Goal: Task Accomplishment & Management: Use online tool/utility

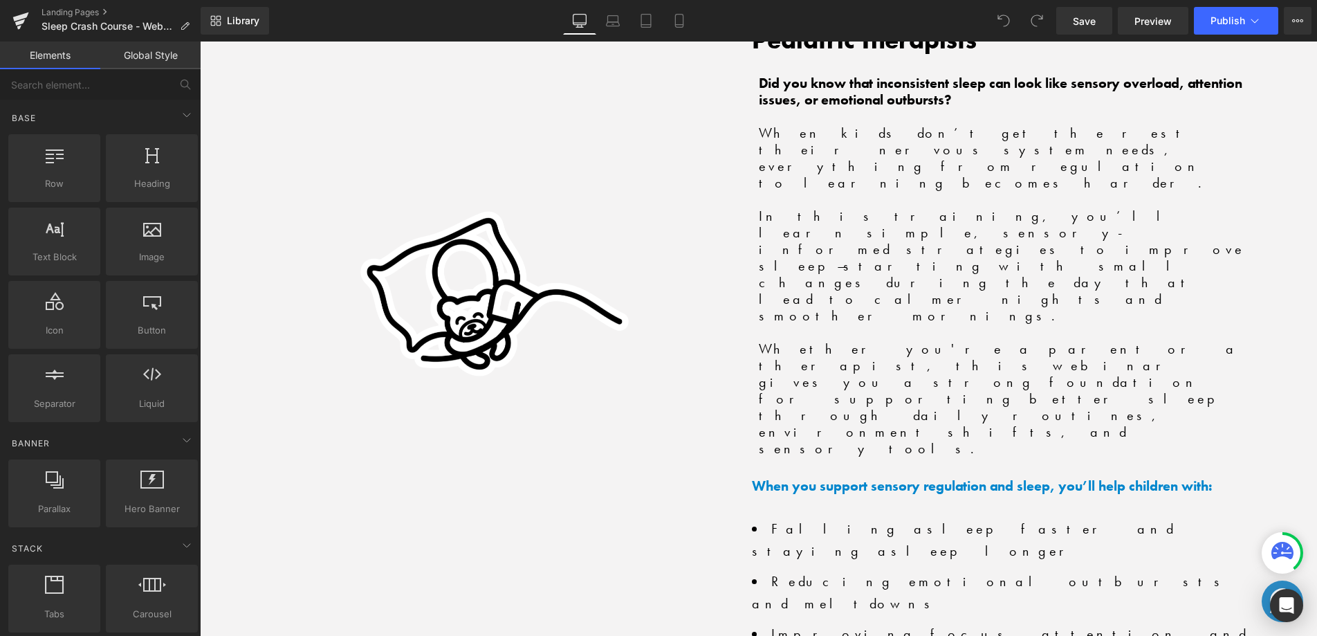
scroll to position [1280, 0]
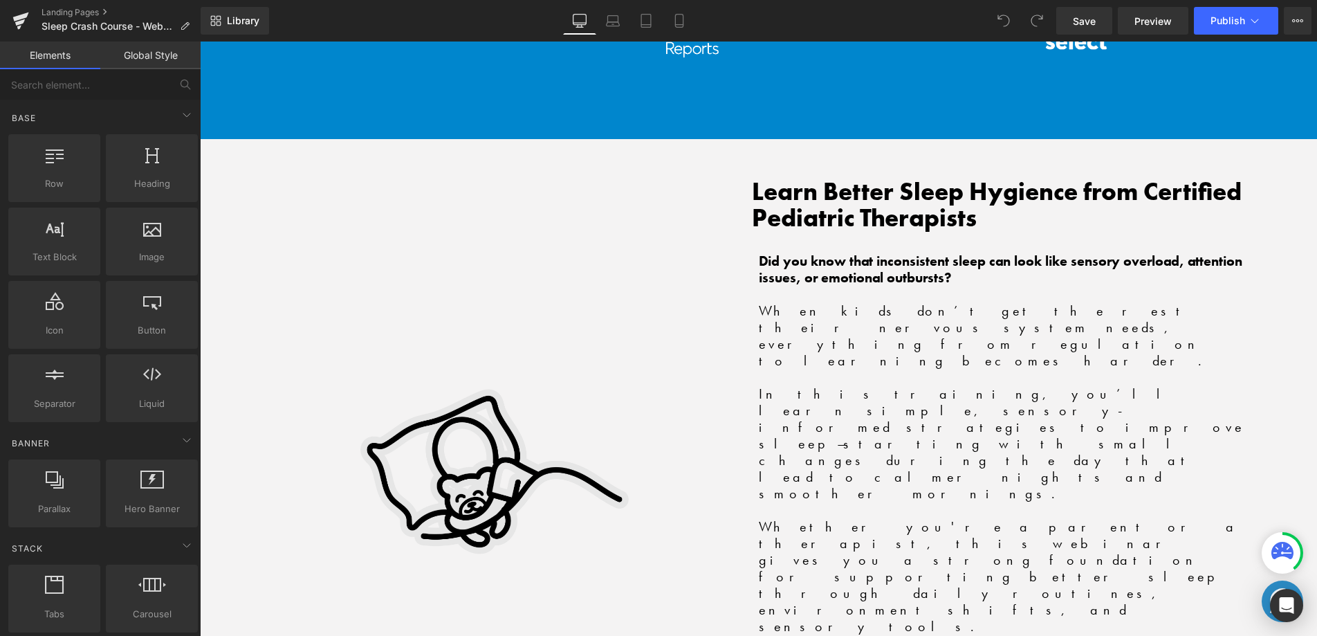
click at [466, 331] on img at bounding box center [493, 437] width 380 height 545
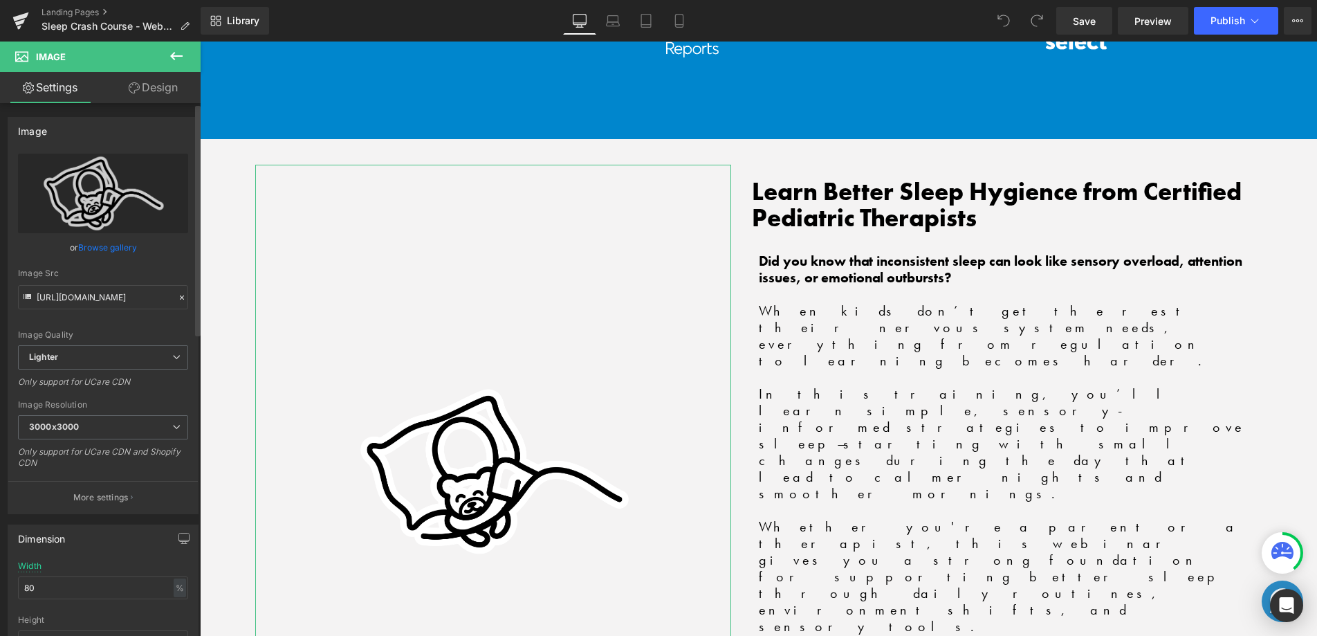
click at [80, 244] on link "Browse gallery" at bounding box center [107, 247] width 59 height 24
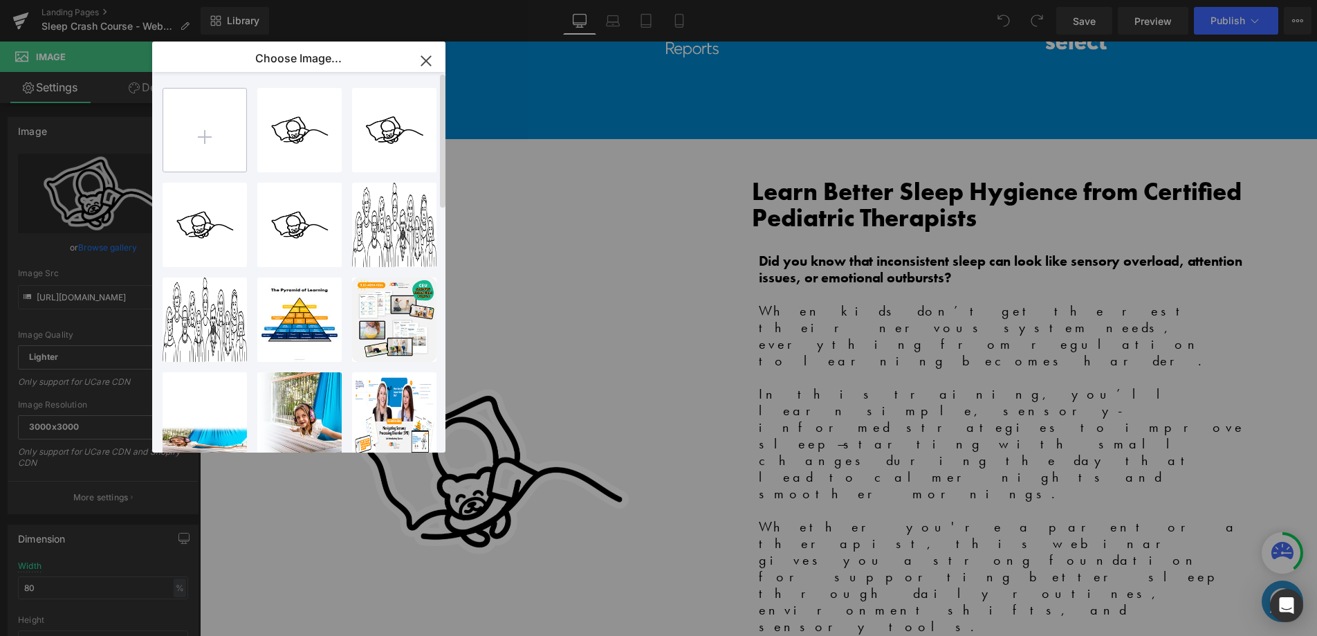
click at [196, 128] on input "file" at bounding box center [204, 130] width 83 height 83
drag, startPoint x: 730, startPoint y: 192, endPoint x: 528, endPoint y: 160, distance: 203.7
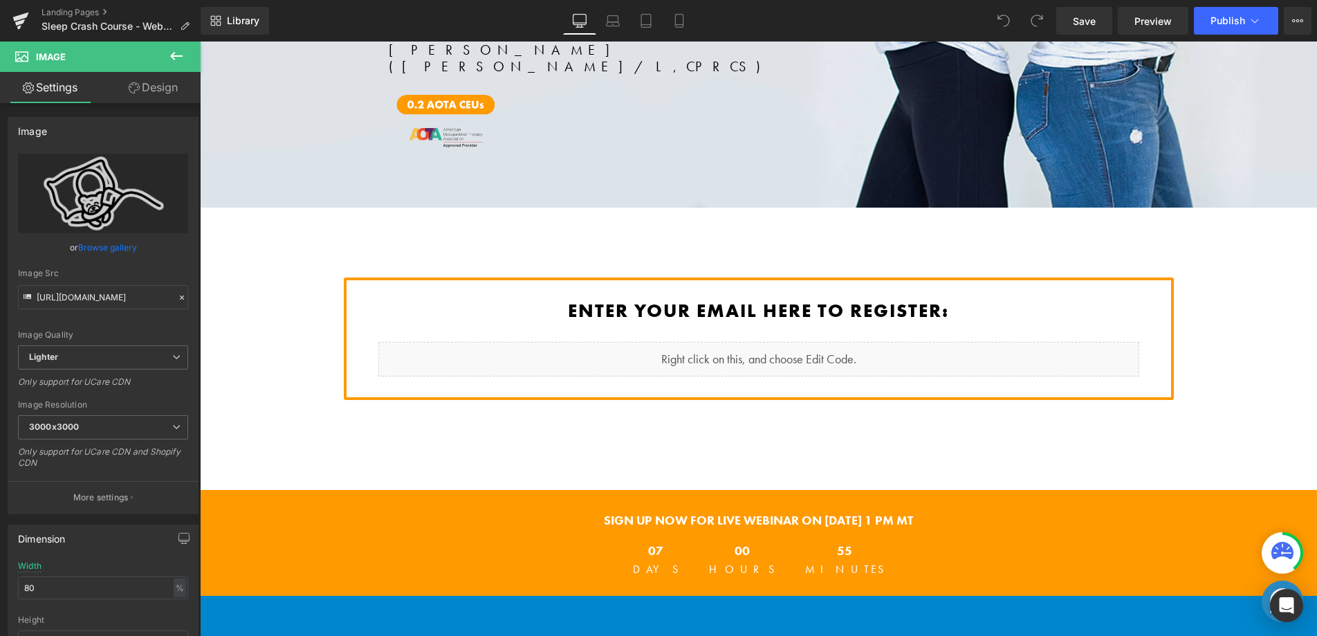
scroll to position [0, 0]
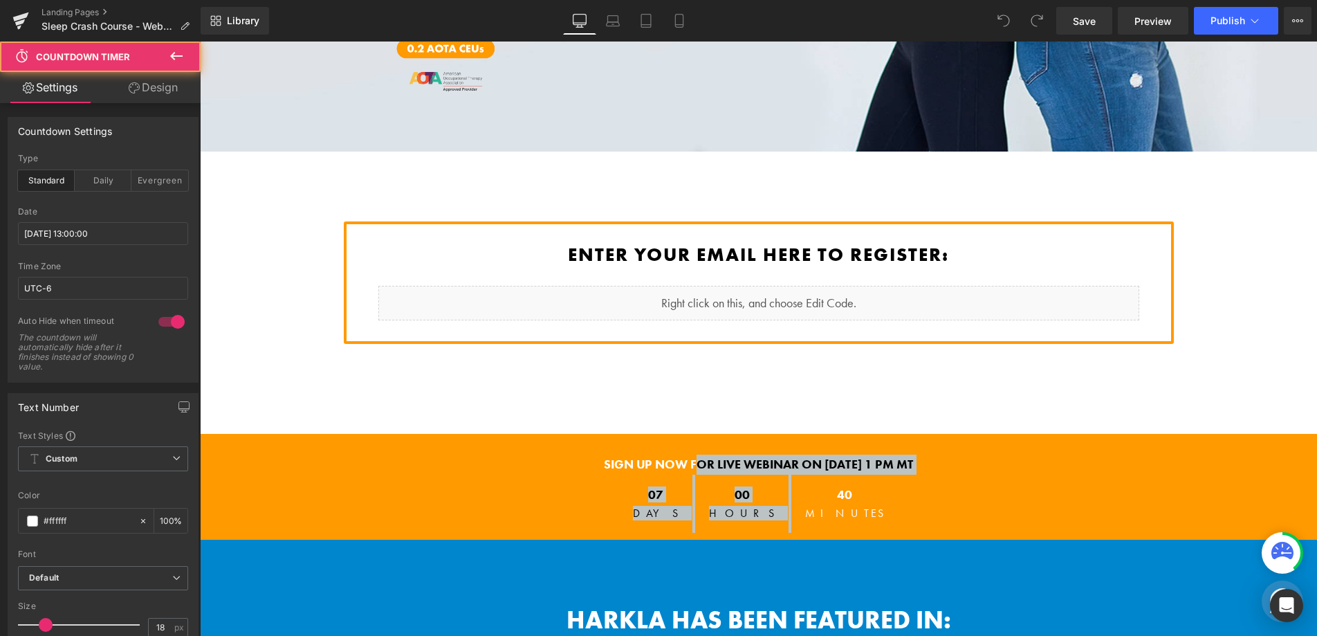
drag, startPoint x: 711, startPoint y: 376, endPoint x: 652, endPoint y: 396, distance: 62.6
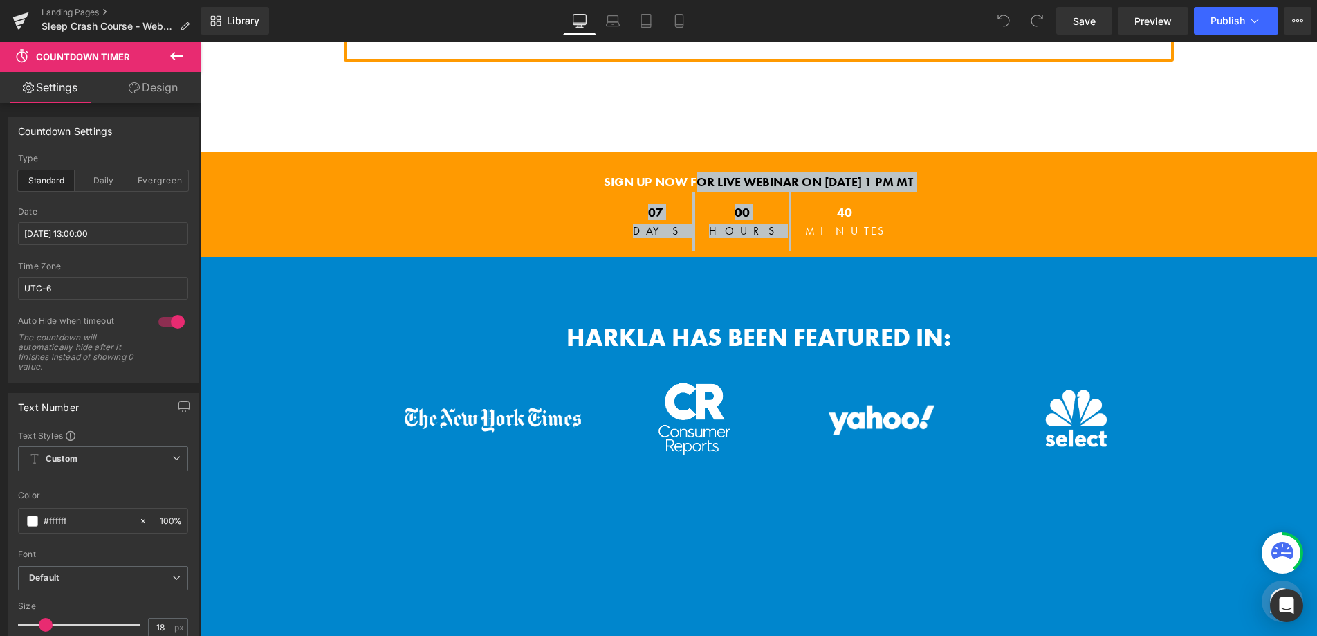
scroll to position [868, 0]
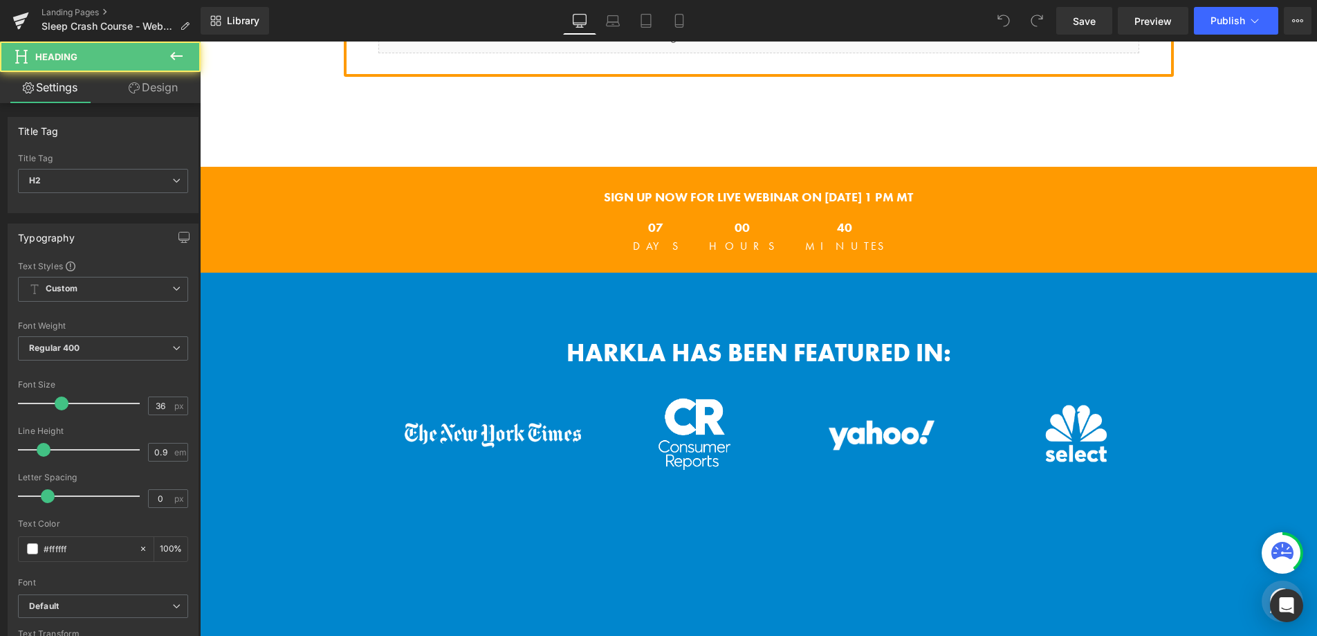
click at [802, 337] on b "Harkla Has Been Featured In:" at bounding box center [758, 353] width 385 height 32
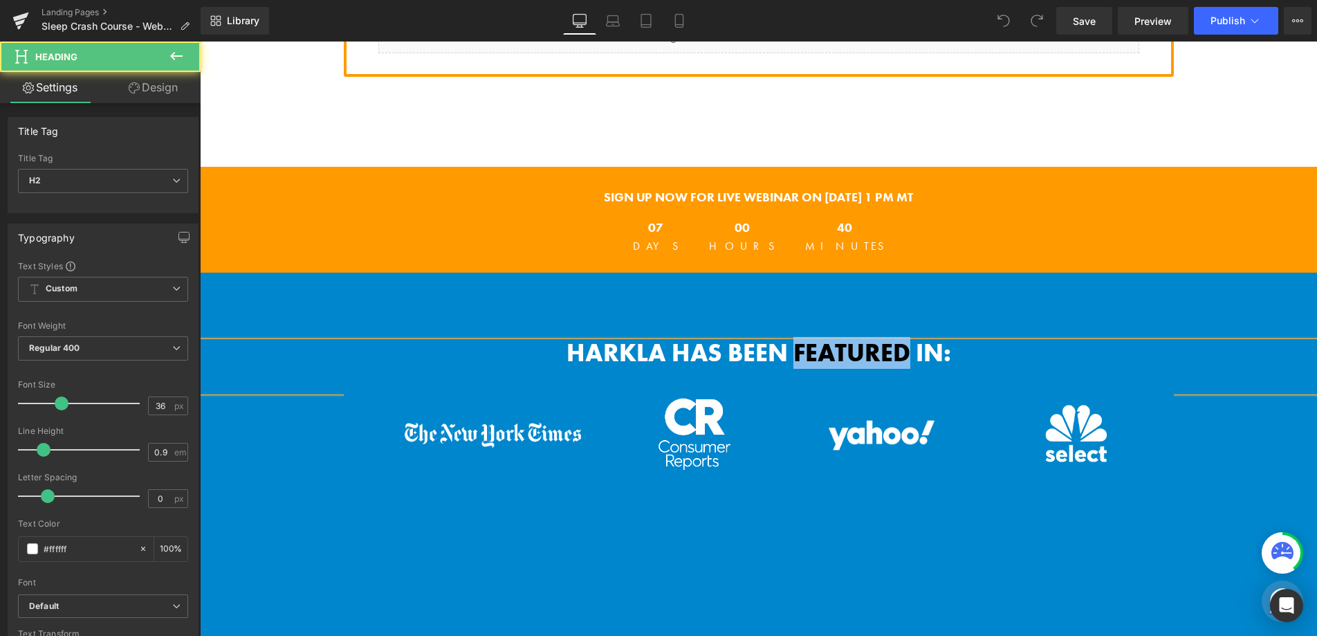
click at [802, 337] on b "Harkla Has Been Featured In:" at bounding box center [758, 353] width 385 height 32
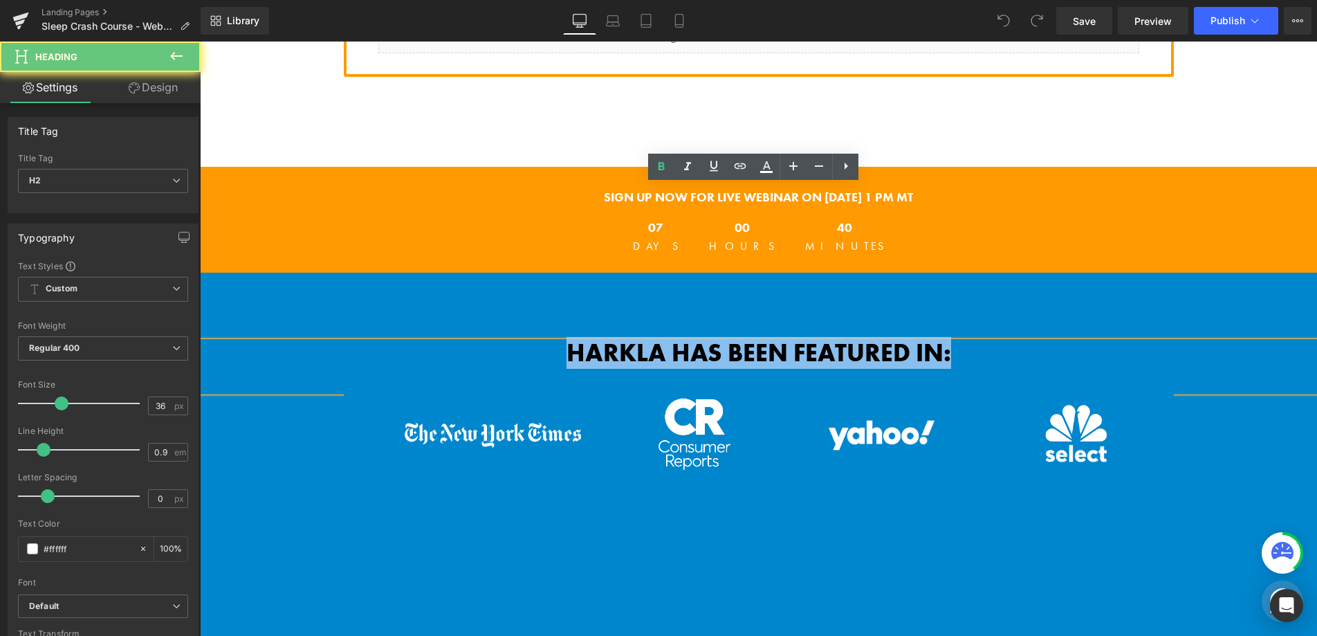
click at [802, 337] on b "Harkla Has Been Featured In:" at bounding box center [758, 353] width 385 height 32
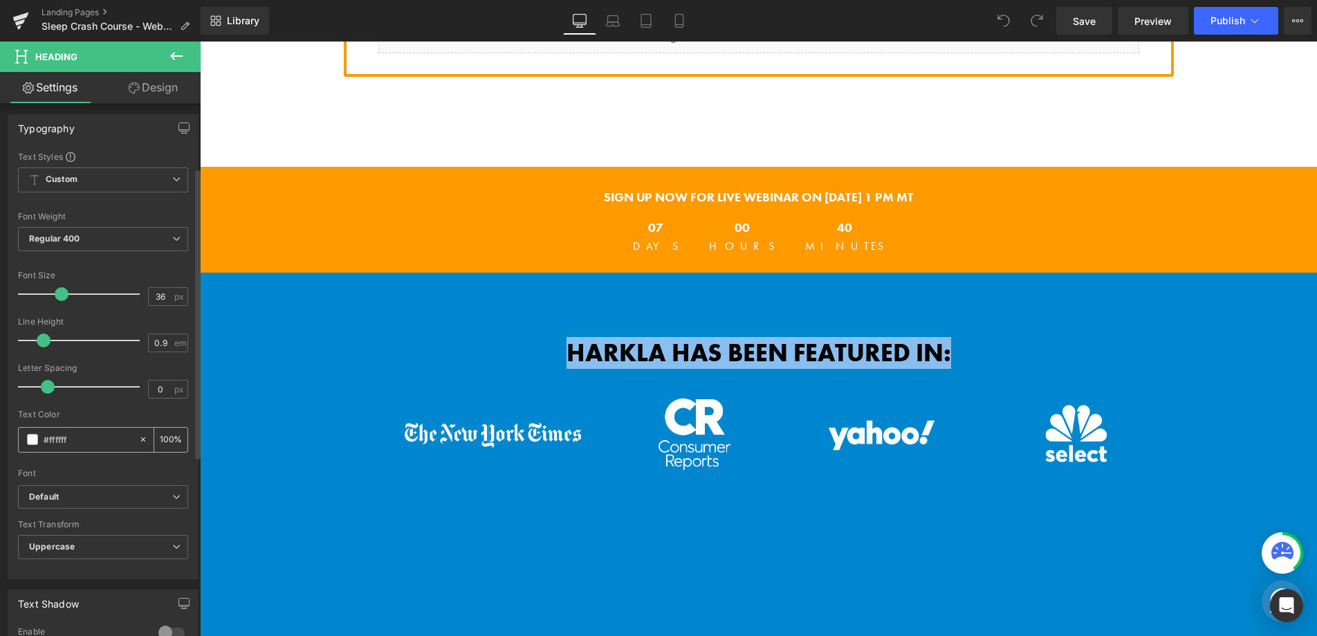
scroll to position [362, 0]
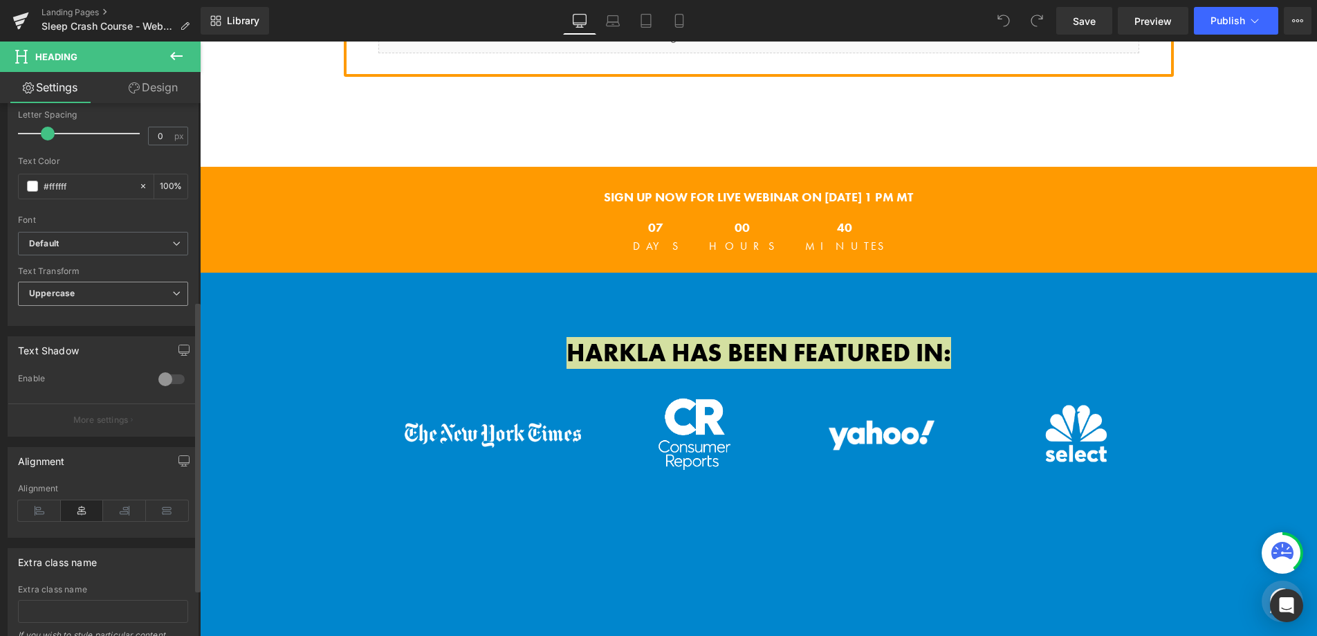
click at [119, 290] on span "Uppercase" at bounding box center [103, 294] width 170 height 24
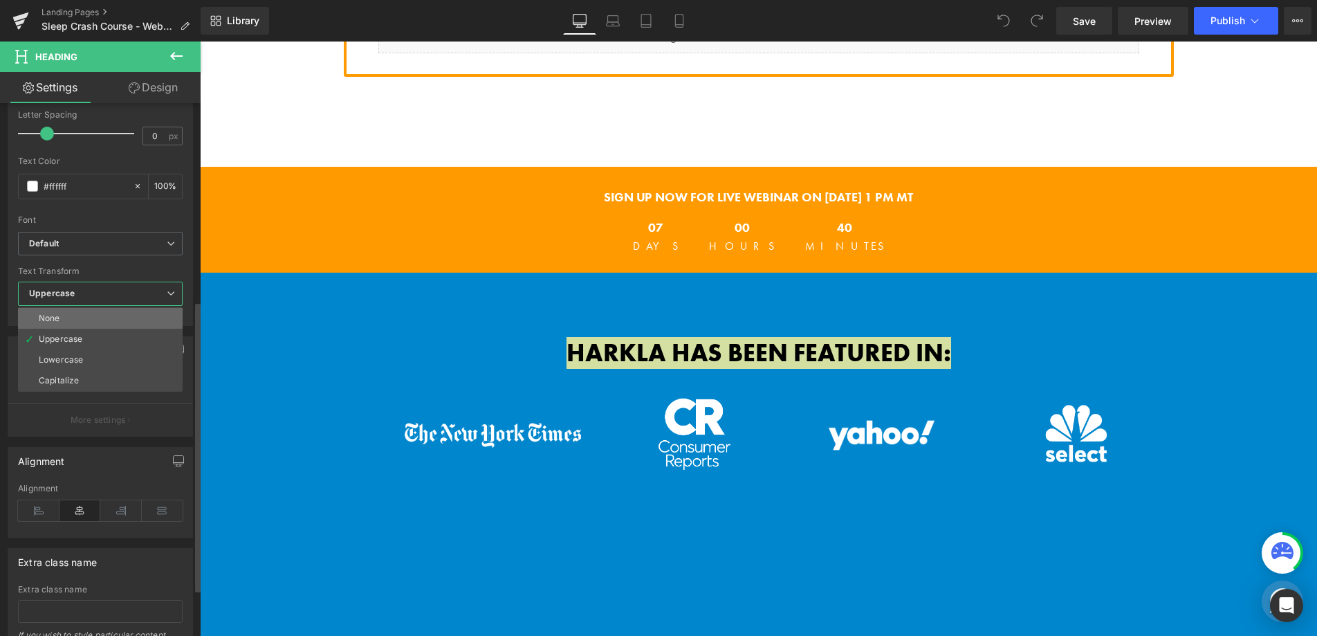
click at [76, 320] on li "None" at bounding box center [100, 318] width 165 height 21
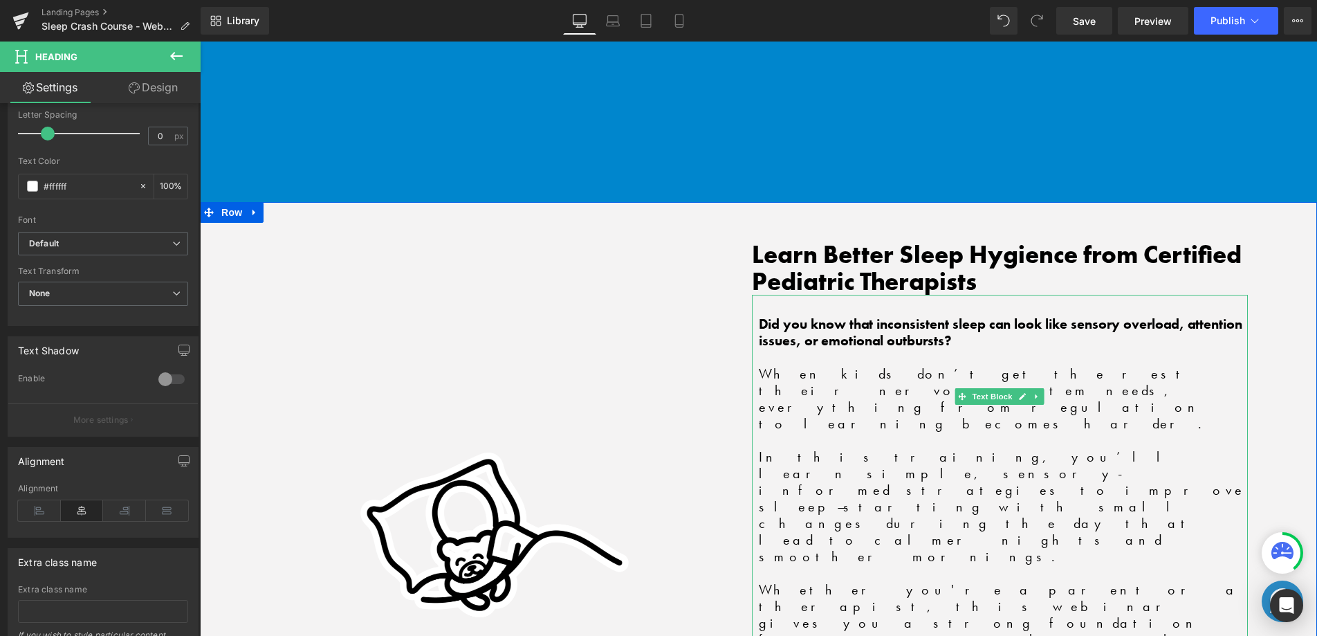
scroll to position [1966, 0]
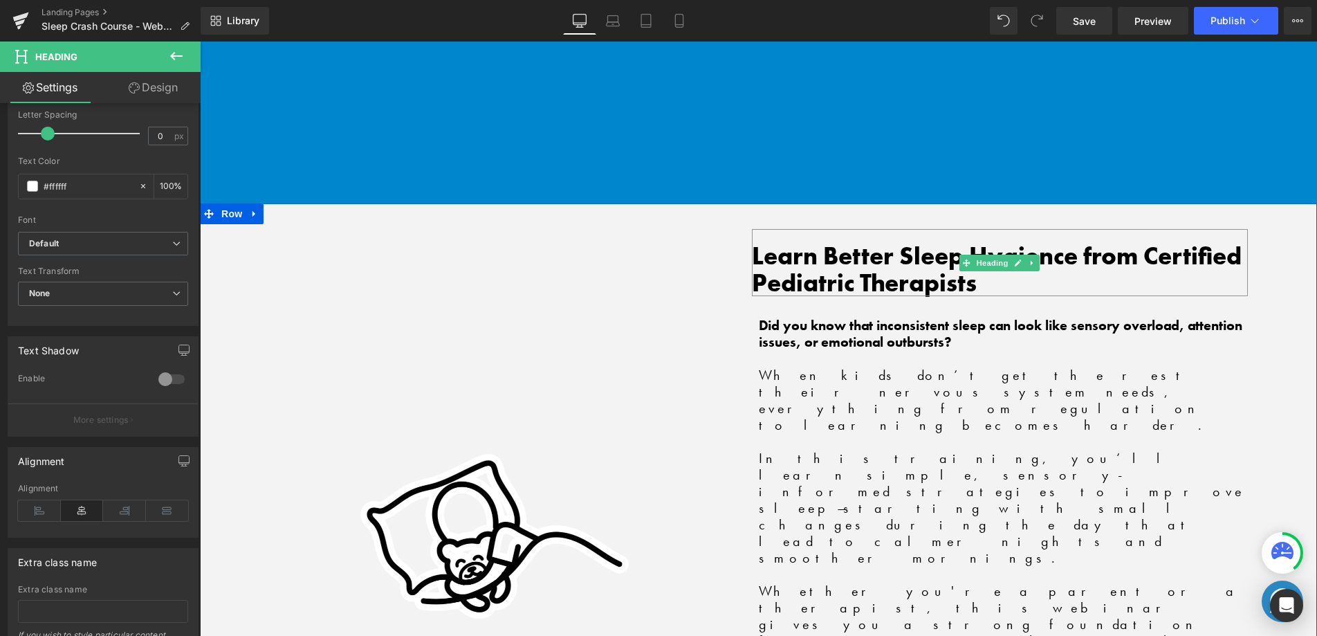
click at [852, 243] on h2 "Learn Better Sleep Hygience from Certified Pediatric Therapists" at bounding box center [1000, 269] width 497 height 53
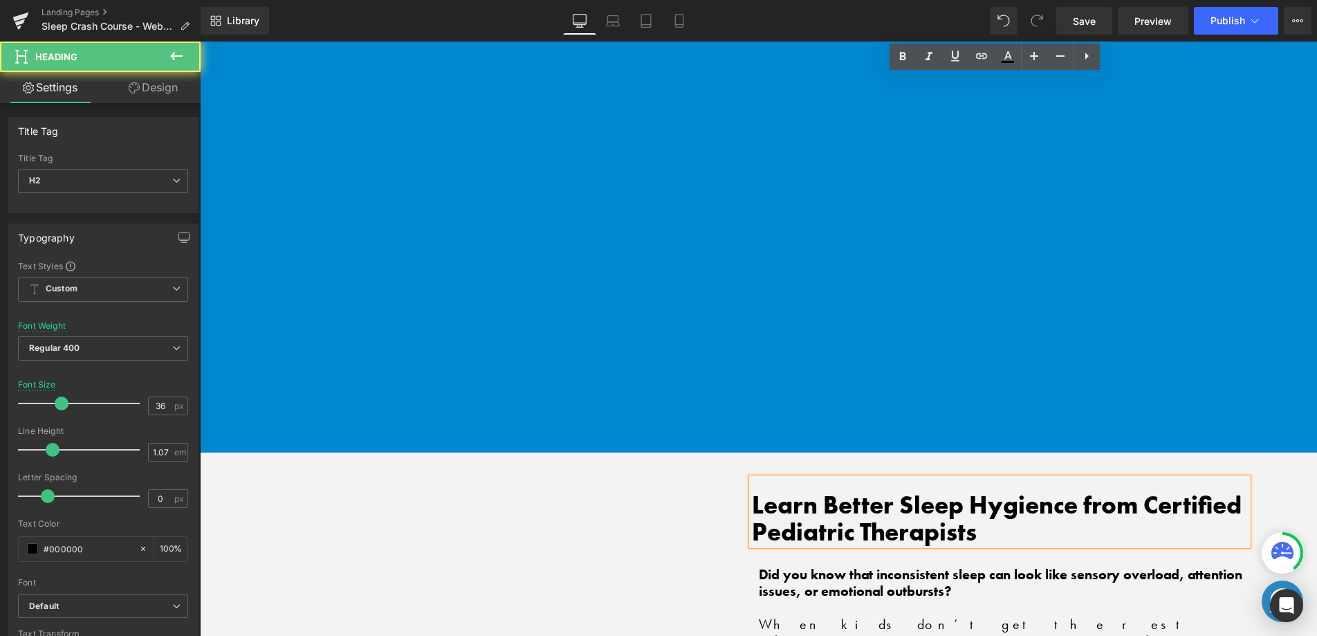
scroll to position [1713, 0]
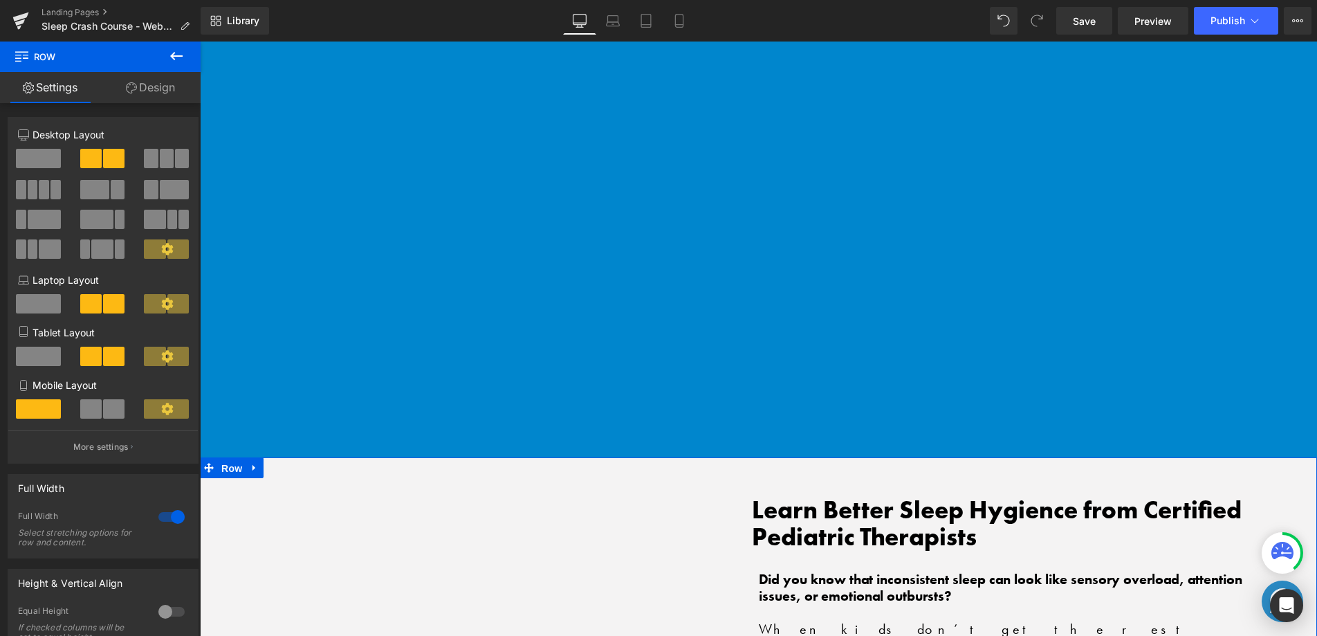
drag, startPoint x: 234, startPoint y: 315, endPoint x: 220, endPoint y: 273, distance: 45.1
click at [234, 458] on span "Row" at bounding box center [232, 468] width 28 height 21
drag, startPoint x: 162, startPoint y: 82, endPoint x: 127, endPoint y: 105, distance: 41.4
click at [162, 82] on link "Design" at bounding box center [150, 87] width 100 height 31
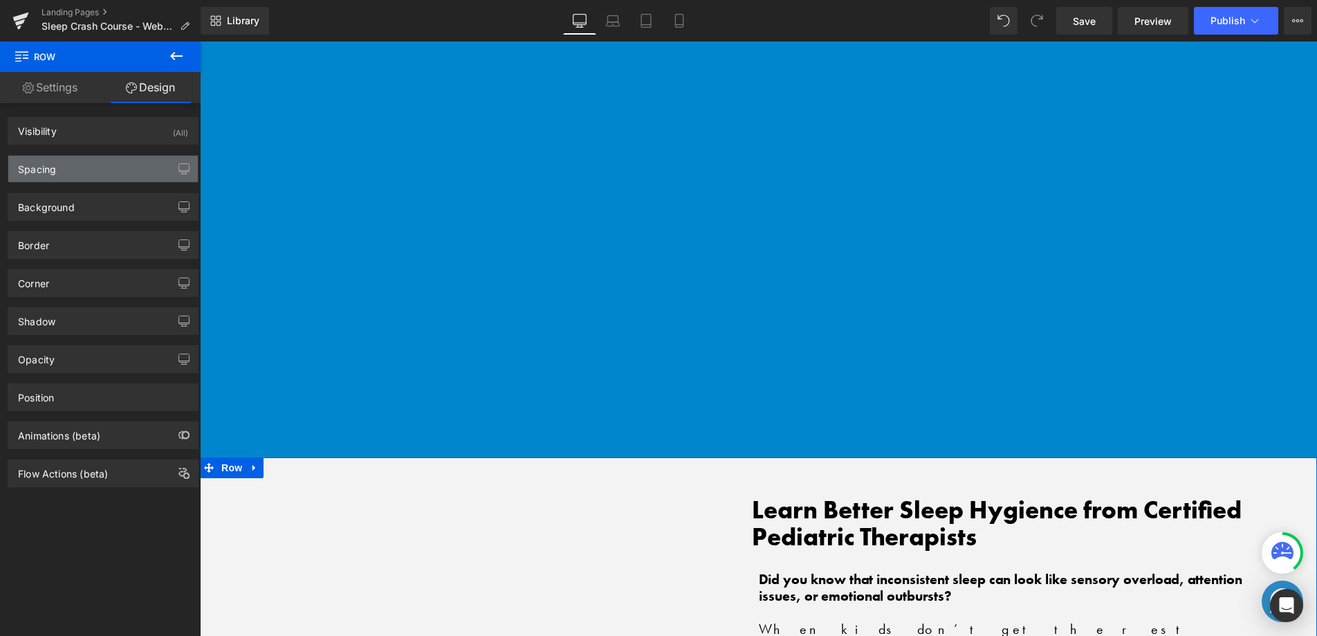
click at [92, 165] on div "Spacing" at bounding box center [103, 169] width 190 height 26
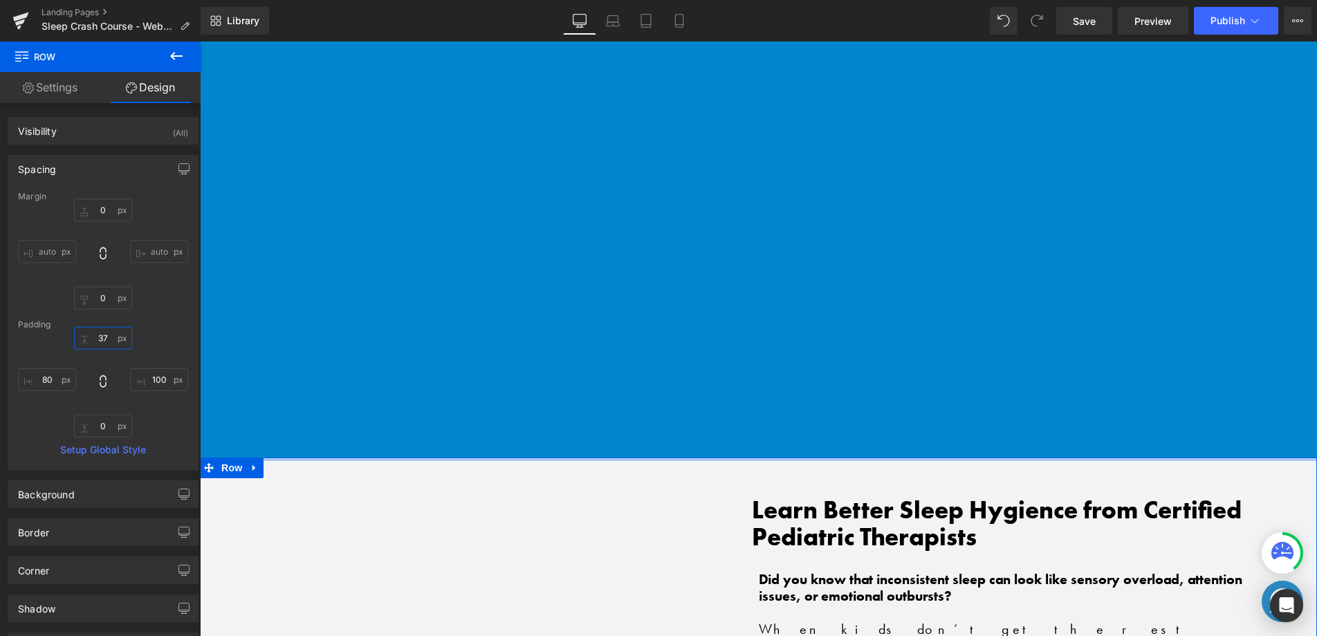
click at [108, 338] on input "37" at bounding box center [103, 337] width 58 height 23
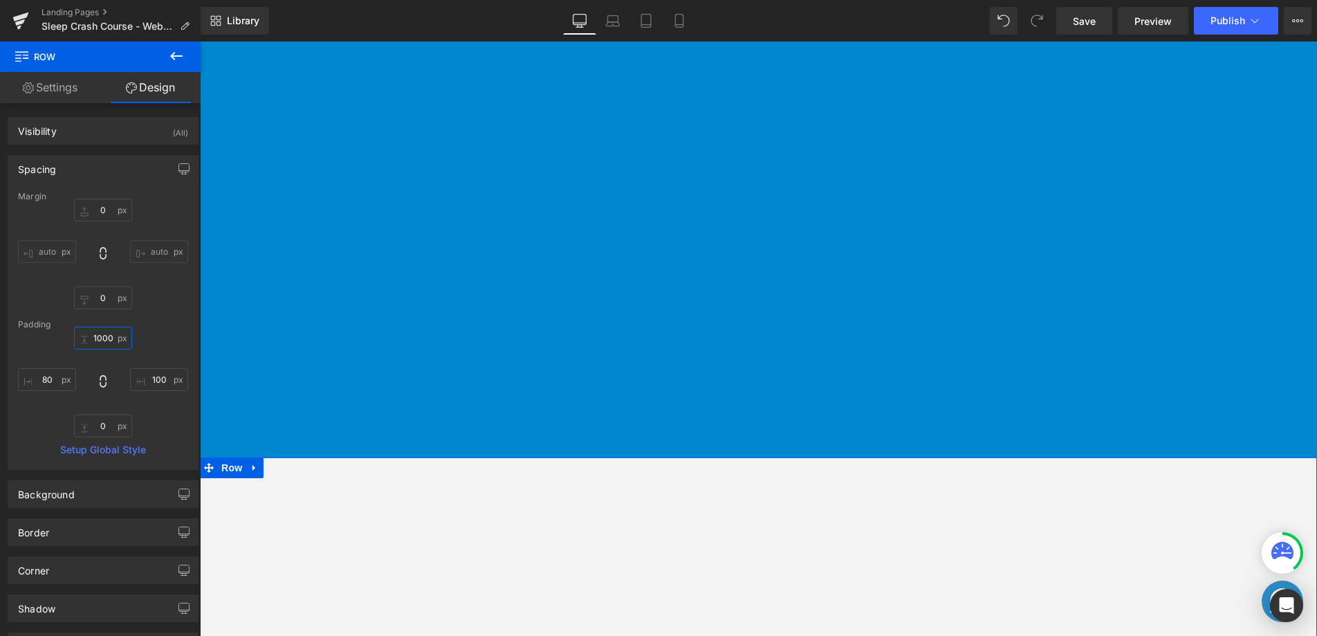
type input "100"
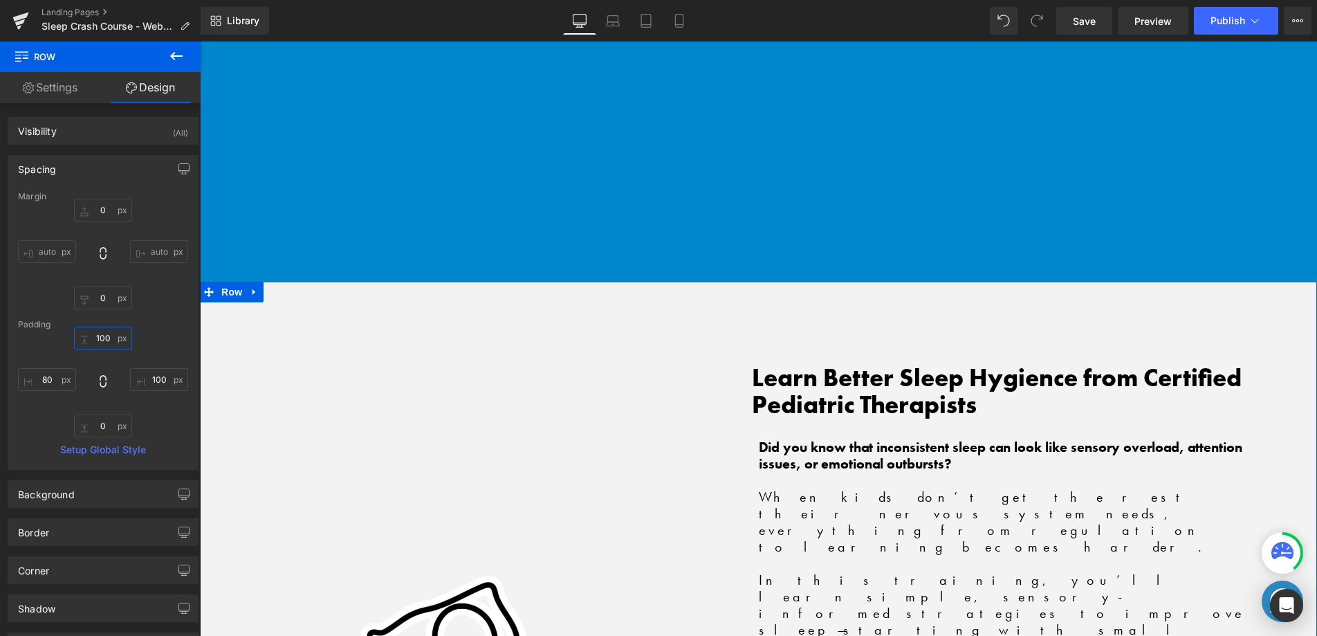
scroll to position [1868, 0]
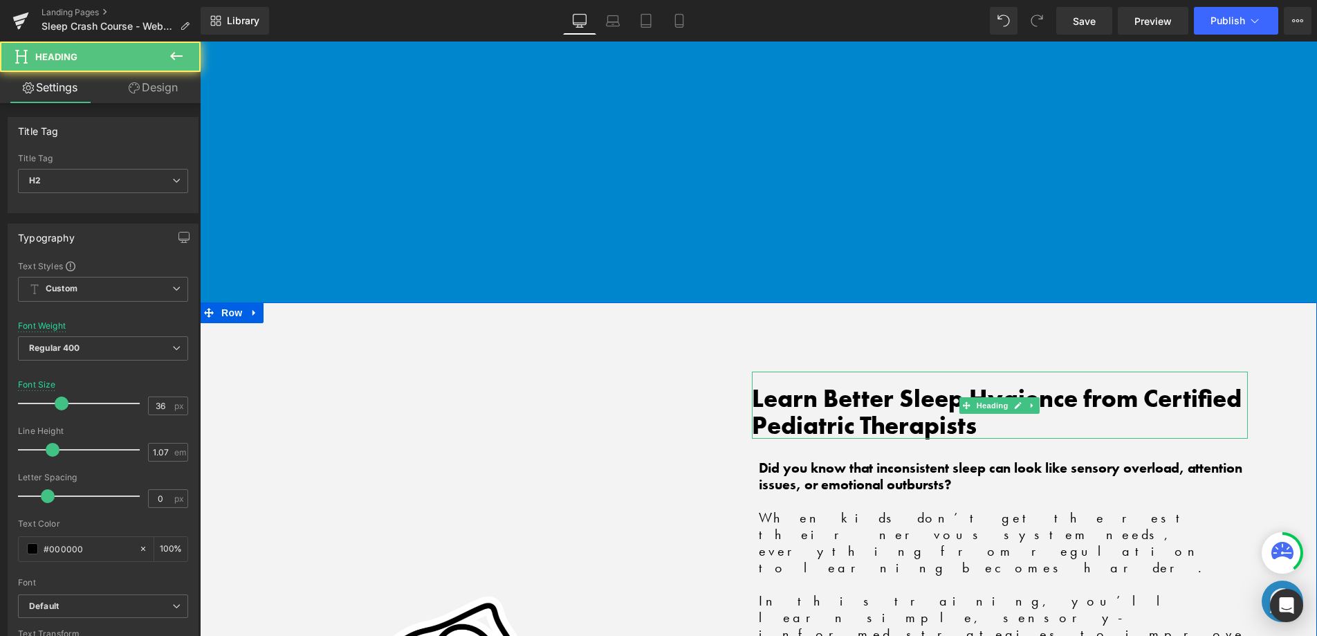
click at [858, 385] on h2 "Learn Better Sleep Hygience from Certified Pediatric Therapists" at bounding box center [1000, 411] width 497 height 53
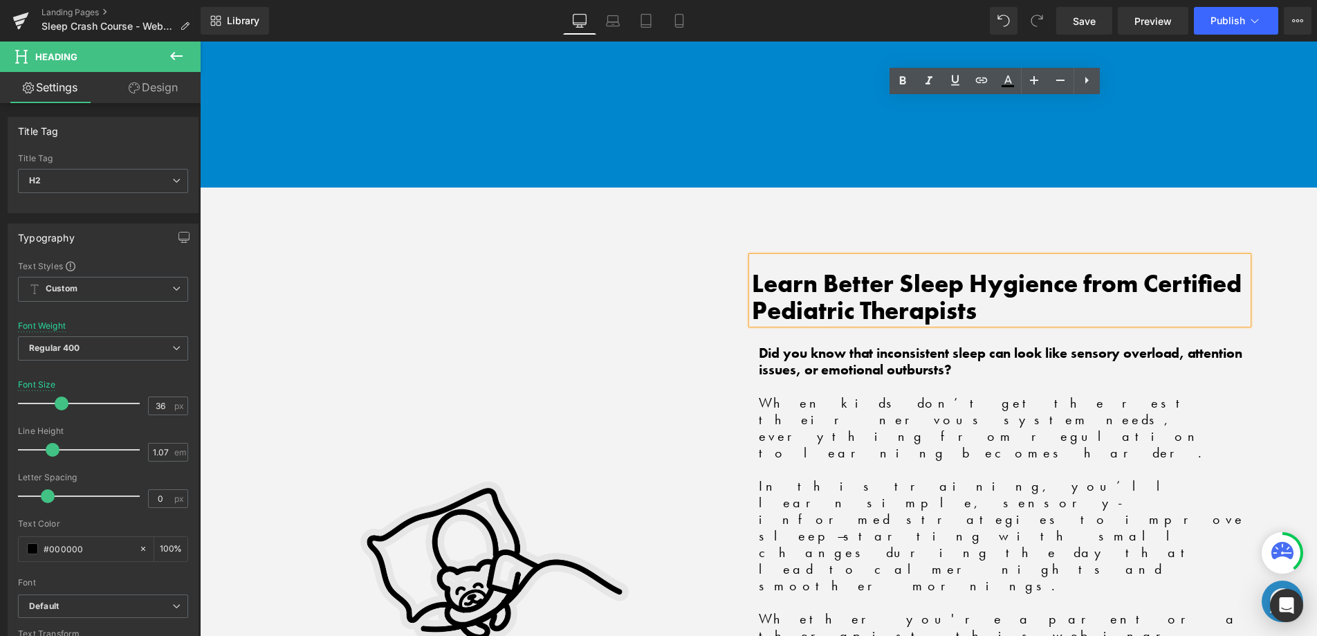
scroll to position [1979, 0]
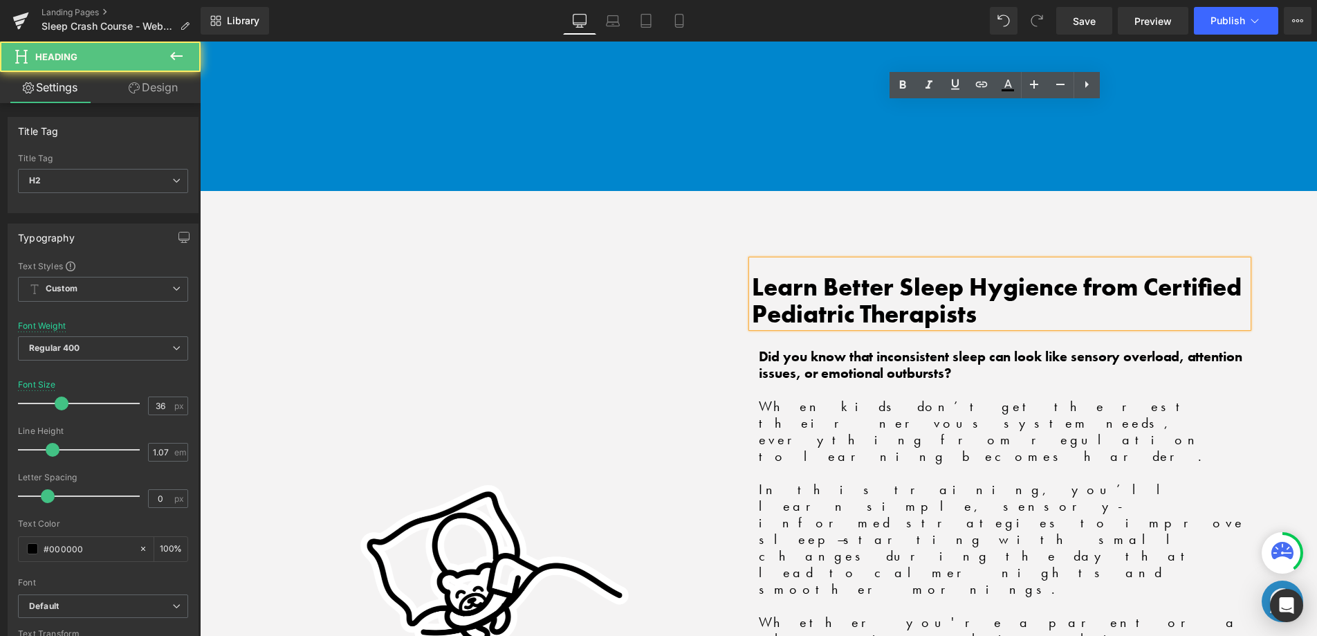
click at [1031, 274] on h2 "Learn Better Sleep Hygience from Certified Pediatric Therapists" at bounding box center [1000, 300] width 497 height 53
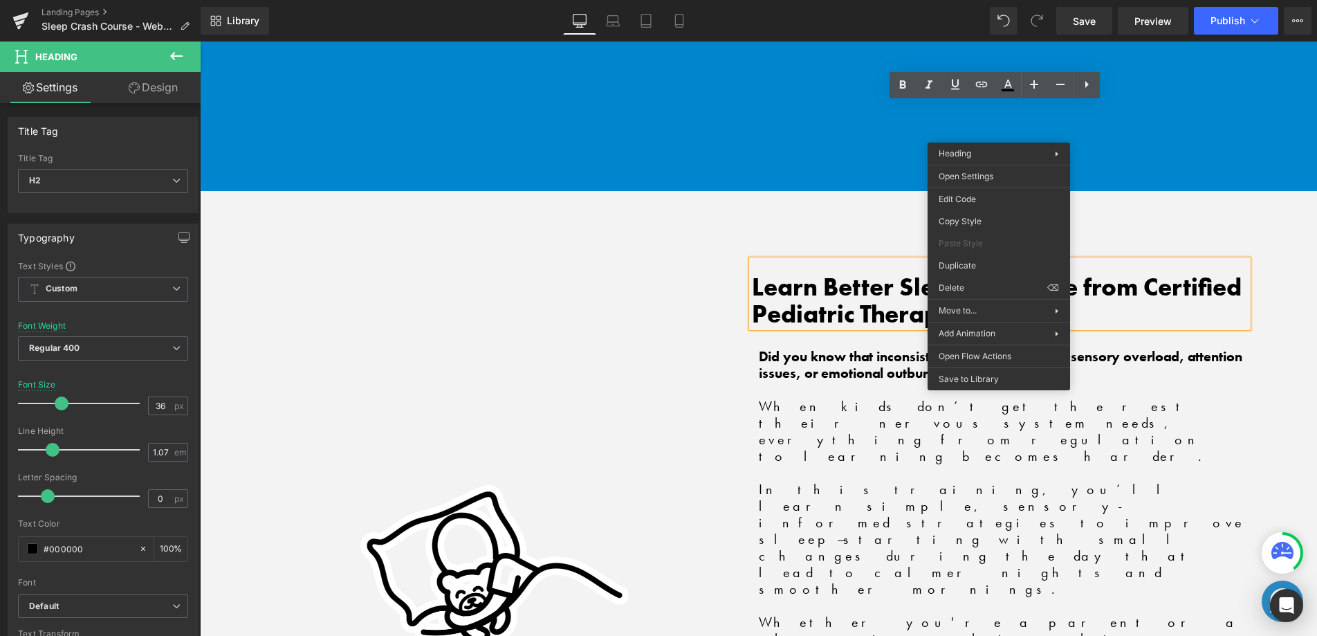
click at [1025, 274] on h2 "Learn Better Sleep Hygience from Certified Pediatric Therapists" at bounding box center [1000, 300] width 497 height 53
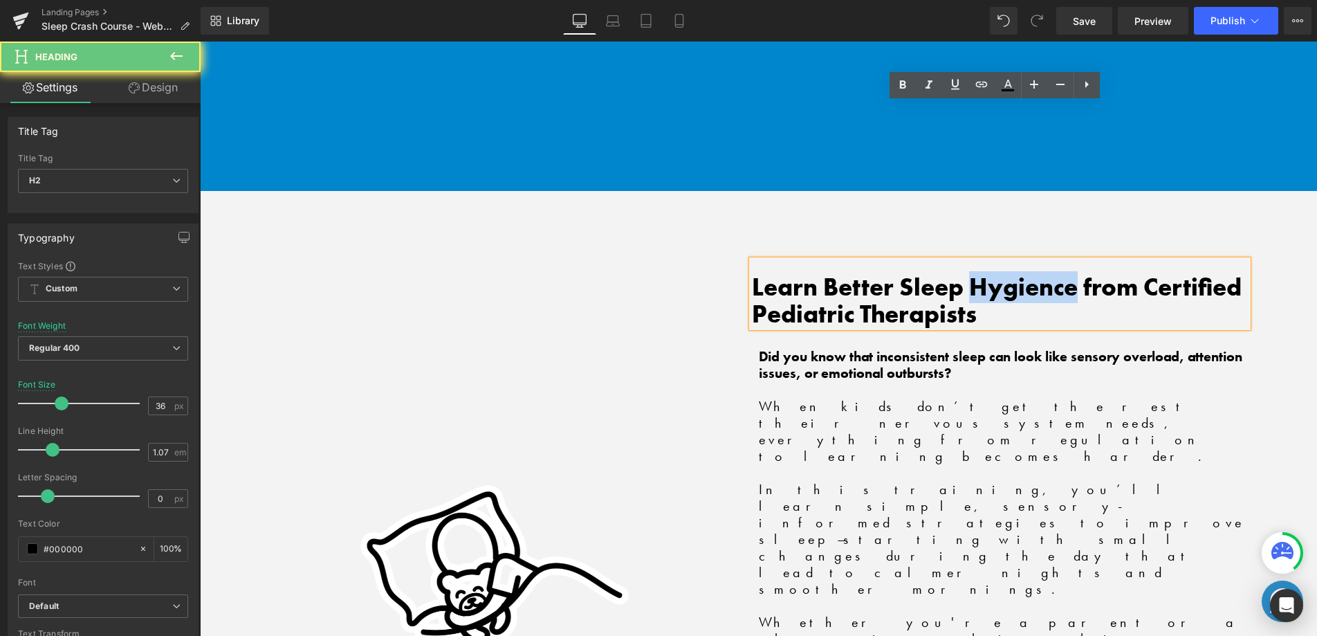
click at [1025, 274] on h2 "Learn Better Sleep Hygience from Certified Pediatric Therapists" at bounding box center [1000, 300] width 497 height 53
click at [1062, 274] on h2 "Learn Better Sleep Hygience from Certified Pediatric Therapists" at bounding box center [1000, 300] width 497 height 53
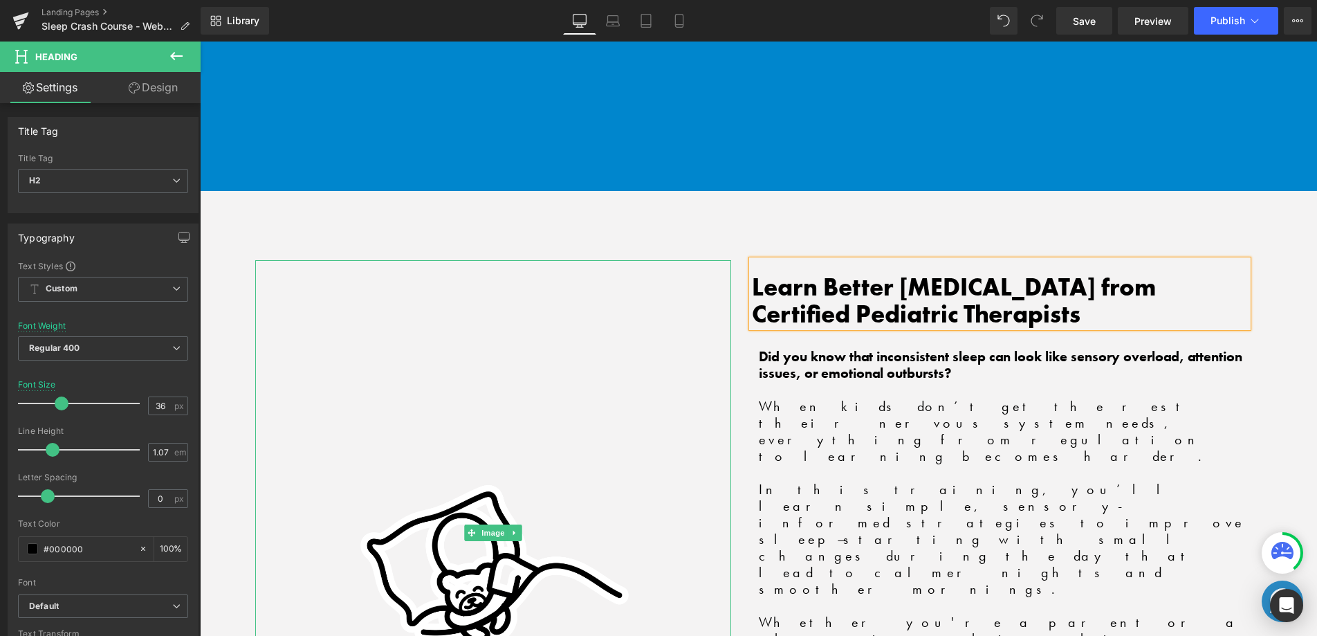
click at [685, 260] on div at bounding box center [493, 532] width 476 height 545
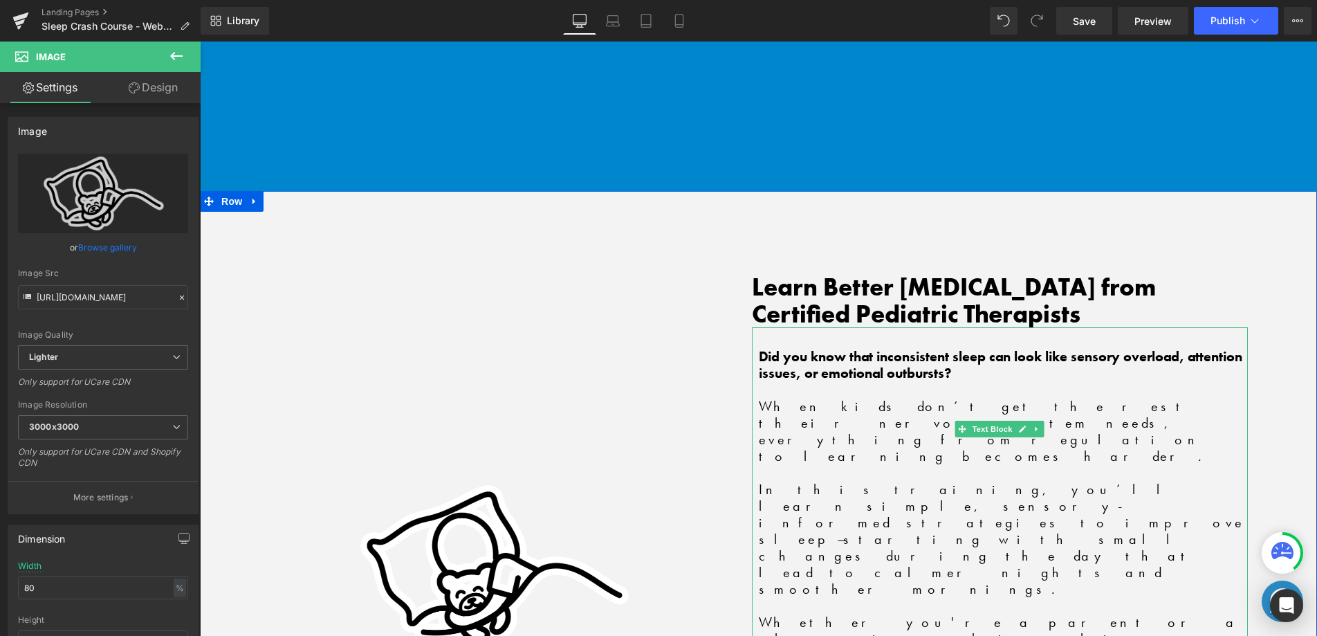
click at [811, 347] on strong "Did you know that inconsistent sleep can look like sensory overload, attention …" at bounding box center [1000, 364] width 483 height 35
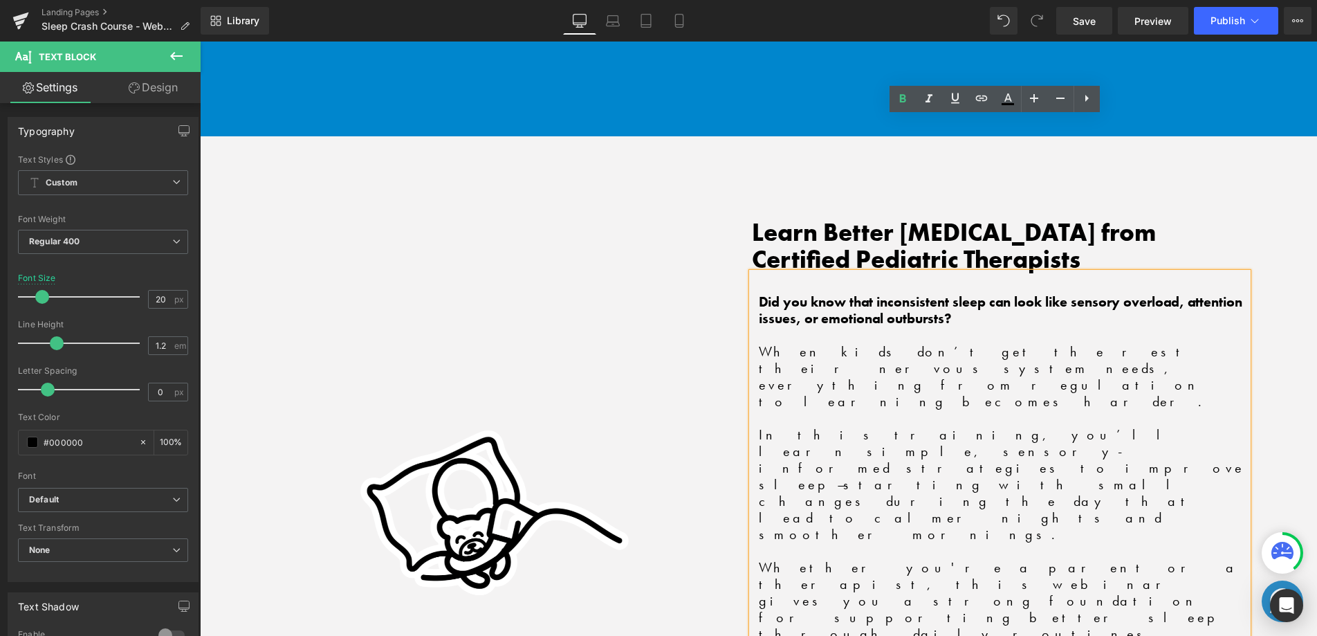
scroll to position [2034, 0]
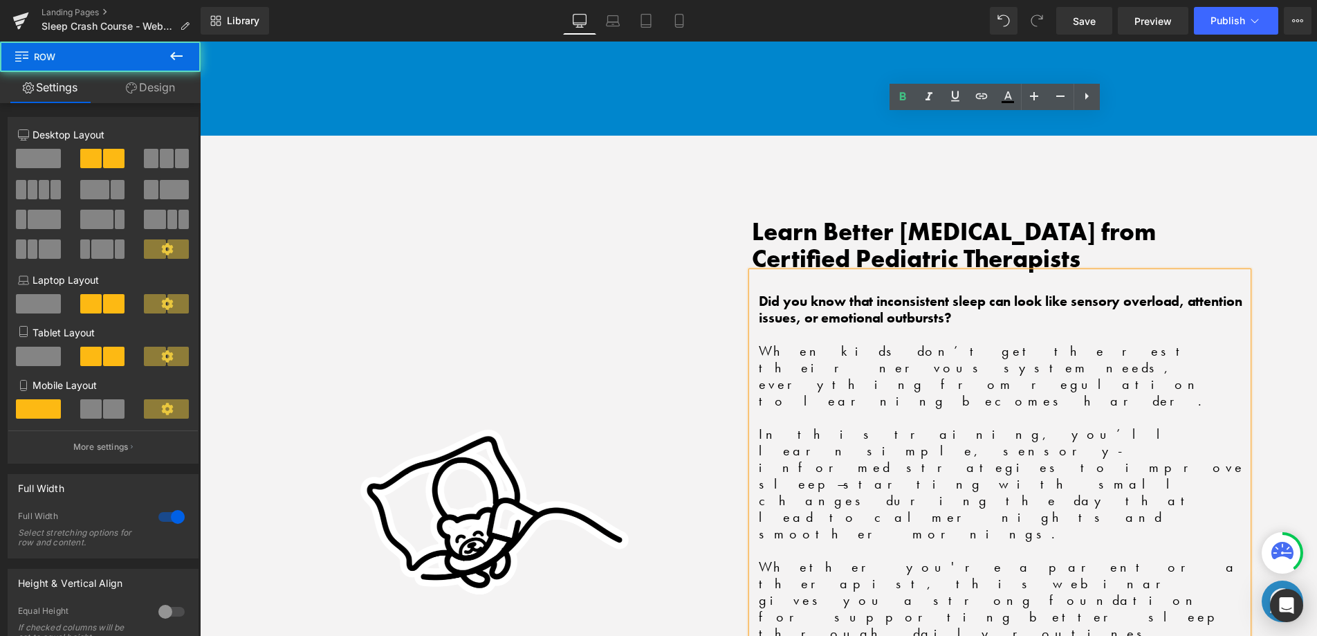
click at [802, 510] on div "Image Learn Better Sleep Hygiene from Certified Pediatric Therapists Heading Di…" at bounding box center [758, 541] width 1117 height 810
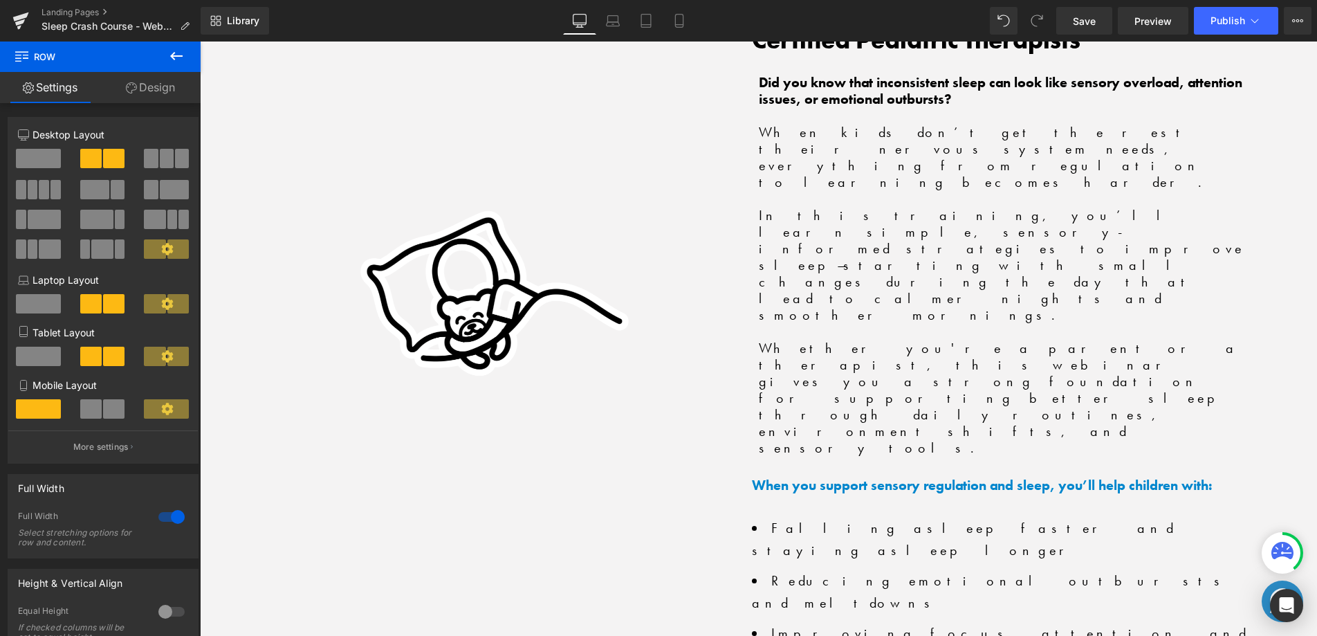
scroll to position [2314, 0]
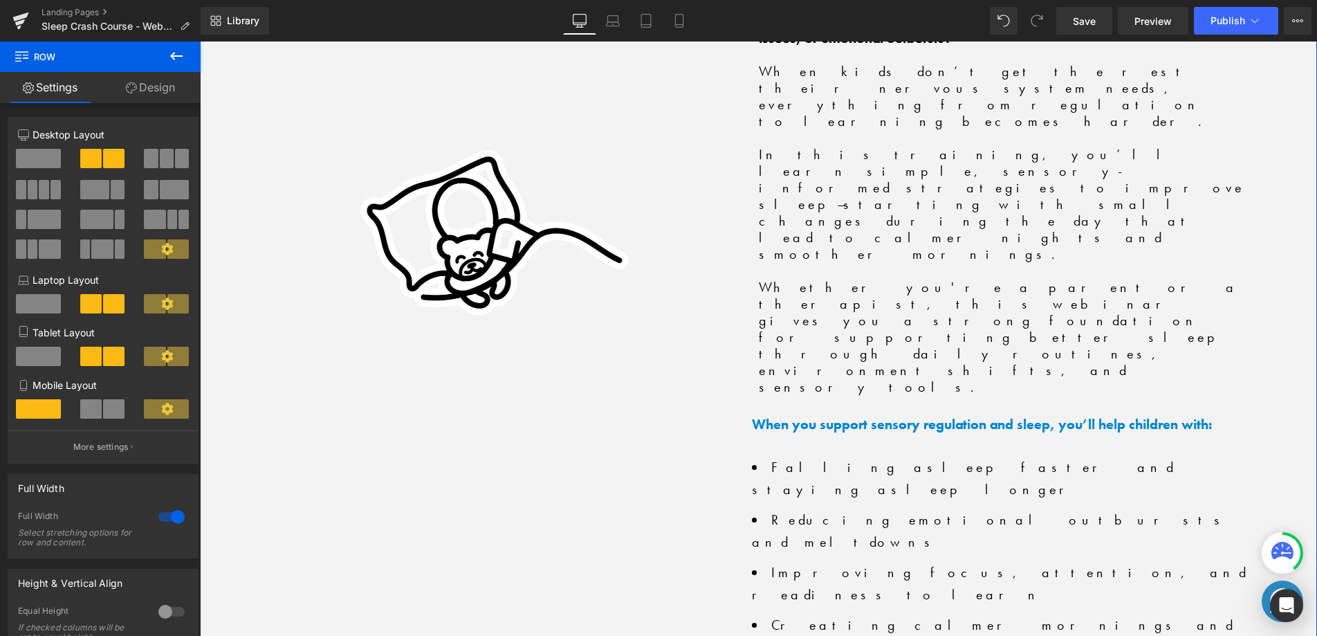
click at [771, 307] on div "Image Learn Better Sleep Hygiene from Certified Pediatric Therapists Heading Di…" at bounding box center [758, 261] width 1117 height 810
click at [160, 89] on link "Design" at bounding box center [150, 87] width 100 height 31
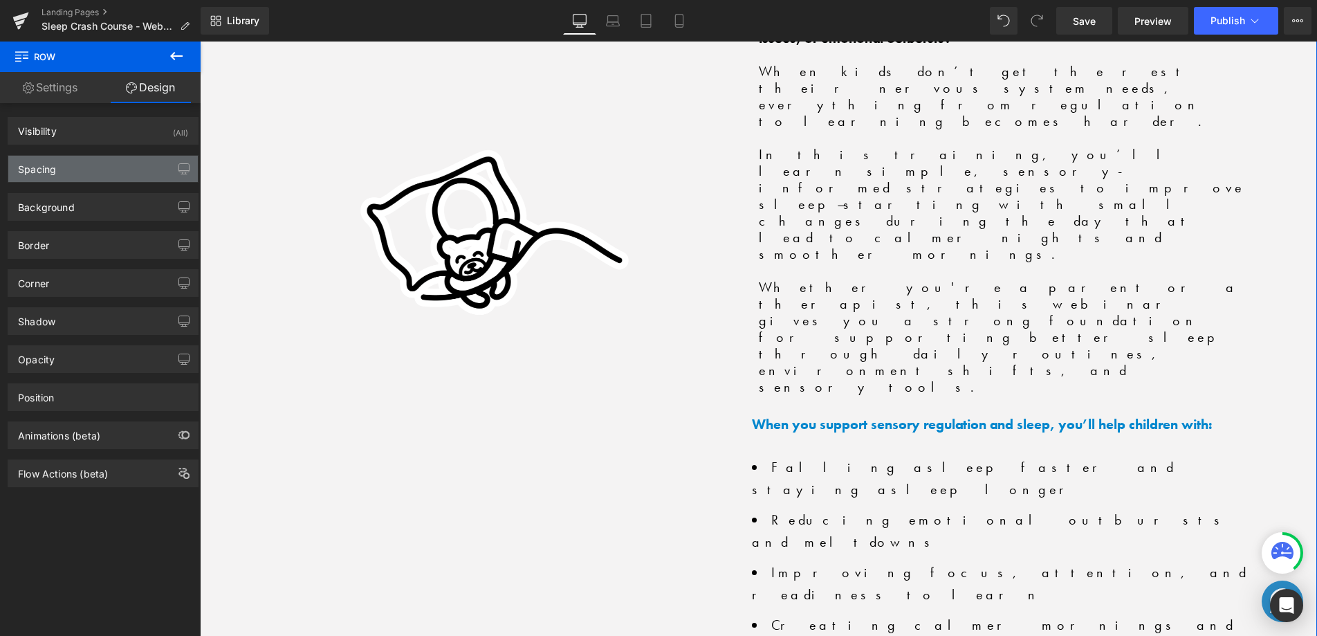
click at [87, 174] on div "Spacing" at bounding box center [103, 169] width 190 height 26
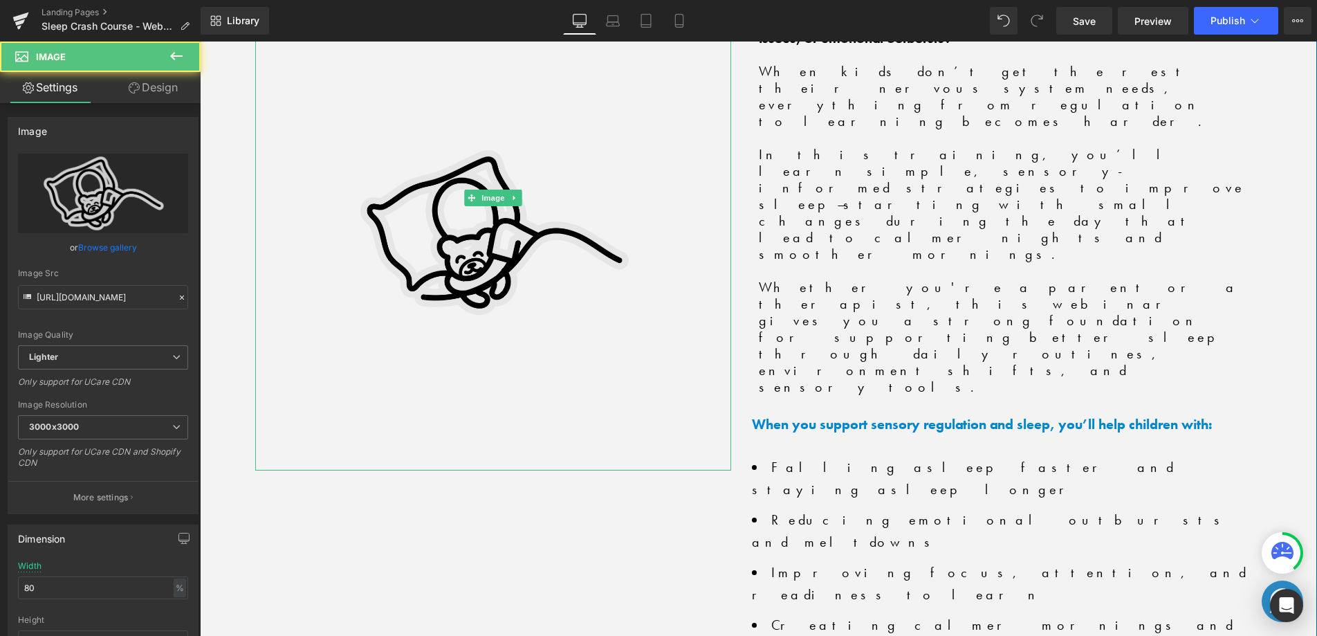
click at [554, 198] on img at bounding box center [493, 197] width 380 height 545
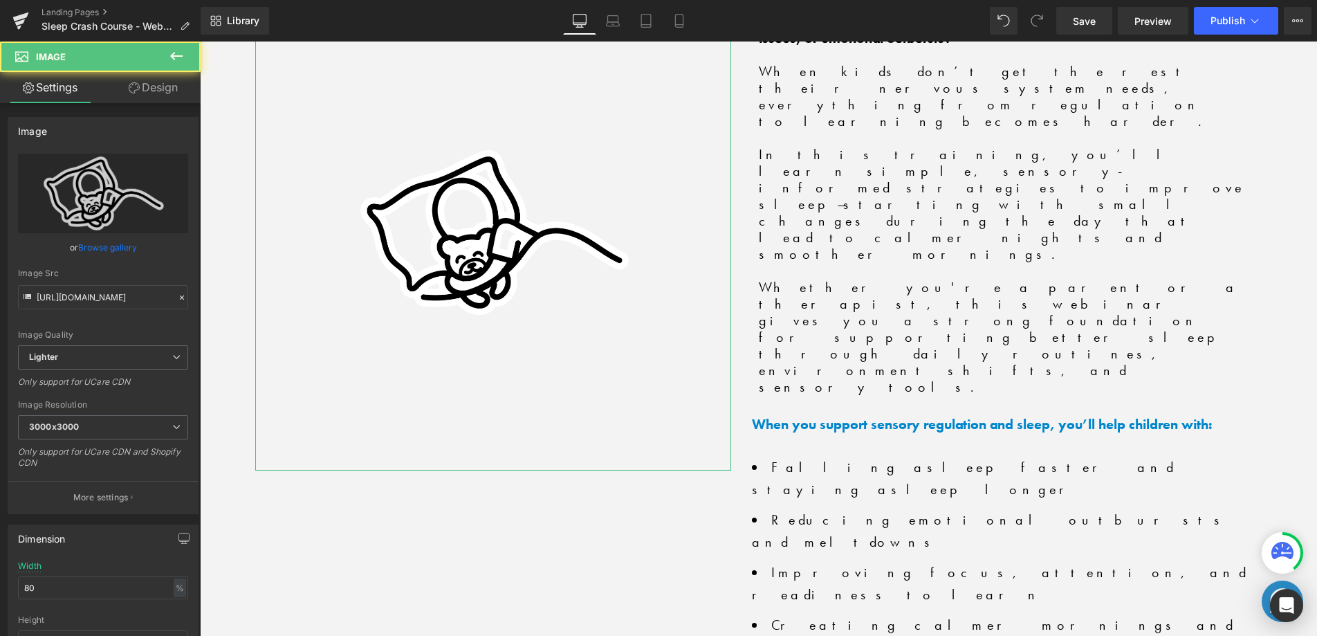
drag, startPoint x: 158, startPoint y: 84, endPoint x: 107, endPoint y: 144, distance: 79.0
click at [158, 84] on link "Design" at bounding box center [153, 87] width 100 height 31
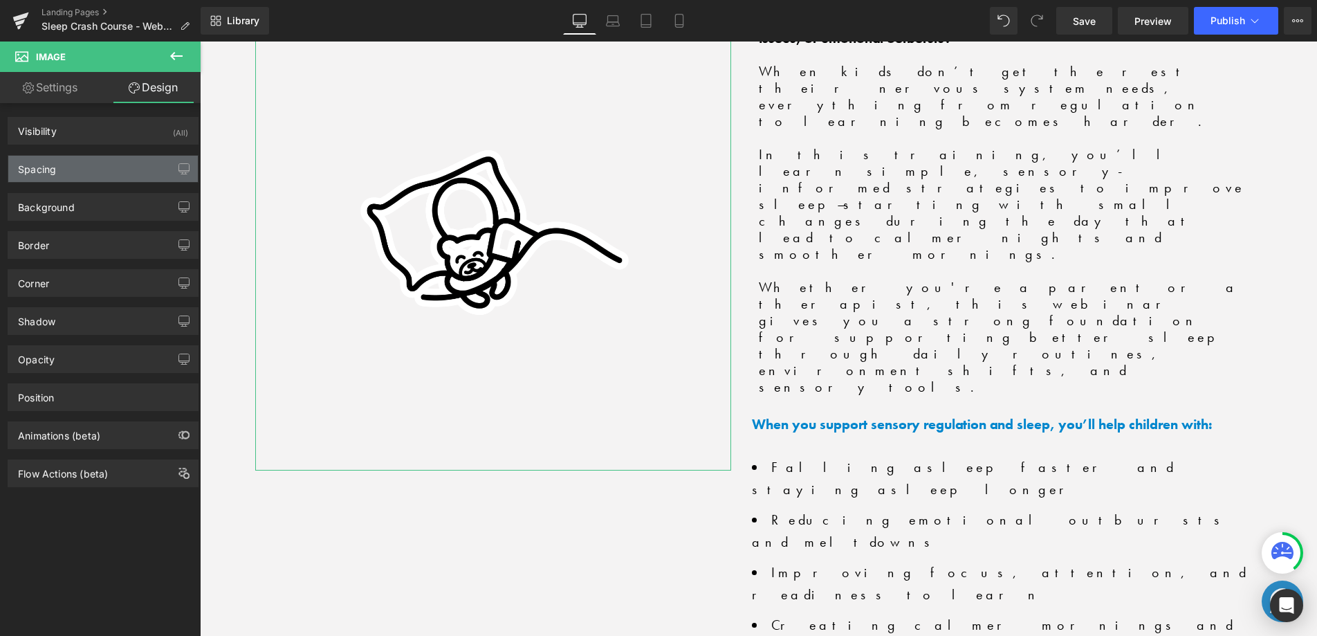
click at [89, 171] on div "Spacing" at bounding box center [103, 169] width 190 height 26
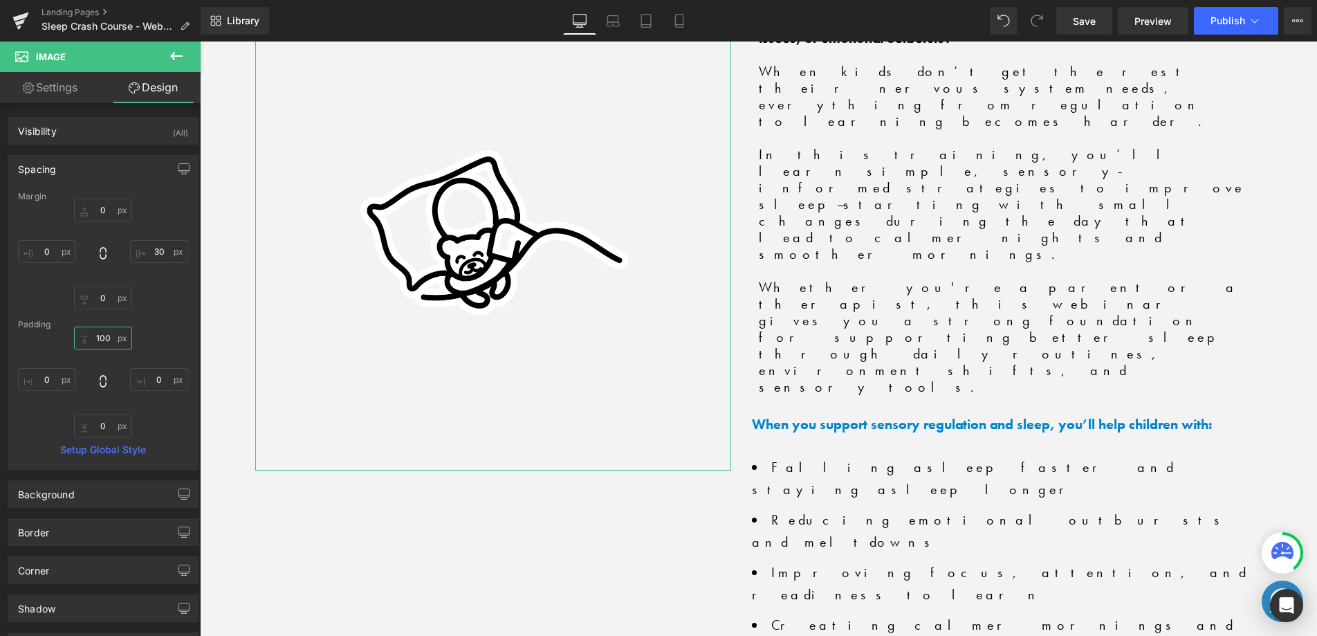
drag, startPoint x: 105, startPoint y: 341, endPoint x: 151, endPoint y: 353, distance: 48.0
click at [106, 341] on input "text" at bounding box center [103, 337] width 58 height 23
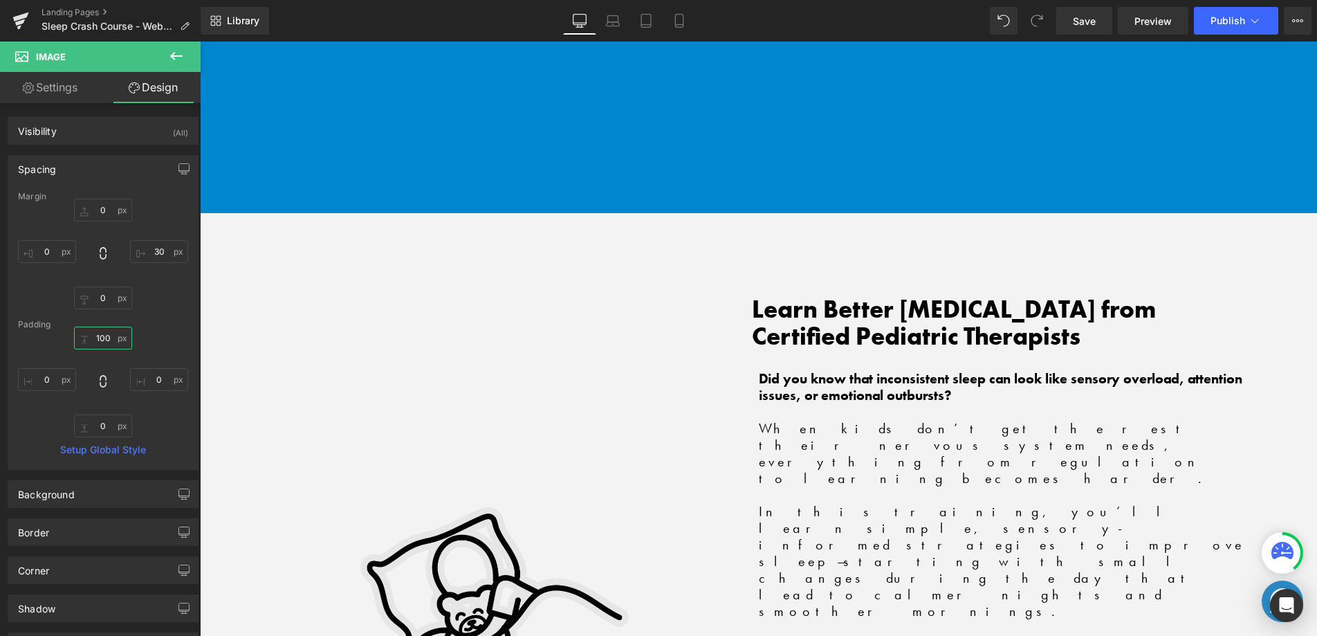
scroll to position [1983, 0]
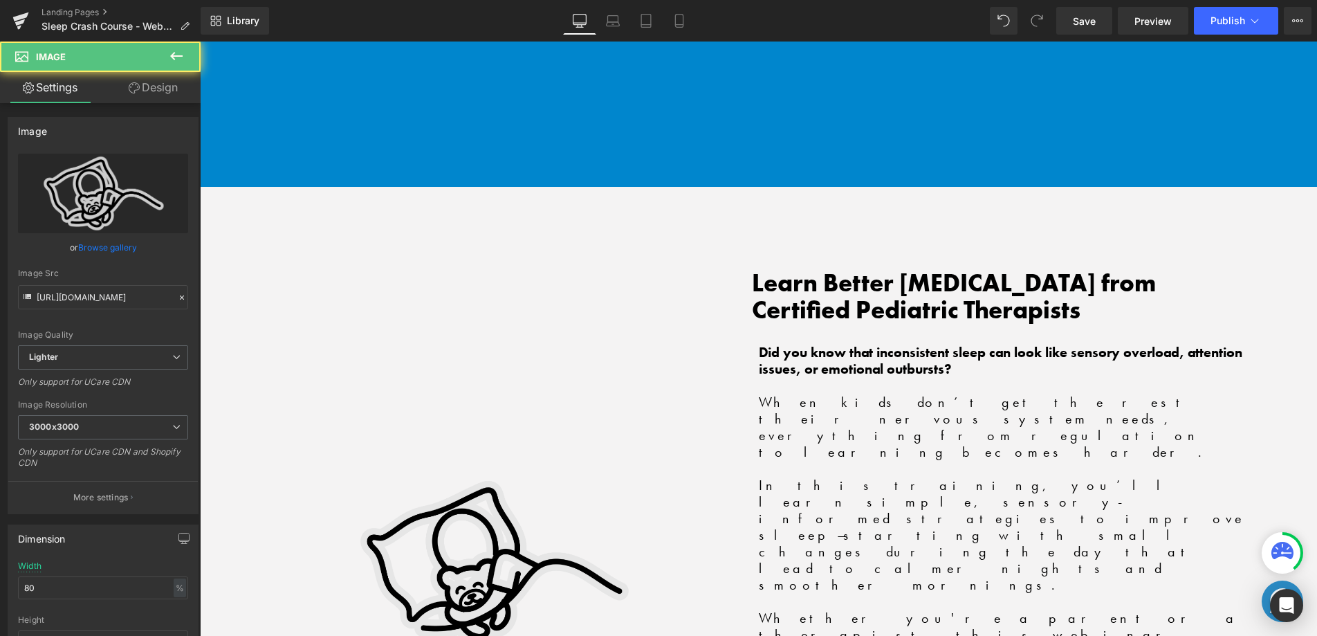
click at [490, 403] on img at bounding box center [493, 528] width 380 height 545
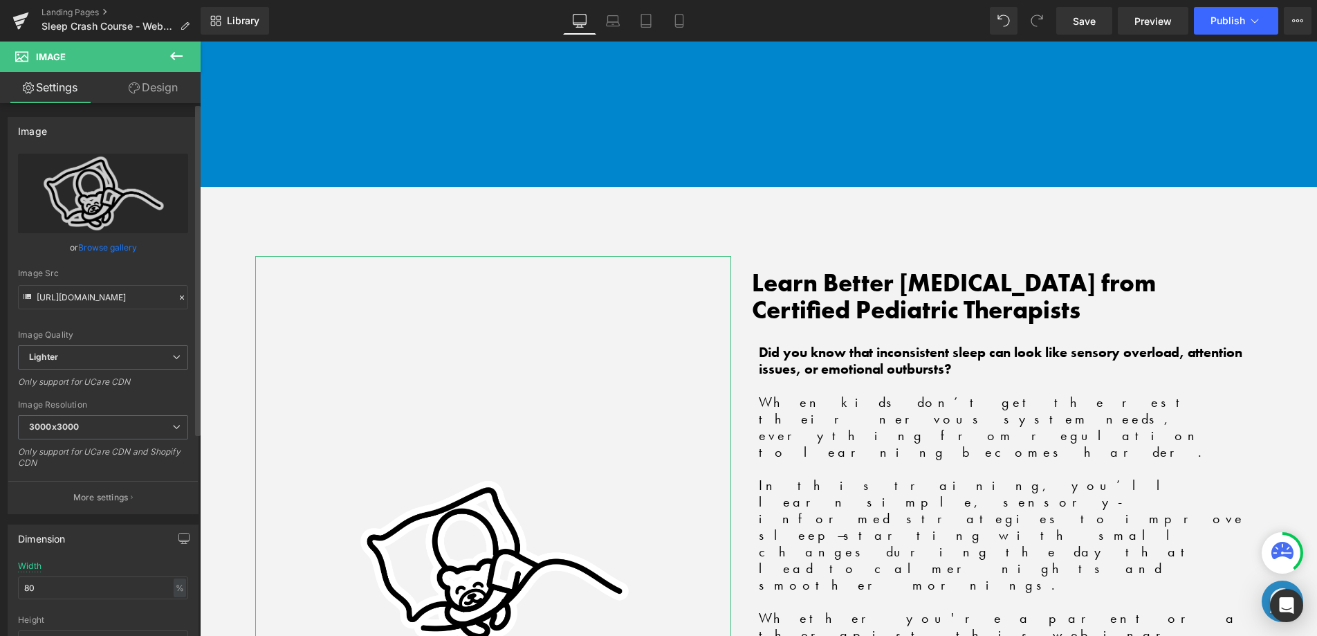
click at [110, 249] on link "Browse gallery" at bounding box center [107, 247] width 59 height 24
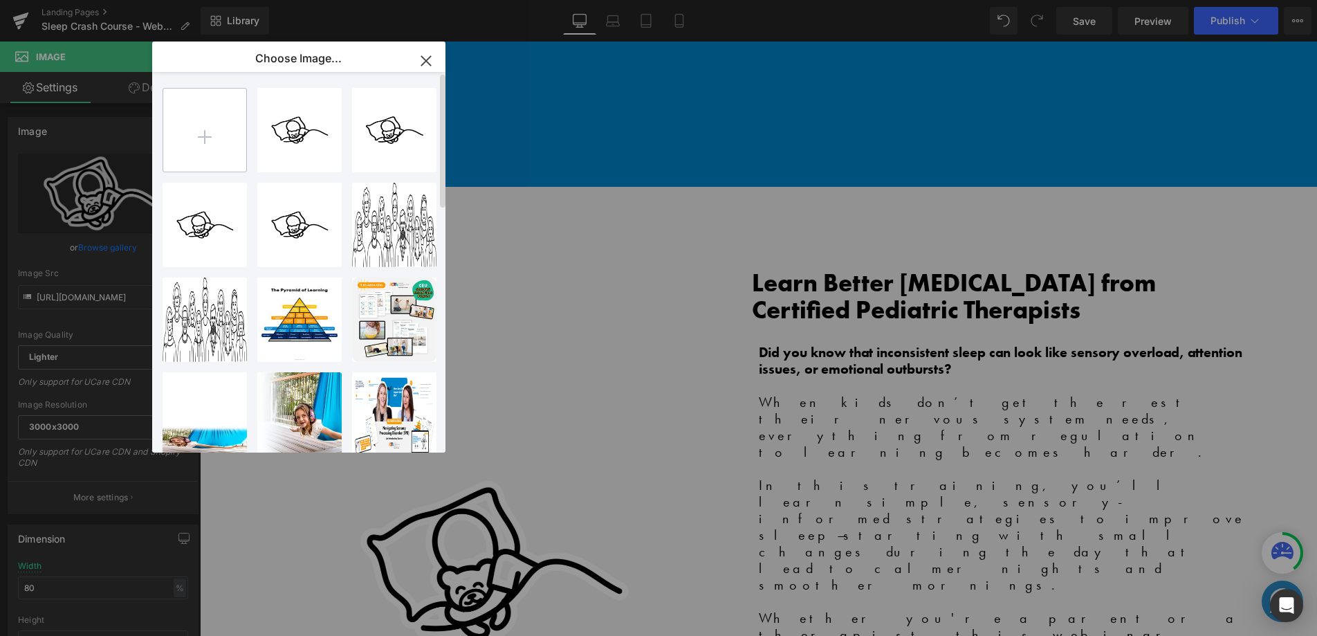
click at [217, 135] on input "file" at bounding box center [204, 130] width 83 height 83
type input "C:\fakepath\MoonSleep_WhiteBackground.png"
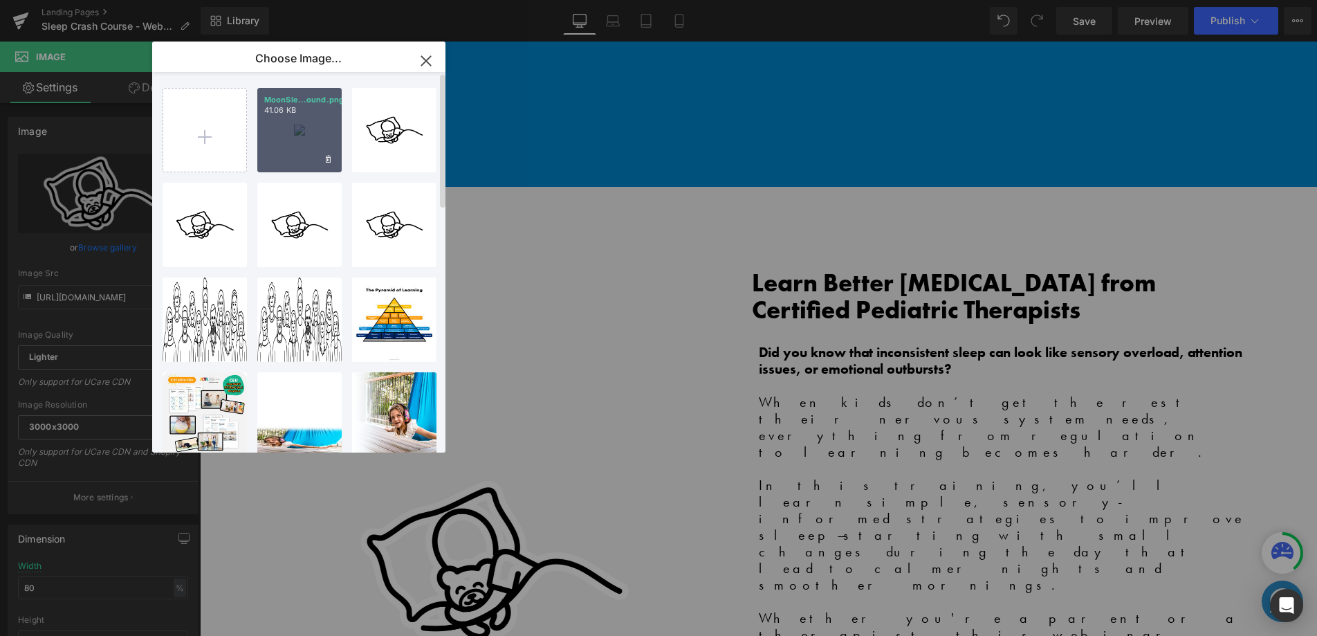
drag, startPoint x: 289, startPoint y: 138, endPoint x: 89, endPoint y: 97, distance: 204.2
click at [289, 138] on div "MoonSle...ound.png 41.06 KB" at bounding box center [299, 130] width 84 height 84
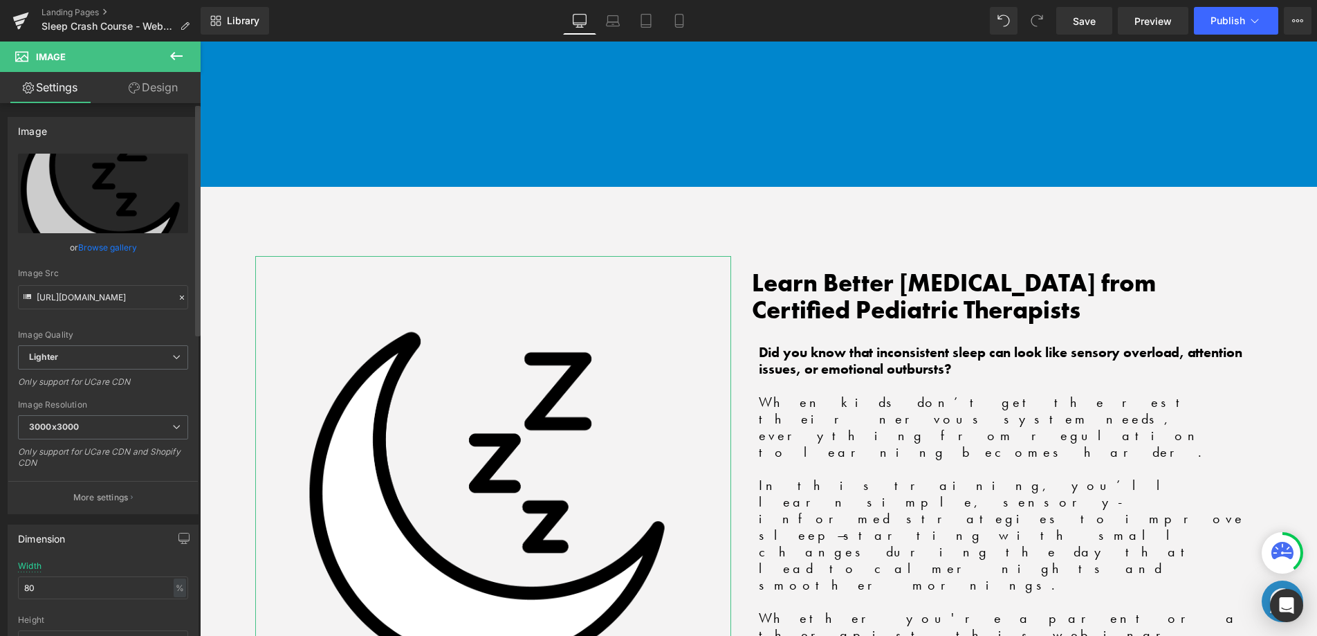
click at [103, 248] on link "Browse gallery" at bounding box center [107, 247] width 59 height 24
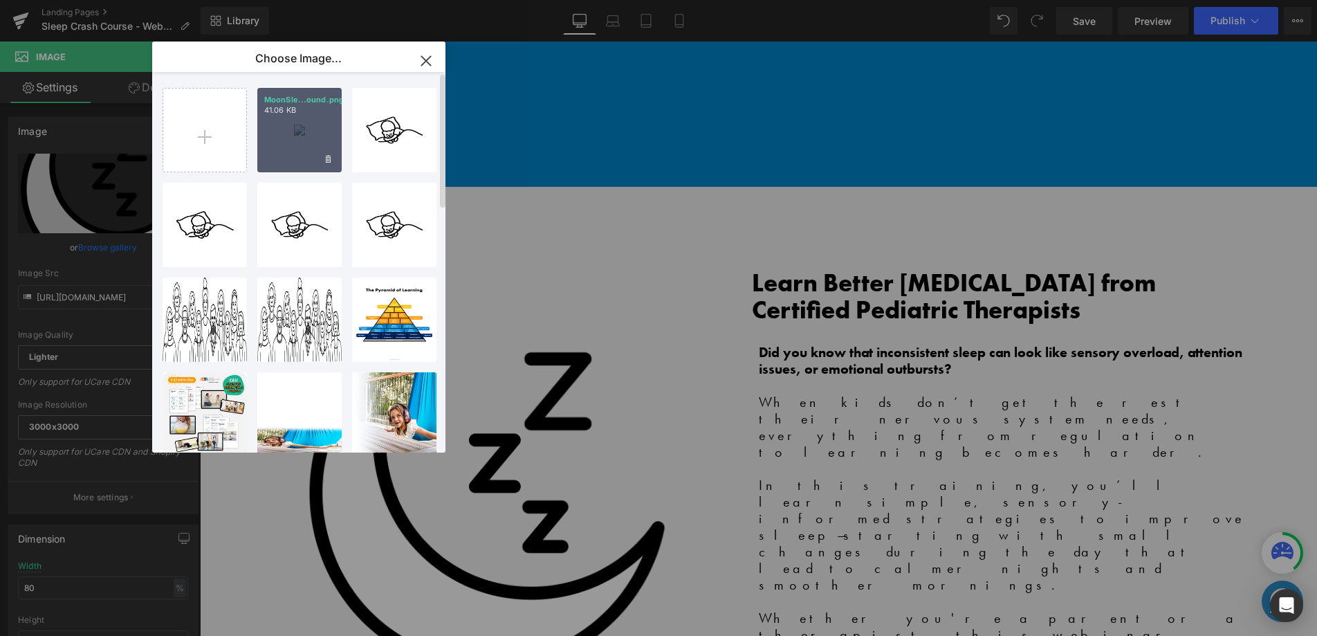
click at [286, 131] on div "MoonSle...ound.png 41.06 KB" at bounding box center [299, 130] width 84 height 84
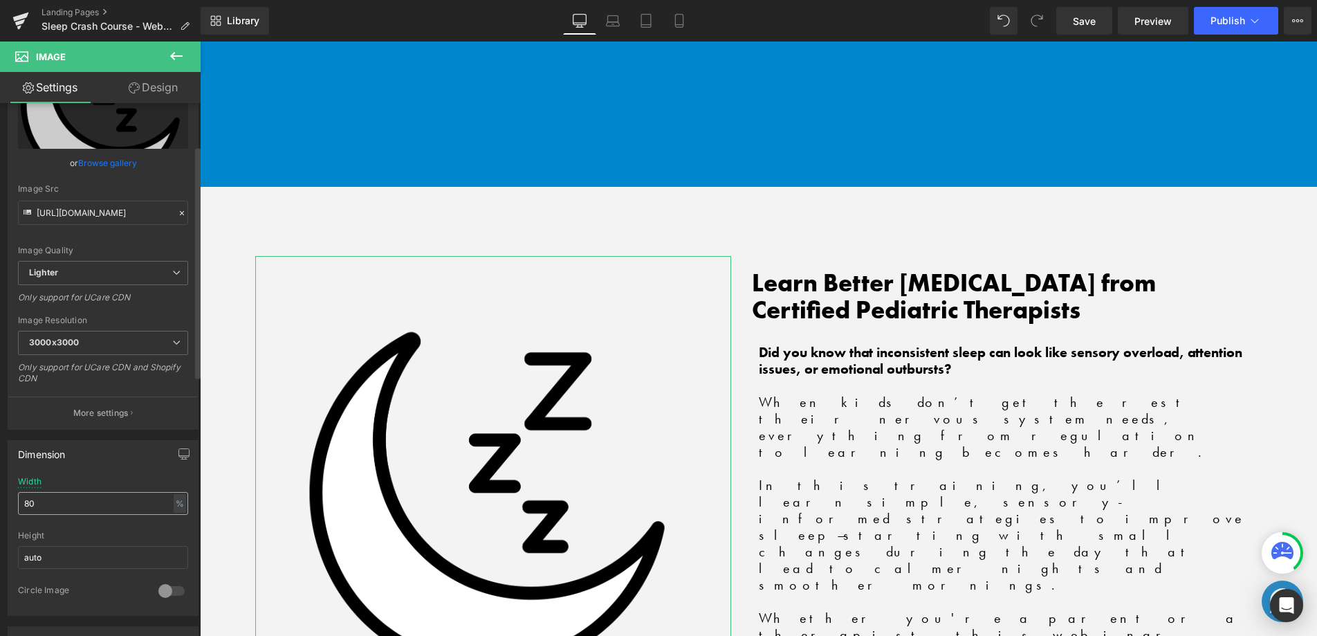
scroll to position [98, 0]
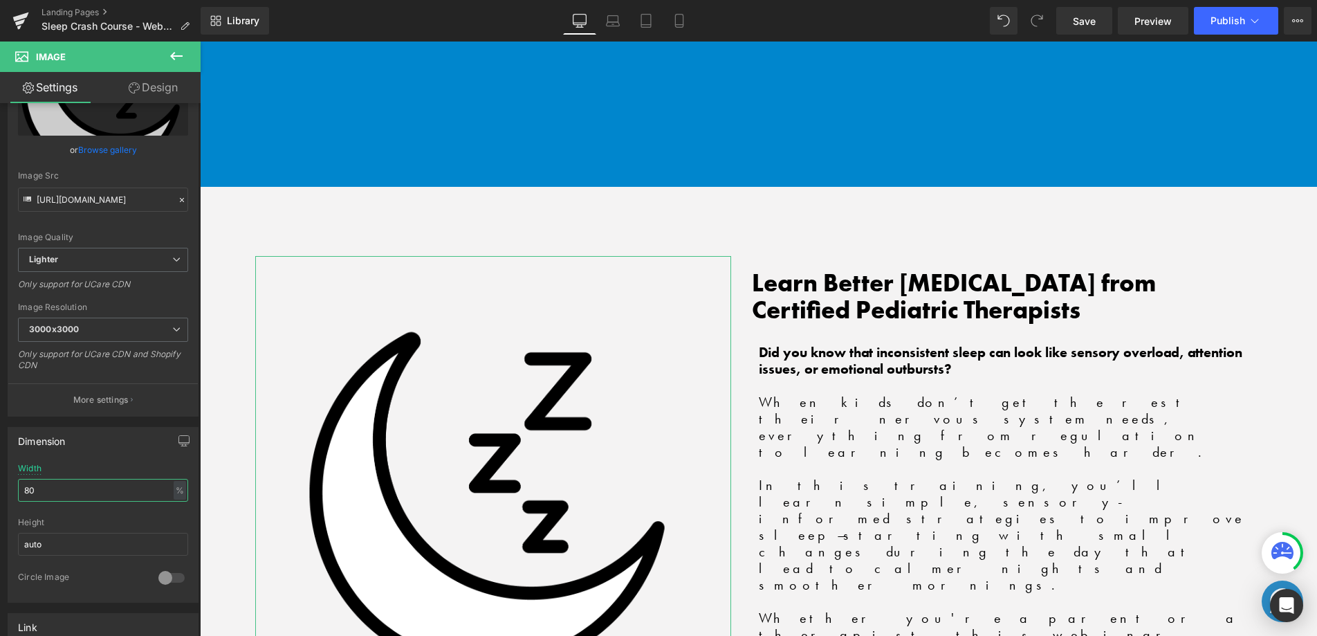
drag, startPoint x: 59, startPoint y: 495, endPoint x: -6, endPoint y: 490, distance: 65.2
click at [0, 490] on html "Row You are previewing how the will restyle your page. You can not edit Element…" at bounding box center [658, 318] width 1317 height 636
type input "60"
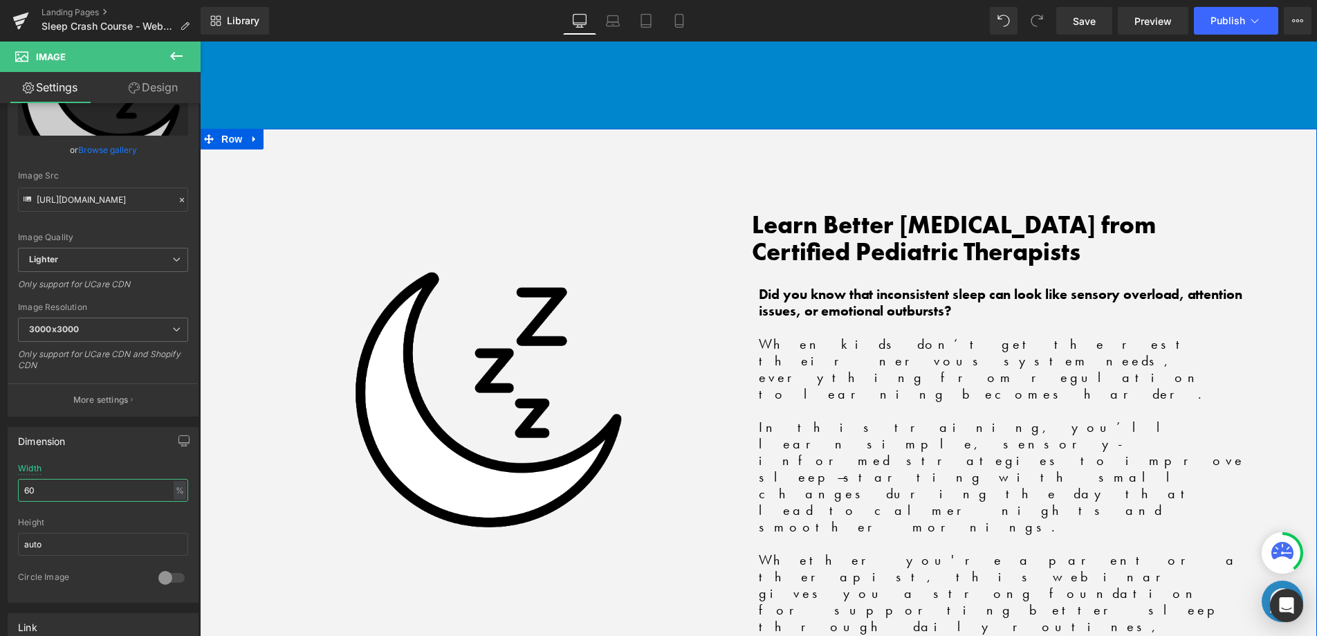
scroll to position [2066, 0]
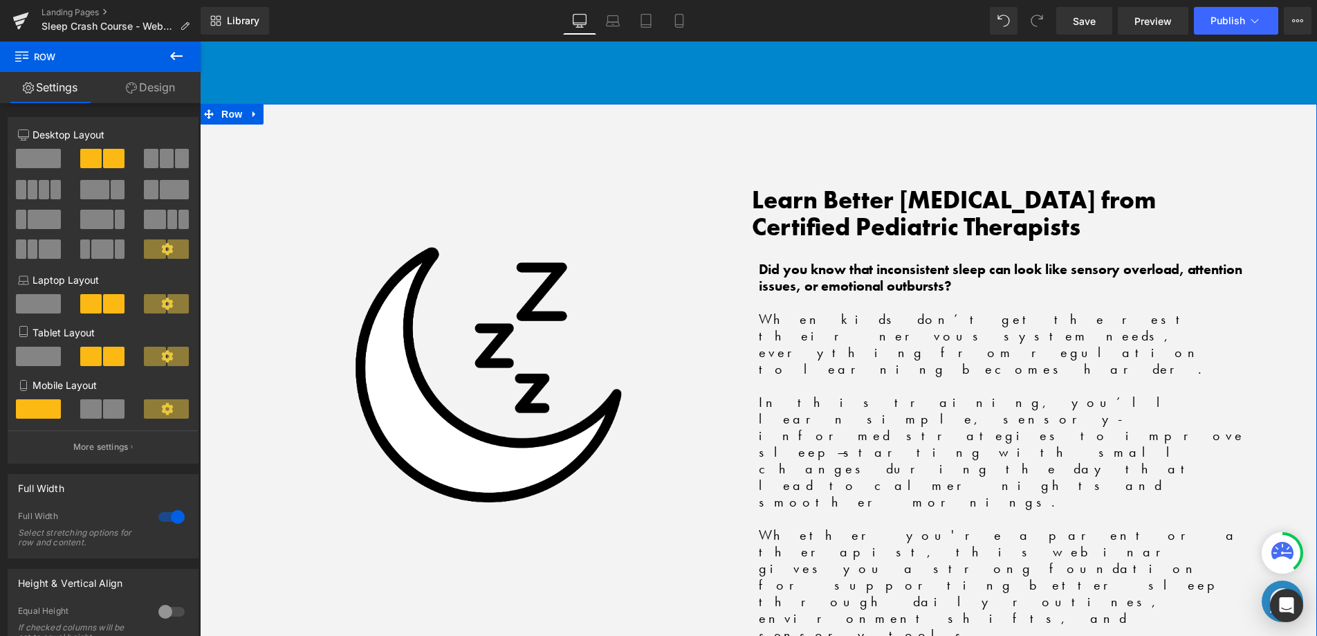
drag, startPoint x: 771, startPoint y: 466, endPoint x: 680, endPoint y: 434, distance: 96.3
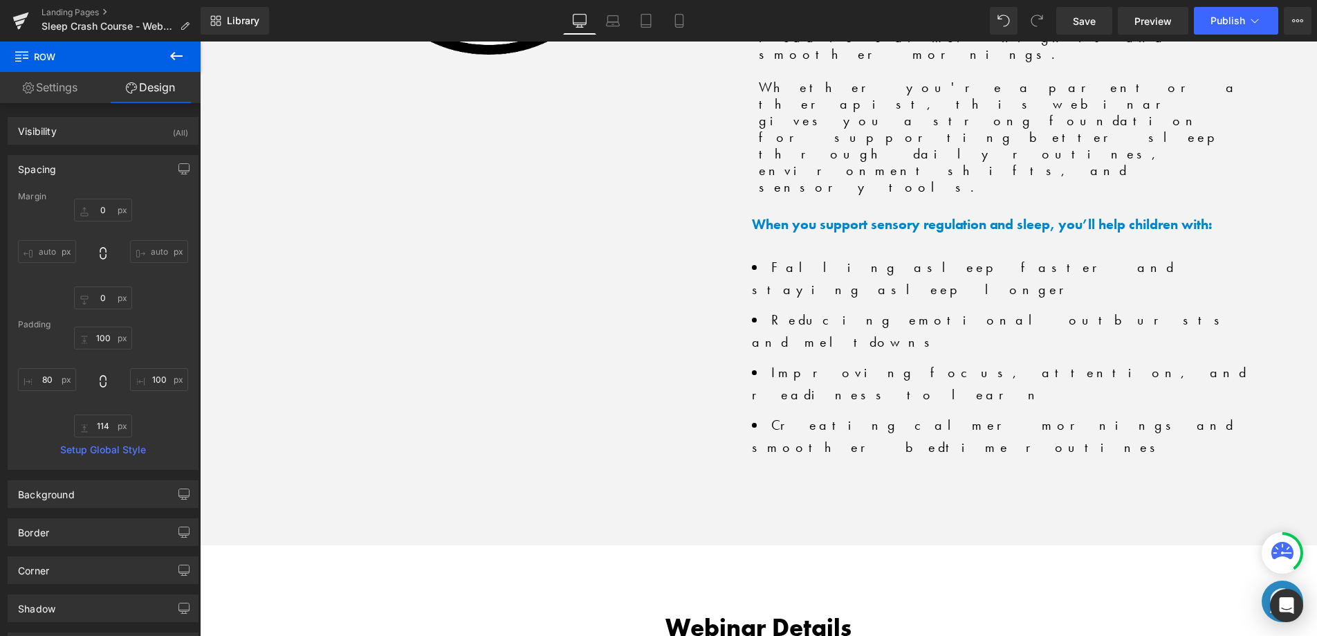
scroll to position [2514, 0]
click at [1099, 21] on link "Save" at bounding box center [1084, 21] width 56 height 28
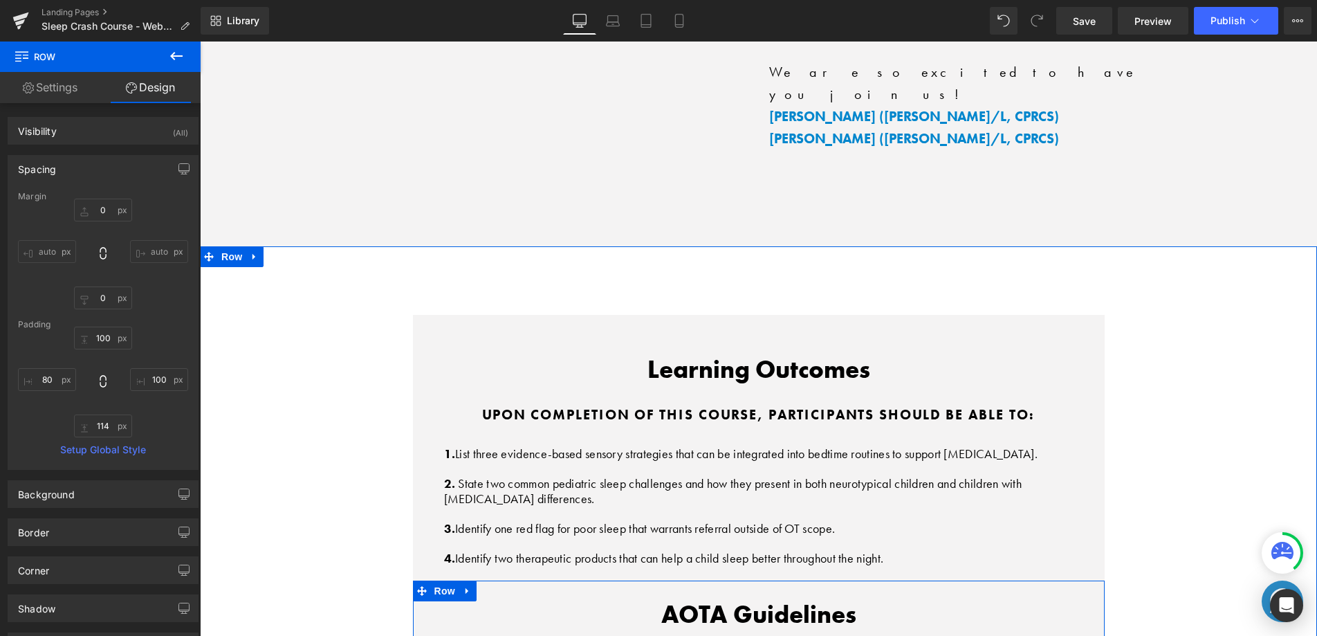
scroll to position [4643, 0]
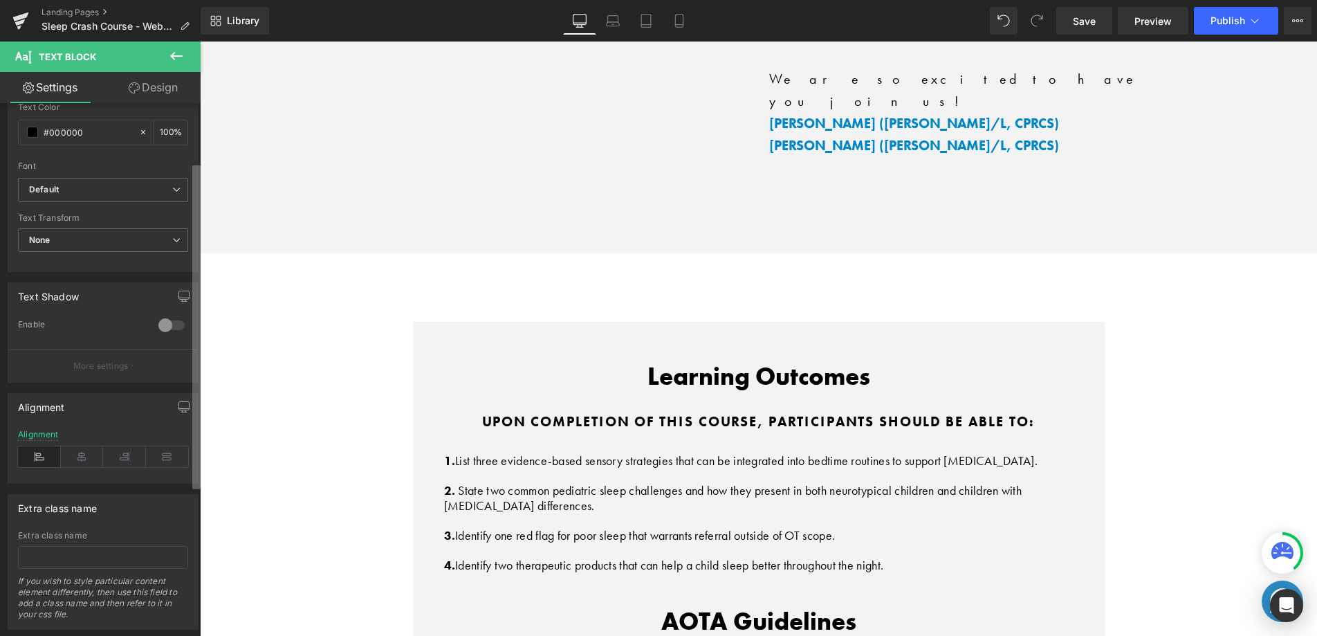
scroll to position [0, 0]
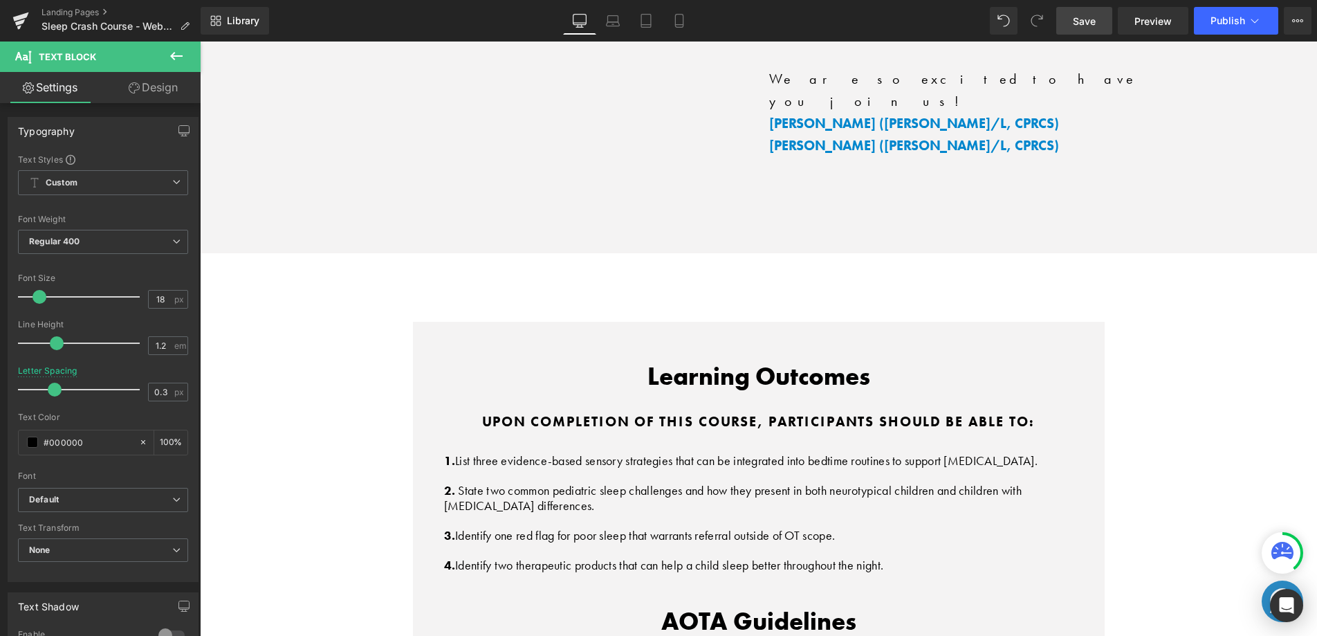
click at [1093, 19] on span "Save" at bounding box center [1084, 21] width 23 height 15
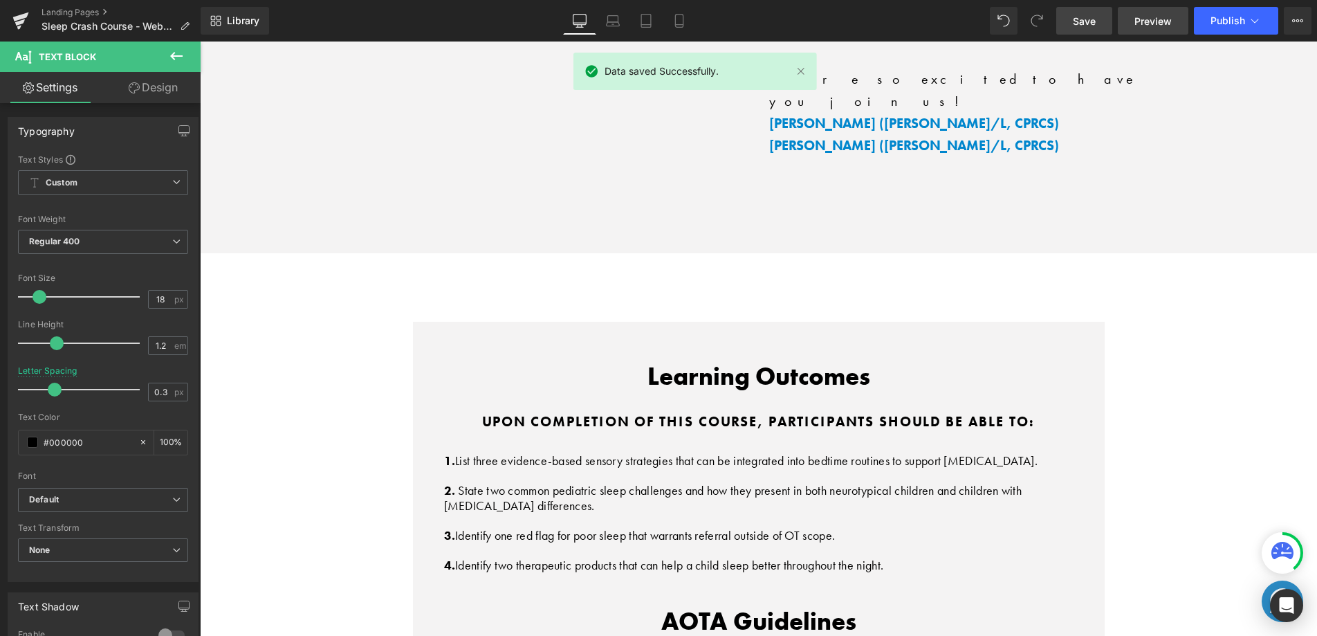
click at [1152, 24] on span "Preview" at bounding box center [1152, 21] width 37 height 15
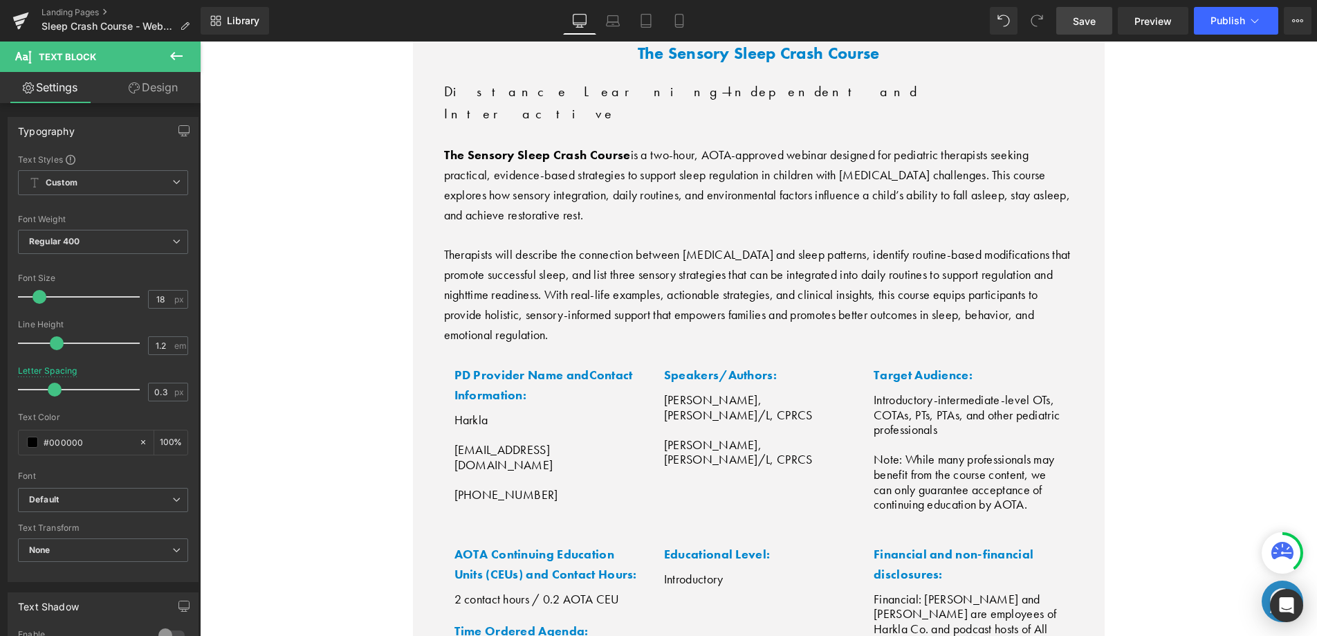
scroll to position [5175, 0]
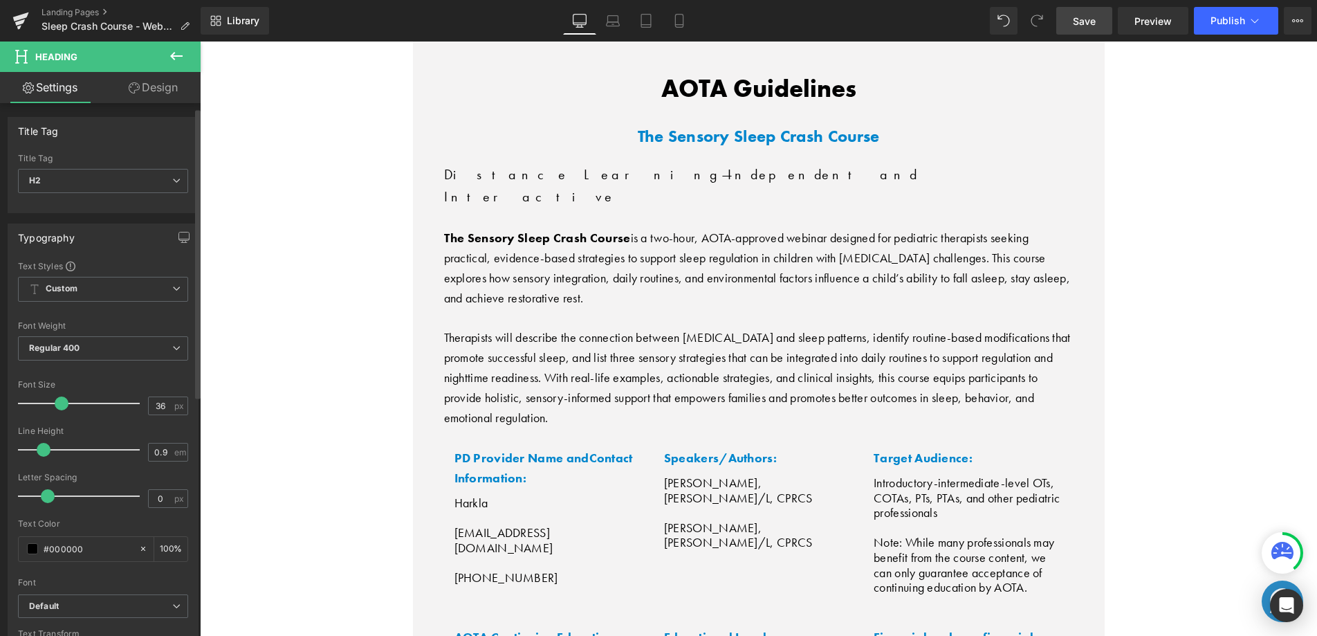
scroll to position [442, 0]
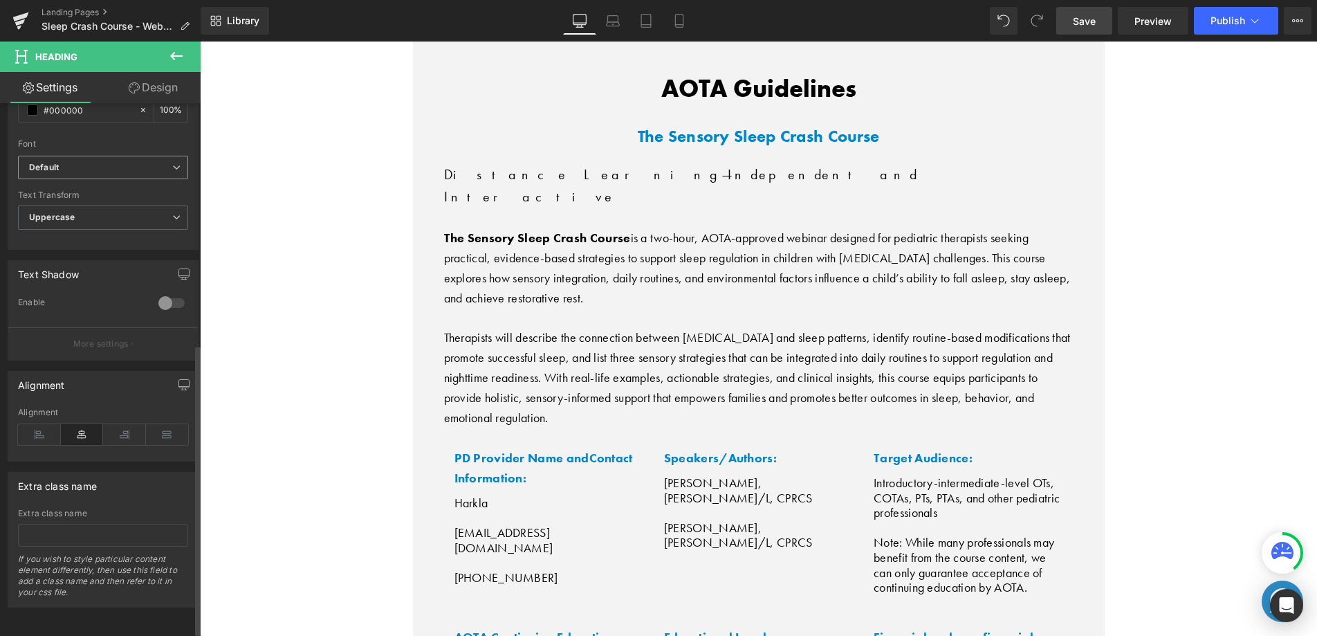
click at [91, 167] on b "Default" at bounding box center [100, 168] width 143 height 12
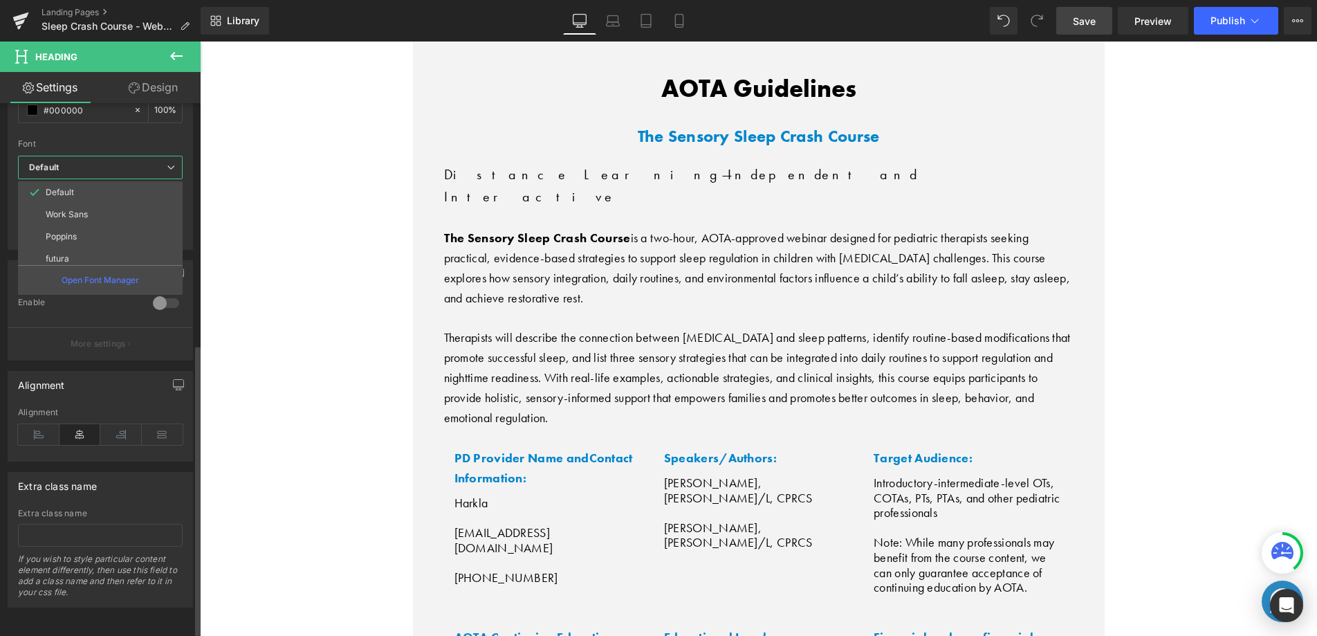
click at [91, 165] on b "Default" at bounding box center [98, 168] width 138 height 12
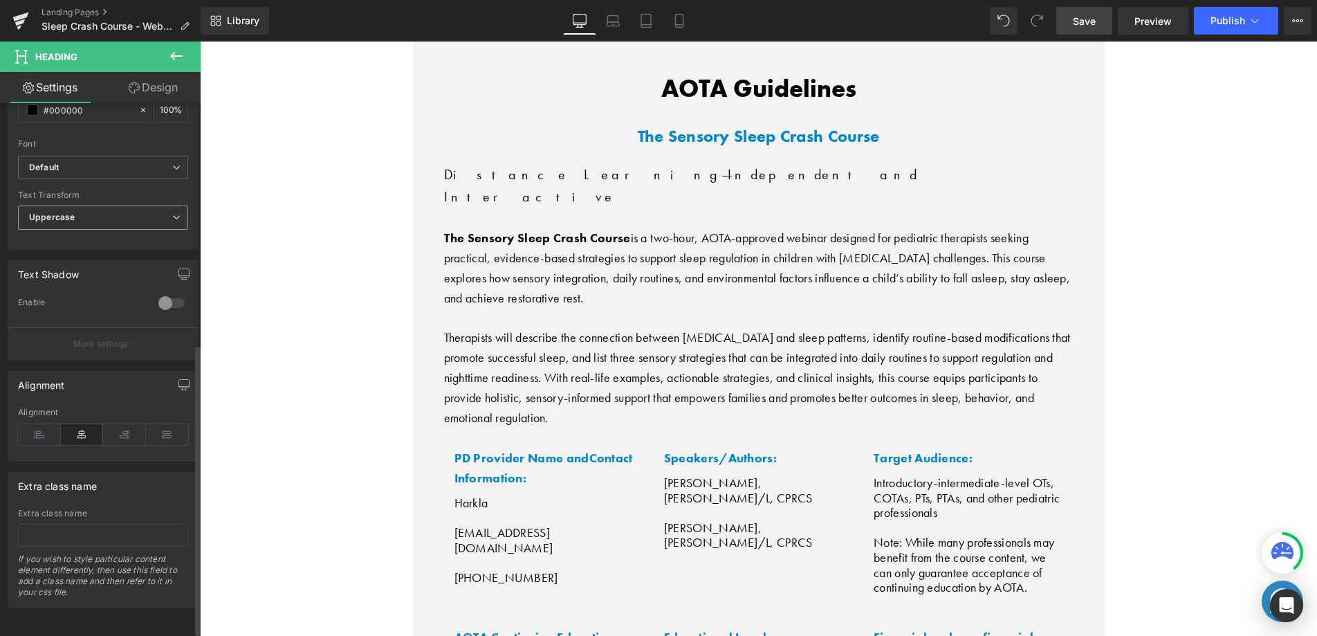
click at [75, 210] on span "Uppercase" at bounding box center [103, 217] width 170 height 24
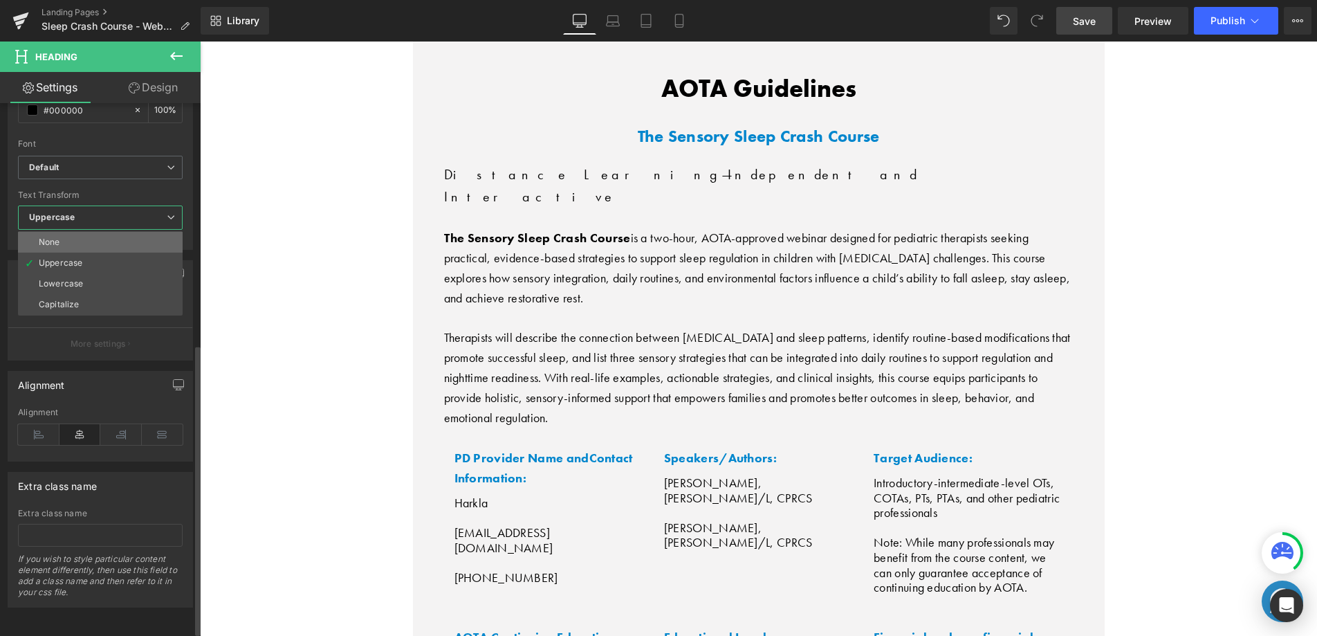
click at [66, 237] on li "None" at bounding box center [100, 242] width 165 height 21
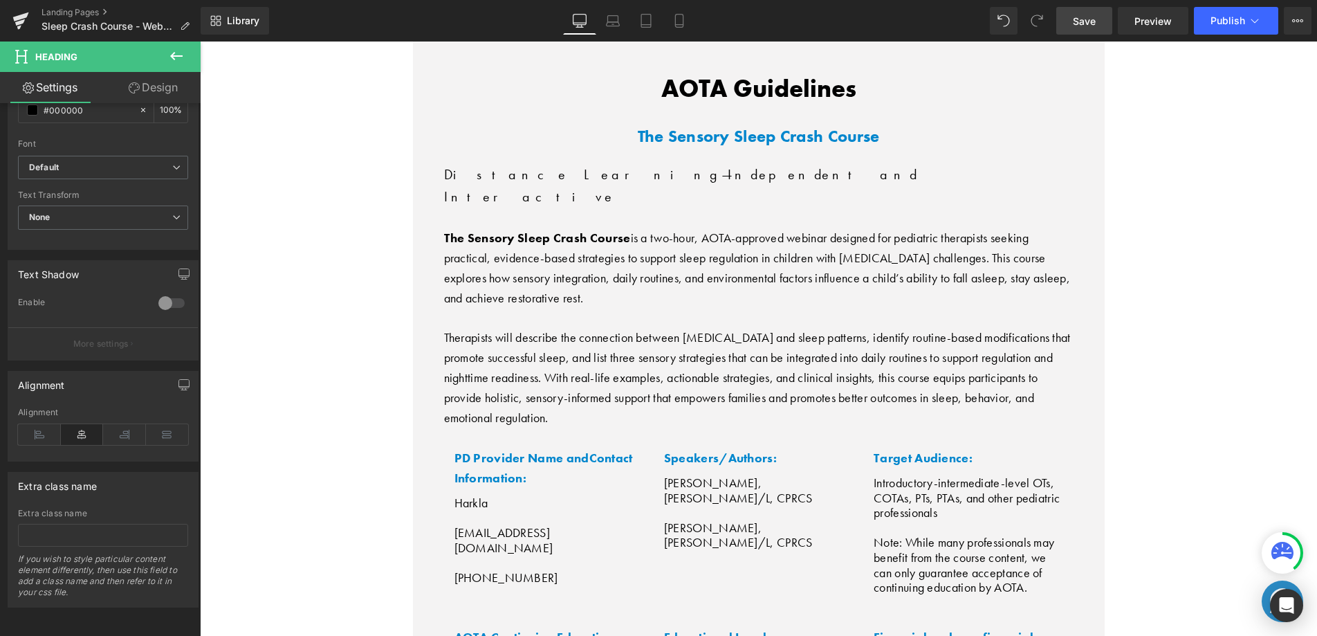
click at [1085, 19] on span "Save" at bounding box center [1084, 21] width 23 height 15
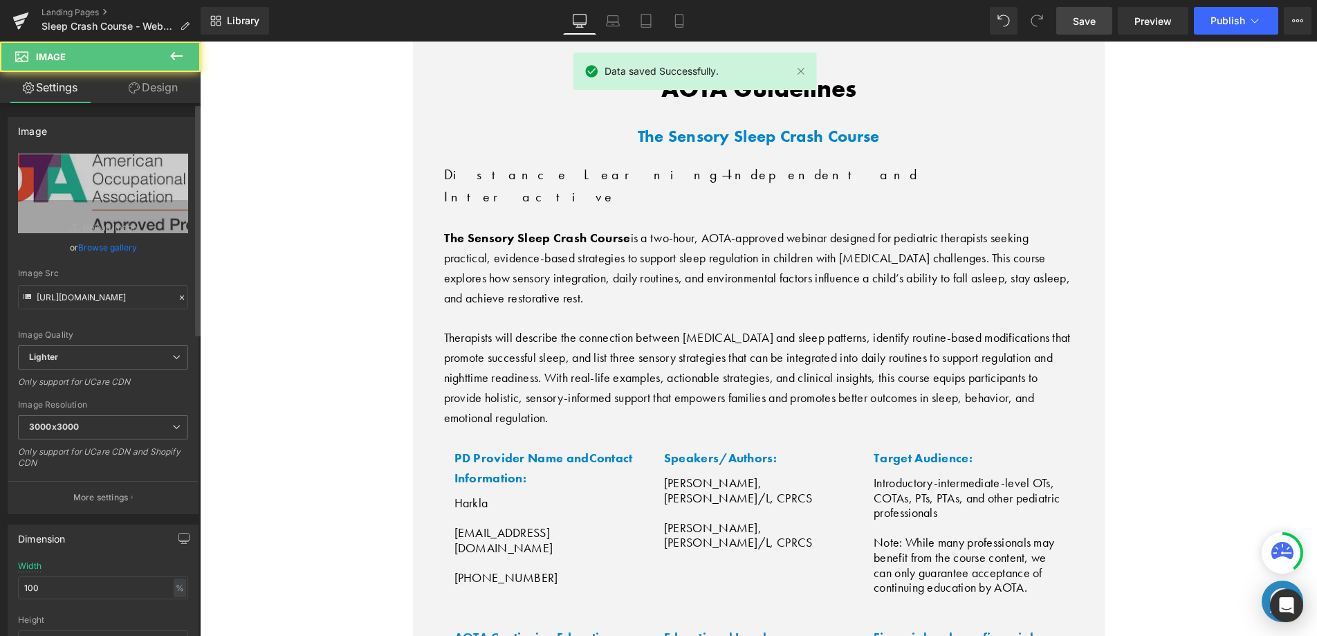
click at [95, 246] on link "Browse gallery" at bounding box center [107, 247] width 59 height 24
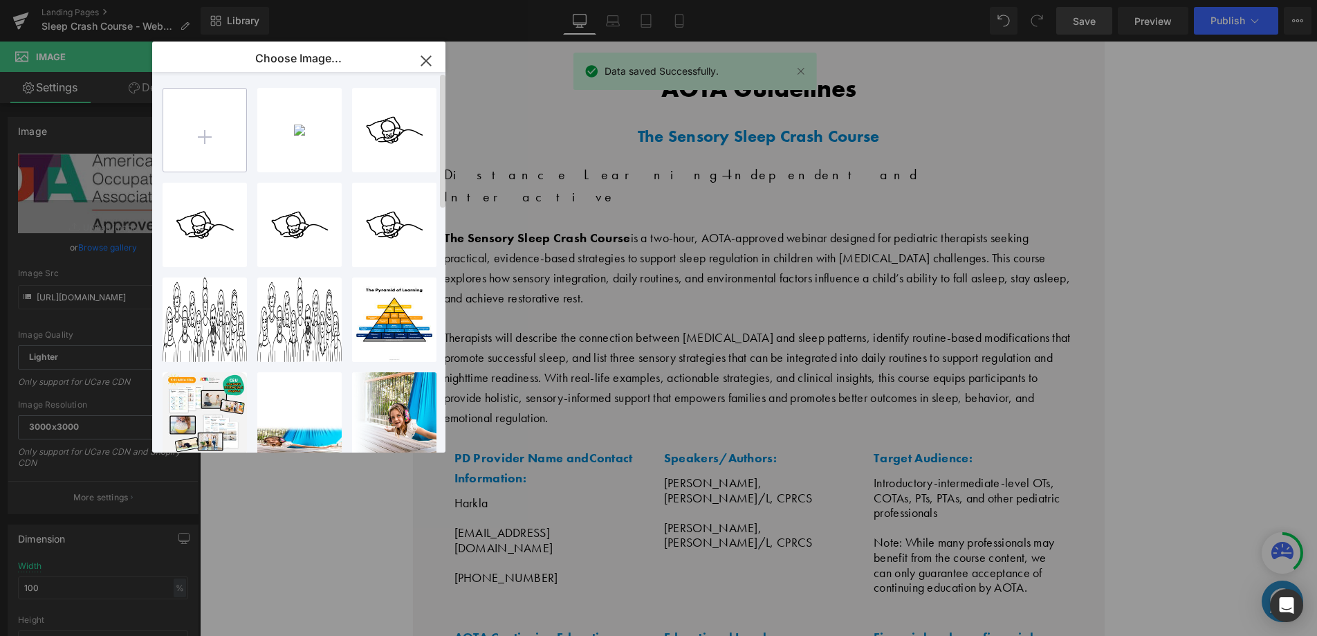
click at [207, 126] on input "file" at bounding box center [204, 130] width 83 height 83
type input "C:\fakepath\AOTA_ApprovedProvider_Full-Color-Logo.png"
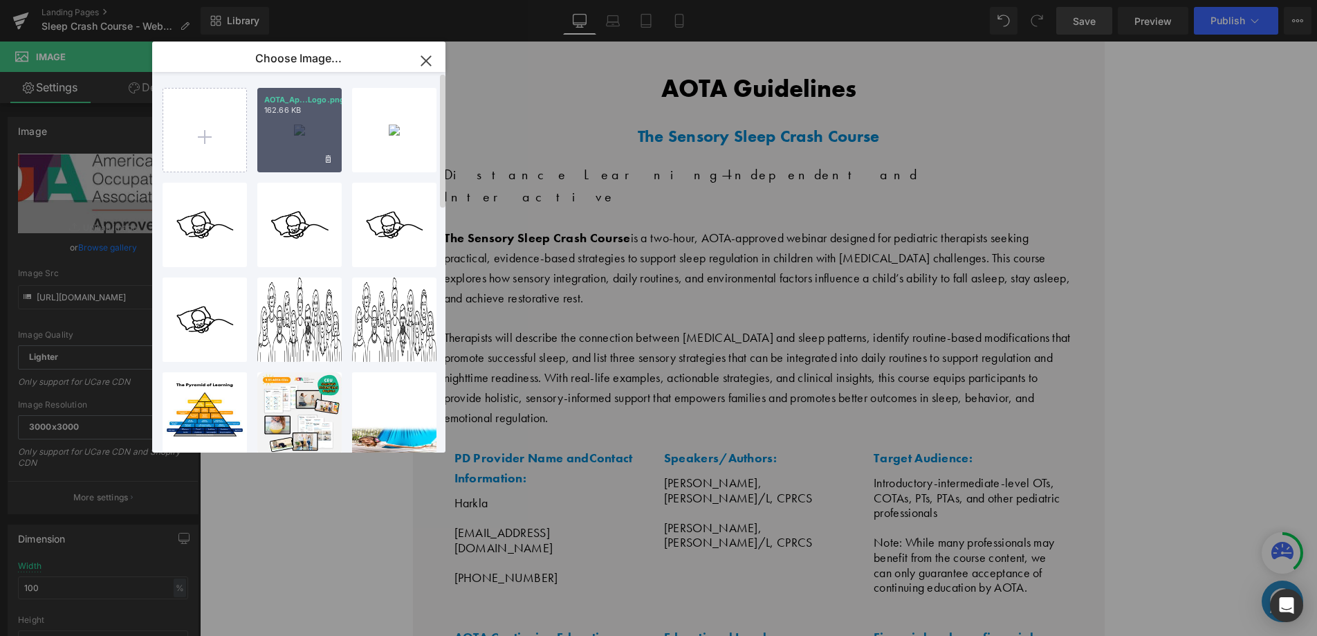
click at [286, 146] on div "AOTA_Ap...Logo.png 162.66 KB" at bounding box center [299, 130] width 84 height 84
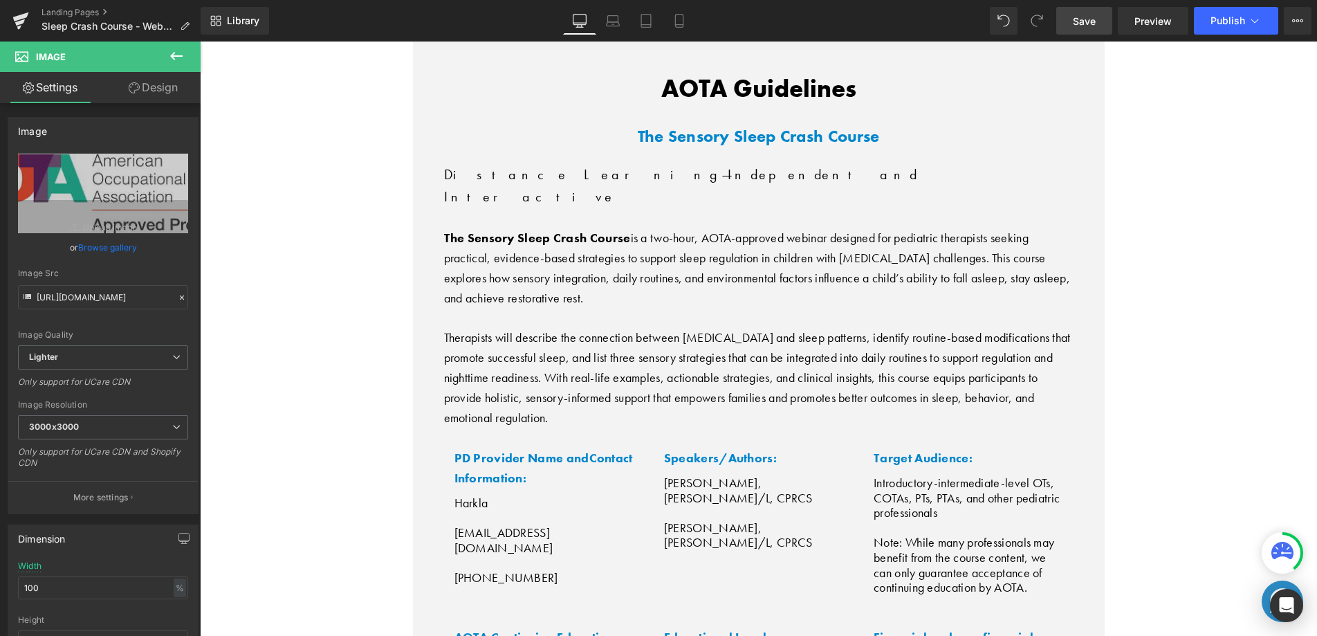
click at [128, 243] on link "Browse gallery" at bounding box center [107, 247] width 59 height 24
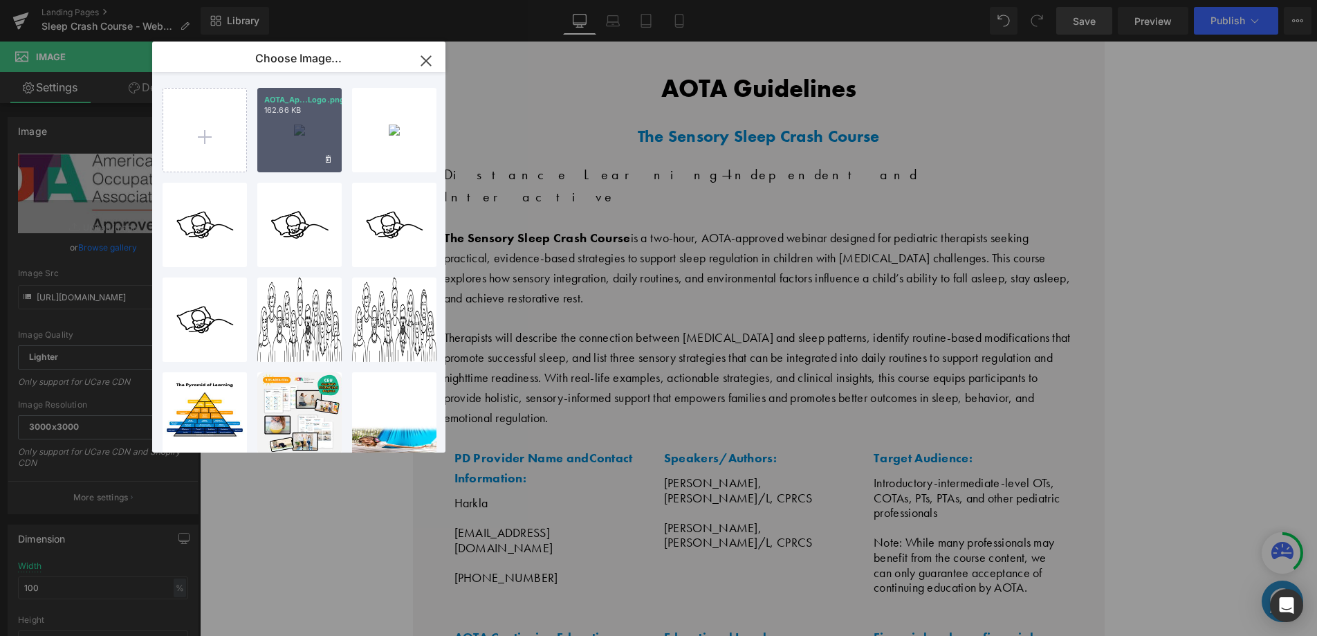
click at [282, 145] on div "AOTA_Ap...Logo.png 162.66 KB" at bounding box center [299, 130] width 84 height 84
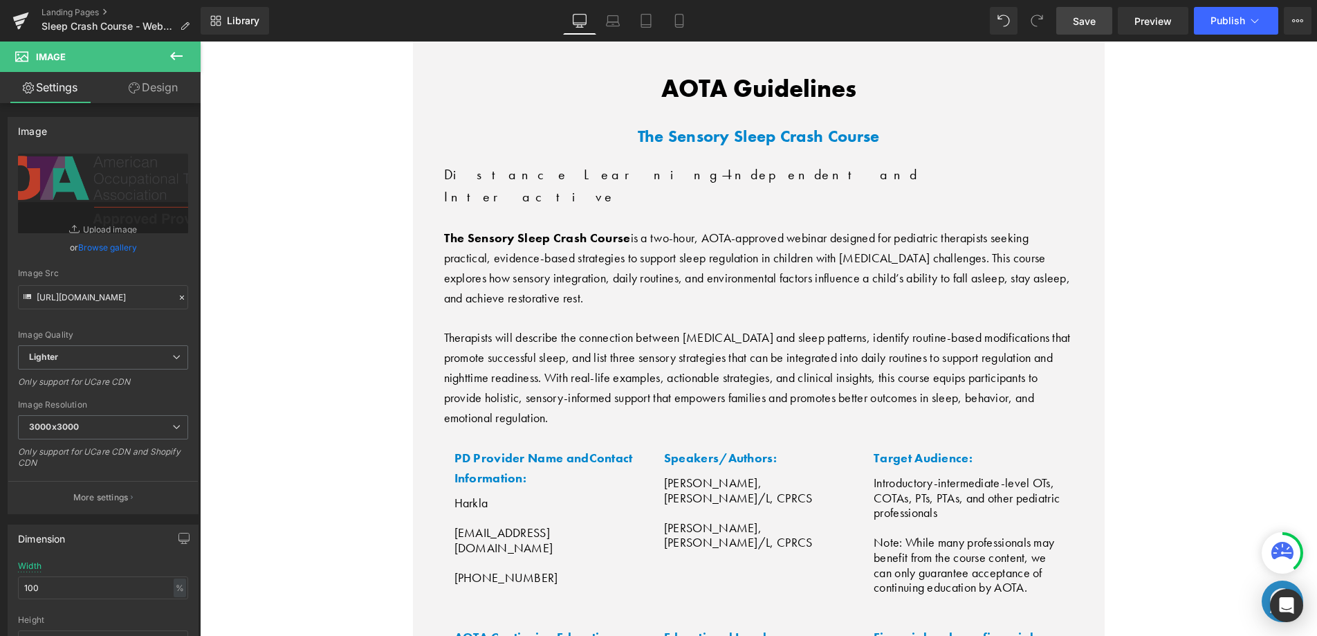
click at [1091, 20] on span "Save" at bounding box center [1084, 21] width 23 height 15
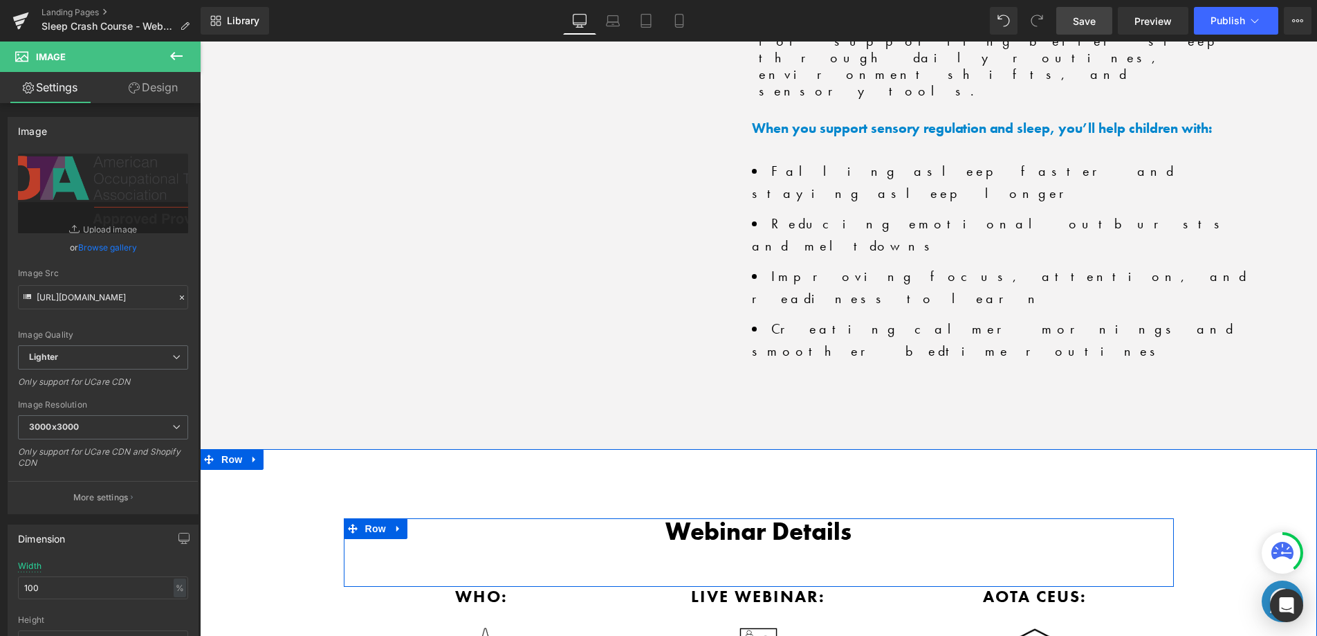
scroll to position [2910, 0]
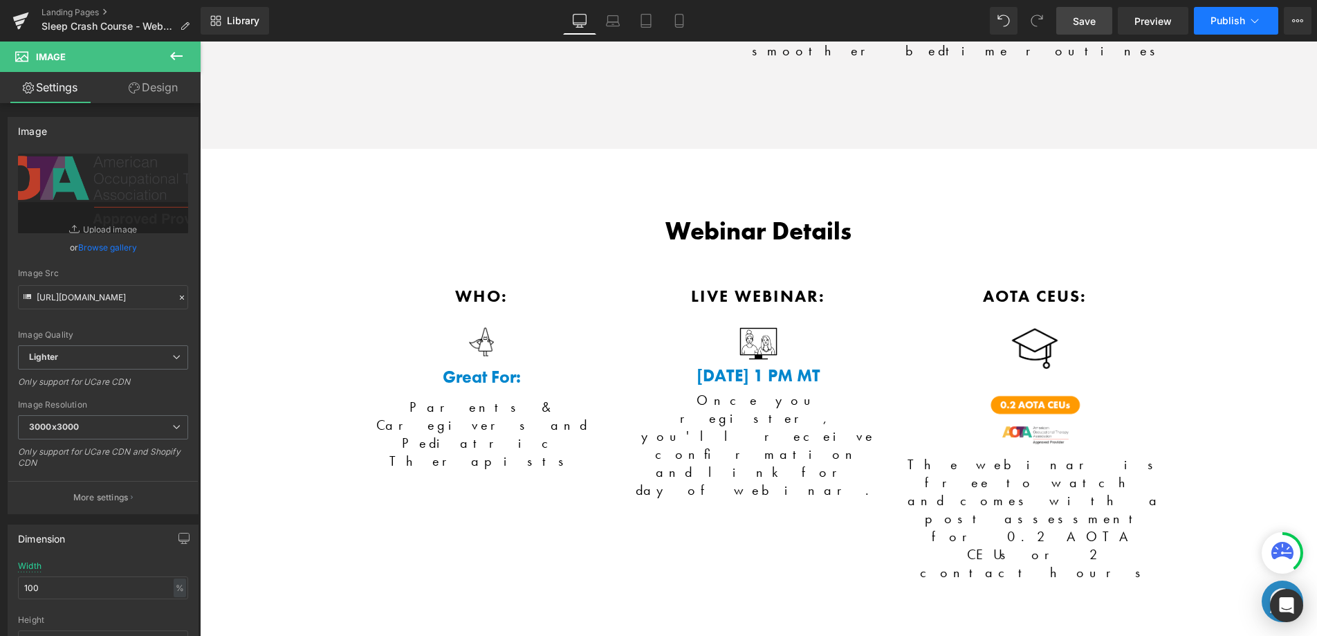
click at [1225, 29] on button "Publish" at bounding box center [1236, 21] width 84 height 28
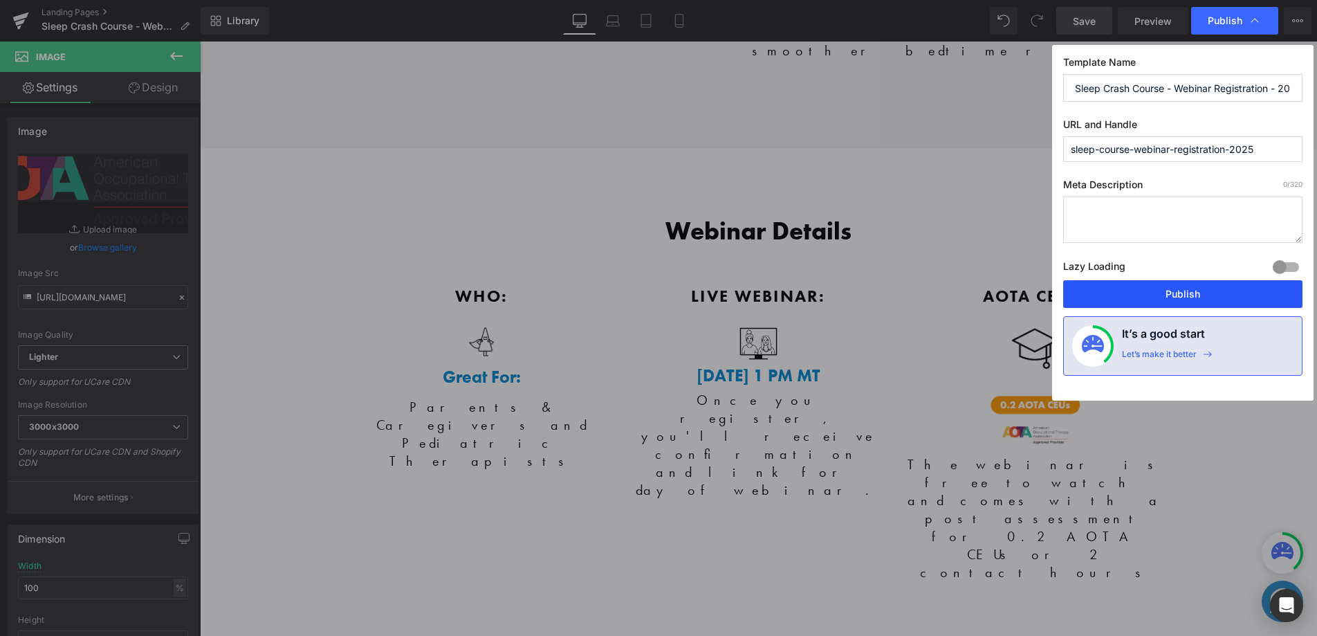
click at [1181, 295] on button "Publish" at bounding box center [1182, 294] width 239 height 28
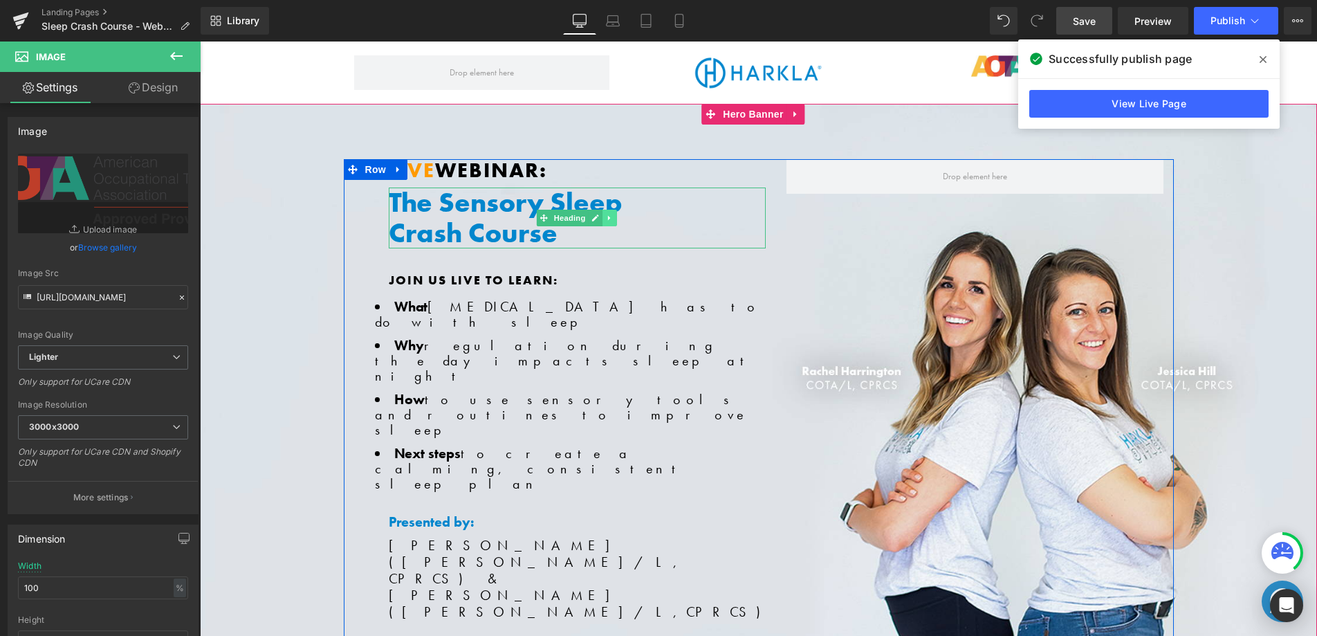
click at [608, 217] on icon at bounding box center [609, 218] width 2 height 5
click at [443, 277] on span "Join us live to learn:" at bounding box center [473, 280] width 169 height 16
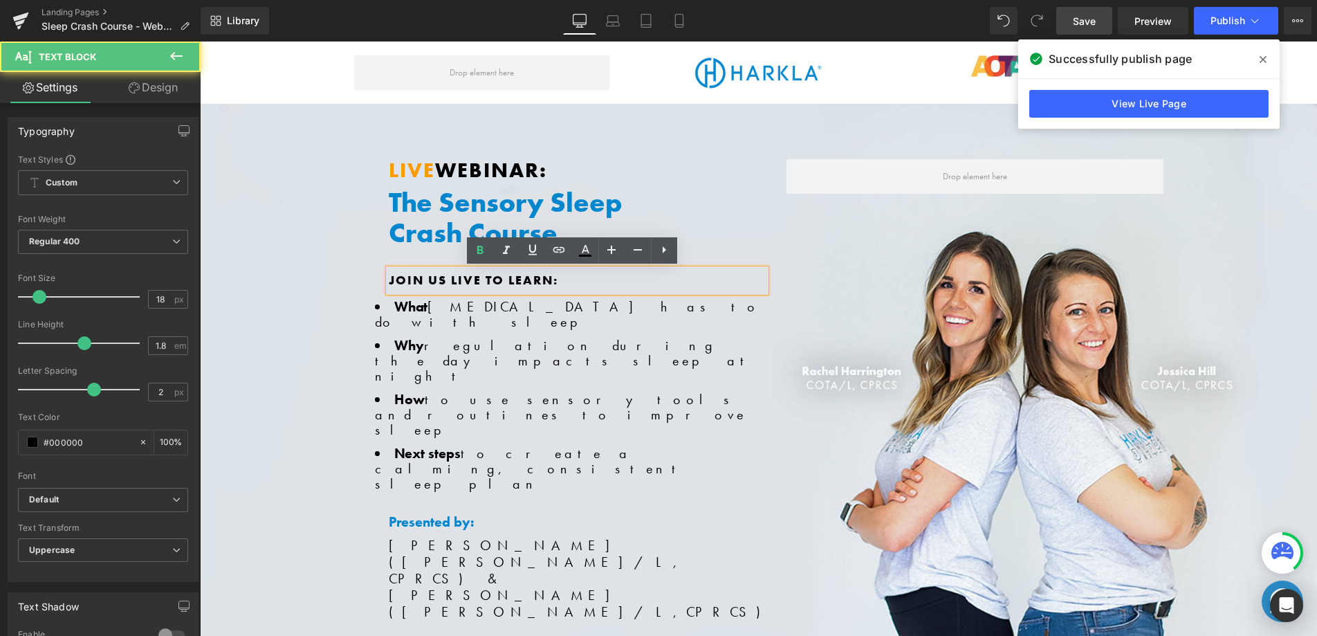
drag, startPoint x: 391, startPoint y: 257, endPoint x: 398, endPoint y: 258, distance: 7.0
click at [395, 257] on div "LIVE WEBINAR: Heading The Sensory Sleep Crash Course Heading Join us live to le…" at bounding box center [577, 428] width 398 height 538
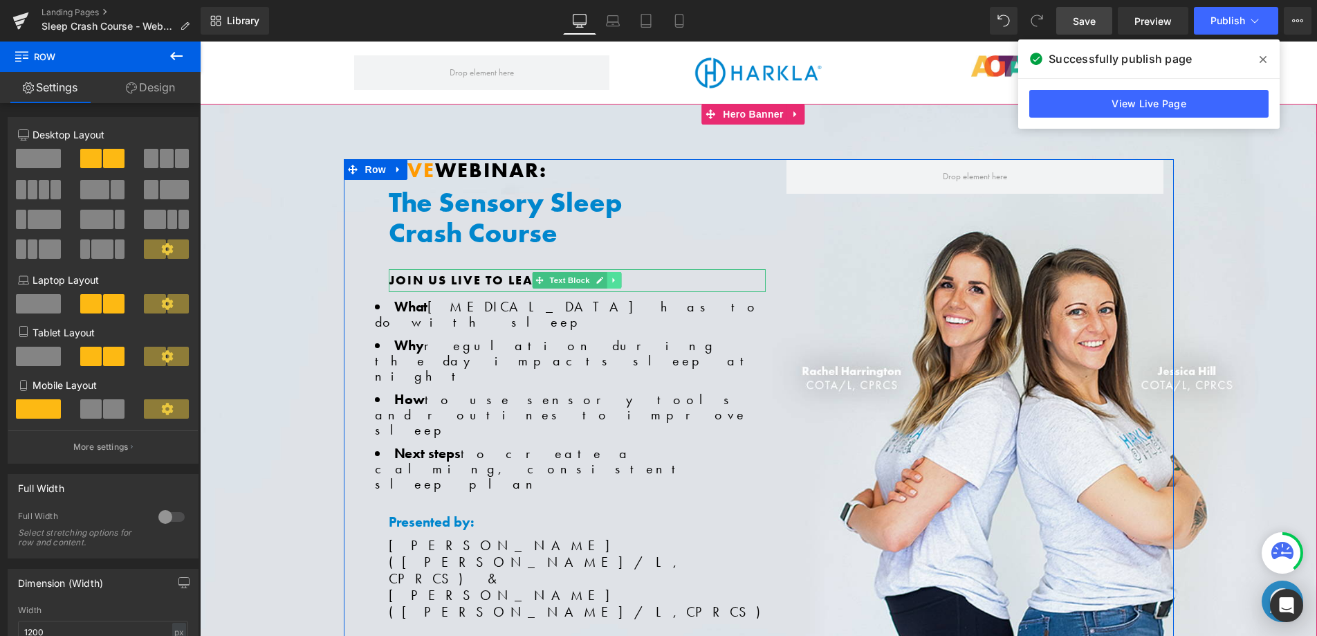
click at [612, 283] on icon at bounding box center [614, 280] width 8 height 8
click at [600, 284] on link at bounding box center [607, 280] width 15 height 17
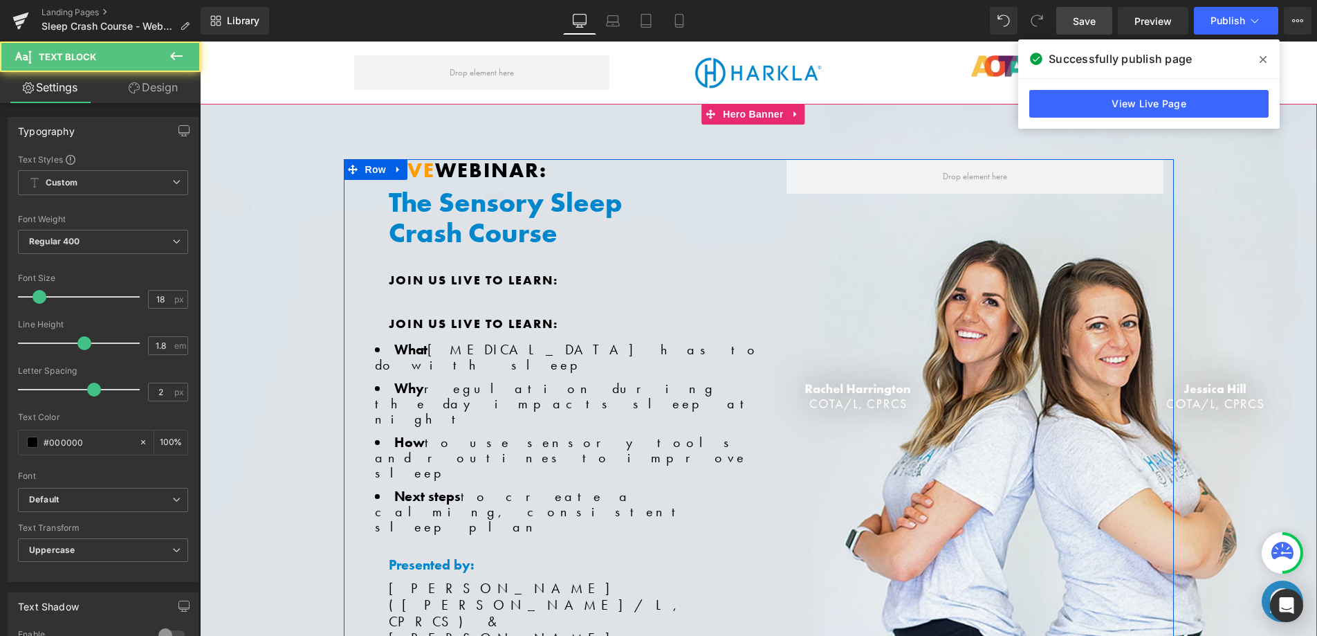
click at [461, 277] on span "Join us live to learn:" at bounding box center [473, 280] width 169 height 16
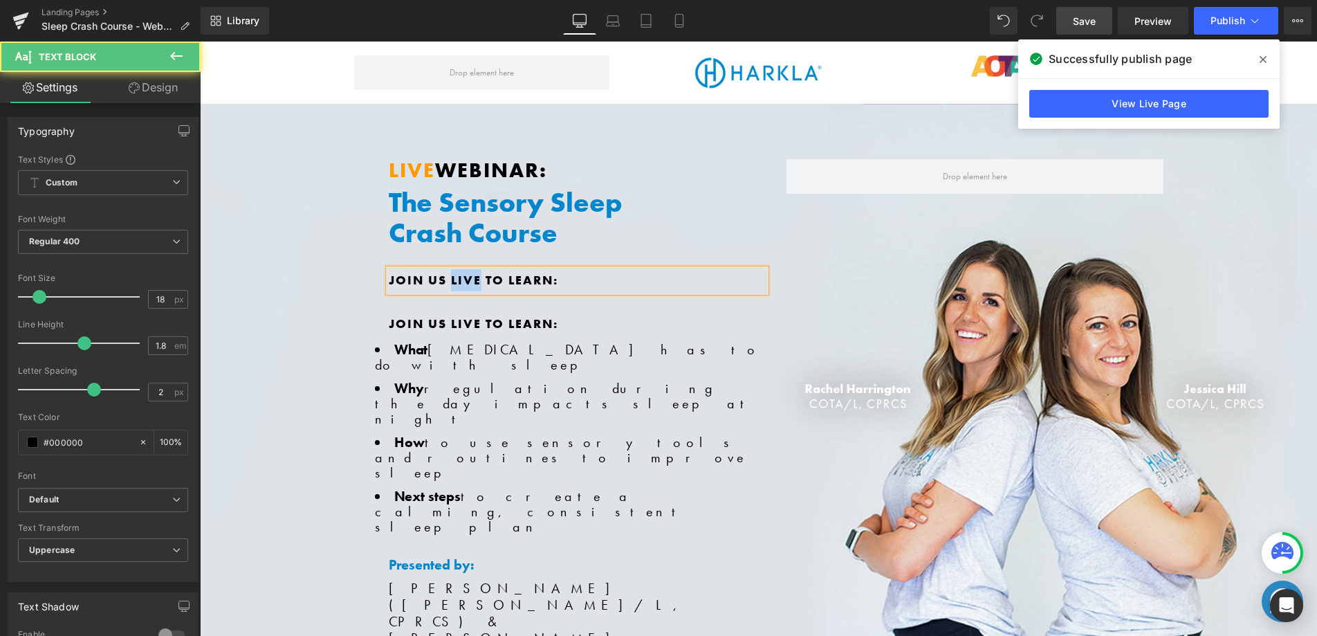
click at [461, 277] on span "Join us live to learn:" at bounding box center [473, 280] width 169 height 16
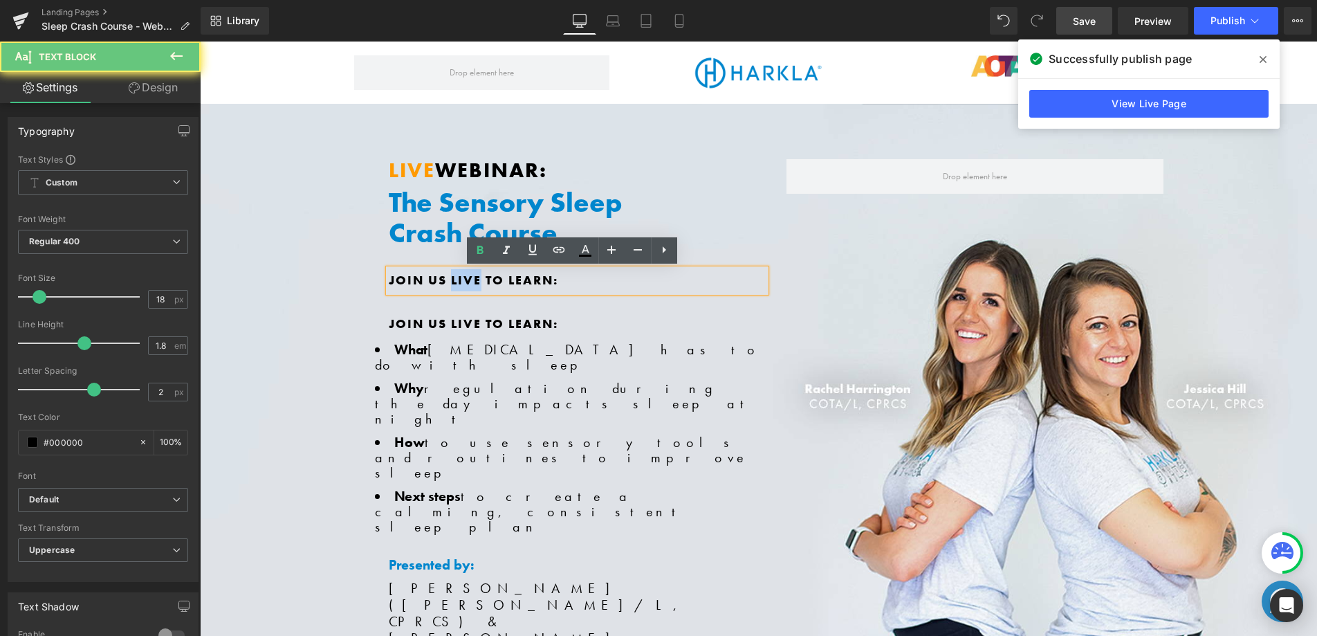
click at [461, 280] on span "Join us live to learn:" at bounding box center [473, 280] width 169 height 16
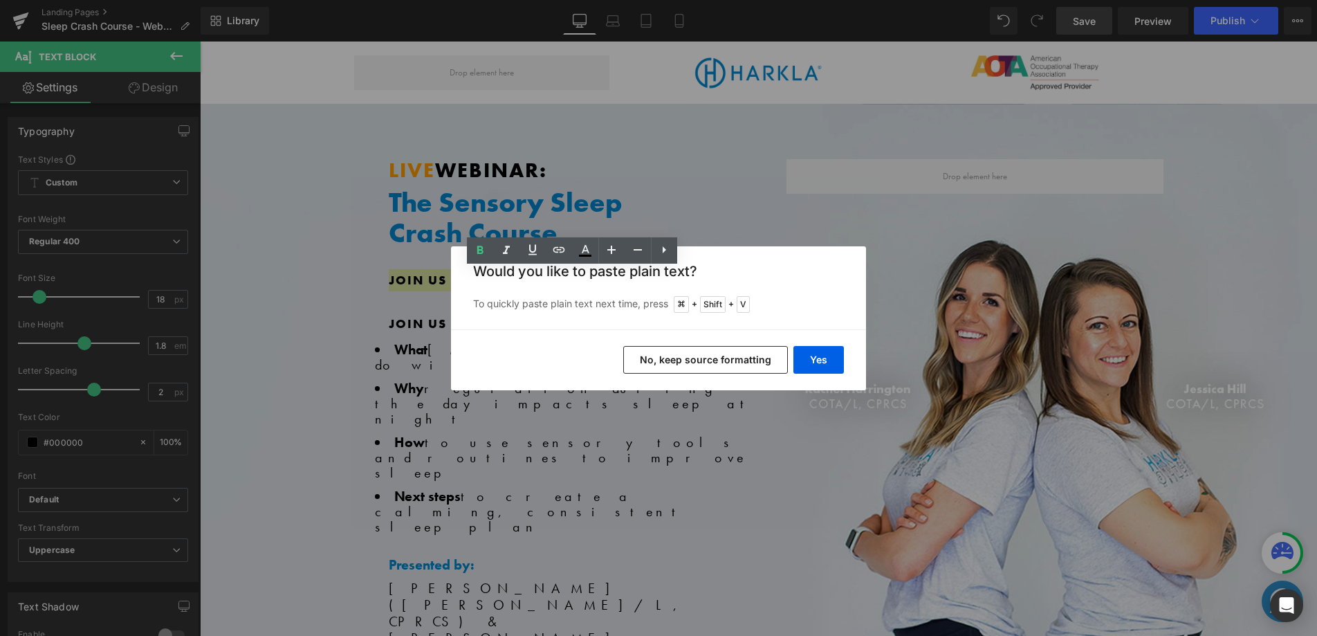
click at [695, 356] on button "No, keep source formatting" at bounding box center [705, 360] width 165 height 28
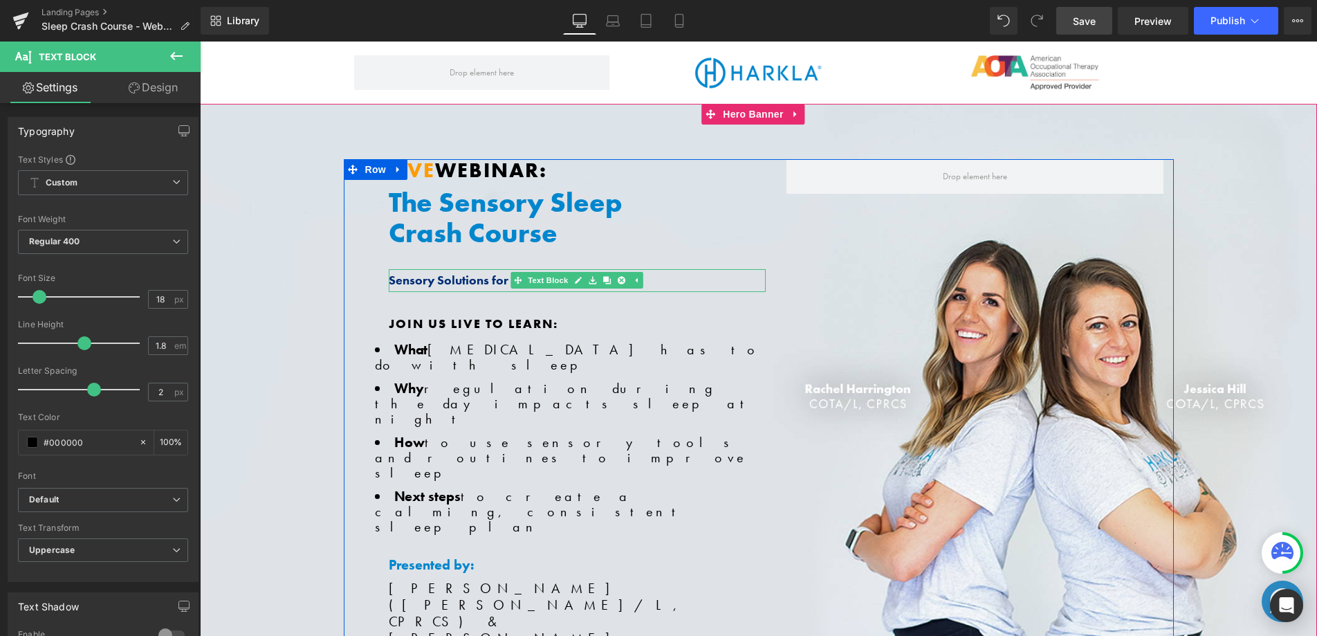
click at [470, 286] on span "Sensory Solutions for Better Sleep" at bounding box center [484, 280] width 190 height 16
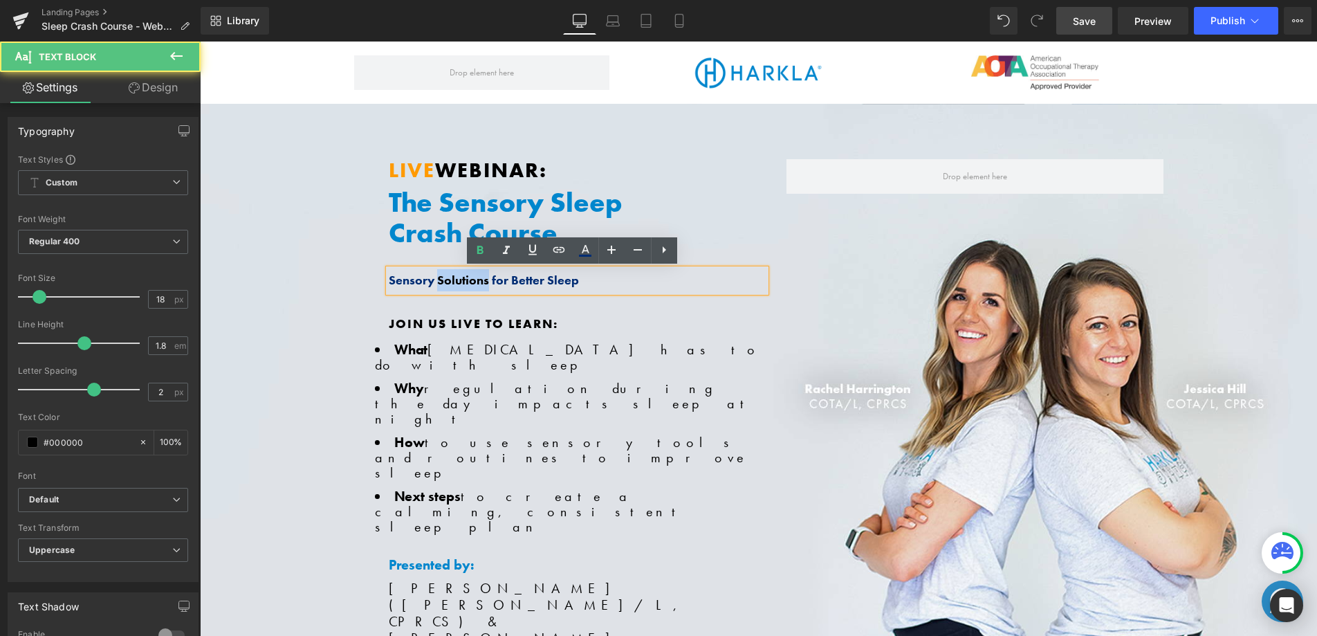
click at [470, 285] on span "Sensory Solutions for Better Sleep" at bounding box center [484, 280] width 190 height 16
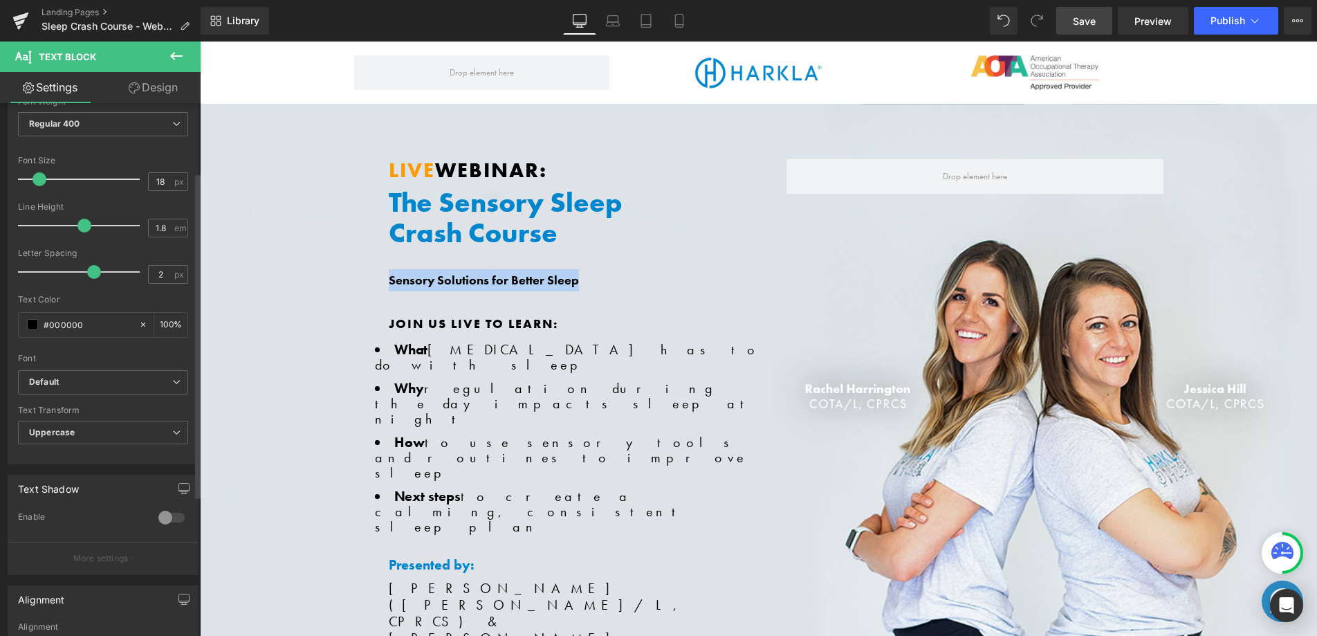
scroll to position [136, 0]
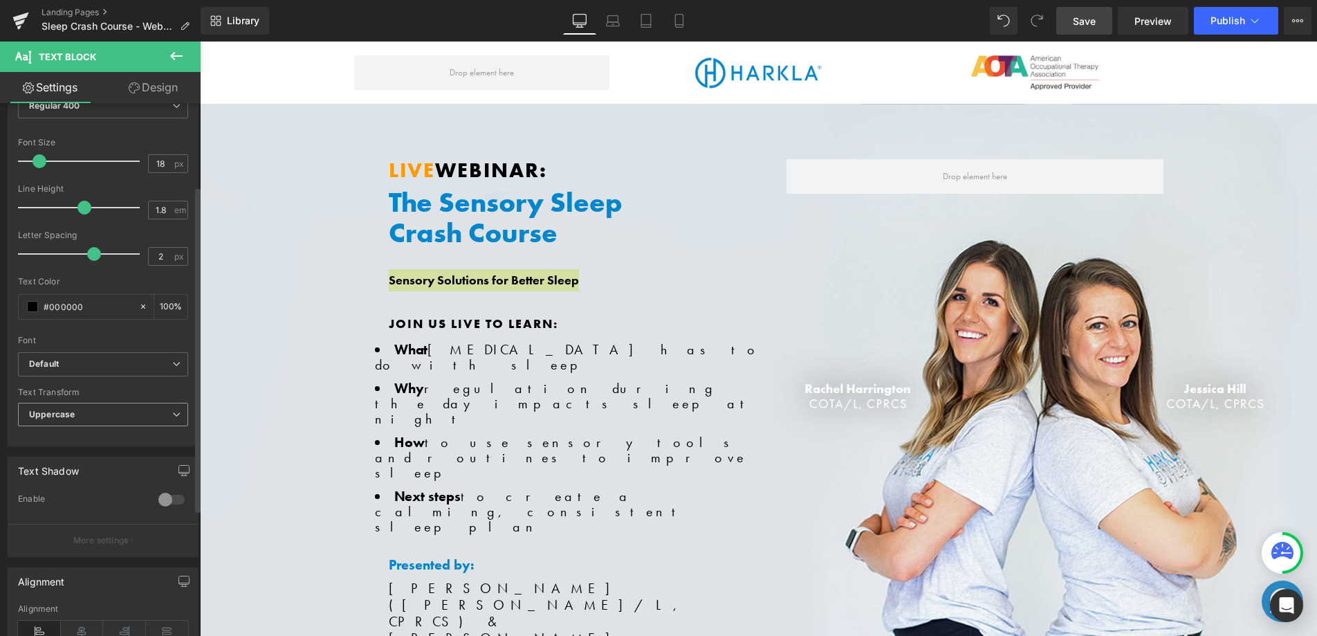
click at [74, 418] on span "Uppercase" at bounding box center [103, 415] width 170 height 24
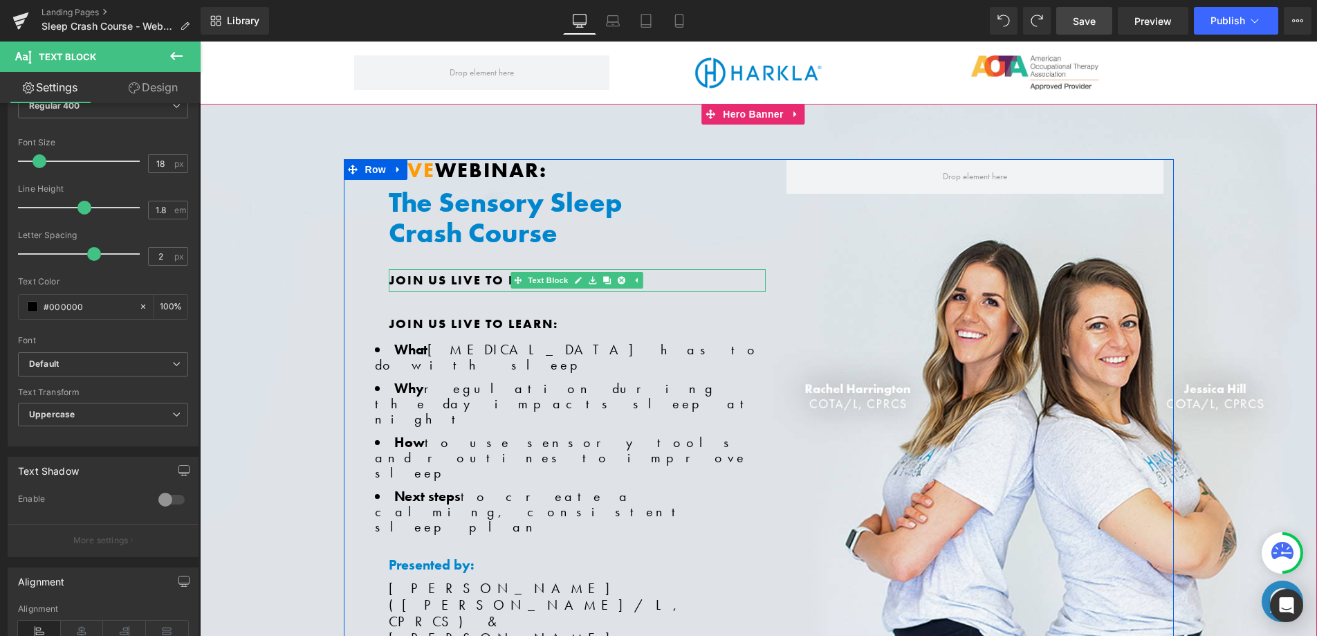
click at [463, 284] on span "Join us live to learn:" at bounding box center [473, 280] width 169 height 16
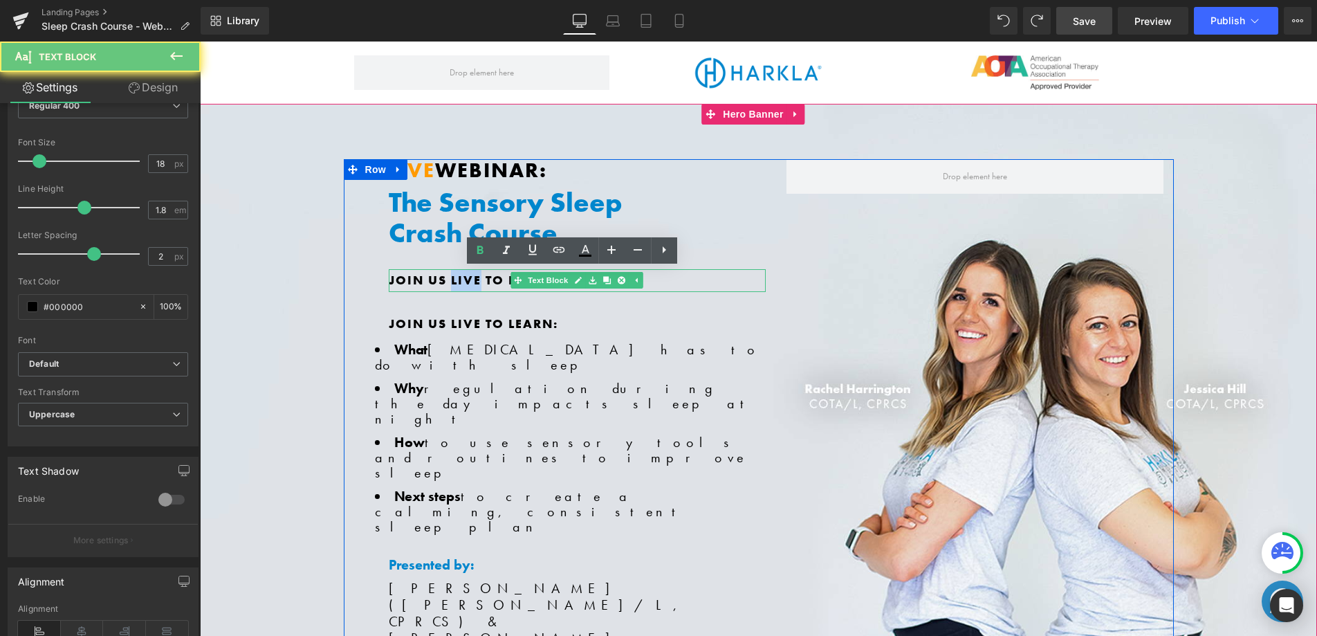
click at [463, 284] on span "Join us live to learn:" at bounding box center [473, 280] width 169 height 16
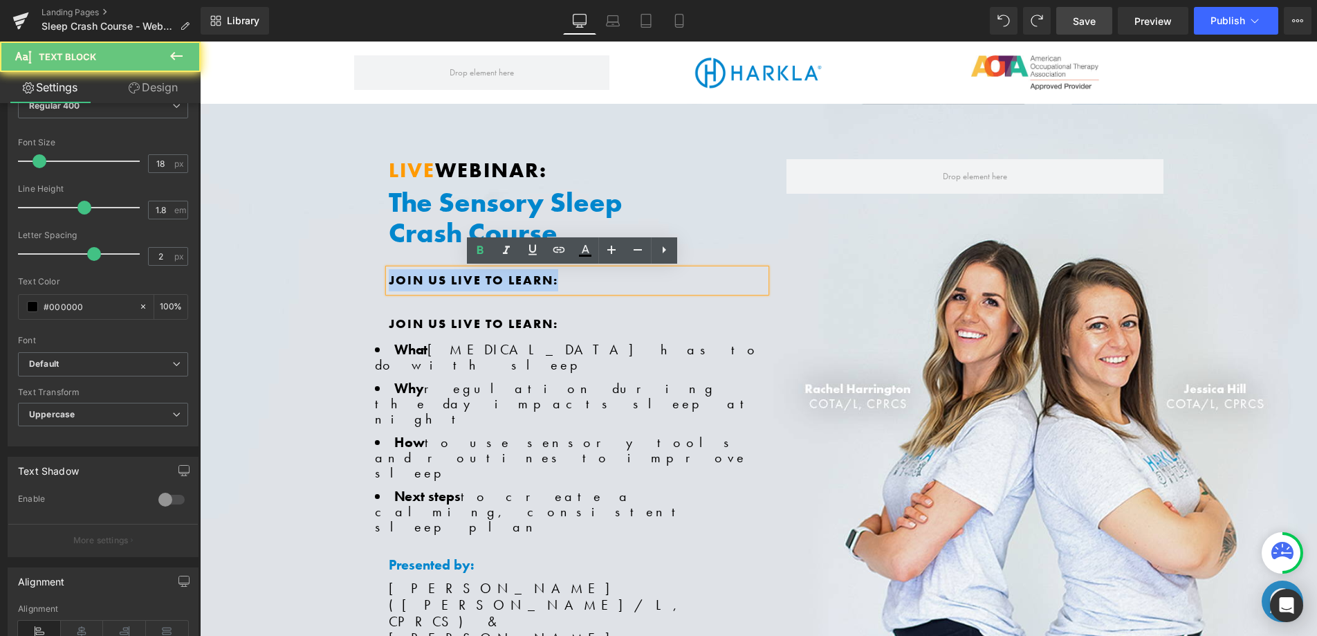
click at [463, 284] on span "Join us live to learn:" at bounding box center [473, 280] width 169 height 16
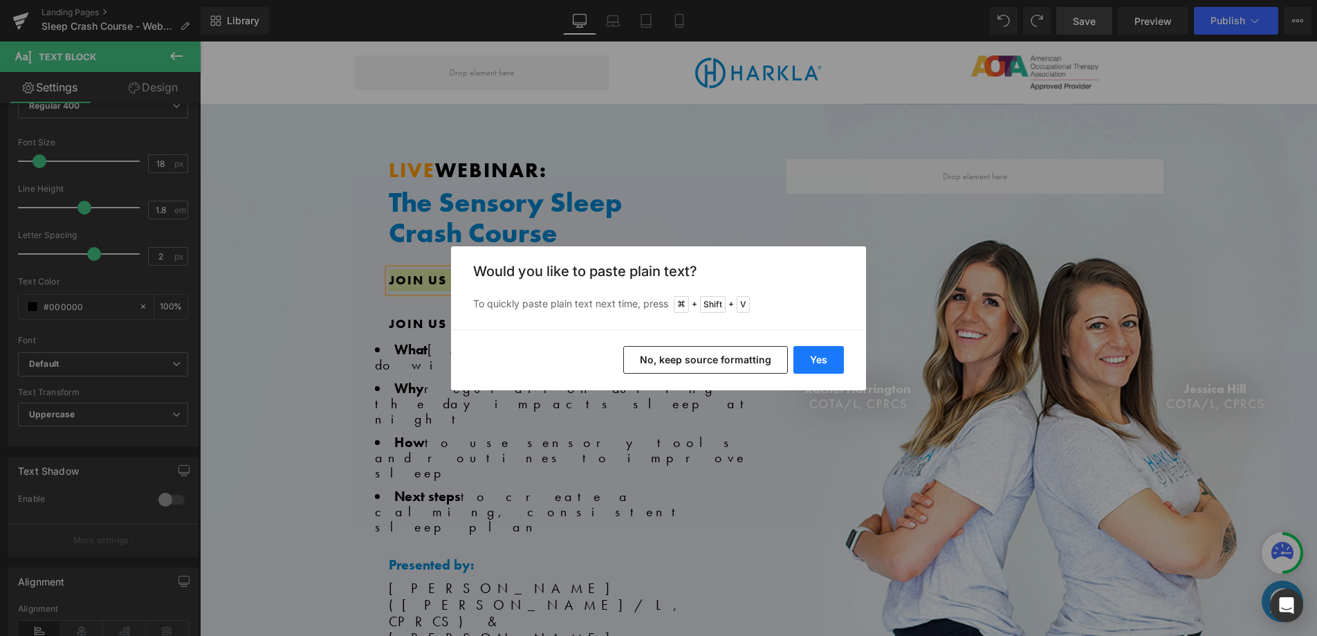
click at [824, 365] on button "Yes" at bounding box center [818, 360] width 50 height 28
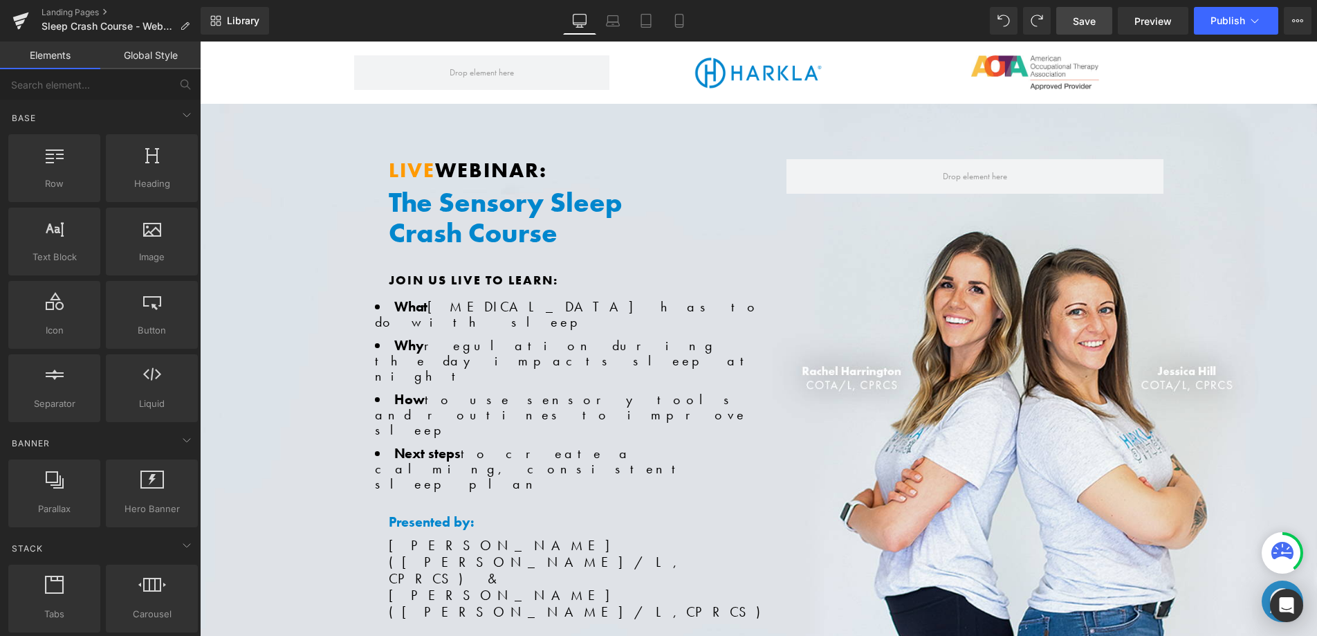
click at [1104, 14] on link "Save" at bounding box center [1084, 21] width 56 height 28
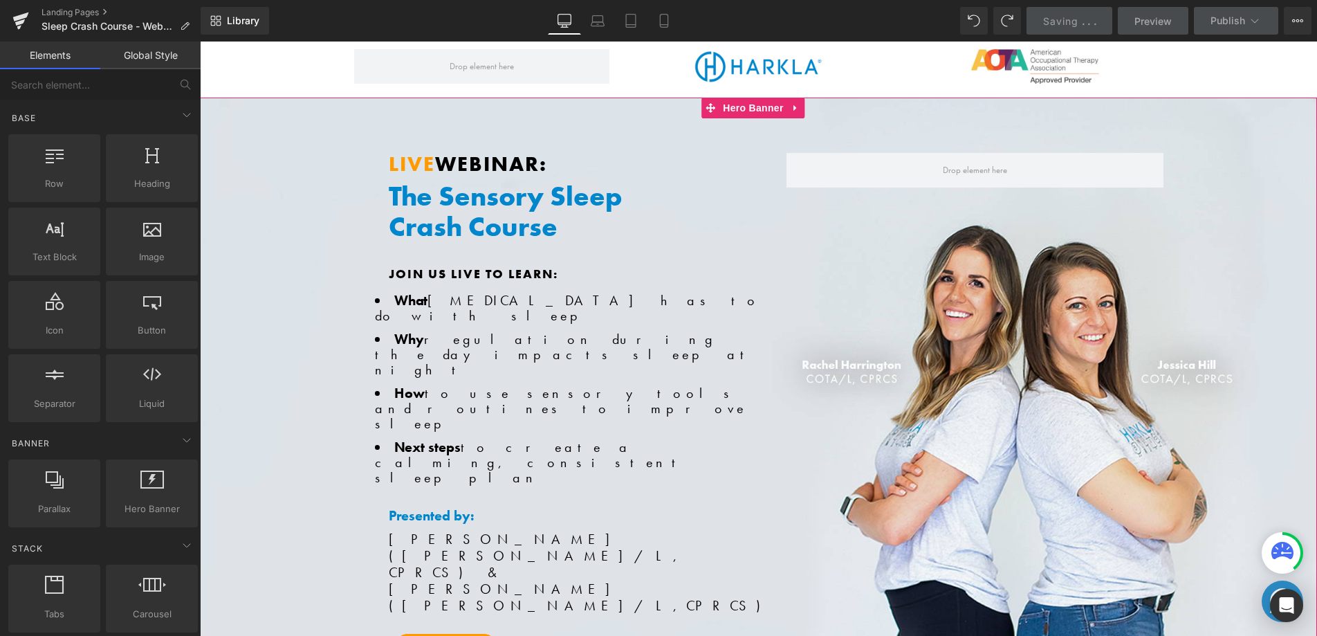
scroll to position [0, 0]
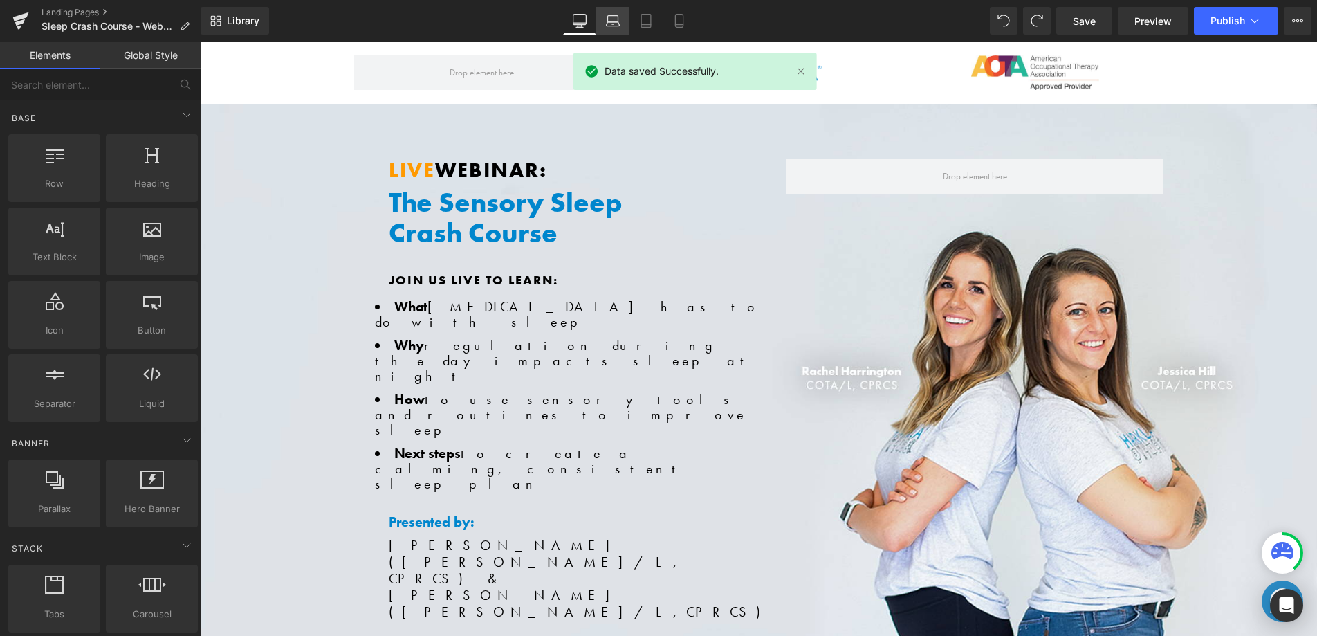
click at [596, 12] on link "Laptop" at bounding box center [612, 21] width 33 height 28
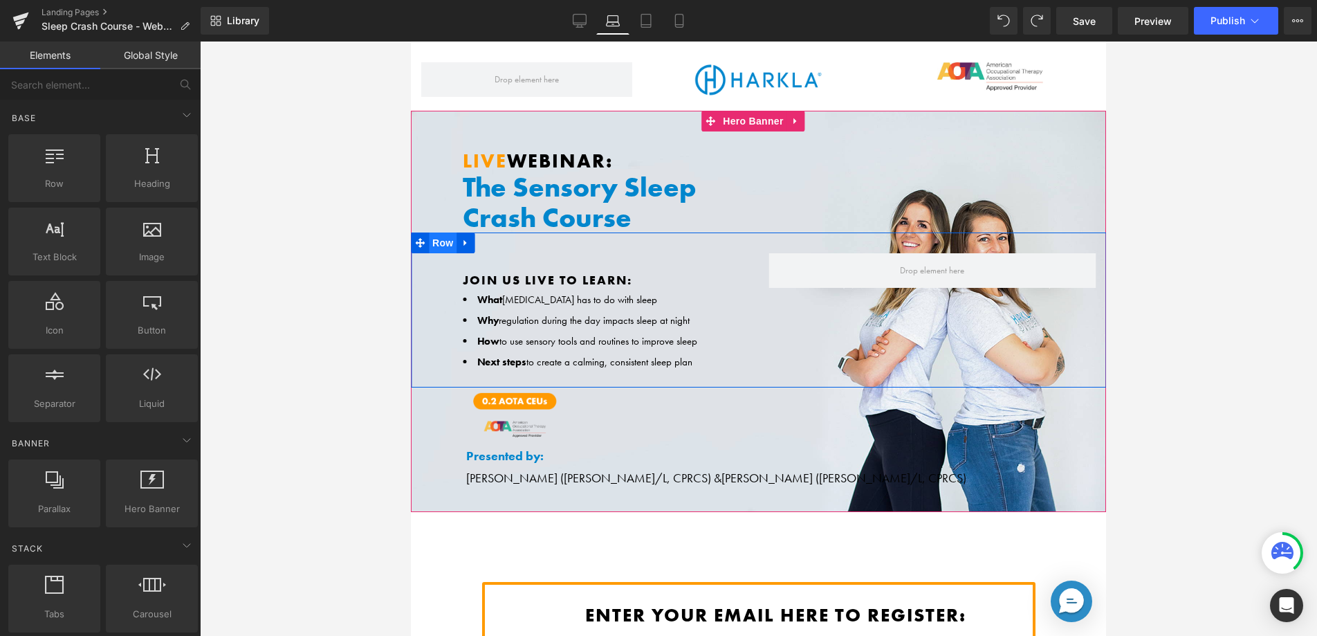
click at [450, 244] on span "Row" at bounding box center [443, 242] width 28 height 21
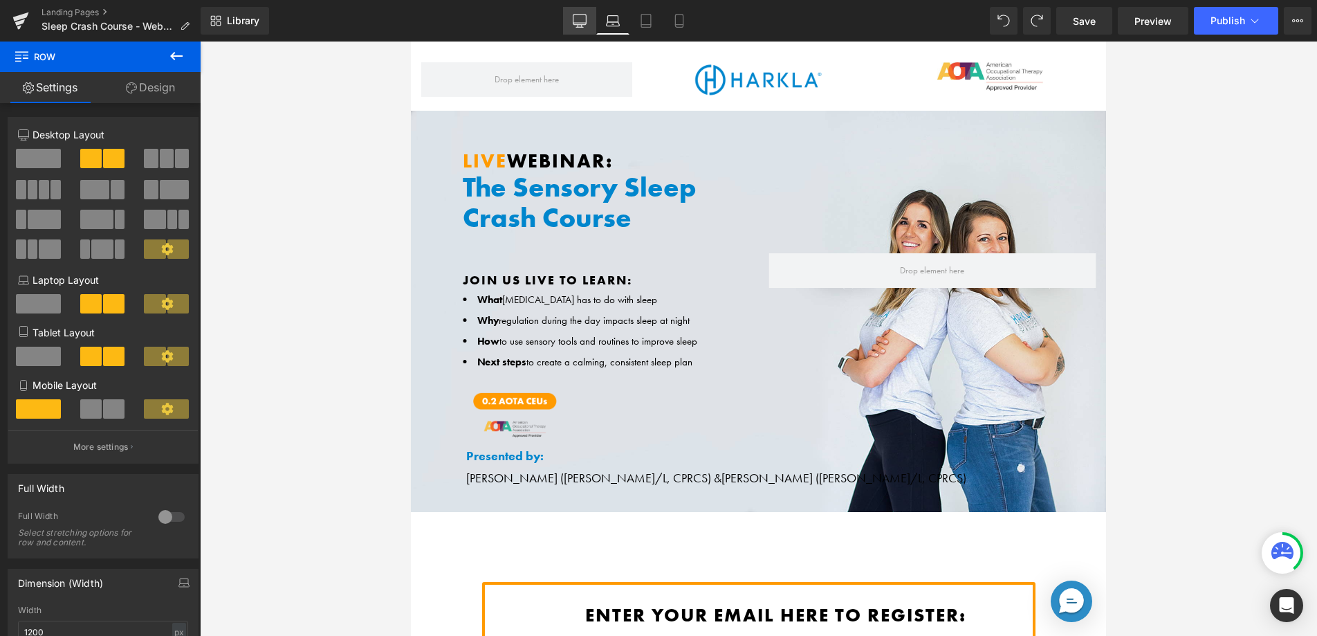
click at [580, 30] on link "Desktop" at bounding box center [579, 21] width 33 height 28
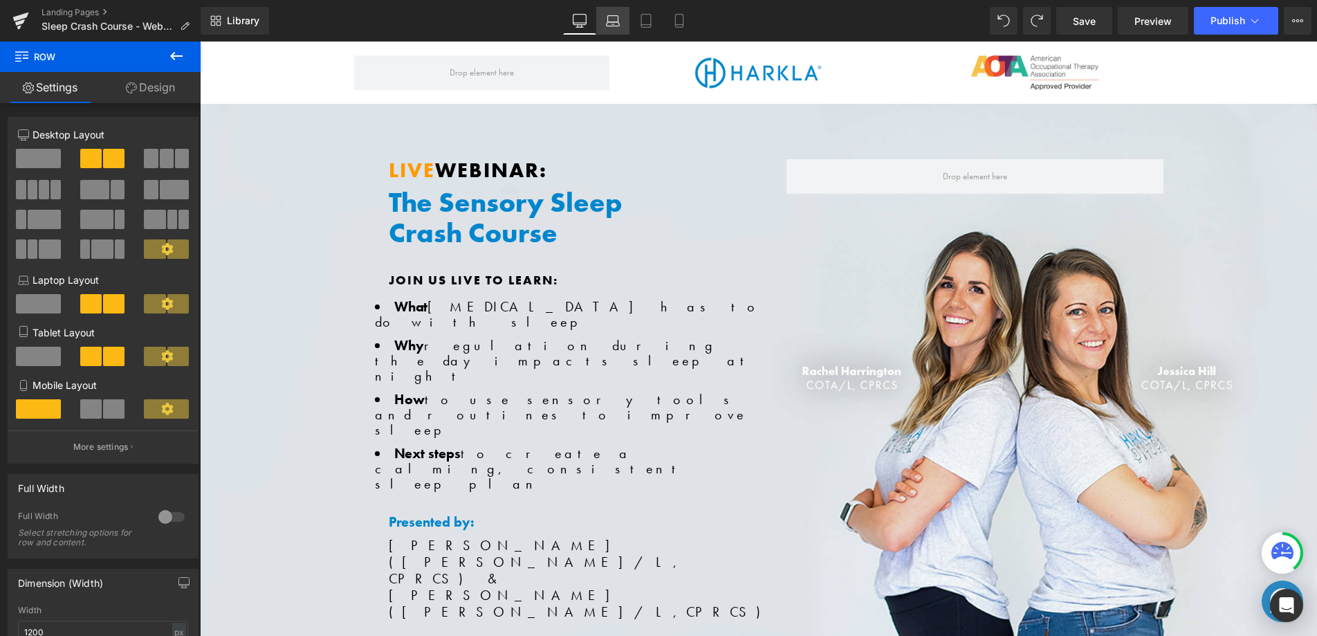
click at [625, 26] on link "Laptop" at bounding box center [612, 21] width 33 height 28
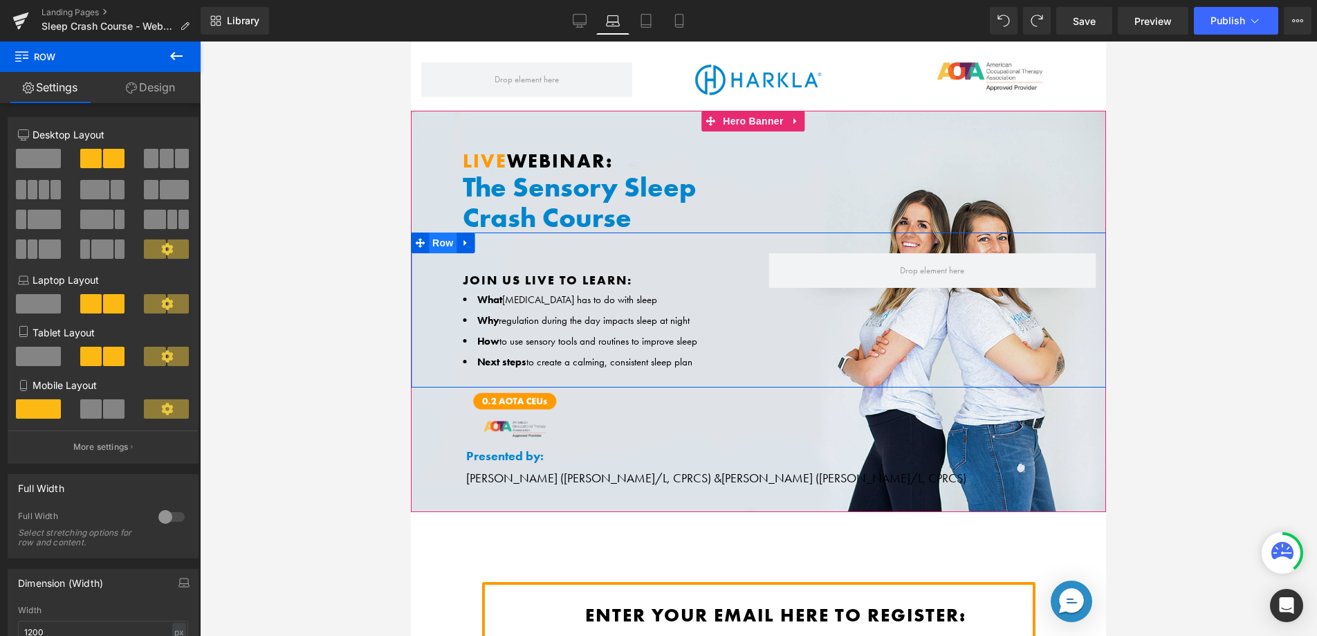
click at [450, 237] on span "Row" at bounding box center [443, 242] width 28 height 21
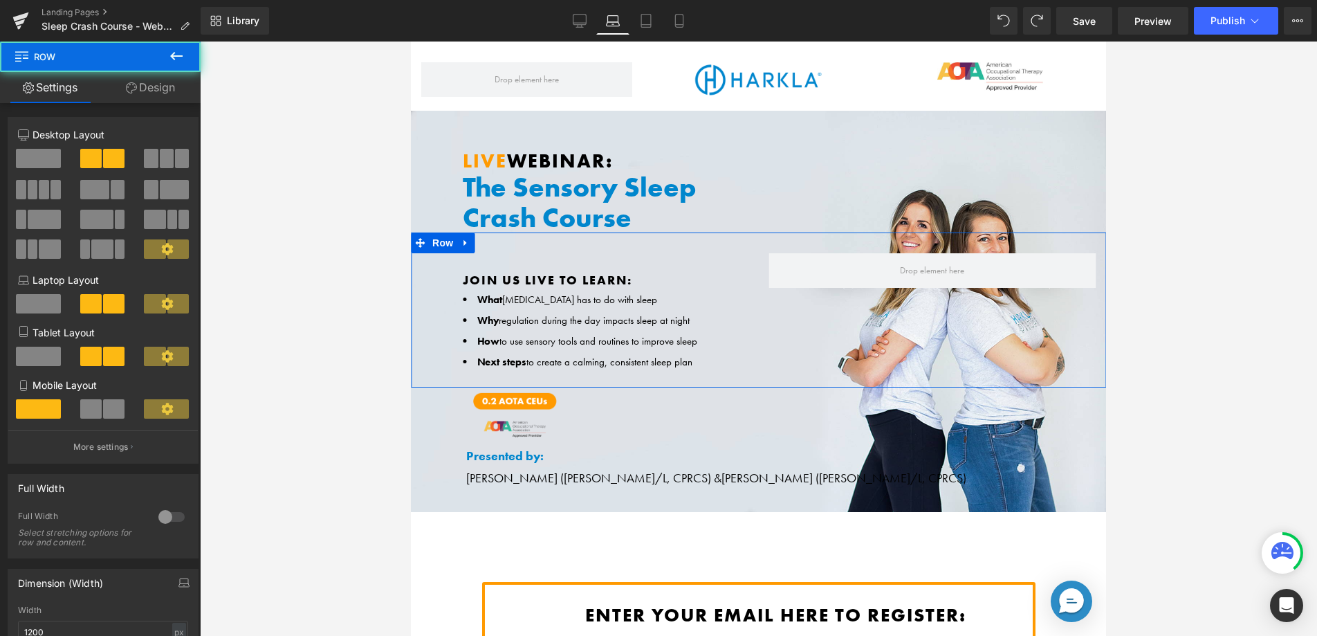
drag, startPoint x: 156, startPoint y: 82, endPoint x: 111, endPoint y: 130, distance: 65.6
click at [156, 82] on link "Design" at bounding box center [150, 87] width 100 height 31
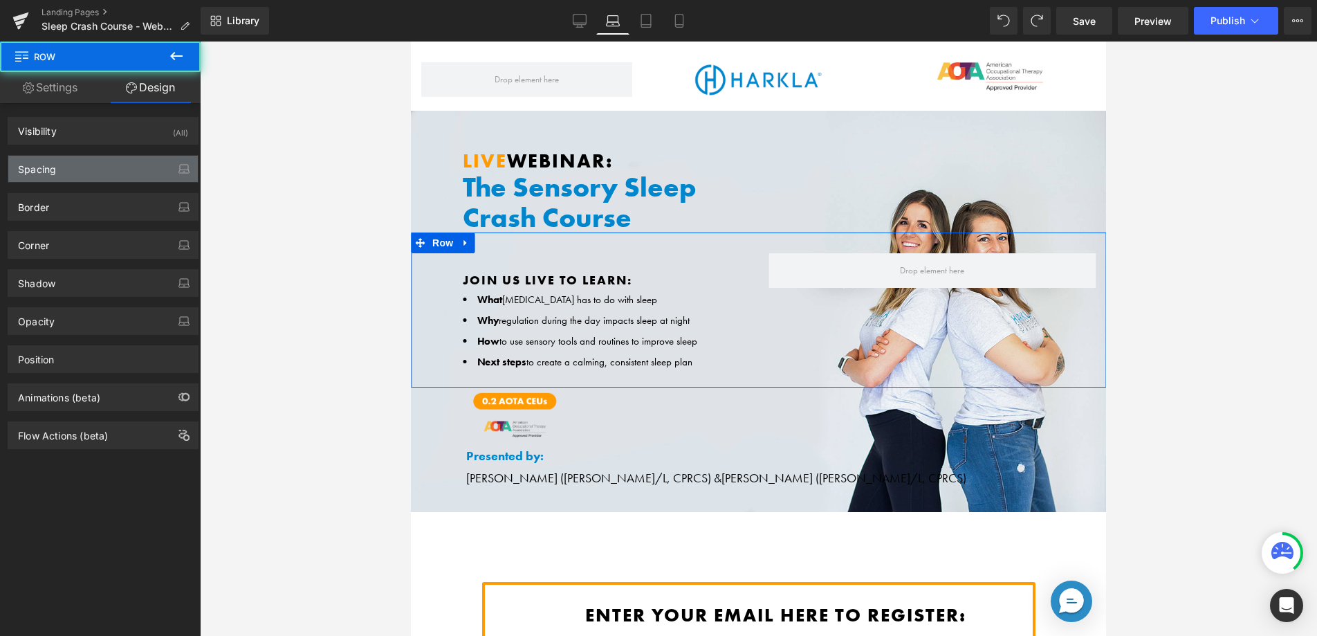
click at [85, 167] on div "Spacing" at bounding box center [103, 169] width 190 height 26
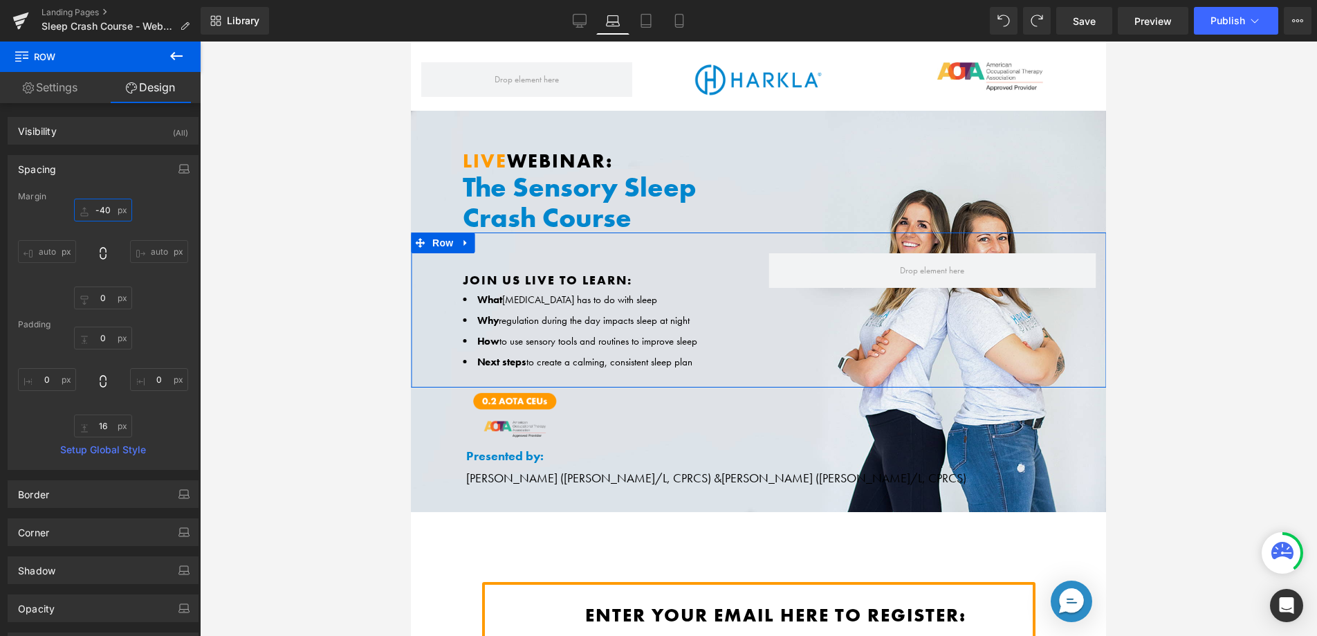
click at [102, 210] on input "-40" at bounding box center [103, 210] width 58 height 23
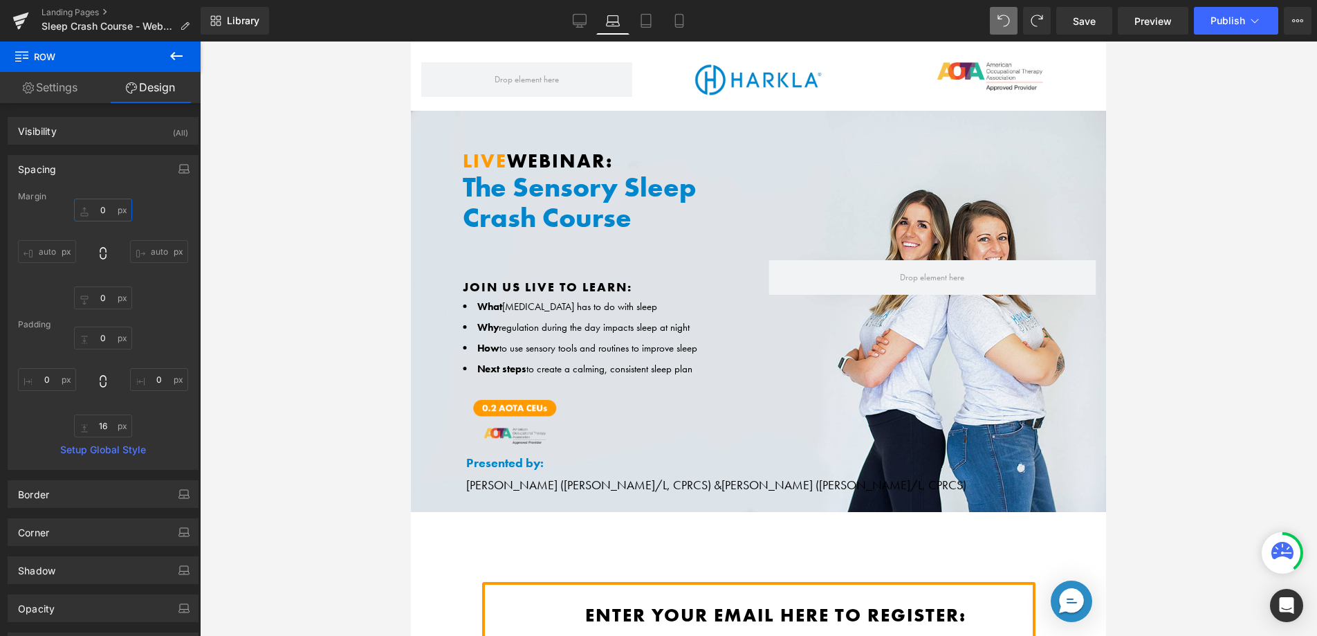
type input "0"
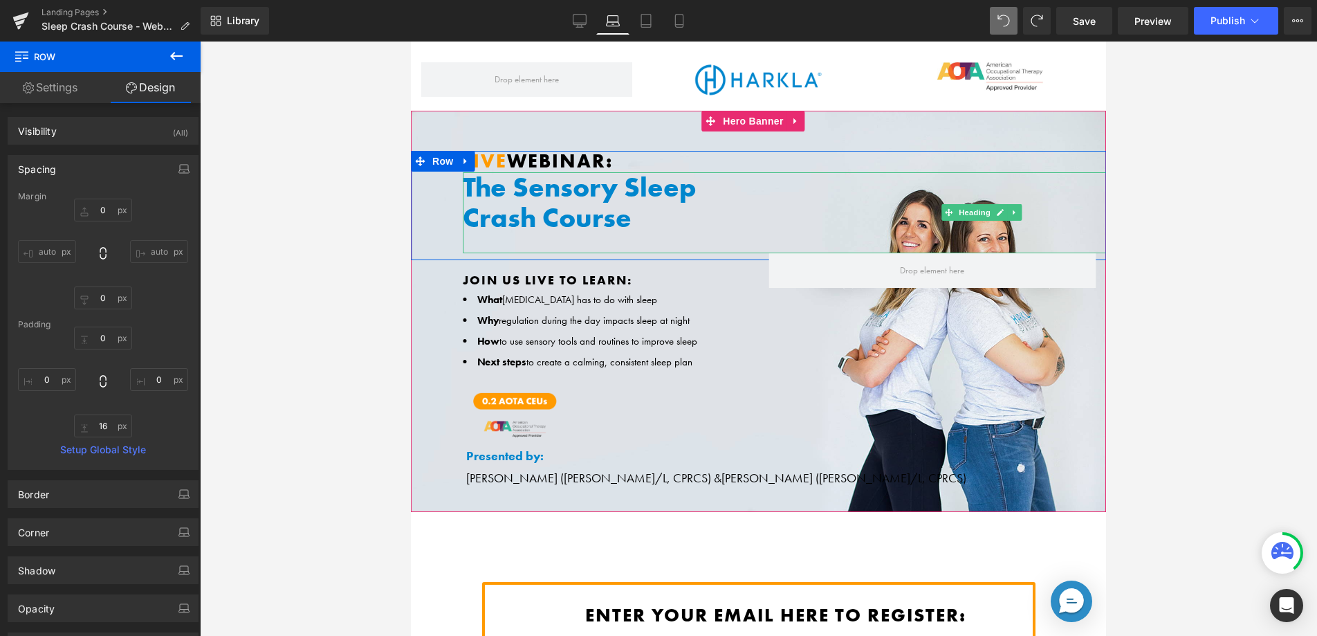
click at [546, 208] on h1 "Crash Course" at bounding box center [987, 218] width 1048 height 30
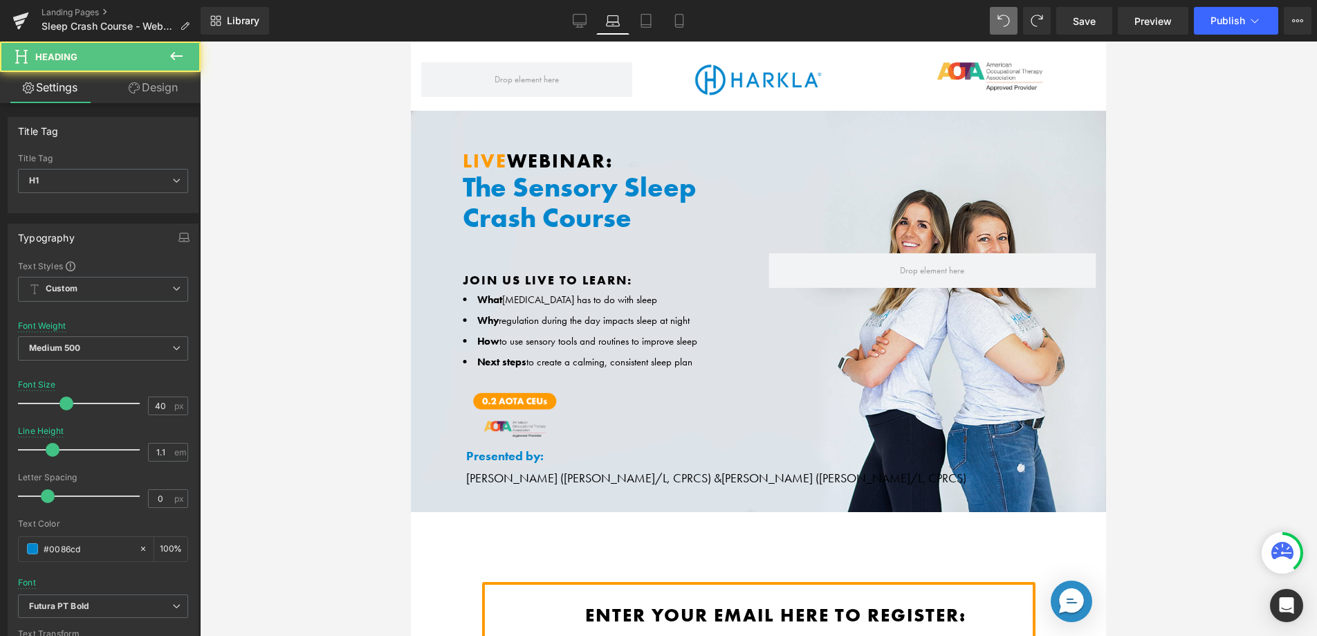
click at [156, 88] on link "Design" at bounding box center [153, 87] width 100 height 31
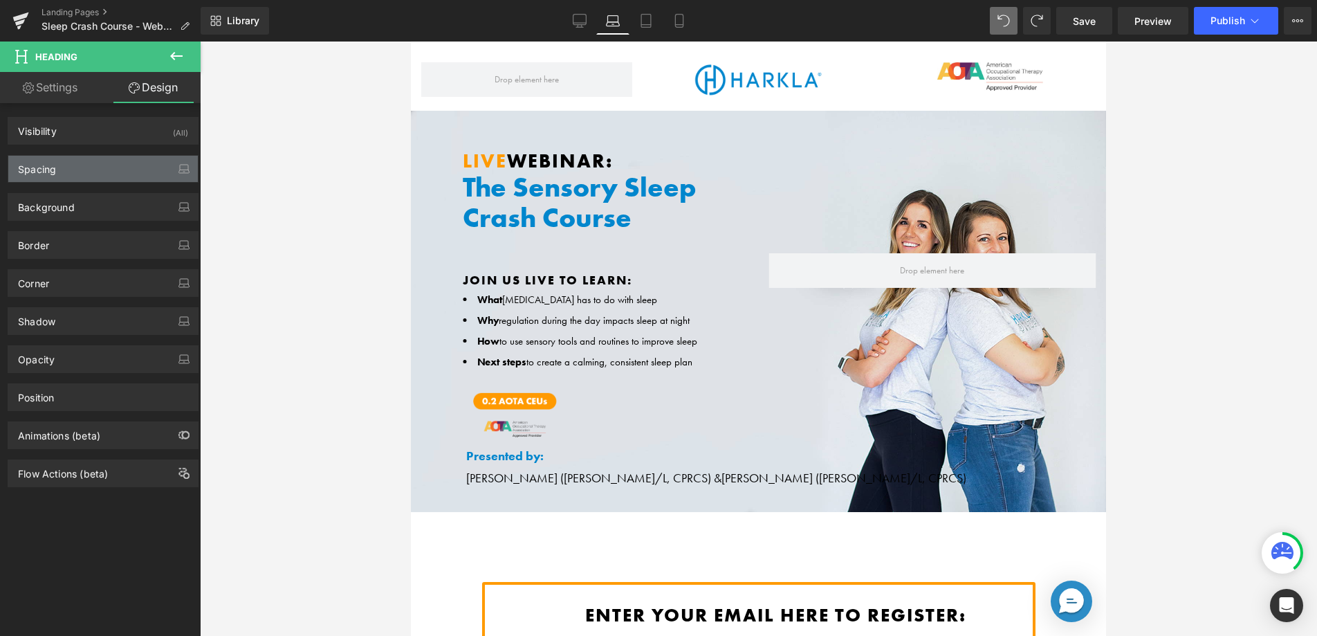
click at [84, 174] on div "Spacing" at bounding box center [103, 169] width 190 height 26
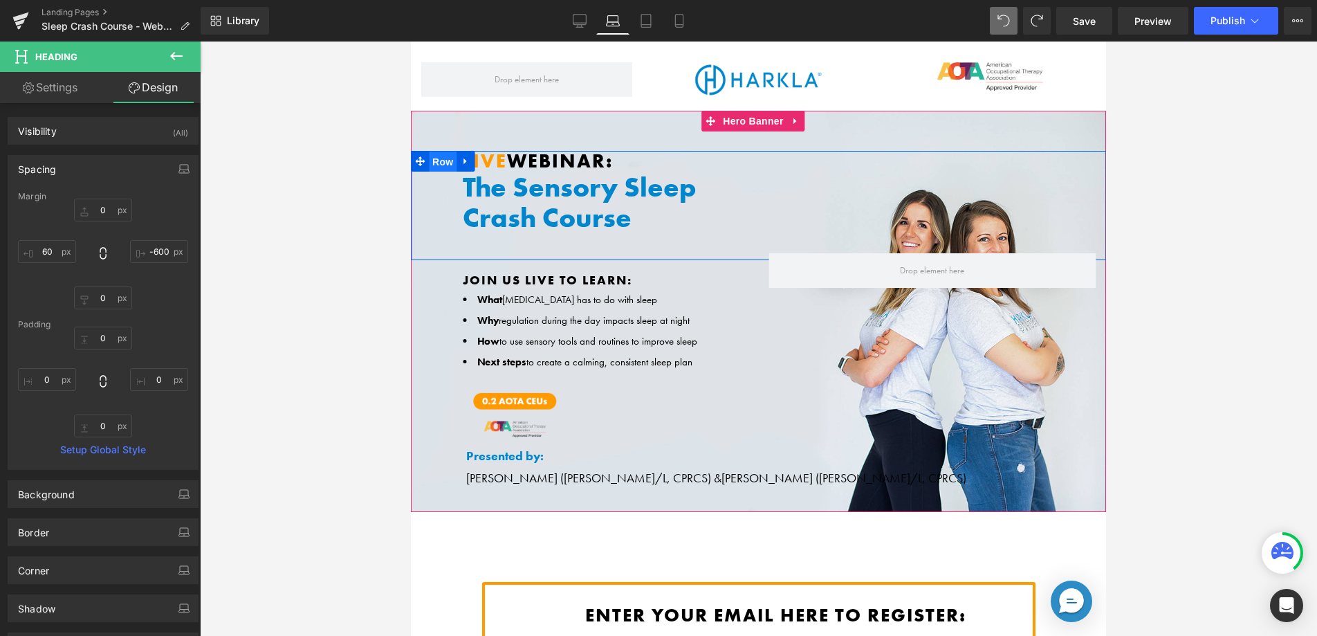
click at [439, 165] on span "Row" at bounding box center [443, 161] width 28 height 21
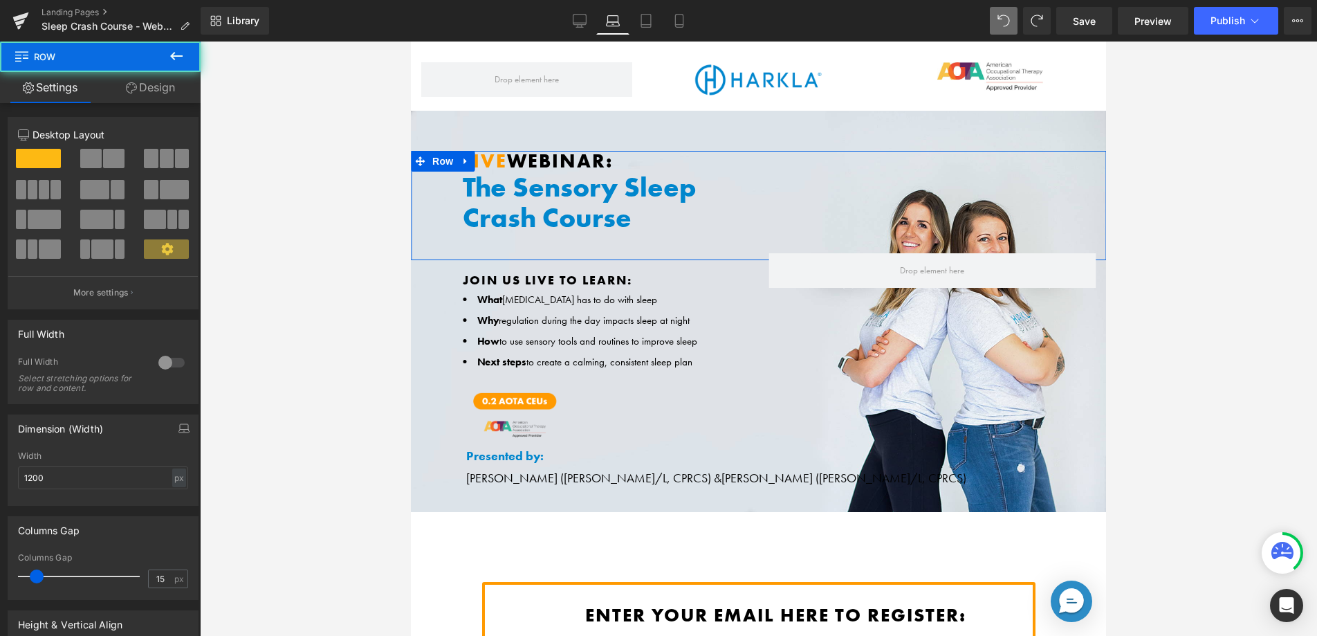
click at [149, 77] on link "Design" at bounding box center [150, 87] width 100 height 31
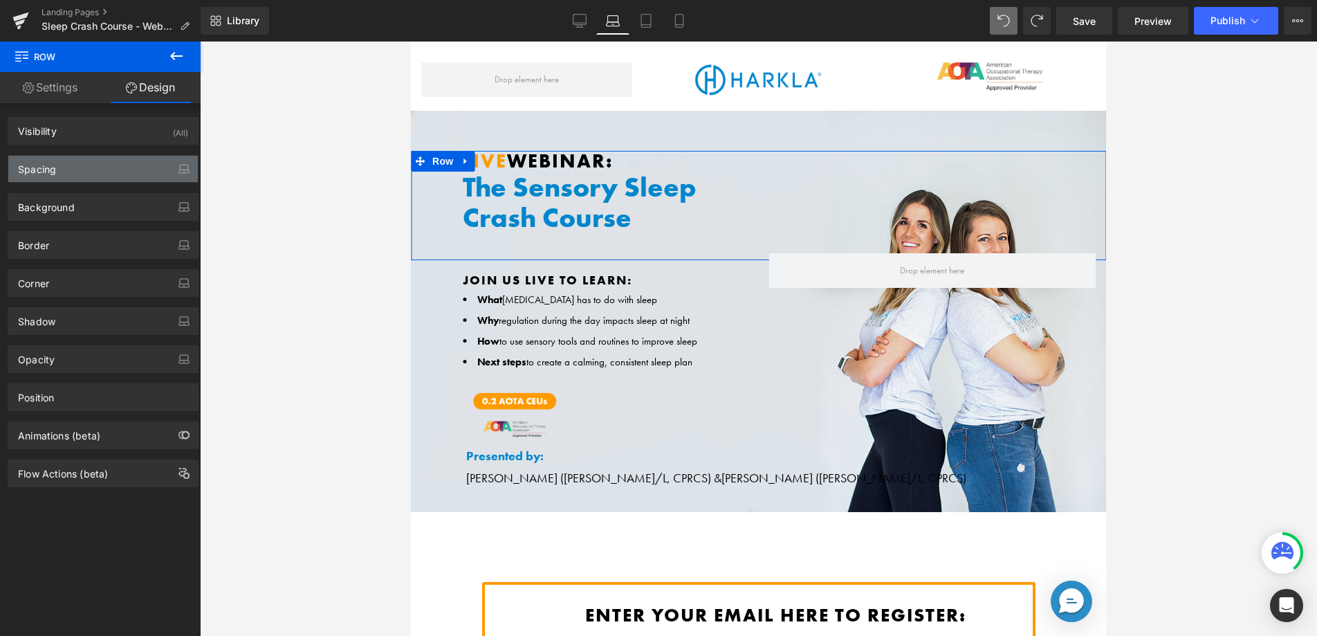
click at [50, 183] on div "Background Color & Image color Color transparent 0 % Image Replace Image Upload…" at bounding box center [103, 202] width 207 height 38
click at [64, 179] on div "Spacing" at bounding box center [103, 169] width 190 height 26
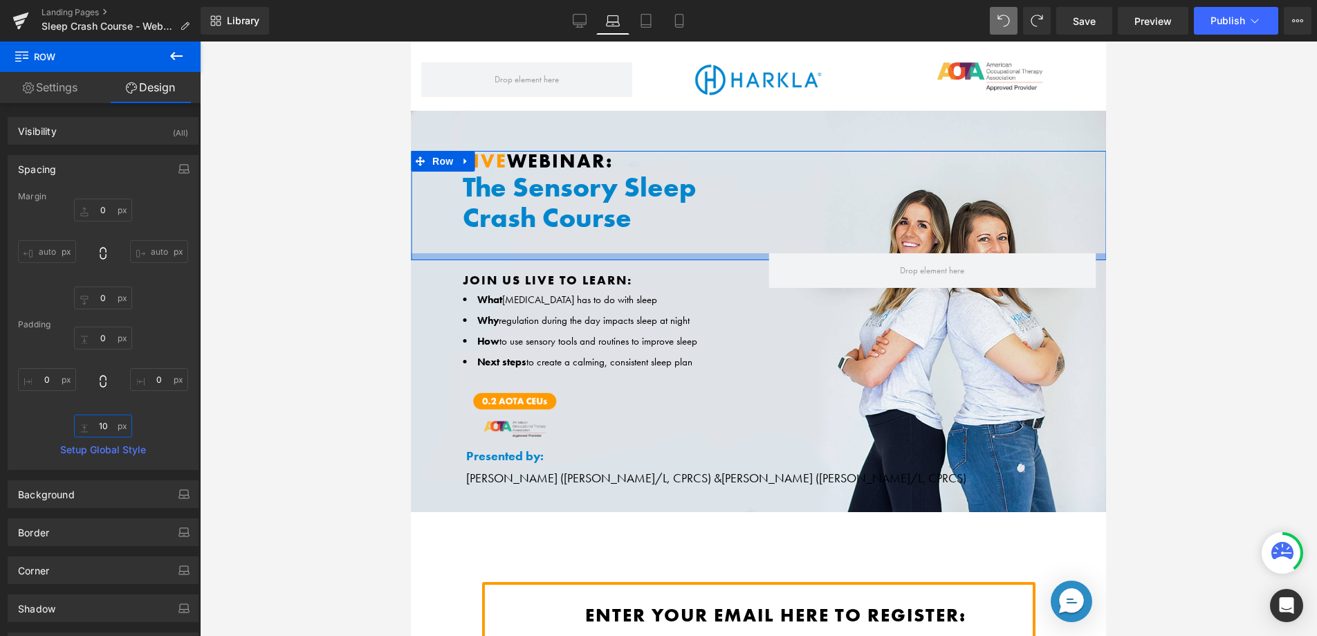
click at [97, 426] on input "10" at bounding box center [103, 425] width 58 height 23
type input "0"
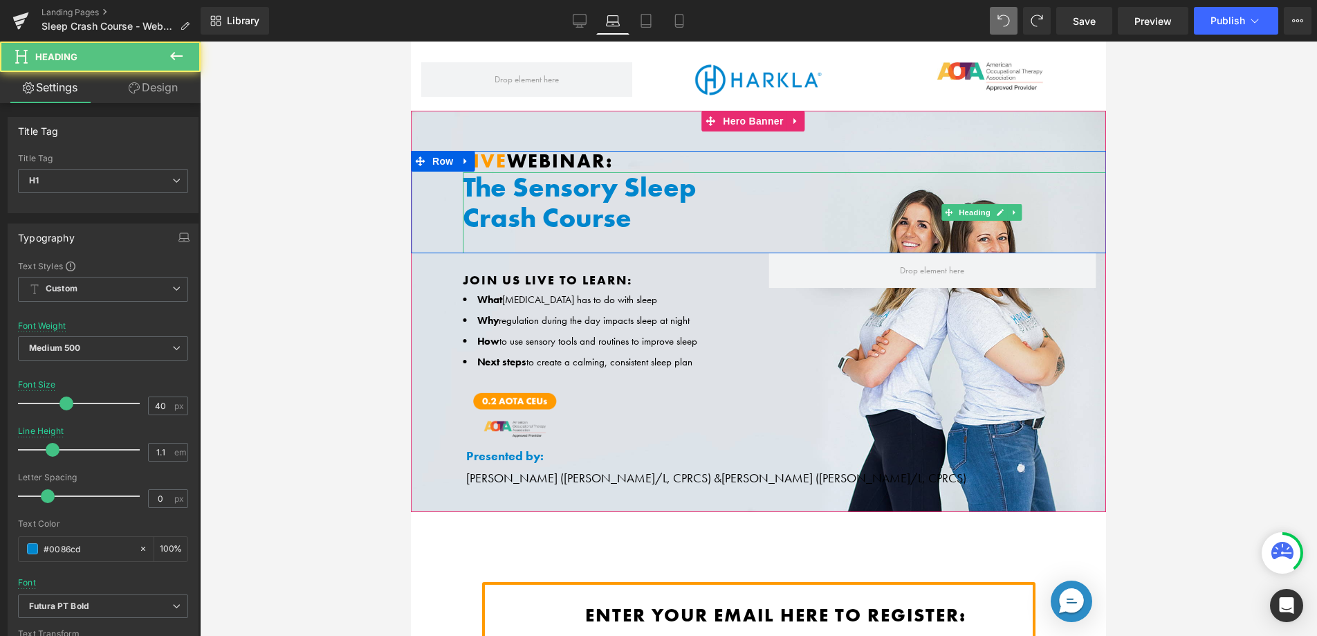
click at [544, 194] on h1 "The Sensory Sleep" at bounding box center [987, 187] width 1048 height 30
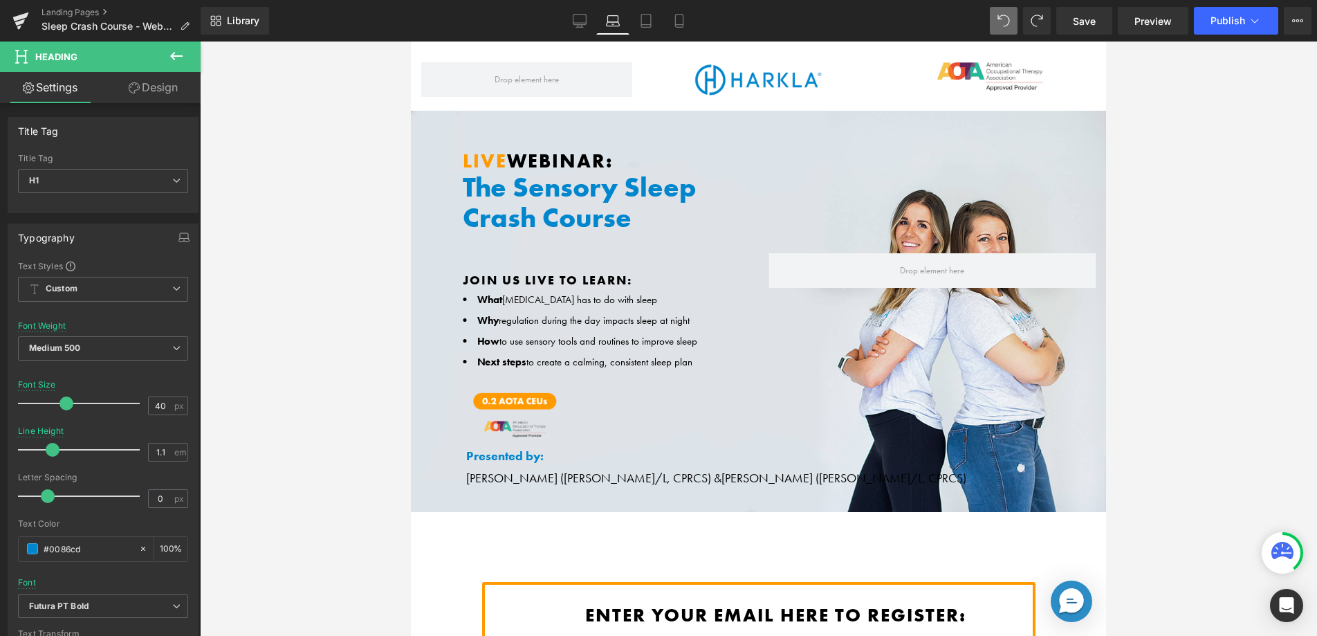
click at [148, 89] on link "Design" at bounding box center [153, 87] width 100 height 31
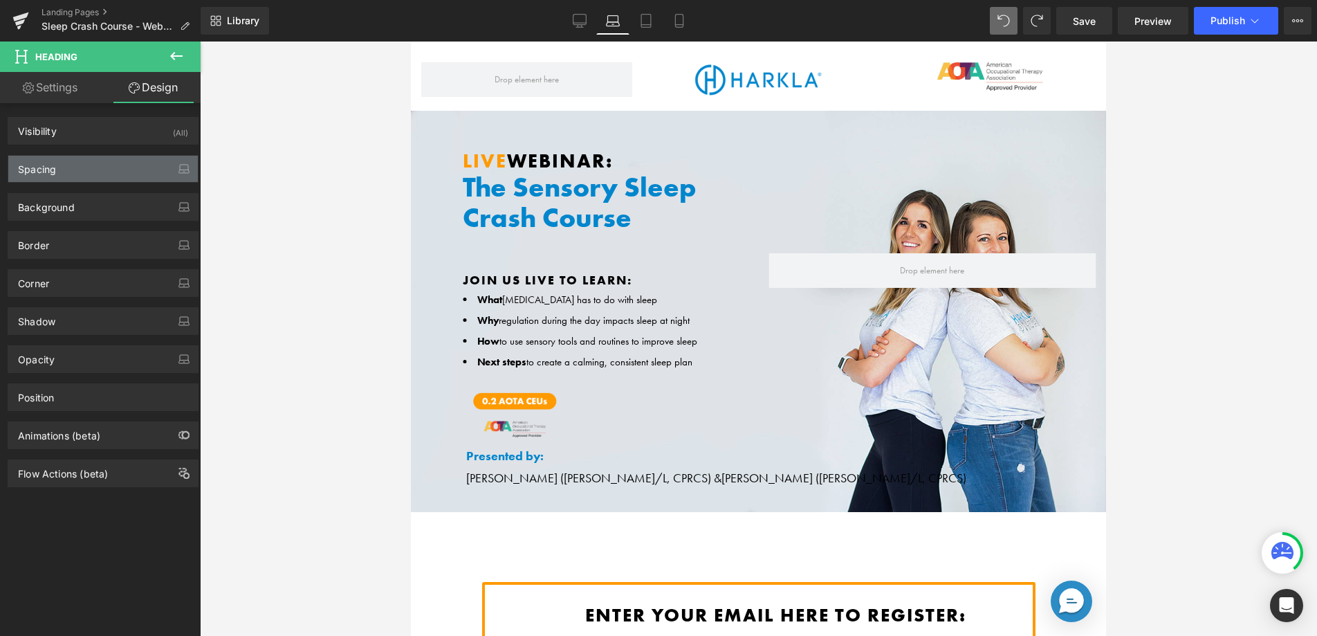
click at [95, 167] on div "Spacing" at bounding box center [103, 169] width 190 height 26
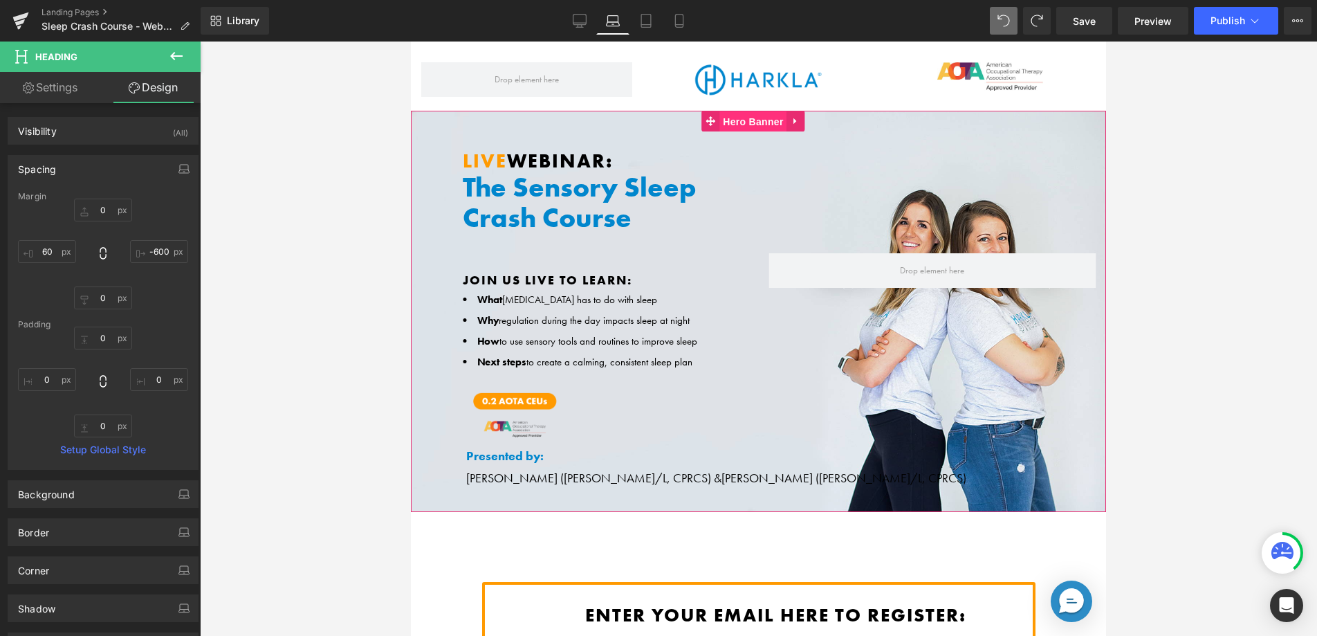
click at [750, 116] on span "Hero Banner" at bounding box center [752, 121] width 67 height 21
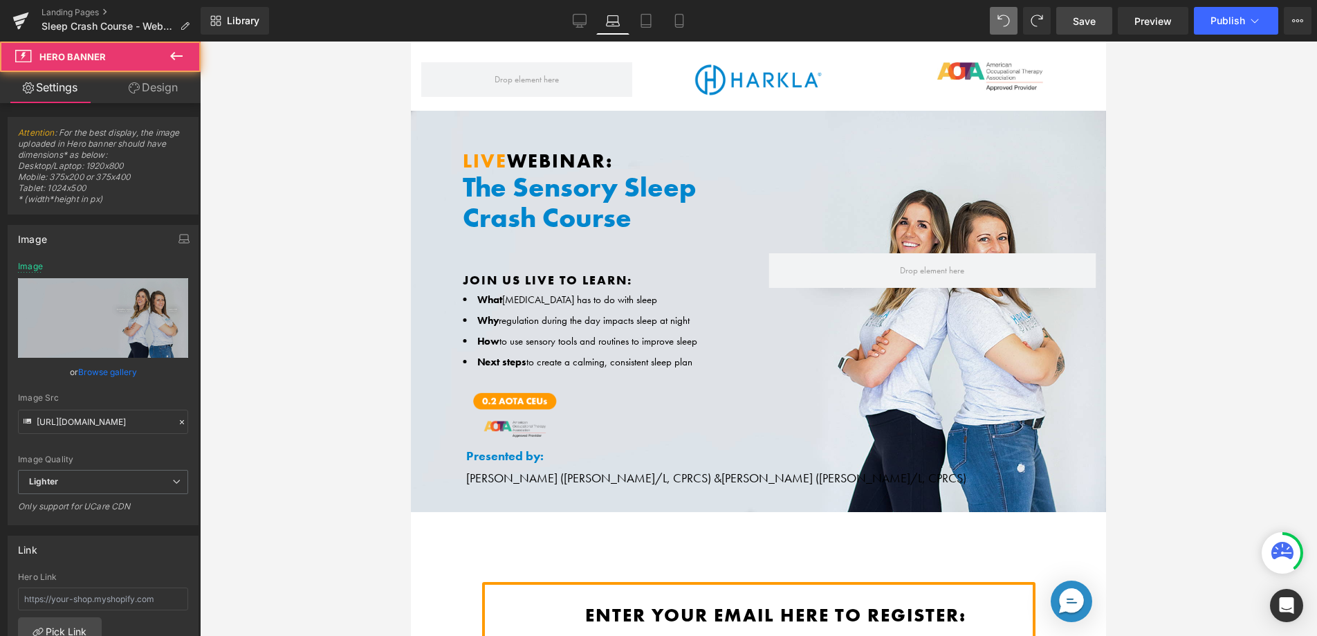
click at [1089, 18] on span "Save" at bounding box center [1084, 21] width 23 height 15
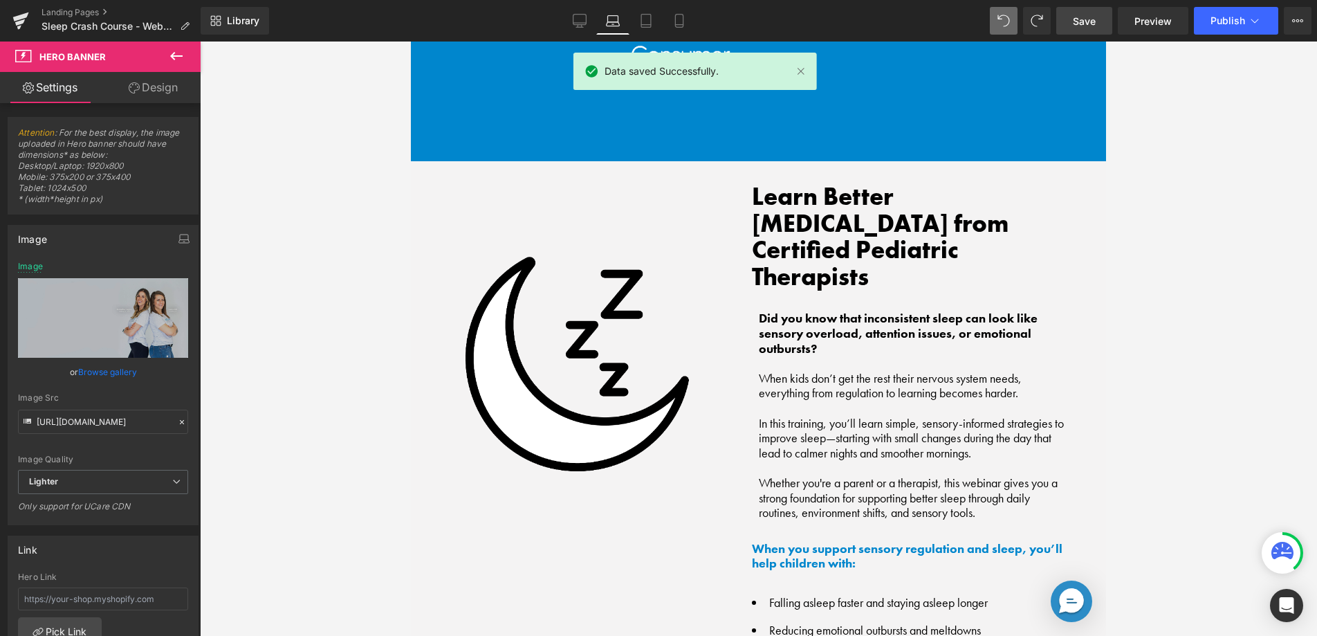
scroll to position [1025, 0]
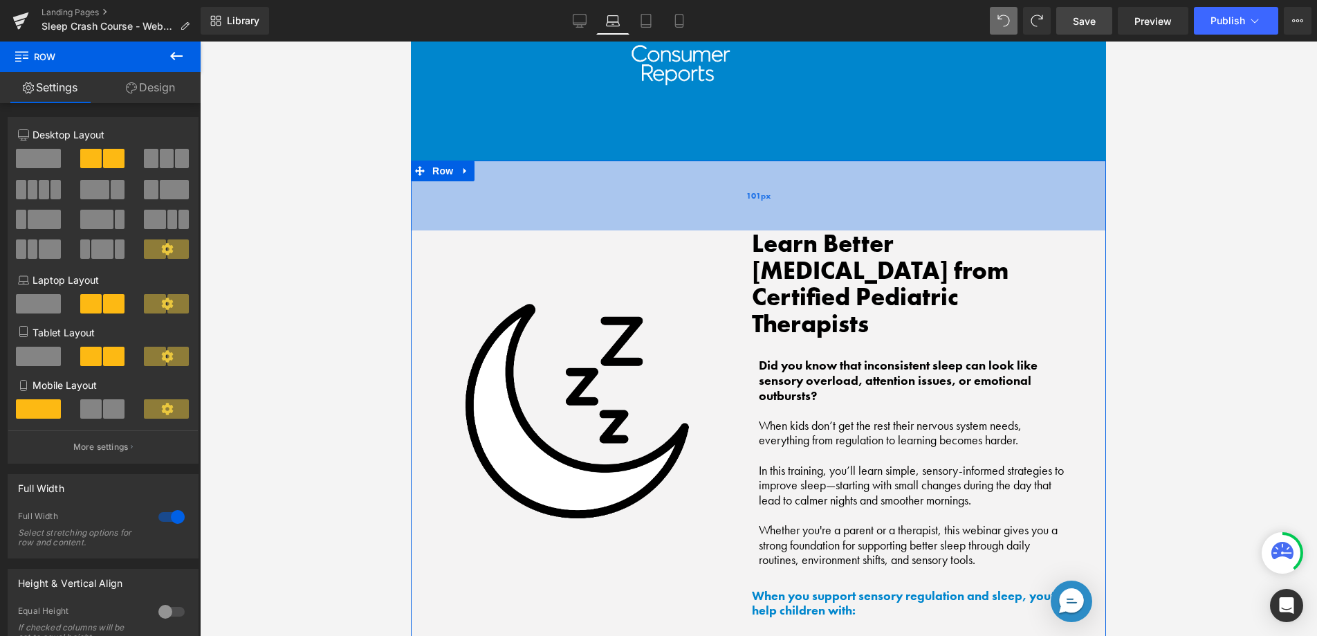
drag, startPoint x: 843, startPoint y: 174, endPoint x: 847, endPoint y: 221, distance: 47.2
click at [848, 221] on div "101px" at bounding box center [758, 195] width 695 height 70
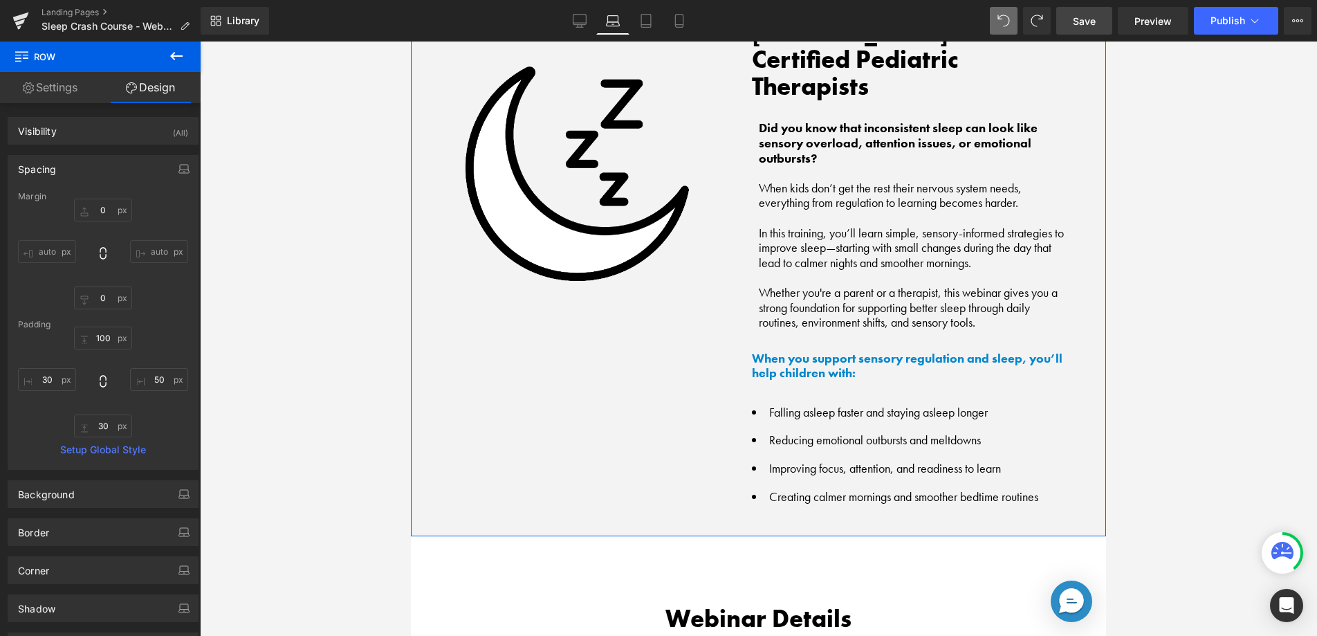
scroll to position [1259, 0]
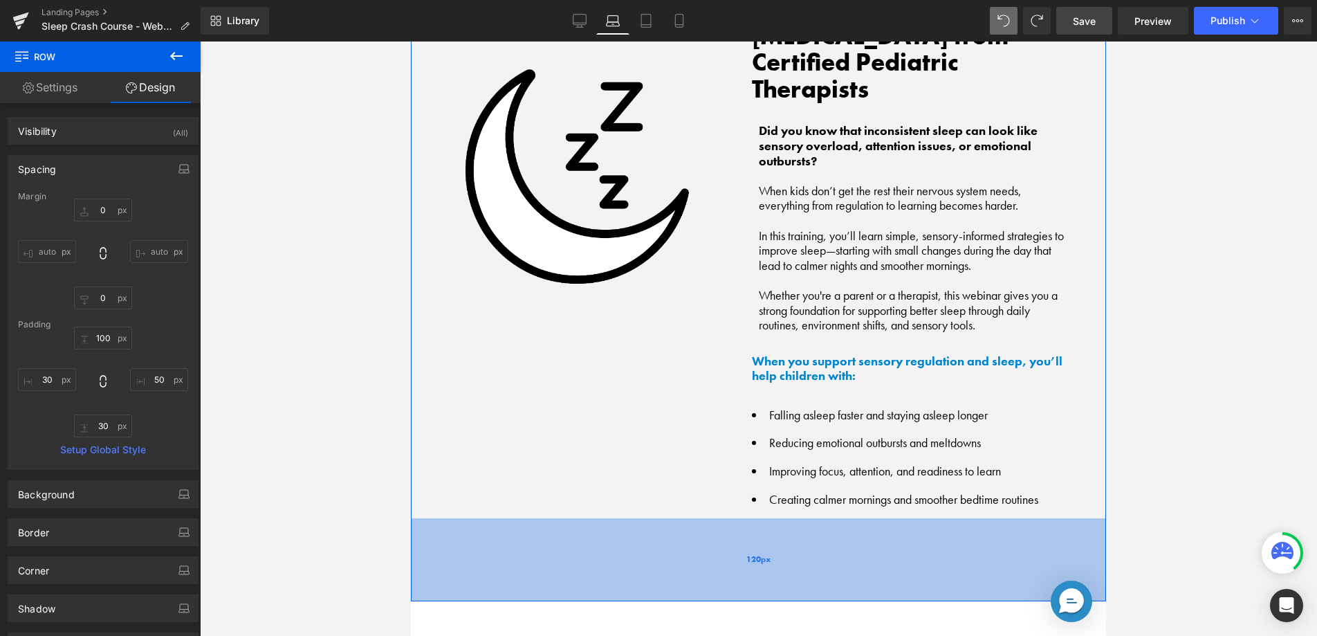
drag, startPoint x: 785, startPoint y: 517, endPoint x: 777, endPoint y: 547, distance: 30.7
click at [786, 562] on div "120px" at bounding box center [758, 559] width 695 height 83
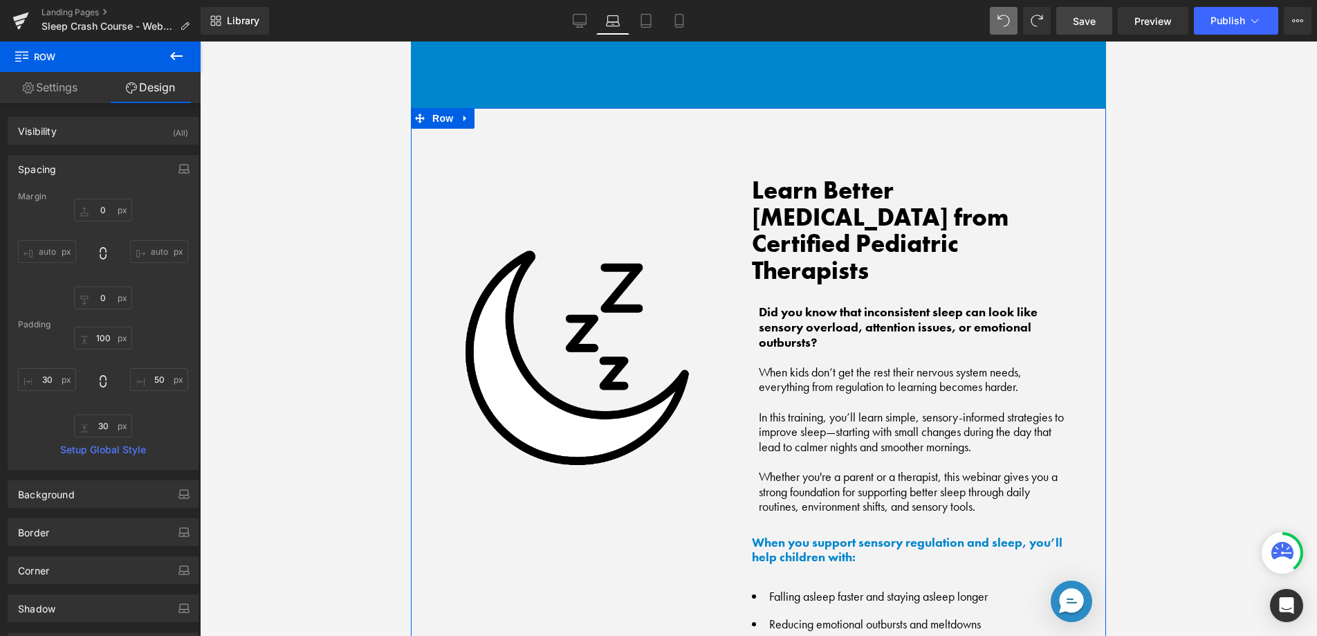
scroll to position [1053, 0]
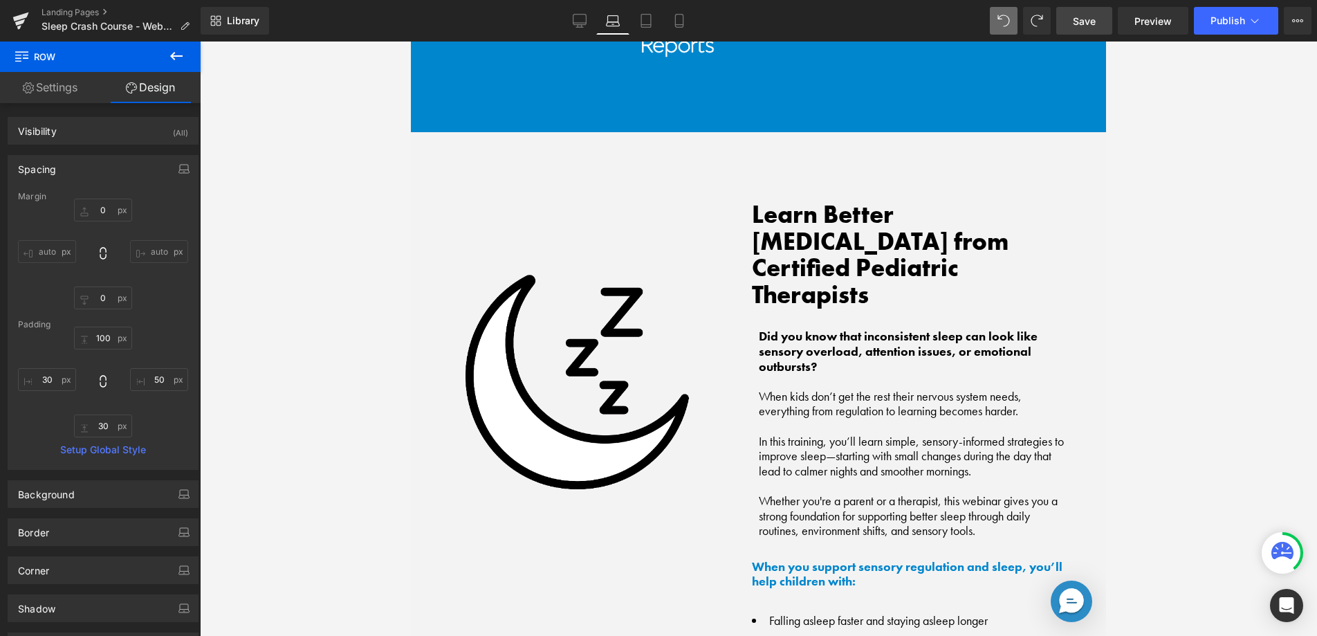
click at [1102, 17] on link "Save" at bounding box center [1084, 21] width 56 height 28
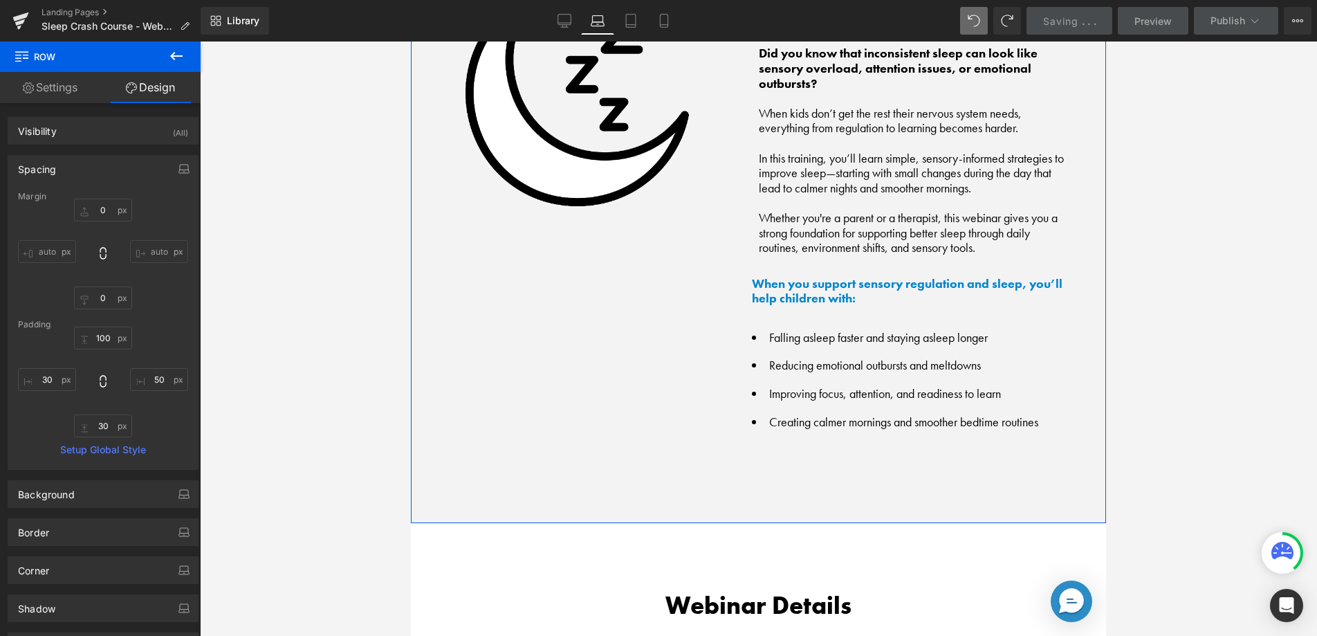
scroll to position [1352, 0]
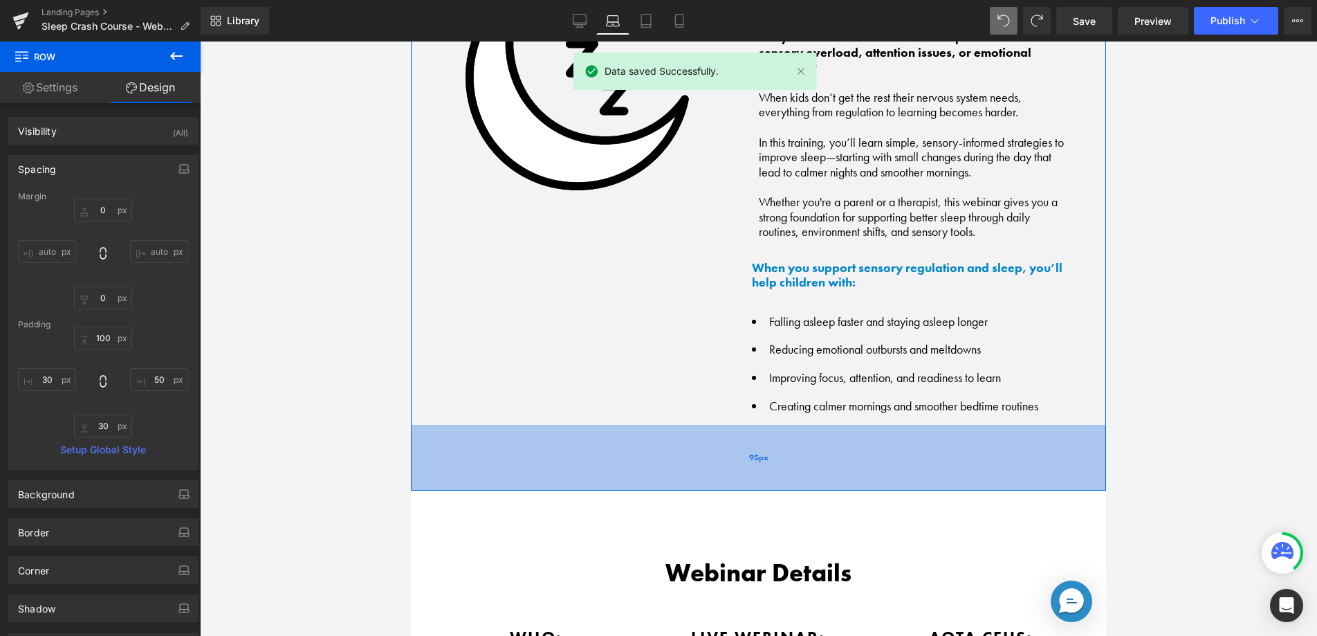
drag, startPoint x: 768, startPoint y: 448, endPoint x: 774, endPoint y: 436, distance: 12.4
click at [774, 436] on div "95px" at bounding box center [758, 458] width 695 height 66
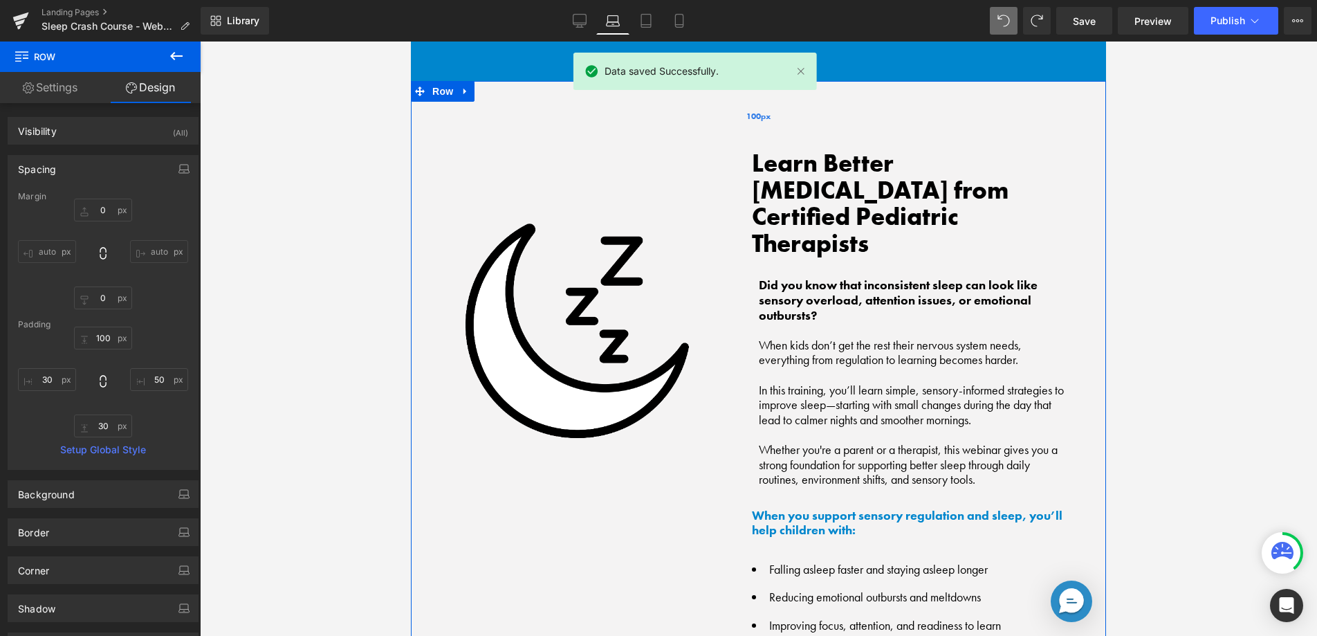
scroll to position [1104, 0]
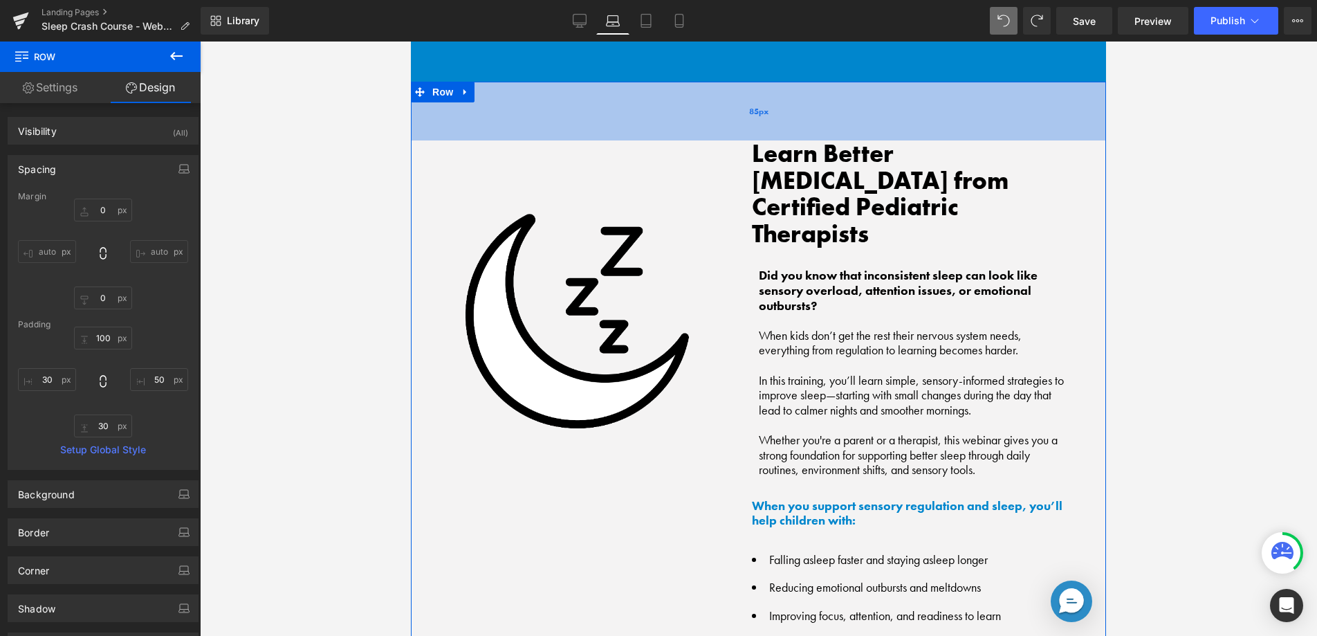
click at [858, 104] on div "85px" at bounding box center [758, 111] width 695 height 59
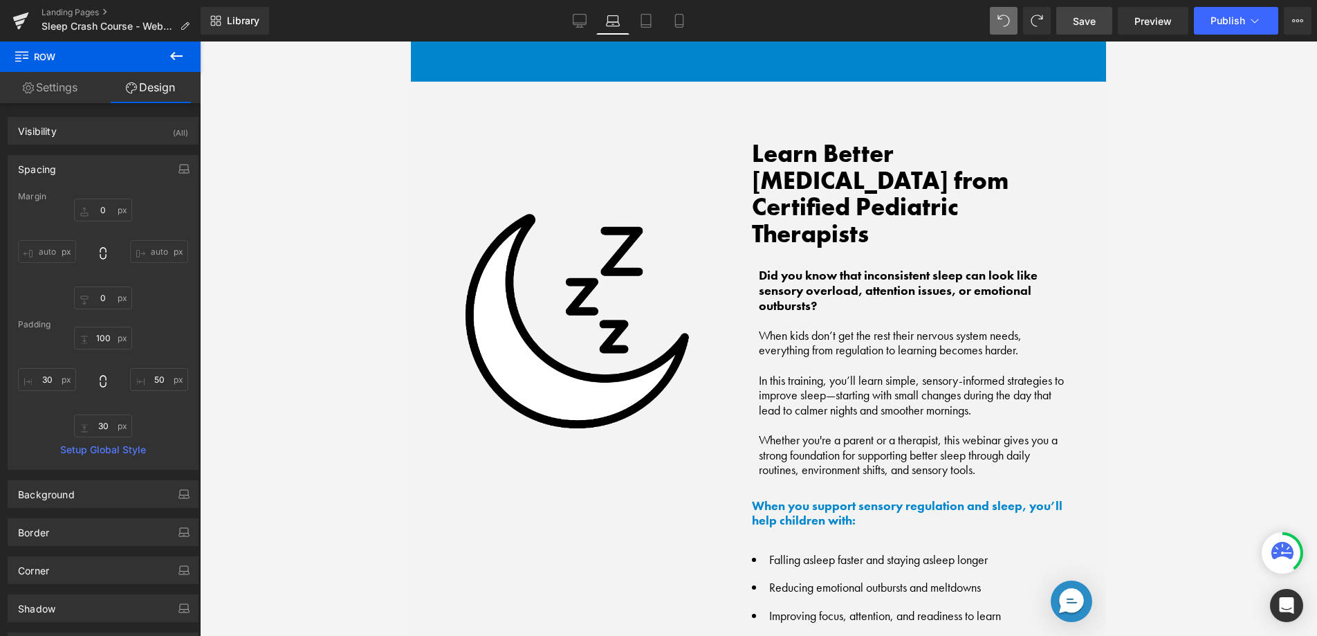
click at [1084, 23] on span "Save" at bounding box center [1084, 21] width 23 height 15
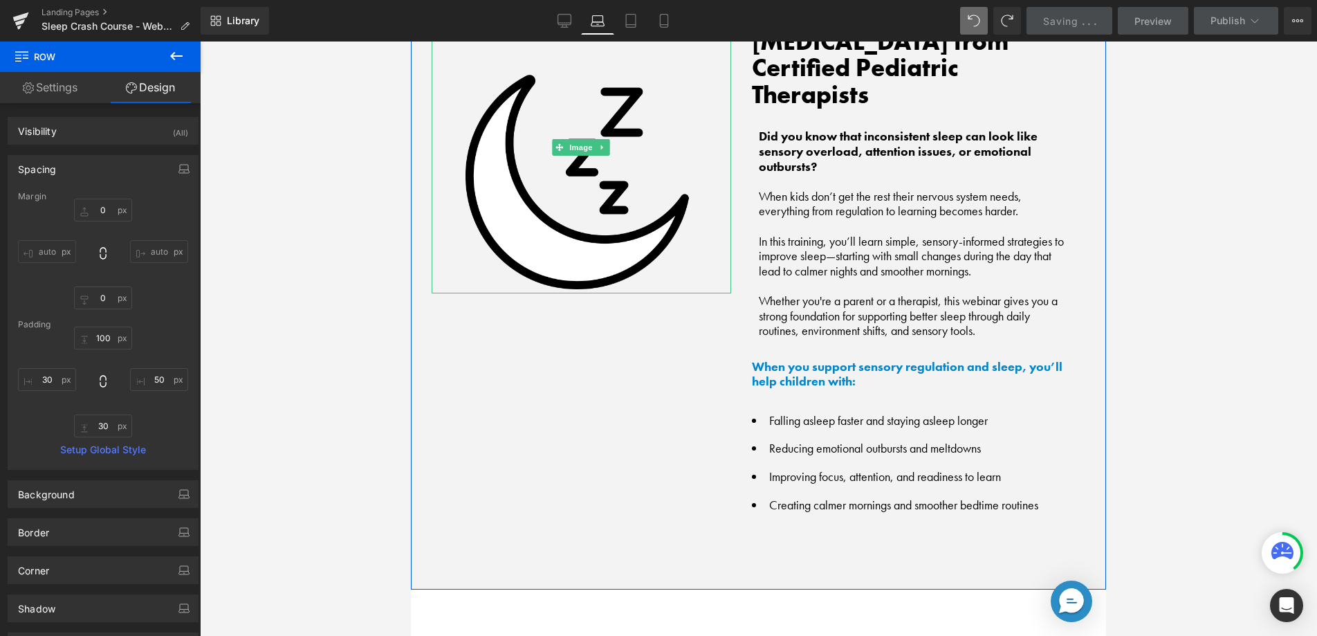
scroll to position [1273, 0]
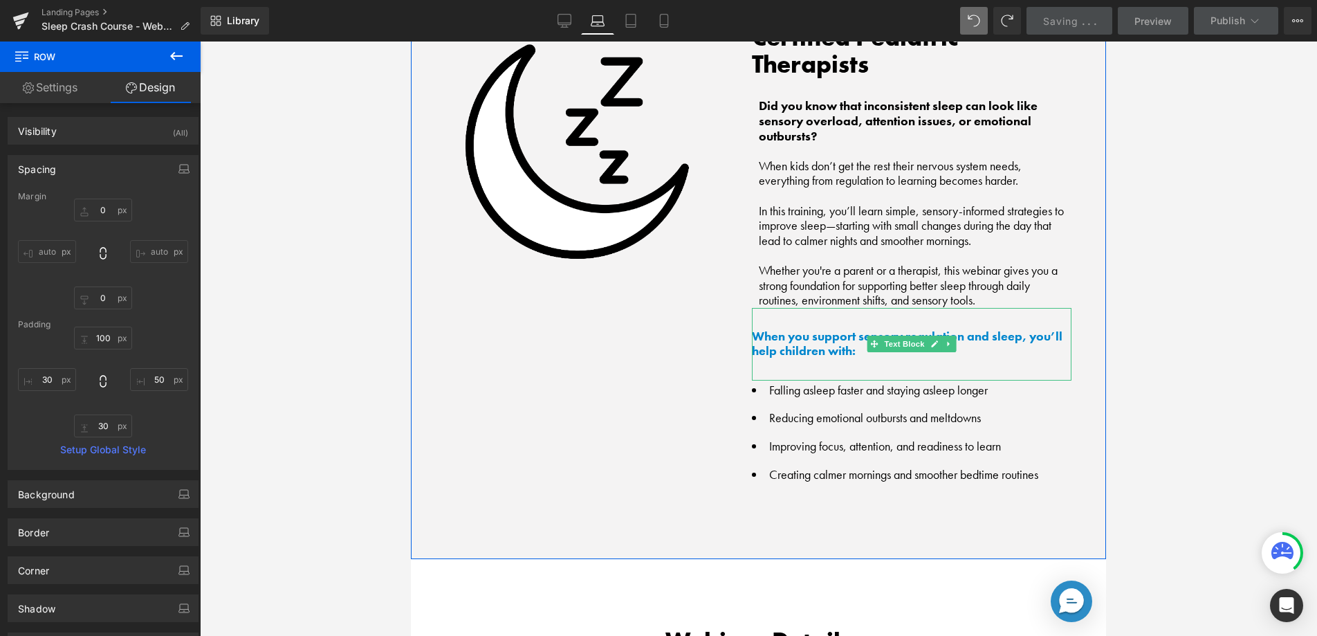
click at [802, 328] on b "When you support sensory regulation and sleep, you’ll help children with:" at bounding box center [907, 343] width 311 height 31
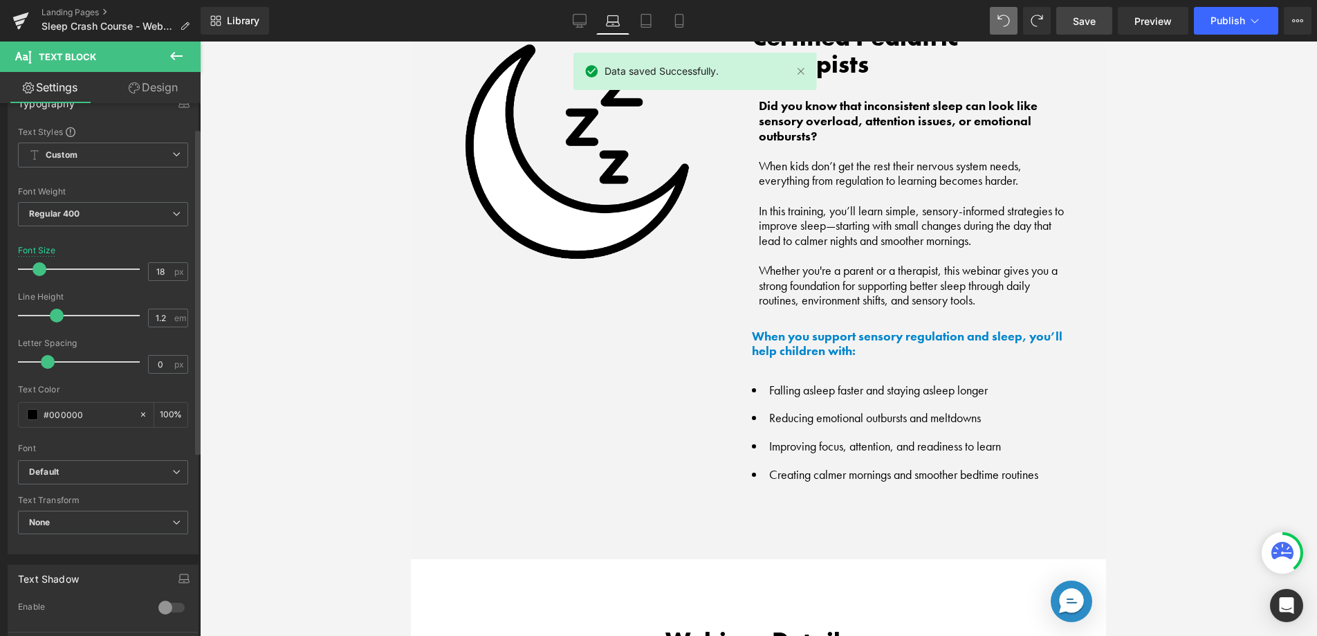
scroll to position [51, 0]
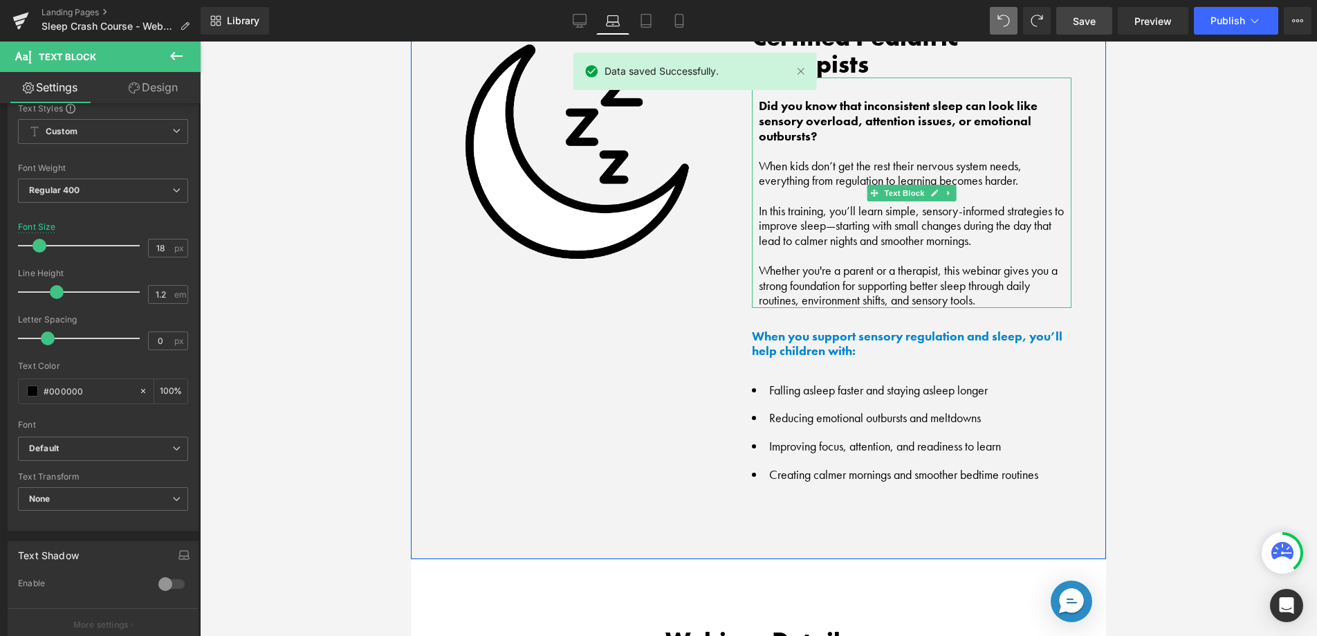
click at [836, 263] on p "Whether you're a parent or a therapist, this webinar gives you a strong foundat…" at bounding box center [915, 285] width 313 height 45
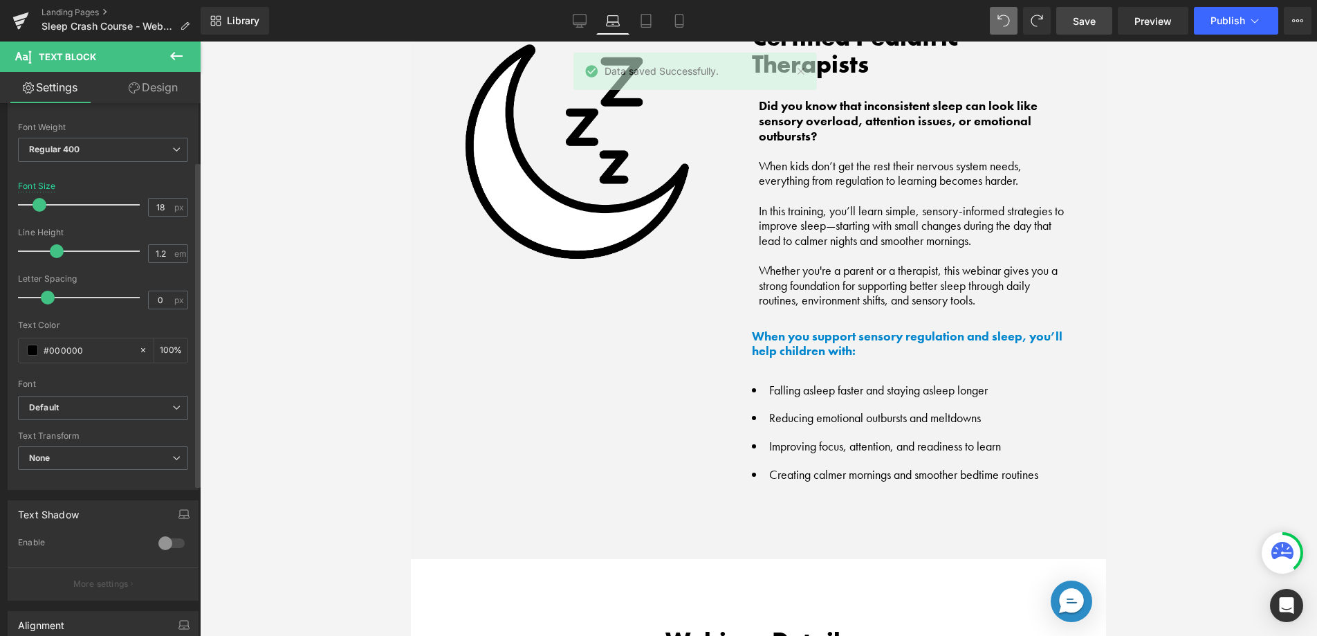
scroll to position [97, 0]
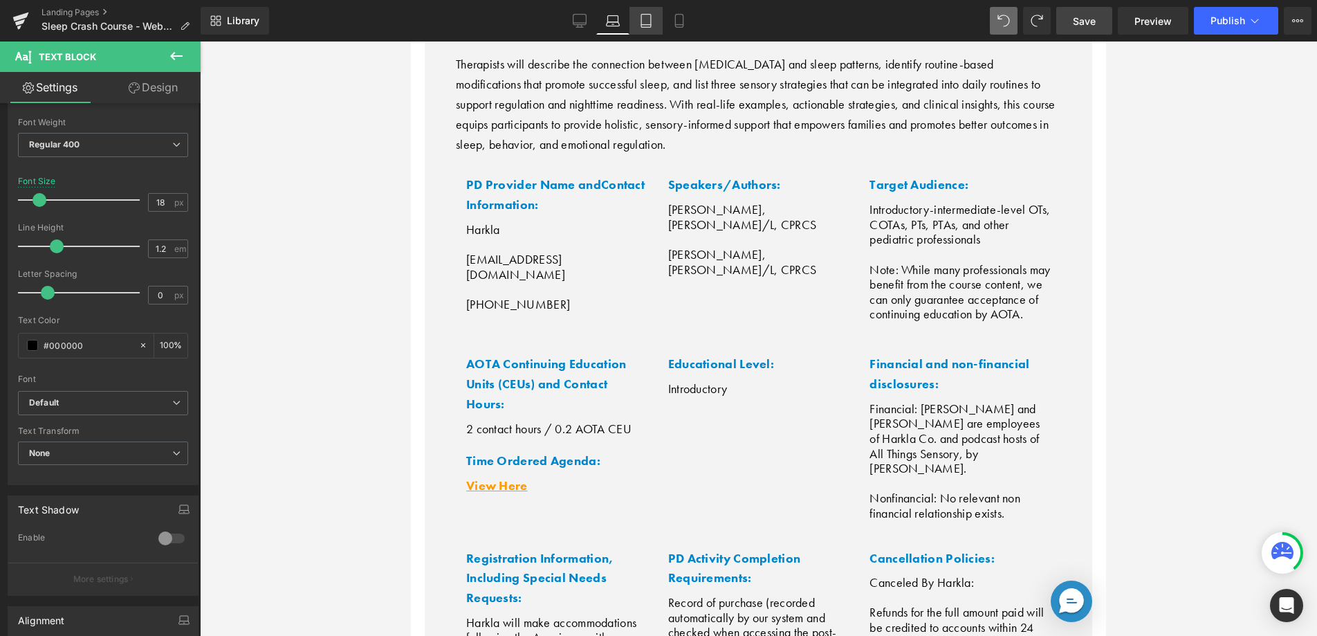
click at [634, 24] on link "Tablet" at bounding box center [645, 21] width 33 height 28
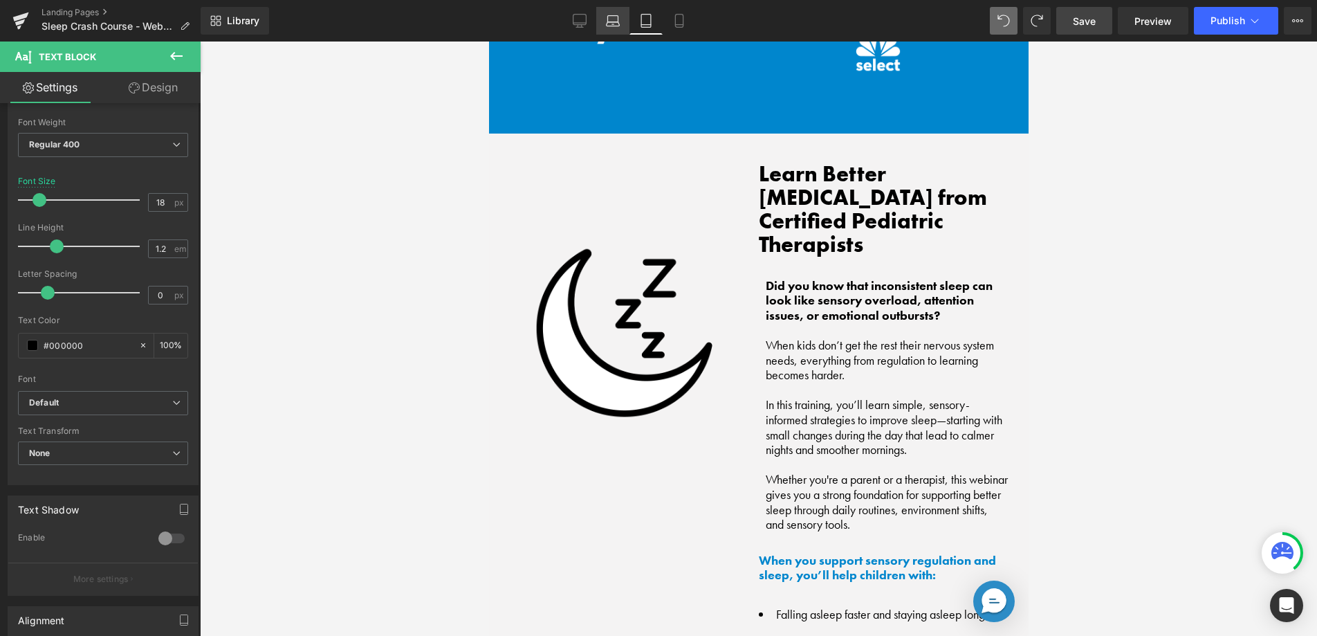
click at [611, 21] on icon at bounding box center [613, 21] width 14 height 14
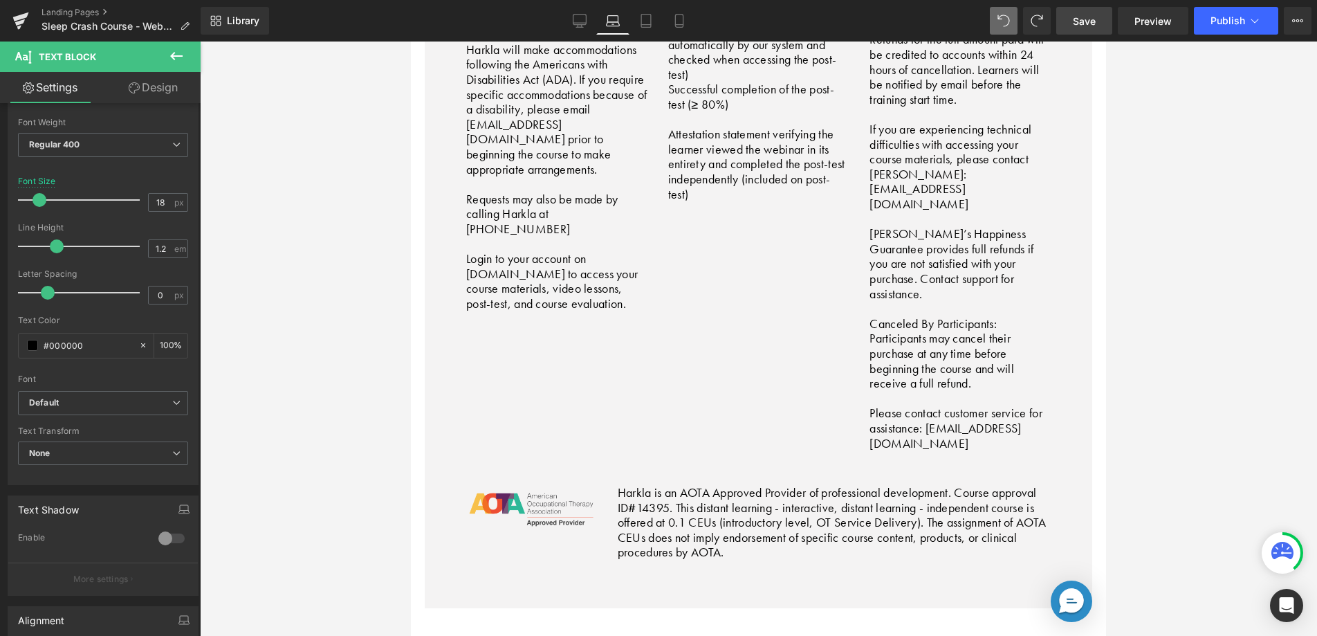
scroll to position [4973, 0]
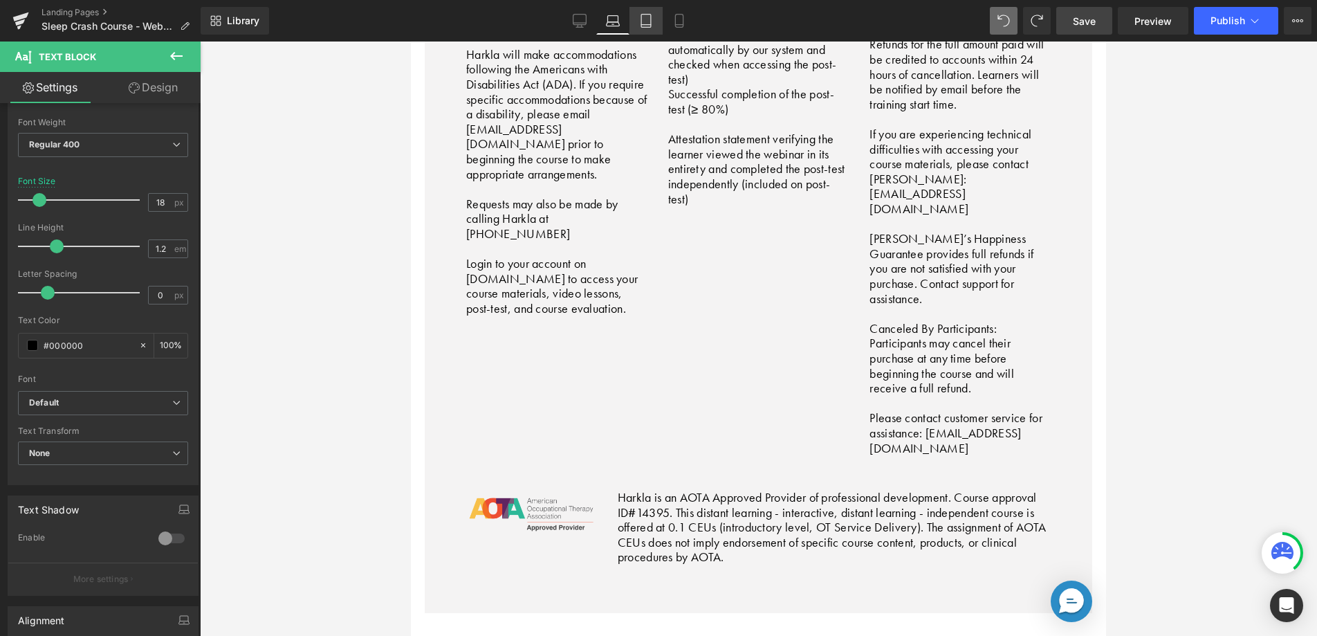
click at [650, 20] on icon at bounding box center [646, 21] width 14 height 14
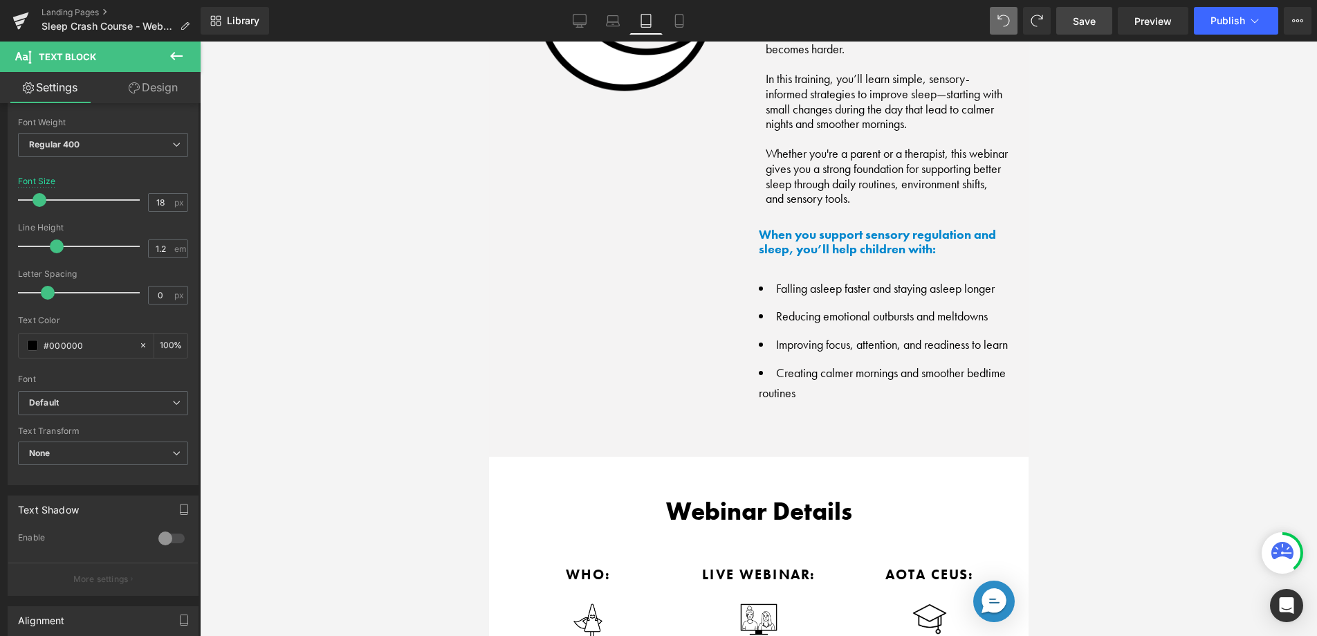
scroll to position [1419, 0]
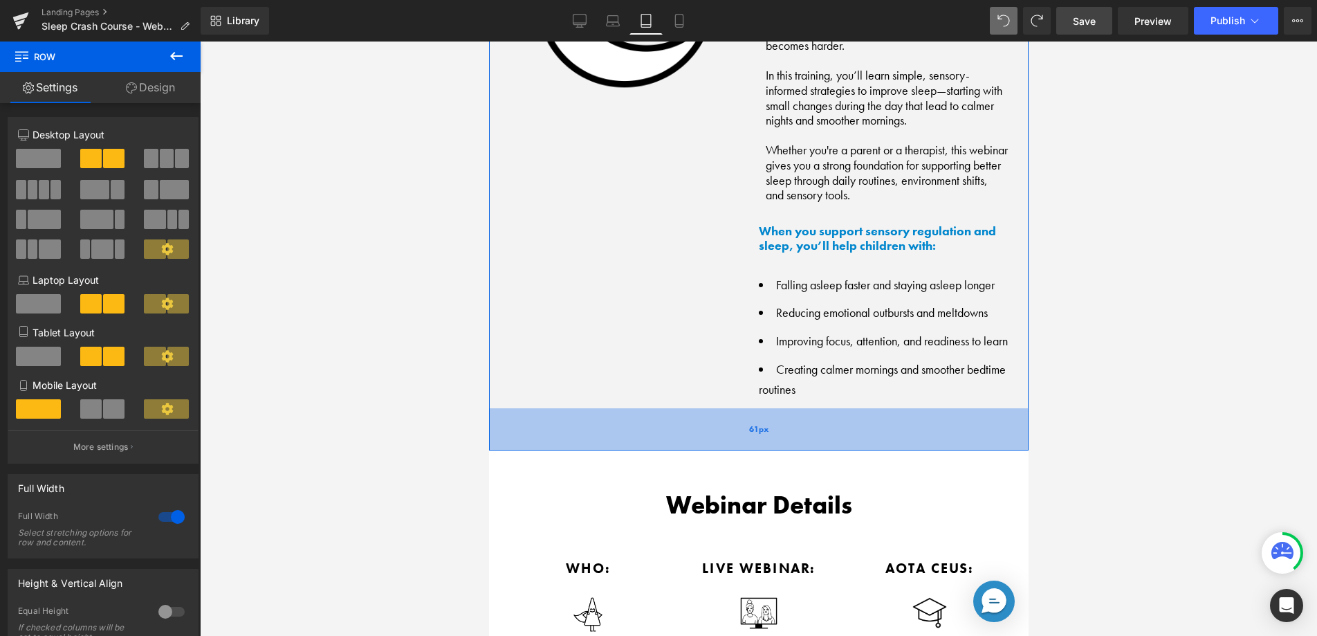
click at [771, 414] on div "61px" at bounding box center [758, 429] width 540 height 42
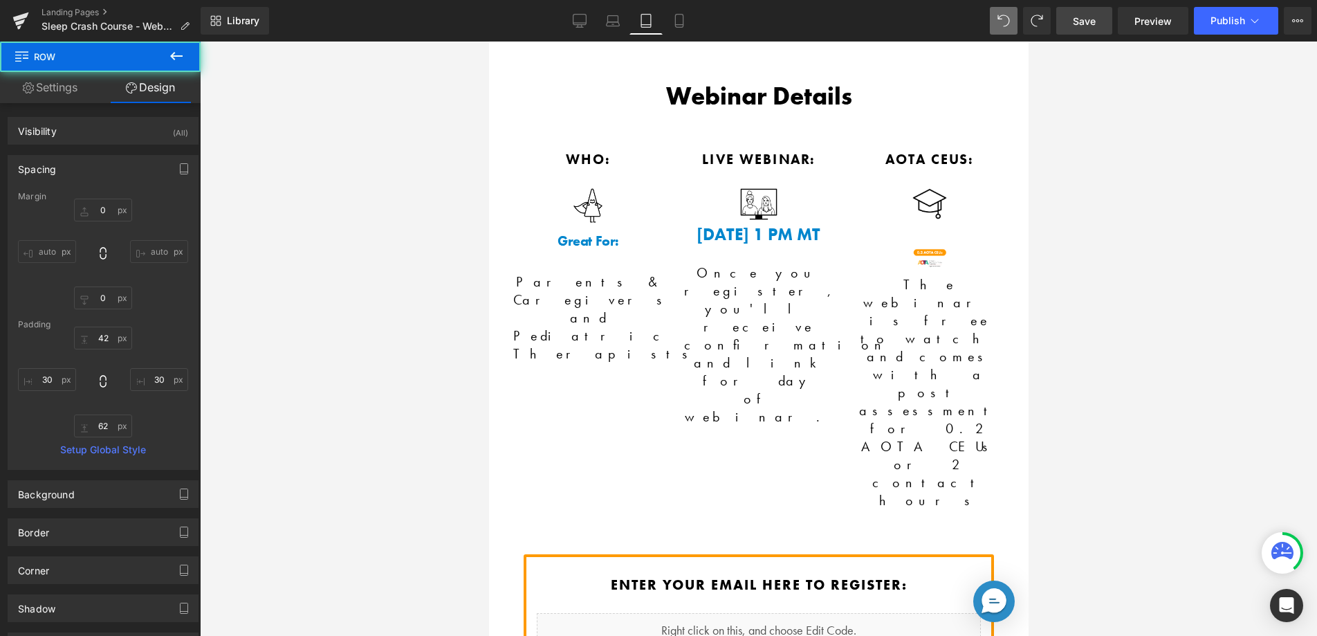
scroll to position [1836, 0]
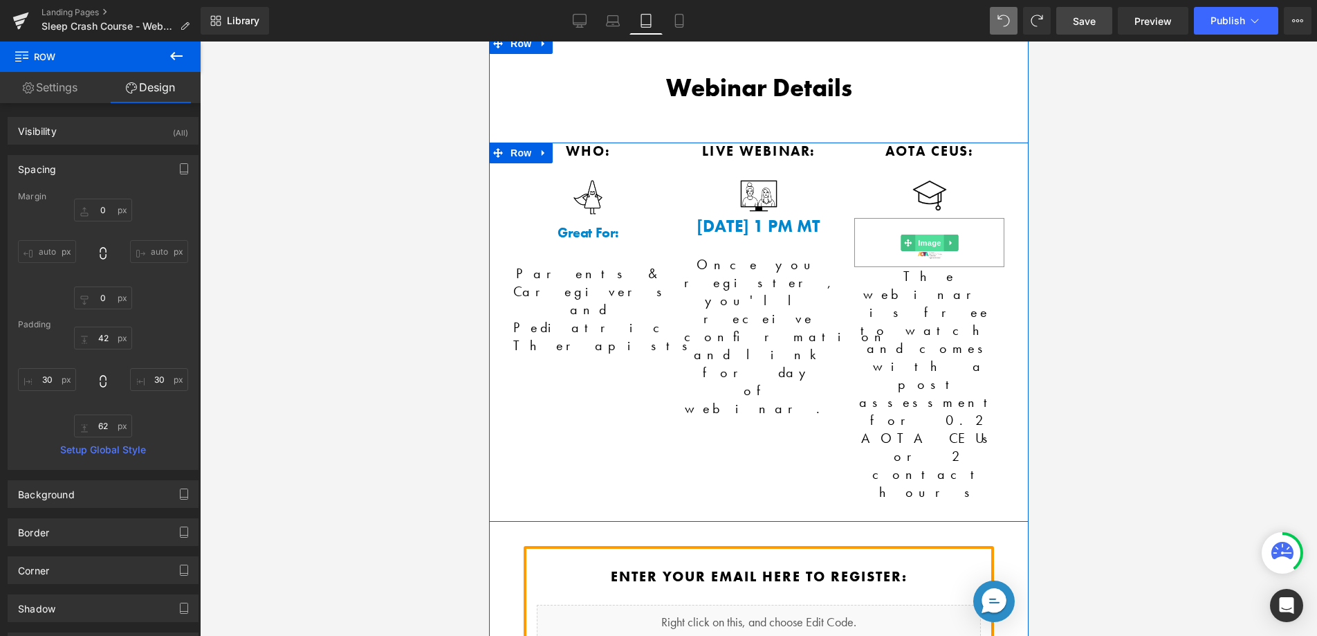
click at [919, 234] on span "Image" at bounding box center [928, 242] width 29 height 17
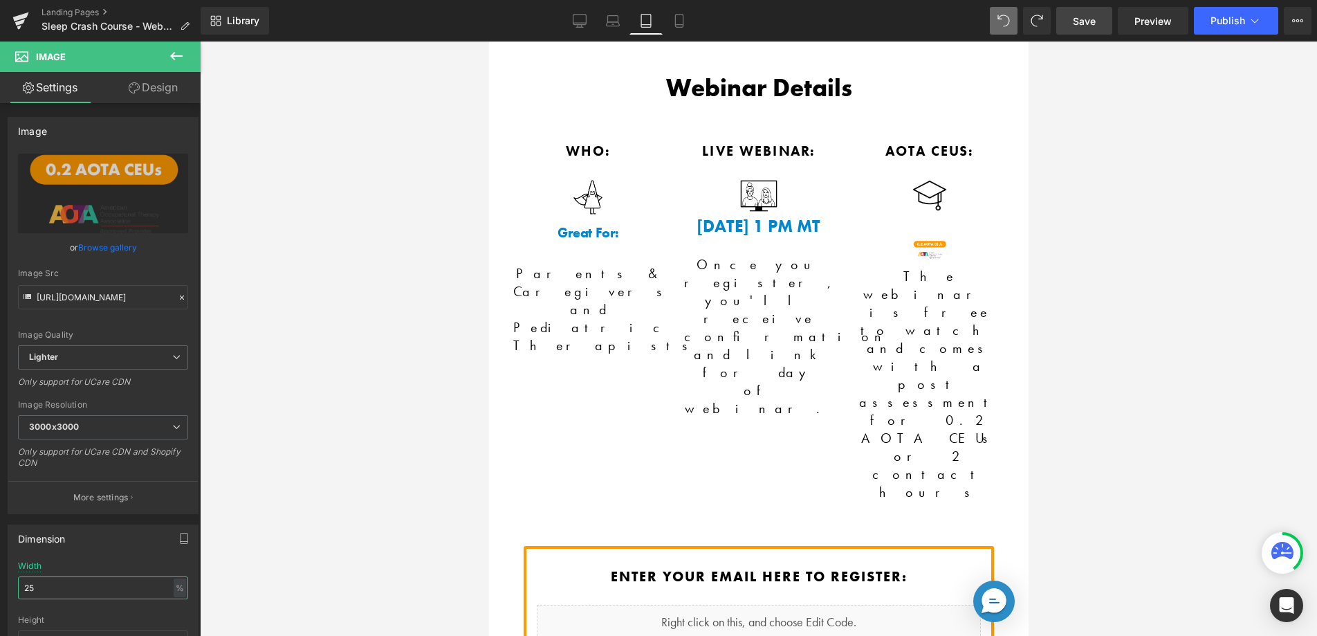
drag, startPoint x: 59, startPoint y: 587, endPoint x: -6, endPoint y: 587, distance: 64.3
click at [0, 587] on html "Image You are previewing how the will restyle your page. You can not edit Eleme…" at bounding box center [658, 318] width 1317 height 636
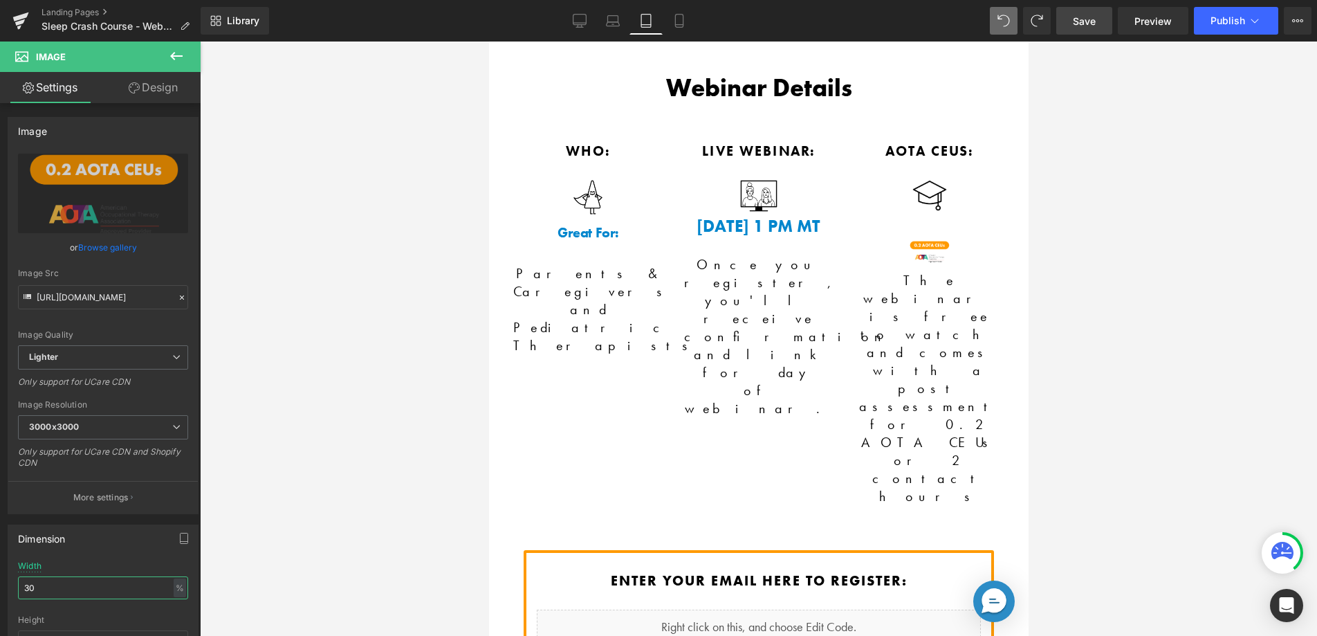
type input "3"
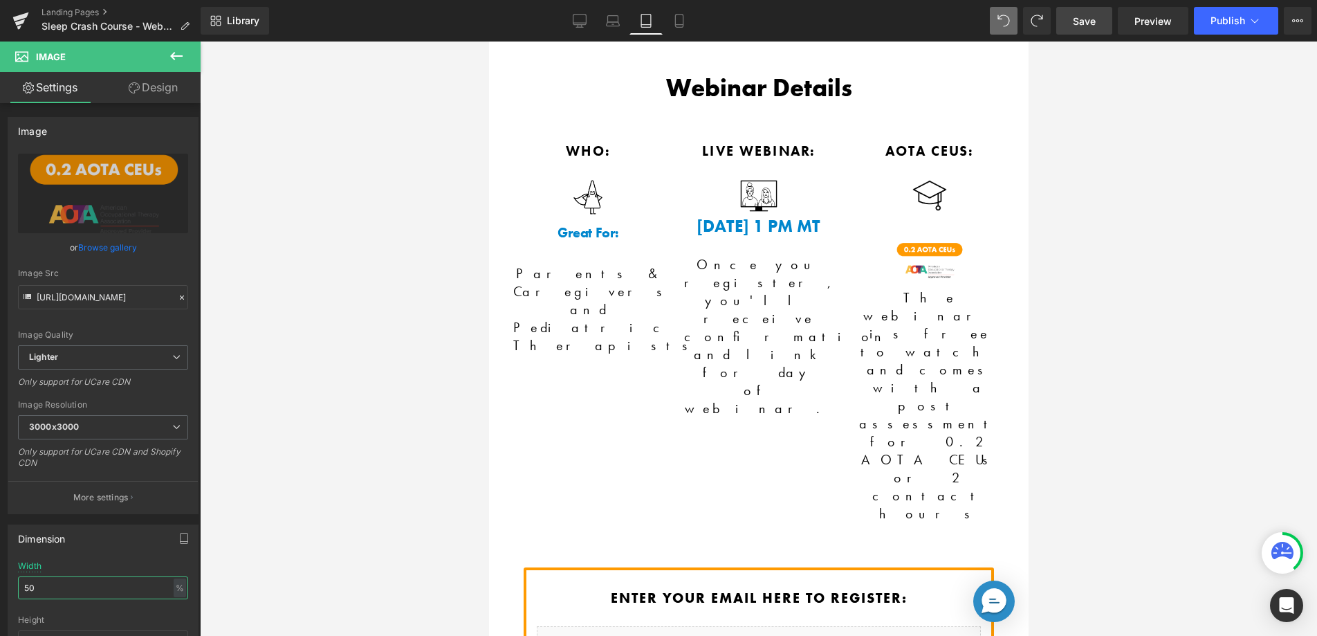
type input "5"
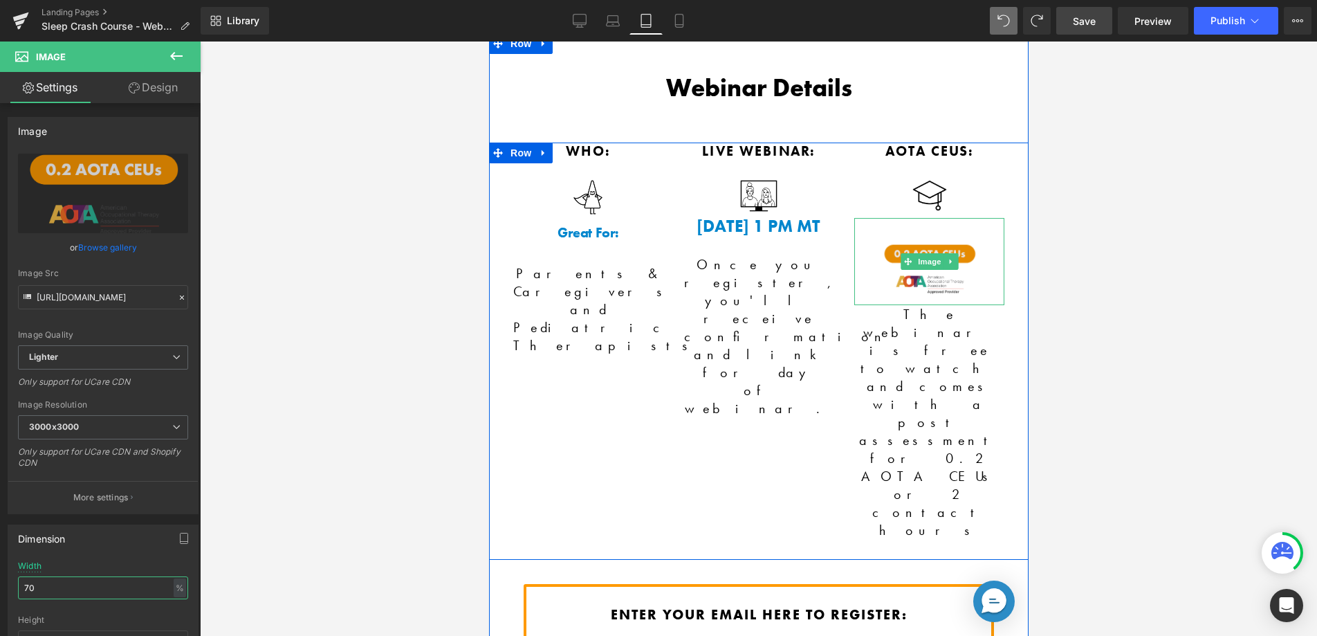
type input "70"
click at [926, 218] on img at bounding box center [928, 261] width 105 height 87
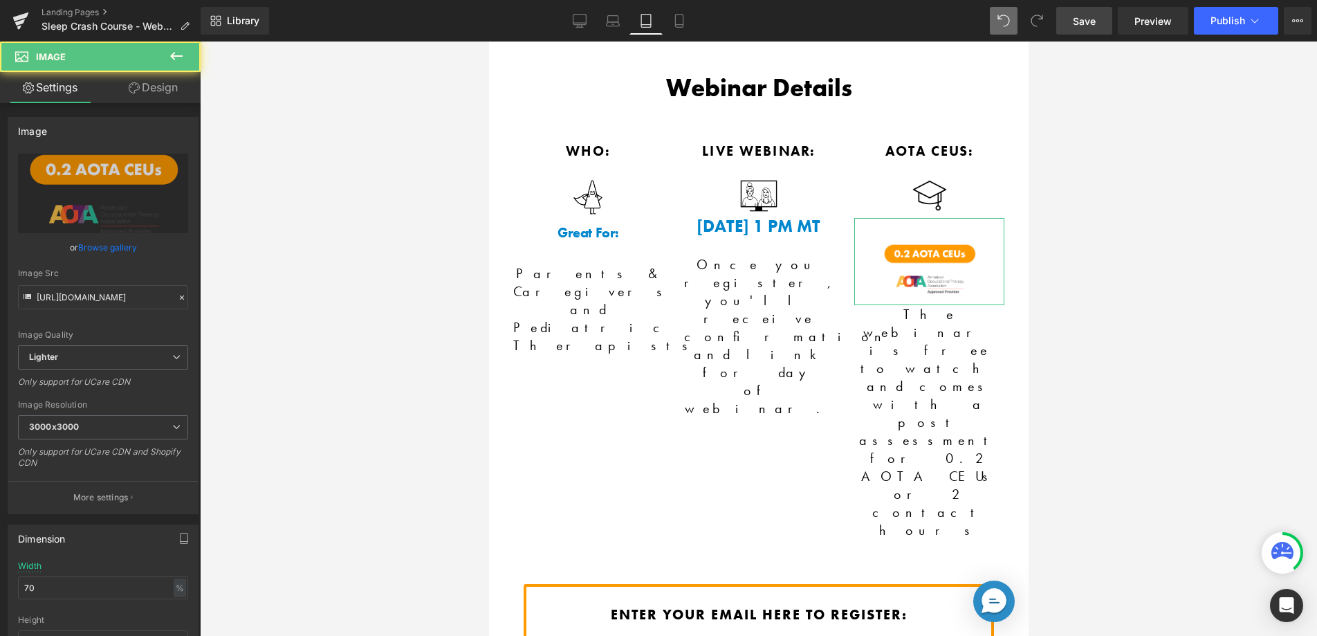
click at [165, 91] on link "Design" at bounding box center [153, 87] width 100 height 31
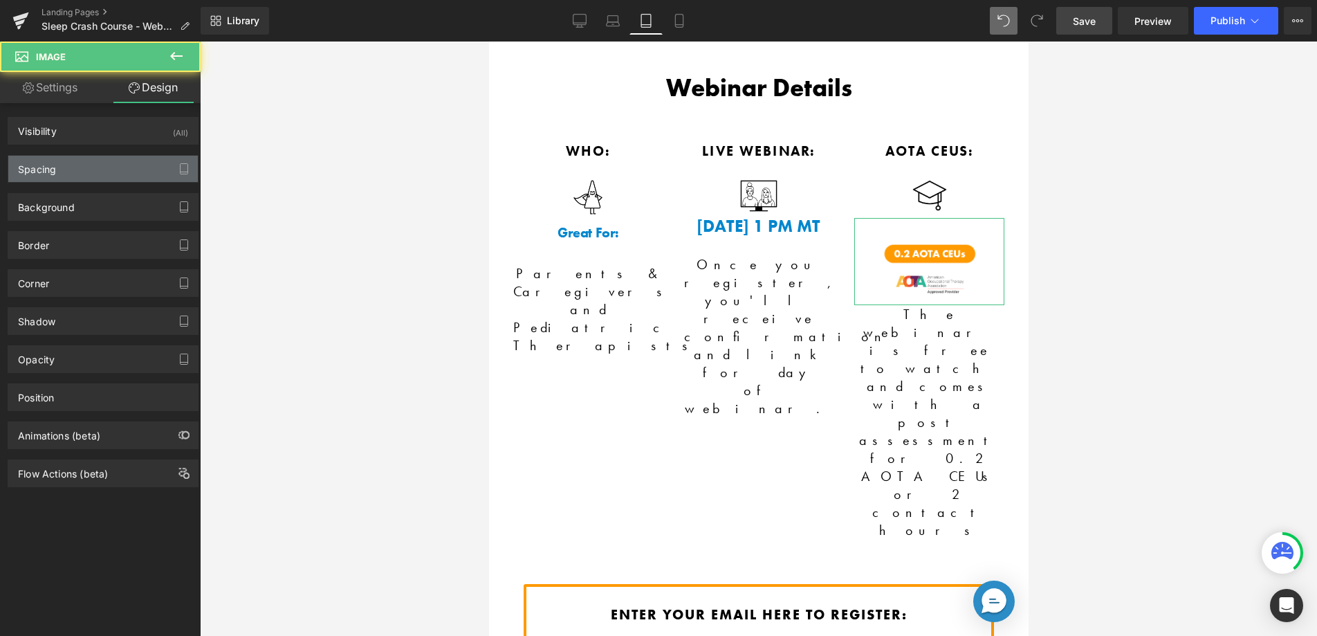
click at [71, 172] on div "Spacing" at bounding box center [103, 169] width 190 height 26
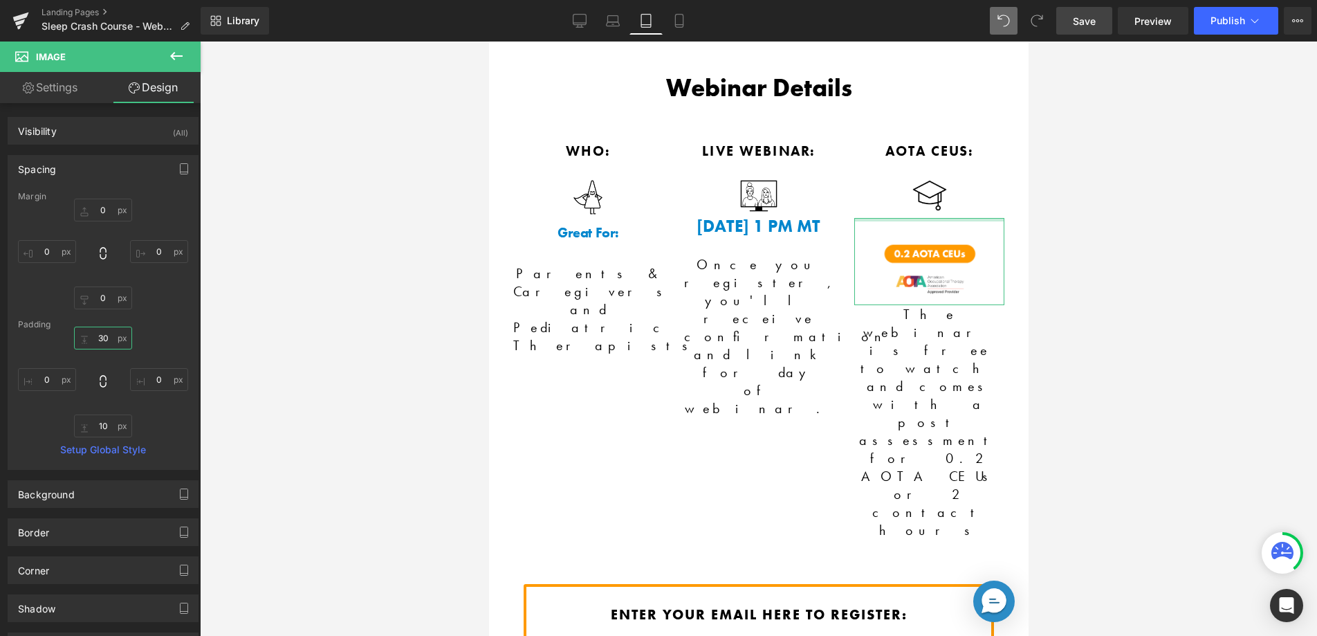
click at [99, 340] on input "30" at bounding box center [103, 337] width 58 height 23
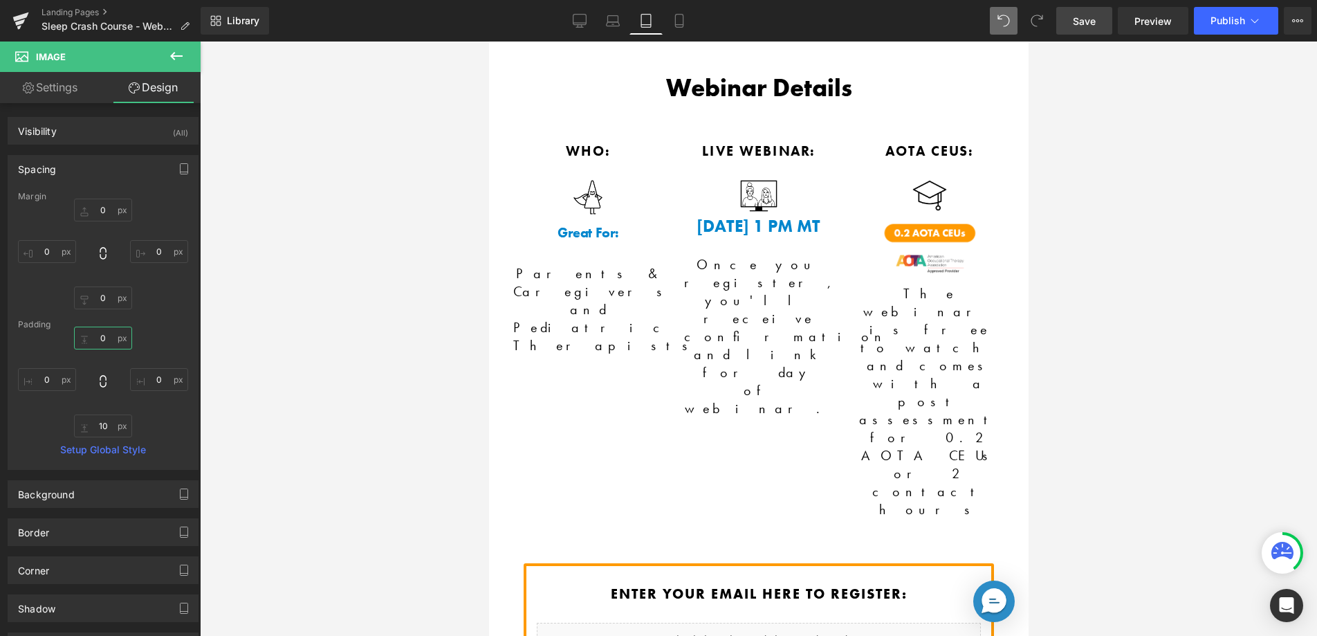
type input "0"
click at [1087, 12] on link "Save" at bounding box center [1084, 21] width 56 height 28
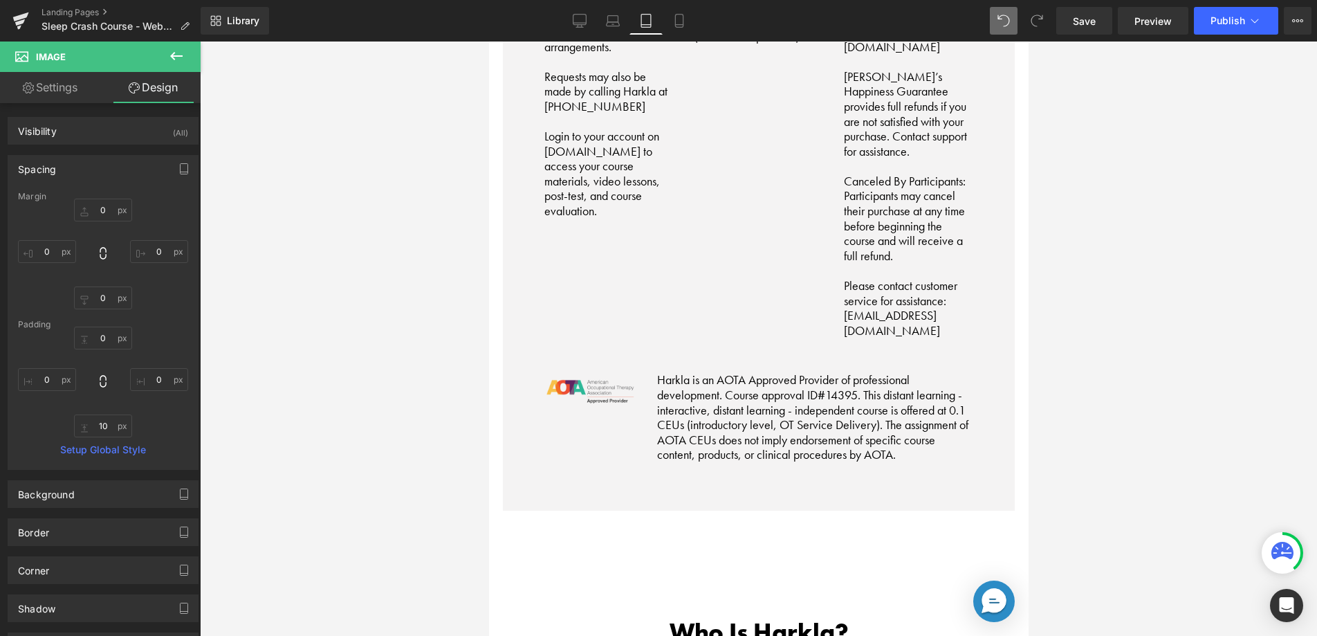
scroll to position [4854, 0]
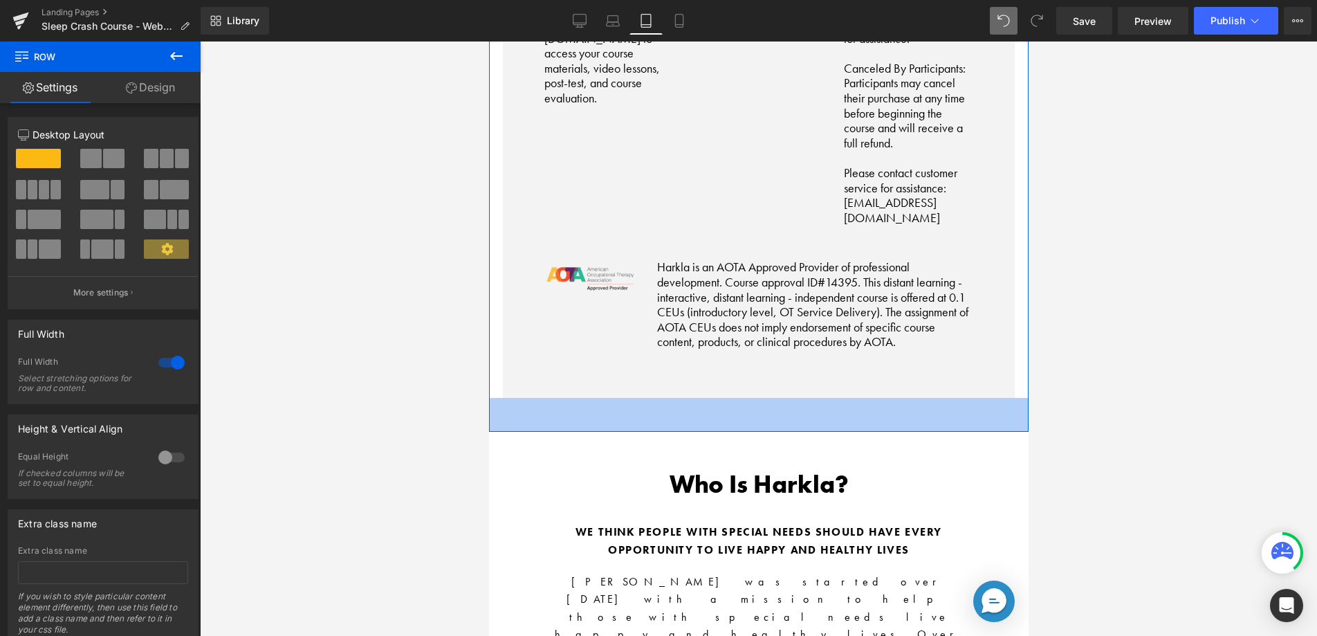
drag, startPoint x: 765, startPoint y: 163, endPoint x: 776, endPoint y: 125, distance: 39.6
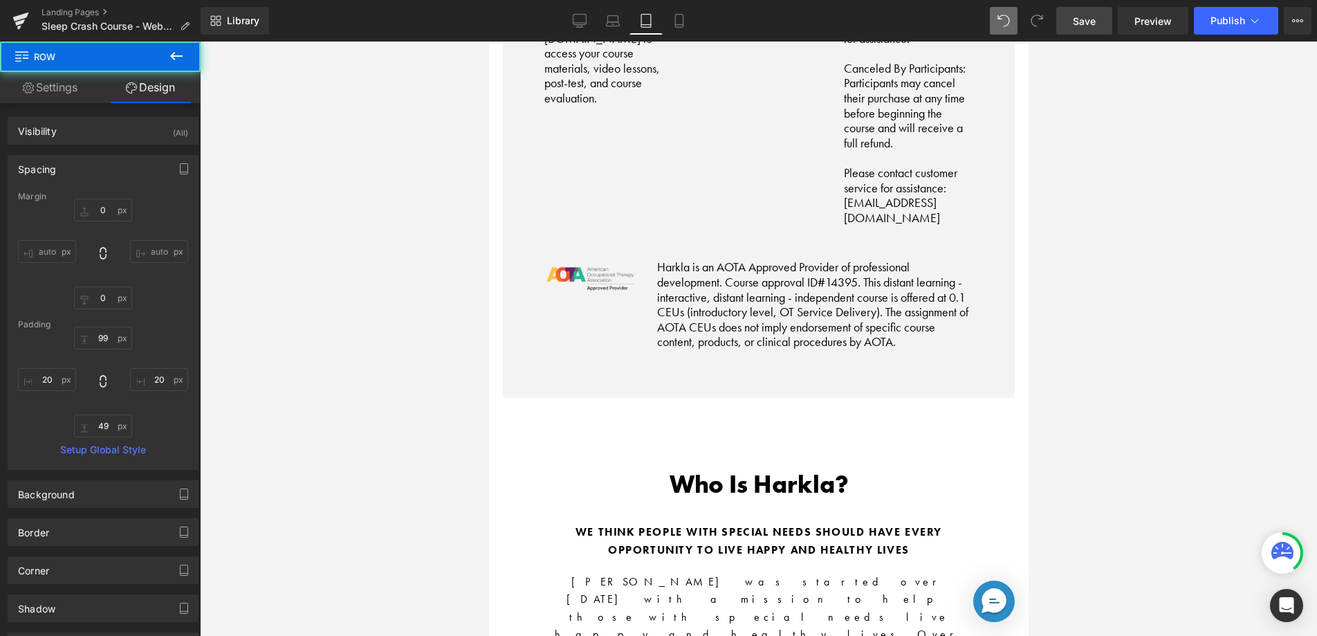
click at [1093, 21] on span "Save" at bounding box center [1084, 21] width 23 height 15
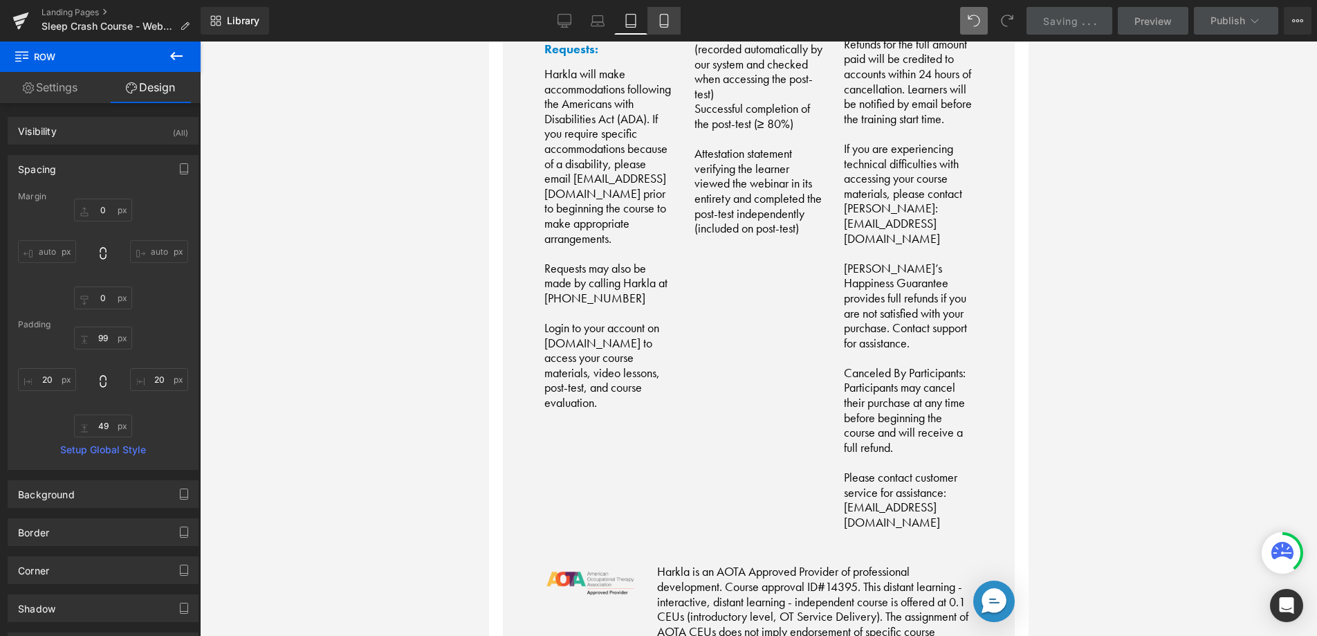
click at [670, 27] on icon at bounding box center [664, 21] width 14 height 14
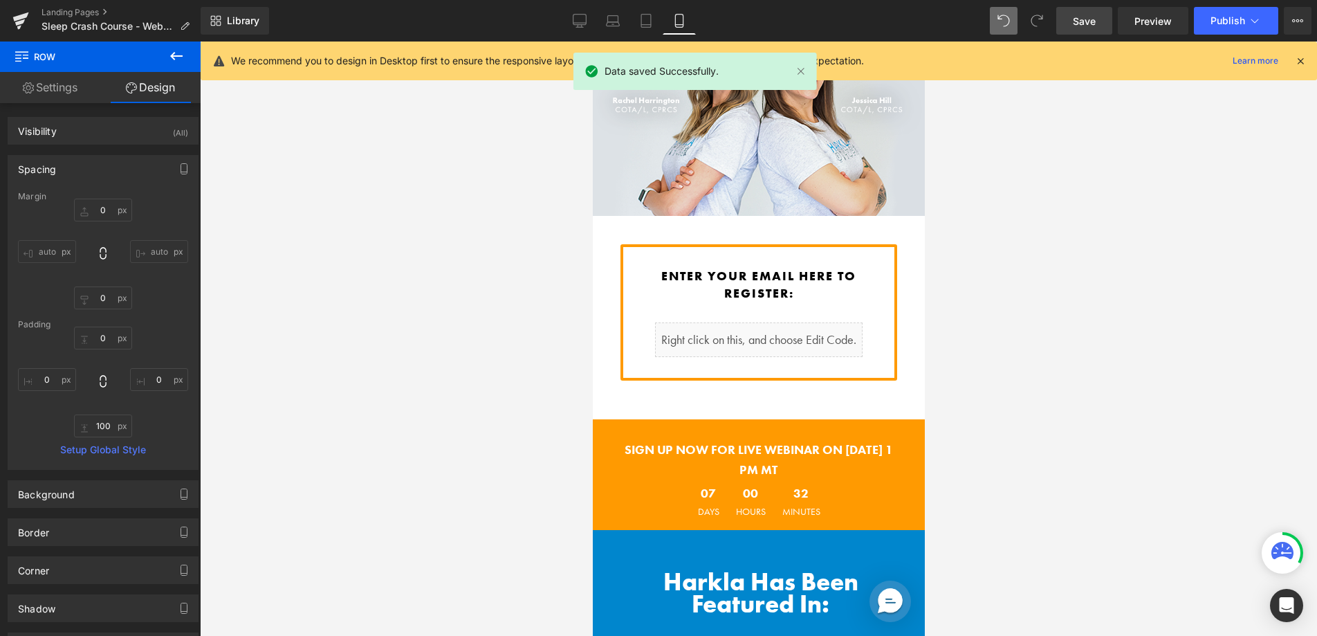
scroll to position [0, 0]
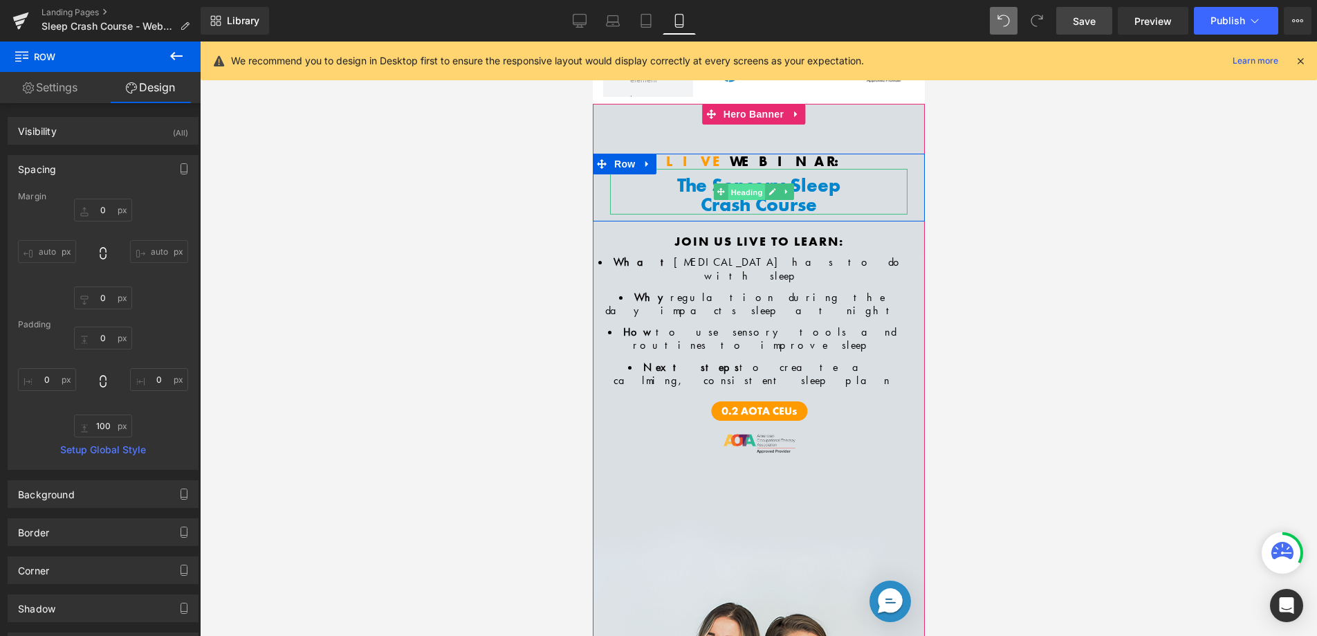
click at [752, 192] on span "Heading" at bounding box center [745, 192] width 37 height 17
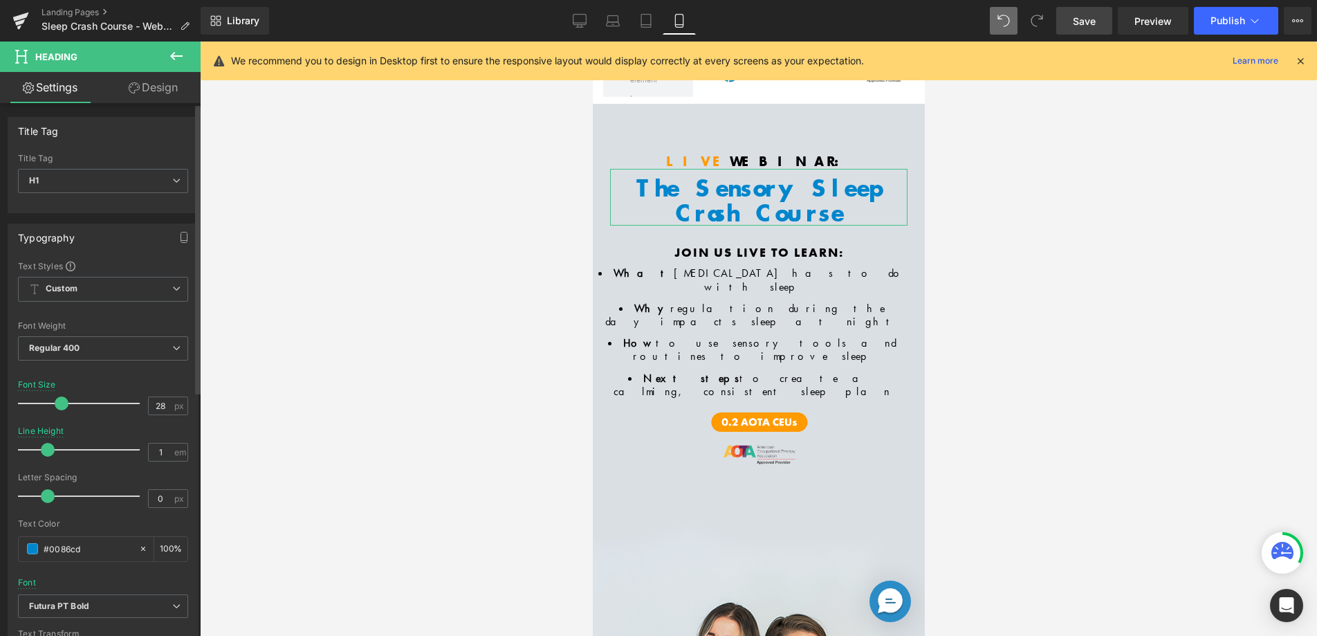
drag, startPoint x: 50, startPoint y: 399, endPoint x: 59, endPoint y: 401, distance: 8.6
click at [59, 401] on span at bounding box center [62, 403] width 14 height 14
click at [1086, 22] on span "Save" at bounding box center [1084, 21] width 23 height 15
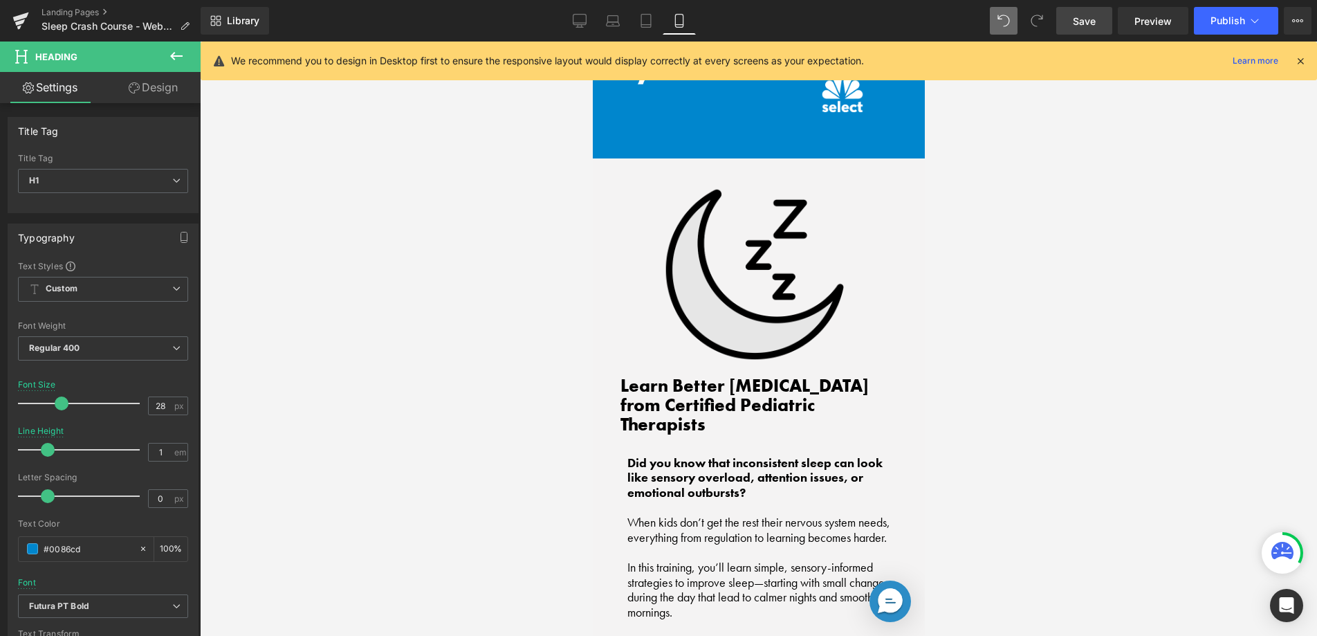
scroll to position [1246, 0]
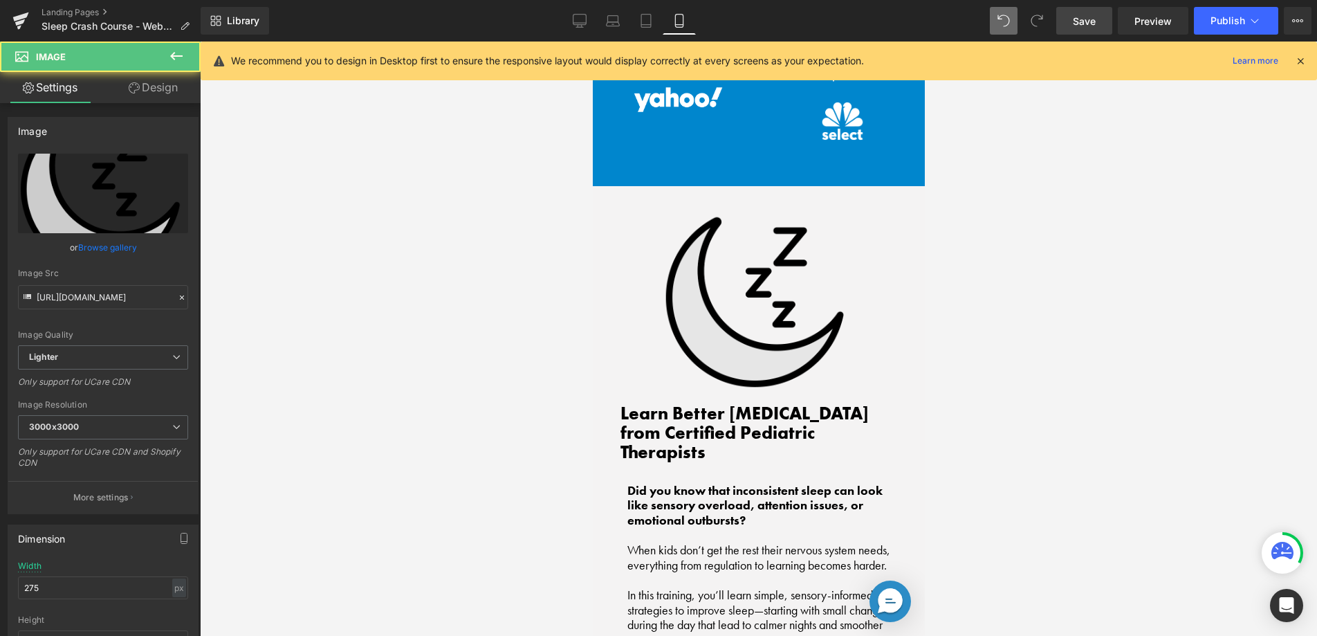
click at [753, 272] on div "Image" at bounding box center [757, 302] width 275 height 176
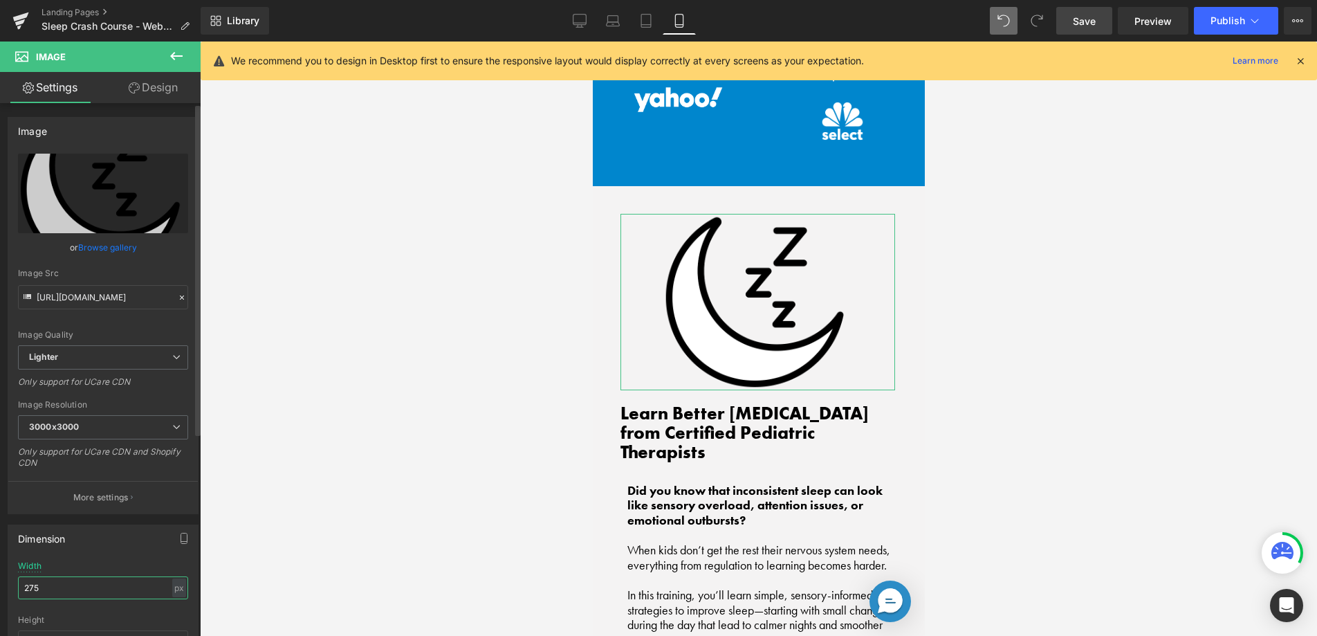
drag, startPoint x: 49, startPoint y: 587, endPoint x: 16, endPoint y: 584, distance: 33.4
click at [16, 585] on div "275px Width 275 px % px auto Height auto 0 Circle Image" at bounding box center [103, 630] width 190 height 138
type input "3"
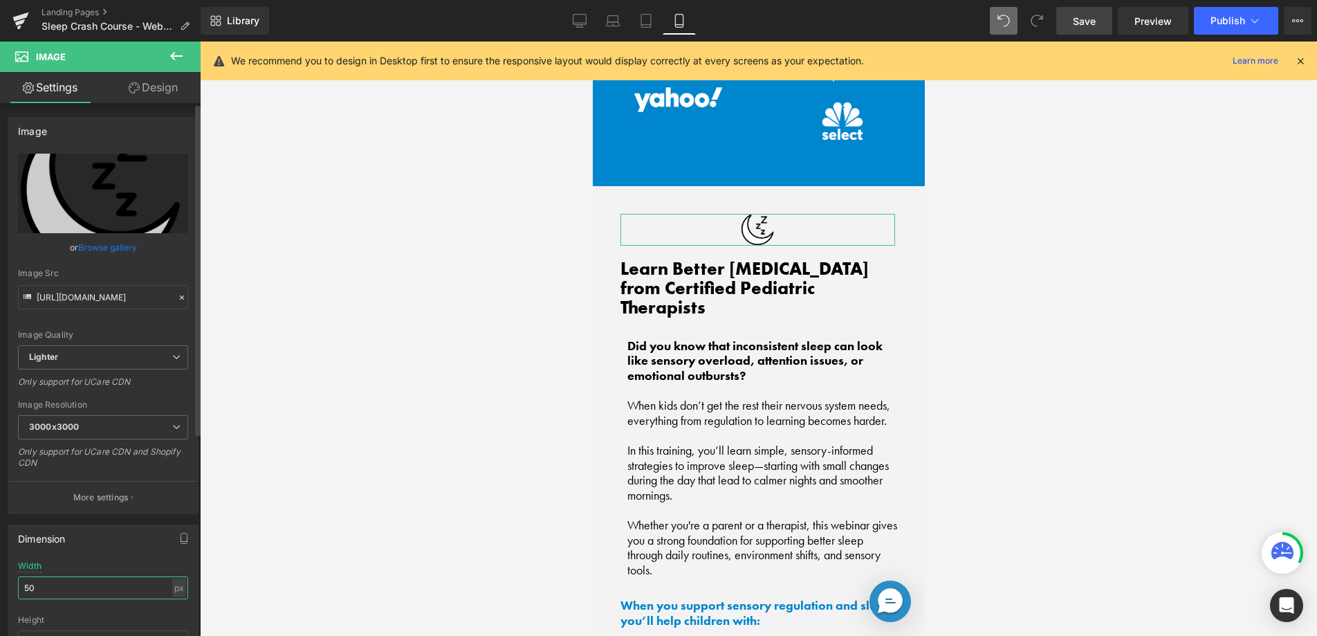
type input "5"
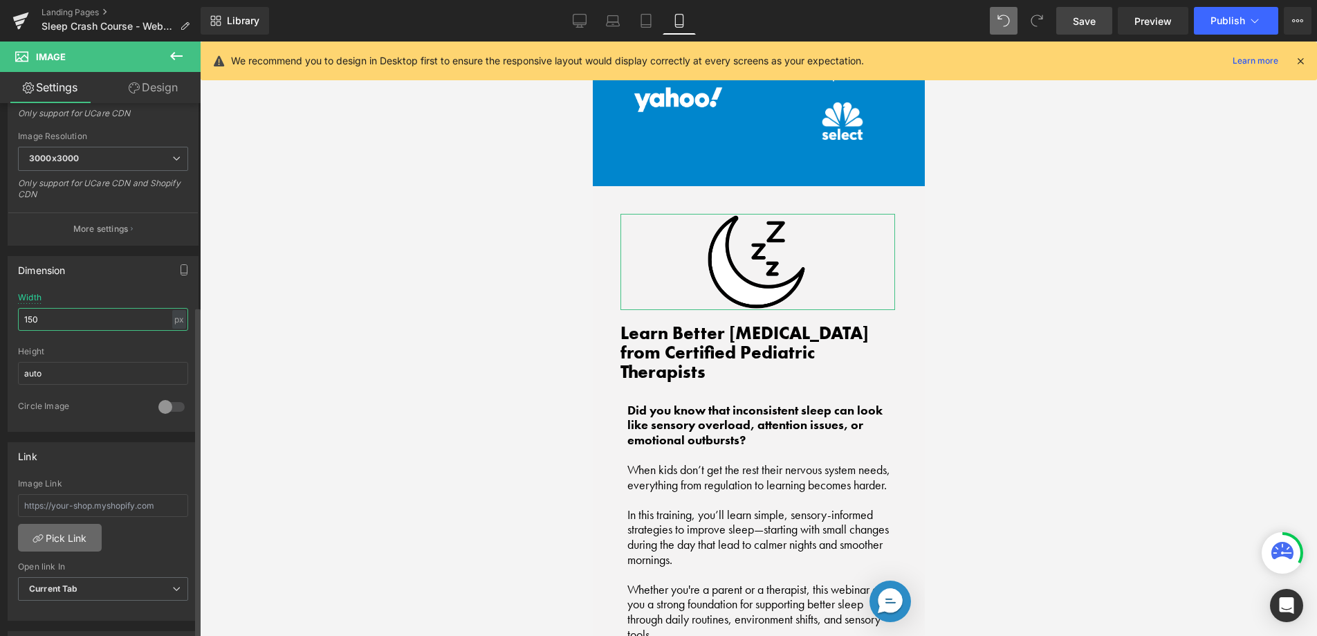
scroll to position [472, 0]
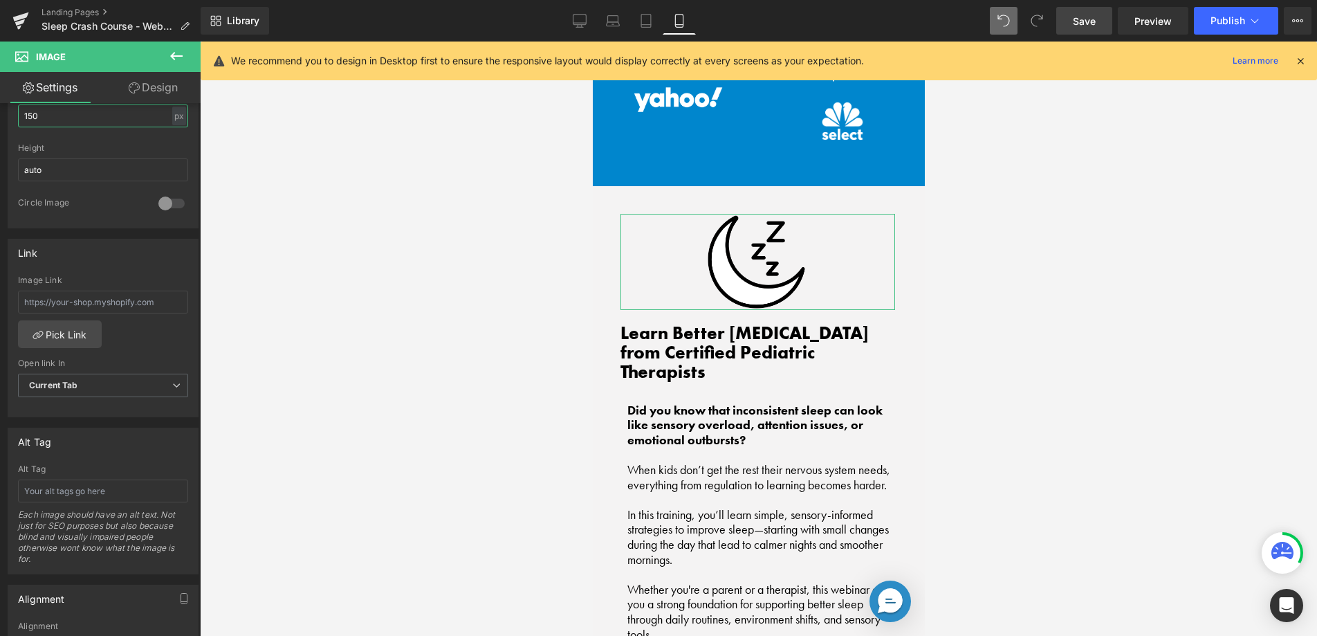
type input "150"
click at [151, 88] on link "Design" at bounding box center [153, 87] width 100 height 31
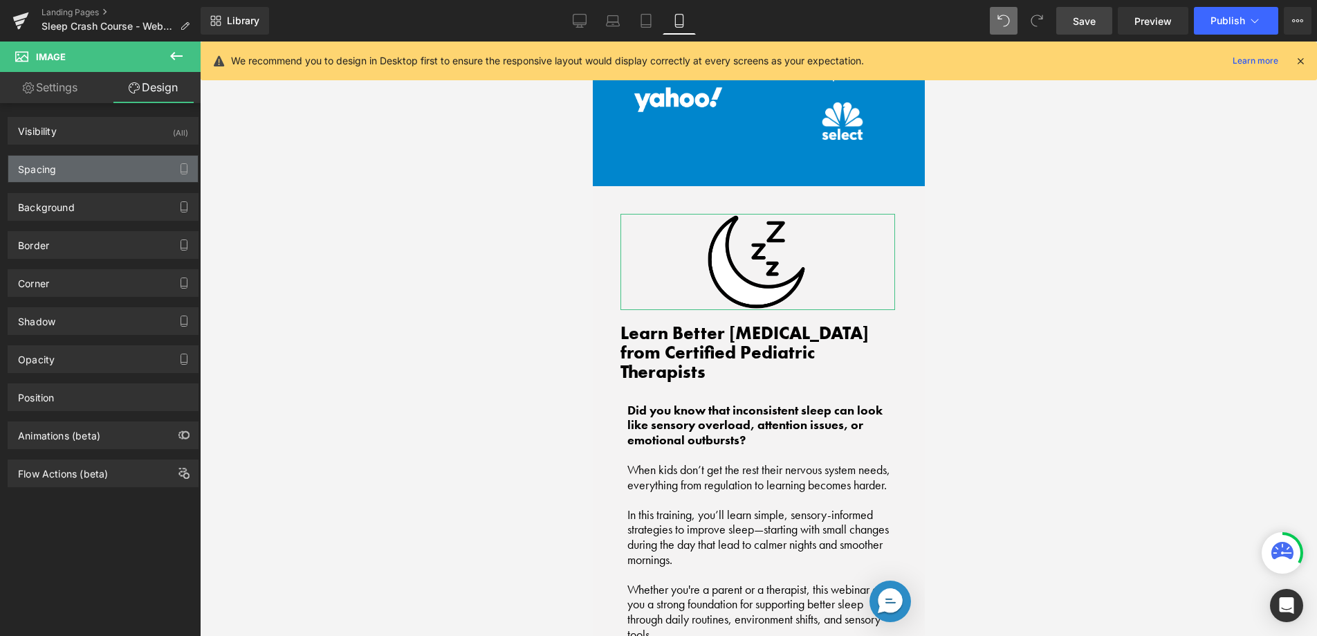
click at [103, 169] on div "Spacing" at bounding box center [103, 169] width 190 height 26
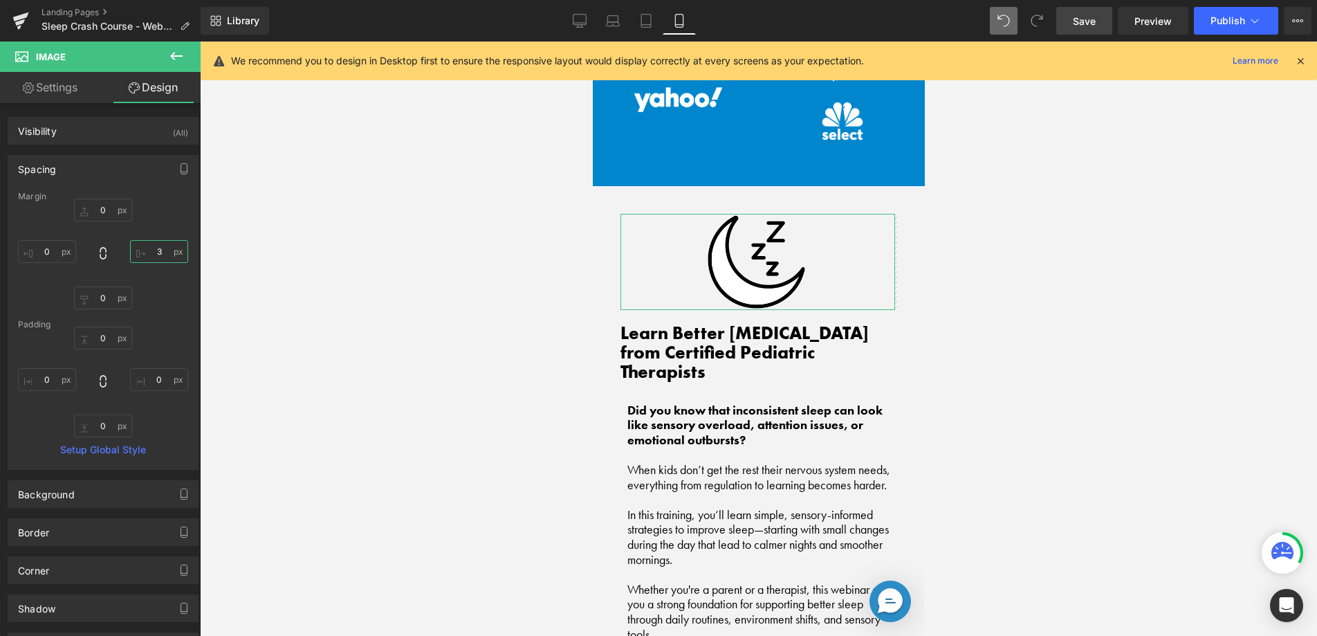
click at [157, 250] on input "3" at bounding box center [159, 251] width 58 height 23
type input "0"
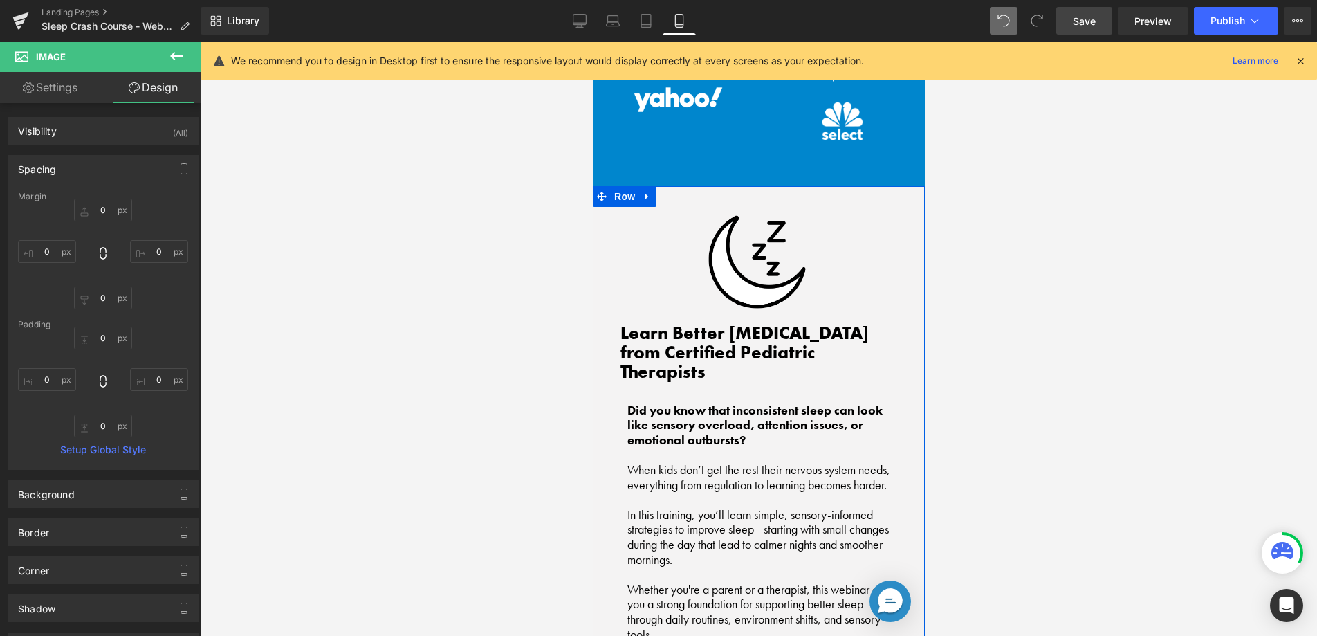
click at [706, 330] on h2 "Learn Better Sleep Hygiene from Certified Pediatric Therapists" at bounding box center [758, 352] width 277 height 57
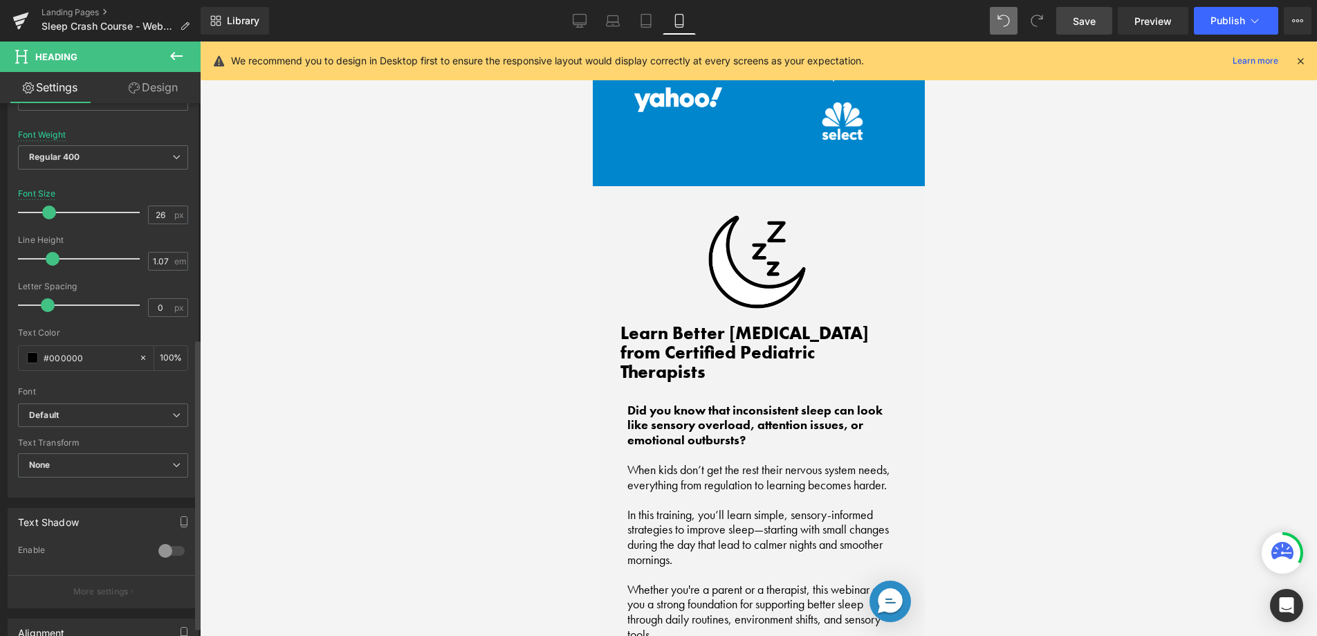
scroll to position [0, 0]
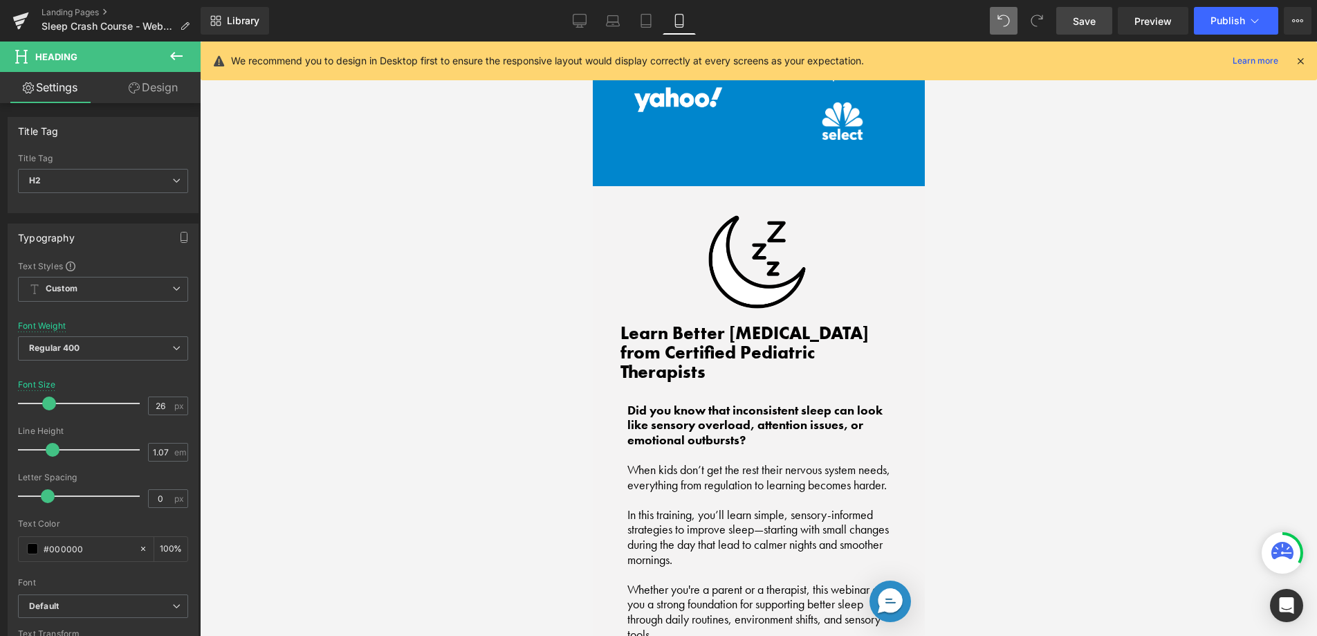
click at [147, 92] on link "Design" at bounding box center [153, 87] width 100 height 31
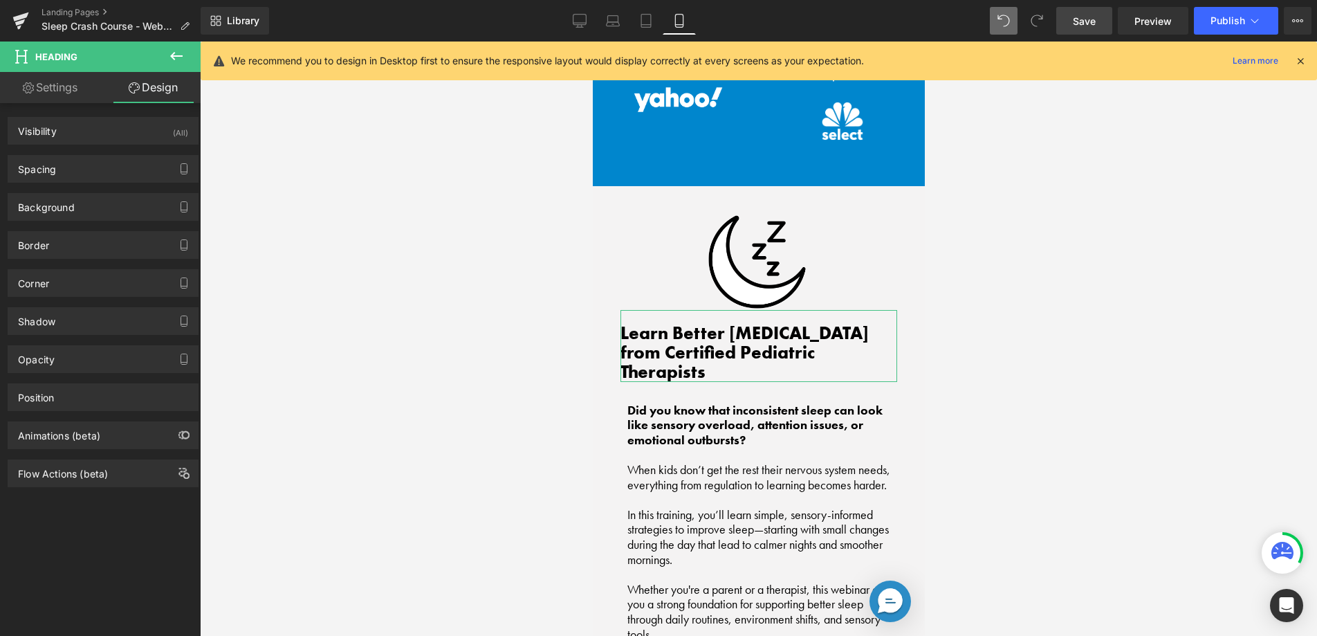
drag, startPoint x: 50, startPoint y: 89, endPoint x: 45, endPoint y: 205, distance: 116.3
click at [50, 89] on link "Settings" at bounding box center [50, 87] width 100 height 31
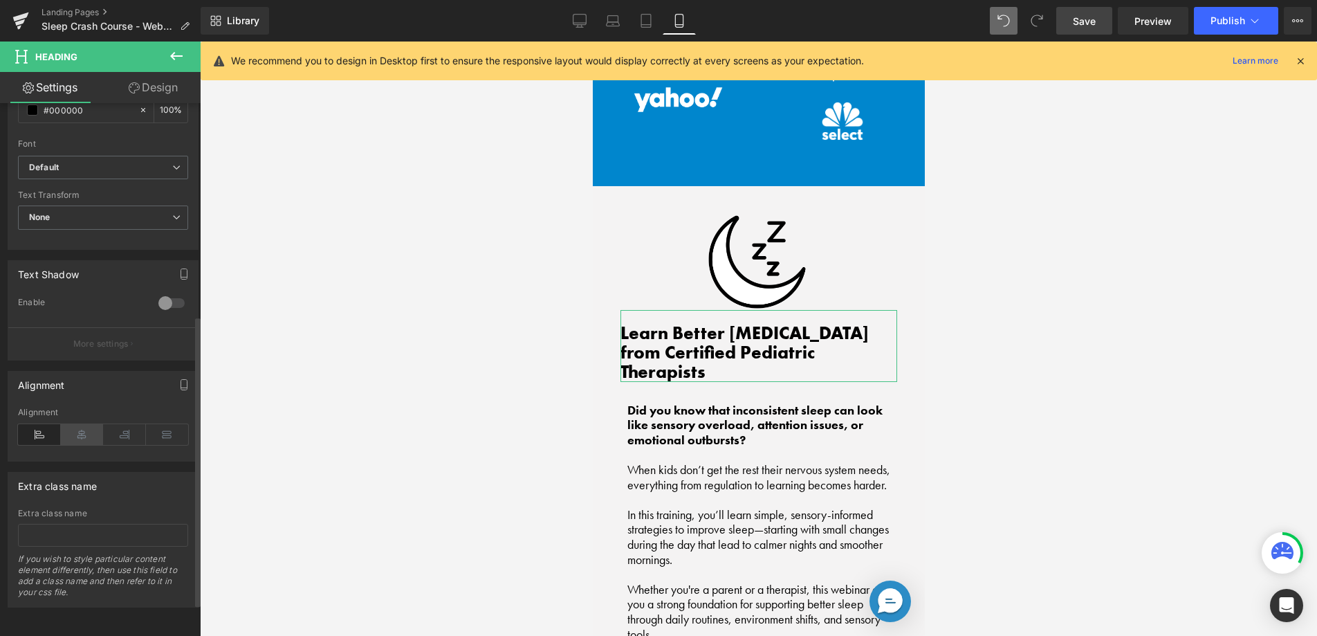
scroll to position [449, 0]
click at [84, 429] on icon at bounding box center [82, 434] width 43 height 21
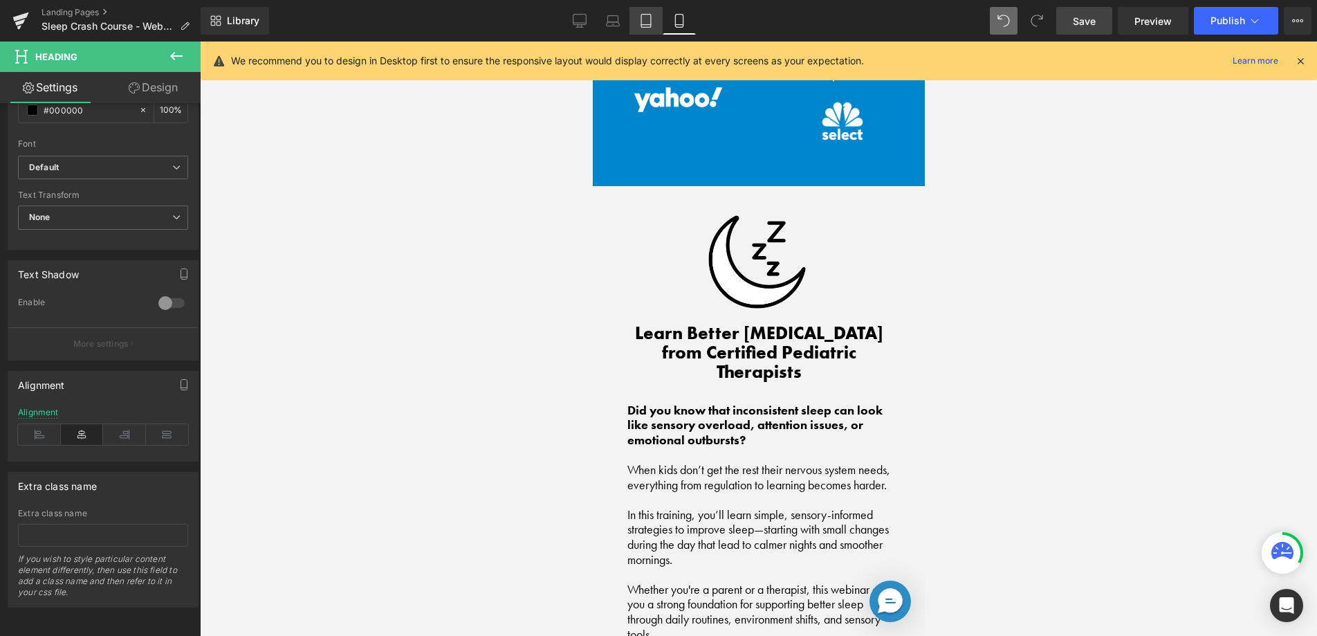
click at [656, 21] on link "Tablet" at bounding box center [645, 21] width 33 height 28
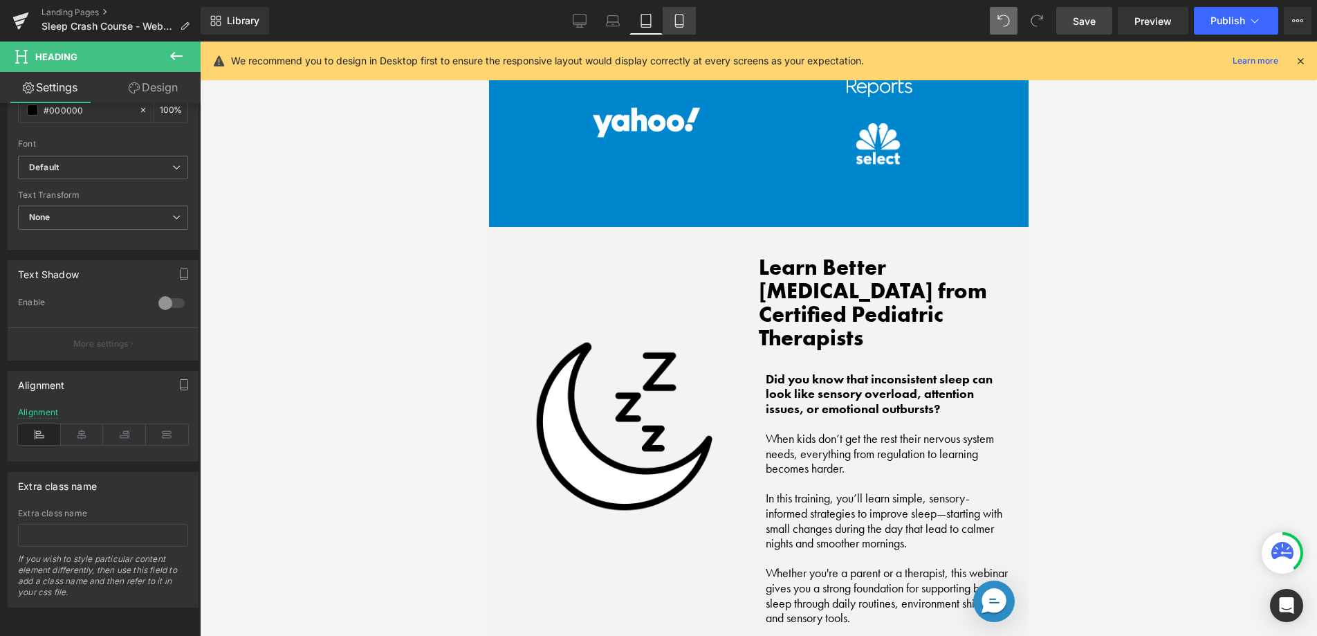
click at [681, 22] on icon at bounding box center [679, 21] width 14 height 14
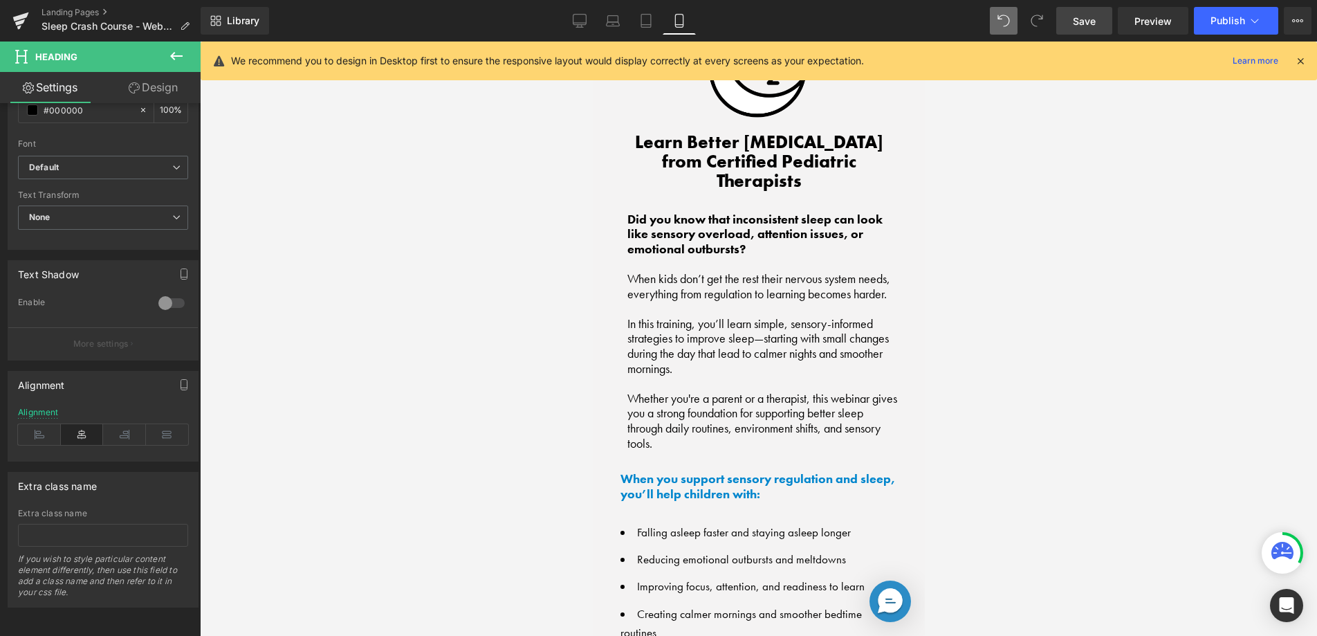
scroll to position [1418, 0]
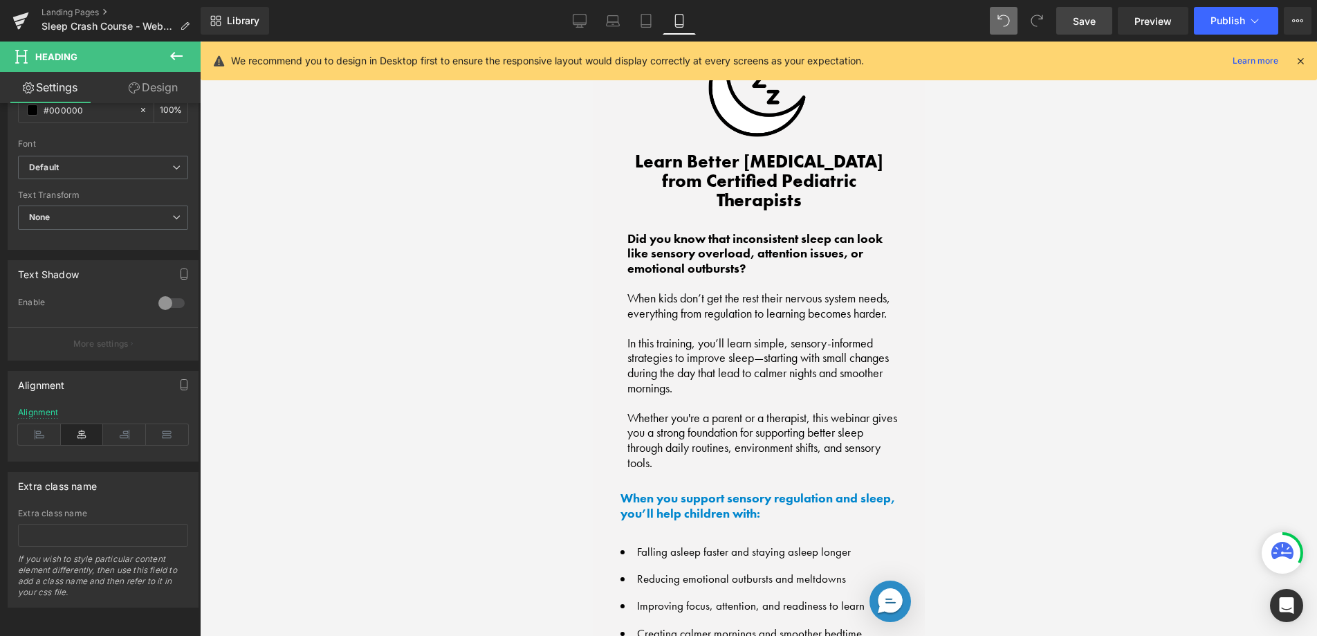
click at [1086, 21] on span "Save" at bounding box center [1084, 21] width 23 height 15
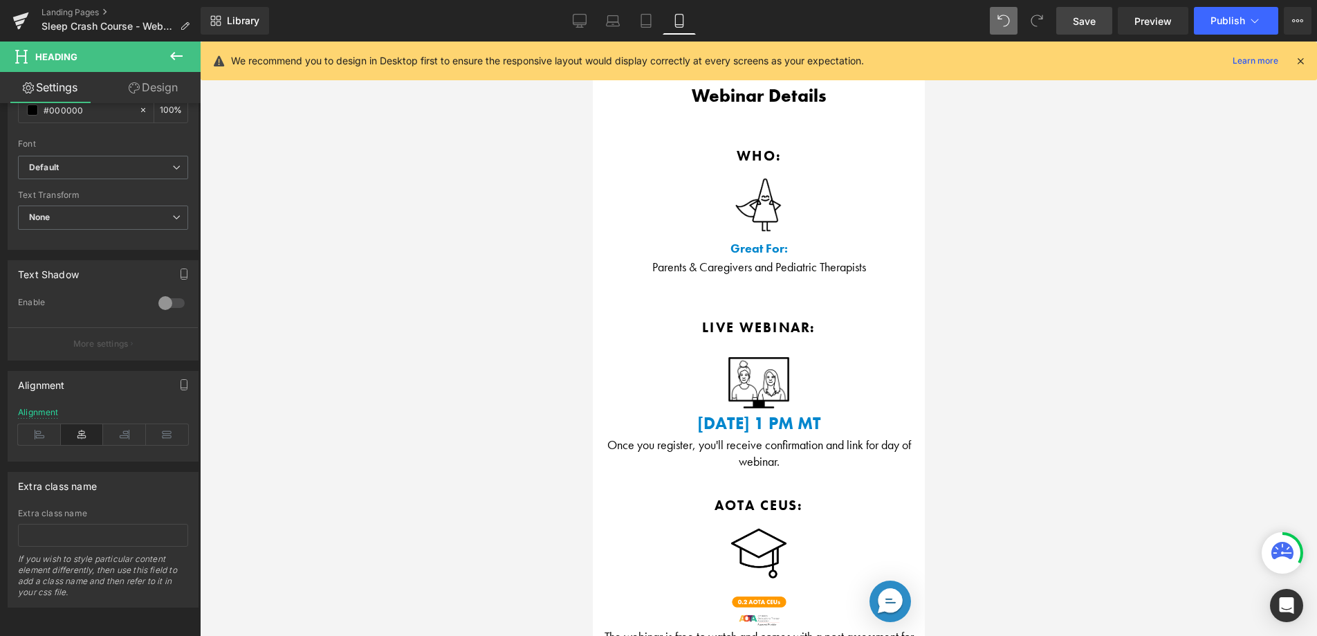
scroll to position [2159, 0]
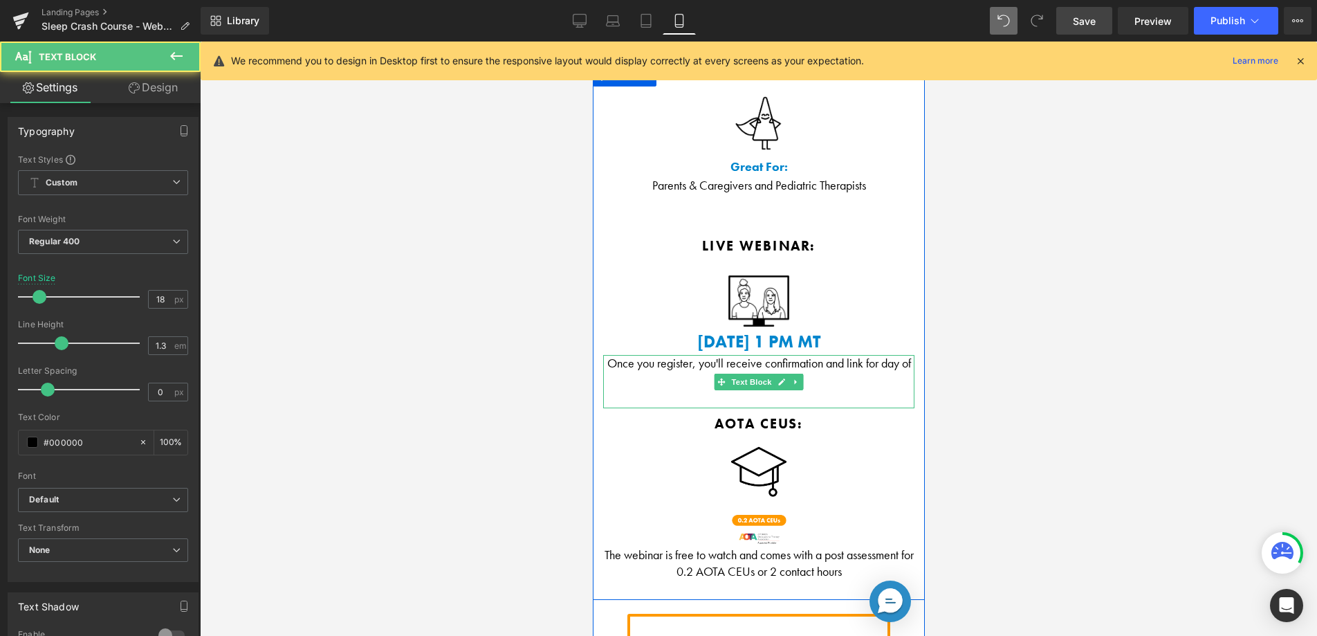
click at [729, 355] on p "Once you register, you'll receive confirmation and link for day of webinar." at bounding box center [757, 371] width 311 height 33
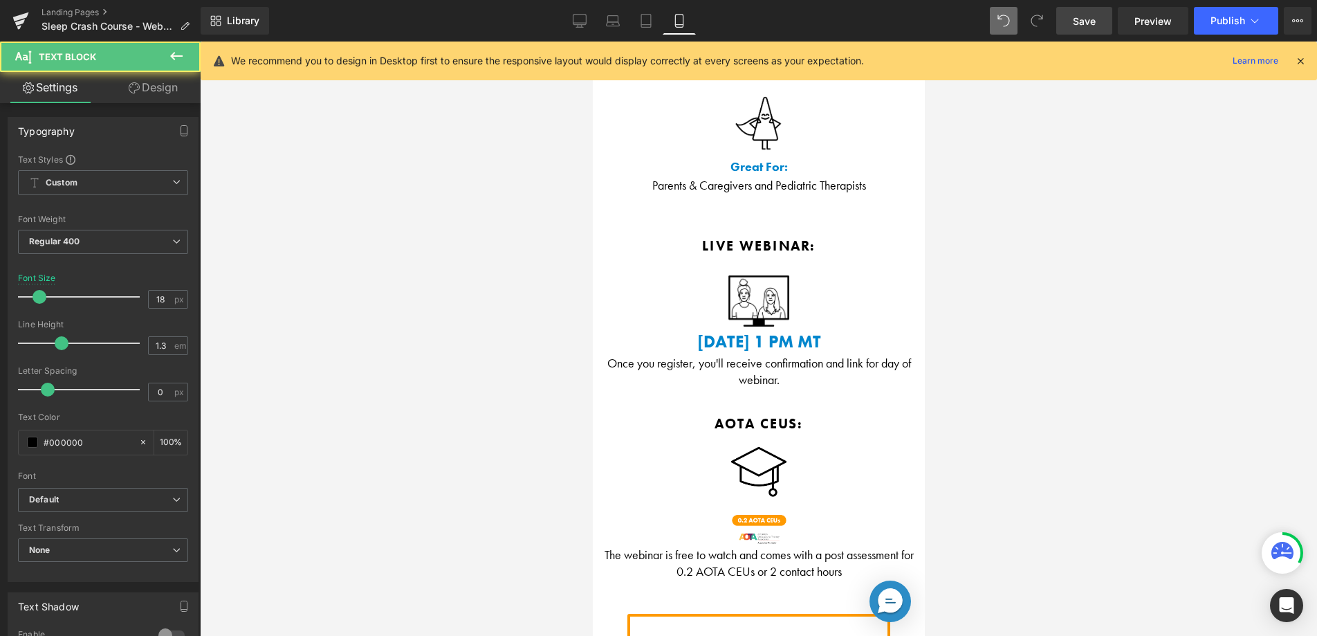
click at [147, 88] on link "Design" at bounding box center [153, 87] width 100 height 31
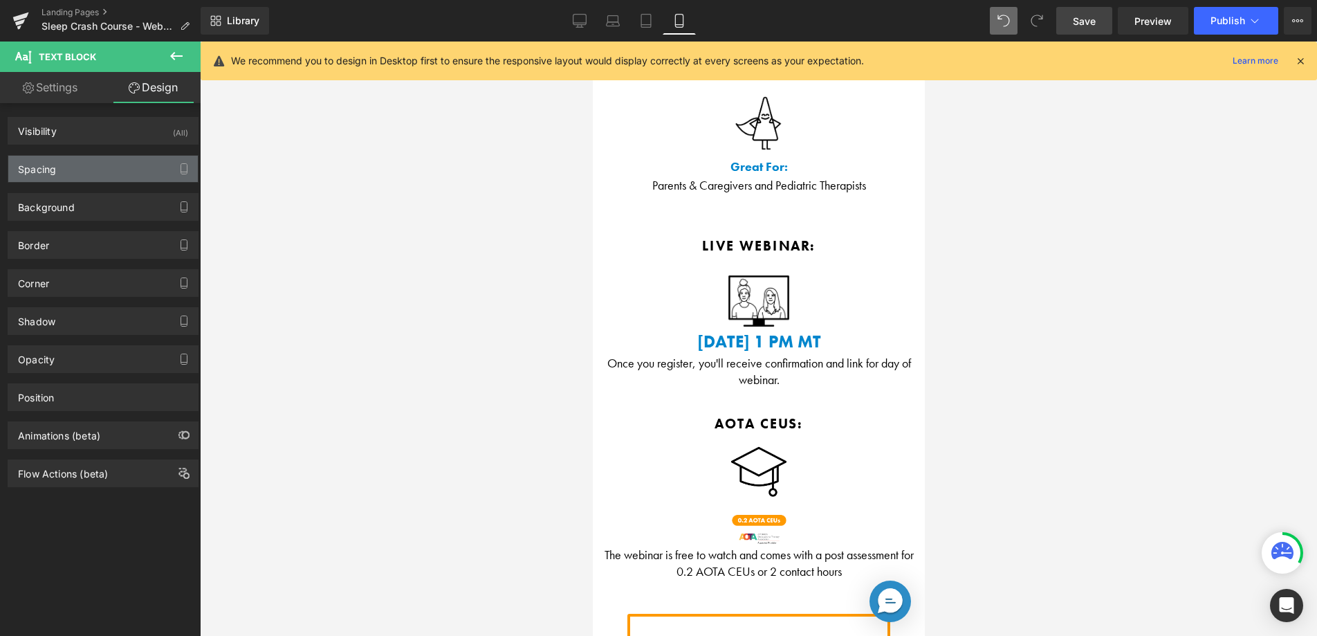
click at [66, 172] on div "Spacing" at bounding box center [103, 169] width 190 height 26
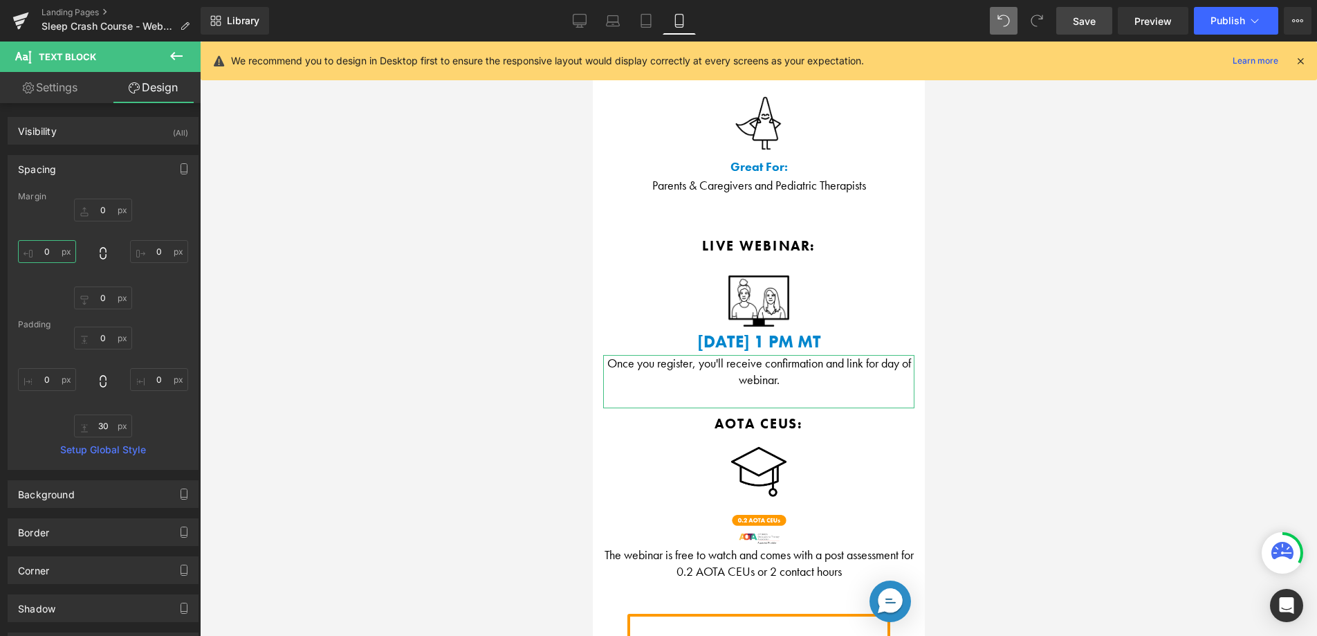
click at [37, 254] on input "0" at bounding box center [47, 251] width 58 height 23
type input "20"
click at [148, 249] on input "0" at bounding box center [159, 251] width 58 height 23
type input "20"
click at [1078, 23] on span "Save" at bounding box center [1084, 21] width 23 height 15
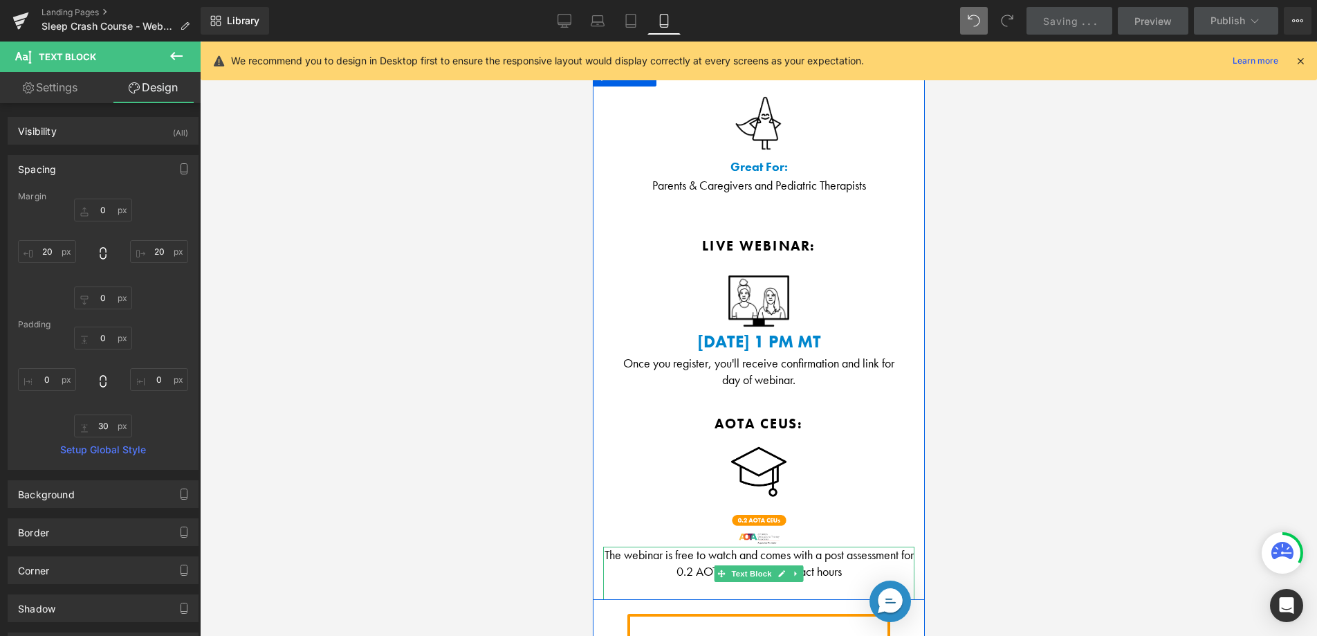
click at [667, 546] on p "The webinar is free to watch and comes with a post assessment for 0.2 AOTA CEUs…" at bounding box center [757, 562] width 311 height 33
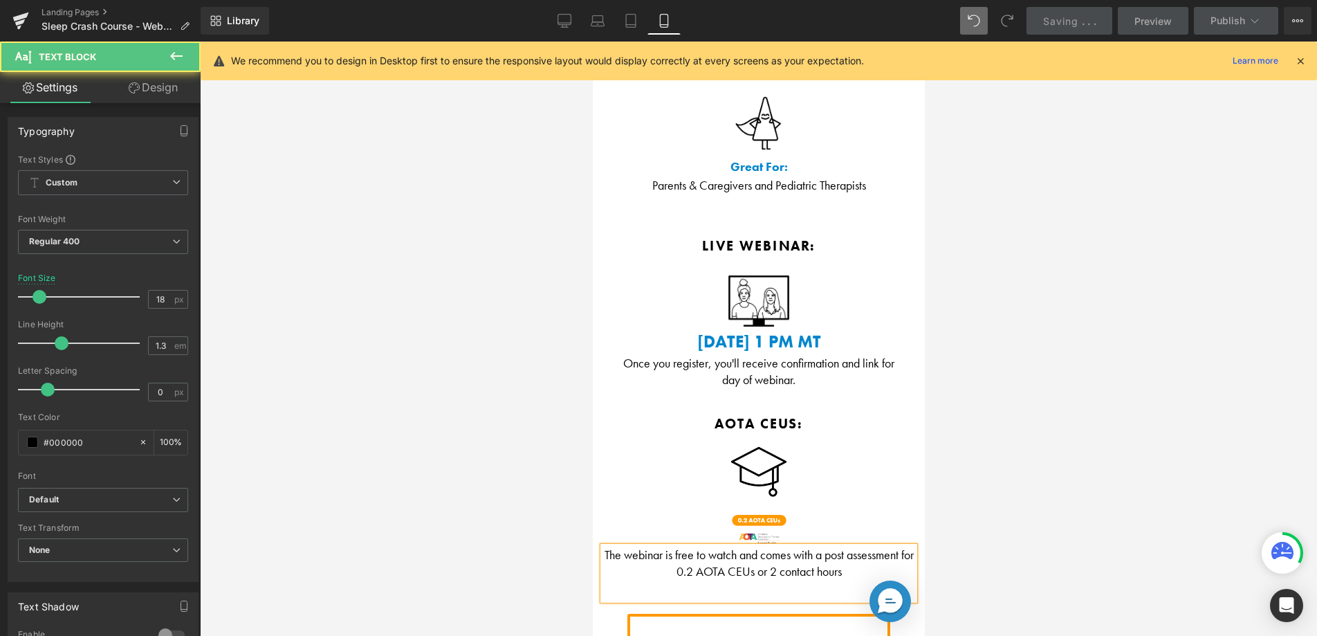
drag, startPoint x: 163, startPoint y: 83, endPoint x: 114, endPoint y: 138, distance: 73.0
click at [163, 84] on link "Design" at bounding box center [153, 87] width 100 height 31
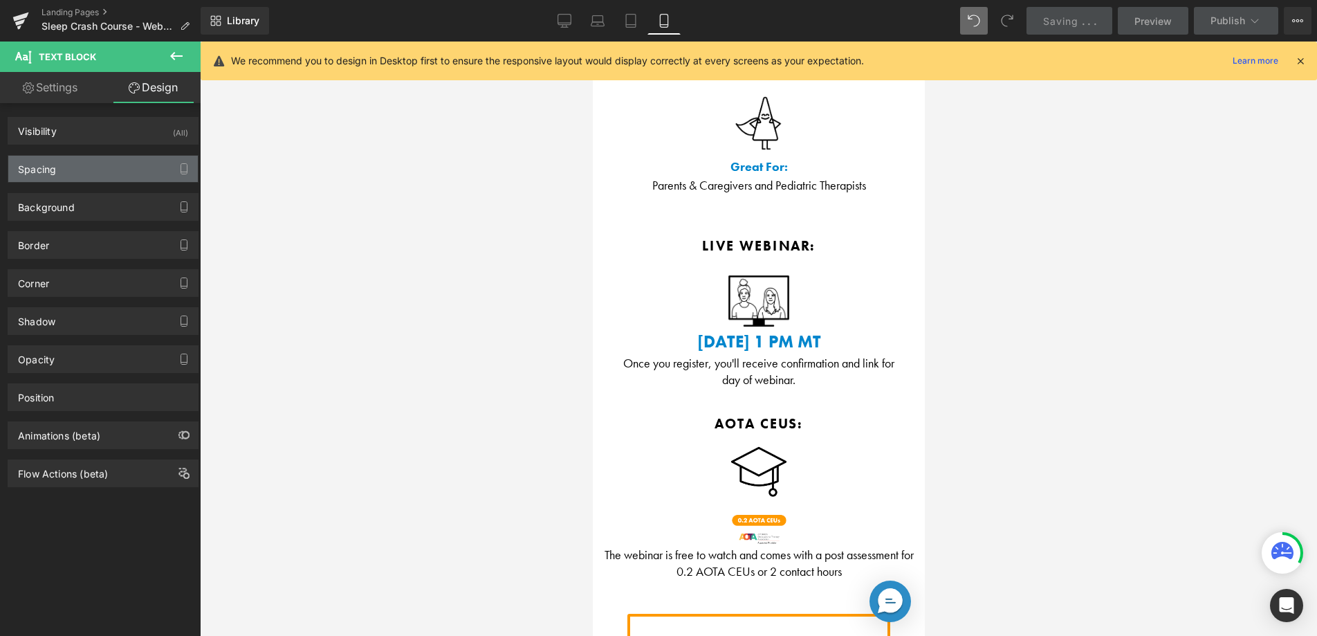
click at [100, 174] on div "Spacing" at bounding box center [103, 169] width 190 height 26
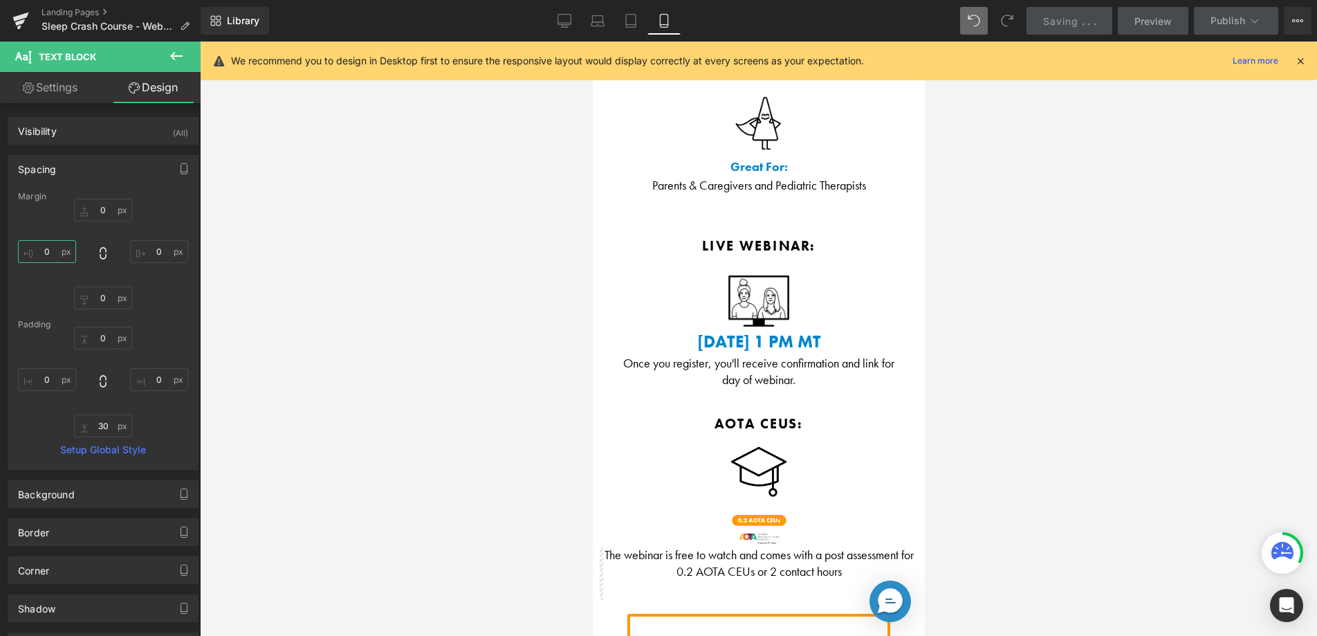
click at [40, 255] on input "0" at bounding box center [47, 251] width 58 height 23
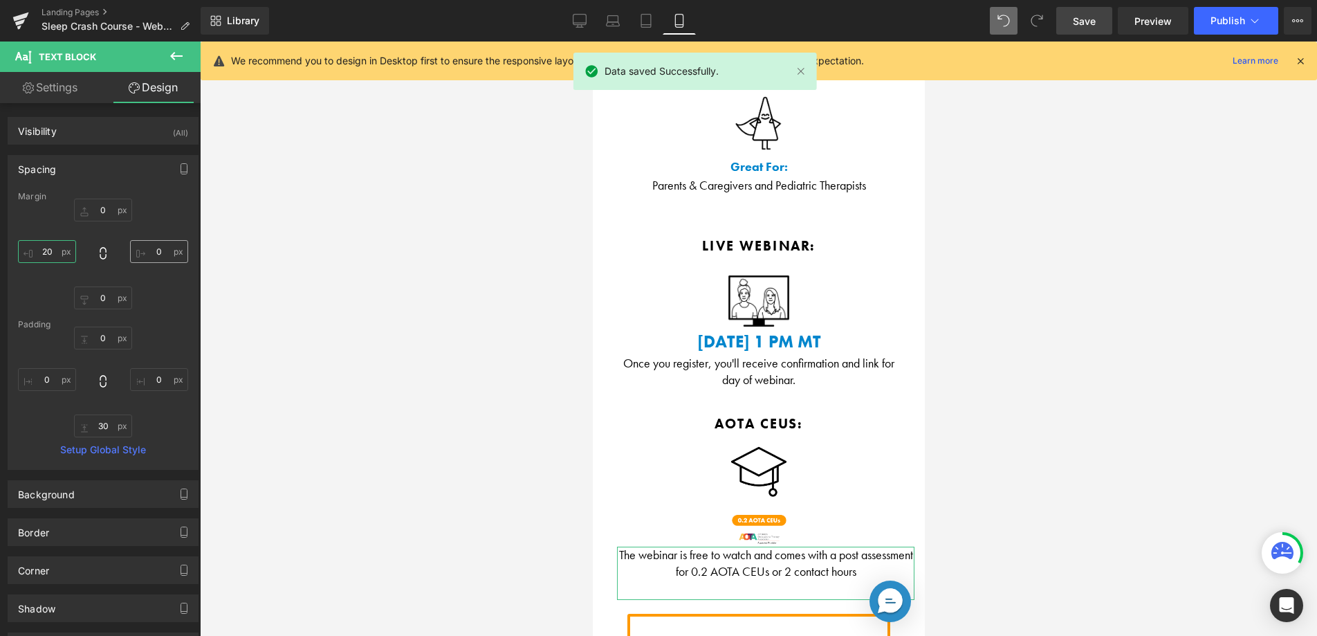
type input "20"
click at [146, 248] on input "0" at bounding box center [159, 251] width 58 height 23
type input "20"
click at [1098, 26] on link "Save" at bounding box center [1084, 21] width 56 height 28
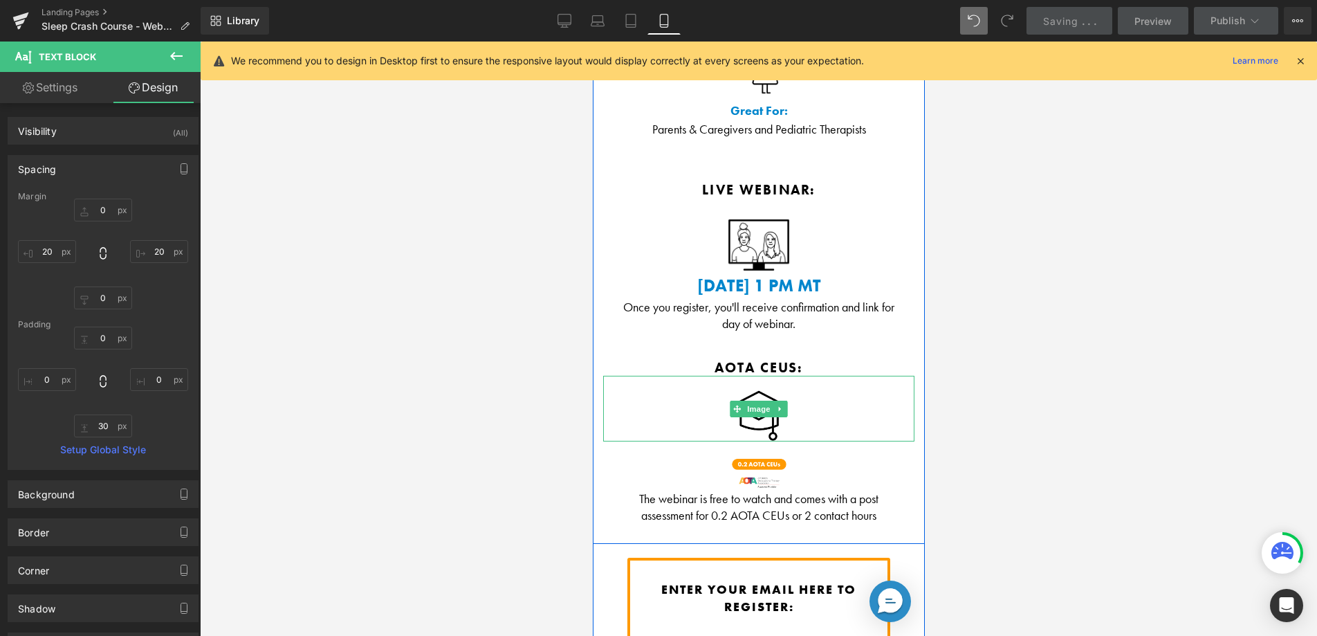
scroll to position [2249, 0]
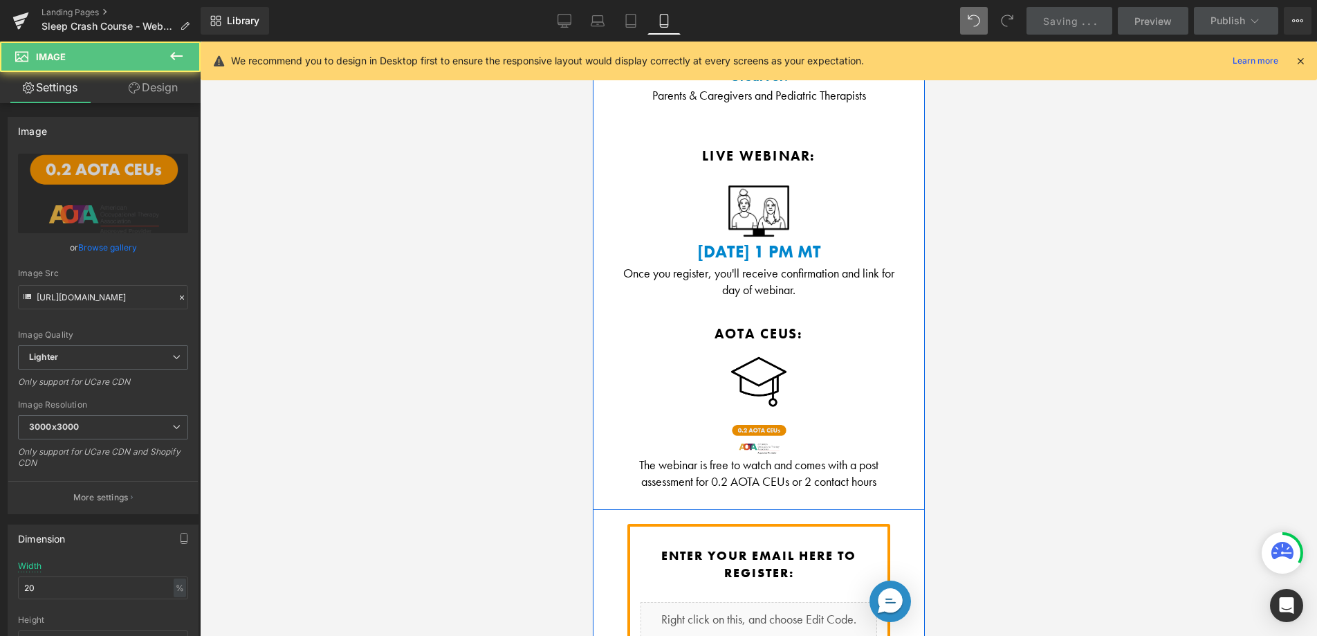
click at [755, 407] on div "Image" at bounding box center [757, 431] width 311 height 49
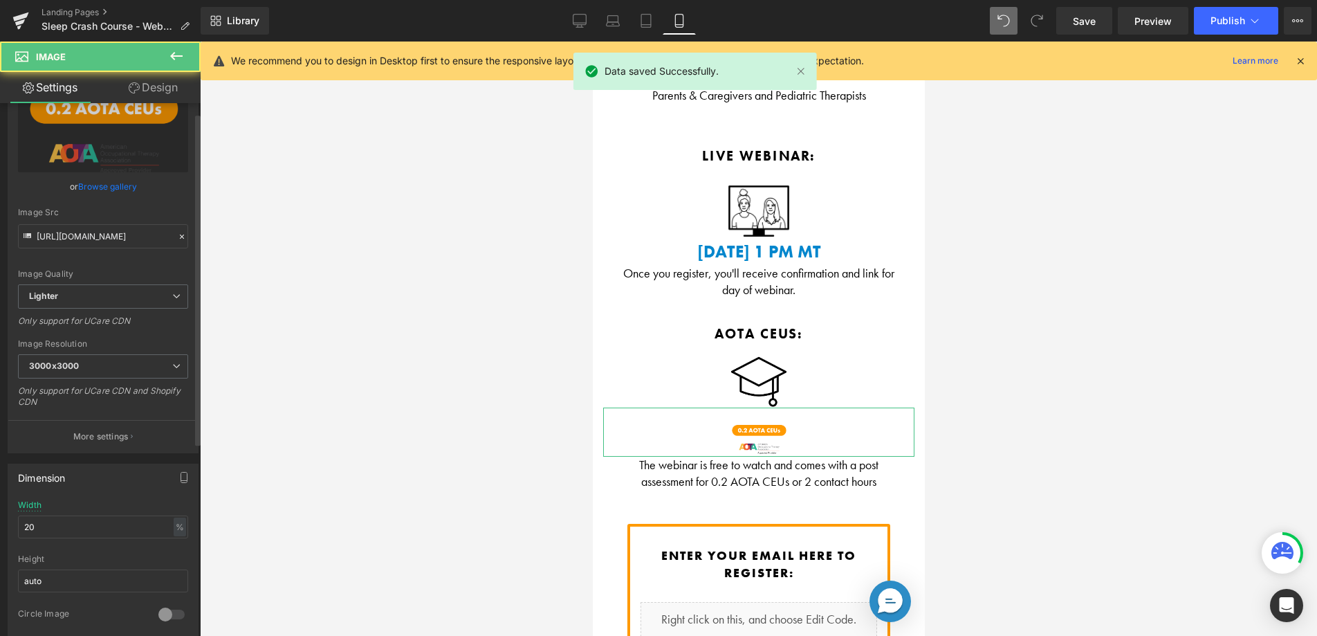
scroll to position [410, 0]
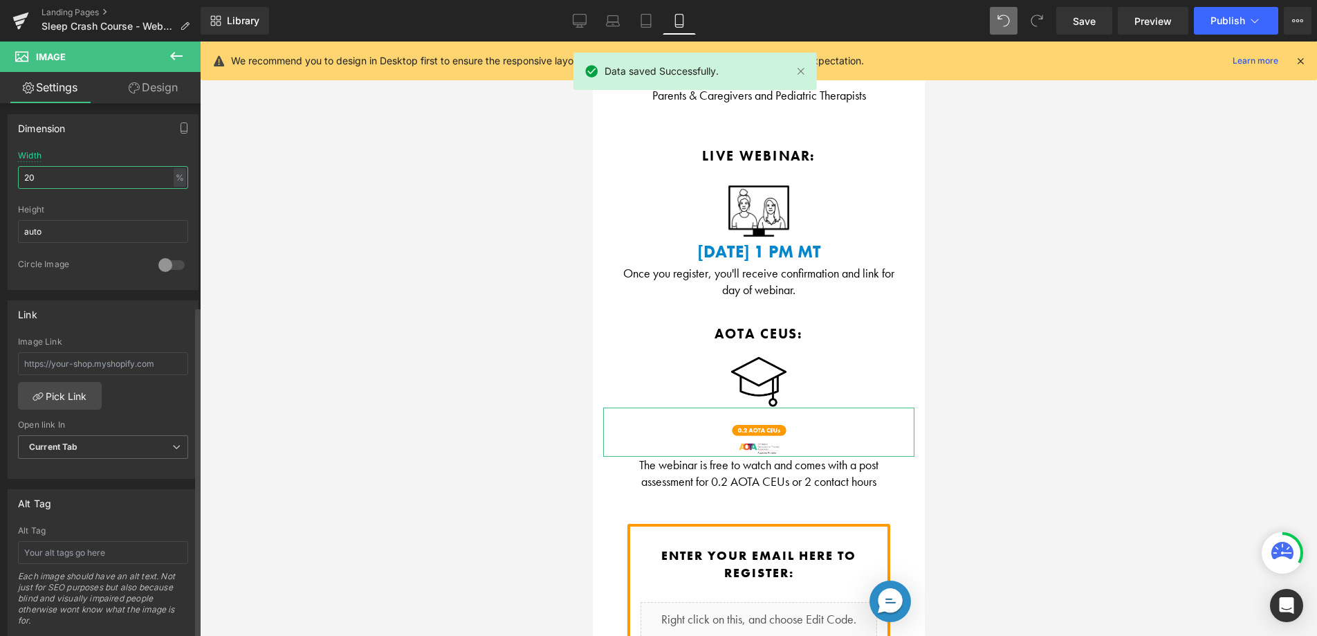
drag, startPoint x: 24, startPoint y: 174, endPoint x: 3, endPoint y: 172, distance: 21.5
click at [3, 172] on div "Dimension 20% Width 20 % % px auto Height auto 0 Circle Image" at bounding box center [103, 197] width 207 height 186
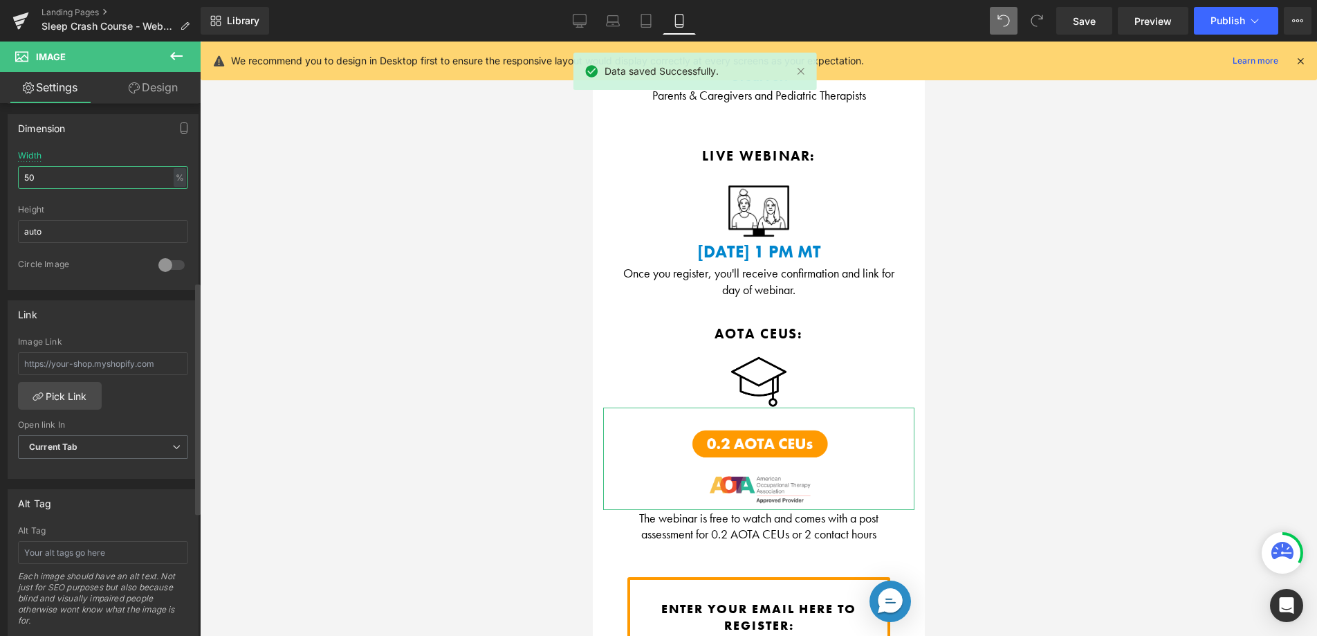
type input "5"
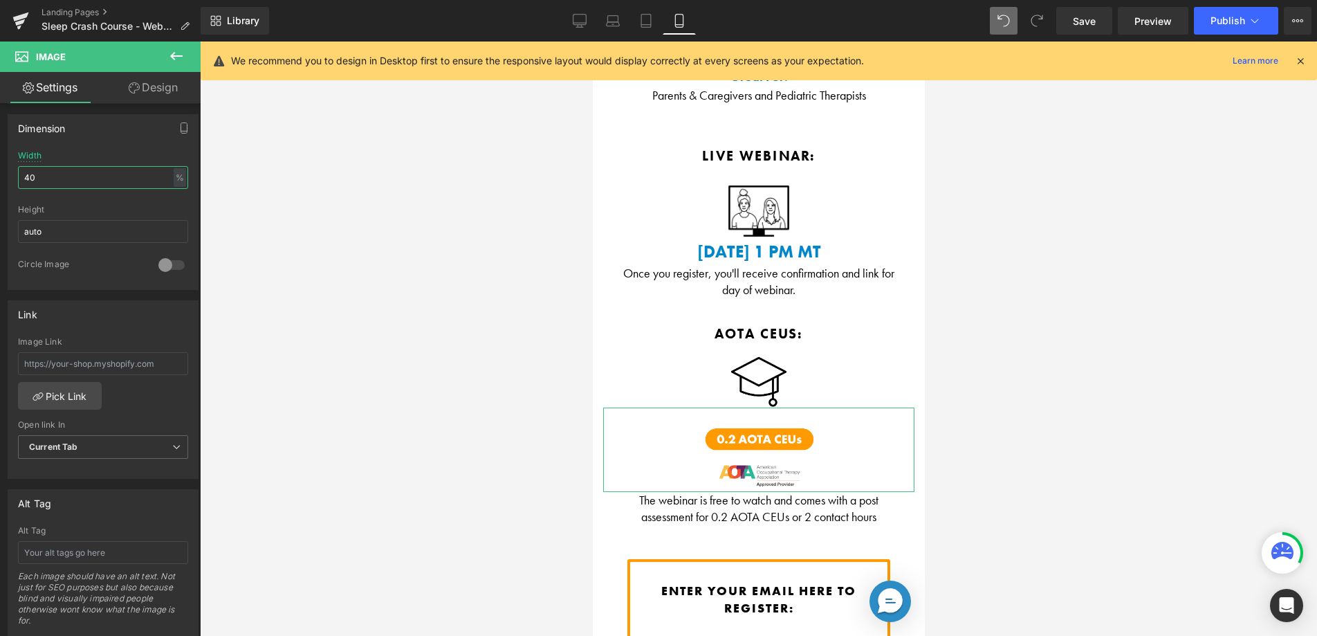
type input "40"
click at [154, 86] on link "Design" at bounding box center [153, 87] width 100 height 31
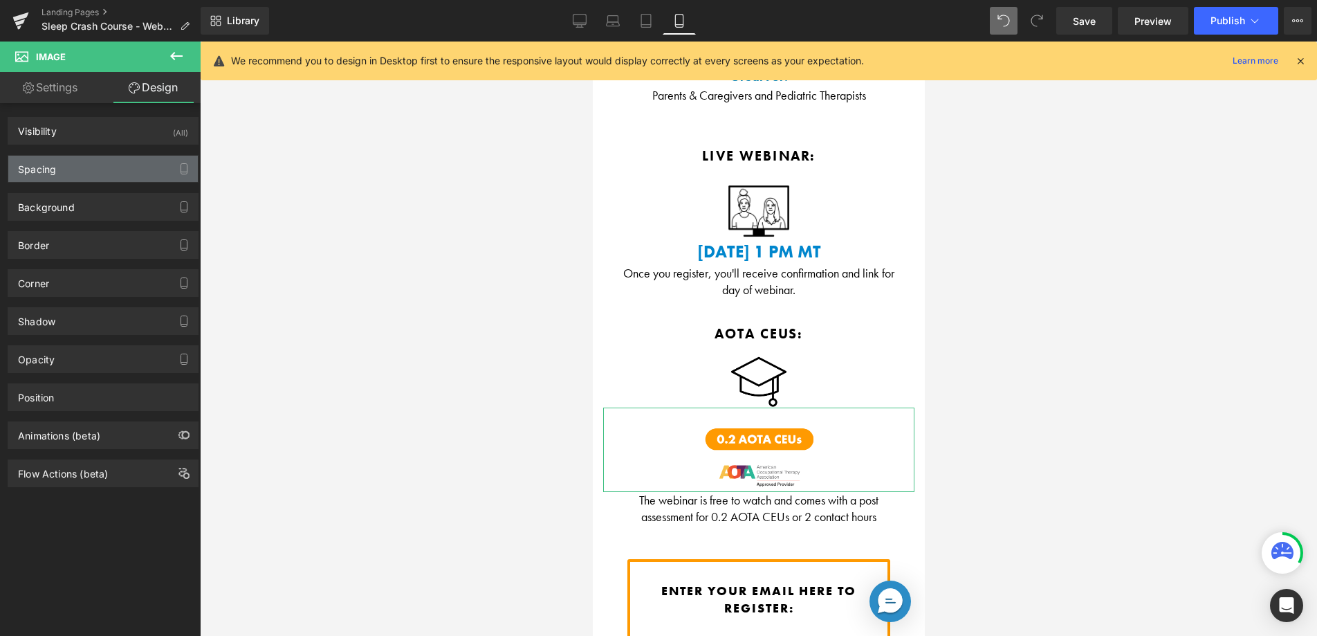
click at [68, 166] on div "Spacing" at bounding box center [103, 169] width 190 height 26
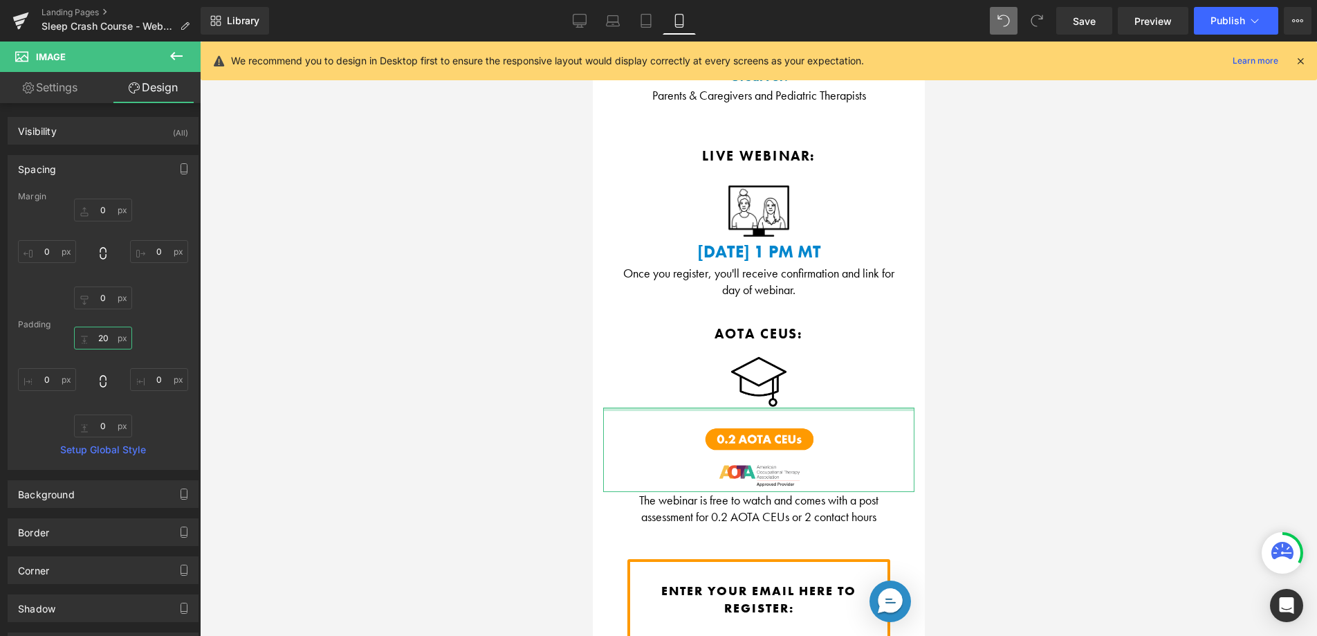
click at [100, 338] on input "20" at bounding box center [103, 337] width 58 height 23
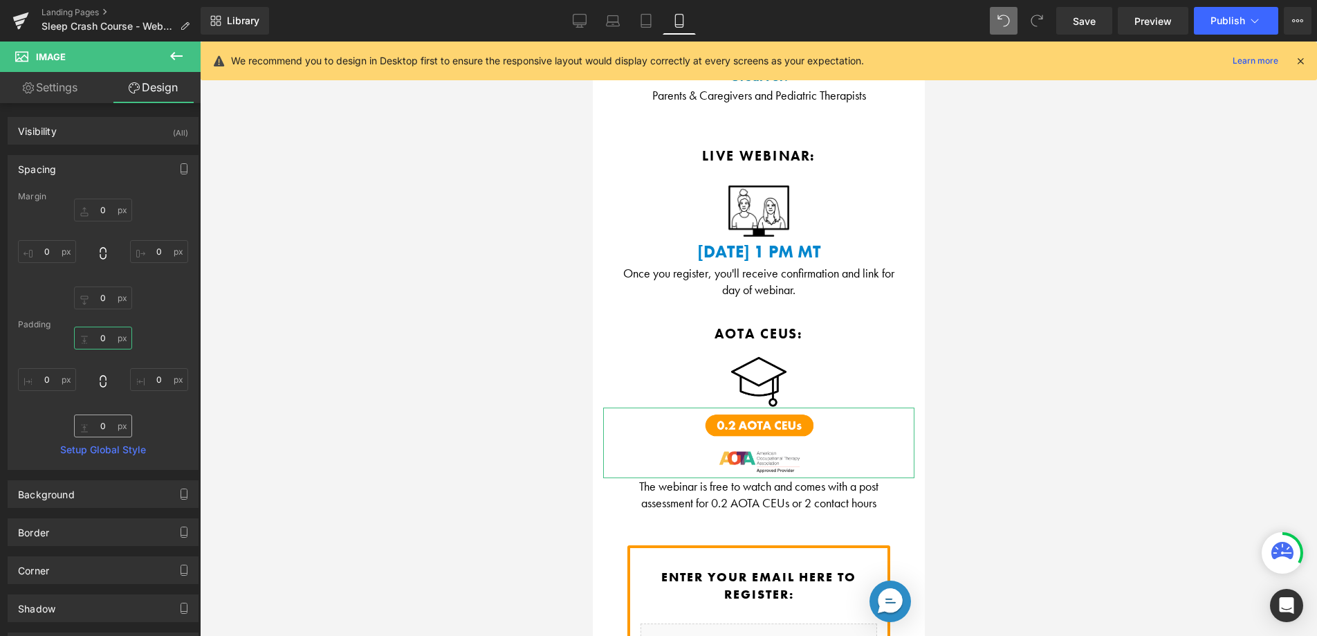
type input "0"
click at [88, 425] on input "0" at bounding box center [103, 425] width 58 height 23
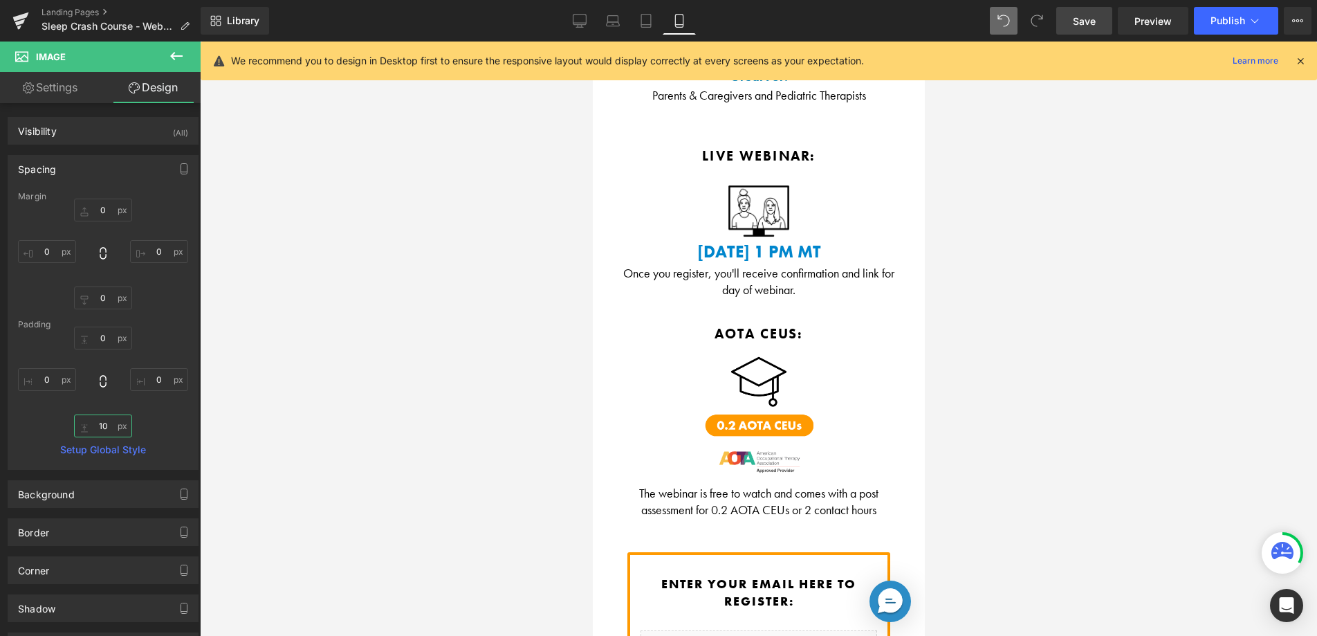
type input "10"
click at [1098, 22] on link "Save" at bounding box center [1084, 21] width 56 height 28
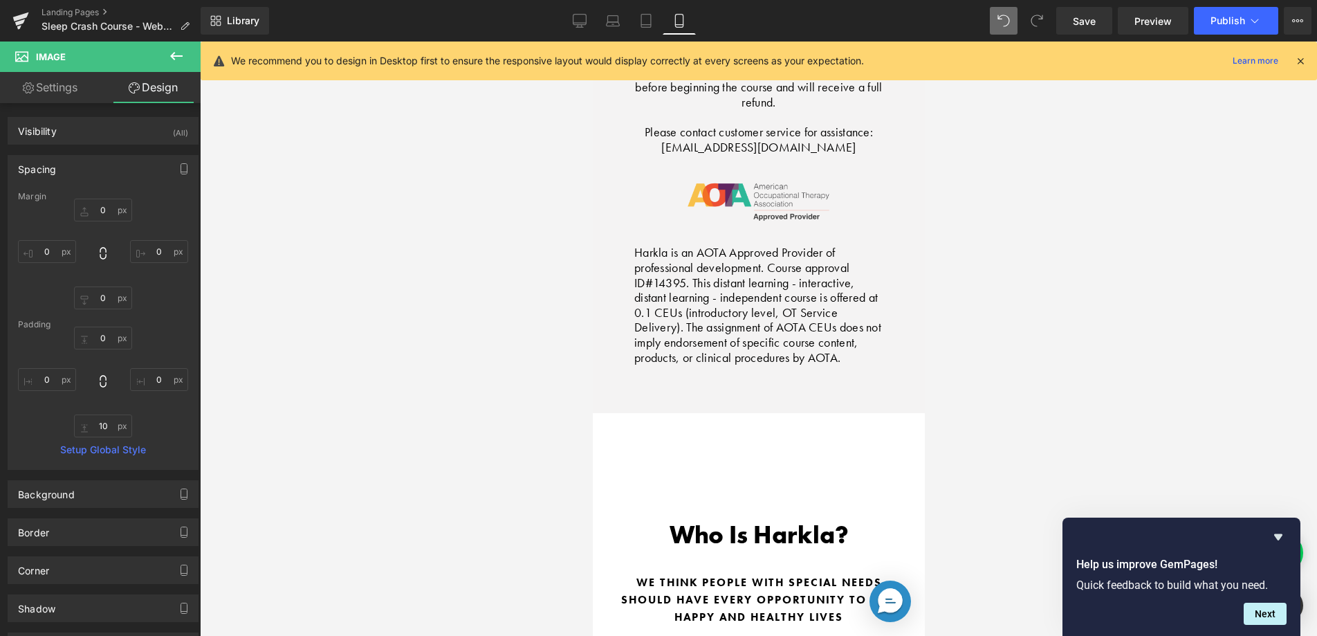
scroll to position [6258, 0]
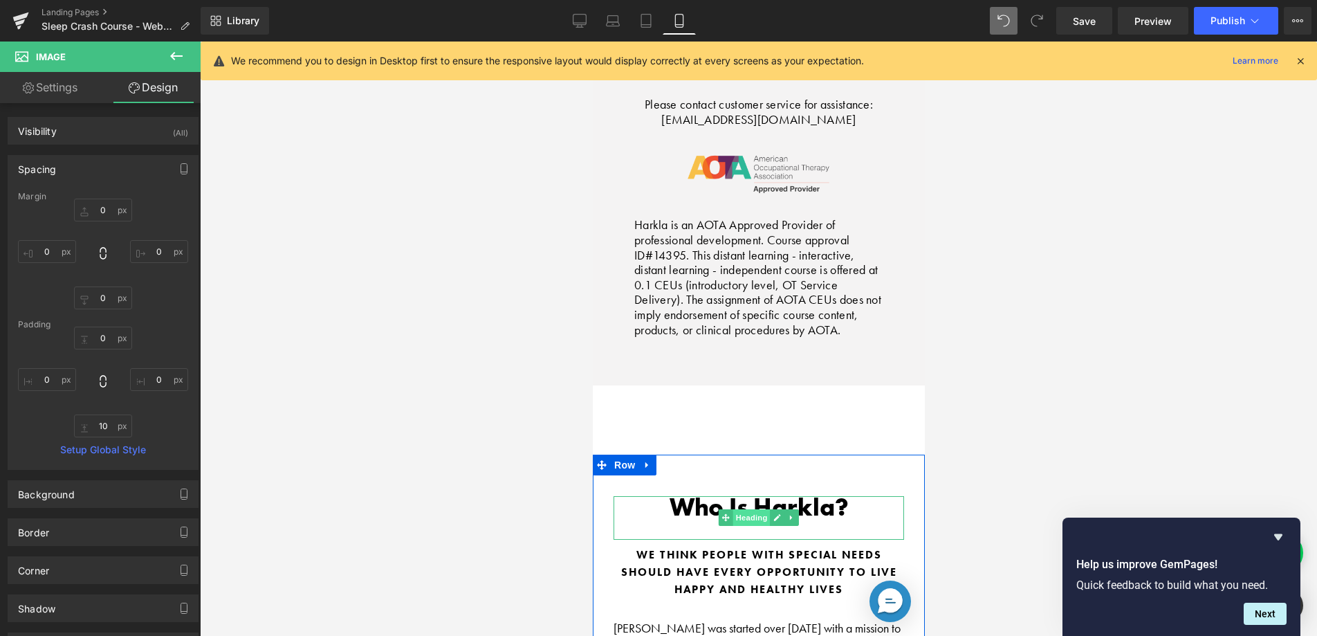
click at [735, 509] on span "Heading" at bounding box center [751, 517] width 37 height 17
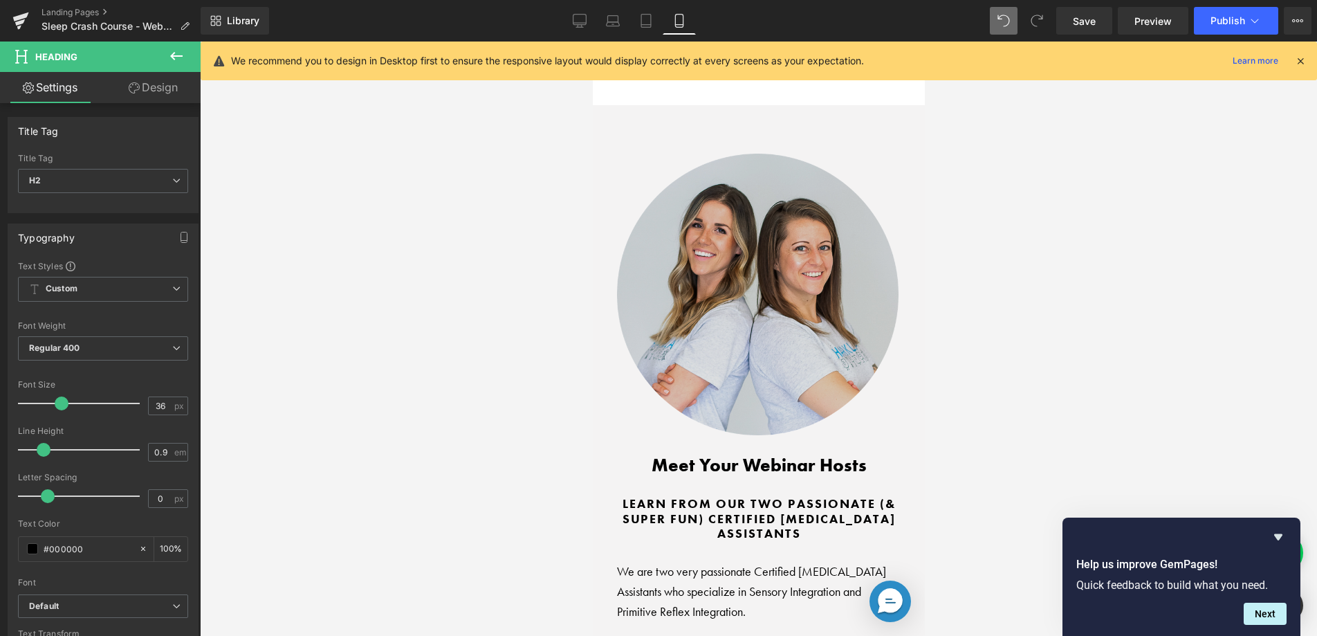
scroll to position [2812, 0]
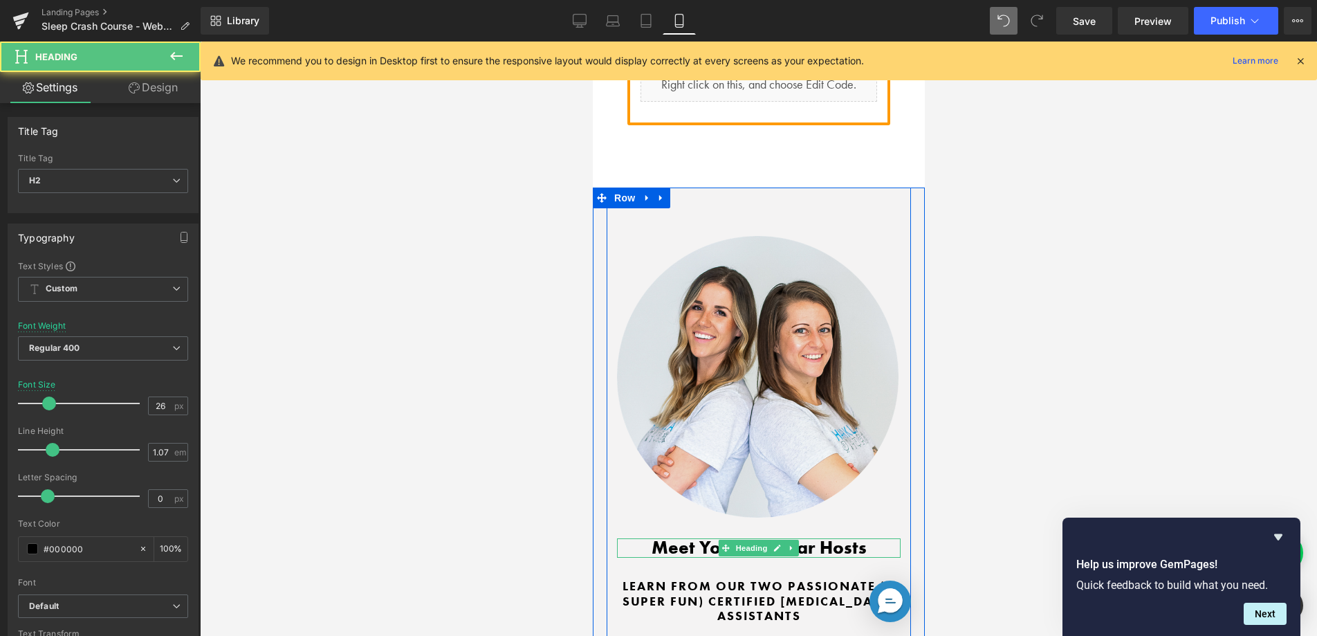
click at [690, 538] on h2 "Meet Your Webinar Hosts" at bounding box center [758, 547] width 284 height 19
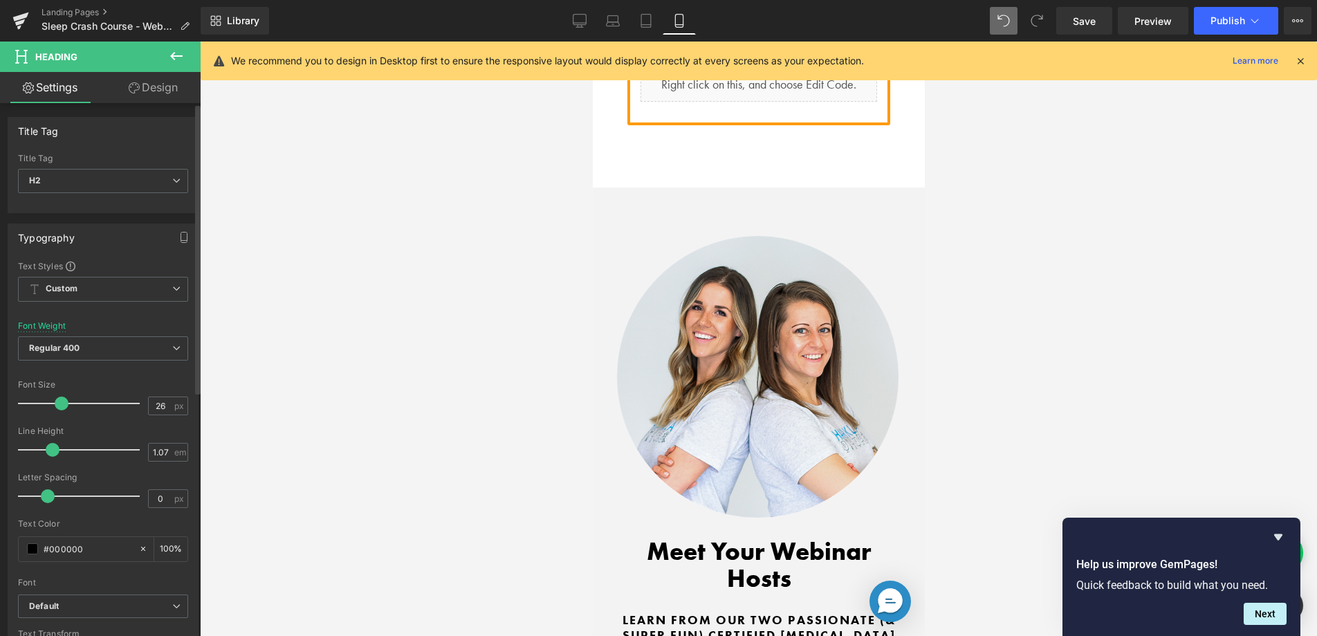
drag, startPoint x: 51, startPoint y: 400, endPoint x: 62, endPoint y: 403, distance: 11.3
click at [62, 403] on span at bounding box center [62, 403] width 14 height 14
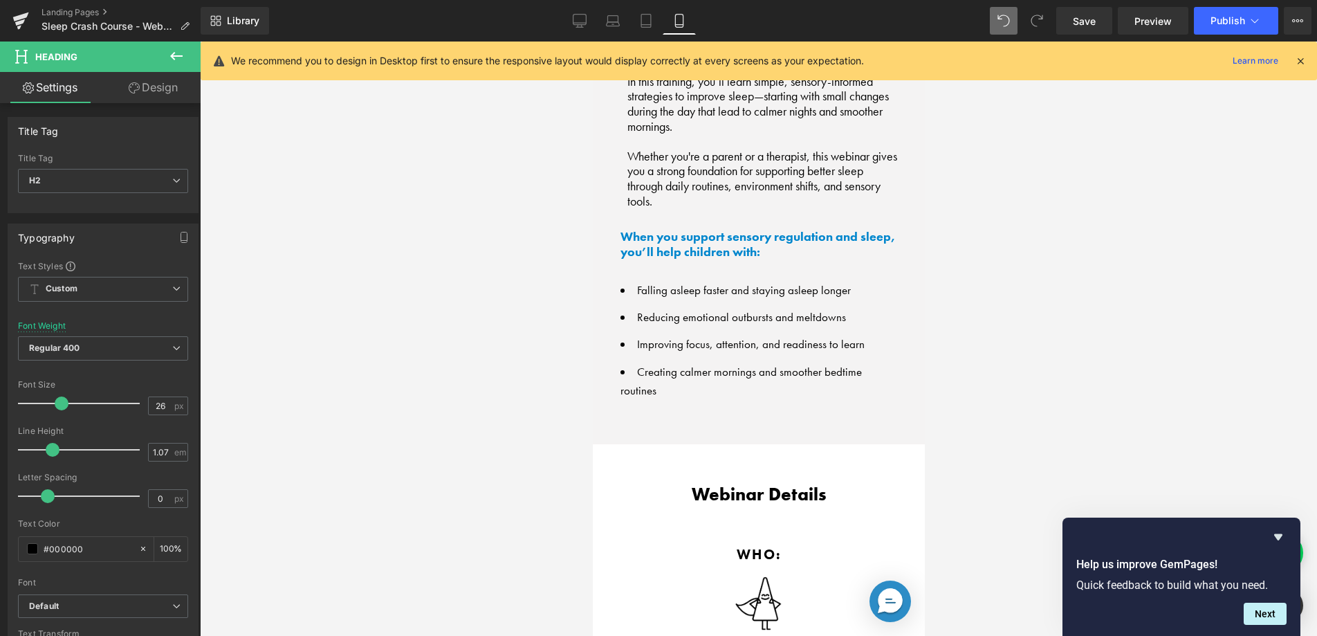
scroll to position [1652, 0]
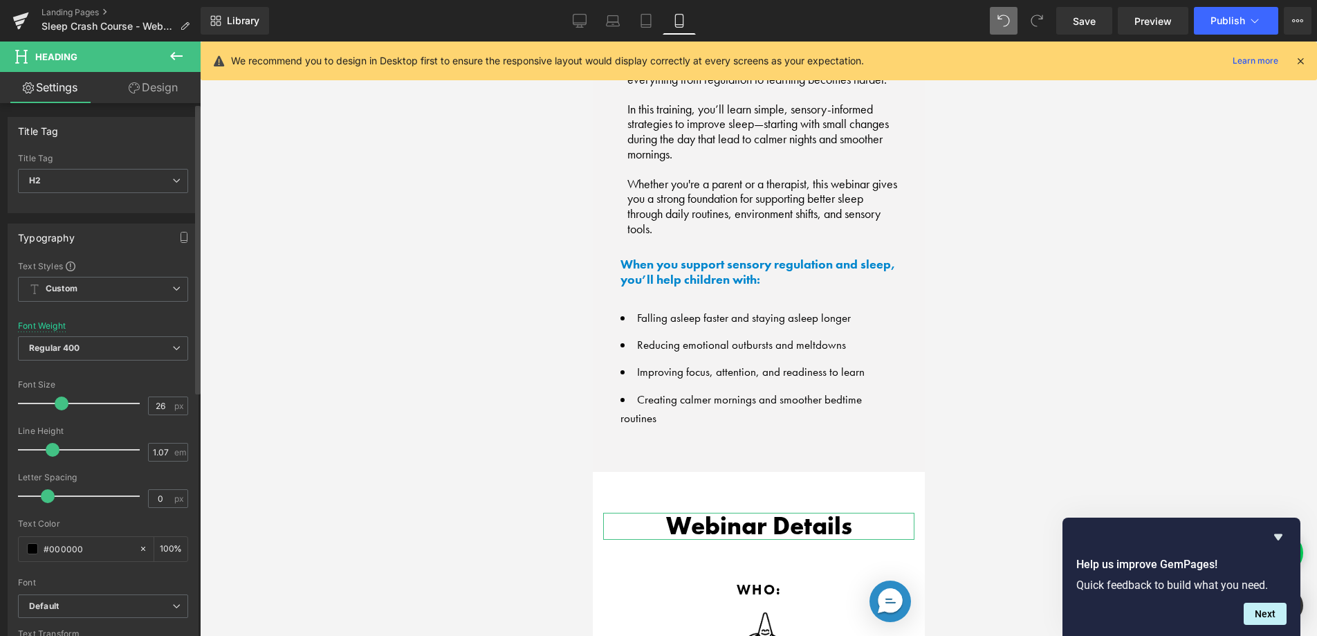
drag, startPoint x: 52, startPoint y: 405, endPoint x: 62, endPoint y: 405, distance: 10.4
click at [62, 405] on span at bounding box center [62, 403] width 14 height 14
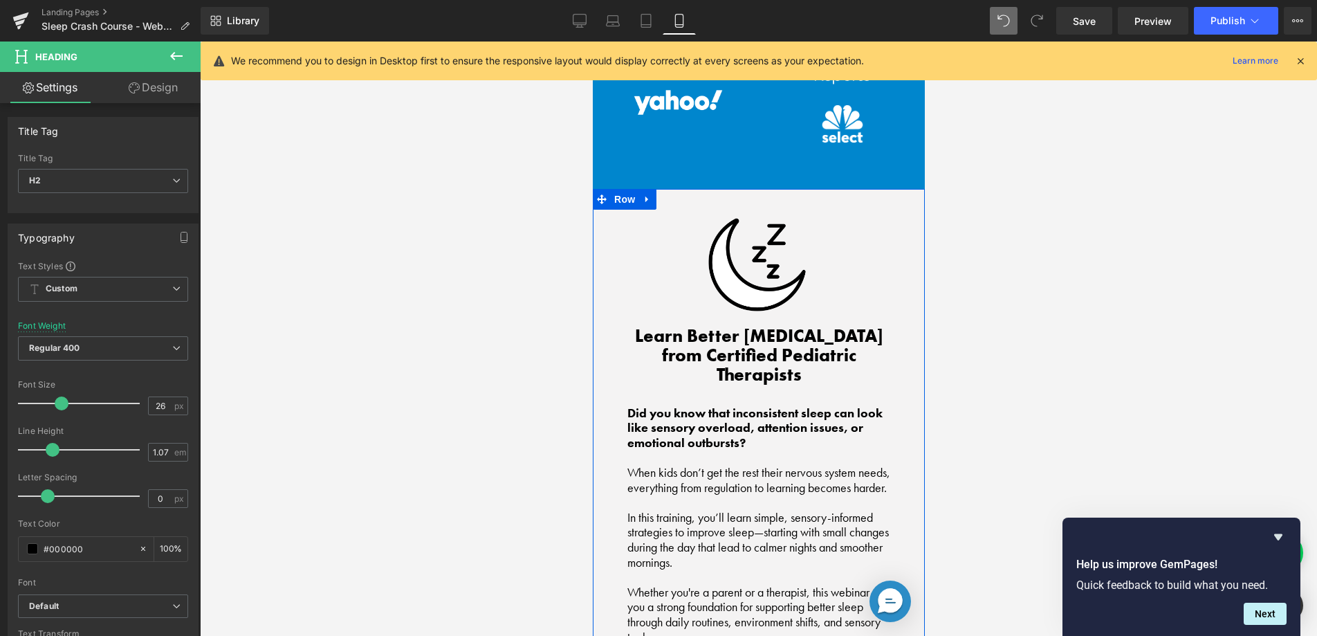
scroll to position [1241, 0]
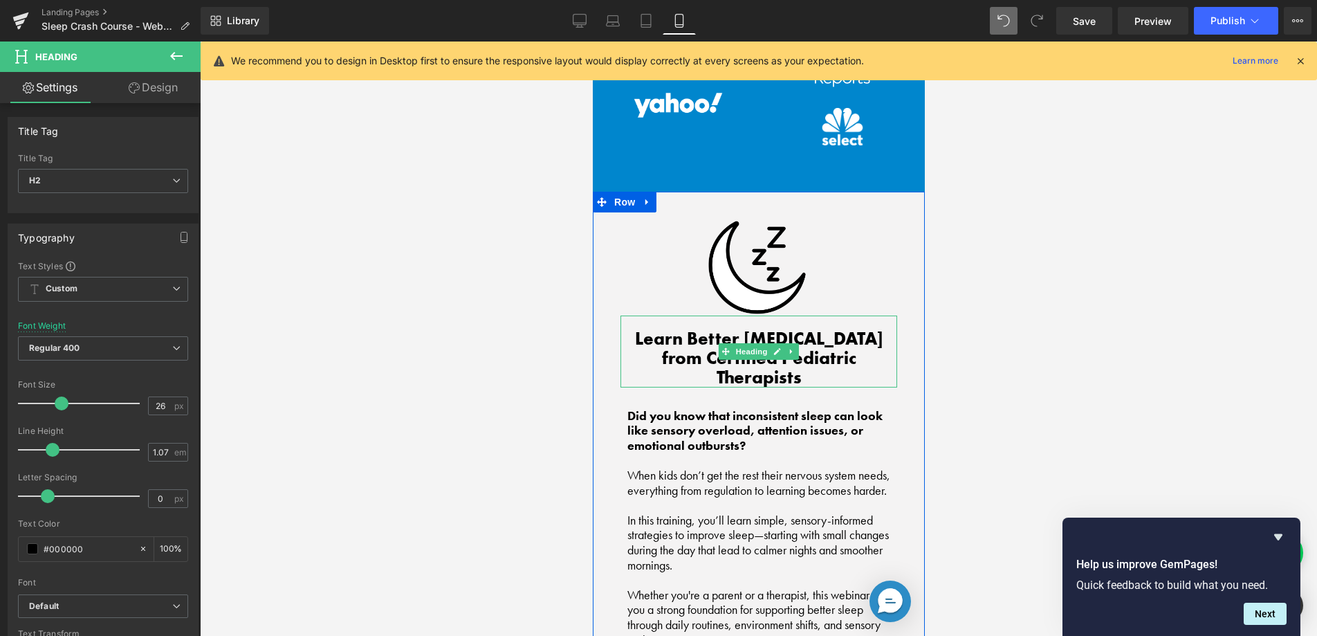
drag, startPoint x: 747, startPoint y: 334, endPoint x: 732, endPoint y: 335, distance: 15.2
click at [746, 334] on h2 "Learn Better Sleep Hygiene from Certified Pediatric Therapists" at bounding box center [758, 357] width 277 height 57
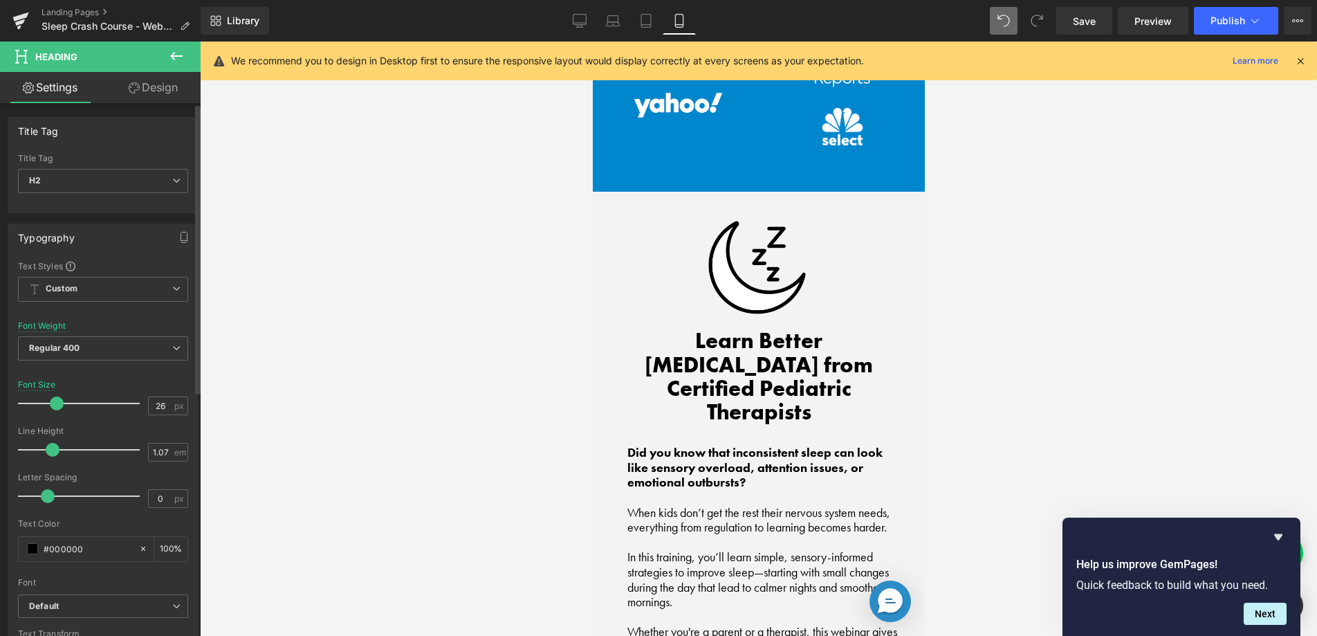
click at [56, 398] on span at bounding box center [57, 403] width 14 height 14
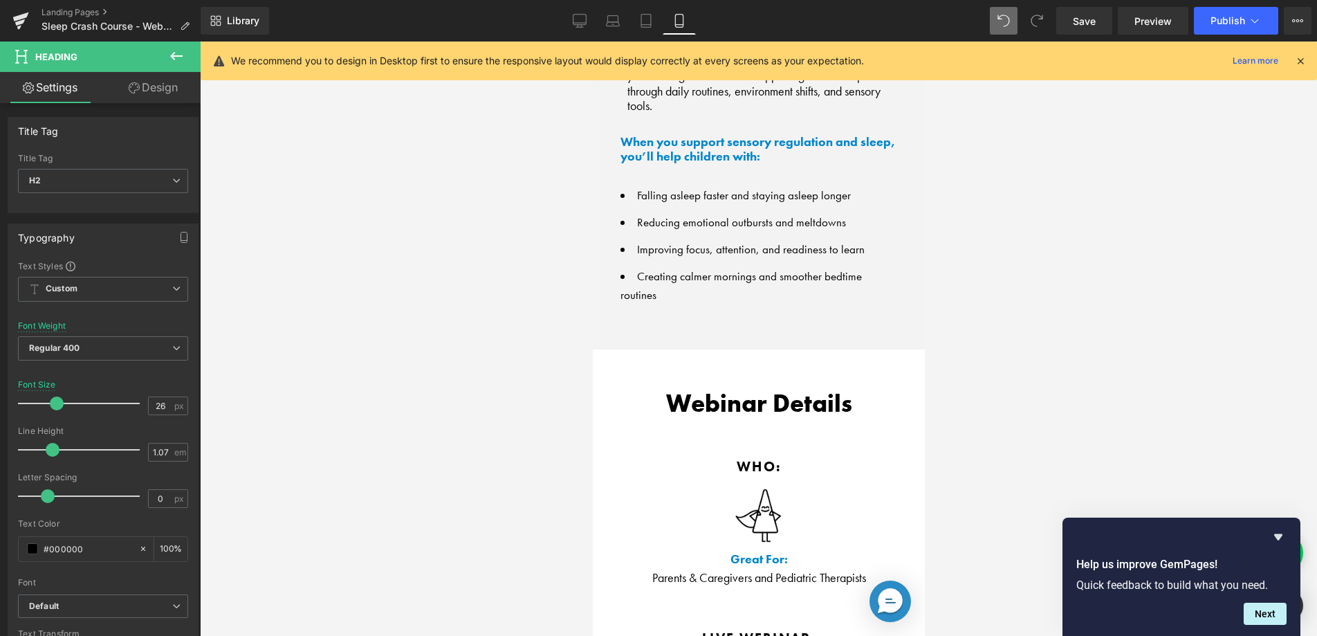
scroll to position [1836, 0]
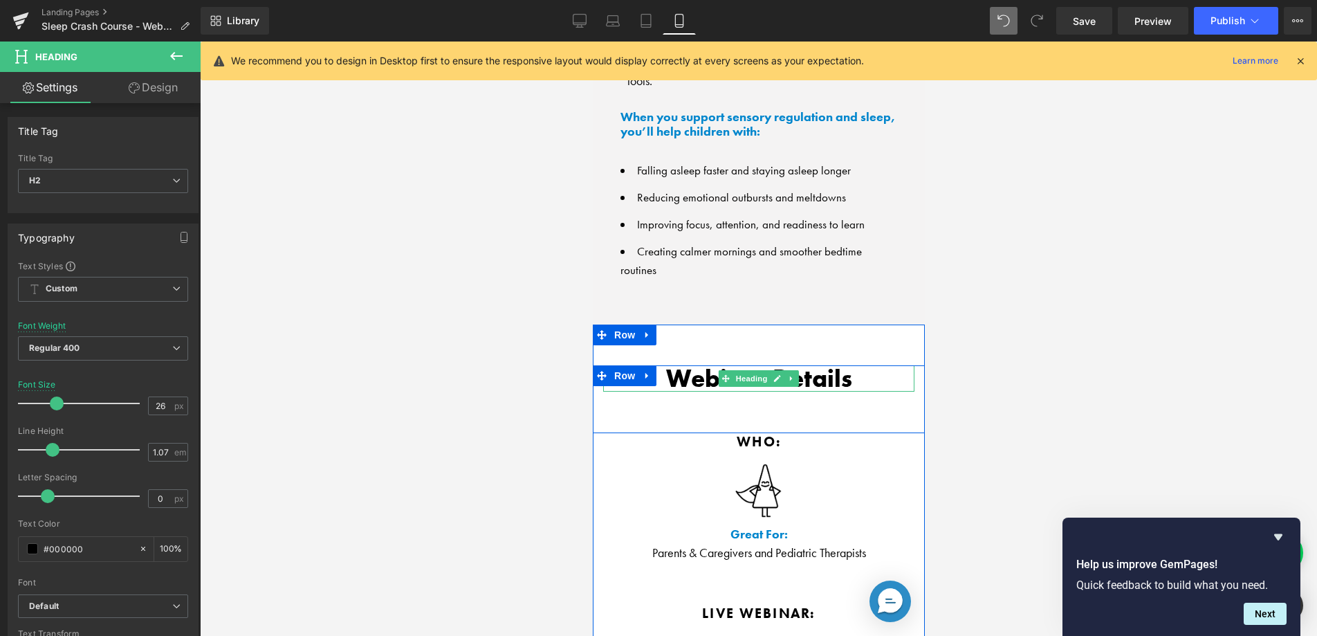
click at [671, 365] on h2 "Webinar Details" at bounding box center [757, 378] width 311 height 27
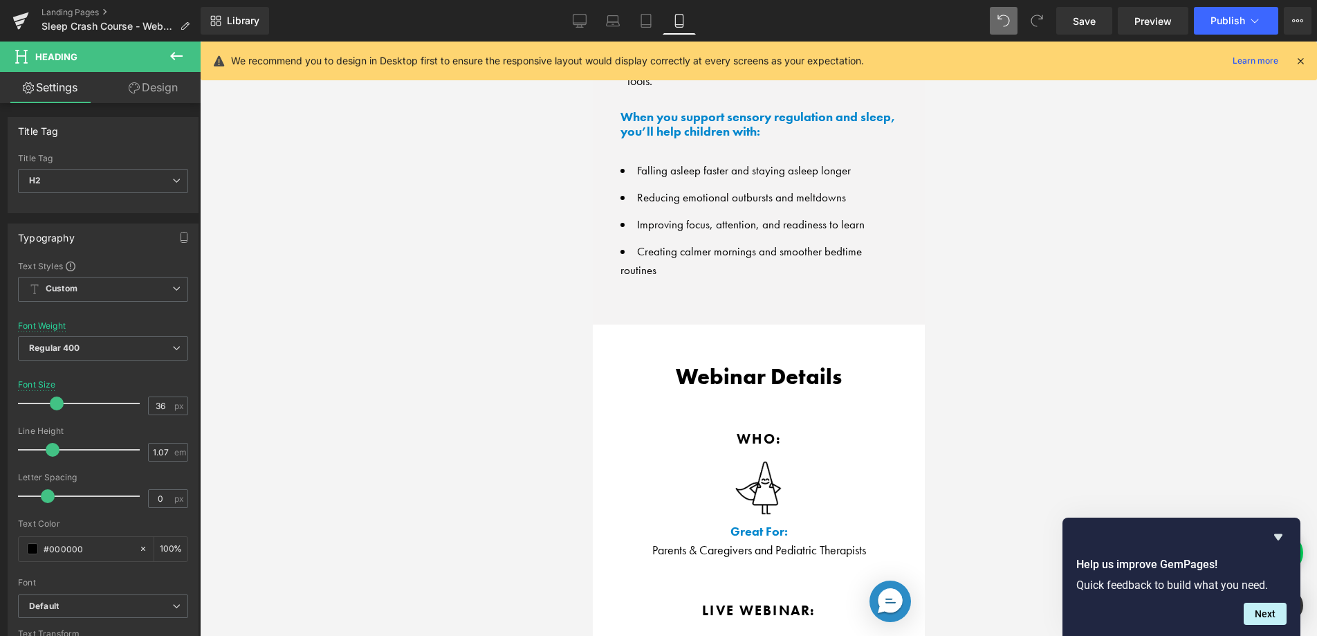
drag, startPoint x: 54, startPoint y: 407, endPoint x: 259, endPoint y: 407, distance: 204.7
click at [50, 407] on span at bounding box center [57, 403] width 14 height 14
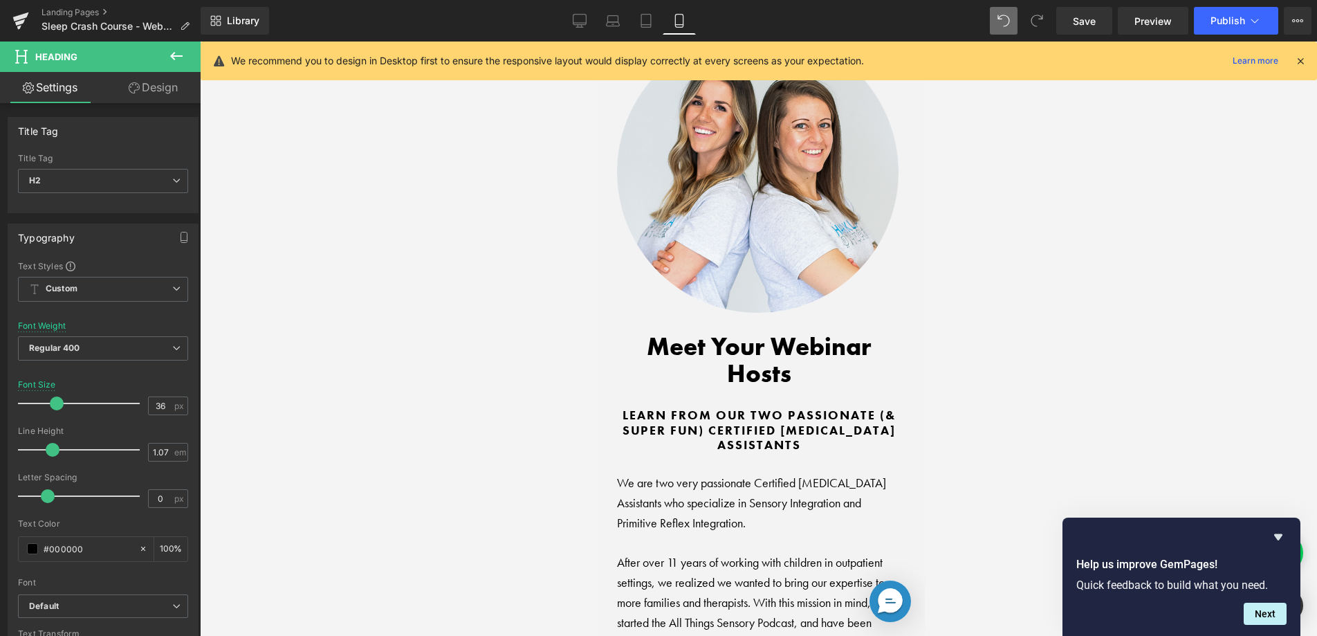
scroll to position [3062, 0]
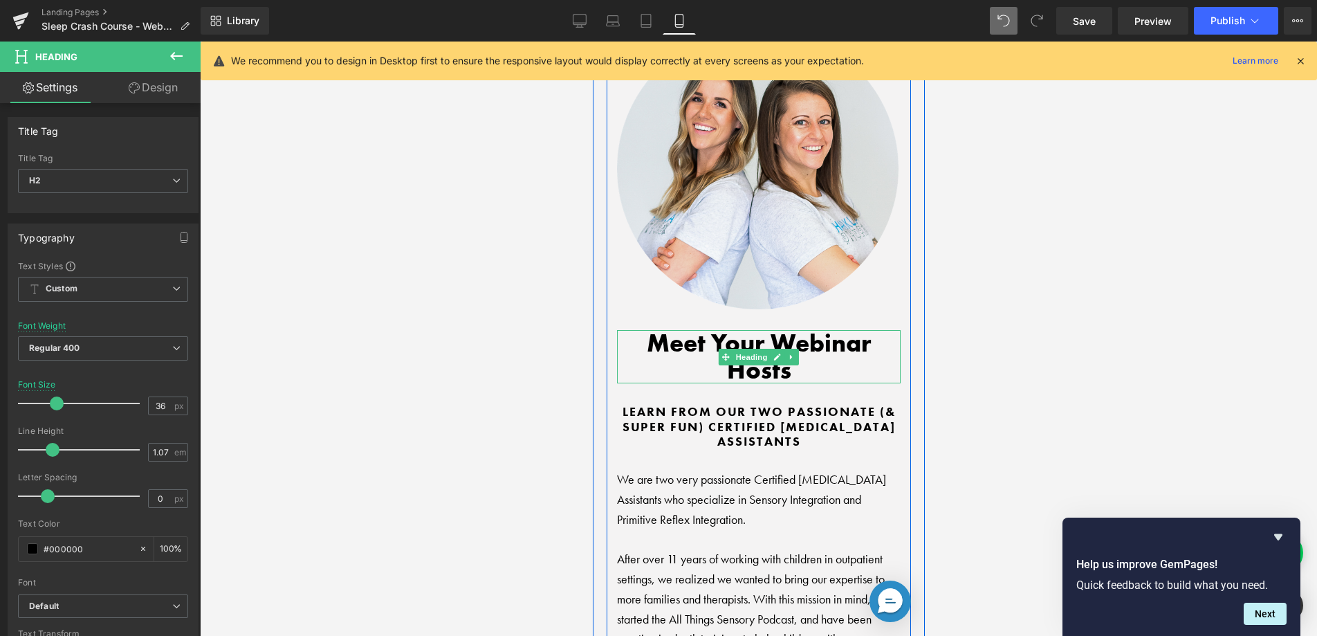
click at [674, 330] on h2 "Meet Your Webinar Hosts" at bounding box center [758, 356] width 284 height 53
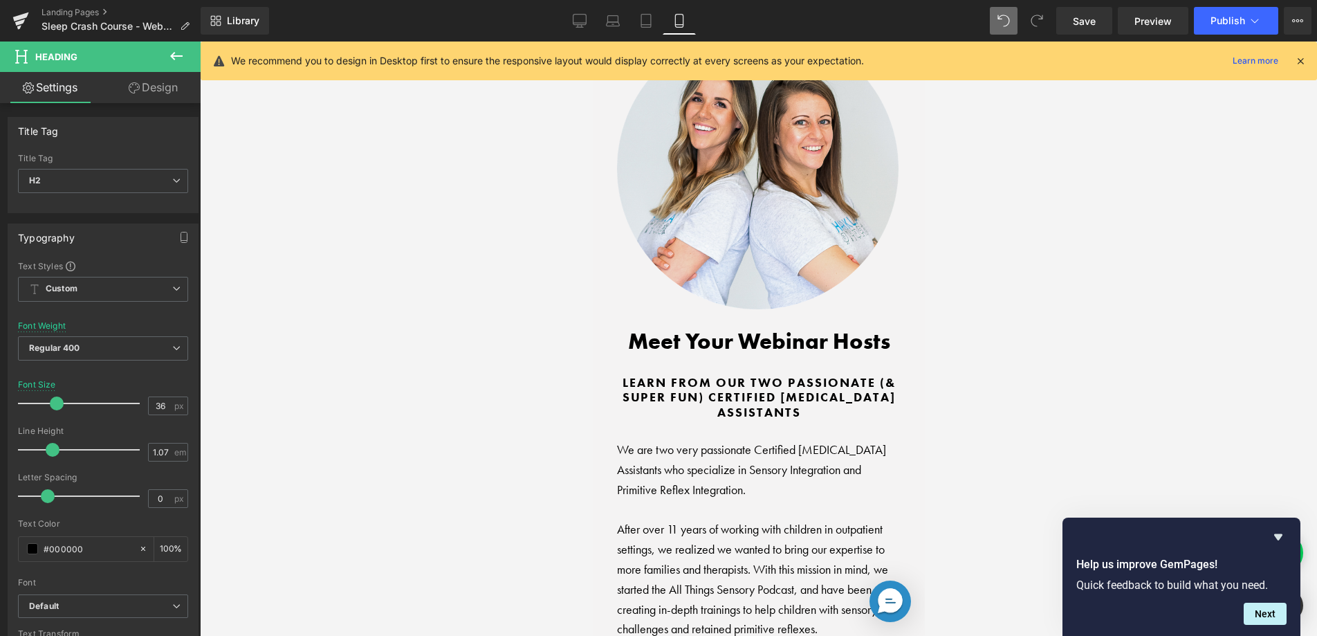
drag, startPoint x: 61, startPoint y: 400, endPoint x: 484, endPoint y: 400, distance: 423.3
click at [57, 401] on span at bounding box center [57, 403] width 14 height 14
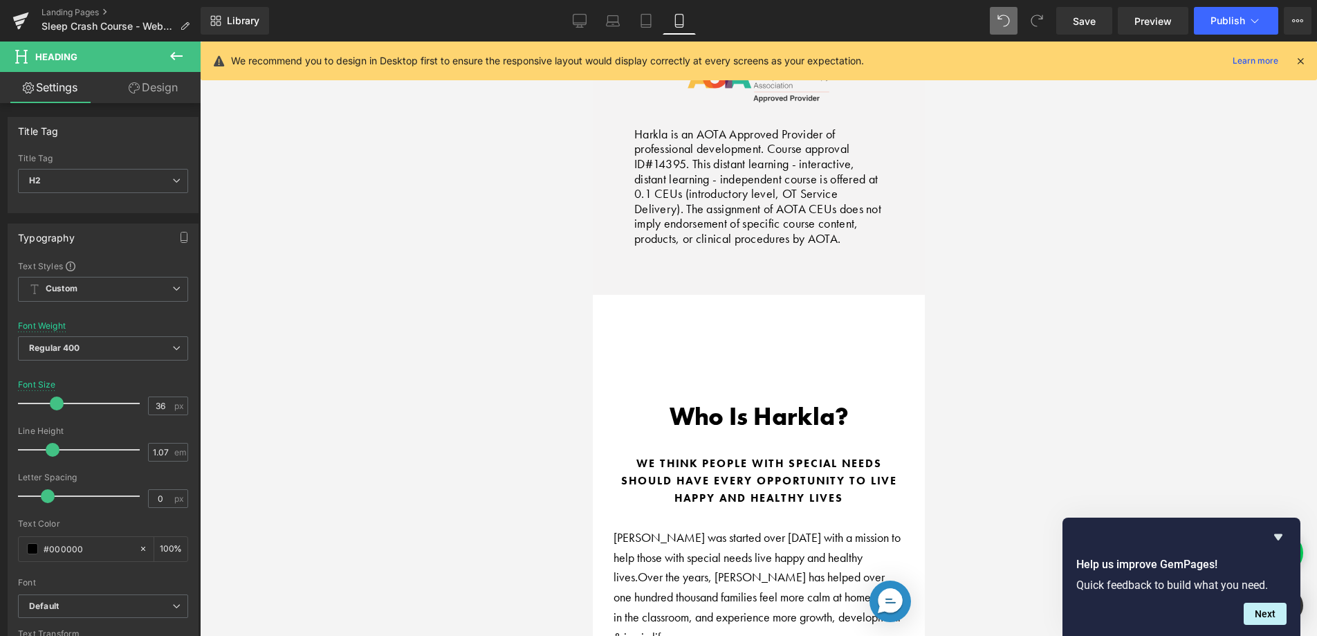
scroll to position [6384, 0]
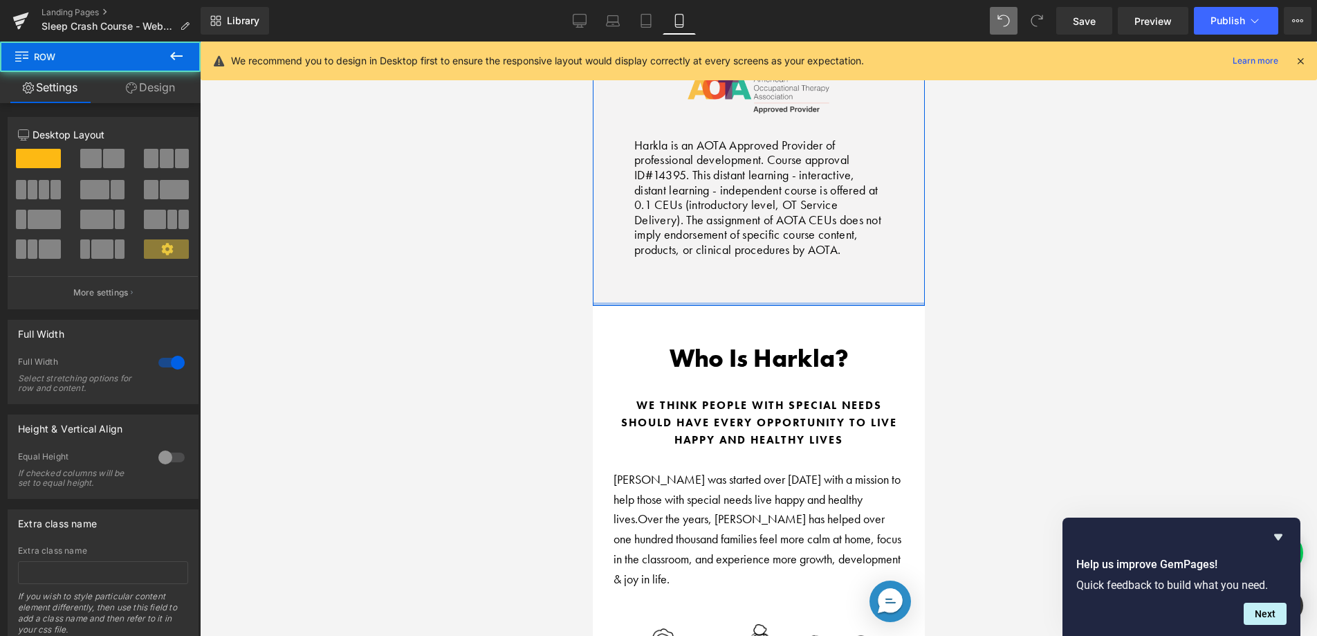
drag, startPoint x: 739, startPoint y: 181, endPoint x: 730, endPoint y: 105, distance: 75.9
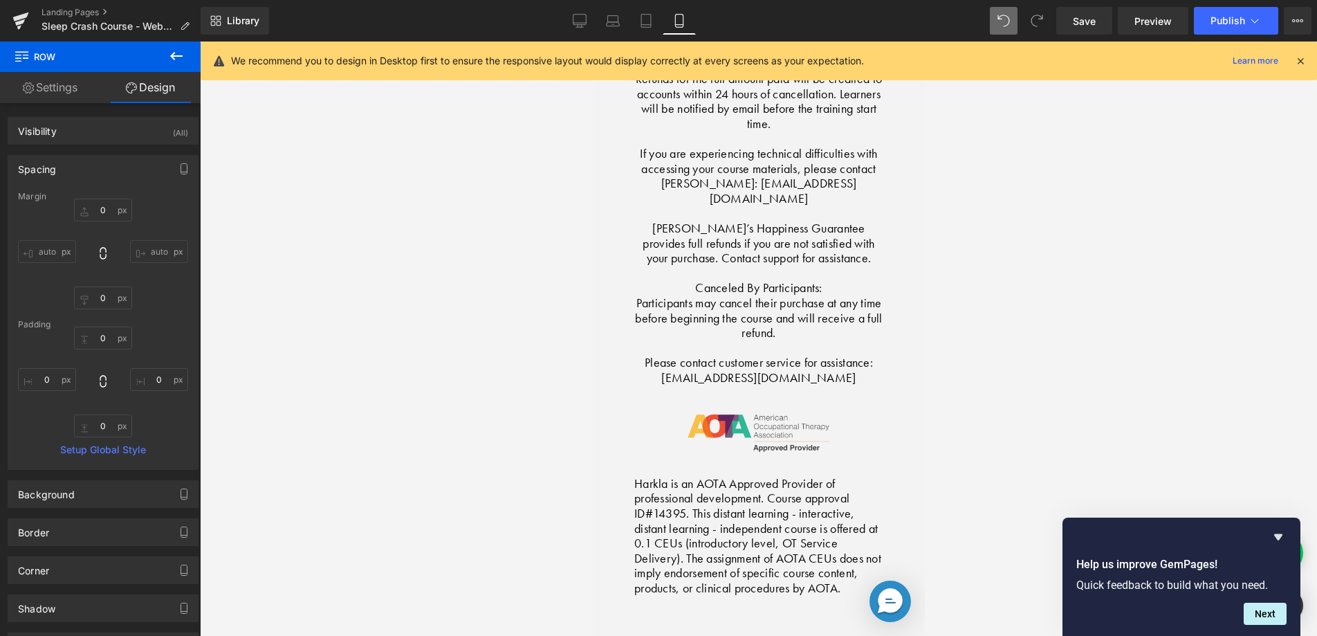
scroll to position [6050, 0]
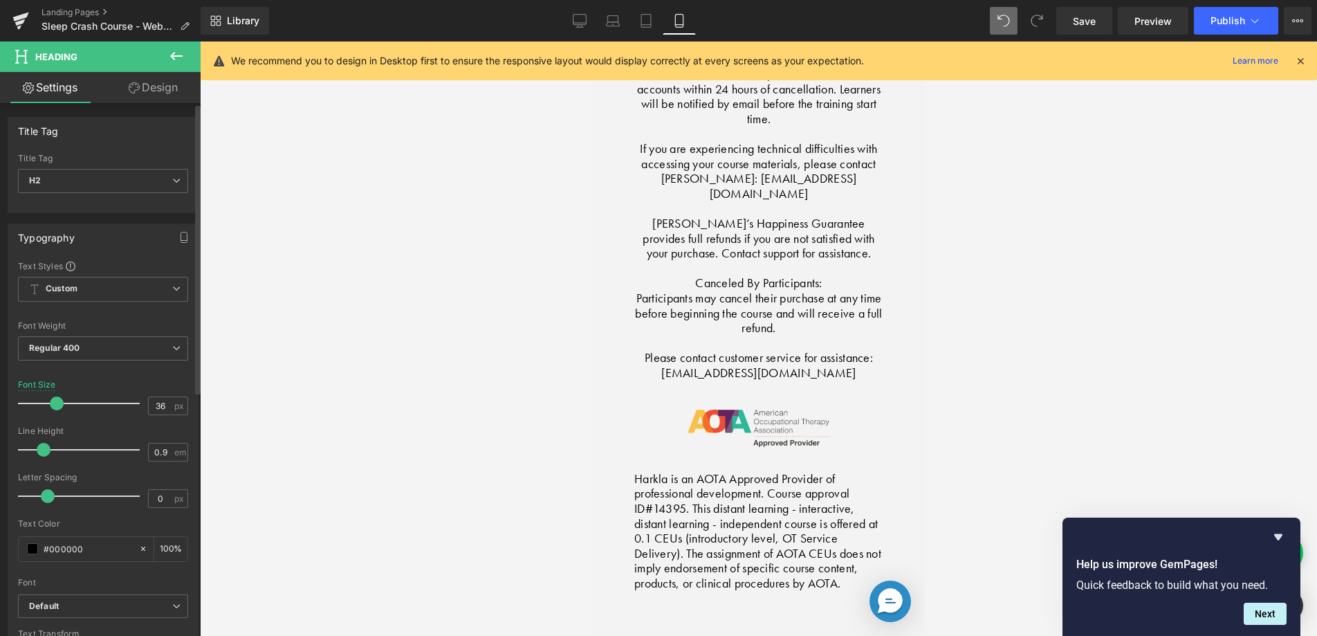
drag, startPoint x: 54, startPoint y: 405, endPoint x: 62, endPoint y: 405, distance: 7.6
click at [50, 403] on span at bounding box center [57, 403] width 14 height 14
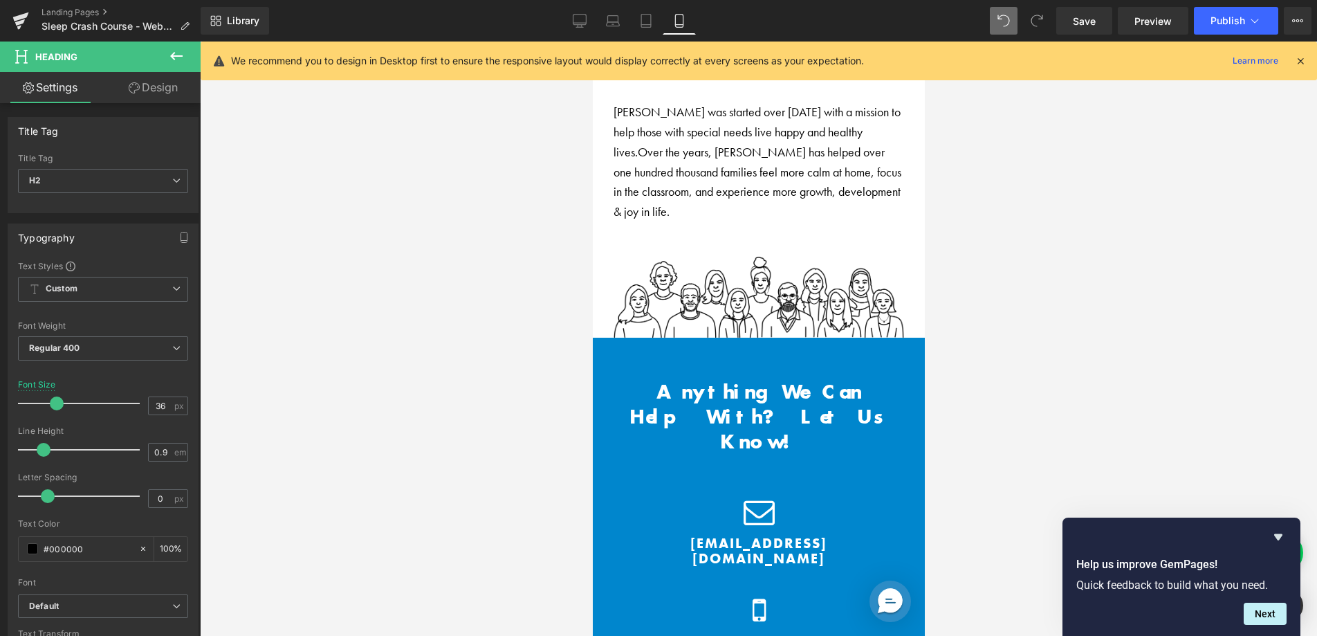
scroll to position [6836, 0]
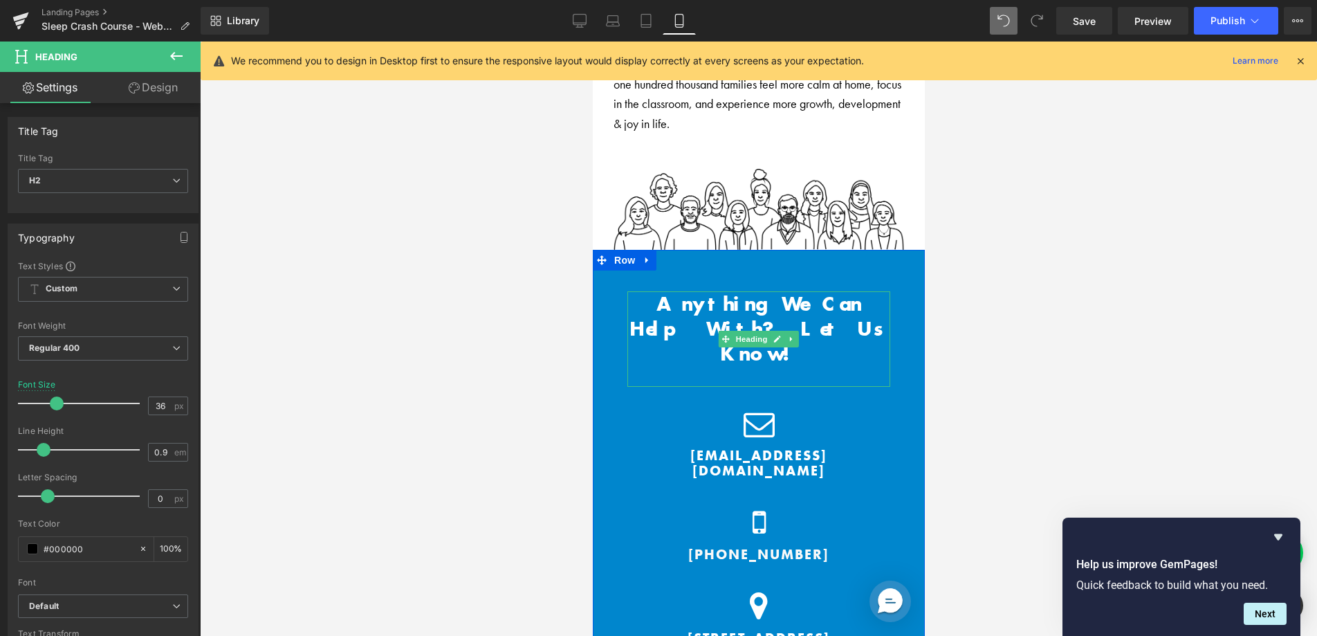
click at [772, 291] on b "Anything We Can Help With? Let Us Know!" at bounding box center [758, 329] width 259 height 76
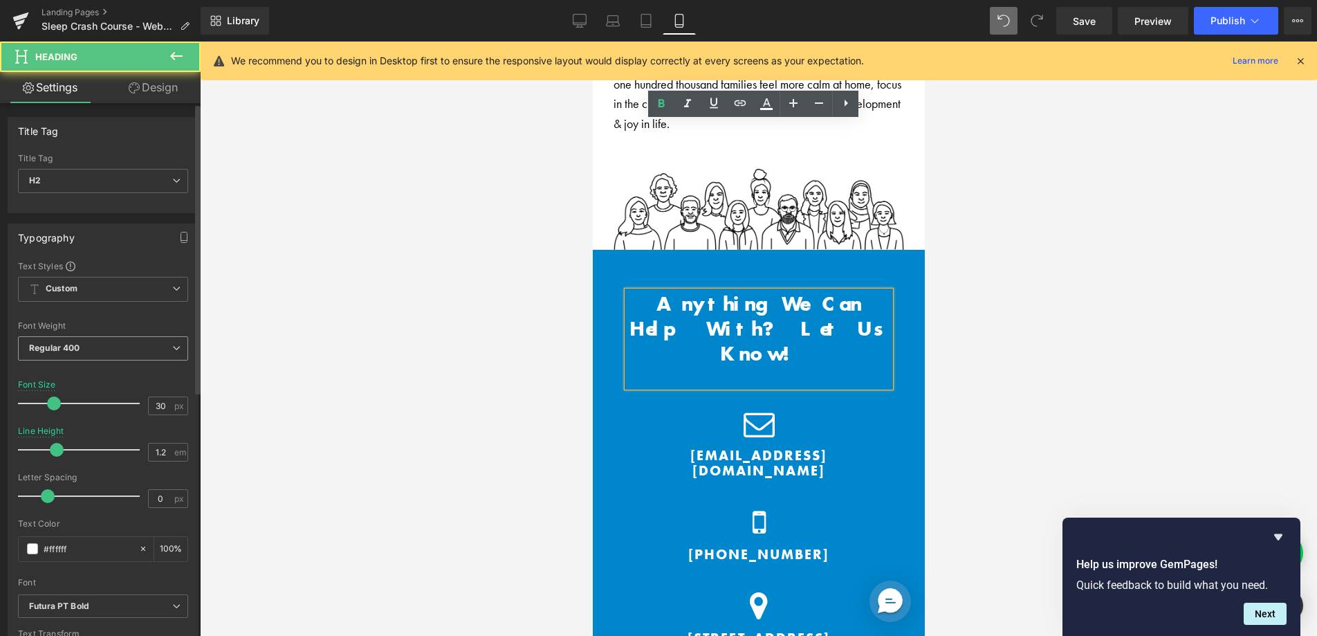
scroll to position [6833, 0]
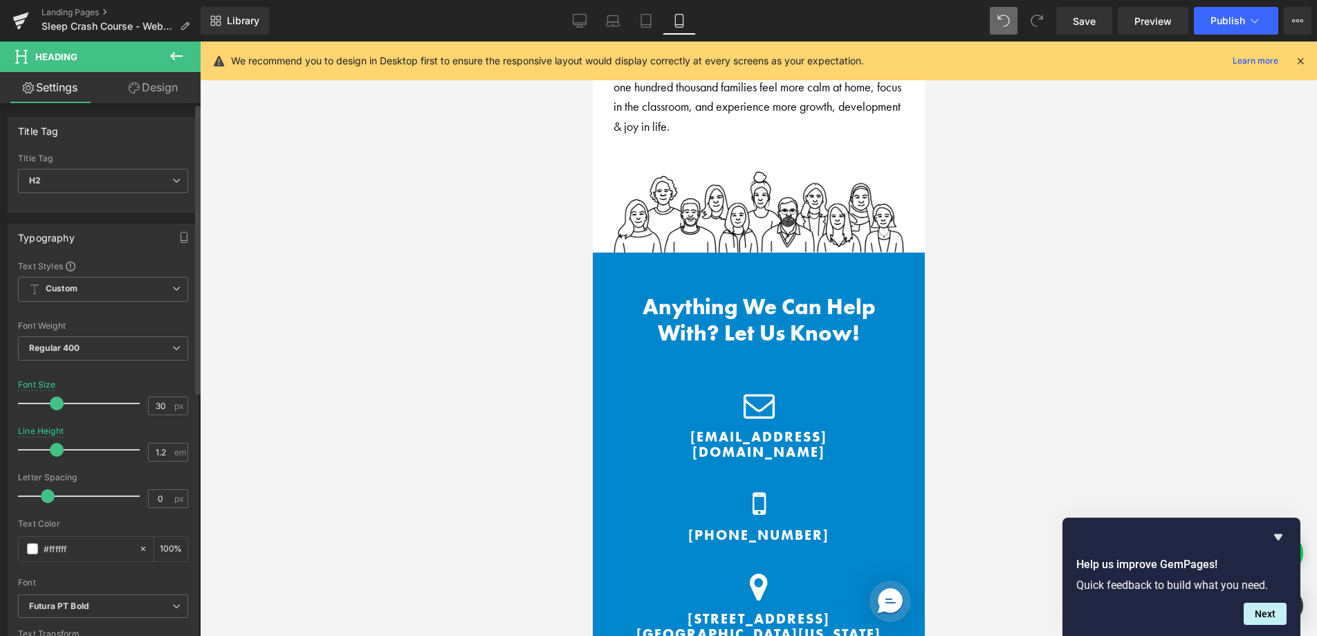
click at [58, 403] on span at bounding box center [57, 403] width 14 height 14
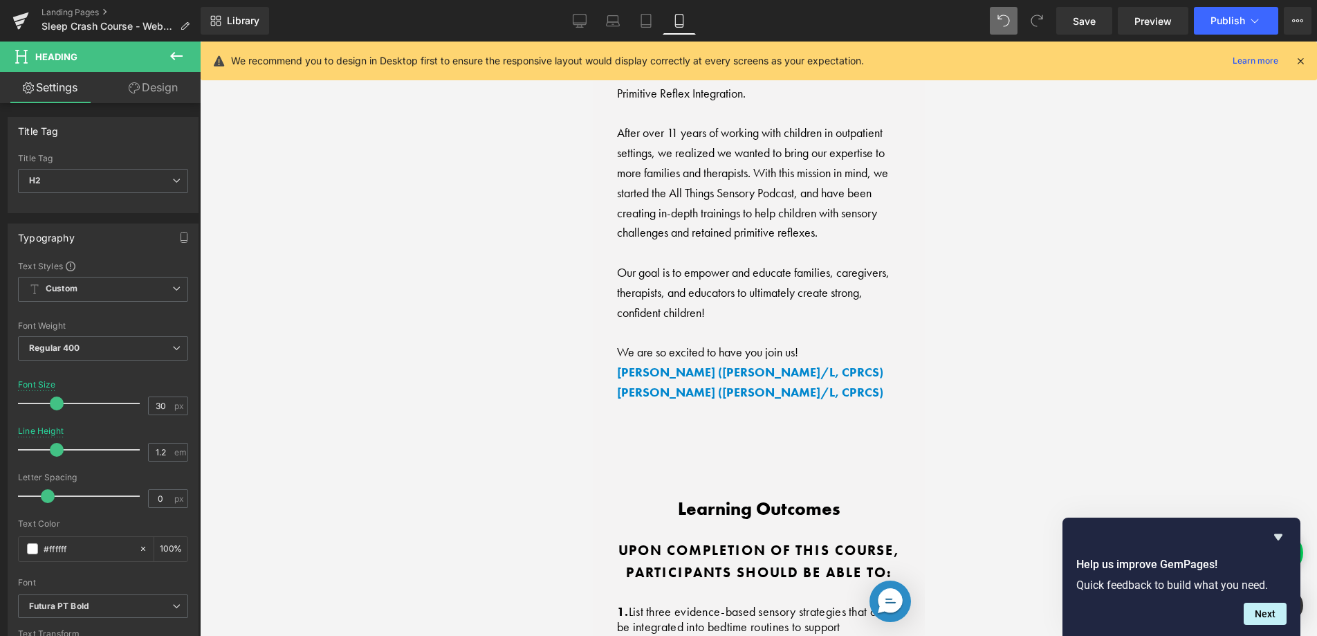
scroll to position [3412, 0]
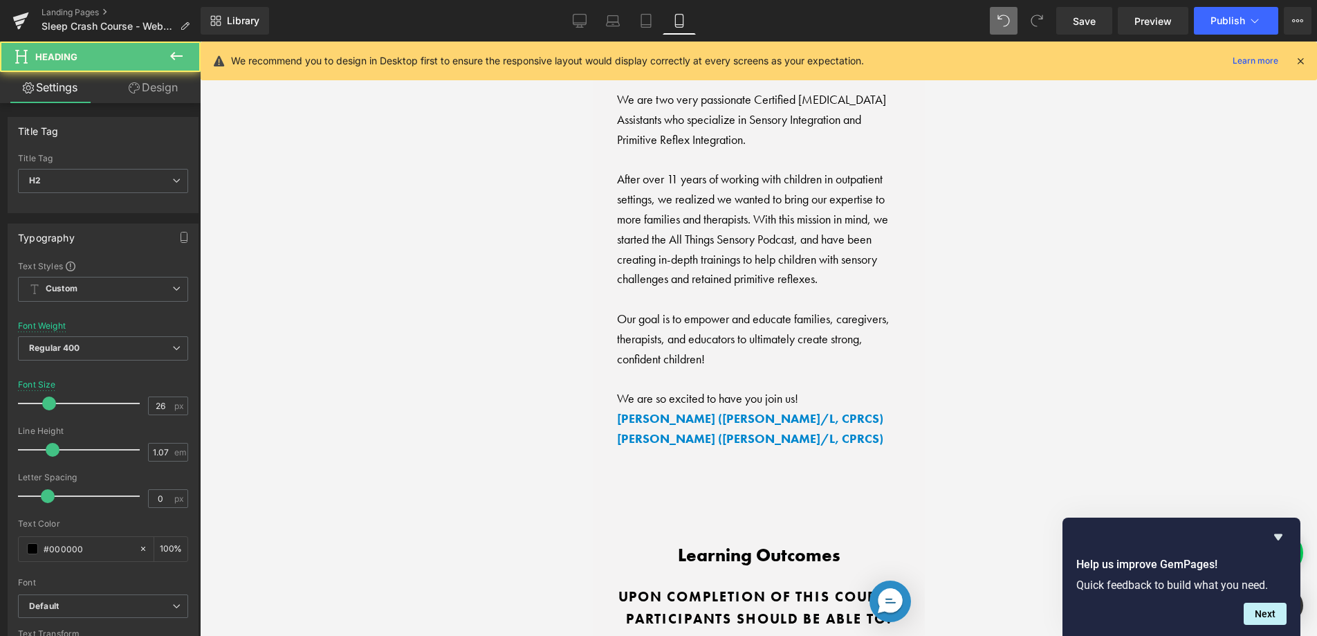
click at [756, 546] on div "Learning Outcomes Heading" at bounding box center [758, 555] width 284 height 19
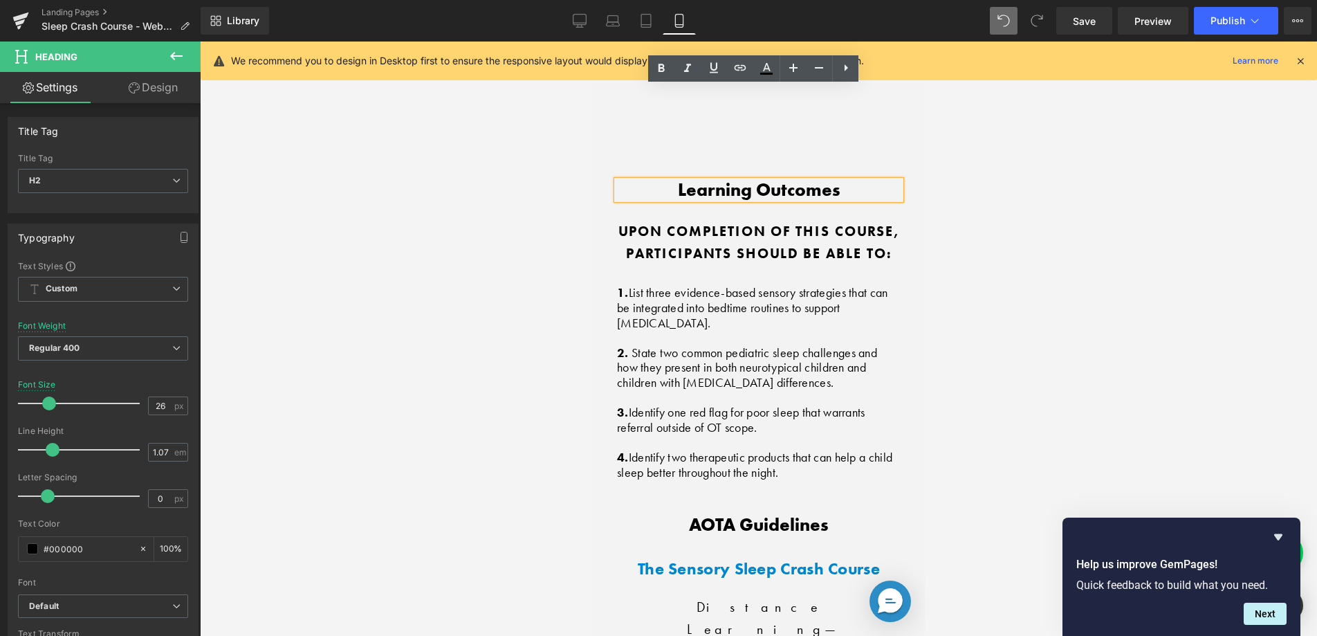
scroll to position [3771, 0]
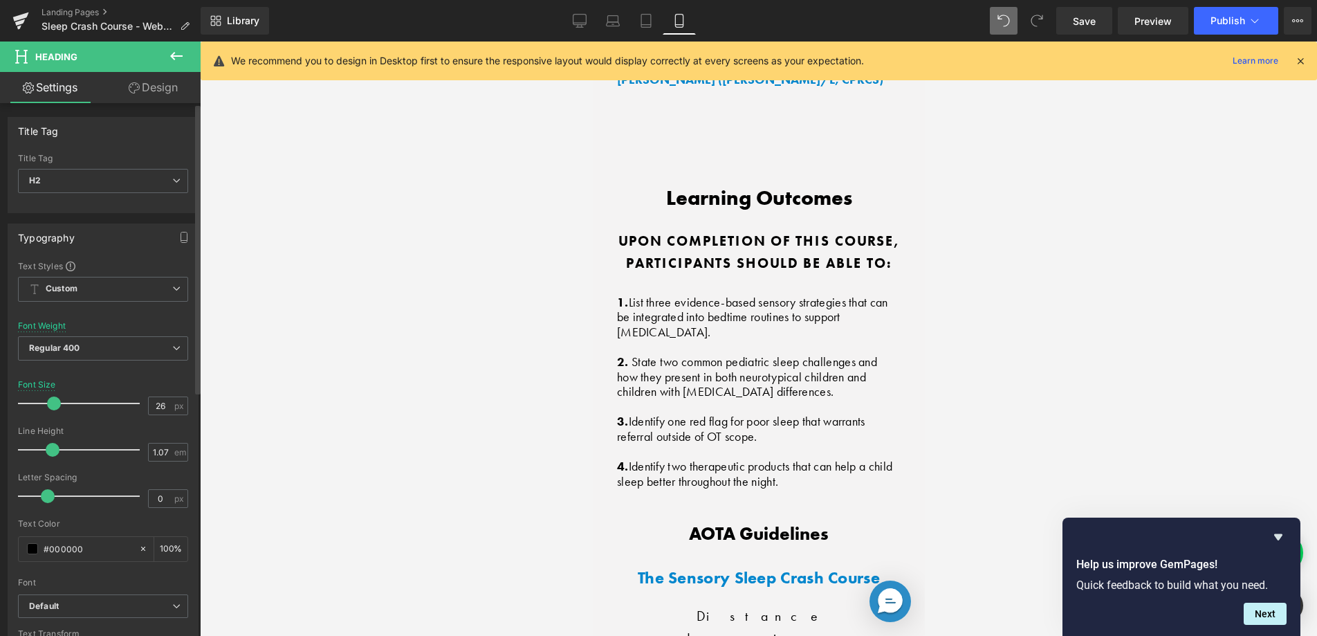
click at [52, 406] on span at bounding box center [54, 403] width 14 height 14
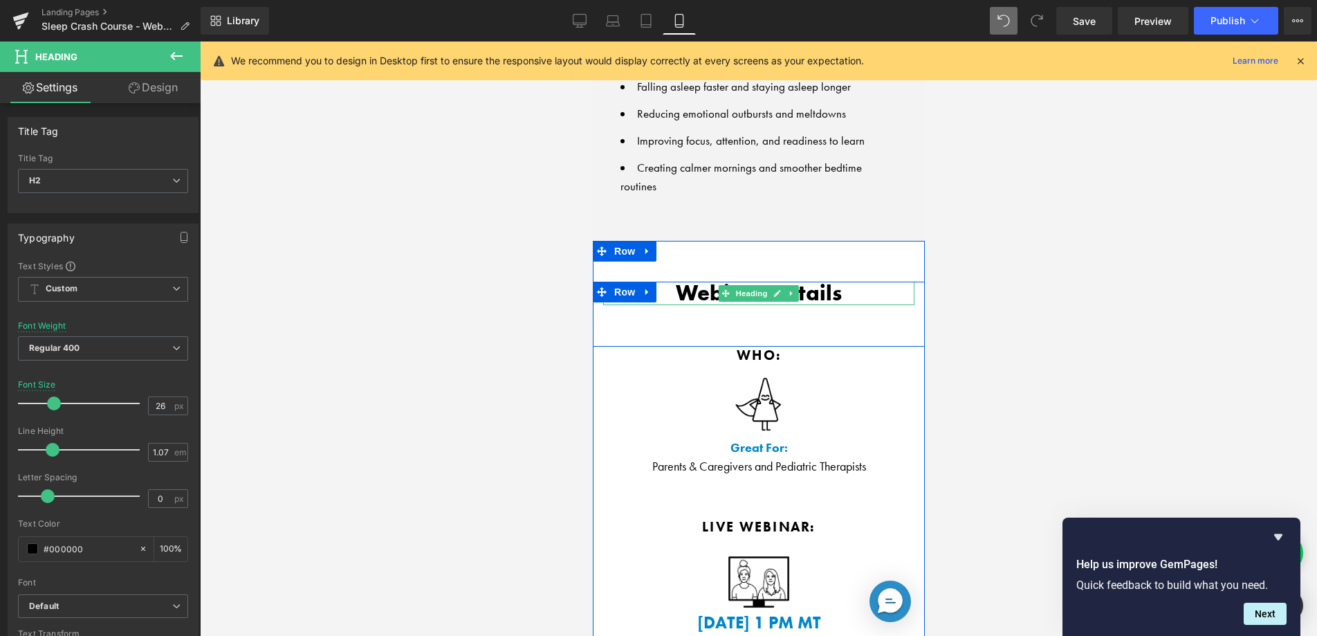
click at [740, 282] on div "Webinar Details Heading" at bounding box center [757, 294] width 311 height 24
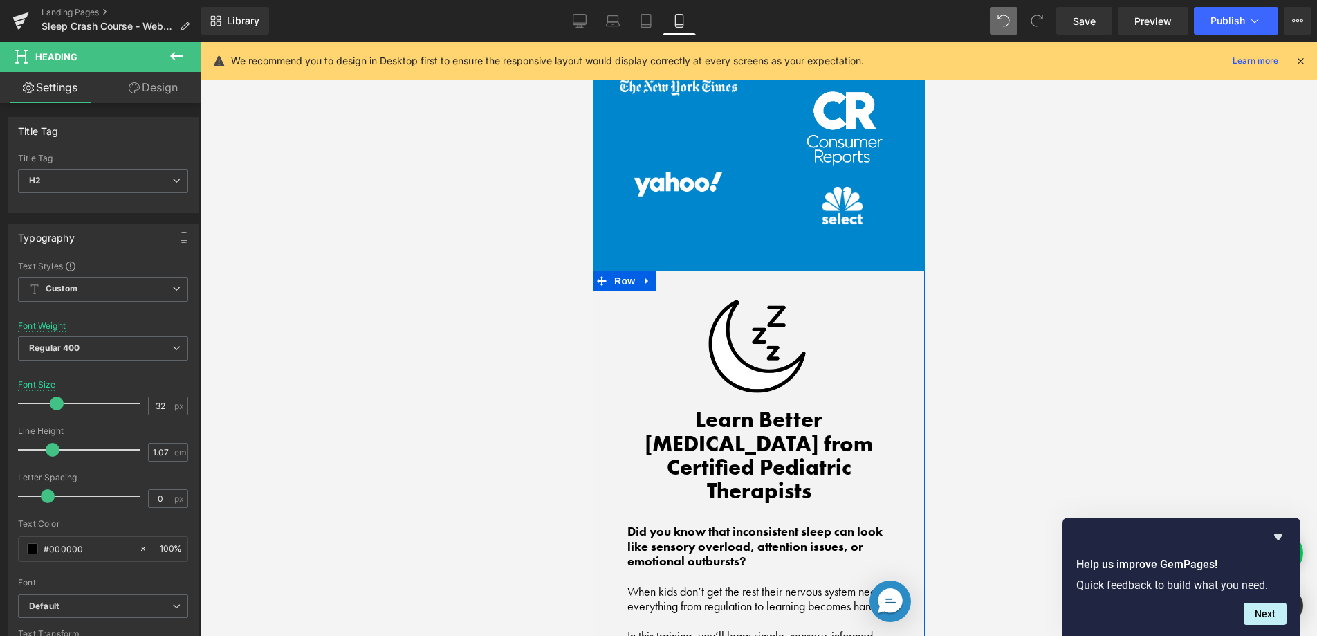
scroll to position [852, 0]
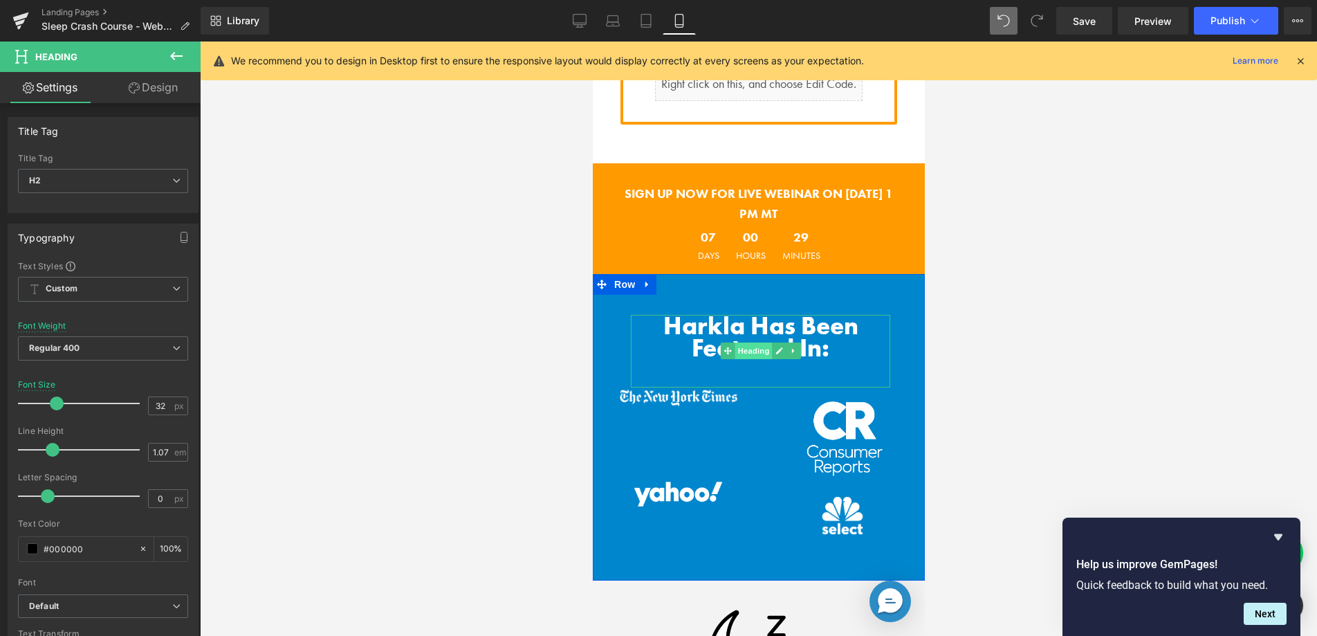
click at [737, 342] on span "Heading" at bounding box center [752, 350] width 37 height 17
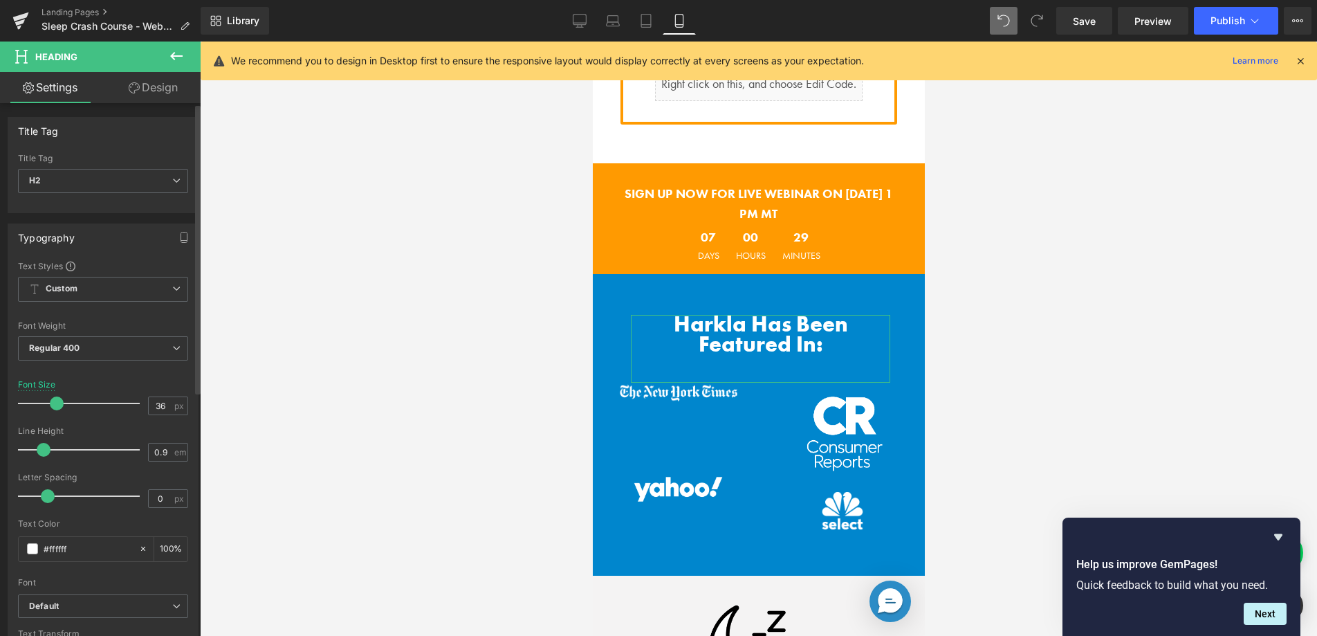
click at [57, 407] on span at bounding box center [57, 403] width 14 height 14
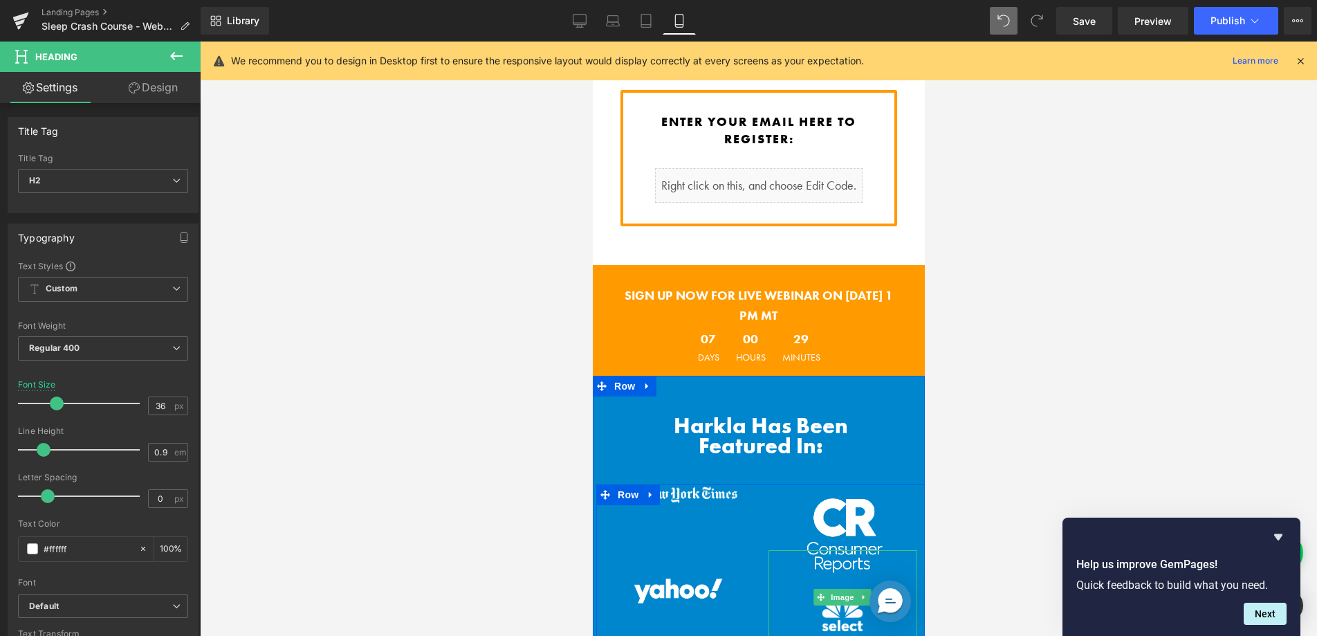
scroll to position [593, 0]
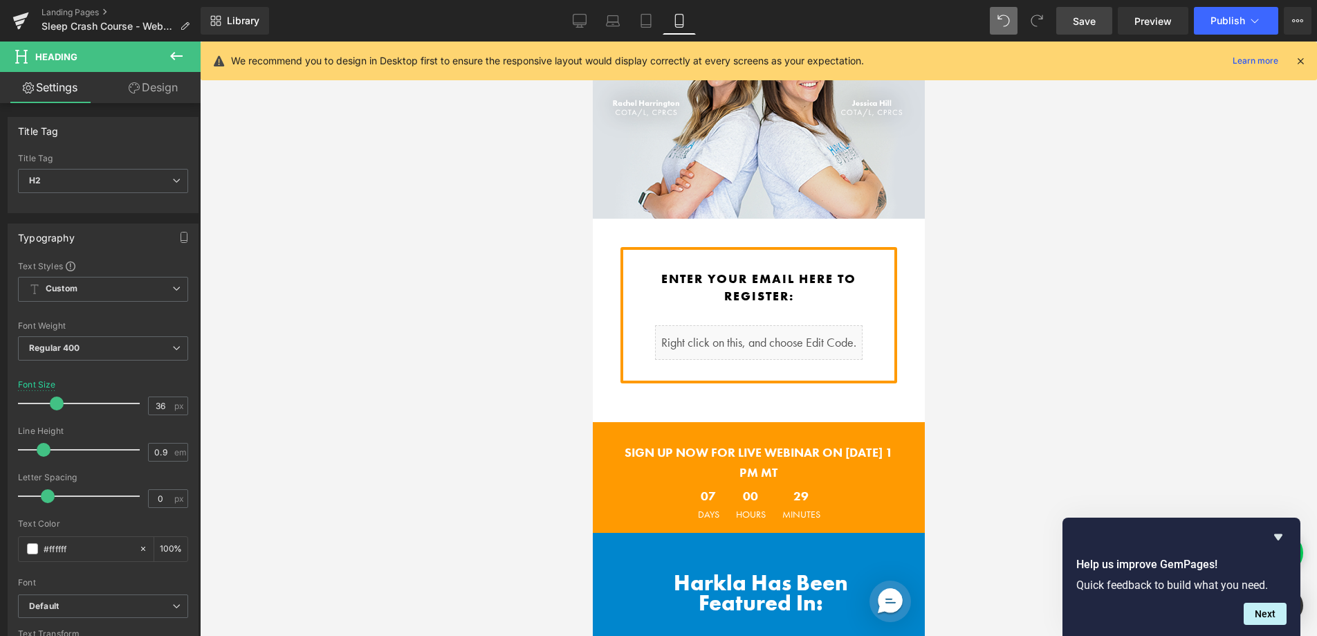
click at [1096, 15] on span "Save" at bounding box center [1084, 21] width 23 height 15
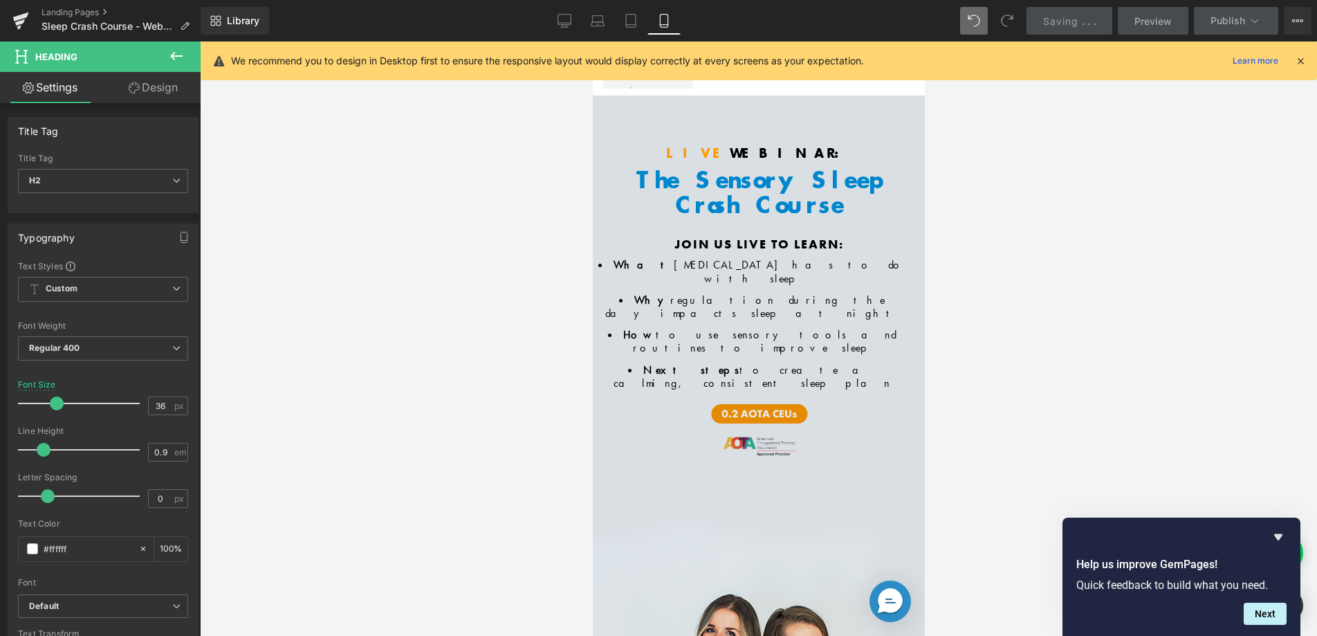
scroll to position [0, 0]
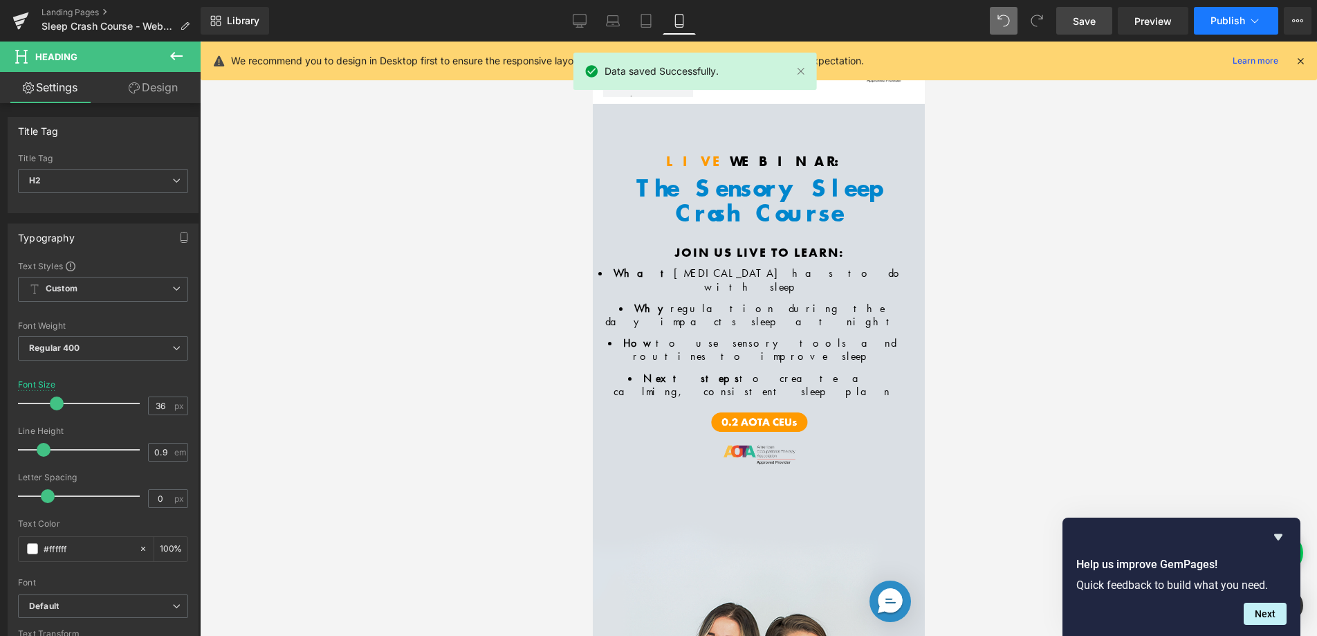
click at [1222, 24] on span "Publish" at bounding box center [1227, 20] width 35 height 11
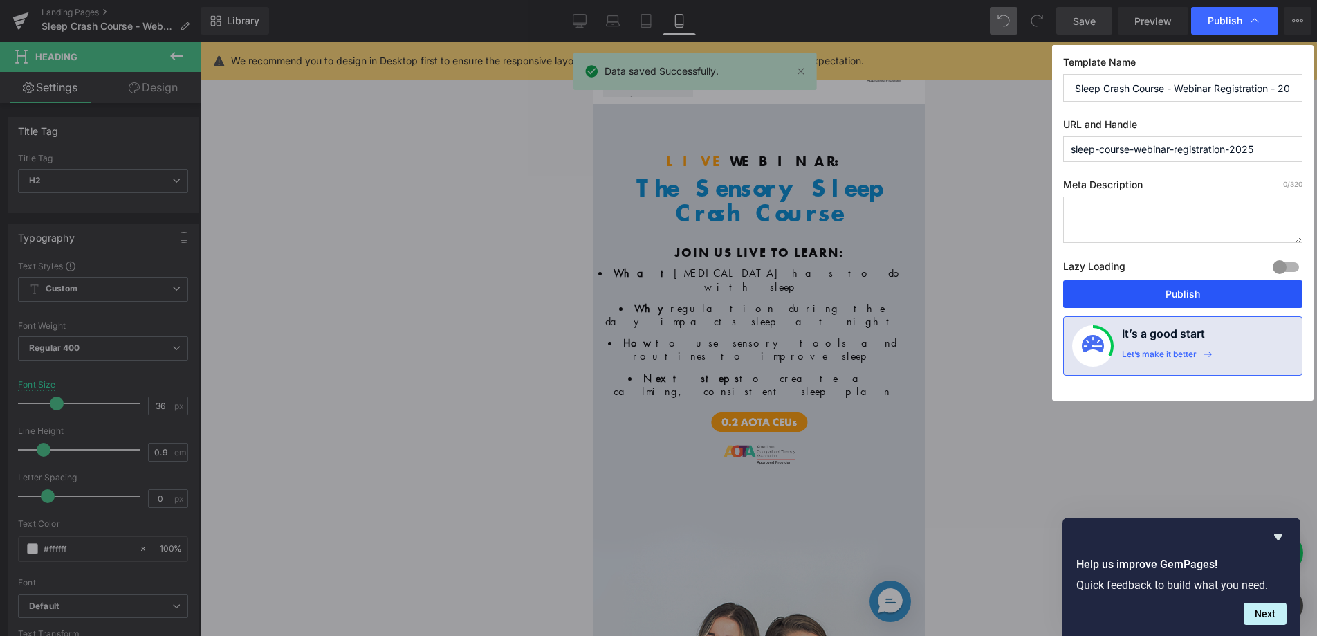
click at [1185, 289] on button "Publish" at bounding box center [1182, 294] width 239 height 28
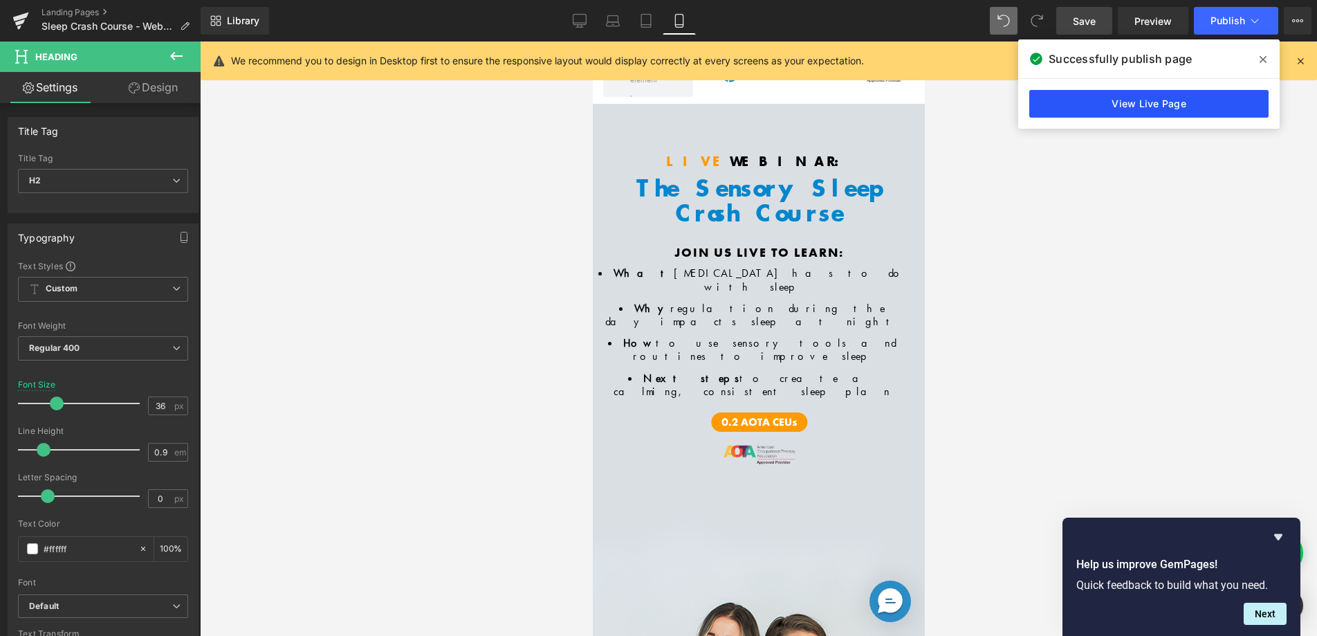
click at [1160, 110] on link "View Live Page" at bounding box center [1148, 104] width 239 height 28
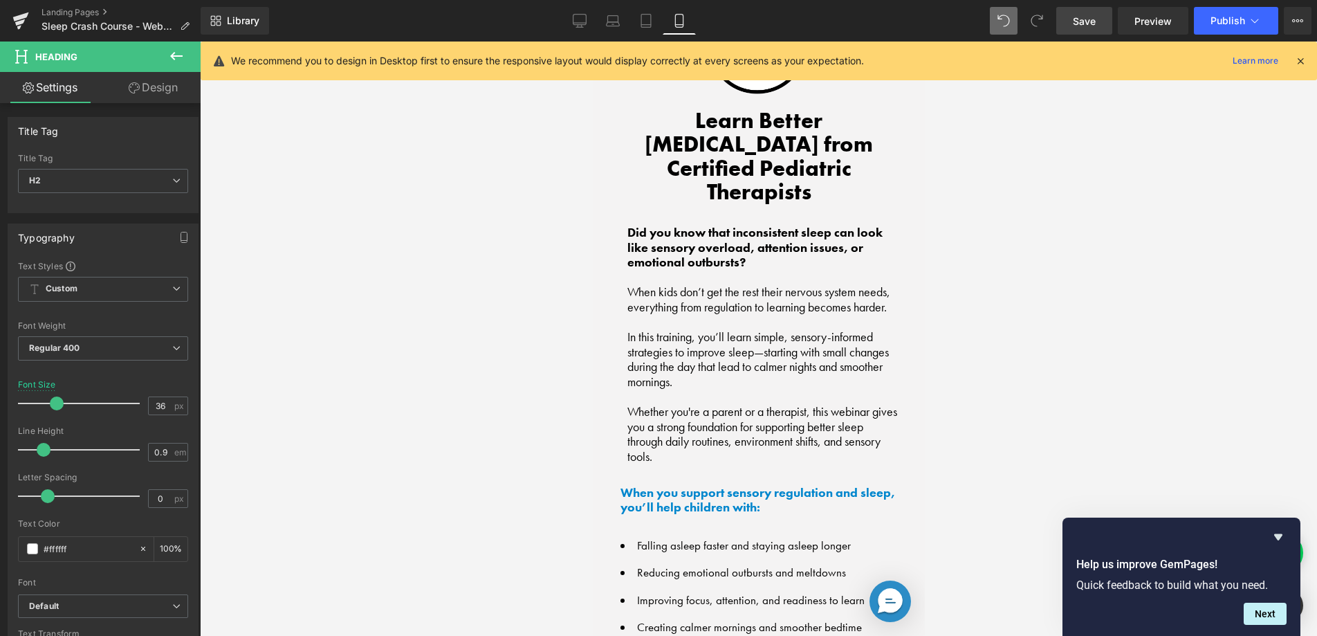
scroll to position [1457, 0]
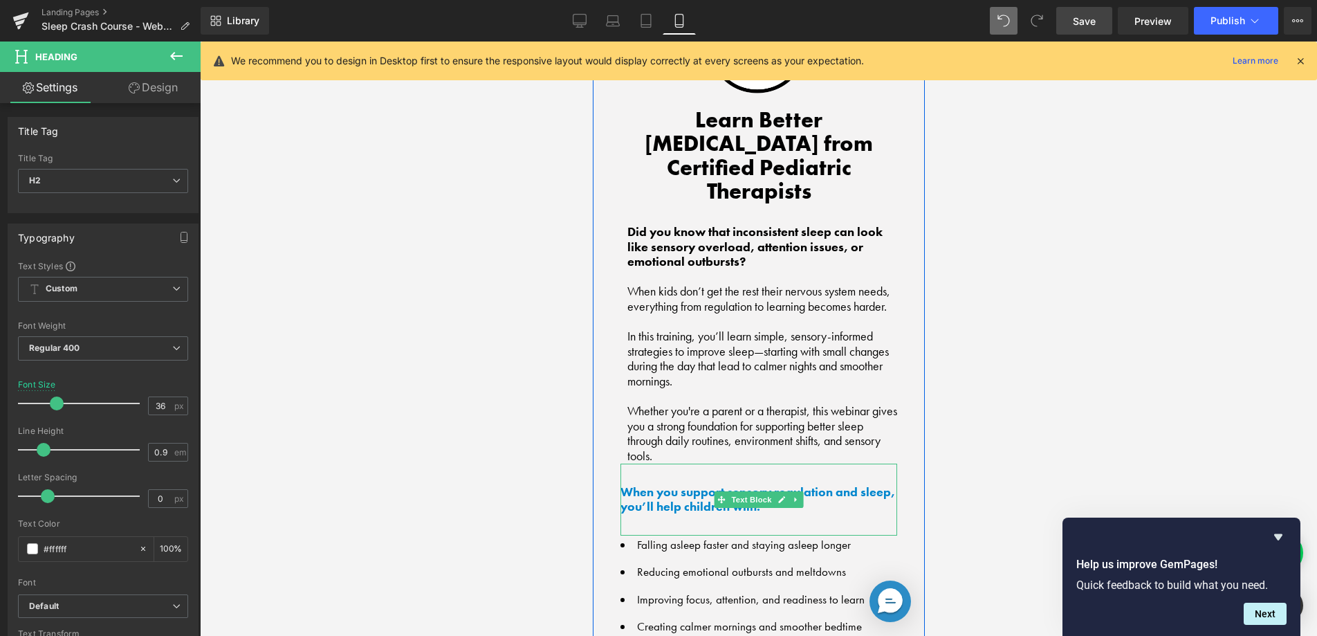
click at [684, 483] on b "When you support sensory regulation and sleep, you’ll help children with:" at bounding box center [757, 498] width 275 height 31
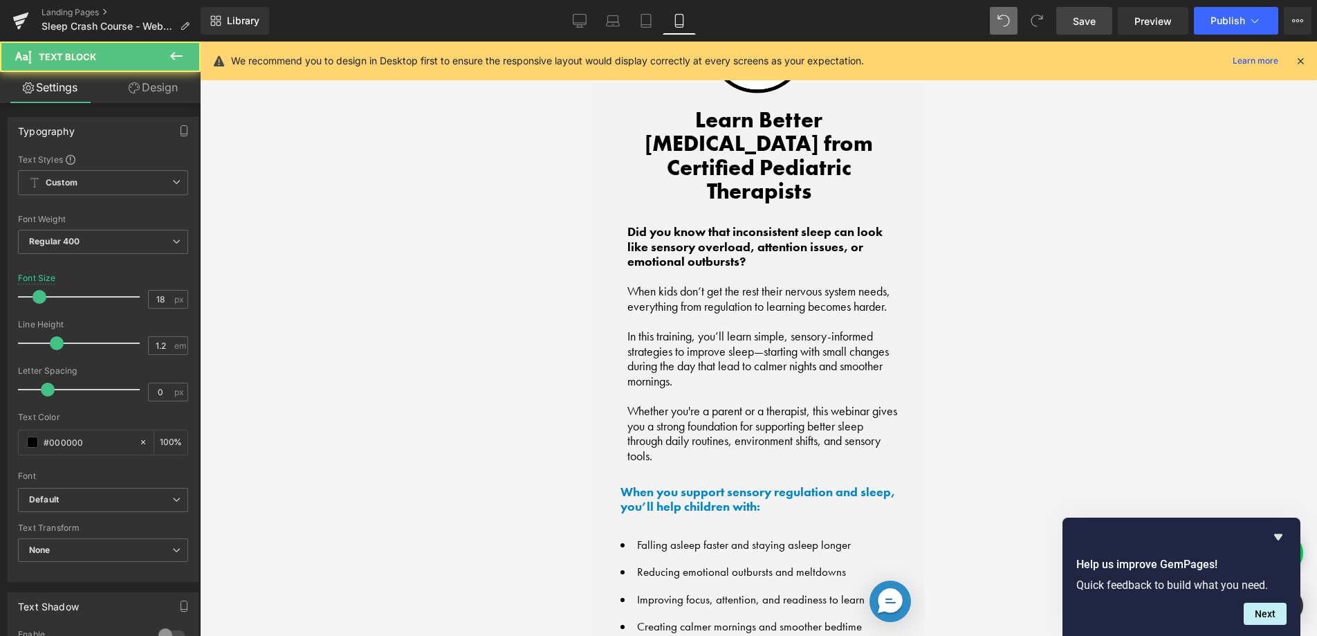
drag, startPoint x: 160, startPoint y: 82, endPoint x: 114, endPoint y: 117, distance: 58.2
click at [160, 82] on link "Design" at bounding box center [153, 87] width 100 height 31
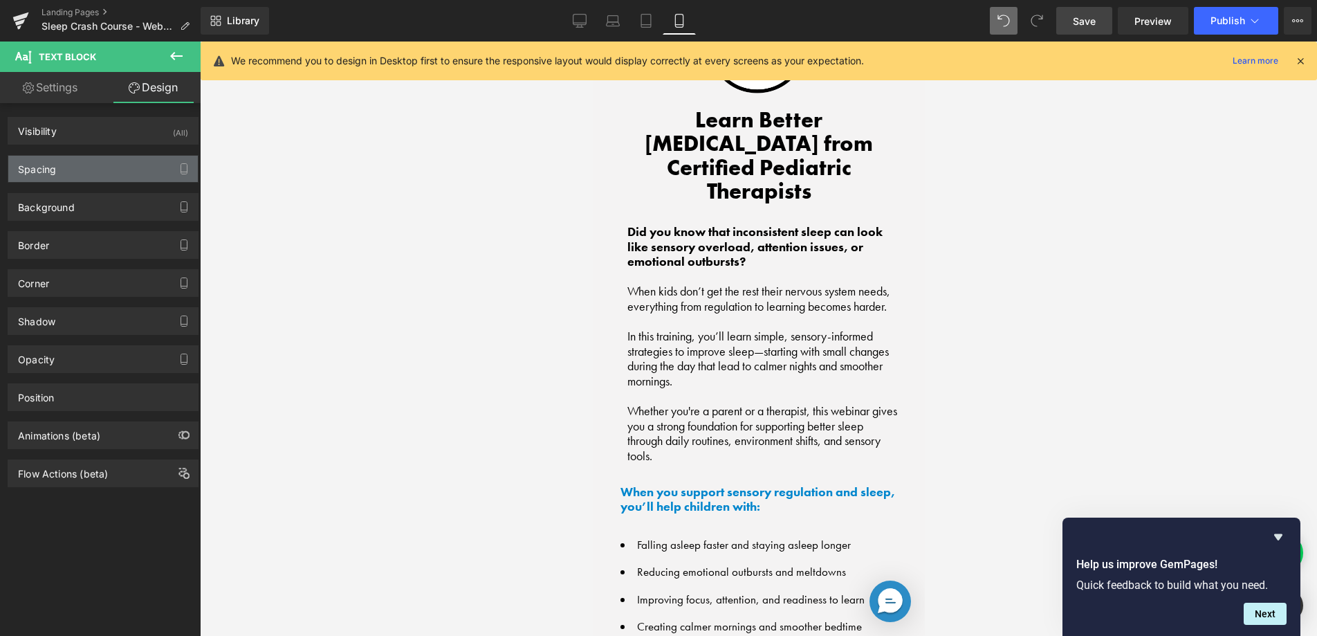
click at [80, 164] on div "Spacing" at bounding box center [103, 169] width 190 height 26
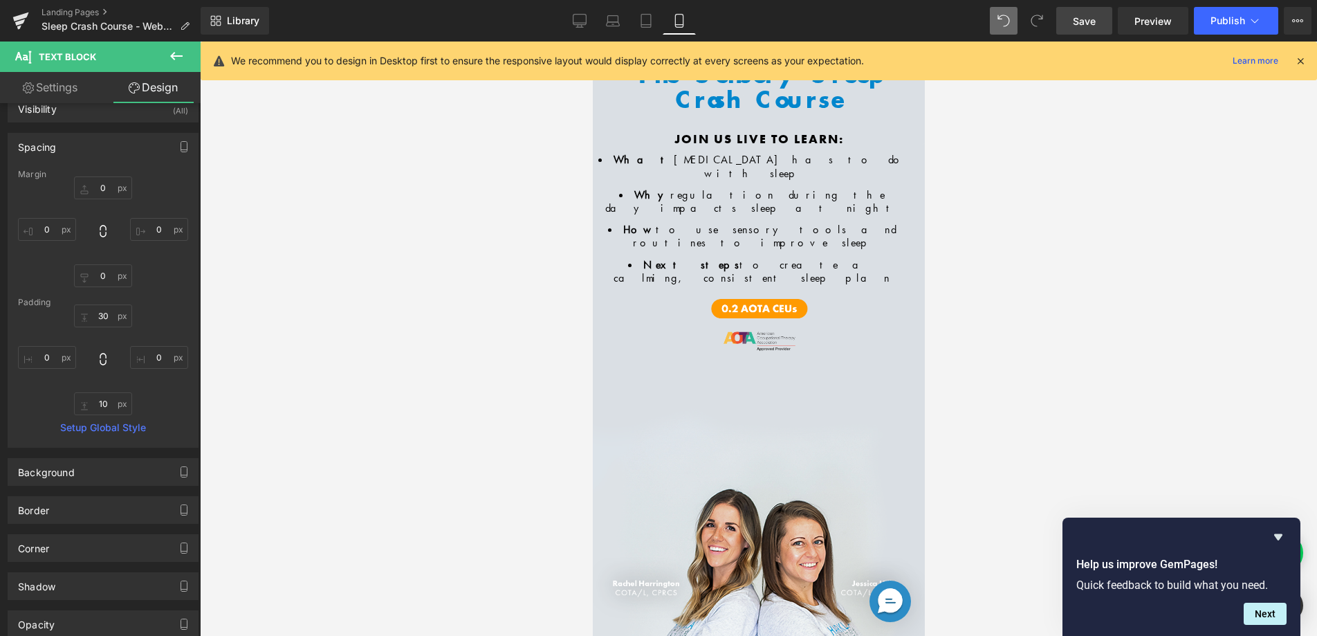
scroll to position [0, 0]
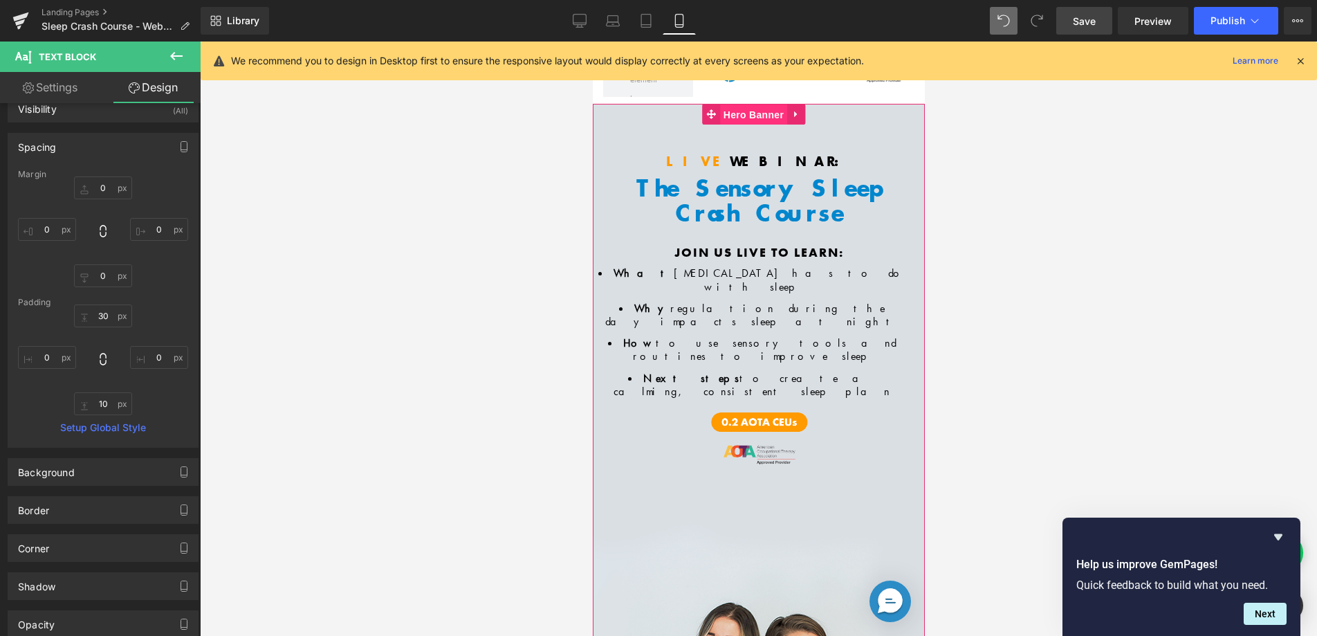
click at [746, 118] on span "Hero Banner" at bounding box center [752, 114] width 67 height 21
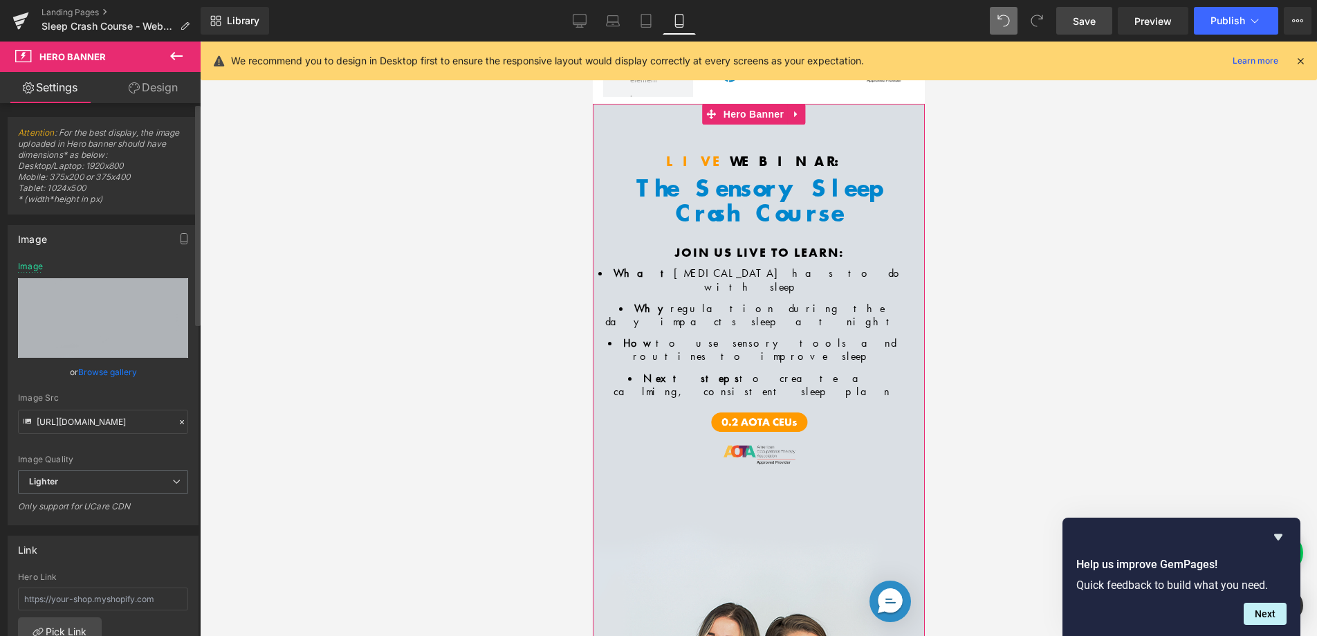
click at [91, 368] on link "Browse gallery" at bounding box center [107, 372] width 59 height 24
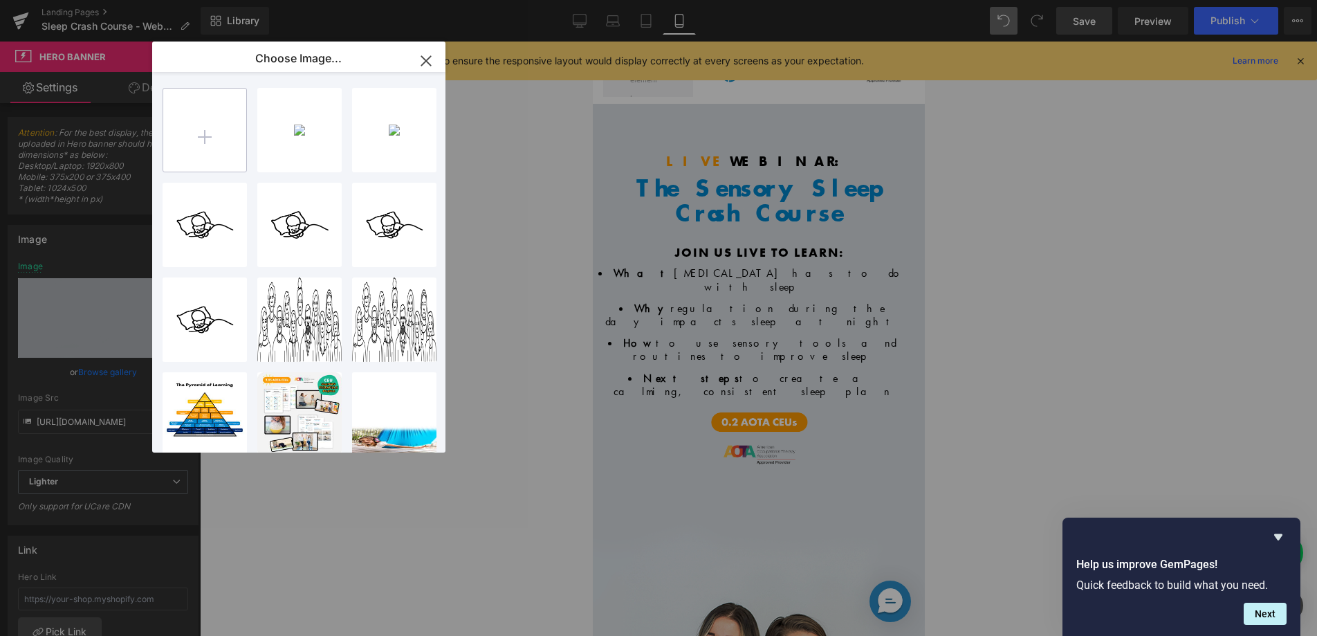
click at [211, 143] on input "file" at bounding box center [204, 130] width 83 height 83
type input "C:\fakepath\R&J_Gempage_Header_Mobile.png"
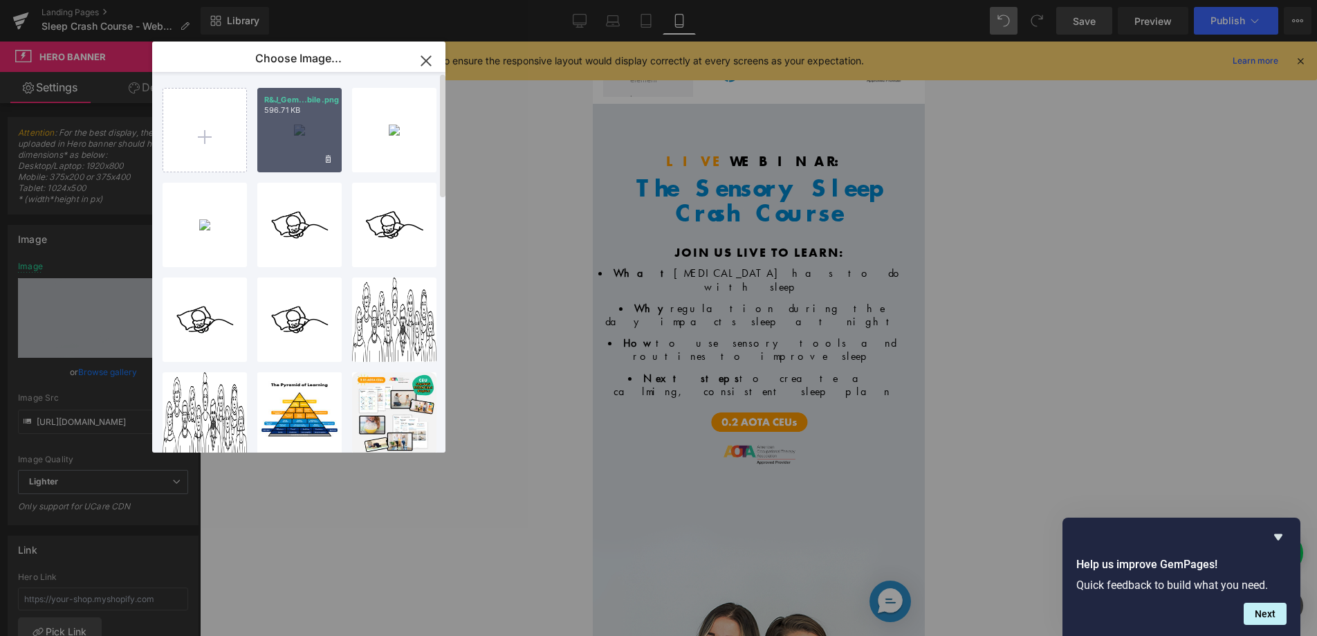
click at [288, 153] on div "R&J_Gem...bile.png 596.71 KB" at bounding box center [299, 130] width 84 height 84
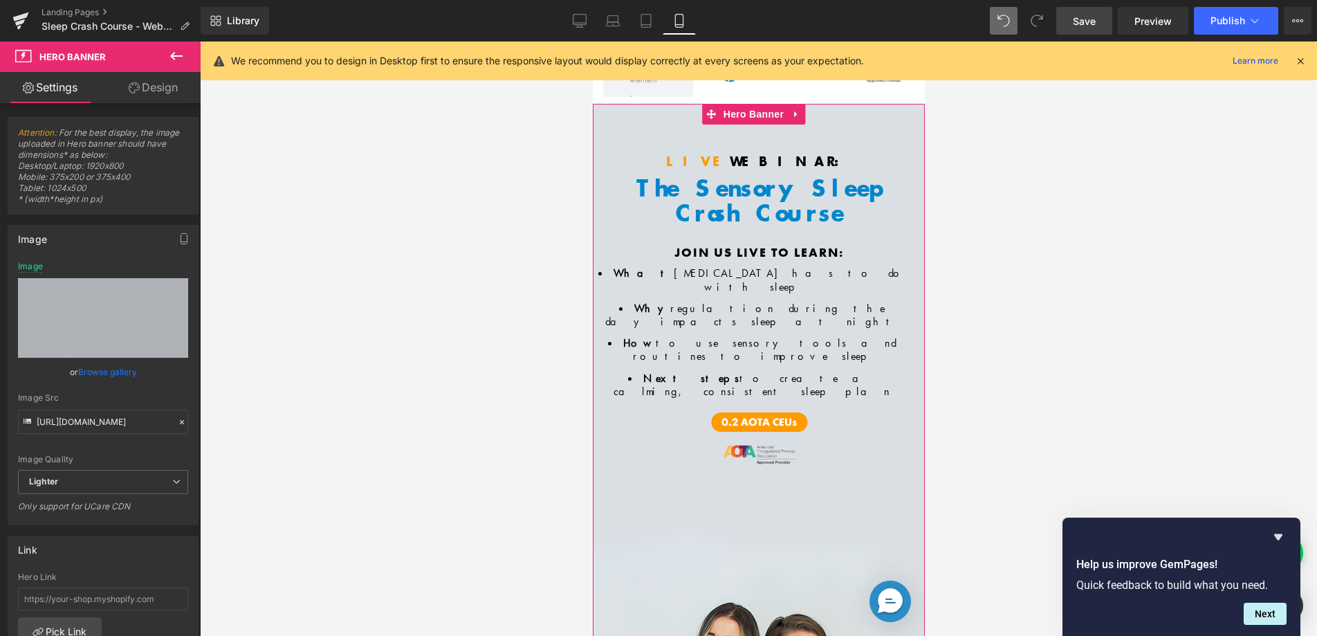
click at [105, 371] on link "Browse gallery" at bounding box center [107, 372] width 59 height 24
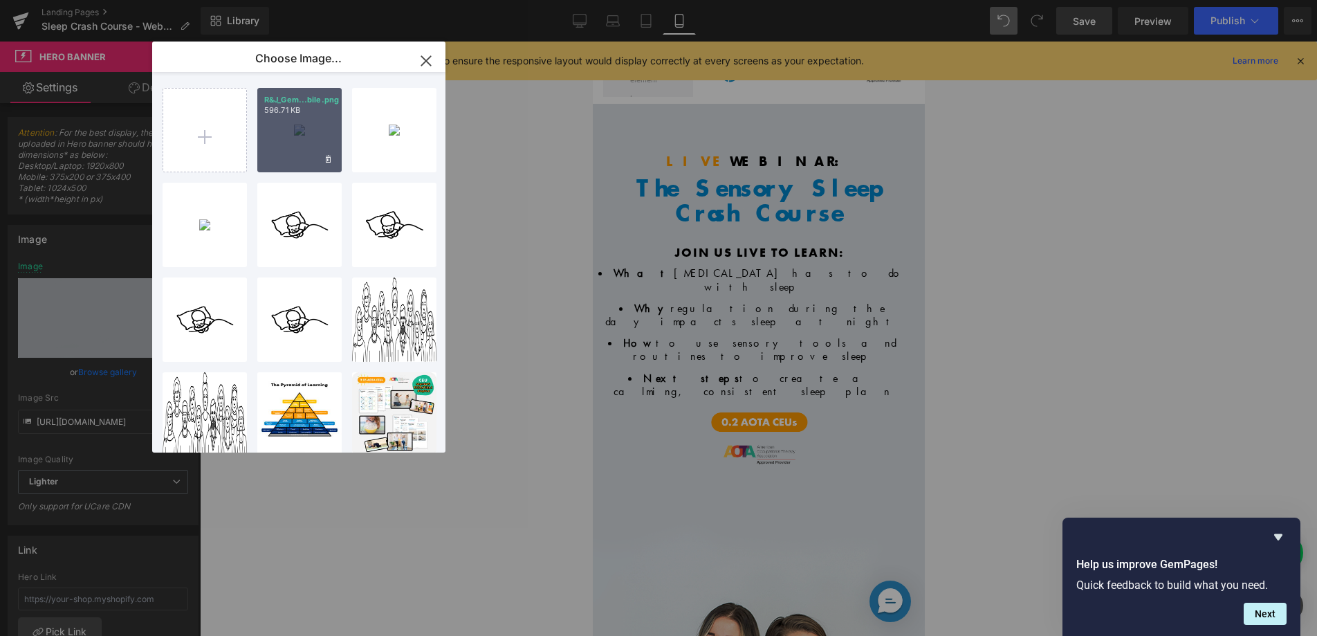
click at [299, 154] on div "R&J_Gem...bile.png 596.71 KB" at bounding box center [299, 130] width 84 height 84
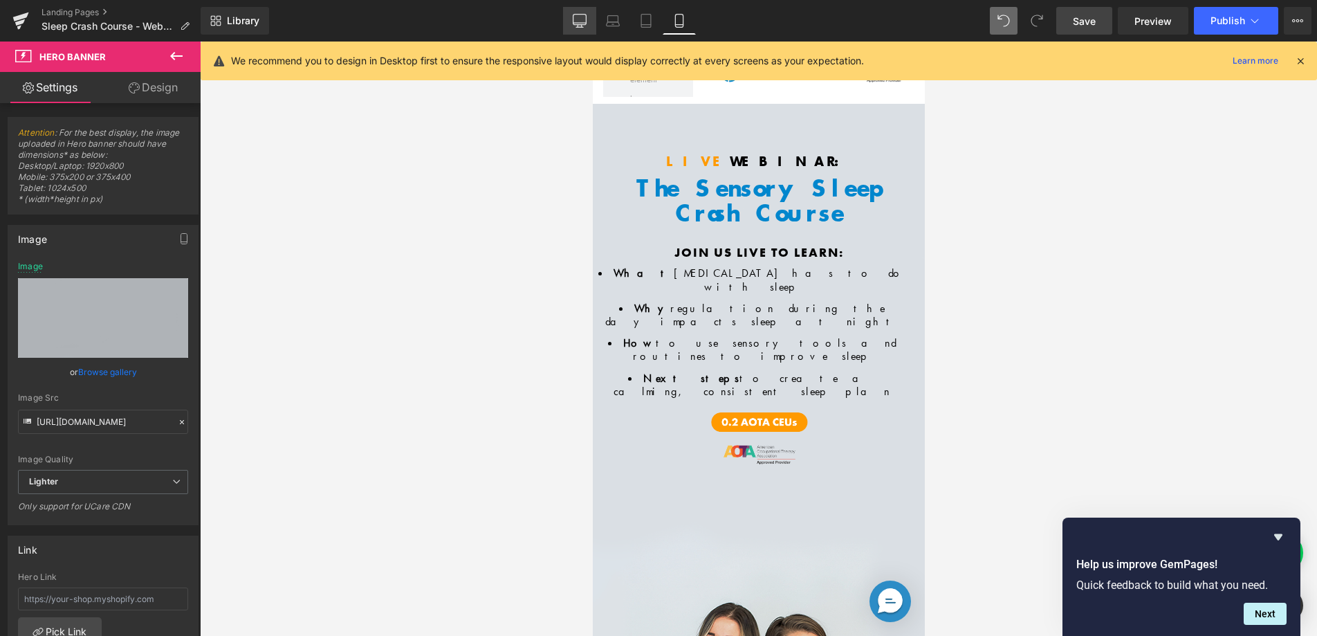
click at [588, 25] on link "Desktop" at bounding box center [579, 21] width 33 height 28
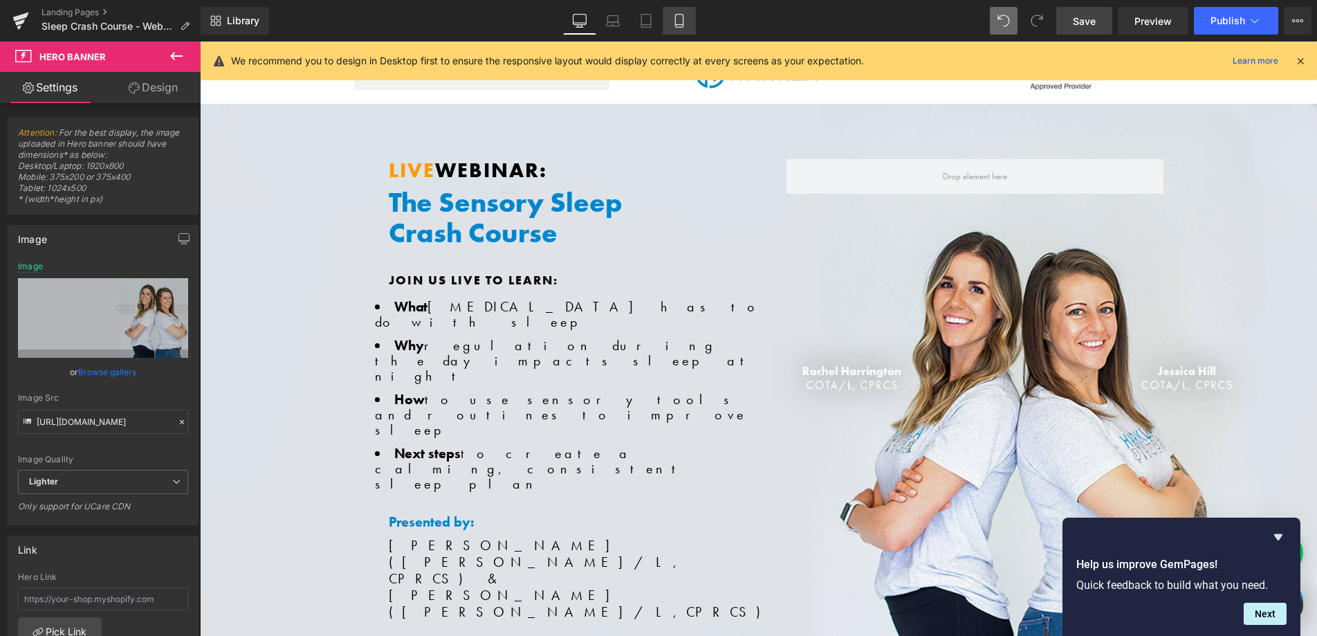
click at [679, 20] on icon at bounding box center [679, 21] width 14 height 14
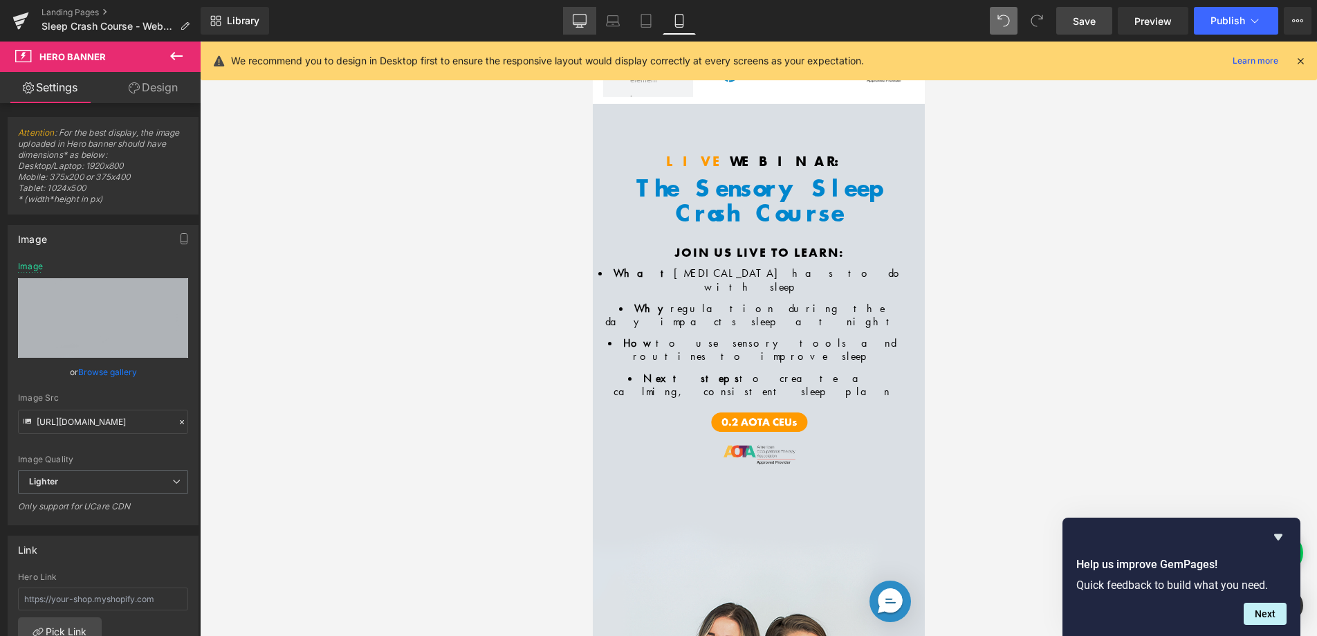
drag, startPoint x: 571, startPoint y: 22, endPoint x: 357, endPoint y: 74, distance: 220.6
click at [571, 22] on link "Desktop" at bounding box center [579, 21] width 33 height 28
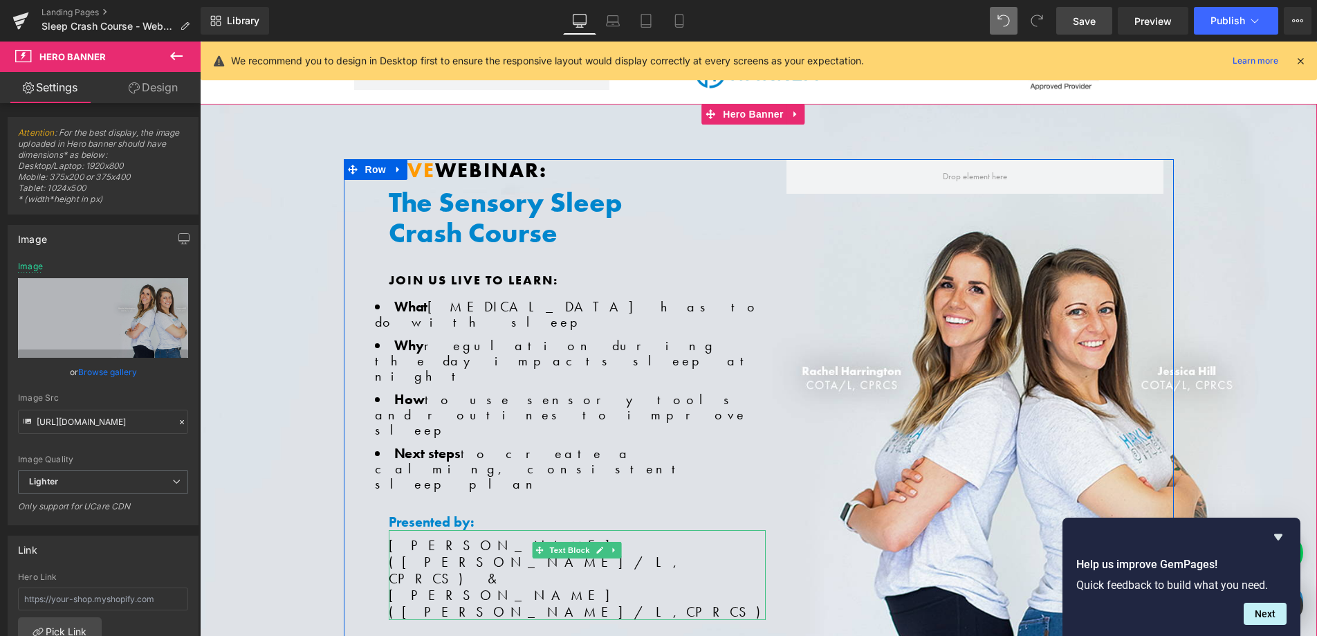
click at [434, 536] on span "Rachel Harrington (COTA/L, CPRCS) &" at bounding box center [537, 561] width 297 height 51
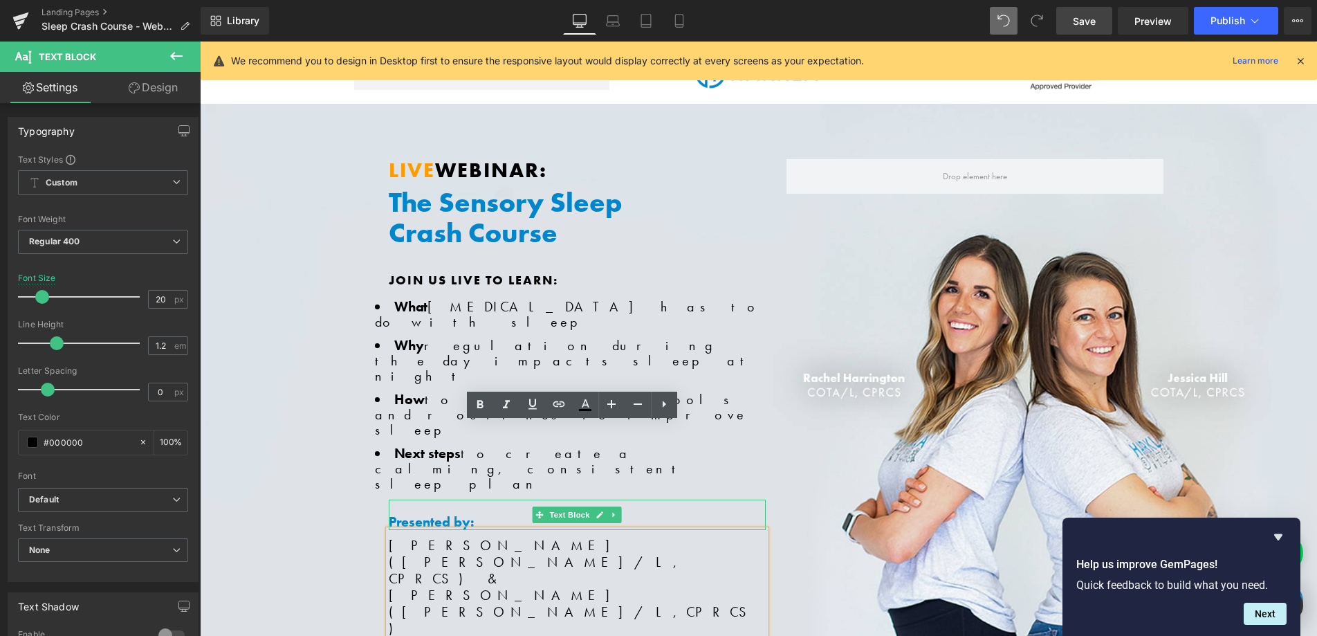
click at [430, 513] on strong "Presented by:" at bounding box center [432, 522] width 86 height 18
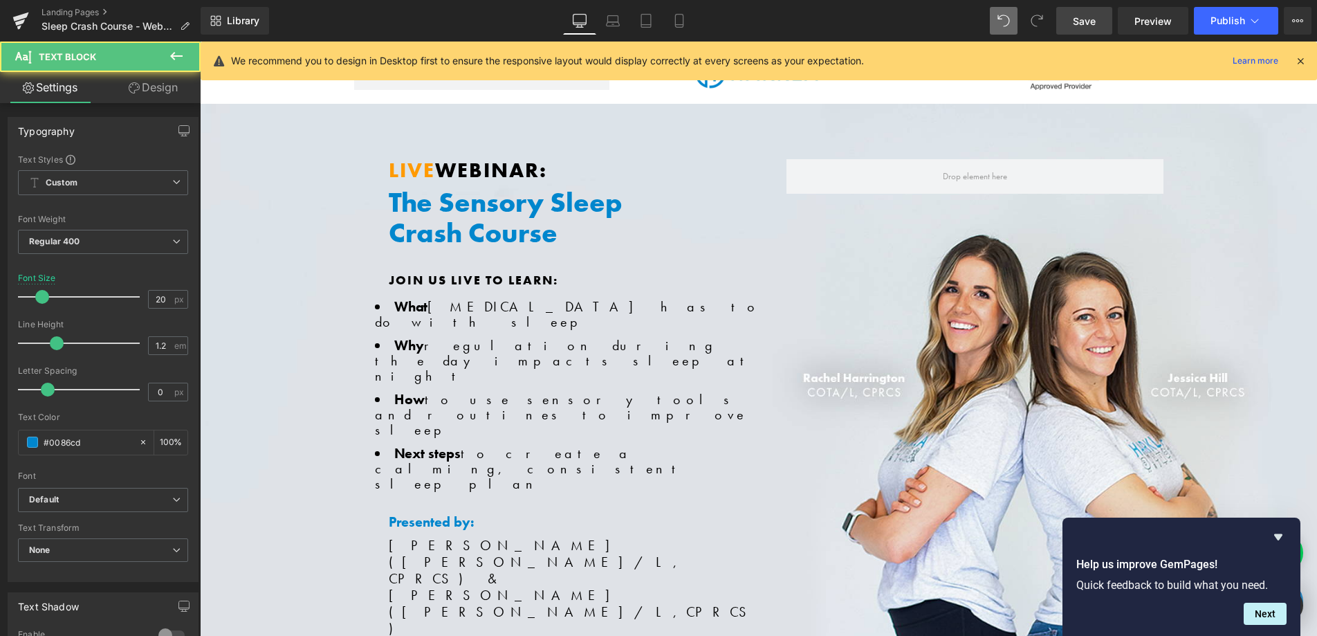
click at [149, 86] on link "Design" at bounding box center [153, 87] width 100 height 31
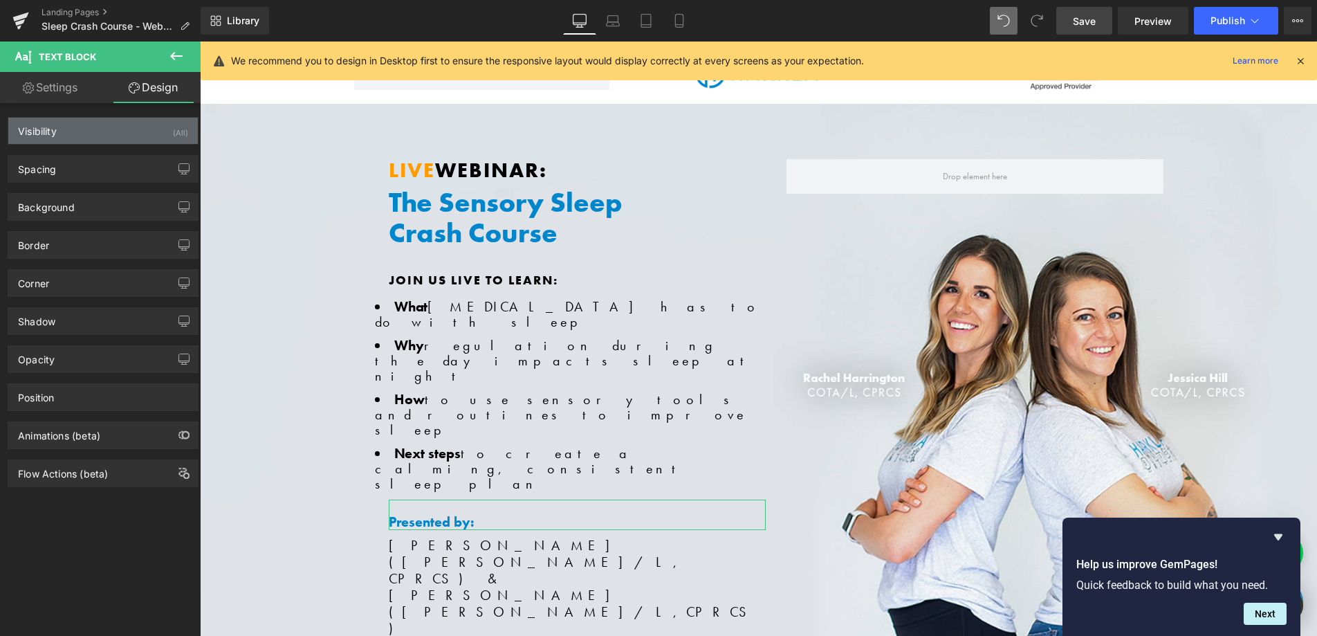
click at [126, 141] on div "Visibility (All)" at bounding box center [103, 131] width 190 height 26
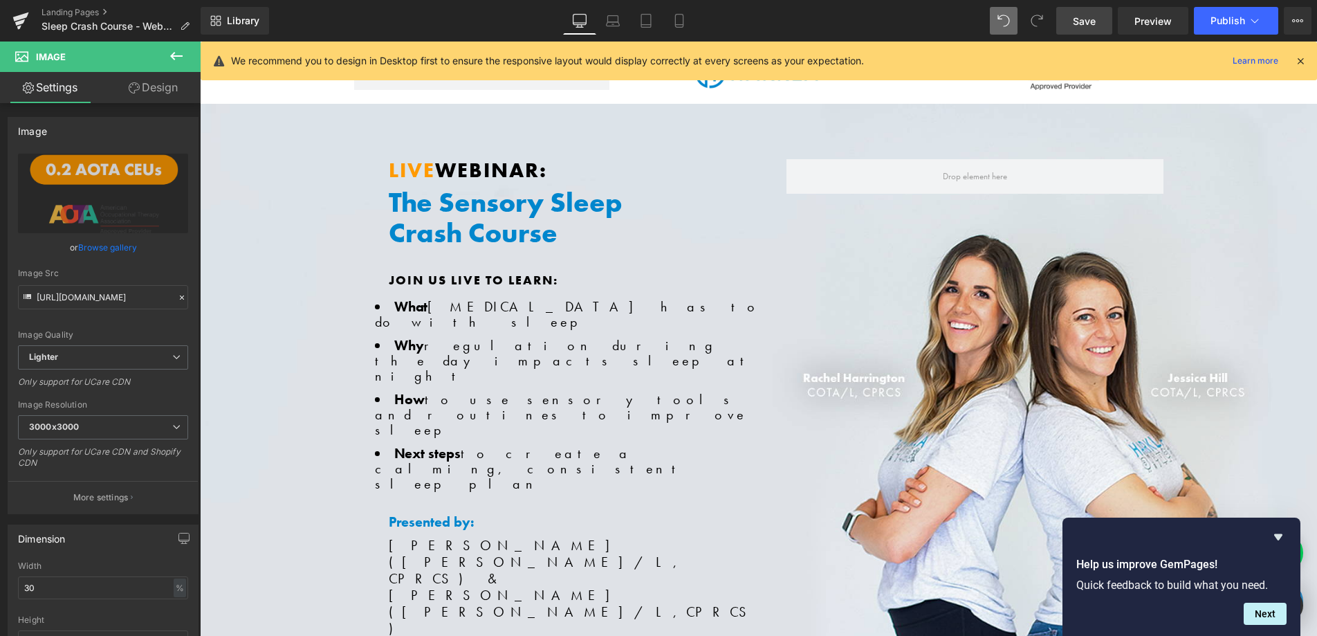
click at [146, 89] on link "Design" at bounding box center [153, 87] width 100 height 31
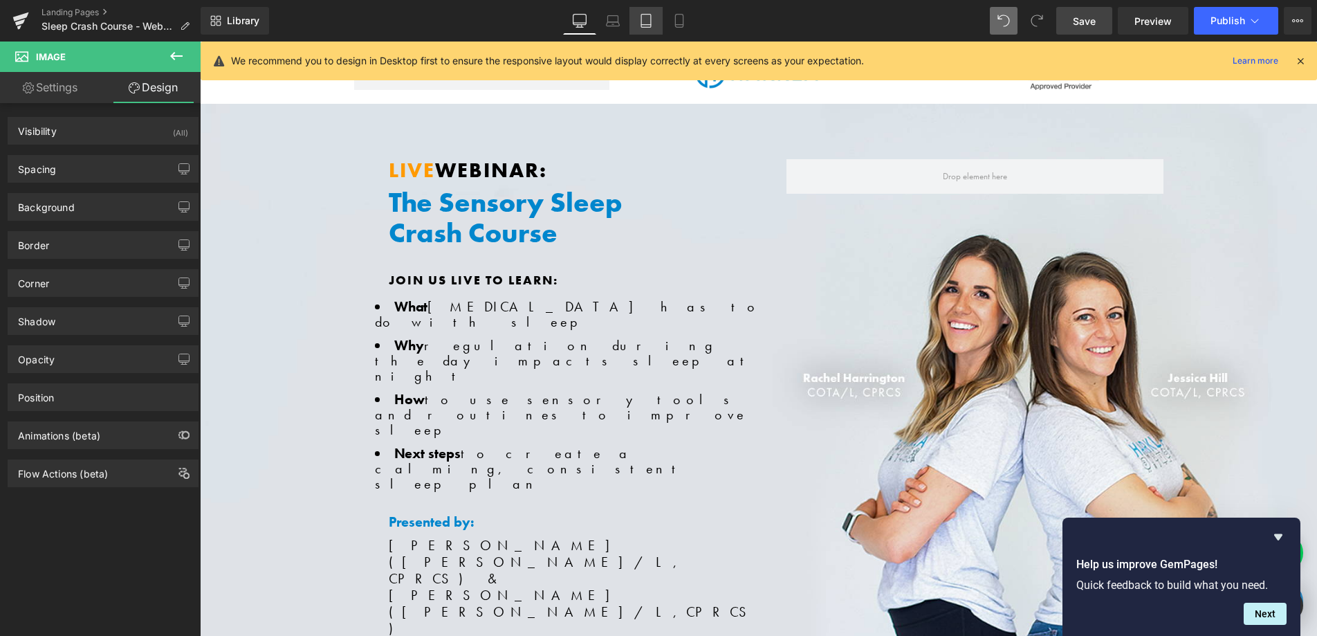
click at [648, 28] on link "Tablet" at bounding box center [645, 21] width 33 height 28
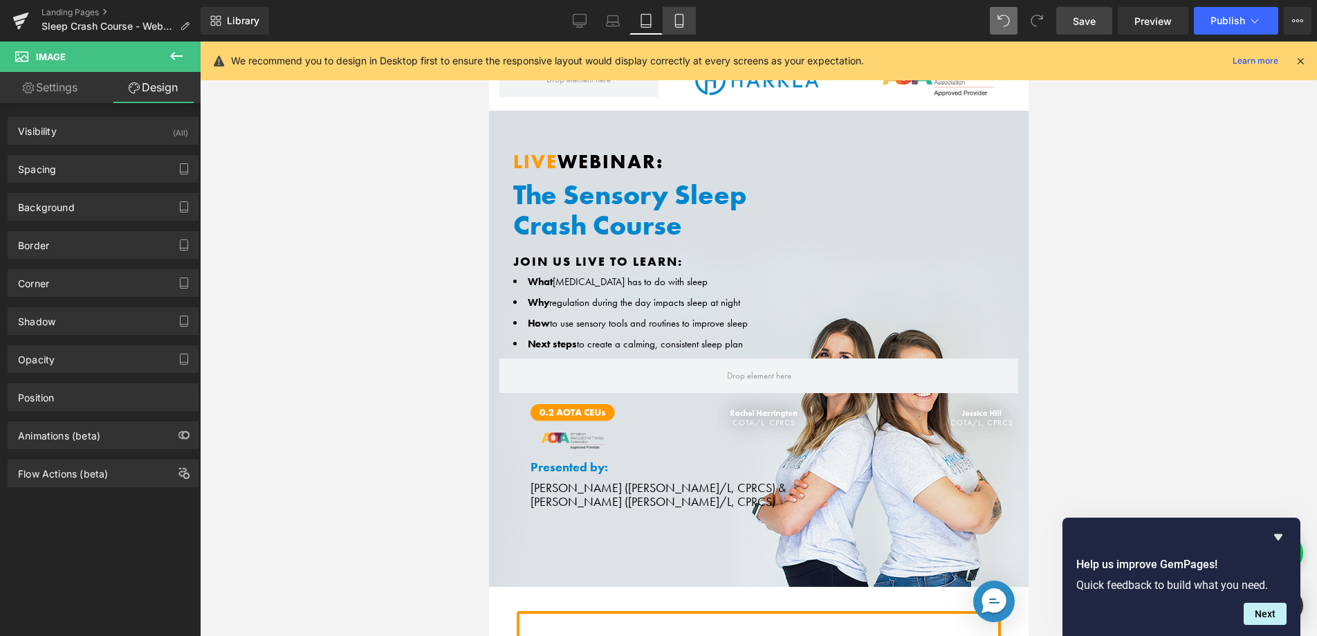
click at [685, 26] on icon at bounding box center [679, 21] width 14 height 14
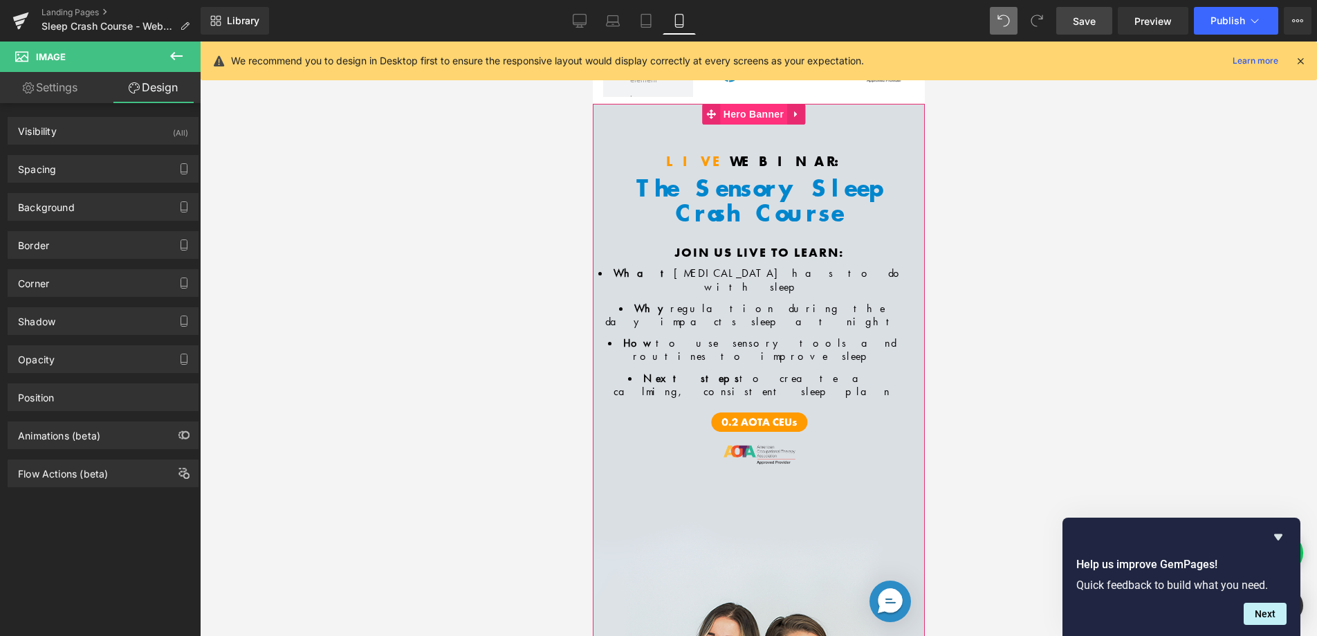
click at [745, 113] on span "Hero Banner" at bounding box center [752, 114] width 67 height 21
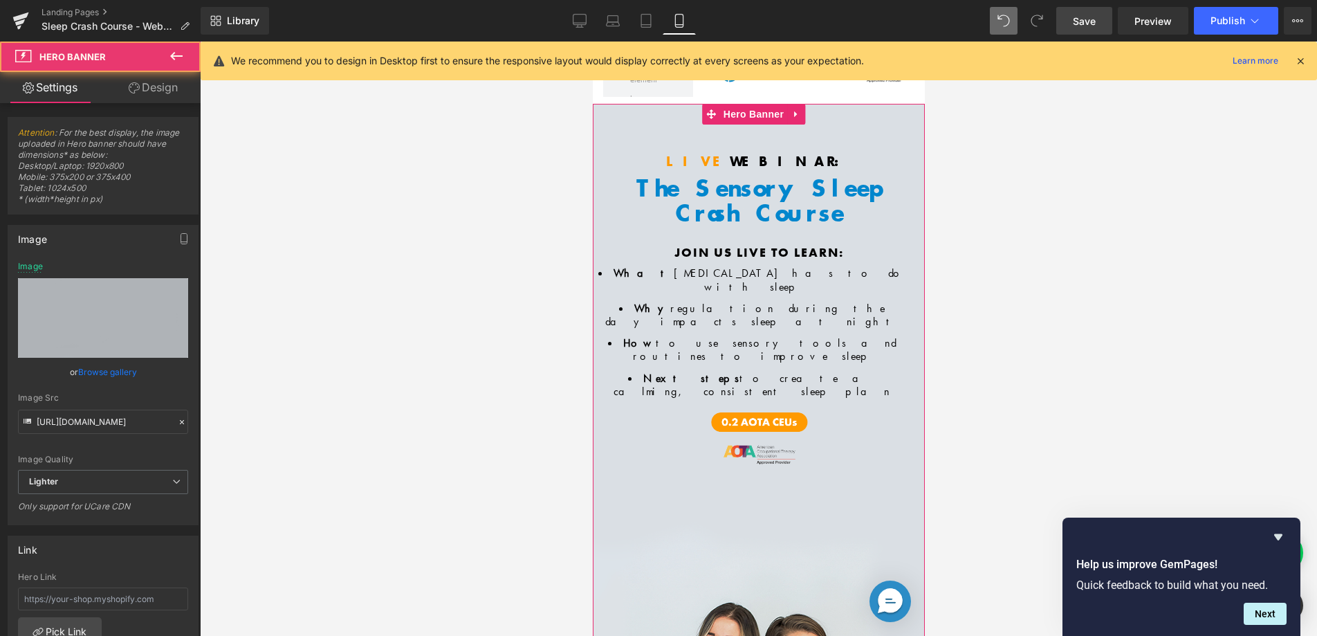
click at [163, 80] on link "Design" at bounding box center [153, 87] width 100 height 31
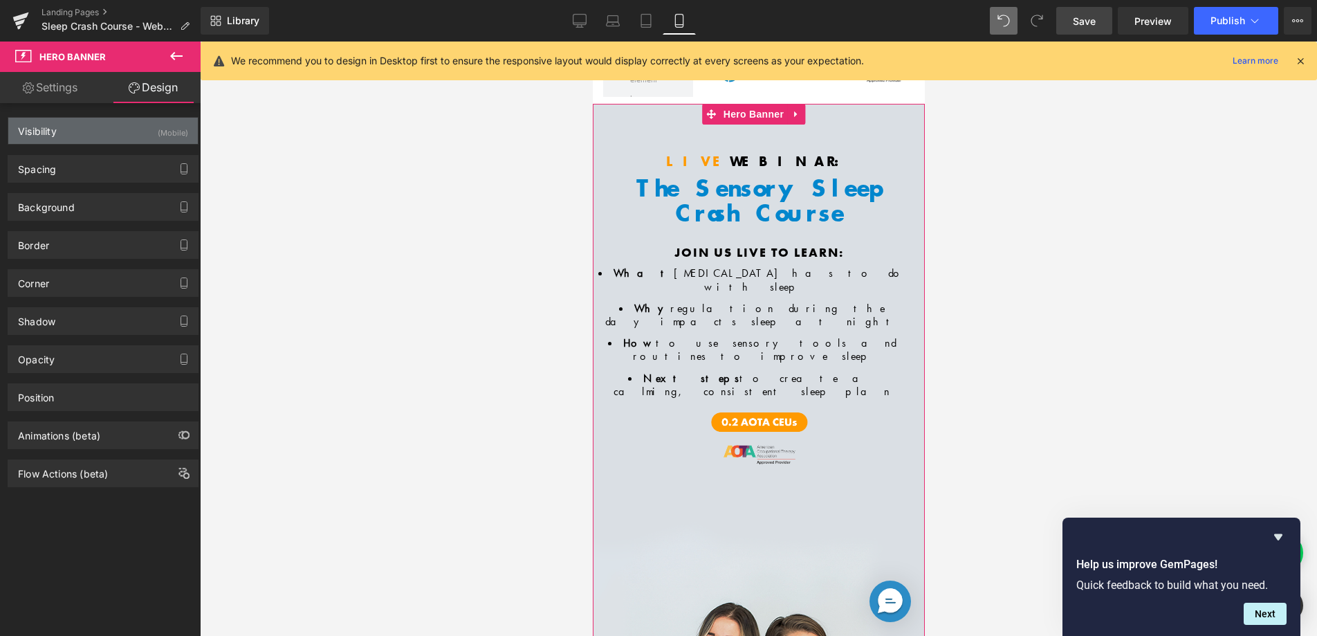
click at [158, 138] on div "(Mobile)" at bounding box center [173, 129] width 30 height 23
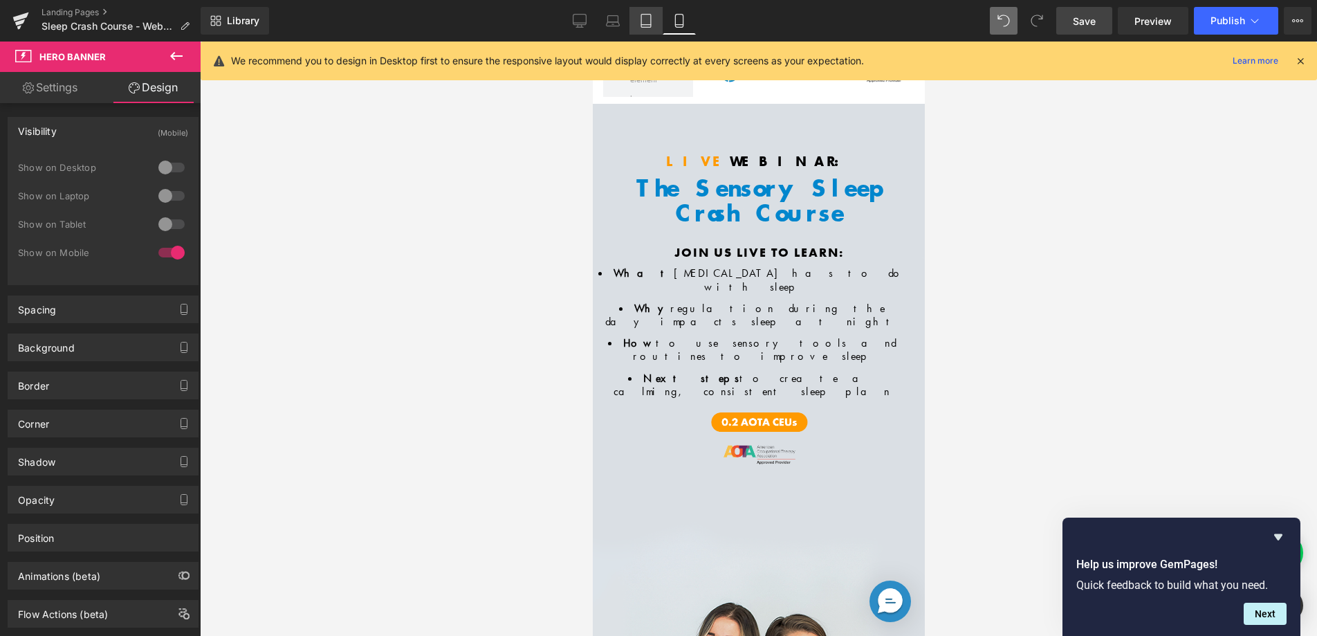
click at [650, 25] on icon at bounding box center [646, 25] width 10 height 0
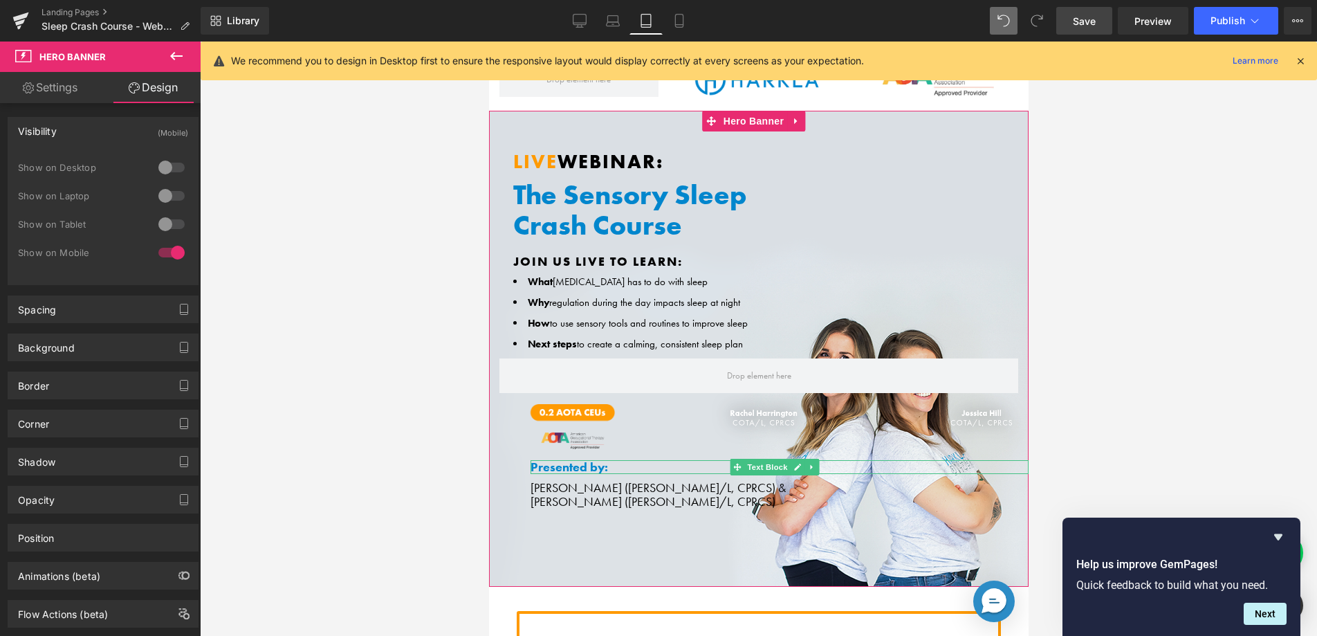
click at [602, 466] on b "Presented by:" at bounding box center [568, 467] width 77 height 16
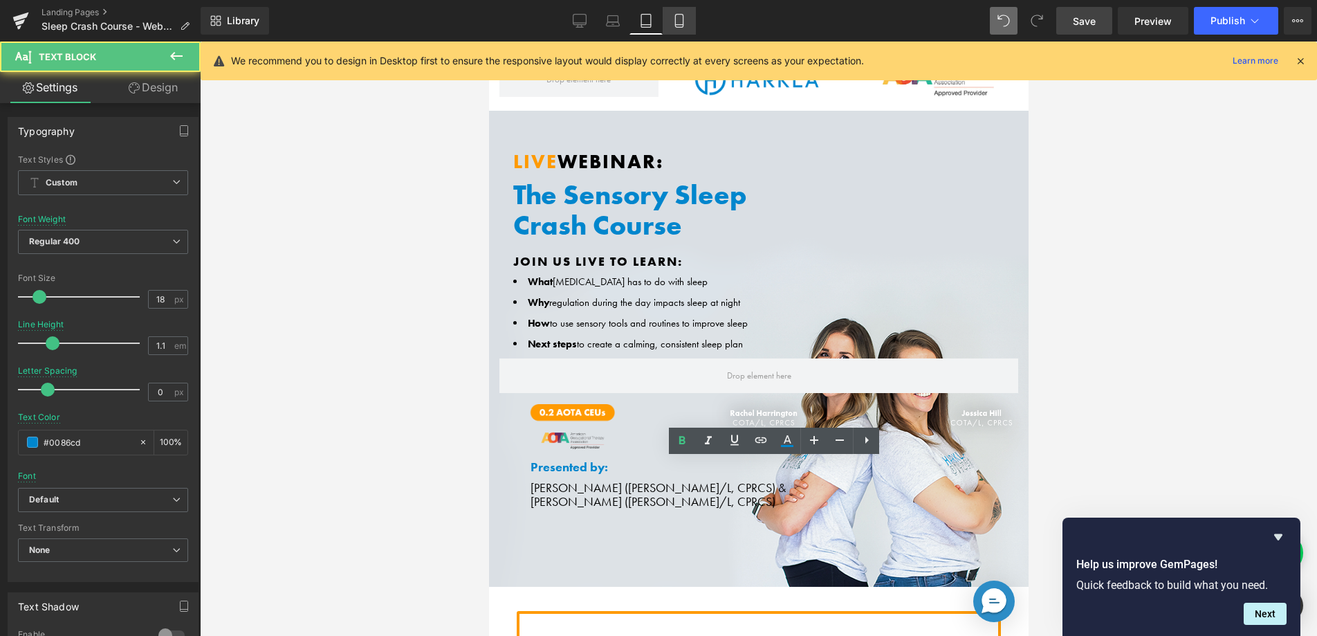
click at [682, 23] on icon at bounding box center [679, 21] width 14 height 14
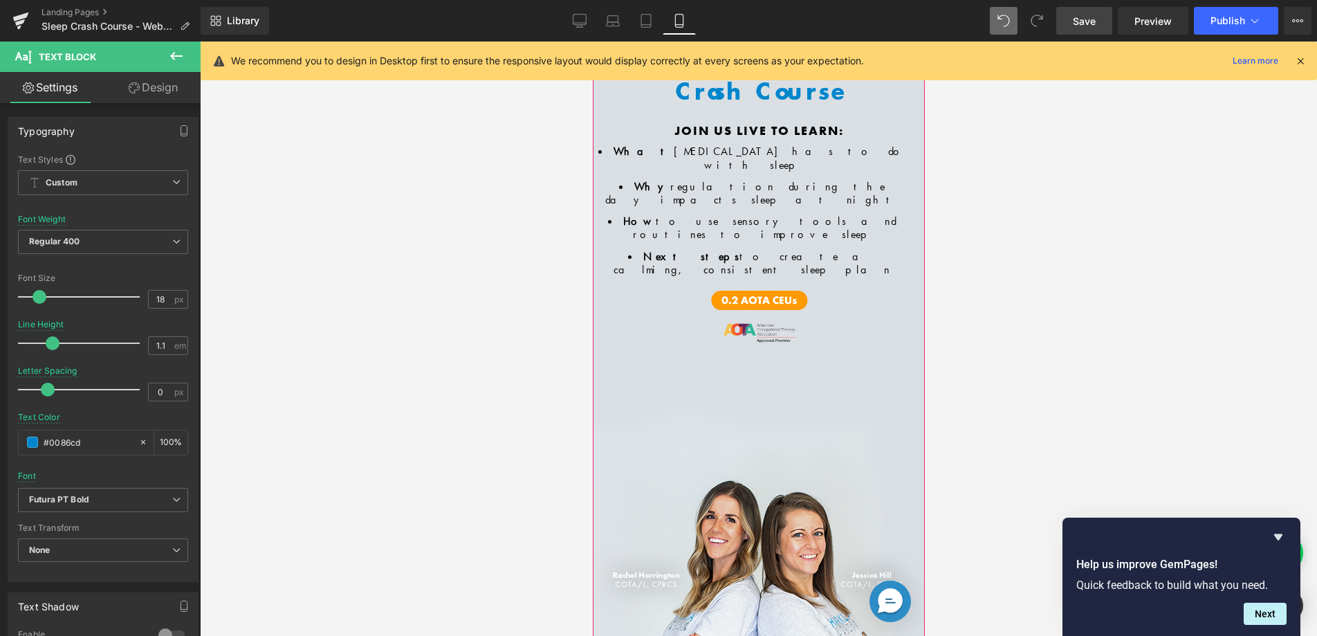
scroll to position [122, 0]
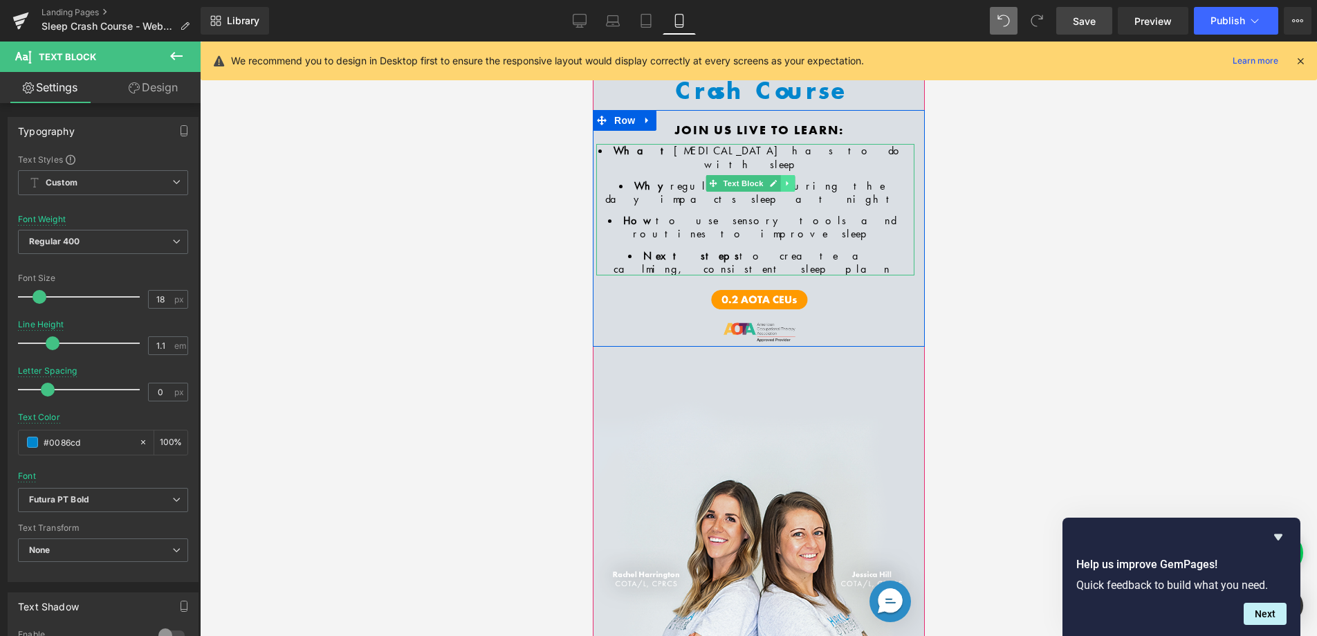
click at [786, 183] on icon at bounding box center [787, 183] width 8 height 8
click at [777, 183] on icon at bounding box center [779, 183] width 8 height 8
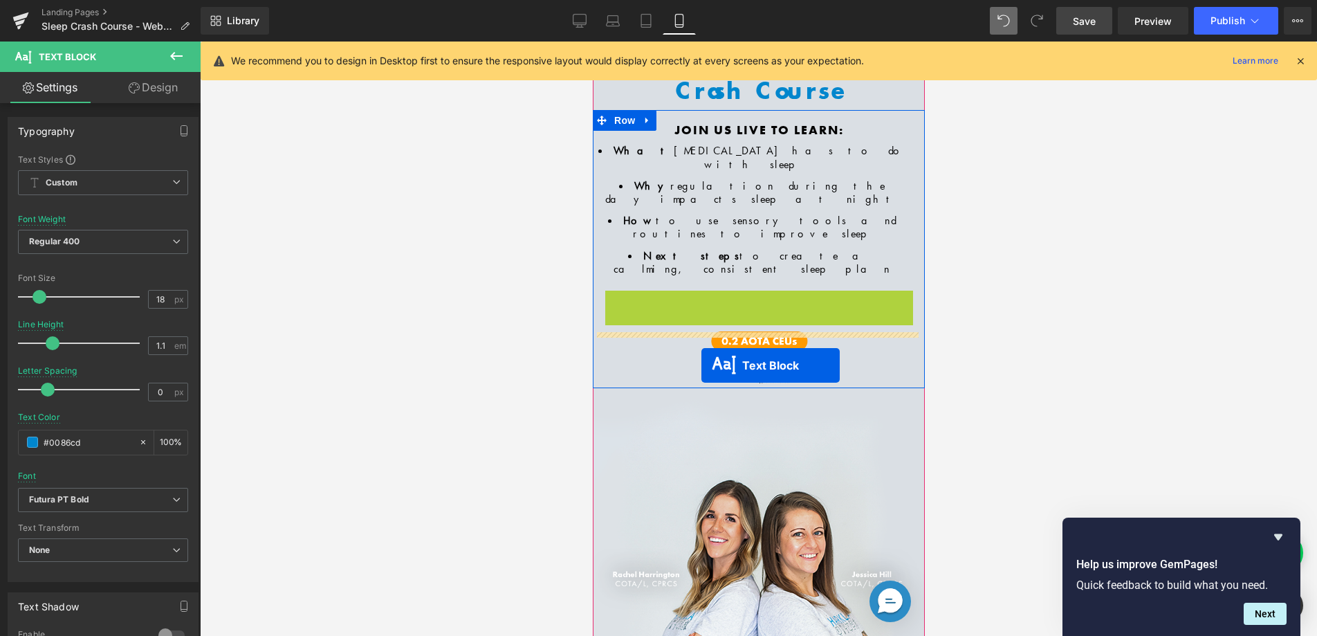
drag, startPoint x: 710, startPoint y: 305, endPoint x: 701, endPoint y: 362, distance: 57.5
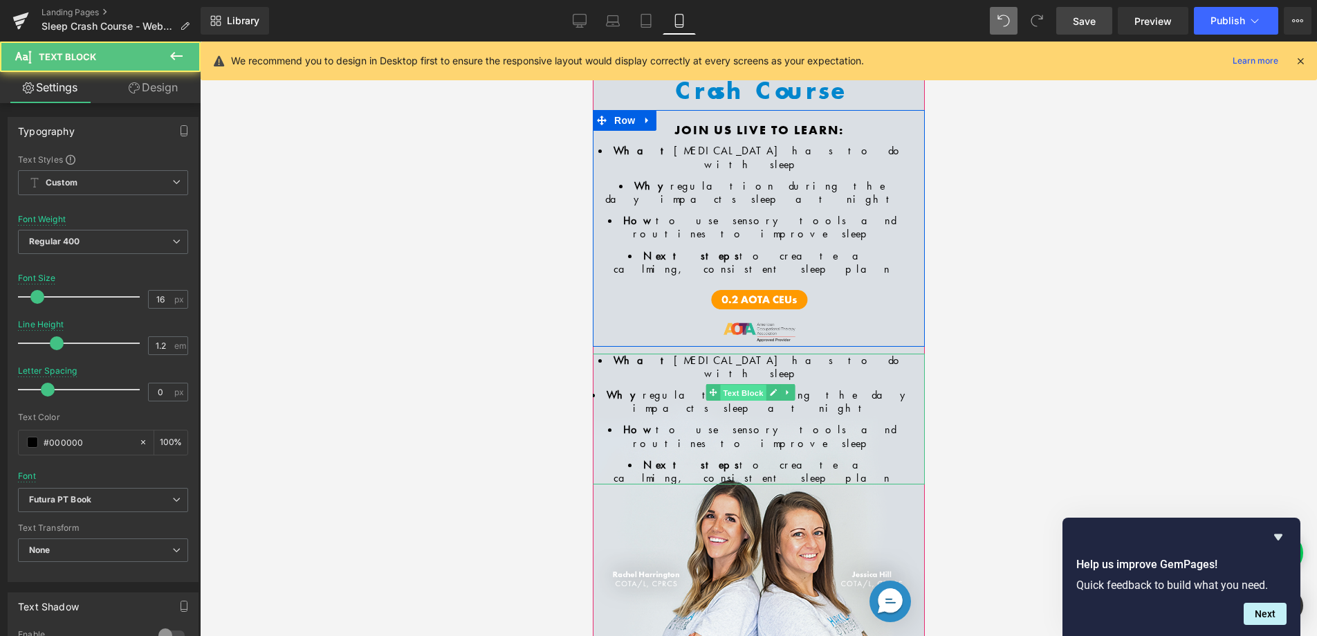
click at [744, 385] on span "Text Block" at bounding box center [742, 393] width 46 height 17
click at [744, 384] on span "Text Block" at bounding box center [742, 392] width 46 height 17
click at [683, 353] on ul "What sensory processing has to do with sleep Why regulation during the day impa…" at bounding box center [751, 418] width 332 height 131
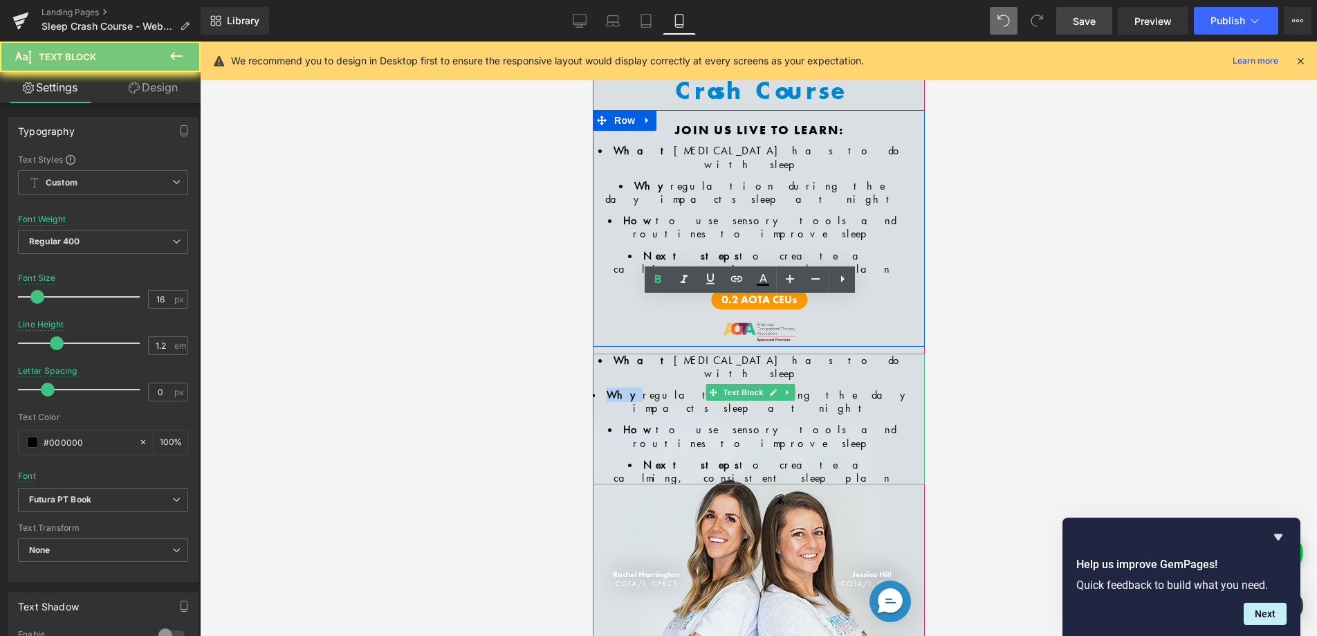
click at [683, 353] on ul "What sensory processing has to do with sleep Why regulation during the day impa…" at bounding box center [751, 418] width 332 height 131
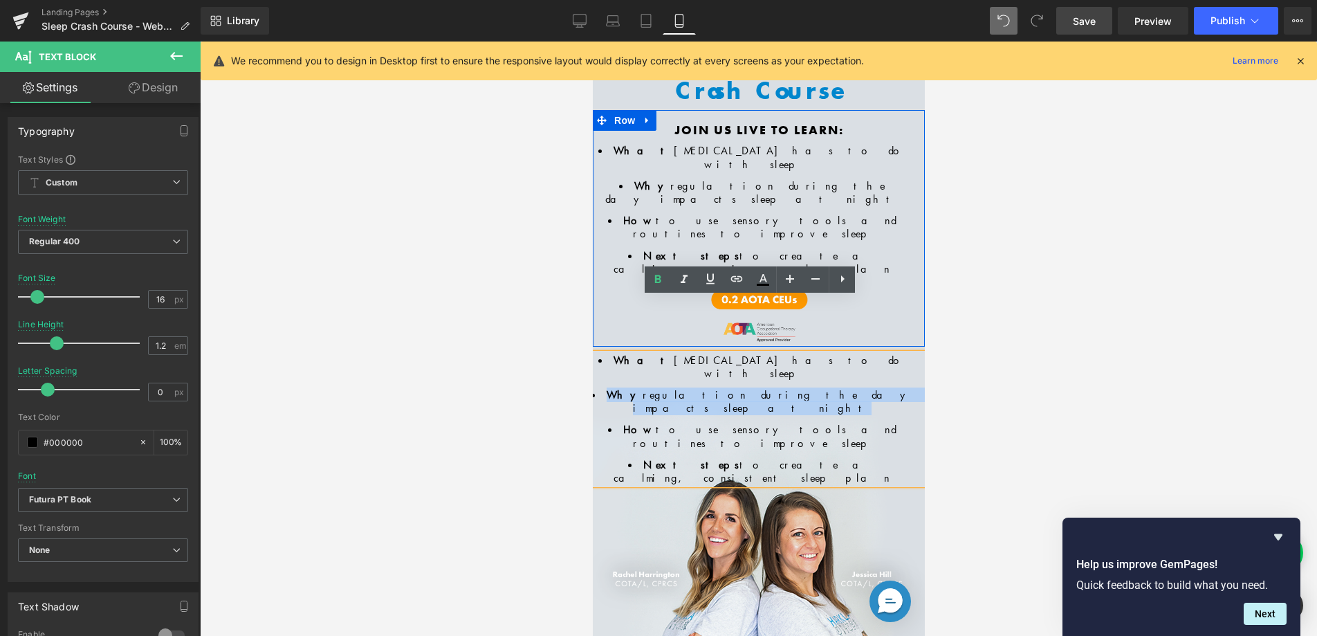
click at [683, 353] on ul "What sensory processing has to do with sleep Why regulation during the day impa…" at bounding box center [751, 418] width 332 height 131
click at [750, 353] on ul "What sensory processing has to do with sleep Why regulation during the day impa…" at bounding box center [751, 418] width 332 height 131
drag, startPoint x: 863, startPoint y: 373, endPoint x: 674, endPoint y: 293, distance: 205.2
click at [647, 353] on ul "What sensory processing has to do with sleep Why regulation during the day impa…" at bounding box center [751, 418] width 332 height 131
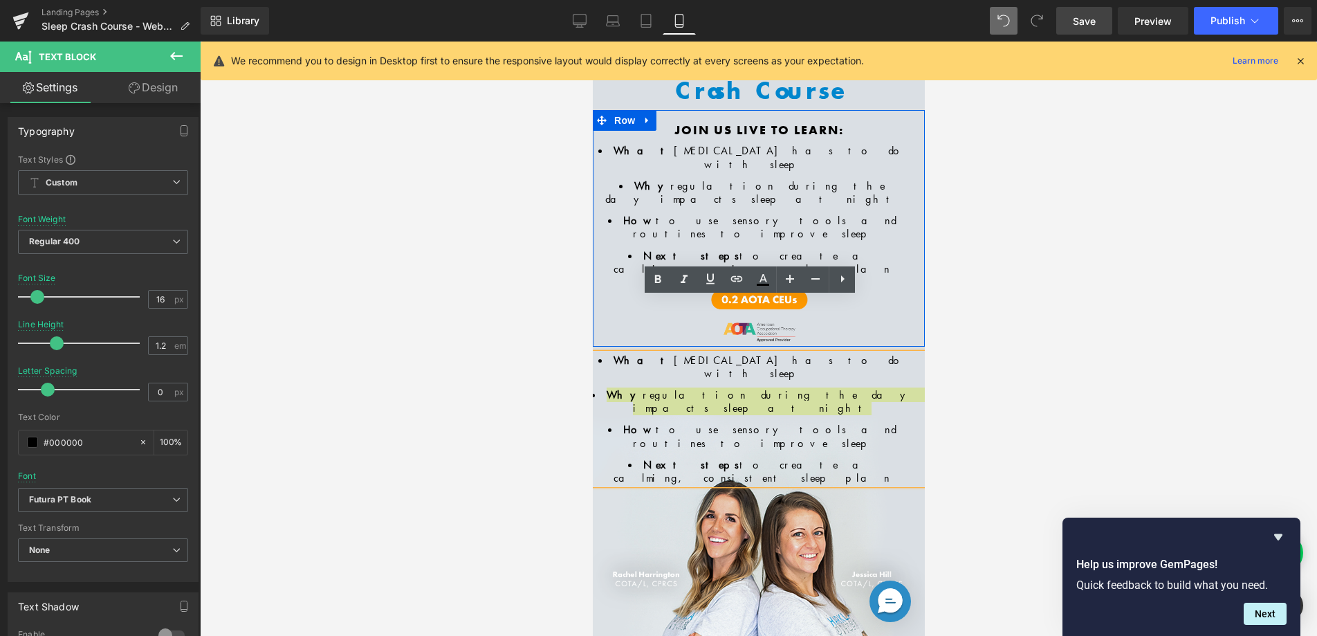
click at [834, 277] on icon at bounding box center [842, 278] width 17 height 17
drag, startPoint x: 842, startPoint y: 282, endPoint x: 833, endPoint y: 282, distance: 8.3
click at [841, 282] on icon at bounding box center [841, 279] width 3 height 8
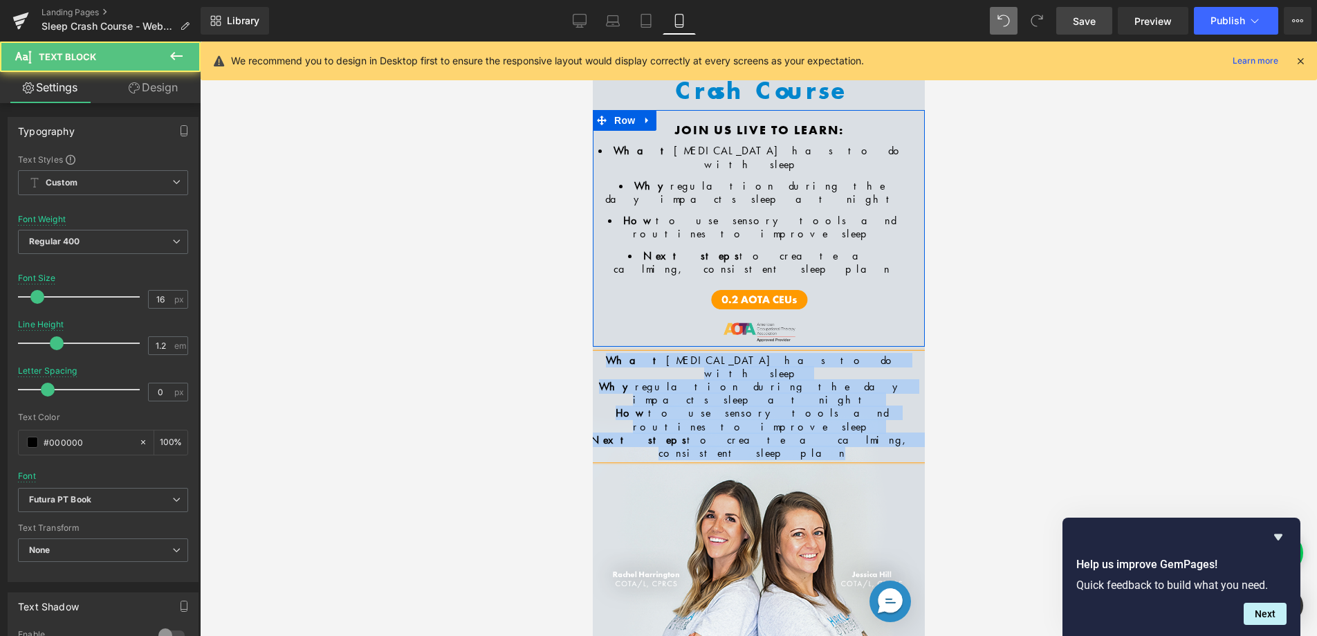
click at [697, 405] on span "to use sensory tools and routines to improve sleep" at bounding box center [760, 419] width 256 height 28
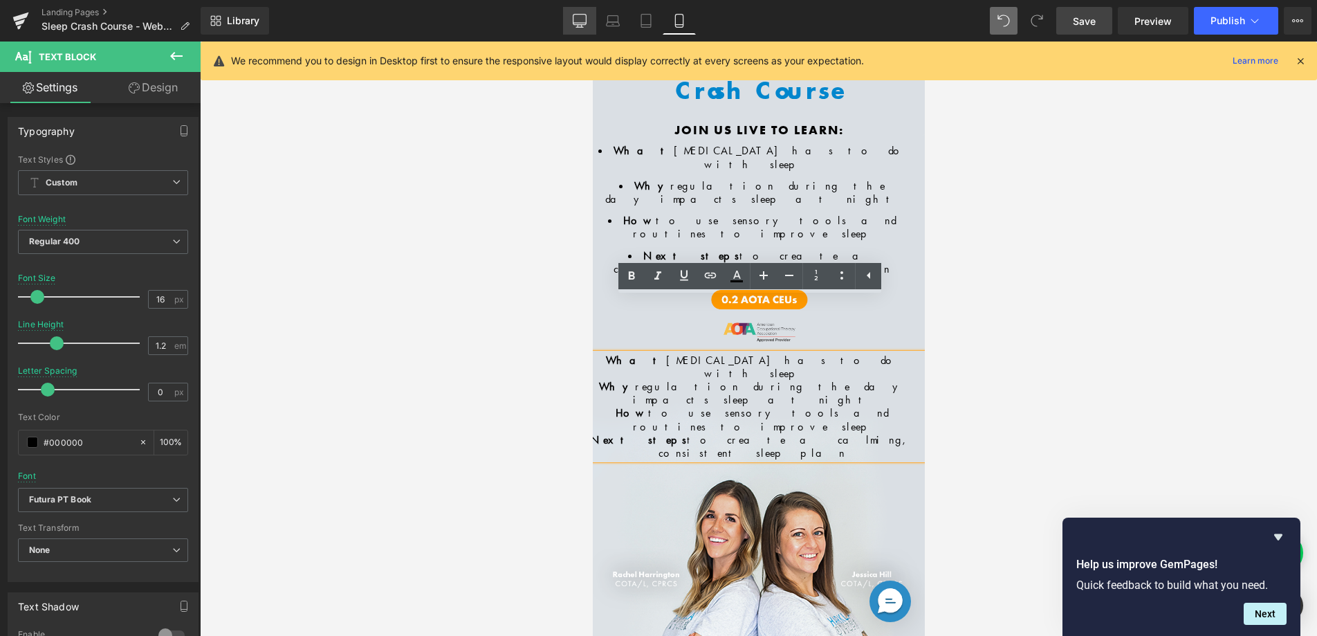
click at [580, 22] on icon at bounding box center [580, 21] width 14 height 14
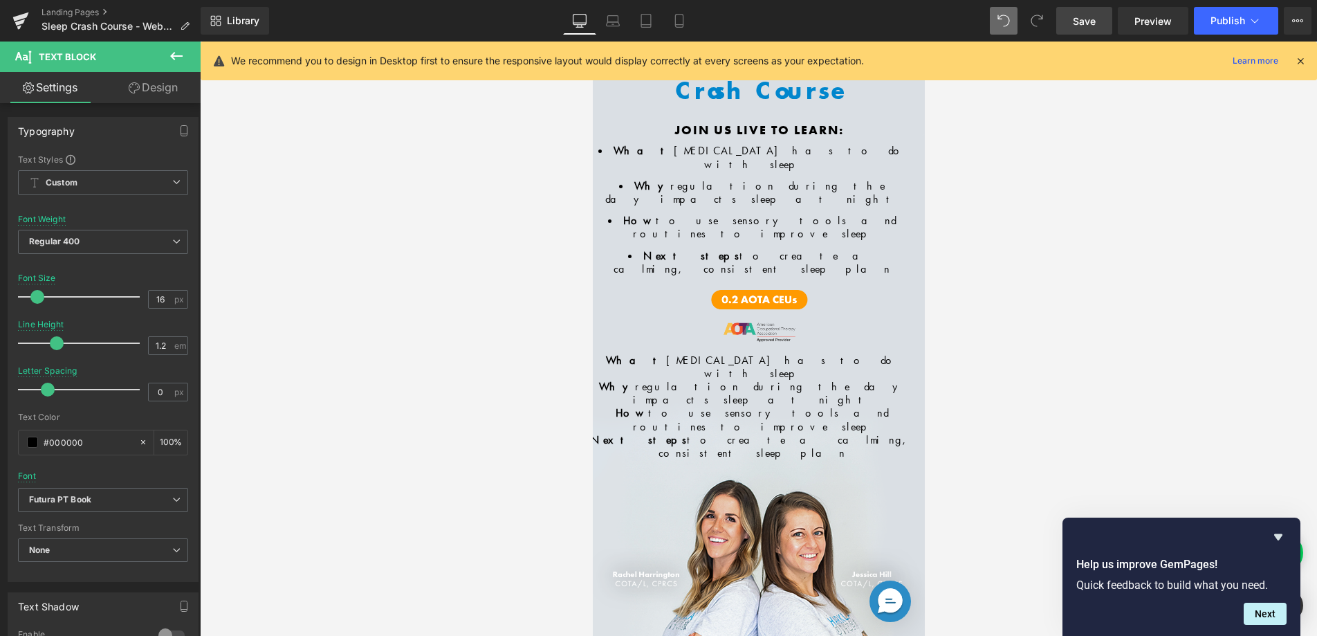
scroll to position [0, 0]
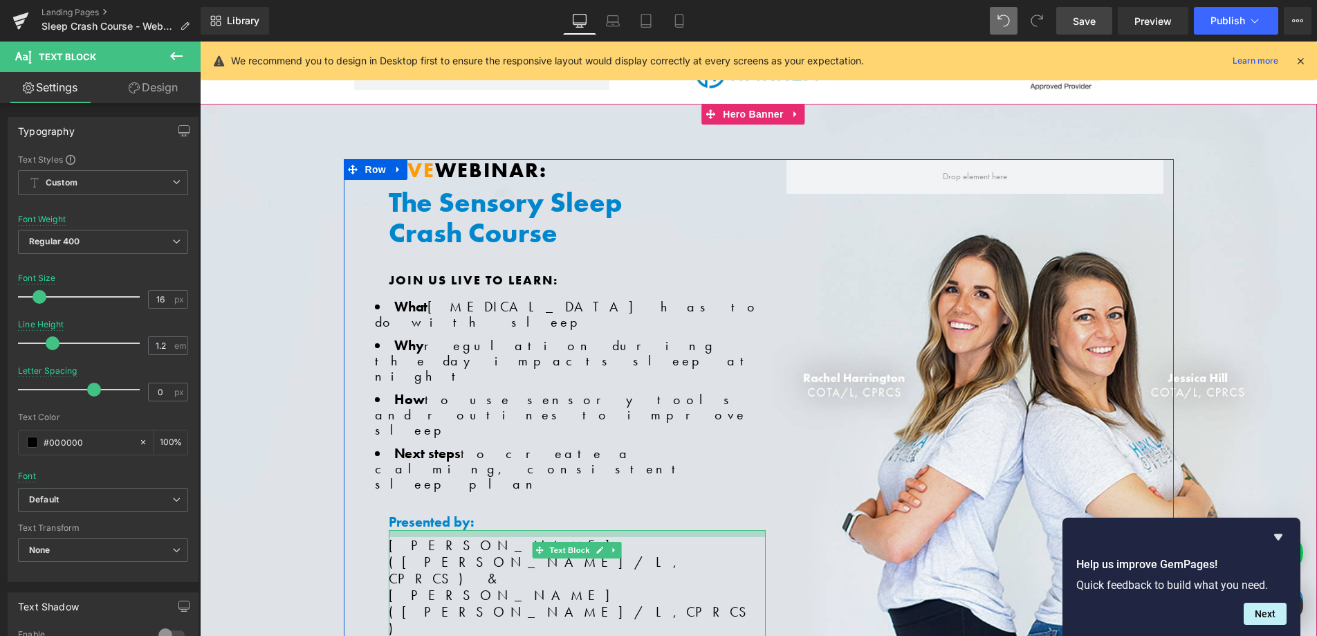
drag, startPoint x: 424, startPoint y: 422, endPoint x: 422, endPoint y: 414, distance: 8.6
click at [424, 530] on div at bounding box center [577, 533] width 377 height 7
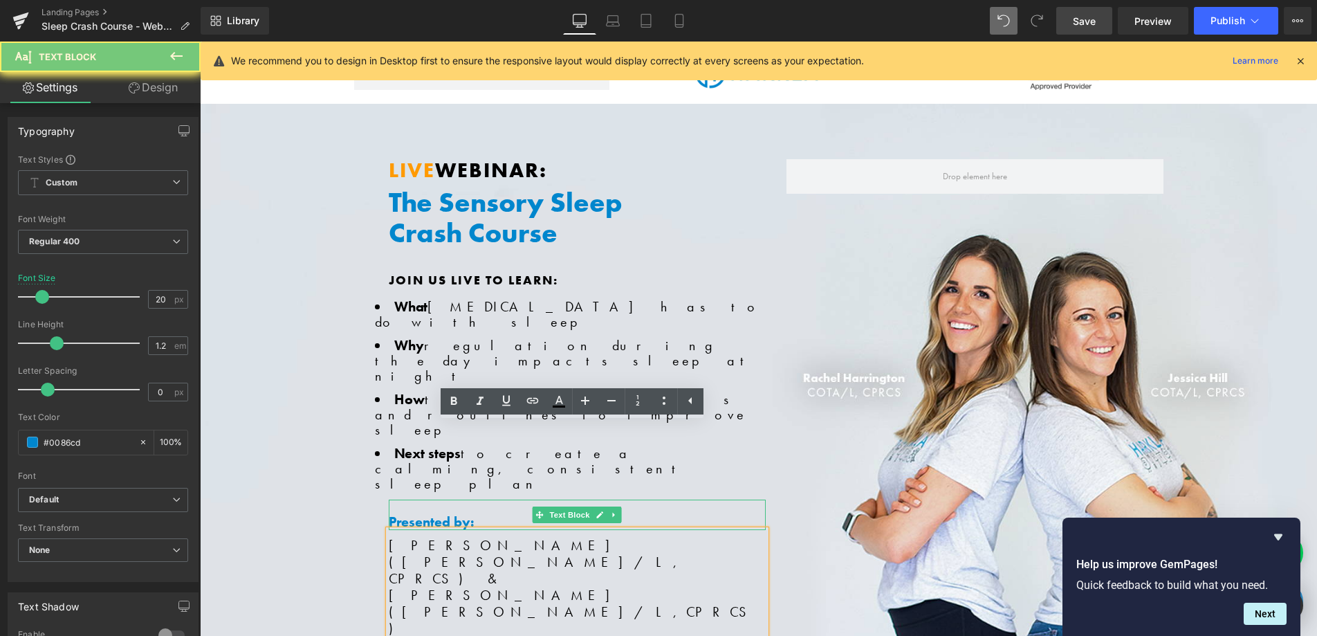
click at [422, 513] on strong "Presented by:" at bounding box center [432, 522] width 86 height 18
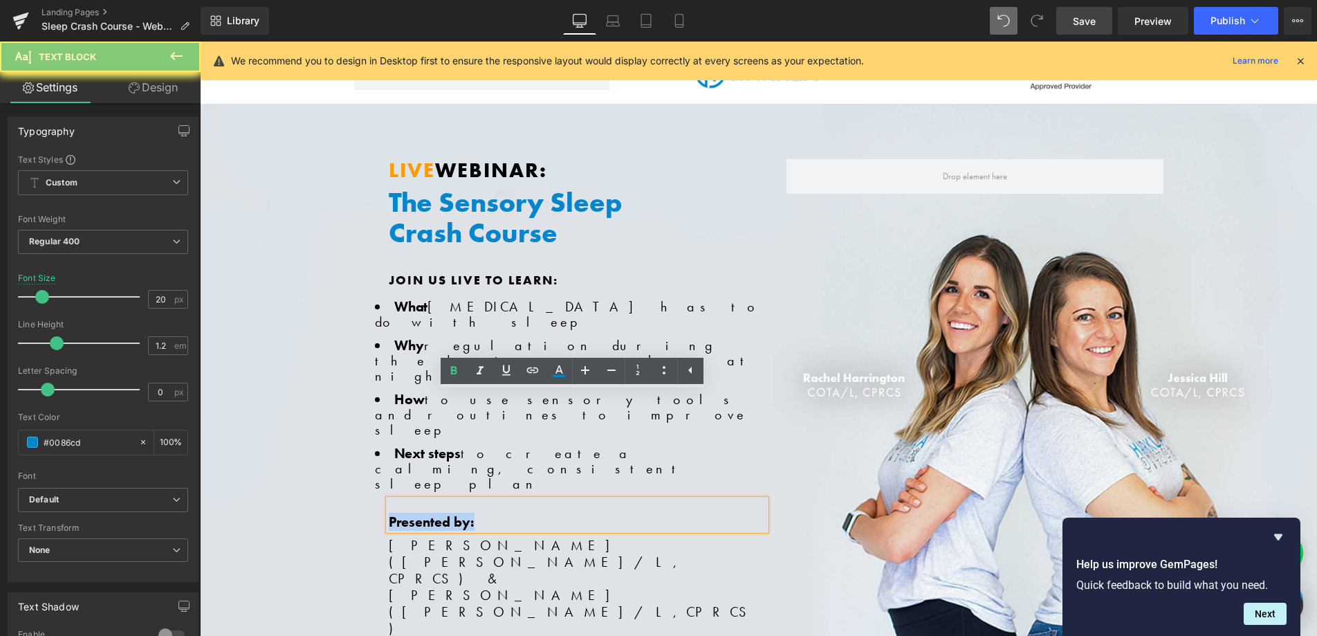
click at [422, 513] on strong "Presented by:" at bounding box center [432, 522] width 86 height 18
copy strong "Presented by:"
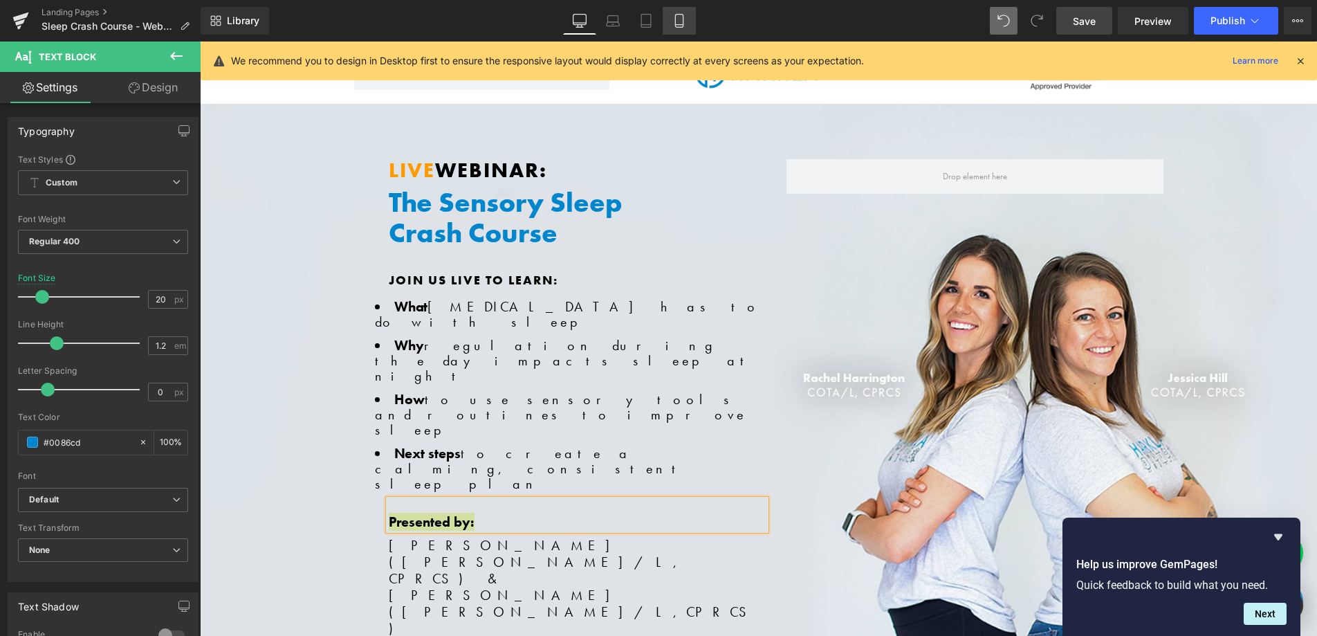
click at [685, 18] on icon at bounding box center [679, 21] width 14 height 14
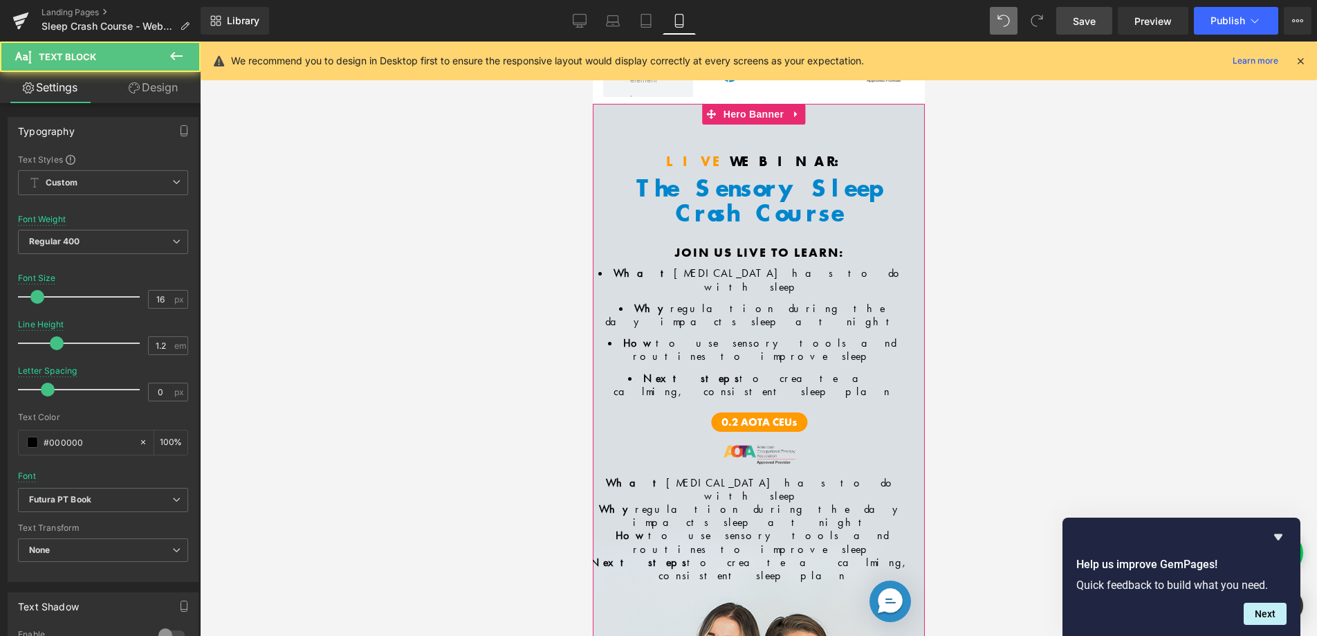
click at [692, 501] on span "regulation during the day impacts sleep at night" at bounding box center [768, 515] width 273 height 28
click at [692, 475] on span "sensory processing has to do with sleep" at bounding box center [781, 489] width 232 height 28
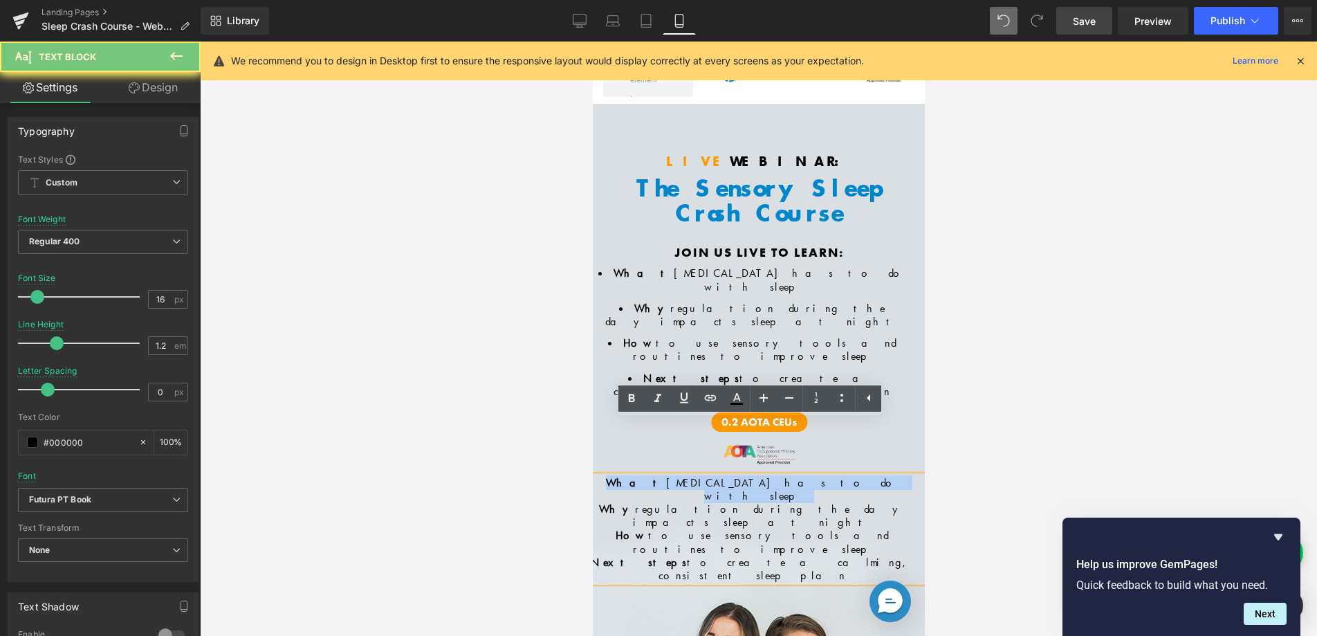
click at [692, 475] on span "sensory processing has to do with sleep" at bounding box center [781, 489] width 232 height 28
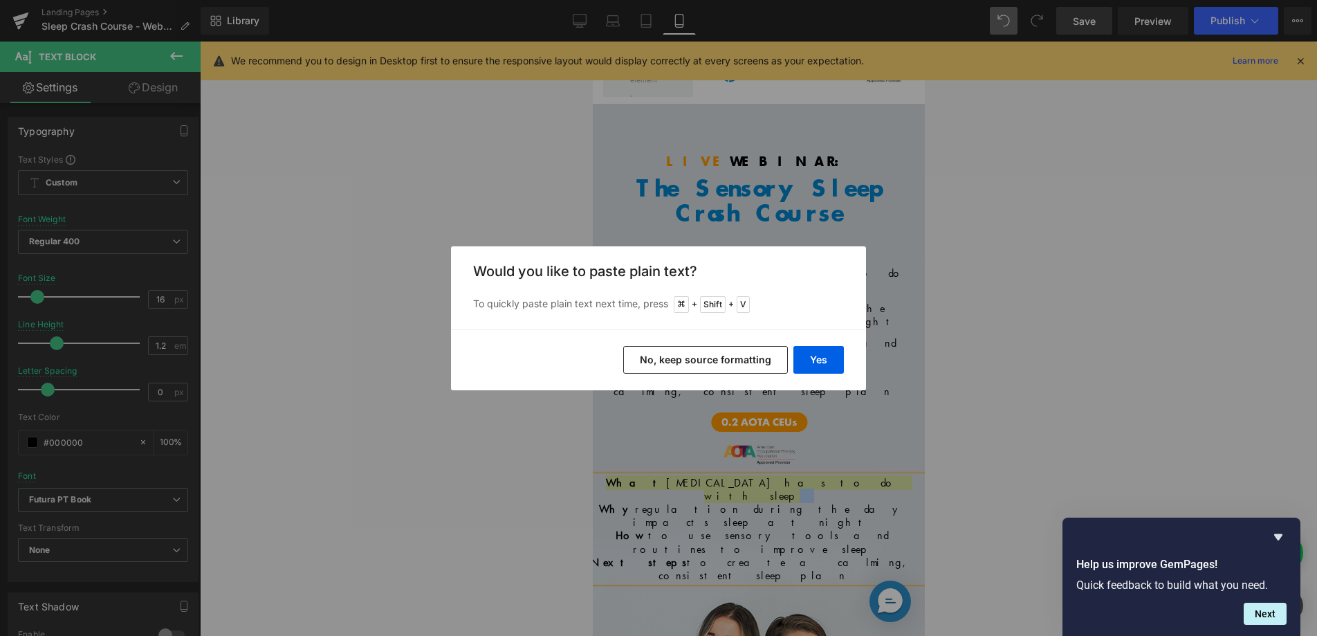
click at [735, 360] on button "No, keep source formatting" at bounding box center [705, 360] width 165 height 28
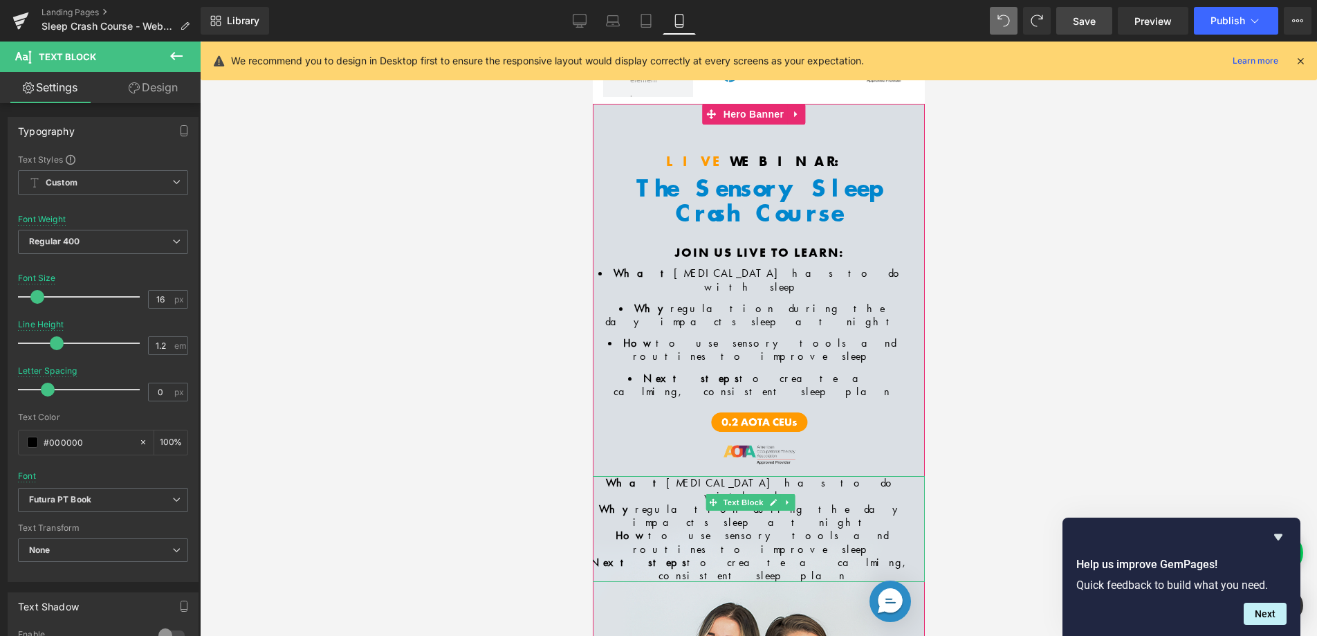
click at [713, 528] on span "to use sensory tools and routines to improve sleep" at bounding box center [760, 542] width 256 height 28
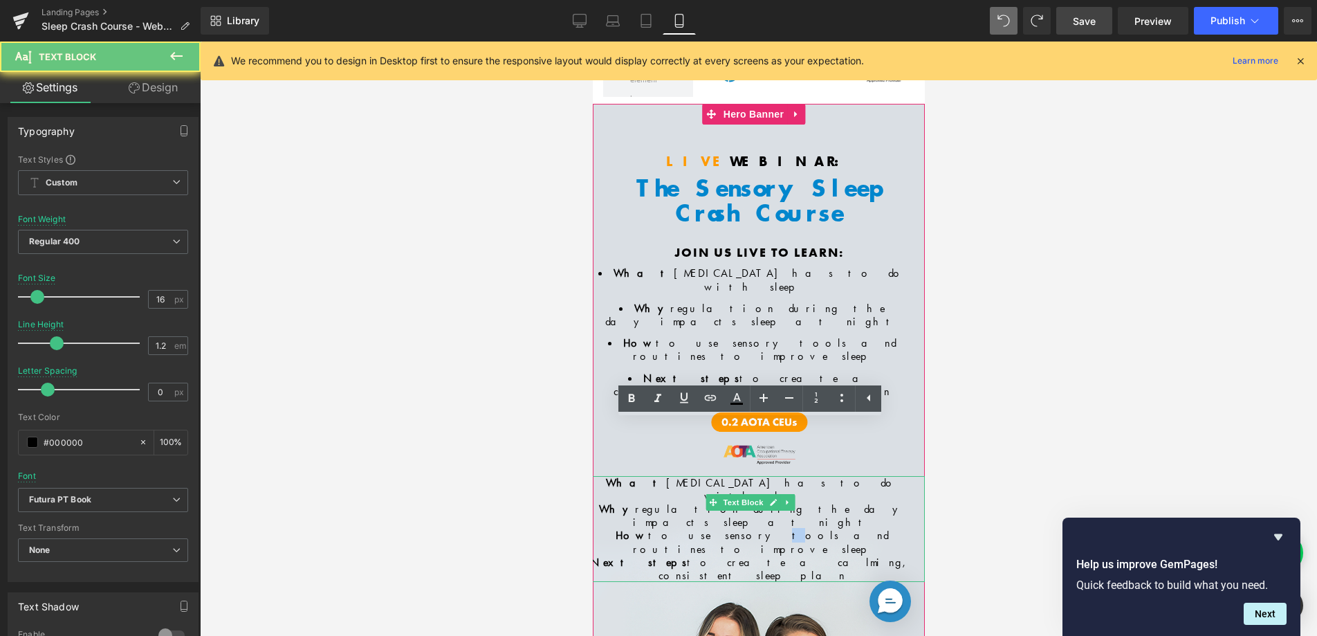
click at [713, 528] on span "to use sensory tools and routines to improve sleep" at bounding box center [760, 542] width 256 height 28
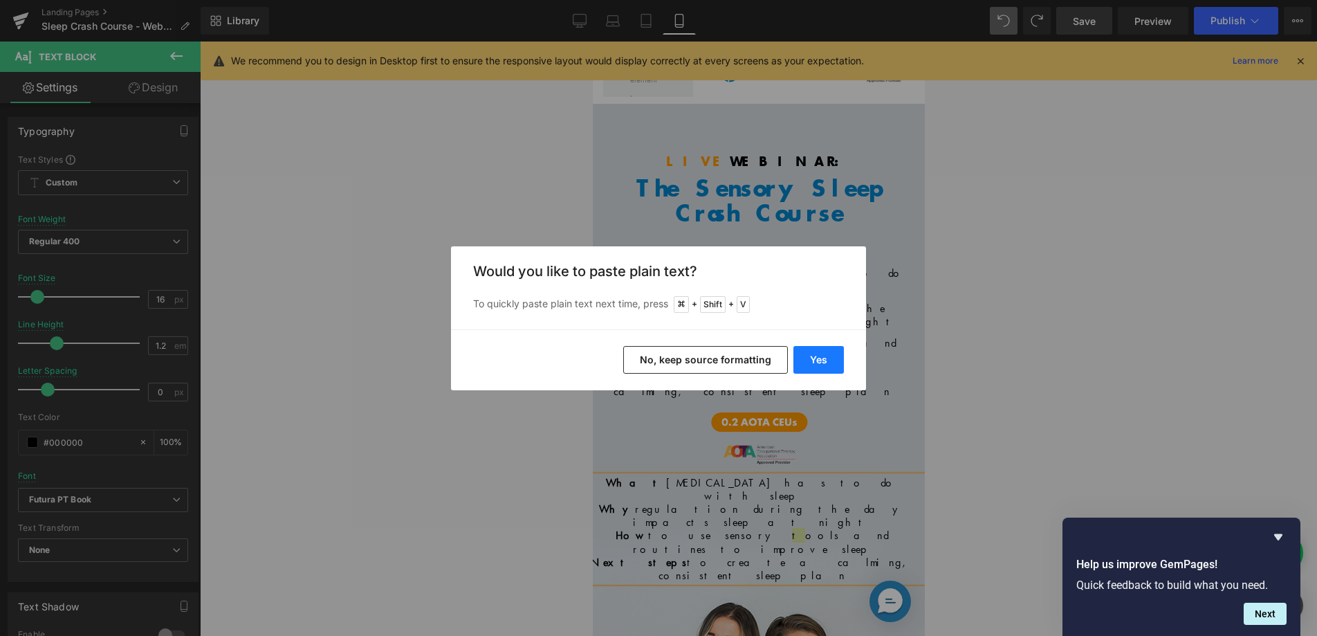
click at [805, 360] on button "Yes" at bounding box center [818, 360] width 50 height 28
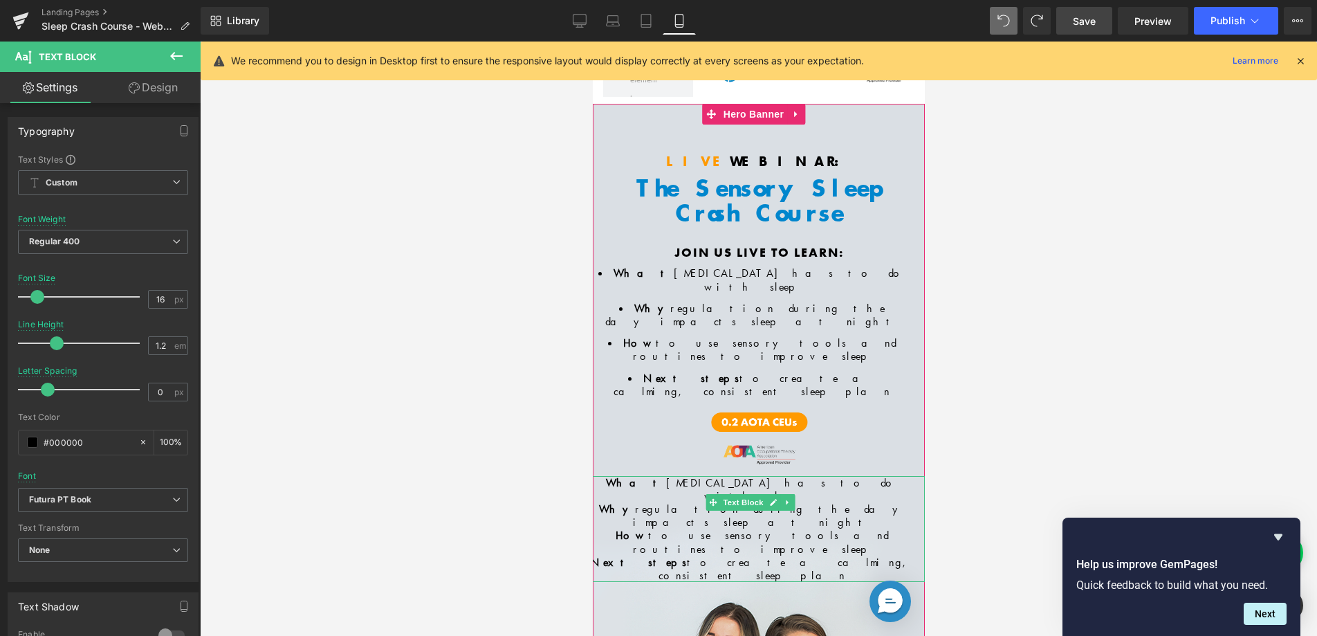
click at [771, 499] on icon at bounding box center [772, 502] width 7 height 7
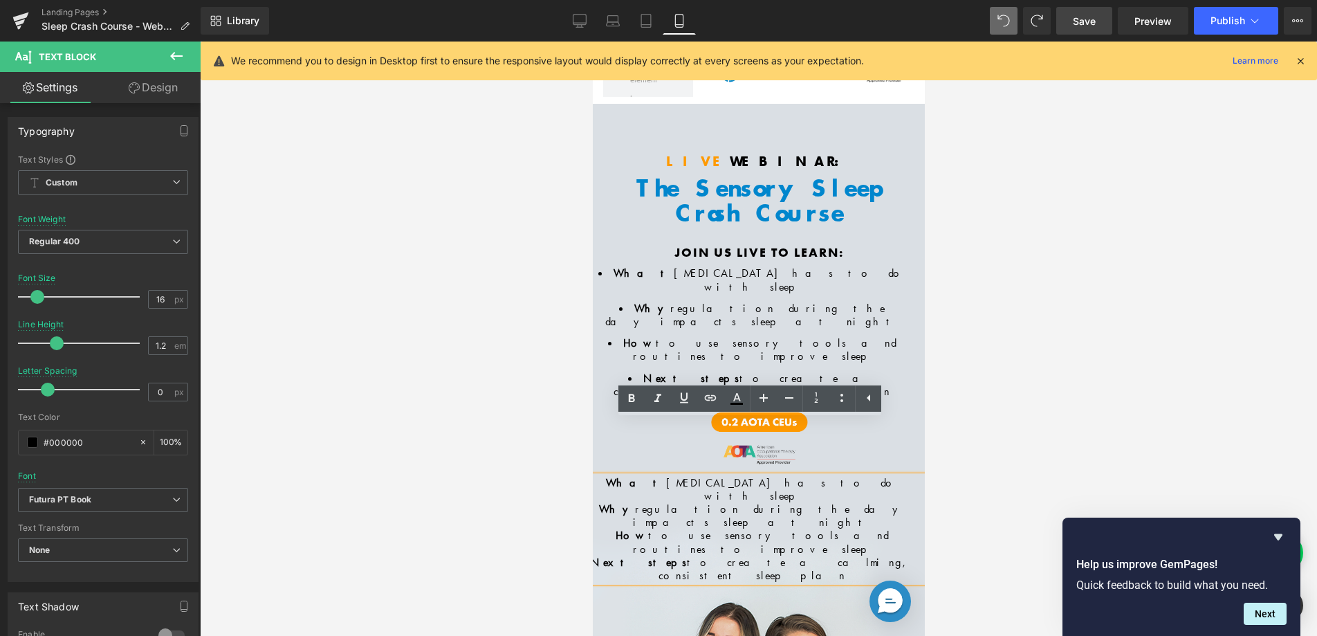
click at [782, 498] on div "Live Webinar: Heading The Sensory Sleep Crash Course Heading Row Join us live t…" at bounding box center [758, 458] width 332 height 708
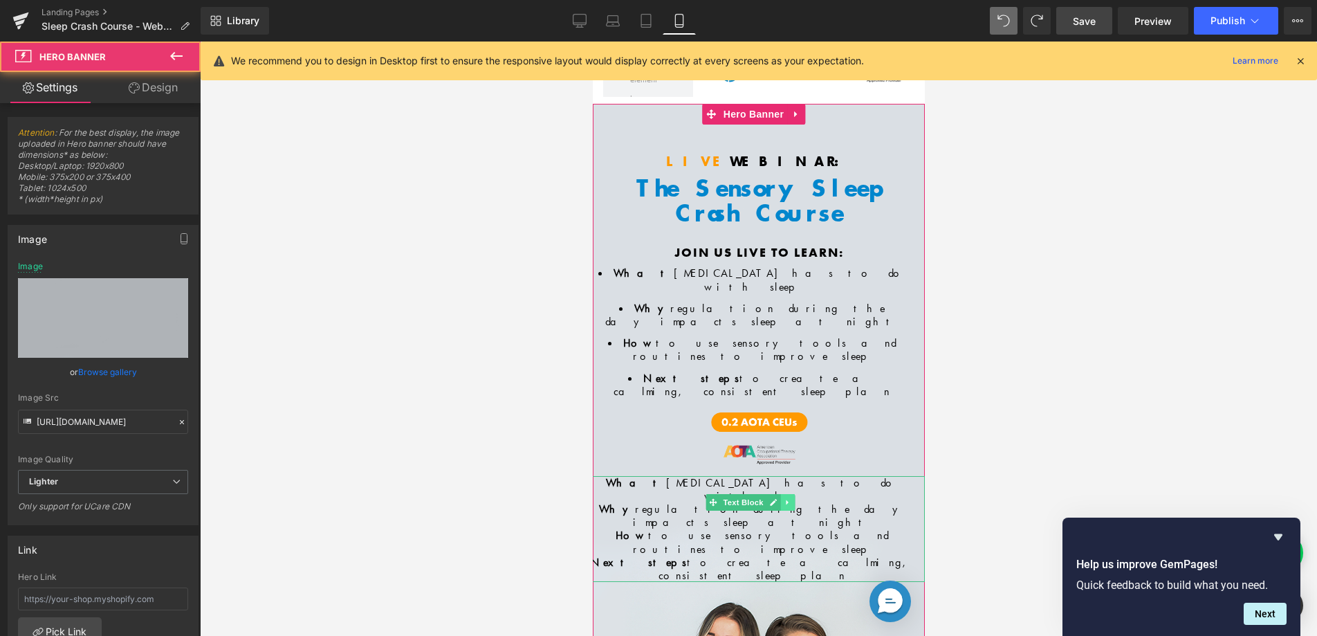
click at [788, 494] on link at bounding box center [787, 502] width 15 height 17
click at [794, 498] on icon at bounding box center [794, 502] width 8 height 8
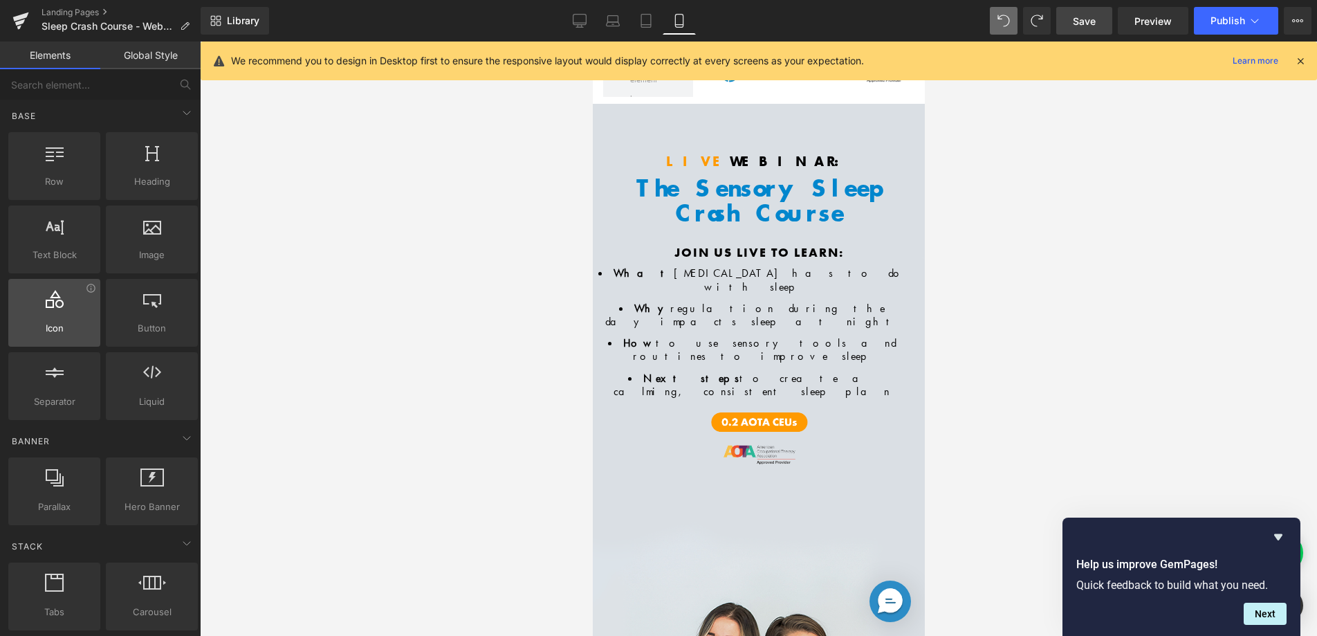
scroll to position [3, 0]
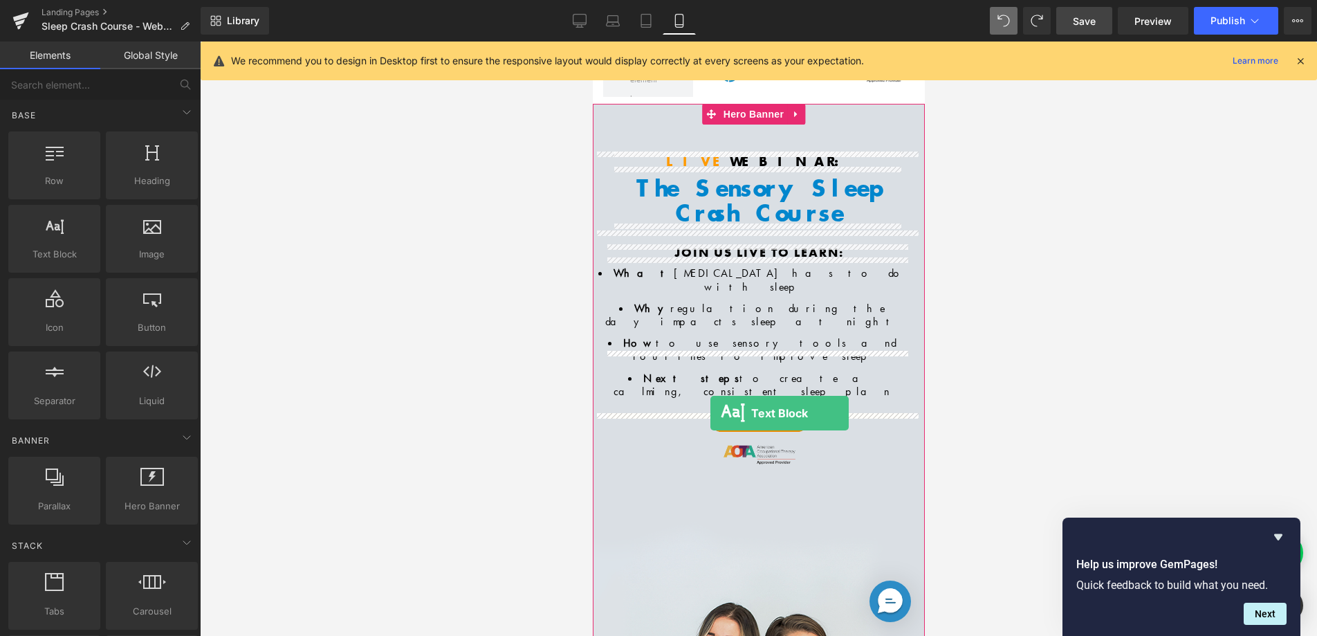
drag, startPoint x: 648, startPoint y: 296, endPoint x: 710, endPoint y: 413, distance: 132.1
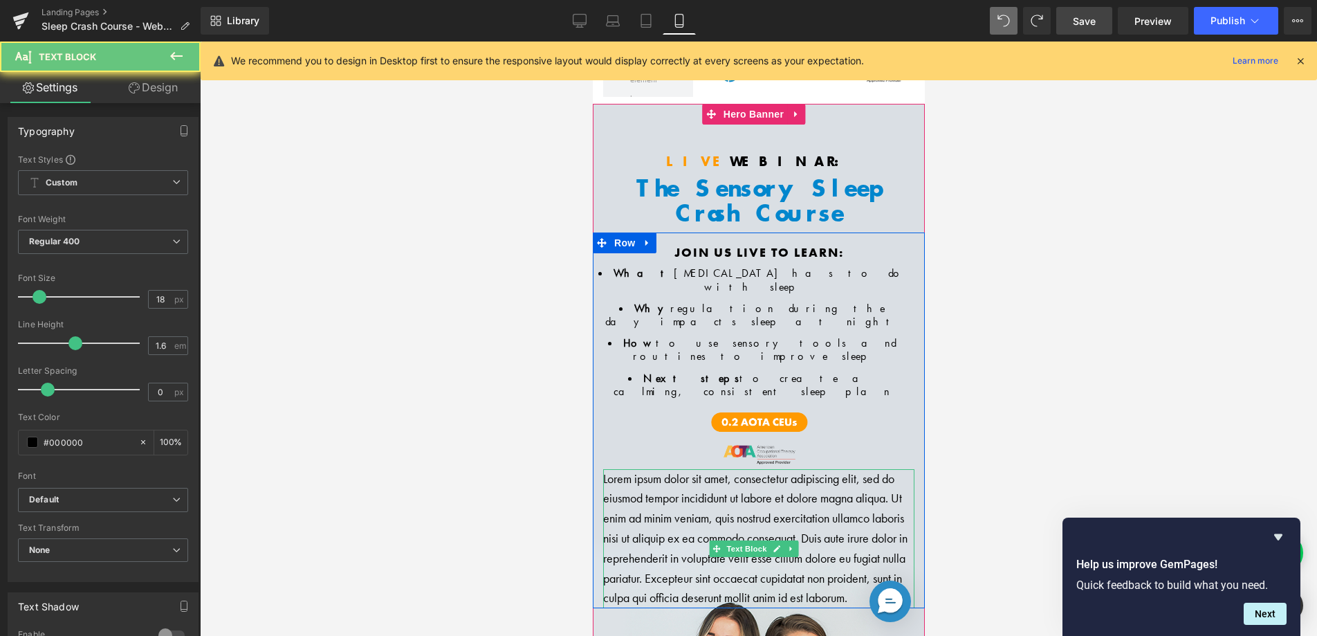
click at [698, 469] on p "Lorem ipsum dolor sit amet, consectetur adipiscing elit, sed do eiusmod tempor …" at bounding box center [757, 539] width 311 height 140
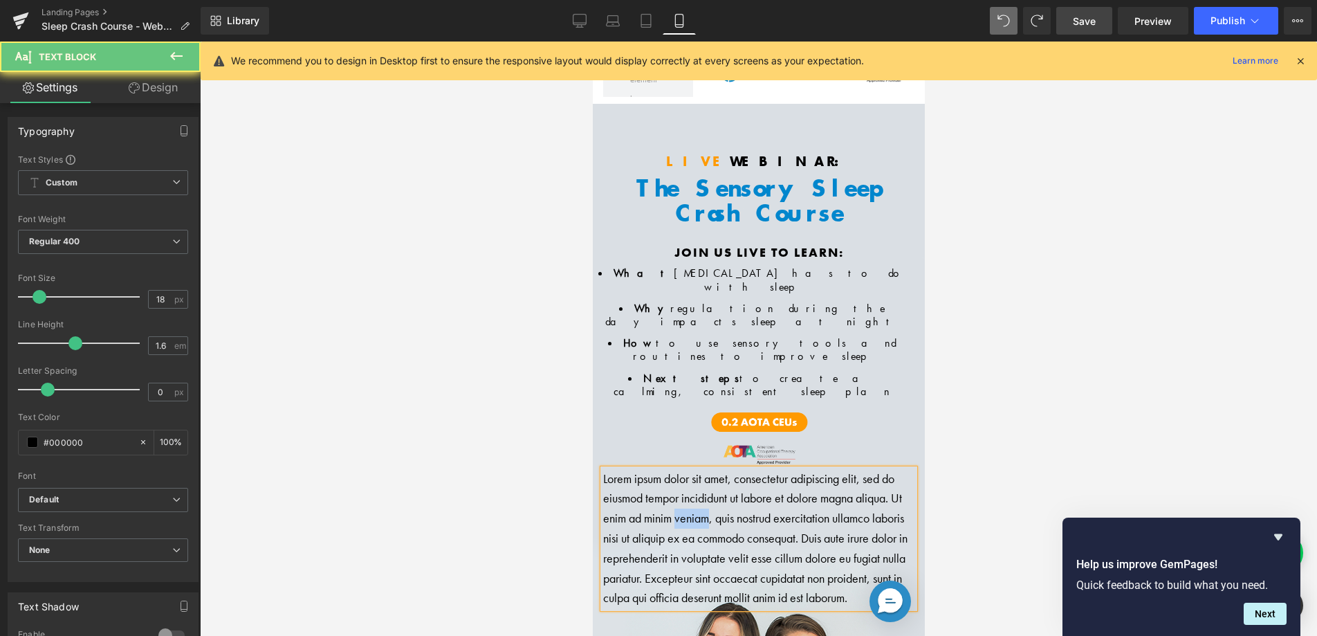
click at [698, 469] on p "Lorem ipsum dolor sit amet, consectetur adipiscing elit, sed do eiusmod tempor …" at bounding box center [757, 539] width 311 height 140
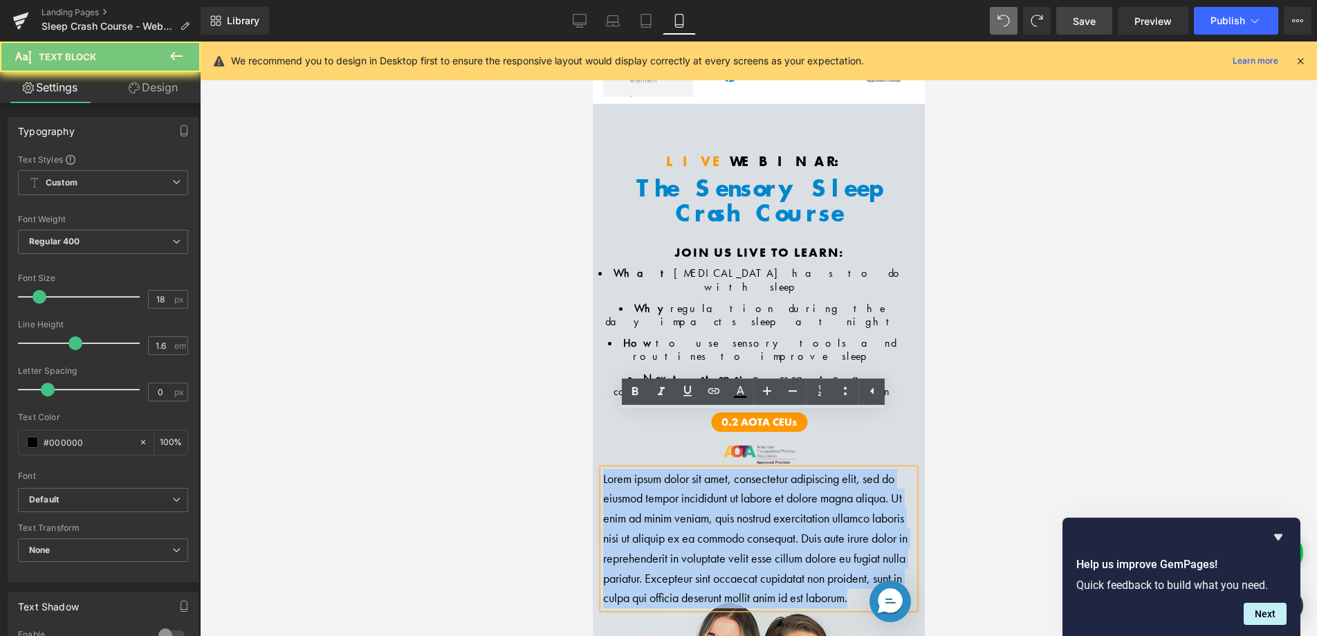
click at [698, 469] on p "Lorem ipsum dolor sit amet, consectetur adipiscing elit, sed do eiusmod tempor …" at bounding box center [757, 539] width 311 height 140
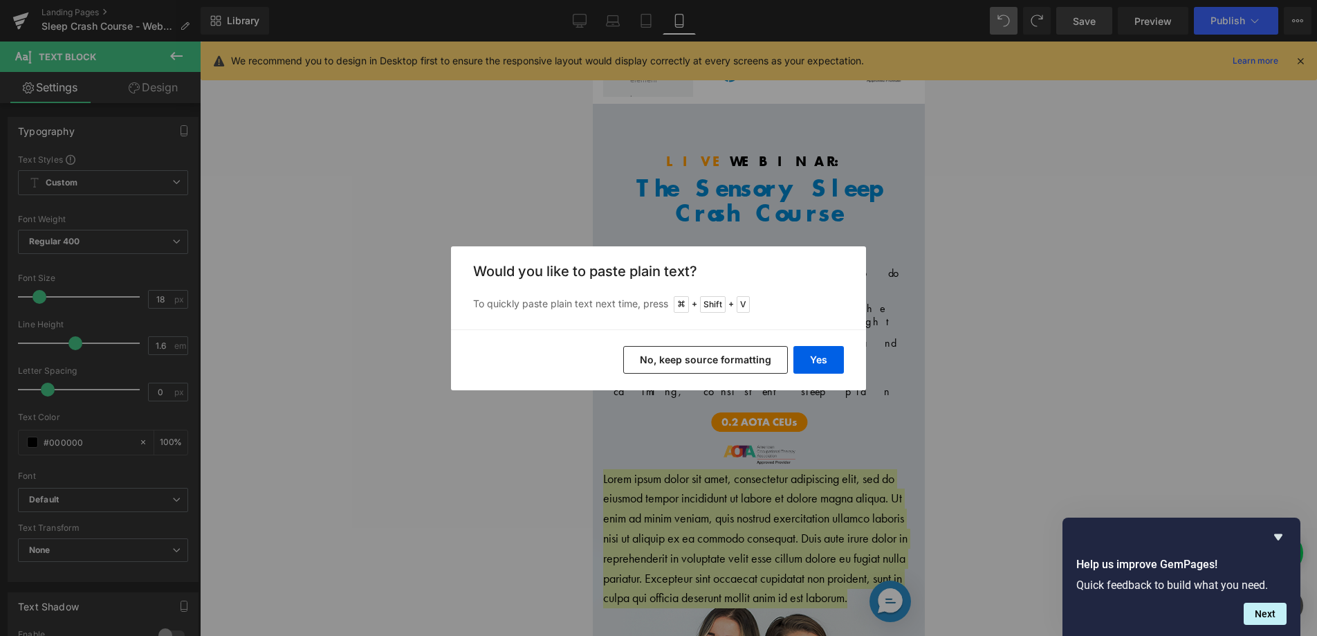
click at [679, 365] on button "No, keep source formatting" at bounding box center [705, 360] width 165 height 28
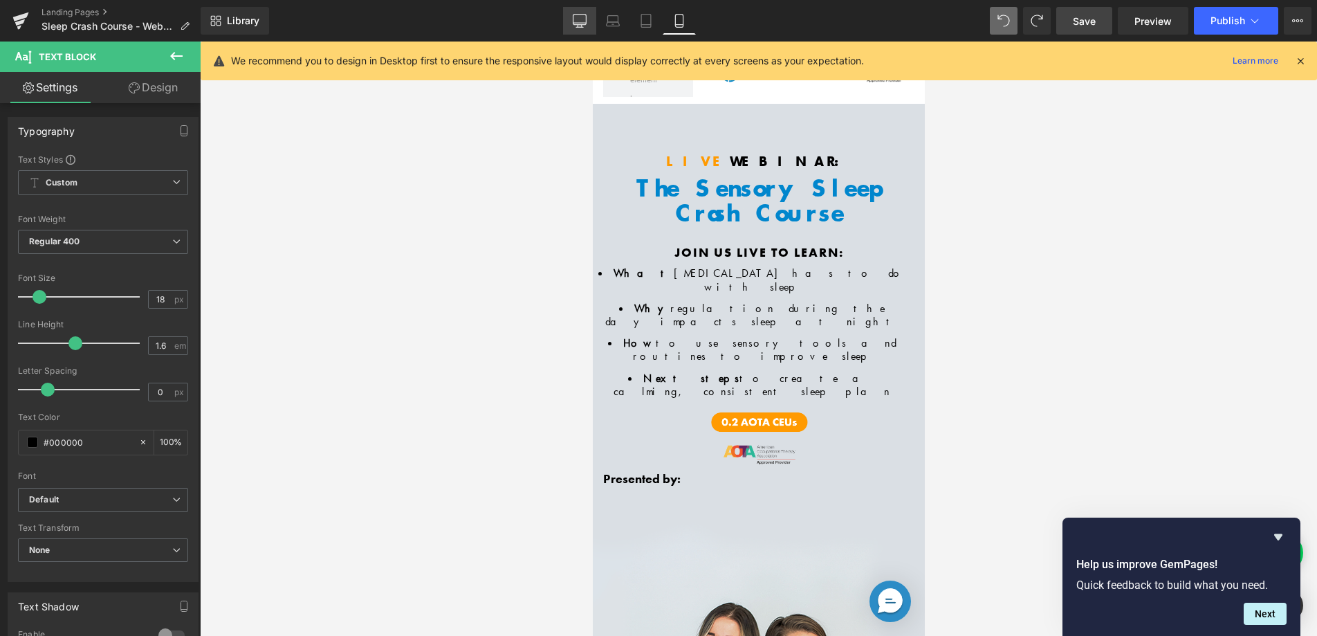
click at [567, 20] on link "Desktop" at bounding box center [579, 21] width 33 height 28
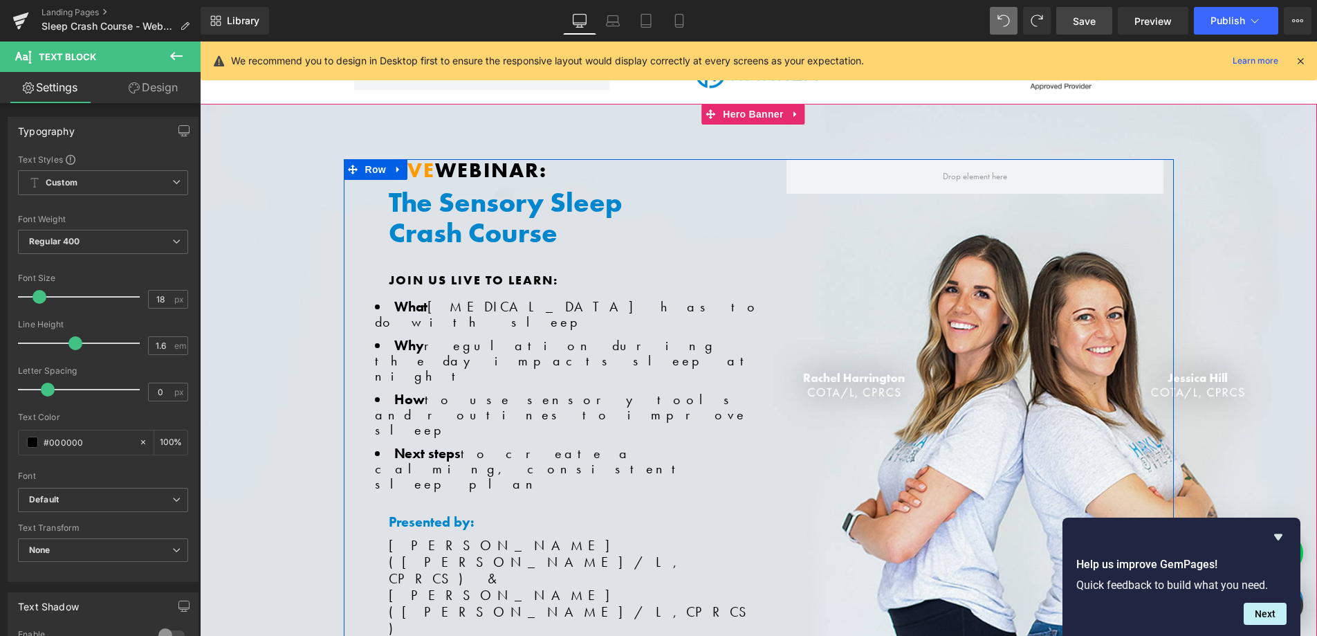
click at [466, 586] on span "Jessica Hill (COTA/L," at bounding box center [537, 603] width 297 height 35
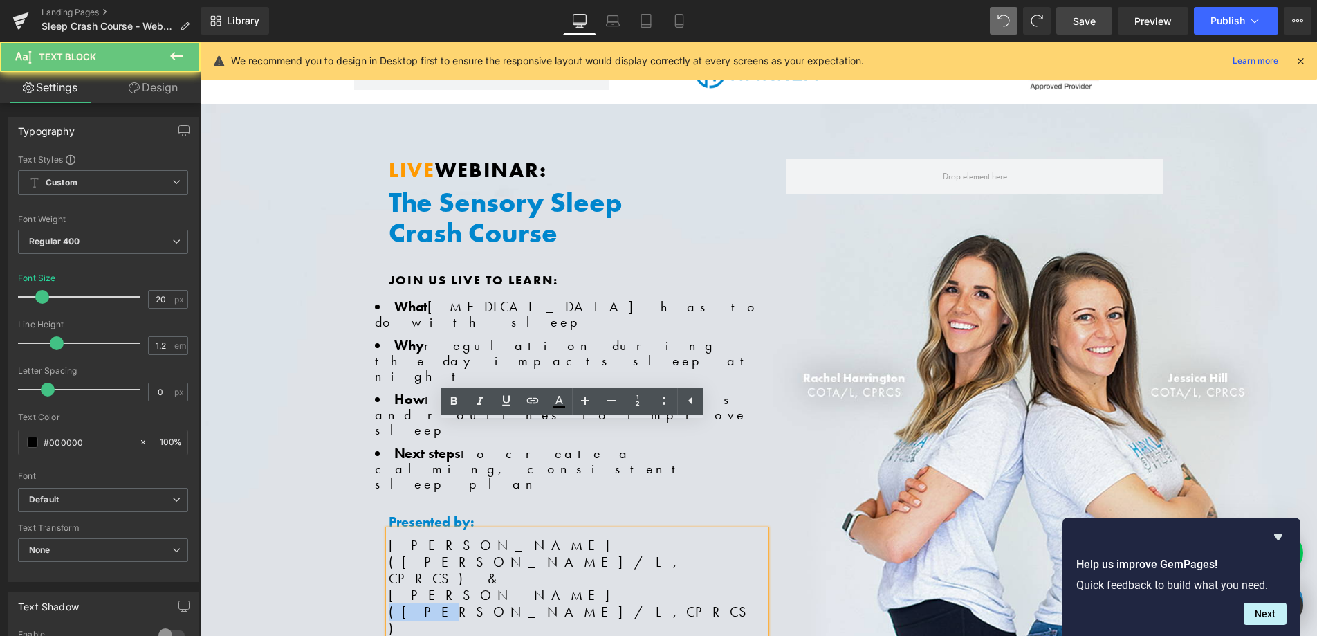
click at [466, 586] on span "Jessica Hill (COTA/L," at bounding box center [537, 603] width 297 height 35
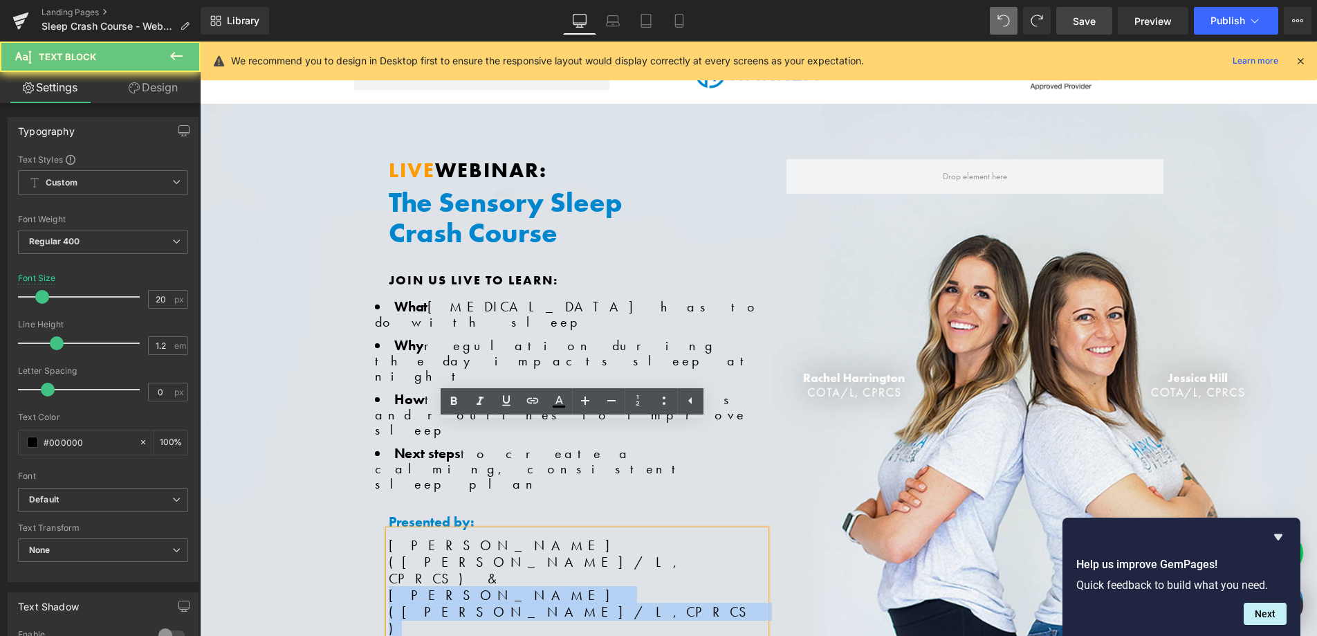
click at [466, 586] on span "Jessica Hill (COTA/L," at bounding box center [537, 603] width 297 height 35
drag, startPoint x: 549, startPoint y: 451, endPoint x: 381, endPoint y: 442, distance: 168.3
click at [389, 530] on div "Rachel Harrington (COTA/L, CPRCS) & Jessica Hill (COTA/L, CPRCS )" at bounding box center [577, 583] width 377 height 107
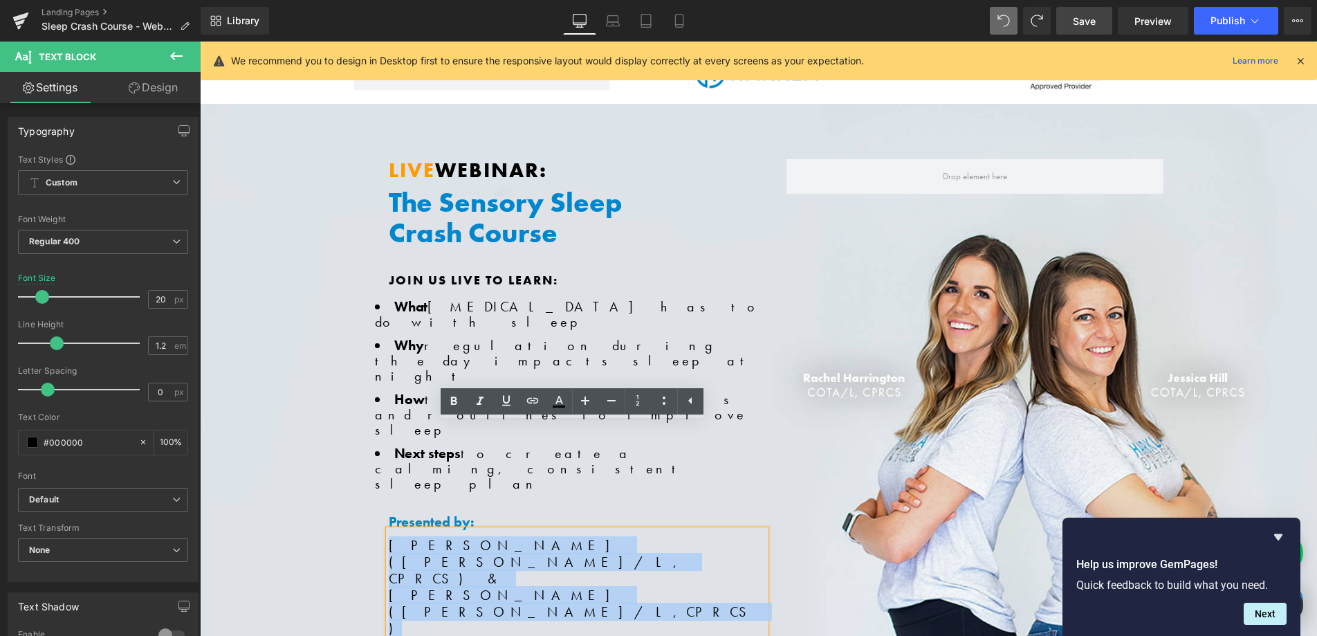
drag, startPoint x: 383, startPoint y: 440, endPoint x: 550, endPoint y: 454, distance: 167.3
click at [550, 530] on div "Rachel Harrington (COTA/L, CPRCS) & Jessica Hill (COTA/L, CPRCS )" at bounding box center [577, 583] width 377 height 107
copy div "Rachel Harrington (COTA/L, CPRCS) & Jessica Hill (COTA/L, CPRCS )"
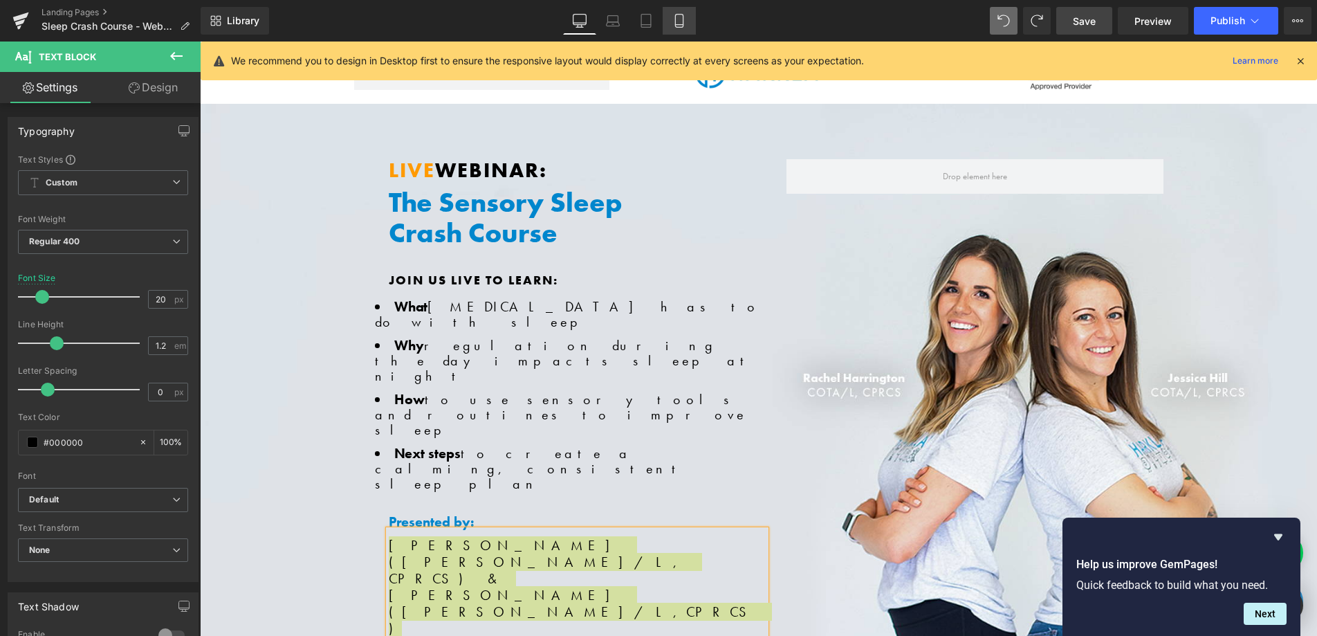
click at [688, 19] on link "Mobile" at bounding box center [679, 21] width 33 height 28
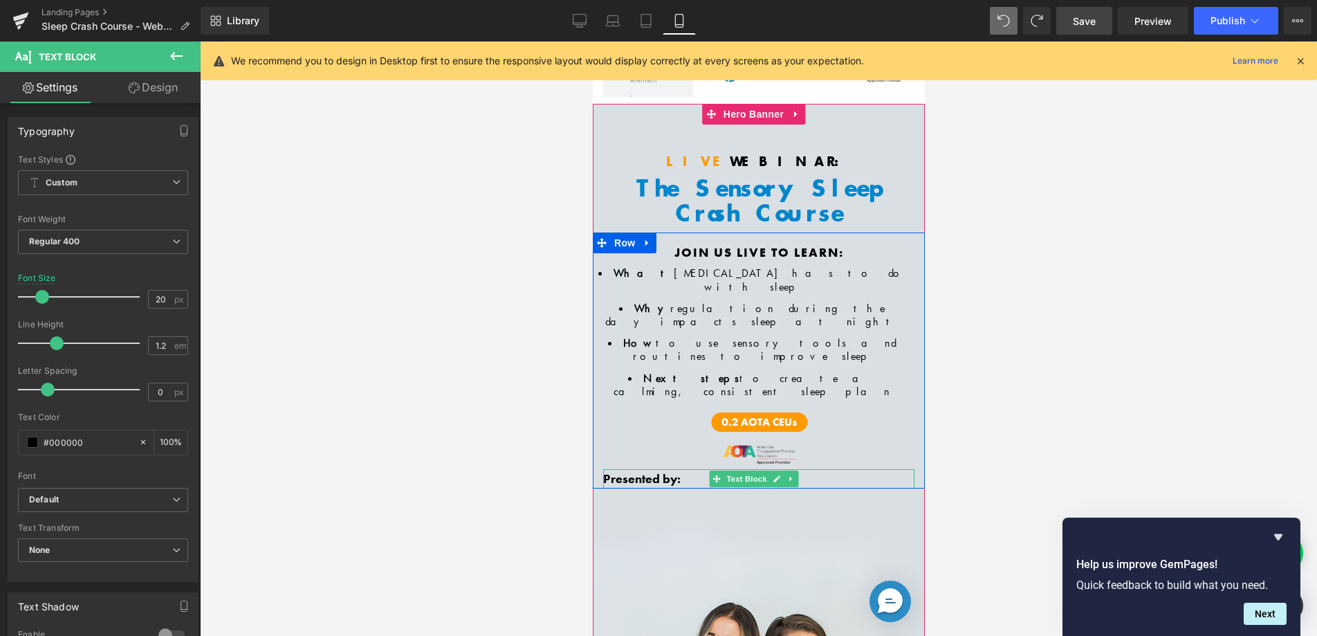
click at [688, 469] on p "Presented by:" at bounding box center [757, 479] width 311 height 20
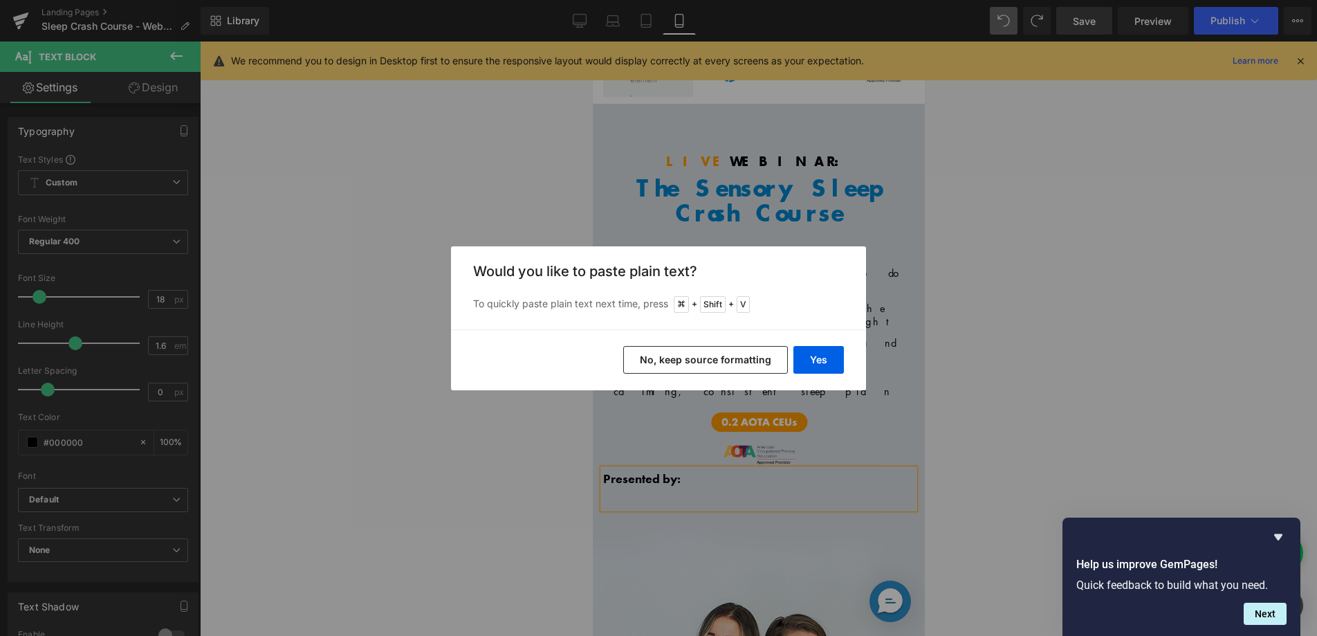
click at [708, 364] on button "No, keep source formatting" at bounding box center [705, 360] width 165 height 28
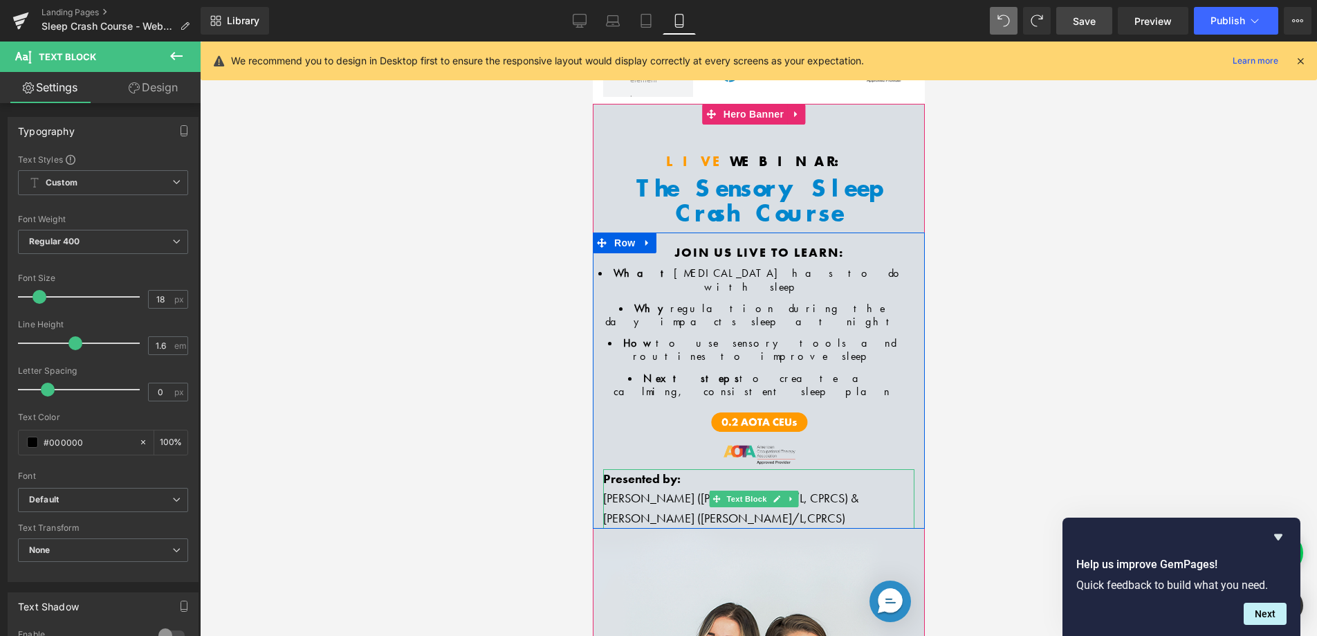
click at [661, 490] on span "Rachel Harrington (COTA/L, CPRCS) &" at bounding box center [729, 498] width 255 height 16
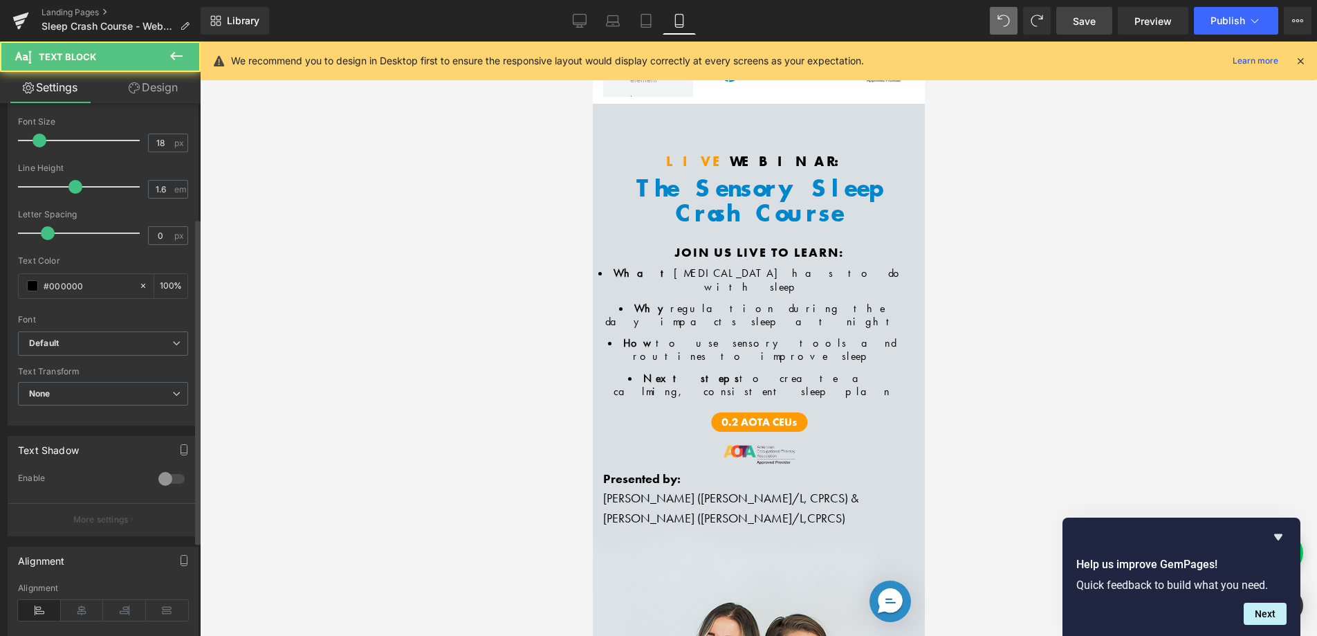
scroll to position [212, 0]
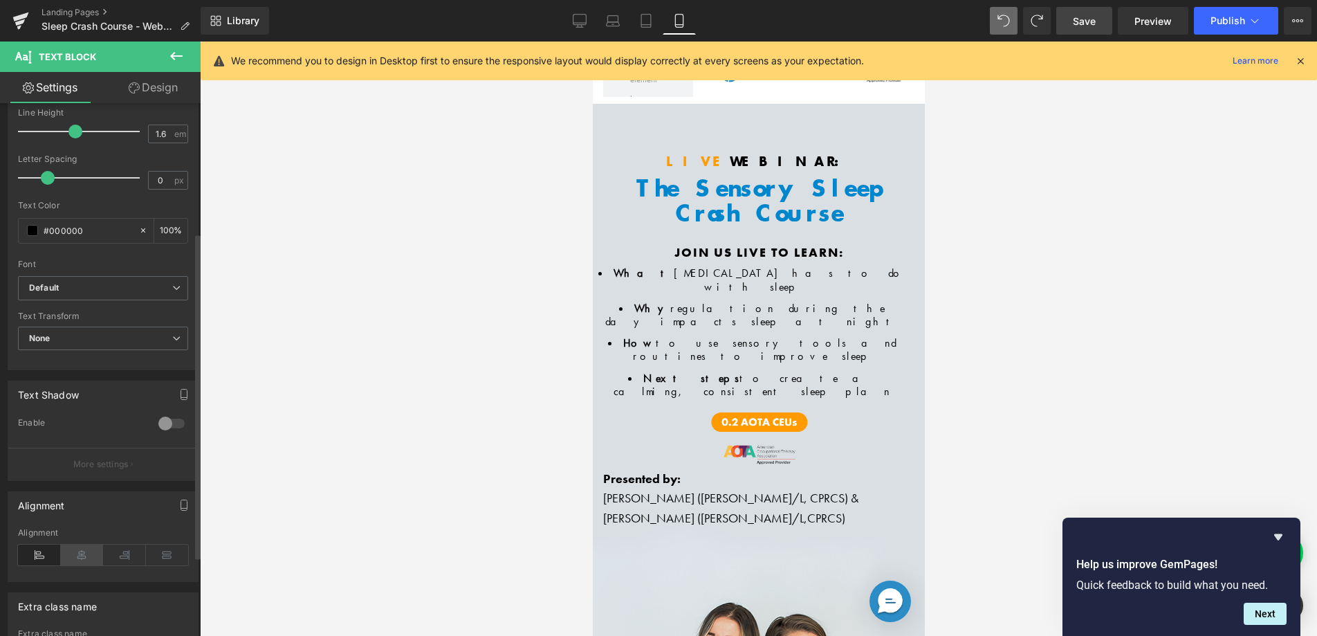
click at [86, 546] on icon at bounding box center [82, 554] width 43 height 21
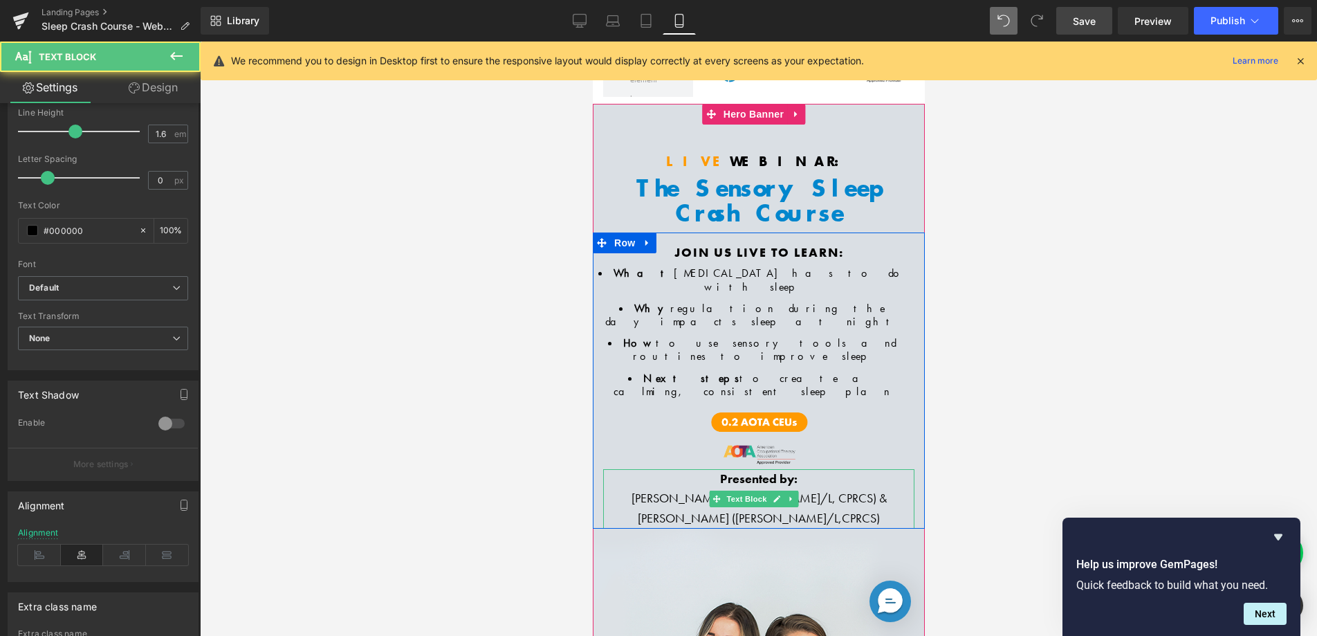
click at [741, 470] on span "Presented by:" at bounding box center [757, 478] width 77 height 16
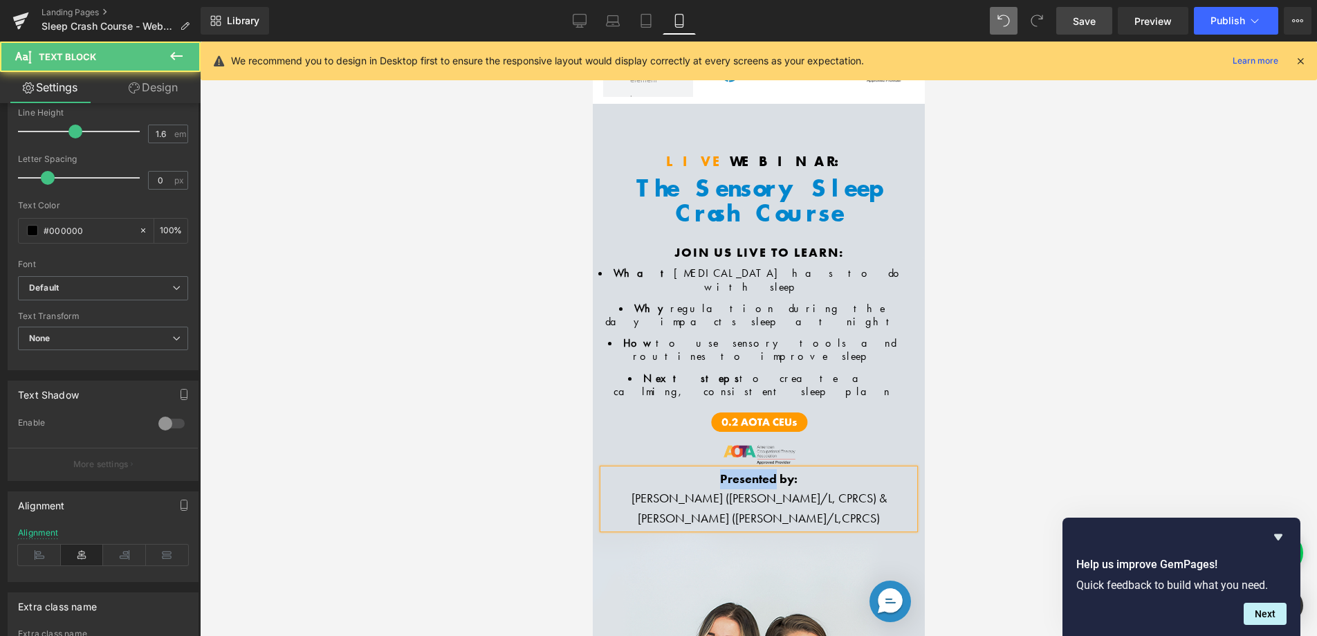
click at [741, 470] on span "Presented by:" at bounding box center [757, 478] width 77 height 16
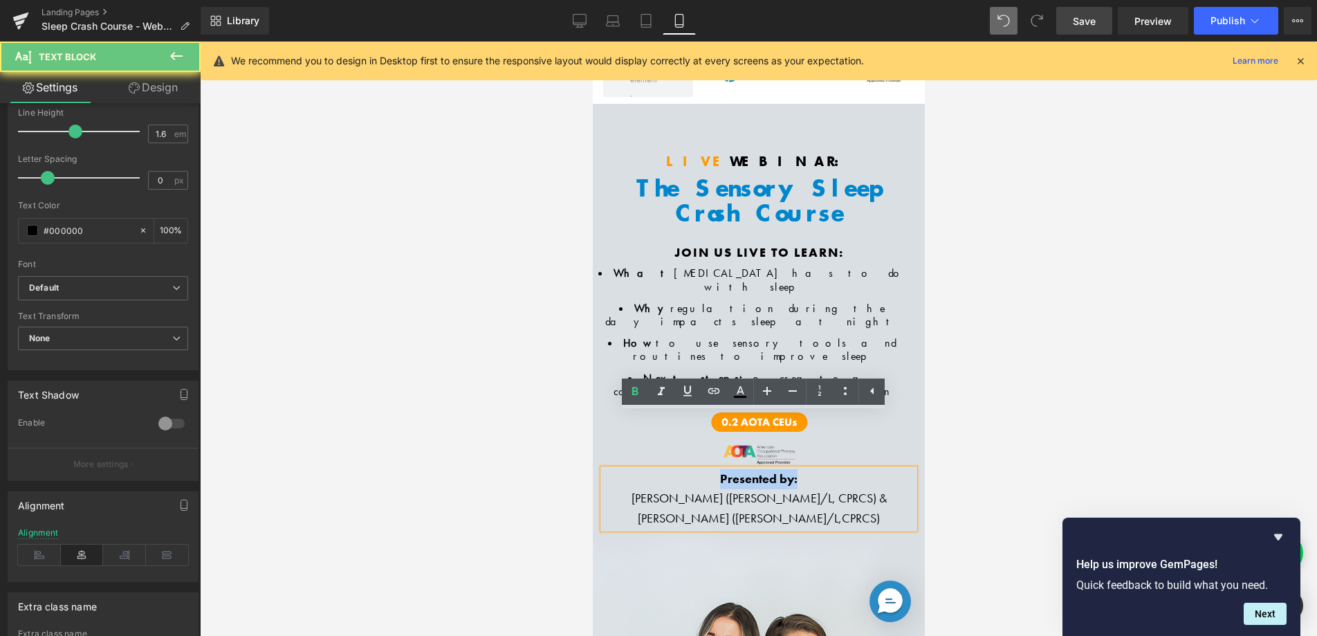
click at [741, 470] on span "Presented by:" at bounding box center [757, 478] width 77 height 16
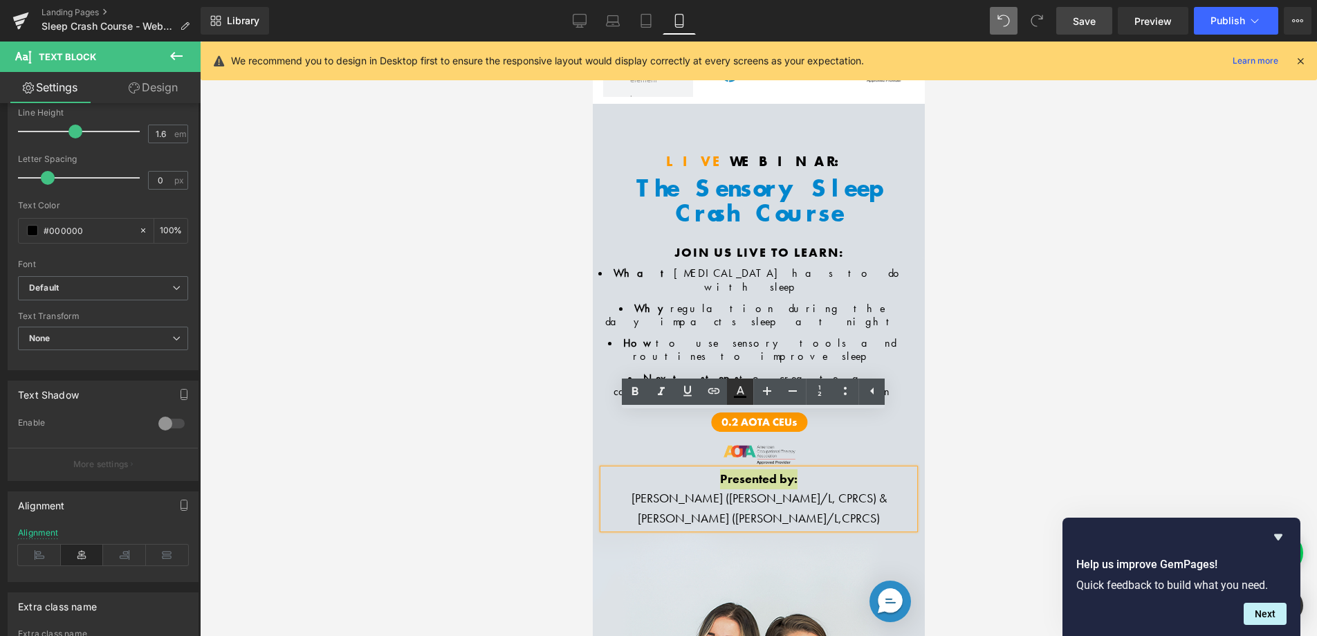
click at [748, 396] on icon at bounding box center [740, 391] width 17 height 17
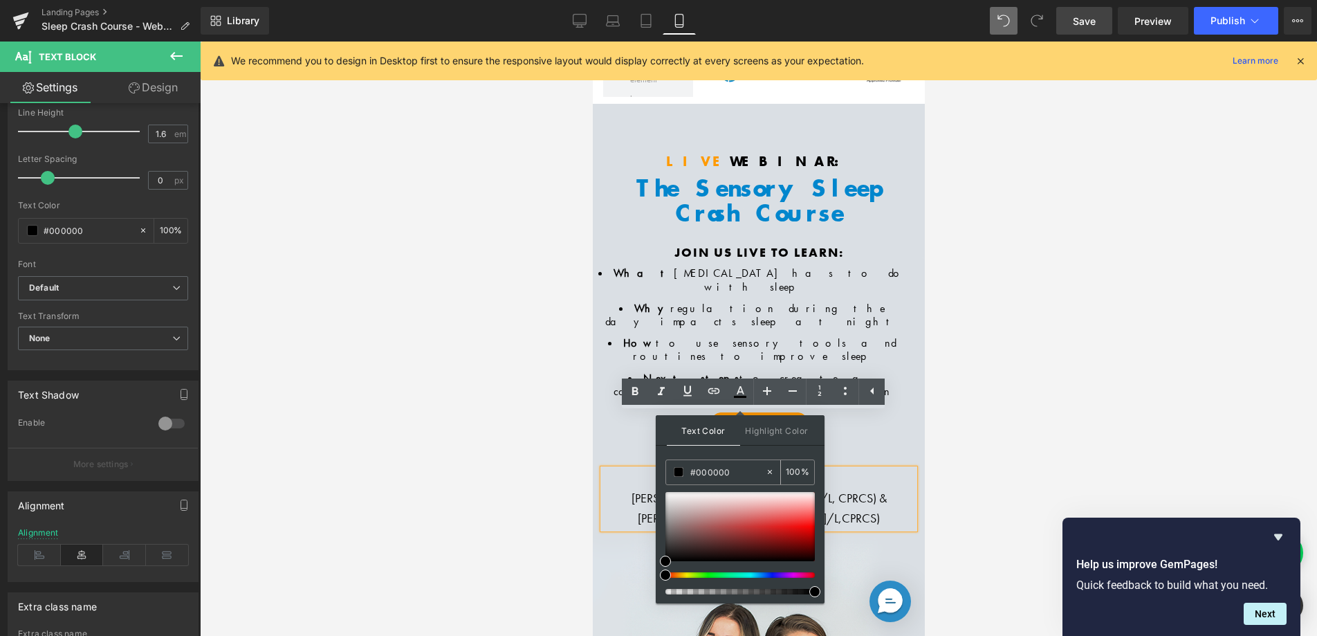
drag, startPoint x: 740, startPoint y: 464, endPoint x: 681, endPoint y: 463, distance: 58.8
click at [681, 463] on div "#000000" at bounding box center [715, 472] width 99 height 24
drag, startPoint x: 1332, startPoint y: 513, endPoint x: 645, endPoint y: 470, distance: 688.2
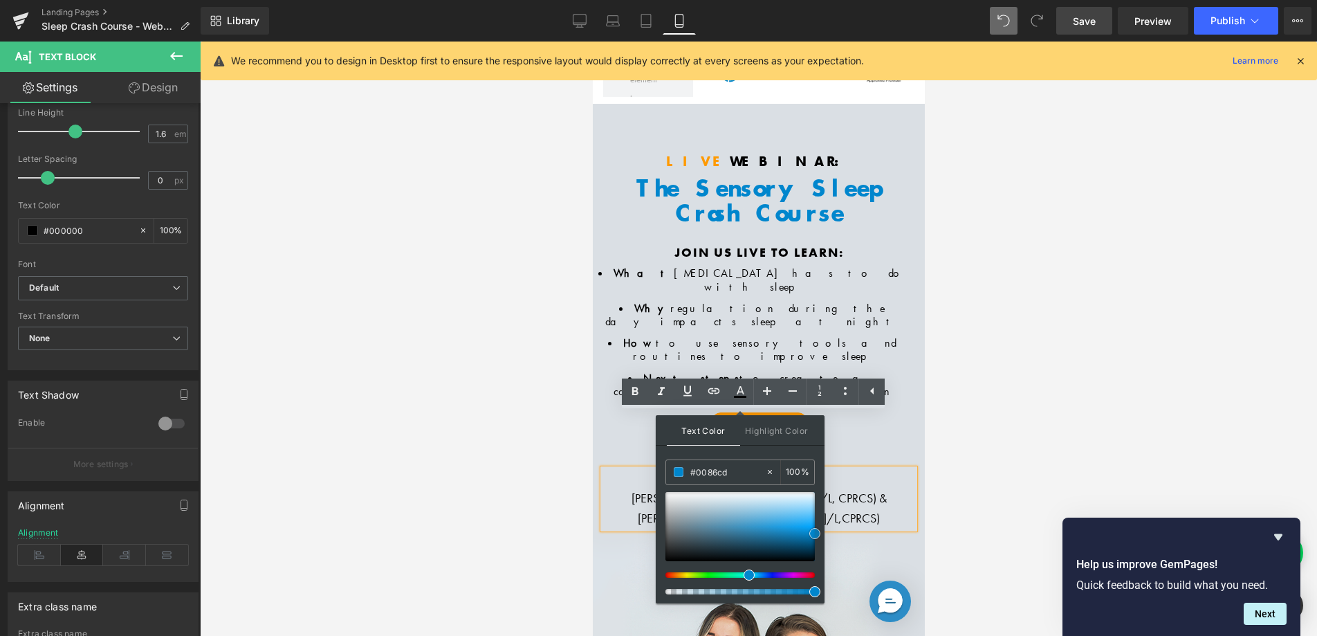
click at [816, 533] on span at bounding box center [814, 533] width 11 height 11
click at [956, 394] on div at bounding box center [758, 339] width 1117 height 594
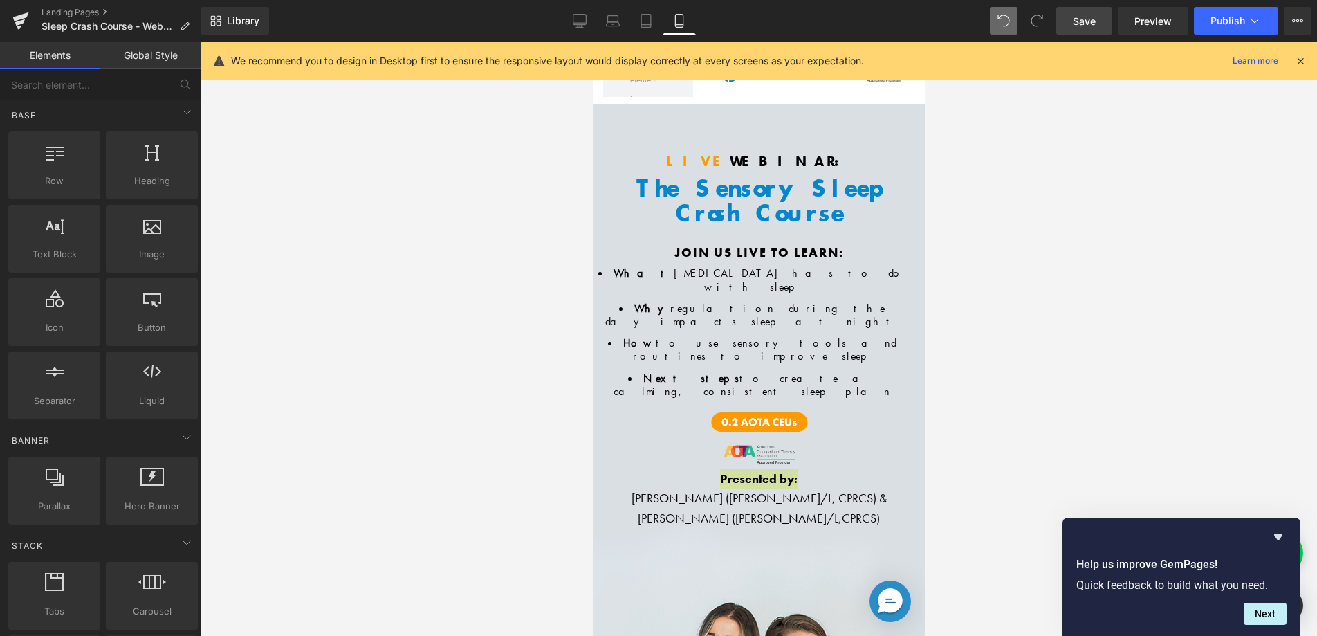
click at [957, 394] on div at bounding box center [758, 339] width 1117 height 594
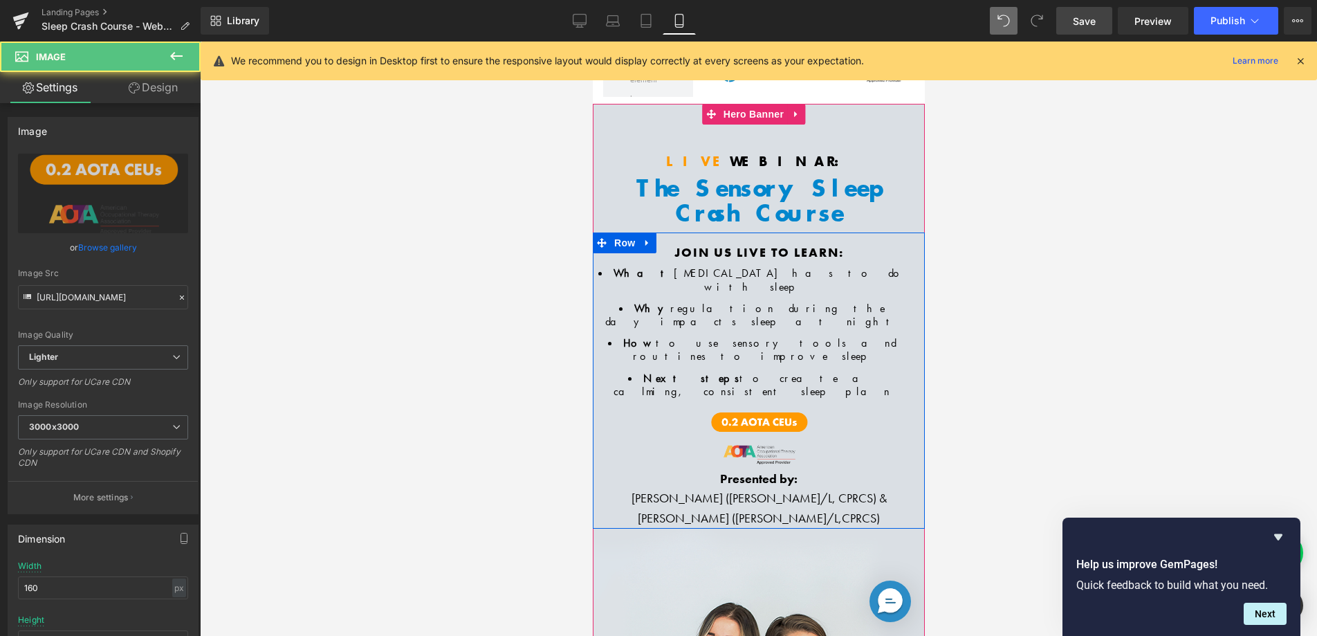
click at [836, 406] on div at bounding box center [757, 437] width 311 height 63
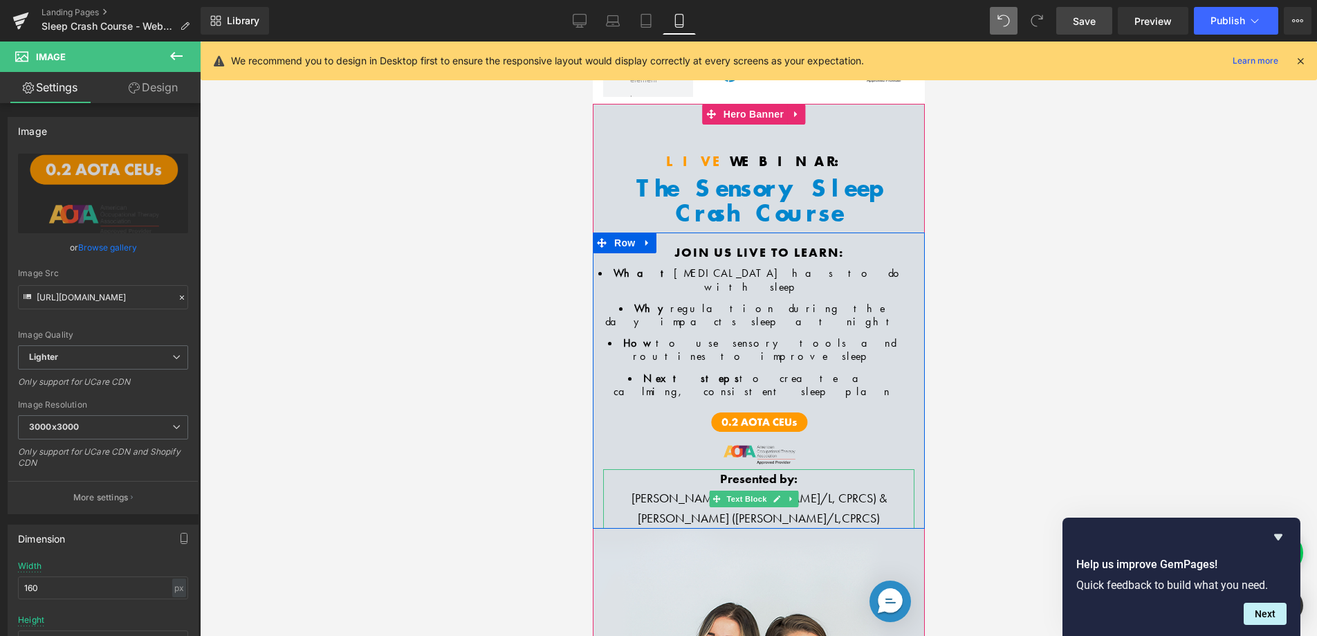
click at [753, 470] on span "Presented by:" at bounding box center [757, 478] width 77 height 16
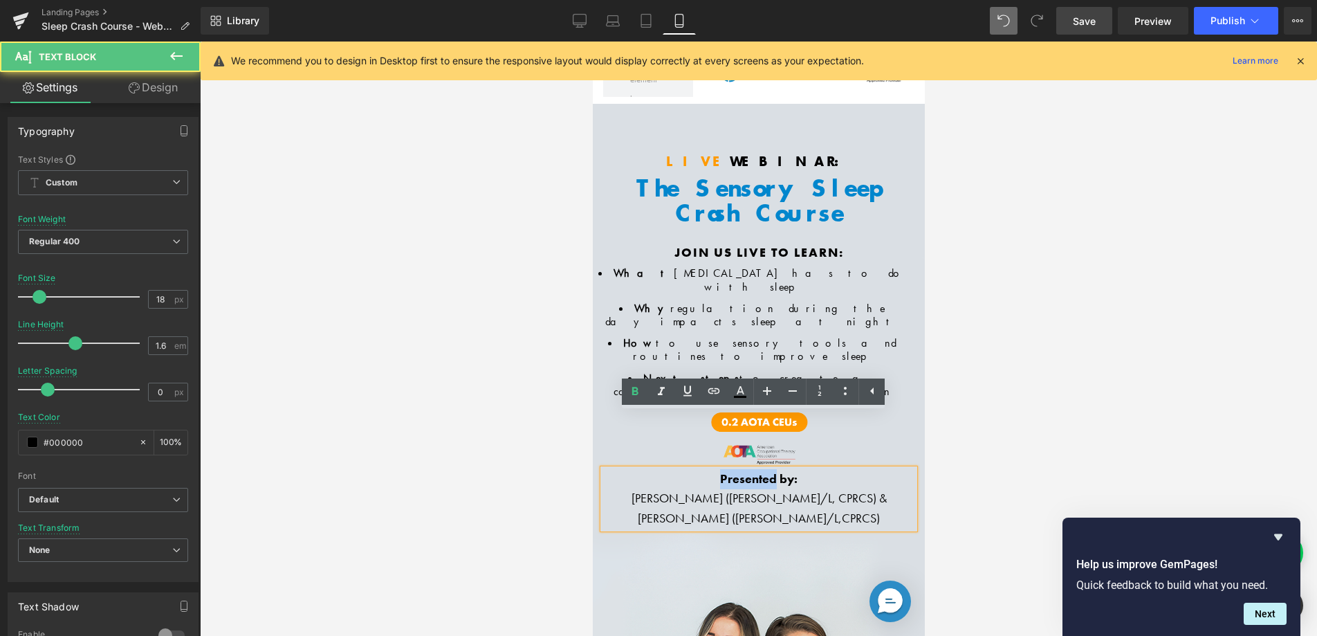
click at [753, 470] on span "Presented by:" at bounding box center [757, 478] width 77 height 16
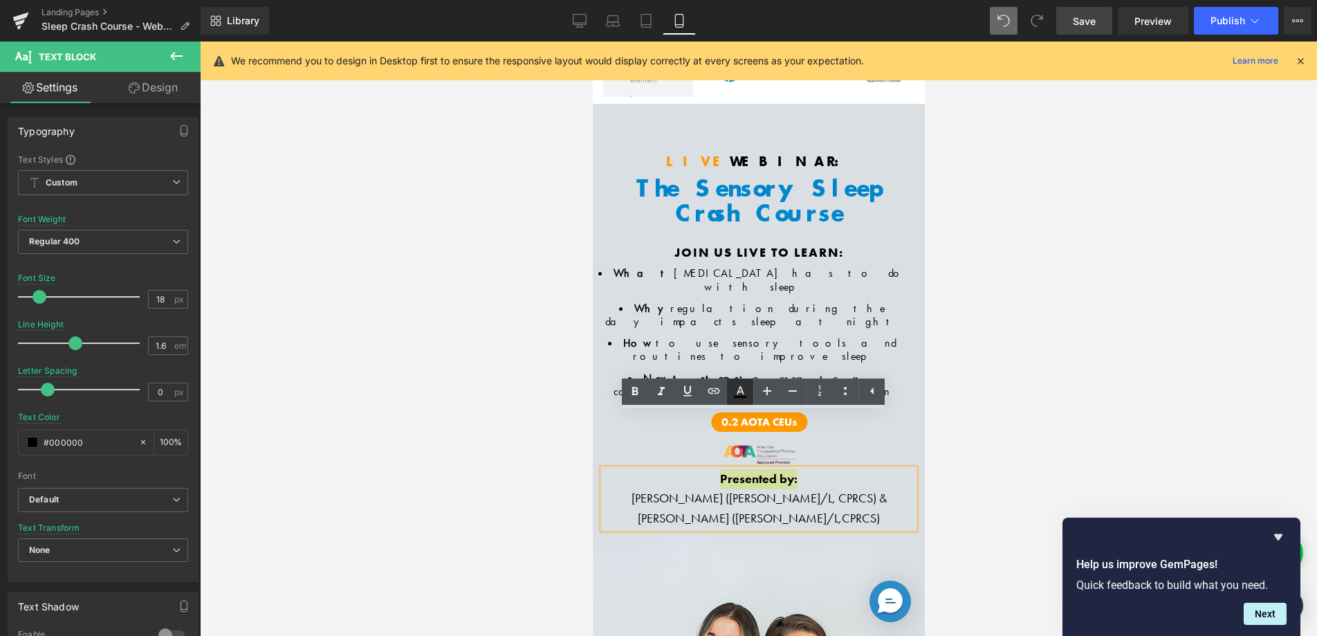
click at [747, 393] on icon at bounding box center [740, 391] width 17 height 17
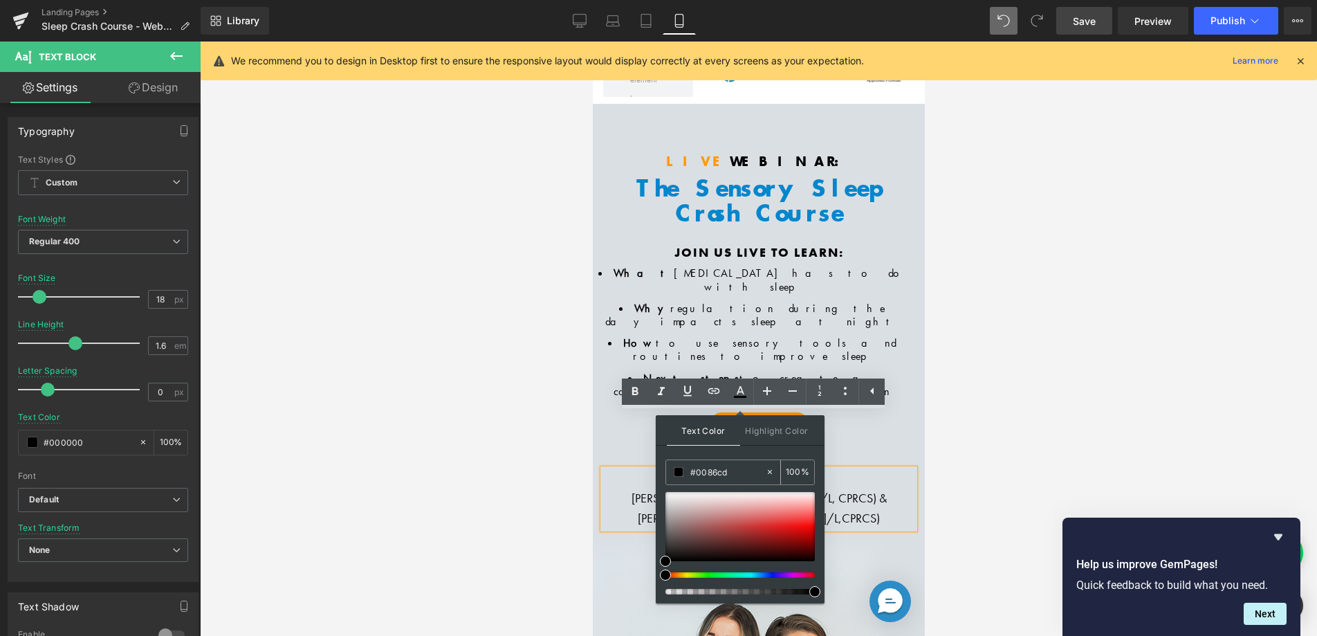
drag, startPoint x: 726, startPoint y: 472, endPoint x: 676, endPoint y: 470, distance: 50.5
click at [676, 470] on div "#0086cd" at bounding box center [715, 472] width 99 height 24
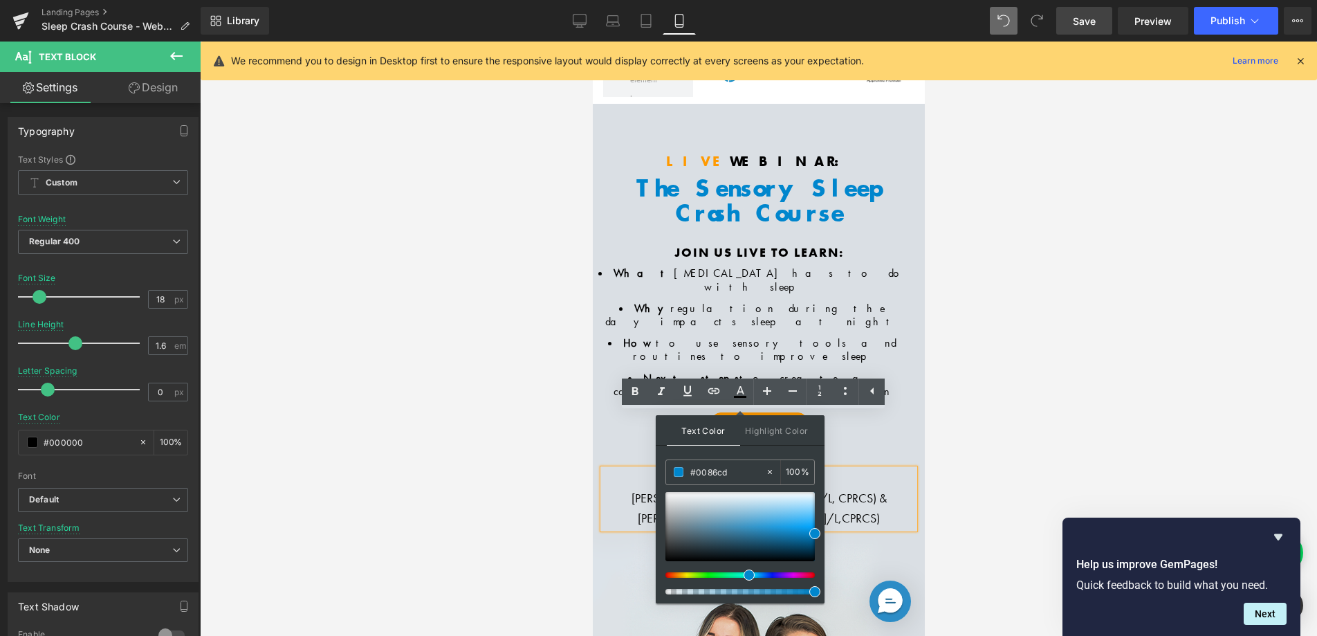
type input "#0086cd"
click at [815, 534] on span at bounding box center [814, 533] width 11 height 11
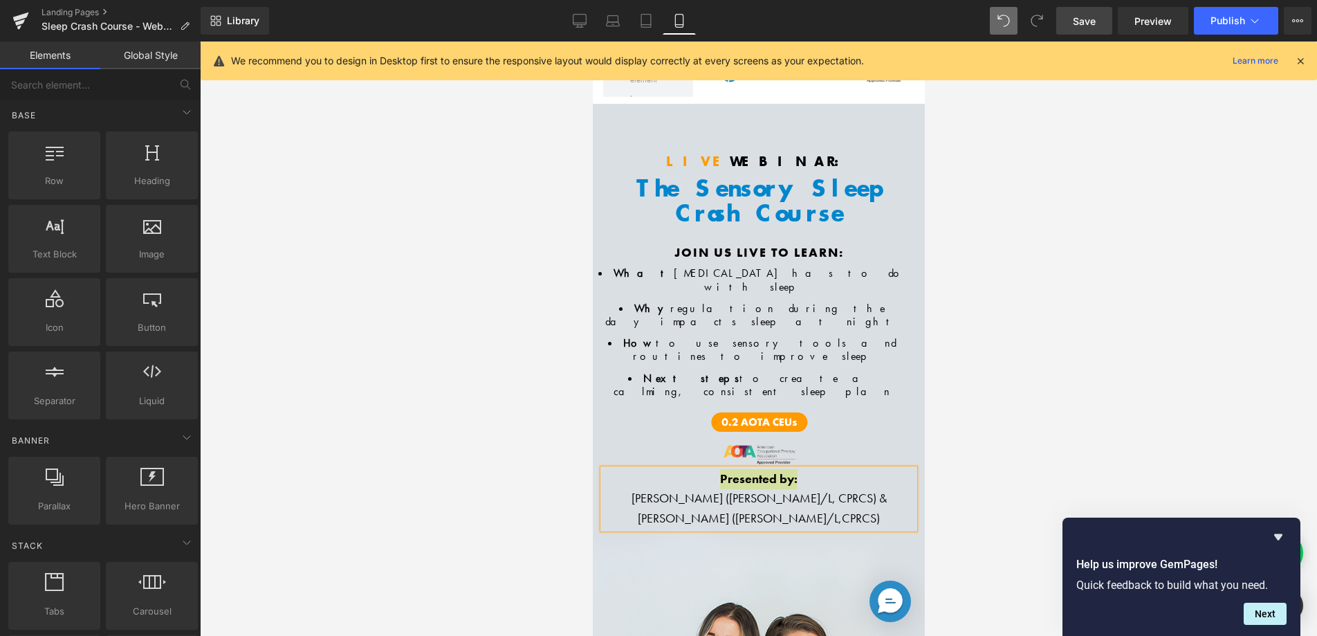
click at [975, 360] on div at bounding box center [758, 339] width 1117 height 594
click at [979, 365] on div at bounding box center [758, 339] width 1117 height 594
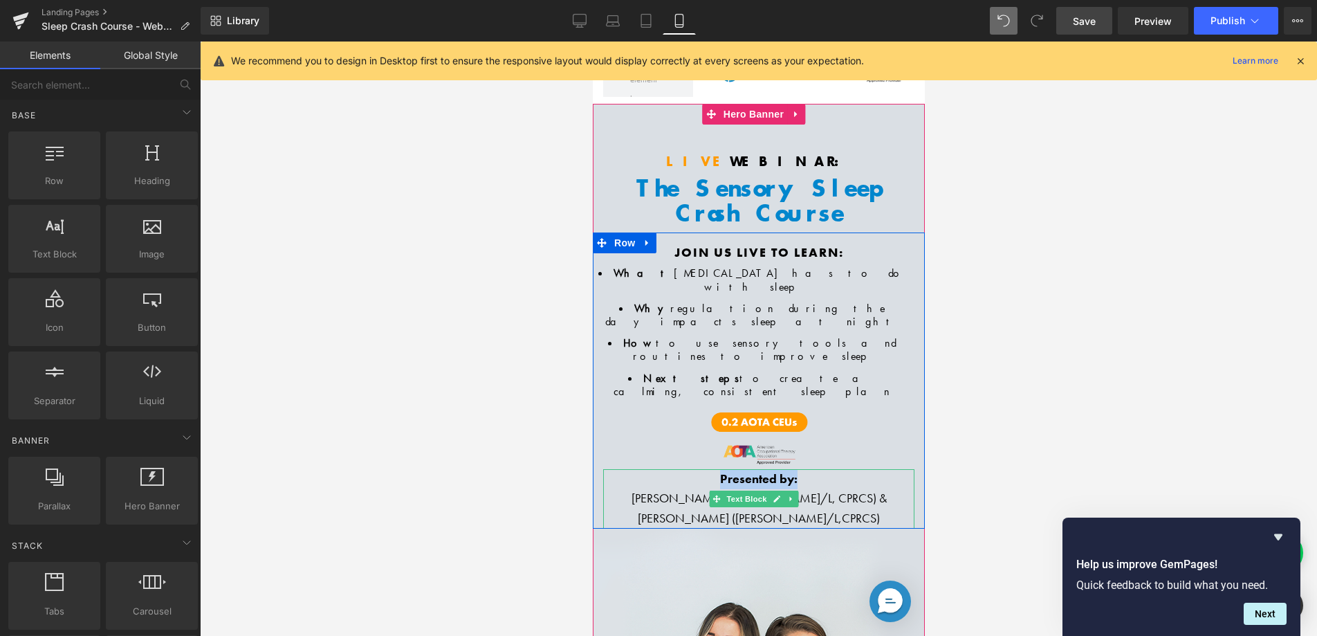
click at [809, 488] on p "Rachel Harrington (COTA/L, CPRCS) &" at bounding box center [757, 498] width 311 height 20
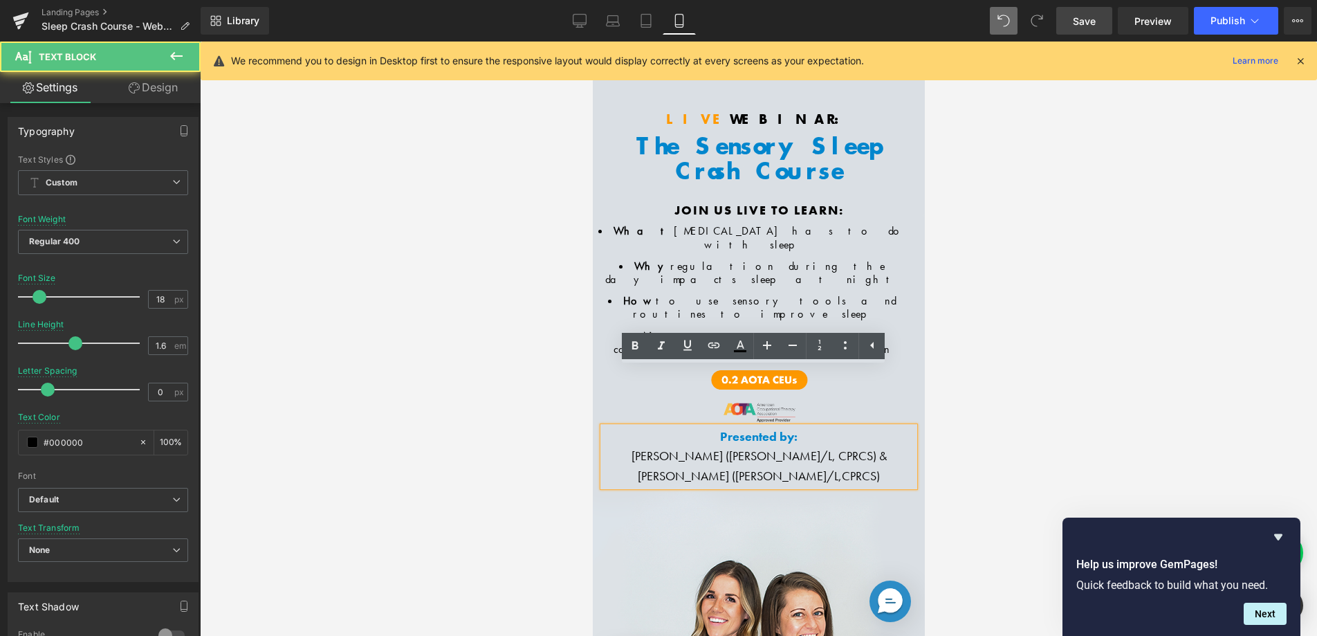
scroll to position [46, 0]
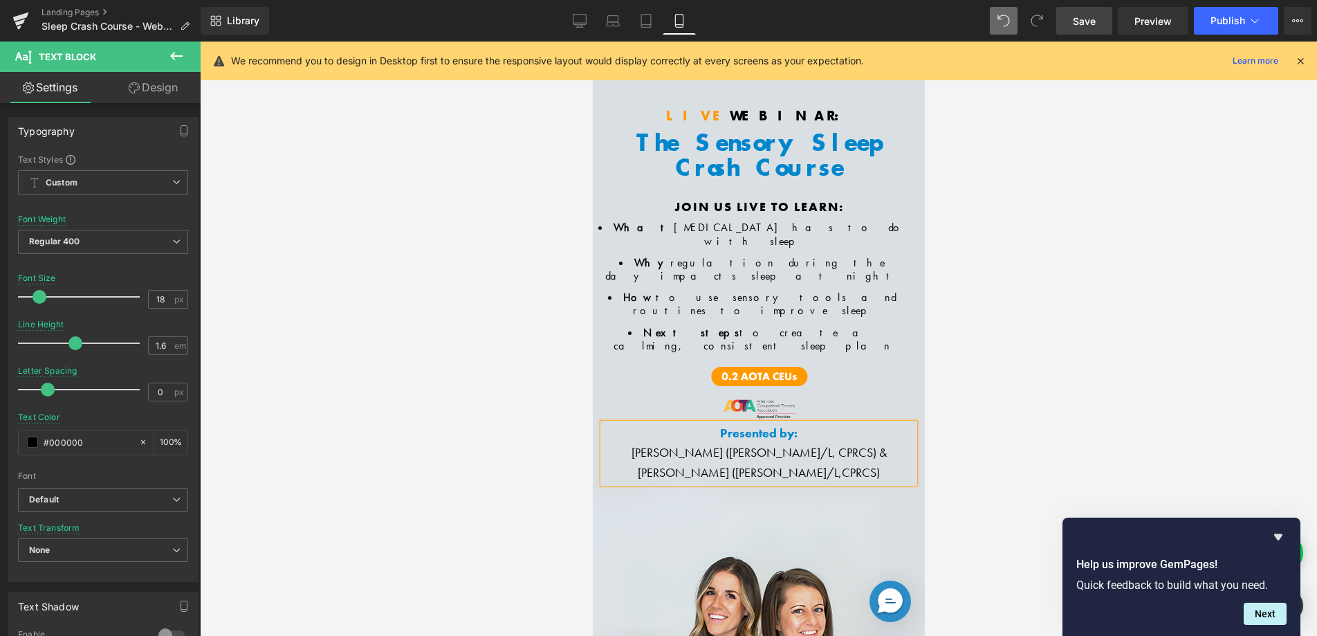
click at [1083, 30] on link "Save" at bounding box center [1084, 21] width 56 height 28
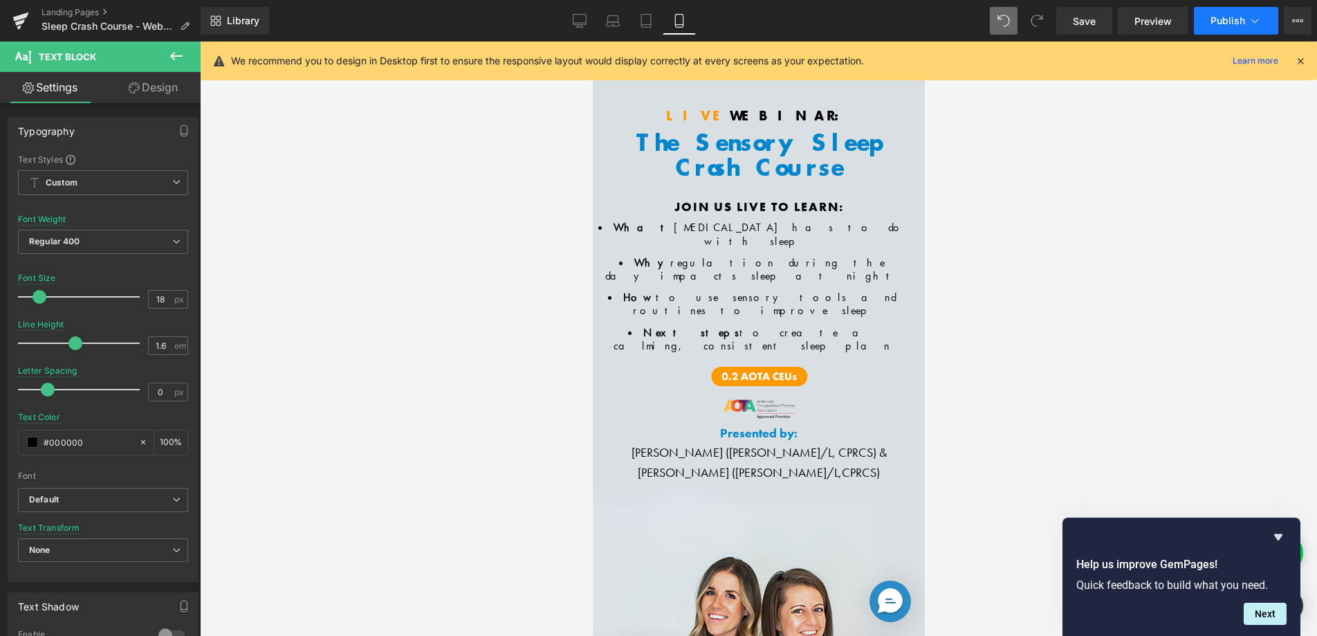
click at [1222, 26] on span "Publish" at bounding box center [1227, 20] width 35 height 11
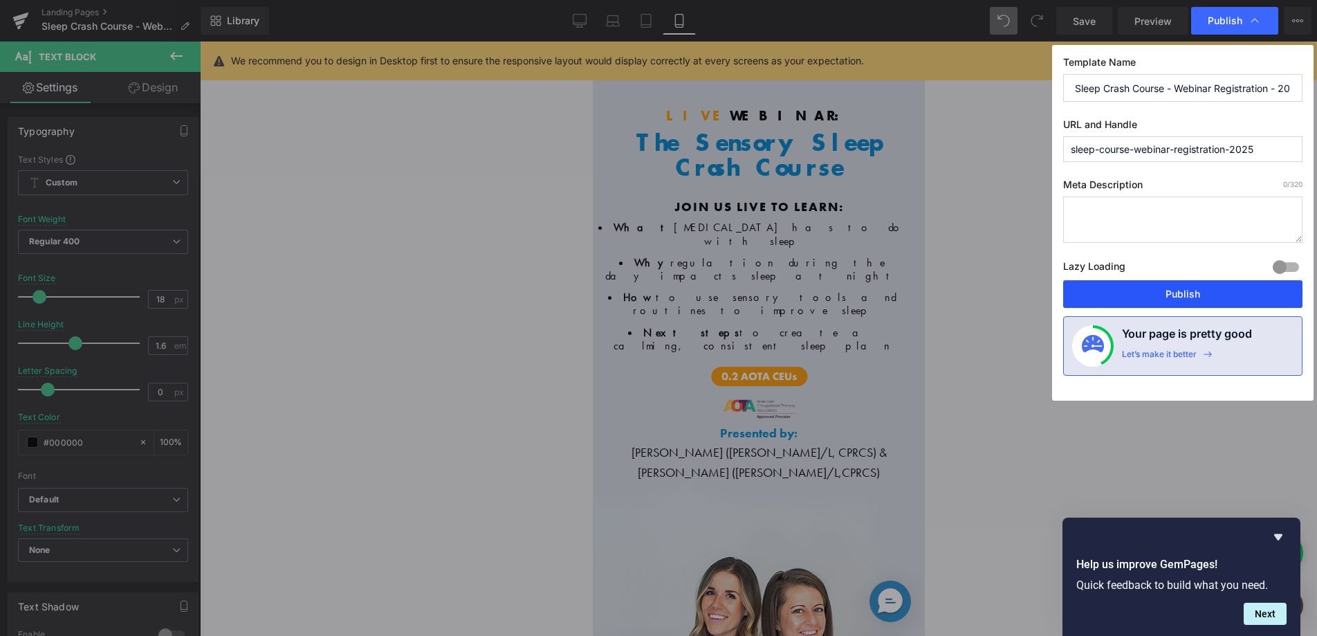
click at [1183, 282] on button "Publish" at bounding box center [1182, 294] width 239 height 28
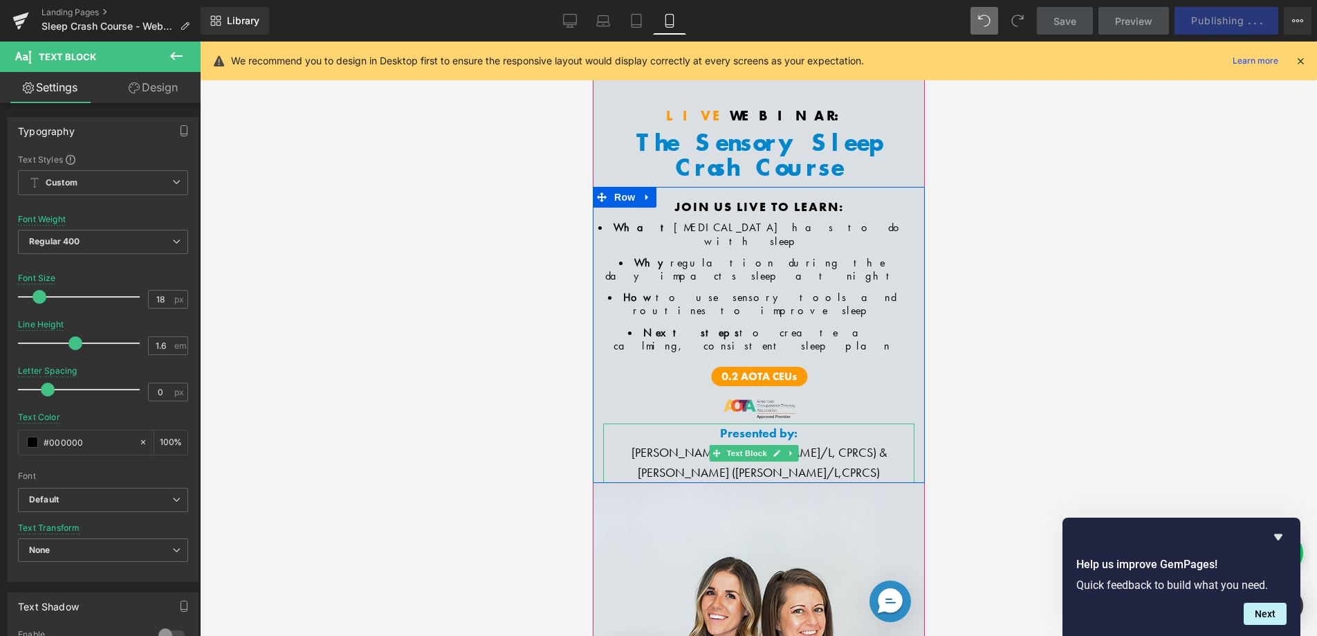
click at [752, 425] on span "Presented by:" at bounding box center [757, 433] width 77 height 16
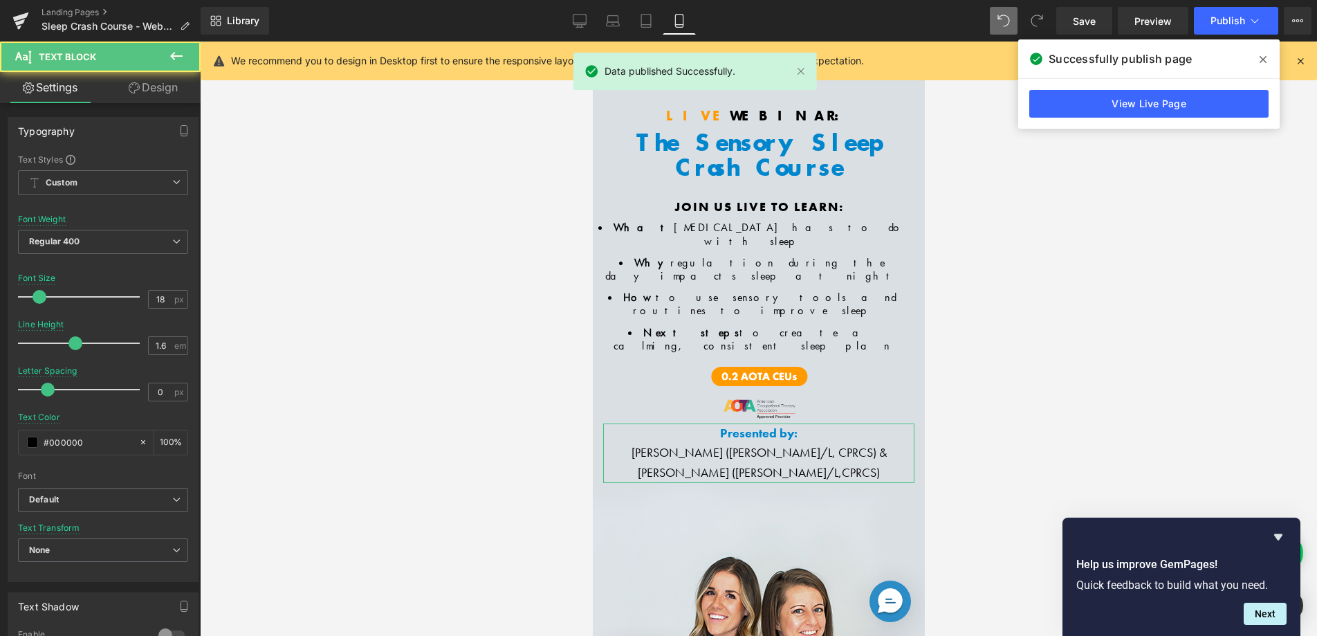
click at [160, 84] on link "Design" at bounding box center [153, 87] width 100 height 31
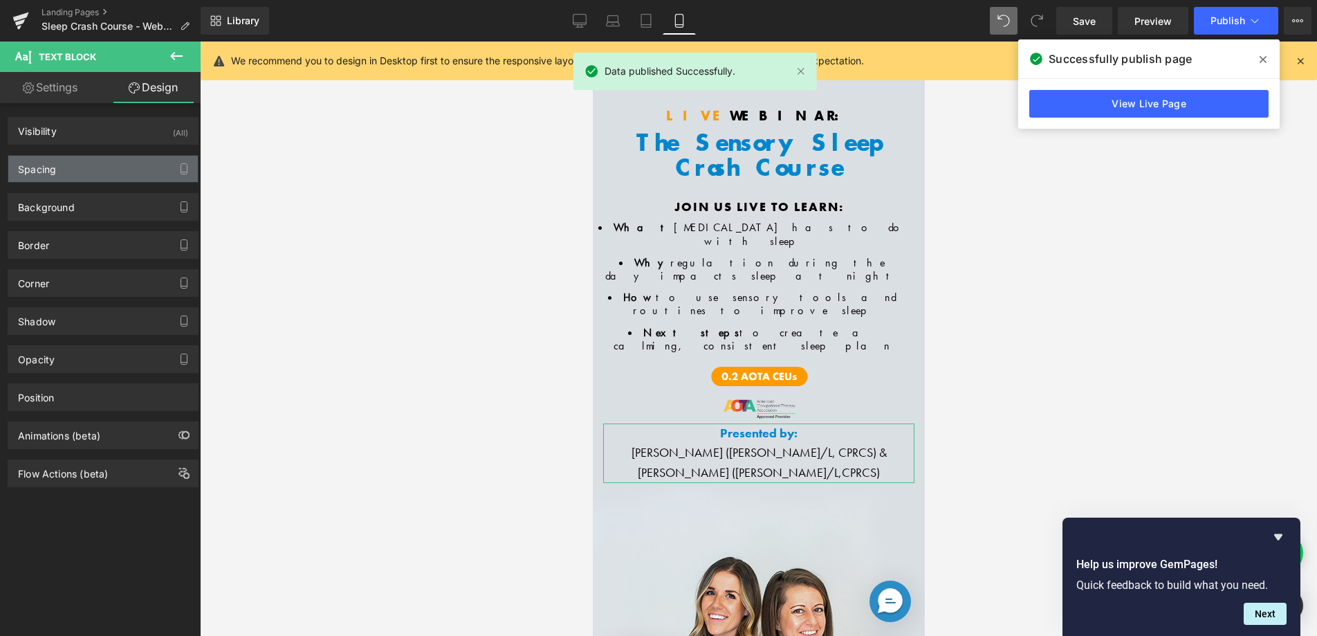
click at [94, 178] on div "Spacing" at bounding box center [103, 169] width 190 height 26
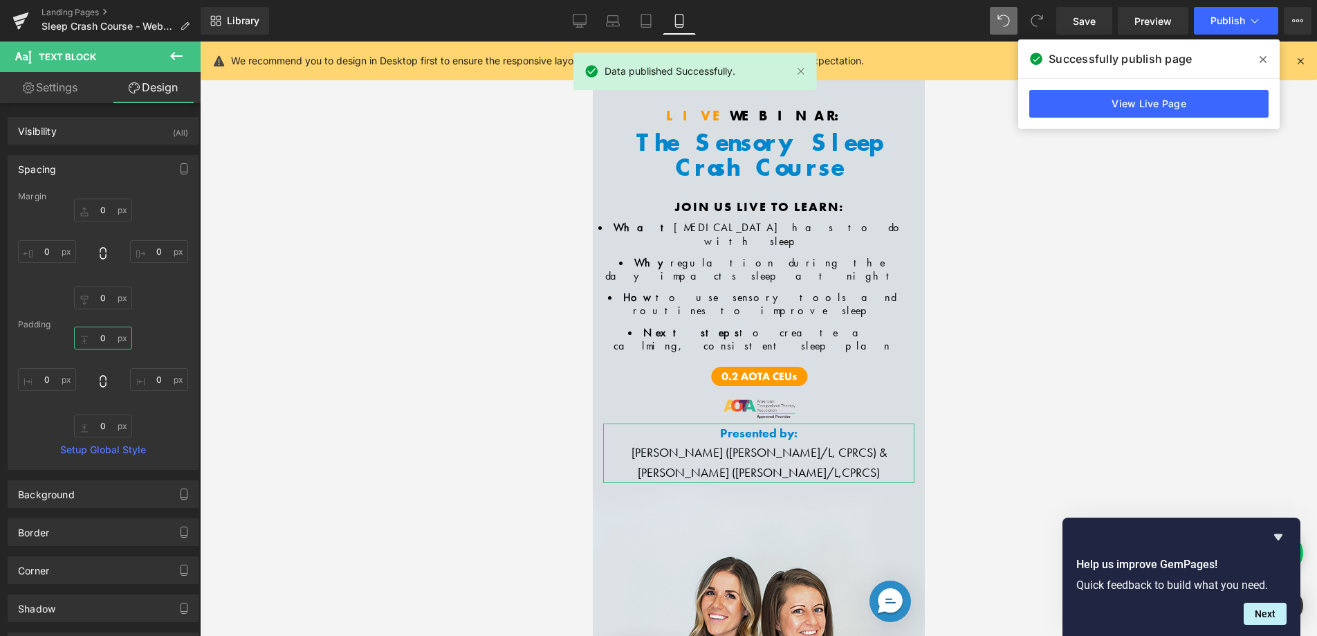
click at [84, 339] on input "0" at bounding box center [103, 337] width 58 height 23
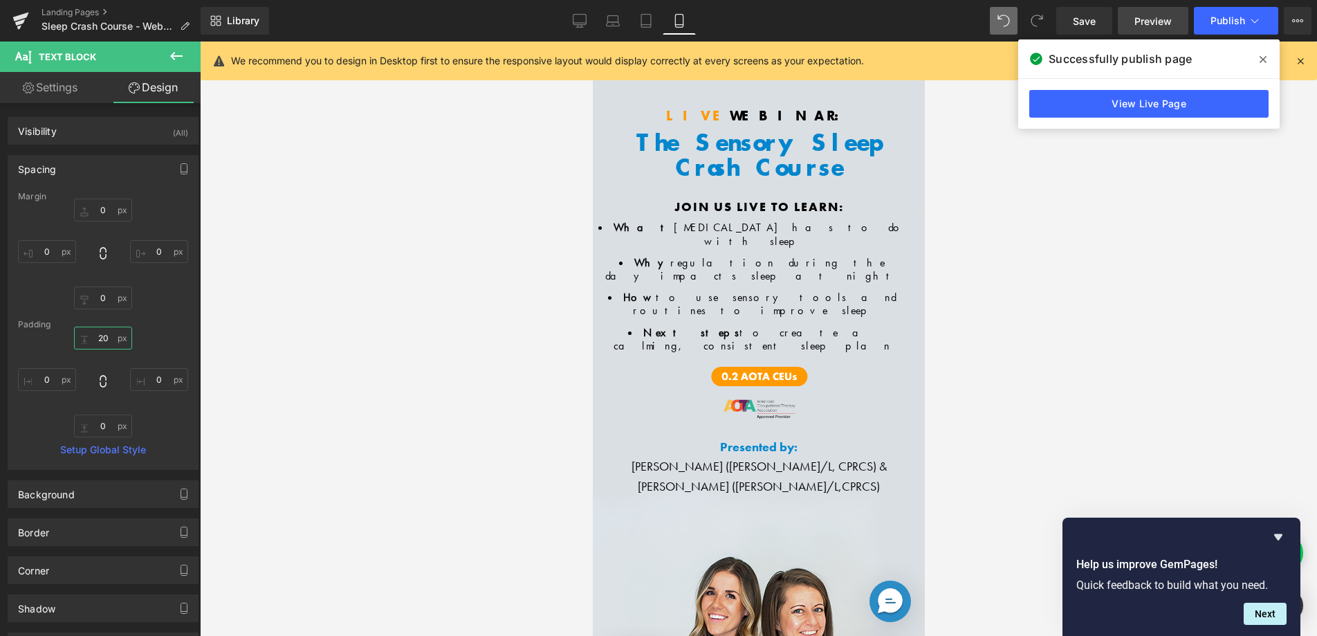
type input "20"
click at [1160, 31] on link "Preview" at bounding box center [1153, 21] width 71 height 28
click at [1076, 18] on span "Save" at bounding box center [1084, 21] width 23 height 15
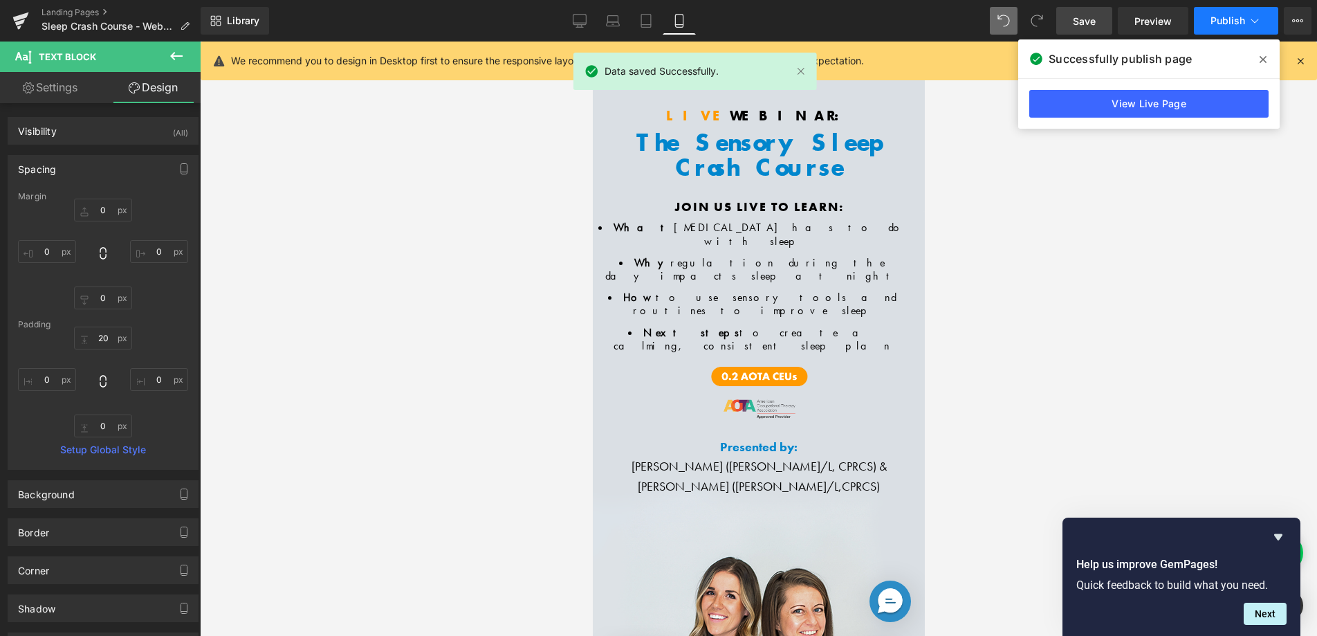
click at [1223, 21] on span "Publish" at bounding box center [1227, 20] width 35 height 11
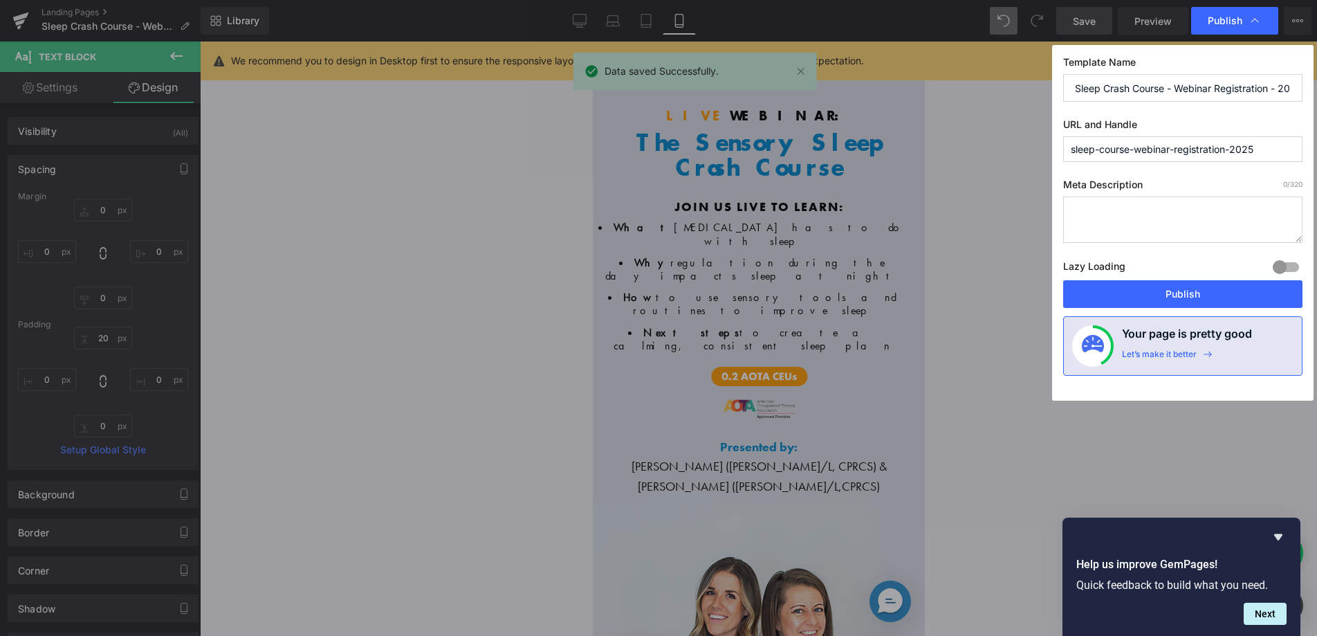
click at [1154, 286] on button "Publish" at bounding box center [1182, 294] width 239 height 28
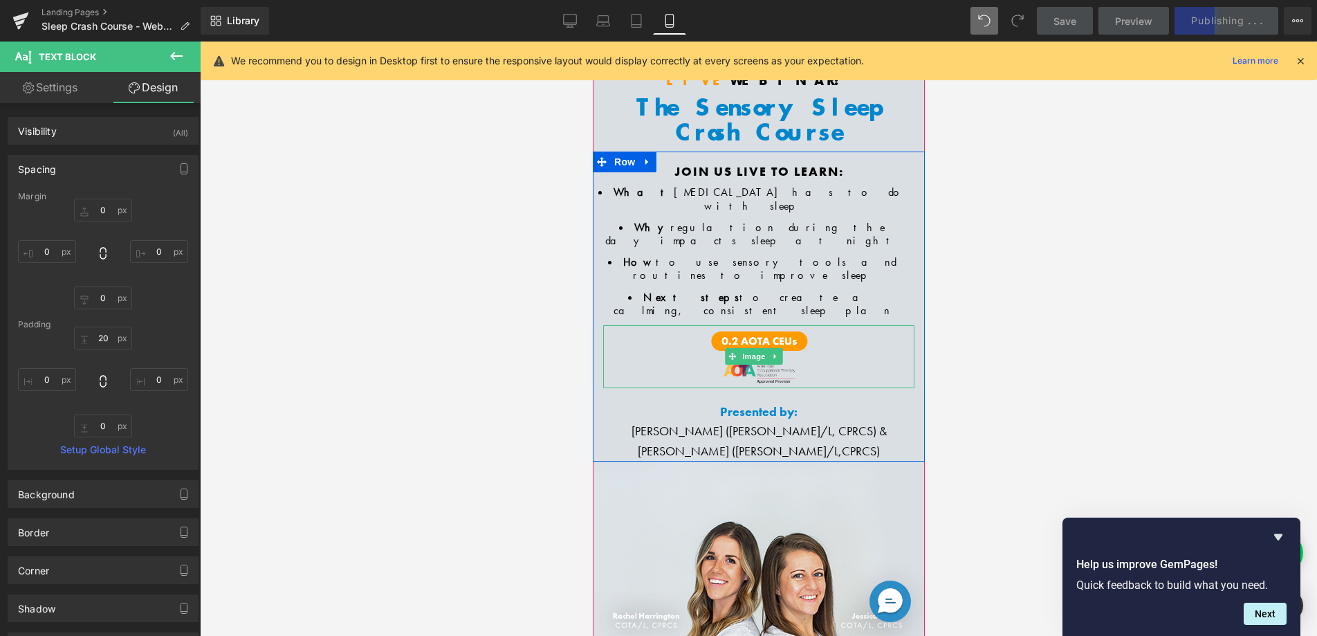
scroll to position [80, 0]
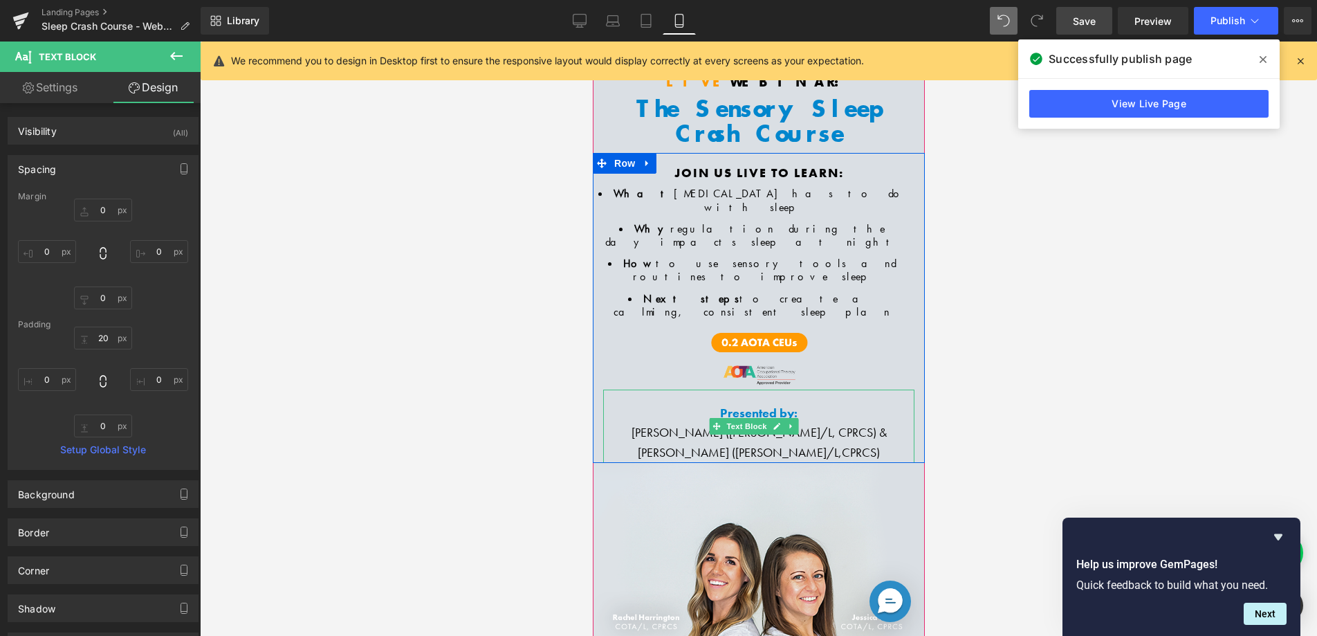
click at [745, 444] on span "Jessica Hill (COTA/L," at bounding box center [739, 452] width 204 height 16
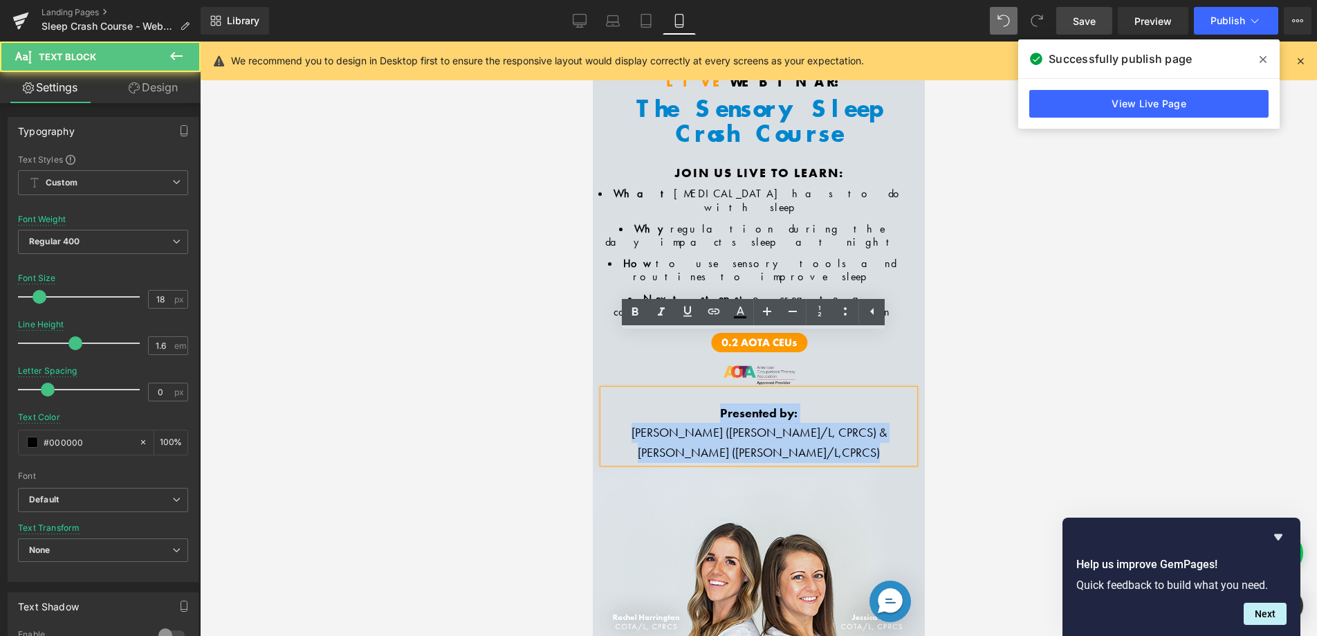
drag, startPoint x: 709, startPoint y: 356, endPoint x: 855, endPoint y: 403, distance: 153.1
click at [855, 403] on div "Presented by: Rachel Harrington (COTA/L, CPRCS) & Jessica Hill (COTA/L, CPRCS )" at bounding box center [757, 425] width 311 height 73
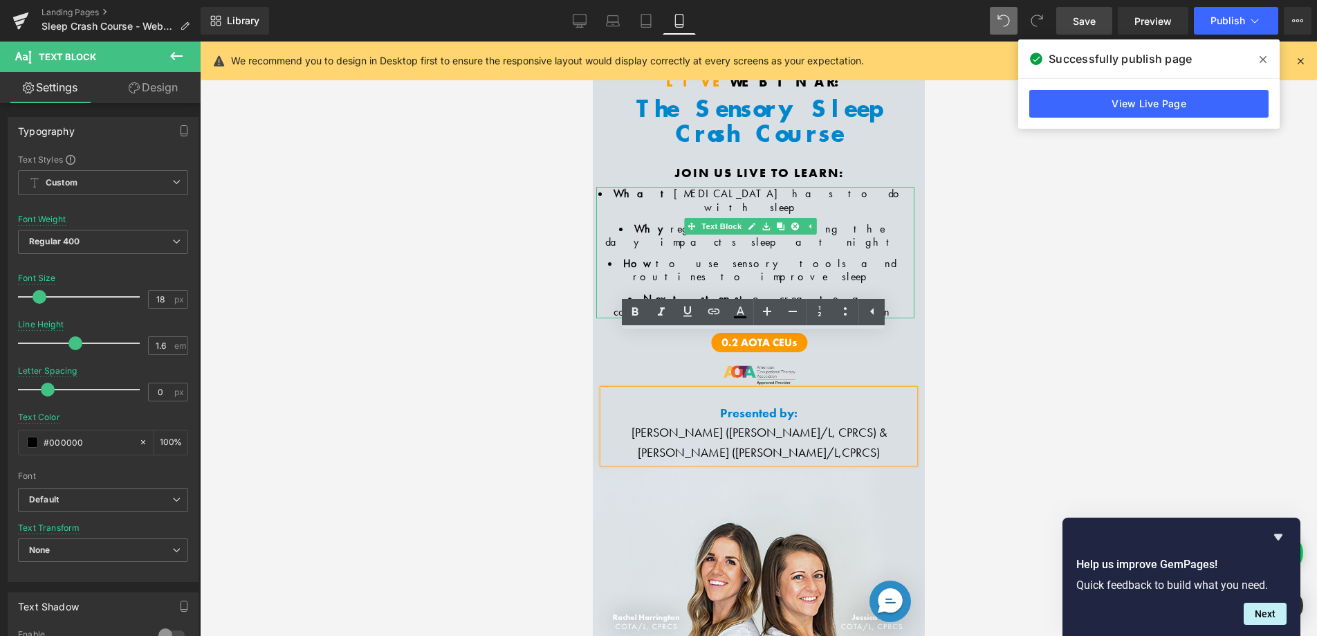
click at [656, 221] on span "Why" at bounding box center [652, 228] width 36 height 15
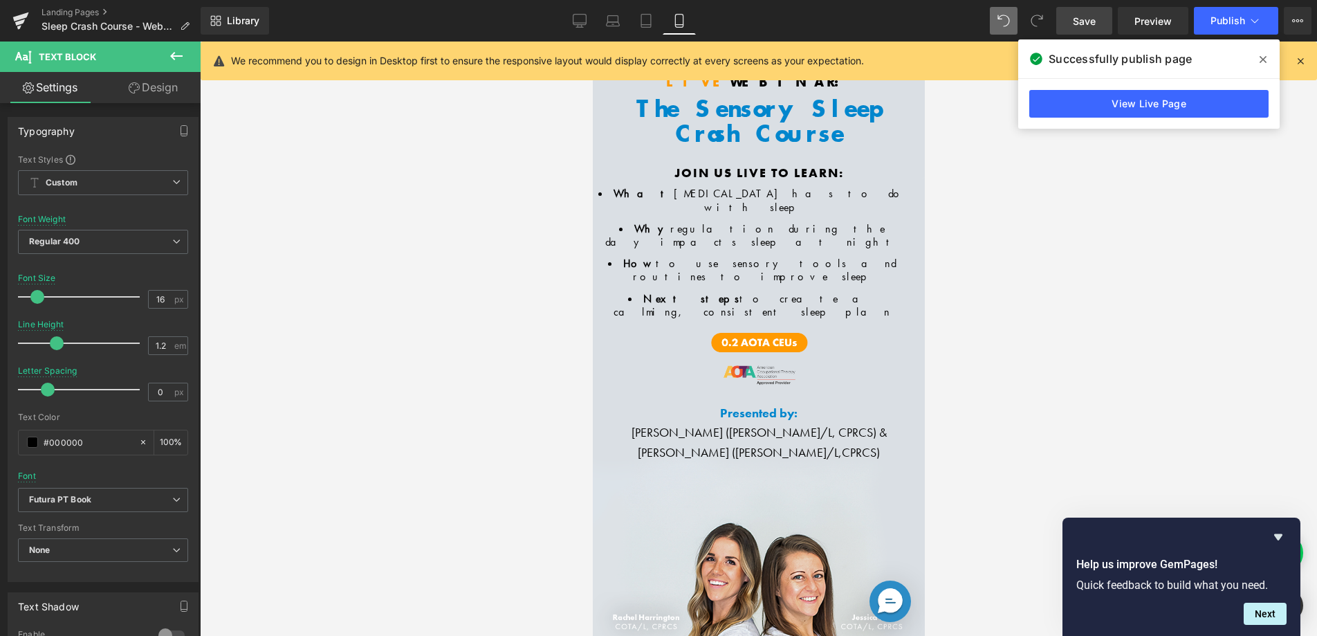
click at [147, 96] on link "Design" at bounding box center [153, 87] width 100 height 31
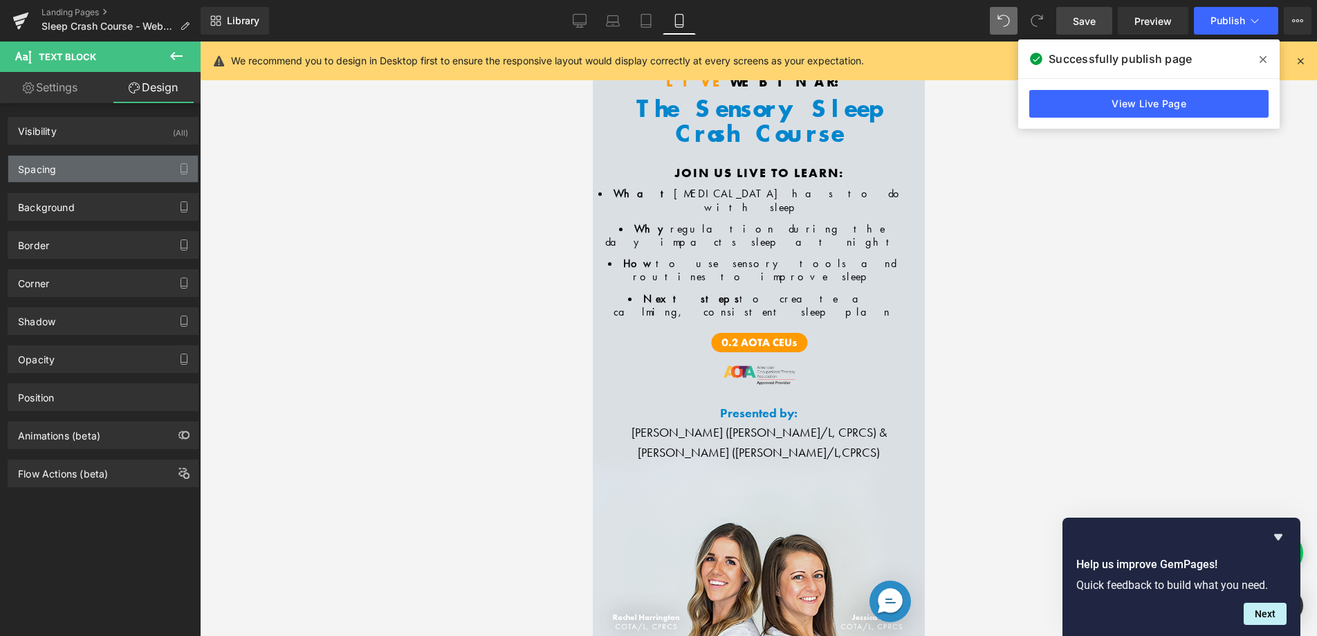
click at [110, 166] on div "Spacing" at bounding box center [103, 169] width 190 height 26
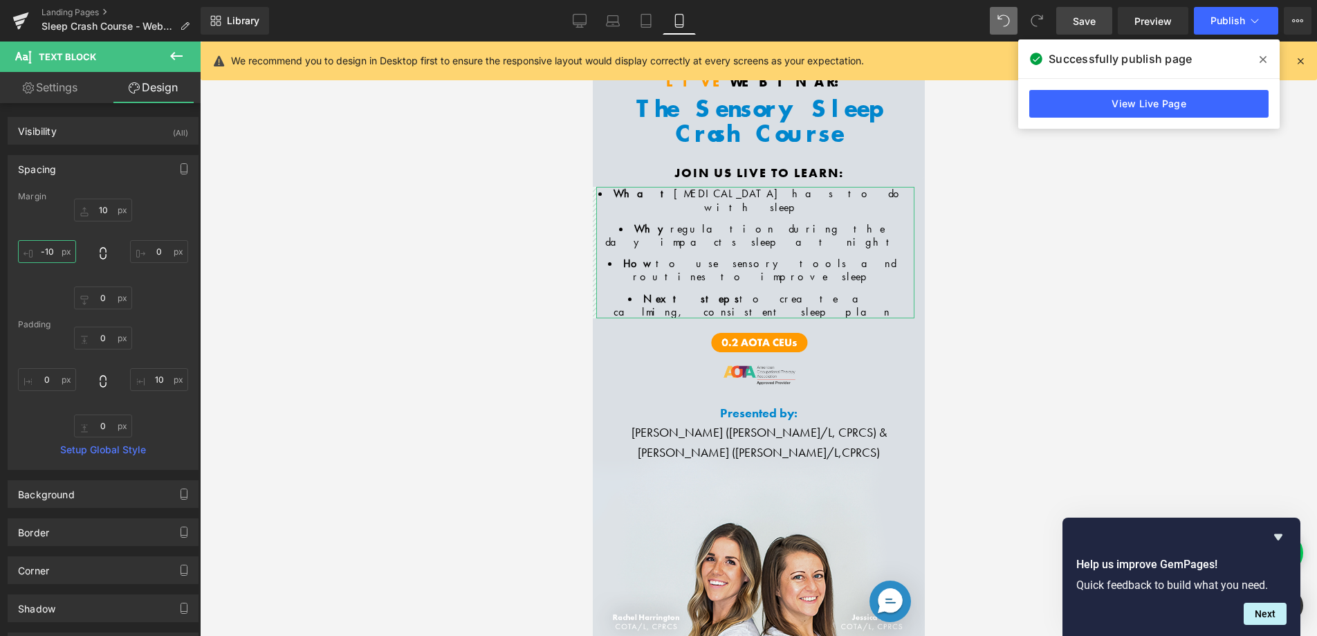
click at [48, 252] on input "-10" at bounding box center [47, 251] width 58 height 23
type input "-20"
drag, startPoint x: 1086, startPoint y: 19, endPoint x: 999, endPoint y: 113, distance: 127.8
click at [1086, 19] on span "Save" at bounding box center [1084, 21] width 23 height 15
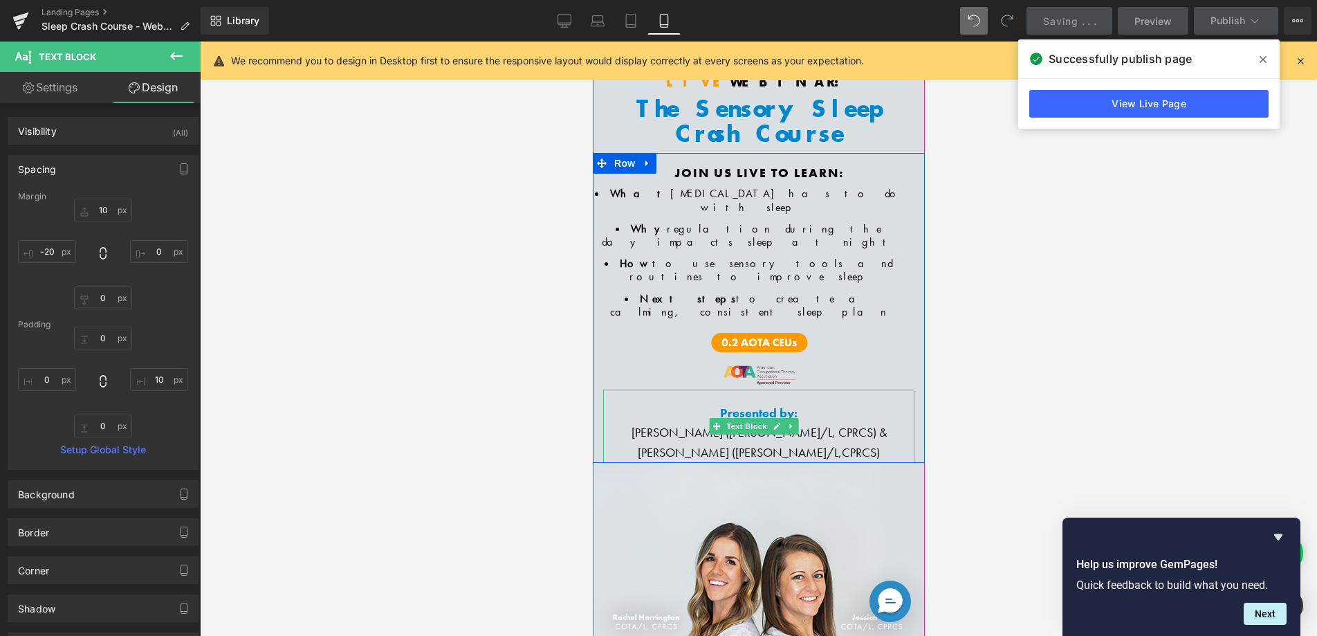
click at [732, 424] on span "Rachel Harrington (COTA/L, CPRCS) &" at bounding box center [758, 432] width 255 height 16
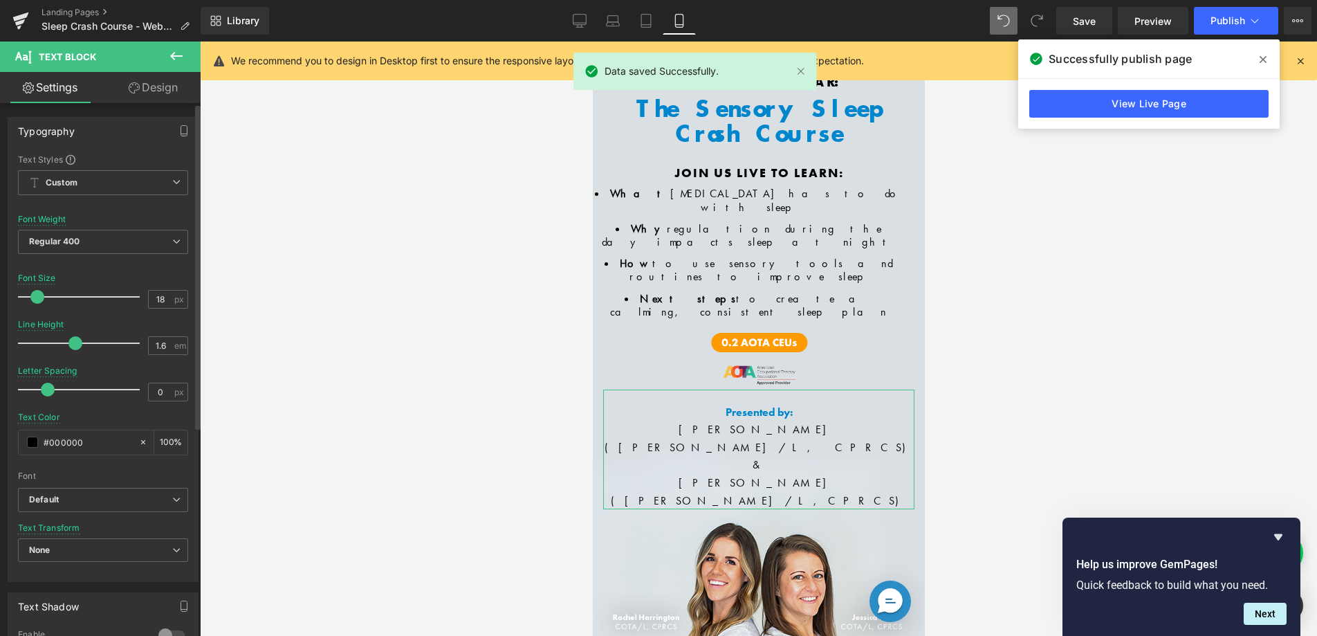
click at [30, 297] on span at bounding box center [37, 297] width 14 height 14
click at [144, 89] on link "Design" at bounding box center [153, 87] width 100 height 31
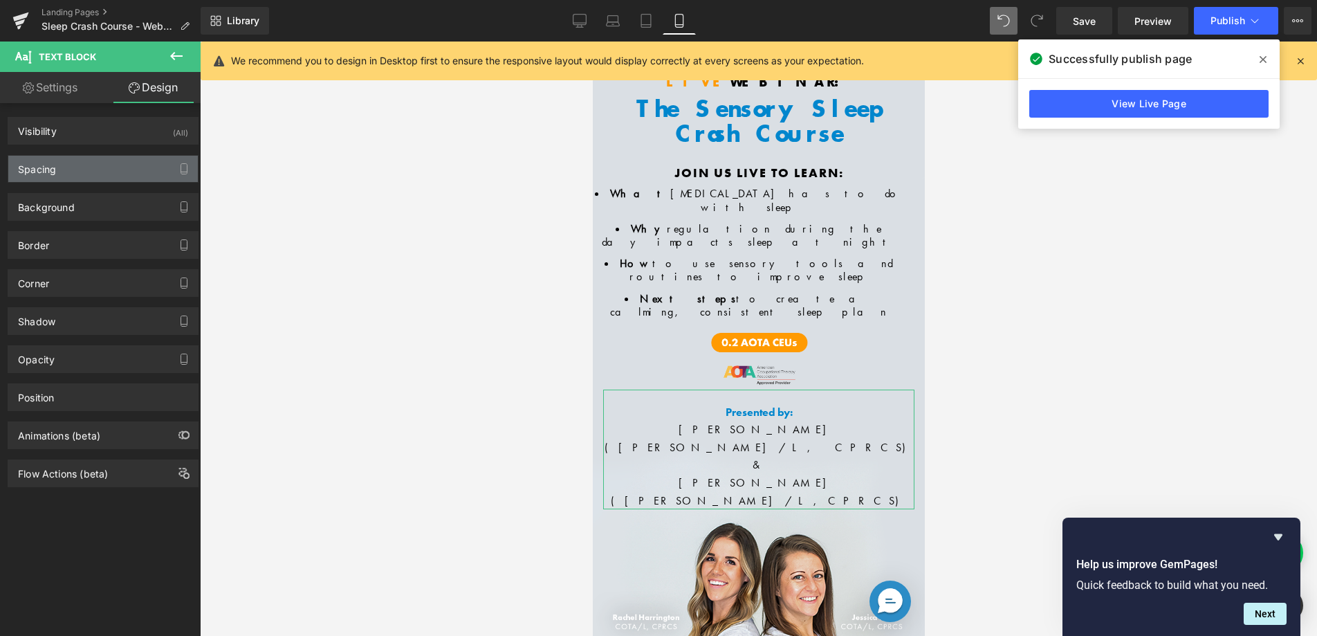
click at [99, 159] on div "Spacing" at bounding box center [103, 169] width 190 height 26
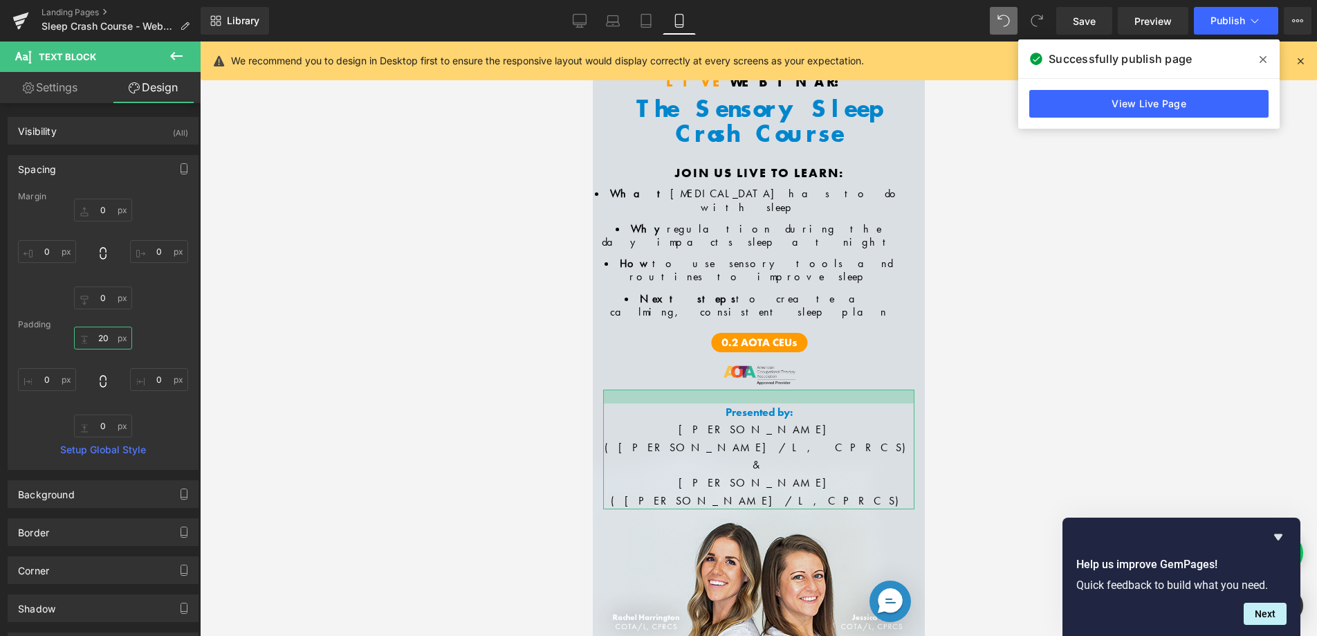
click at [98, 336] on input "text" at bounding box center [103, 337] width 58 height 23
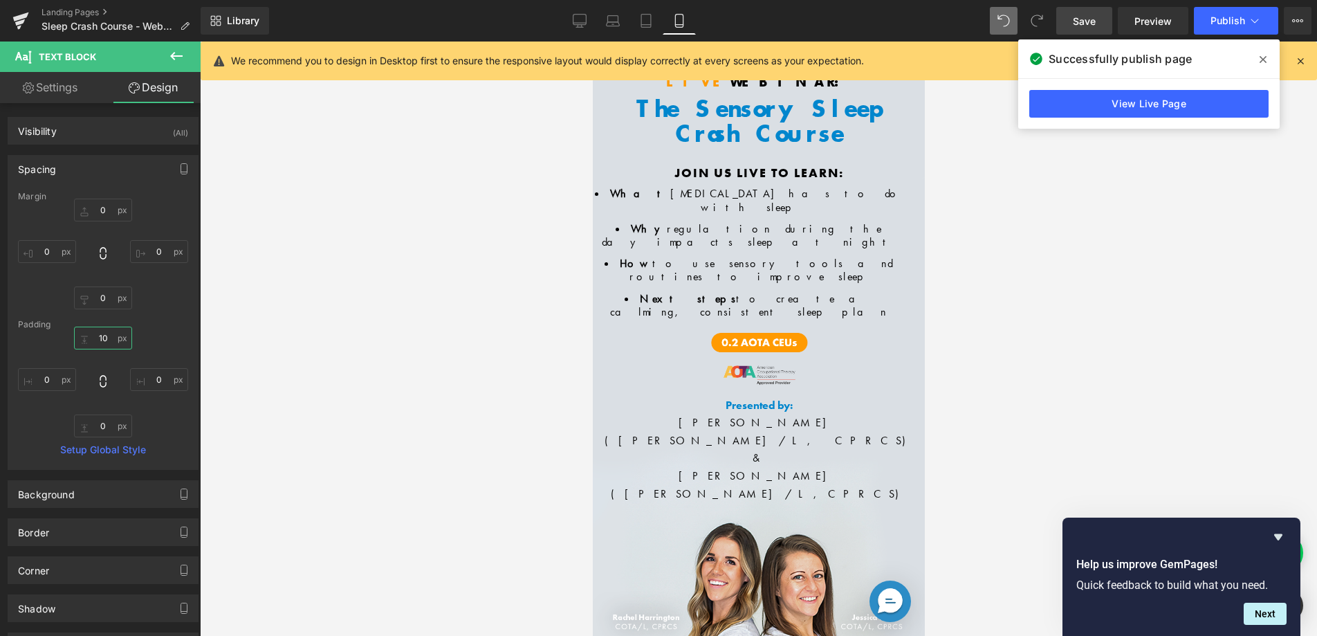
type input "10"
click at [1081, 26] on span "Save" at bounding box center [1084, 21] width 23 height 15
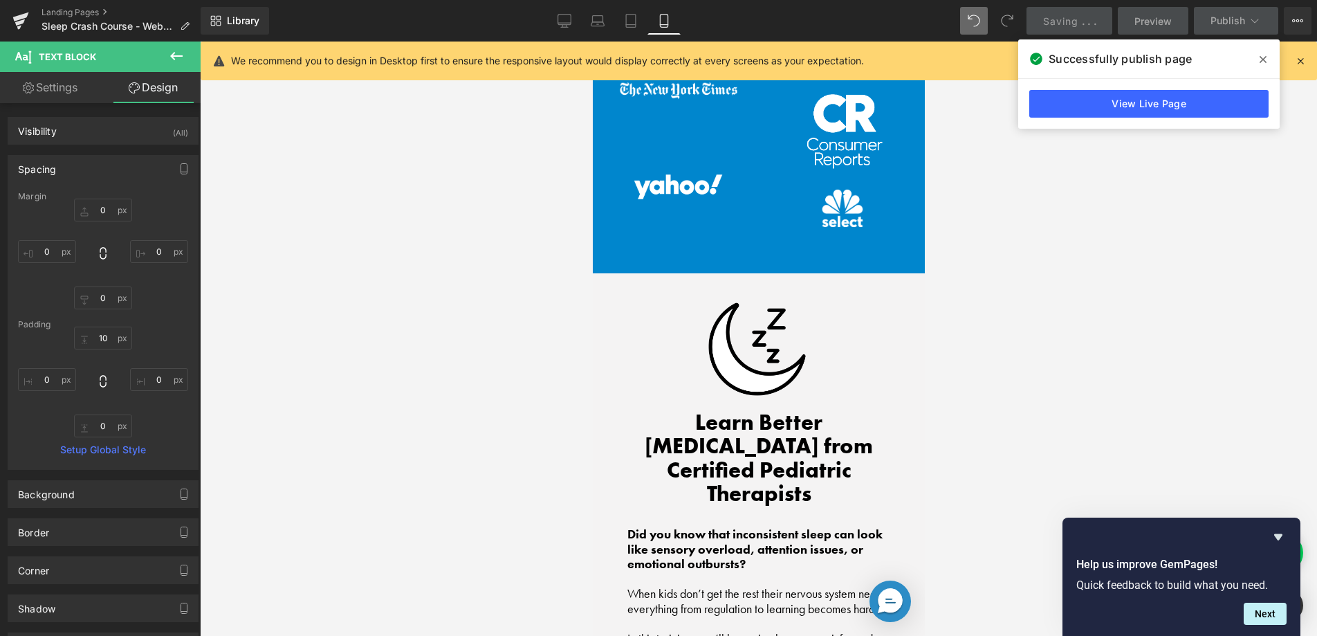
scroll to position [1157, 0]
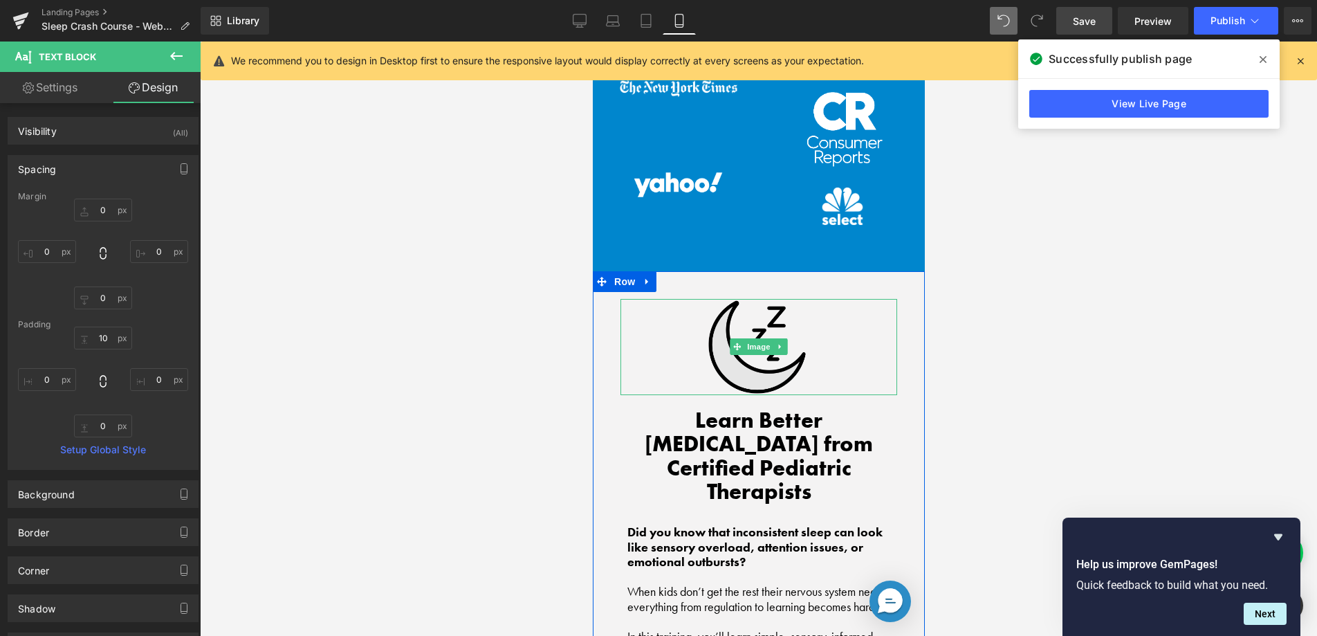
click at [745, 338] on img at bounding box center [758, 347] width 104 height 96
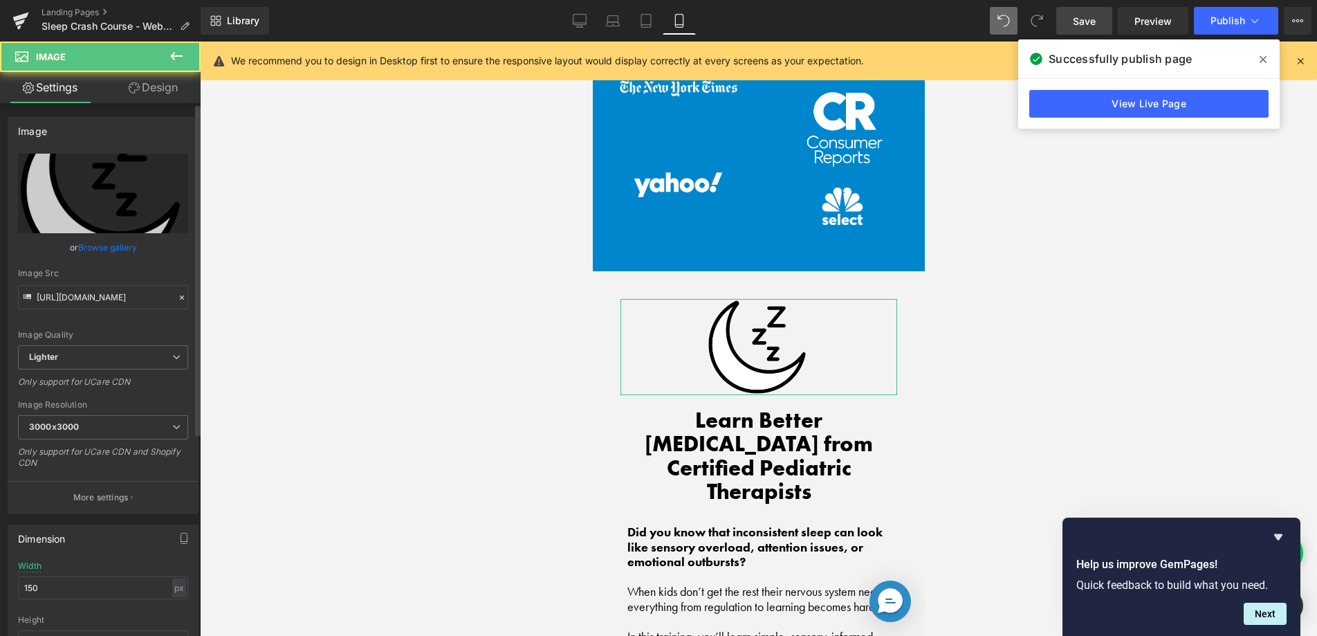
click at [89, 247] on link "Browse gallery" at bounding box center [107, 247] width 59 height 24
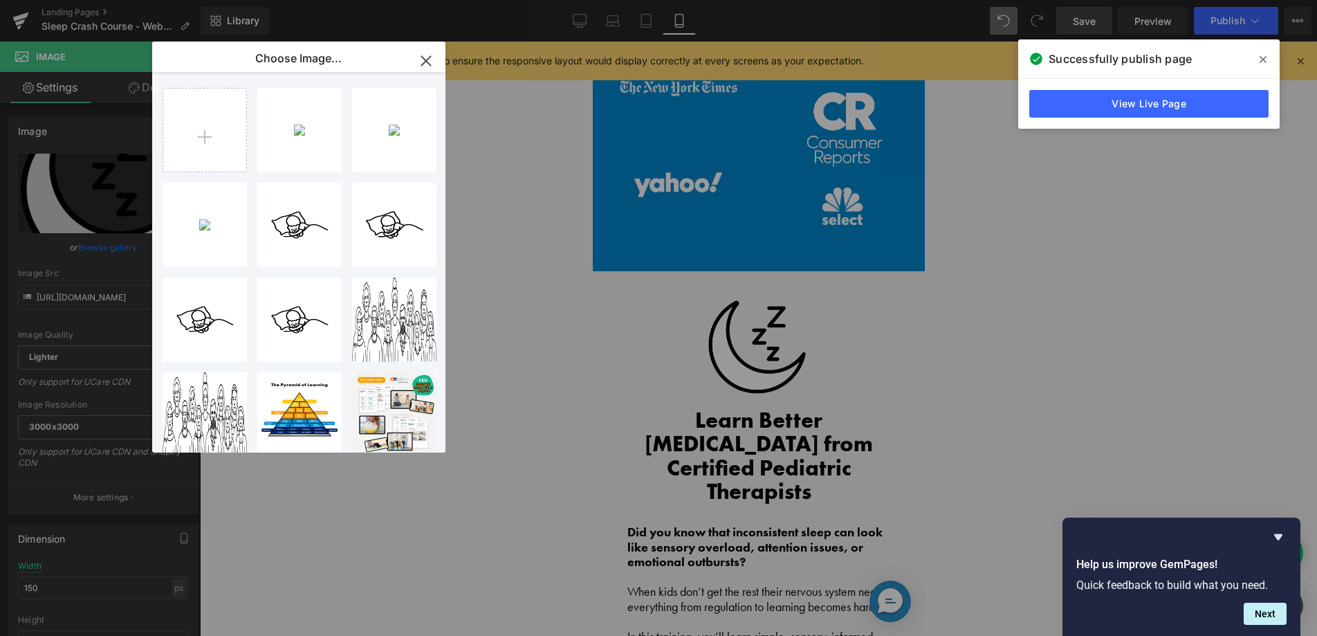
click at [1067, 0] on div "Text Block You are previewing how the will restyle your page. You can not edit …" at bounding box center [658, 0] width 1317 height 0
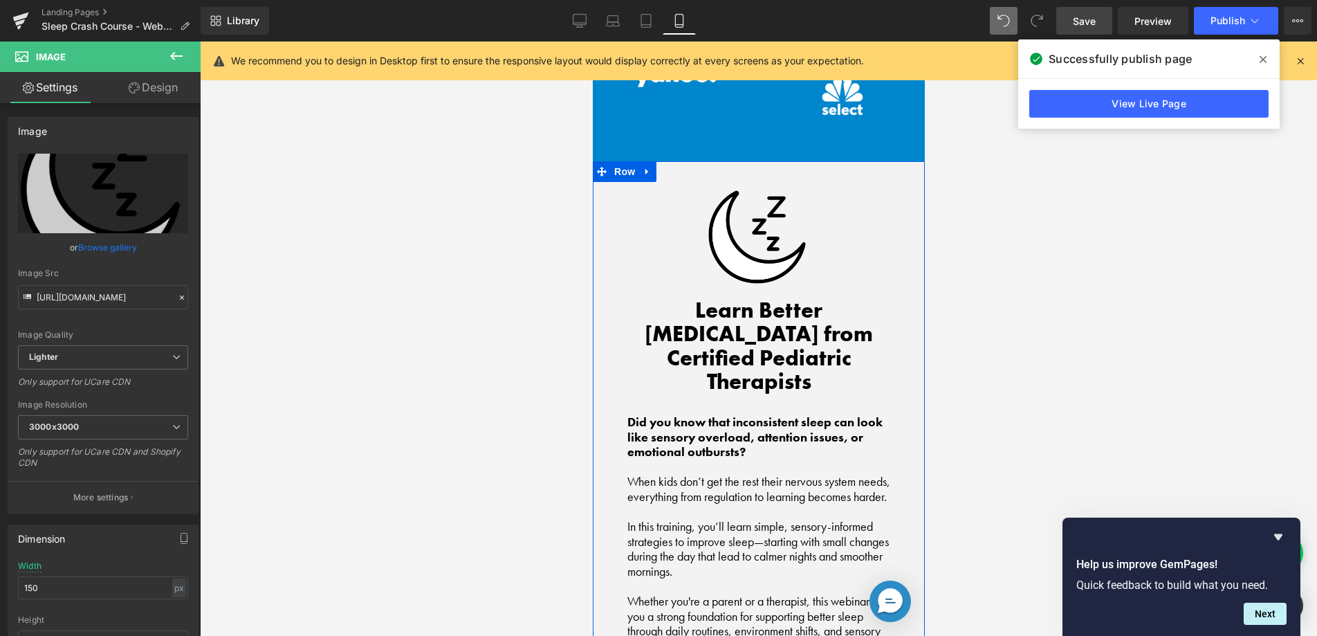
scroll to position [1291, 0]
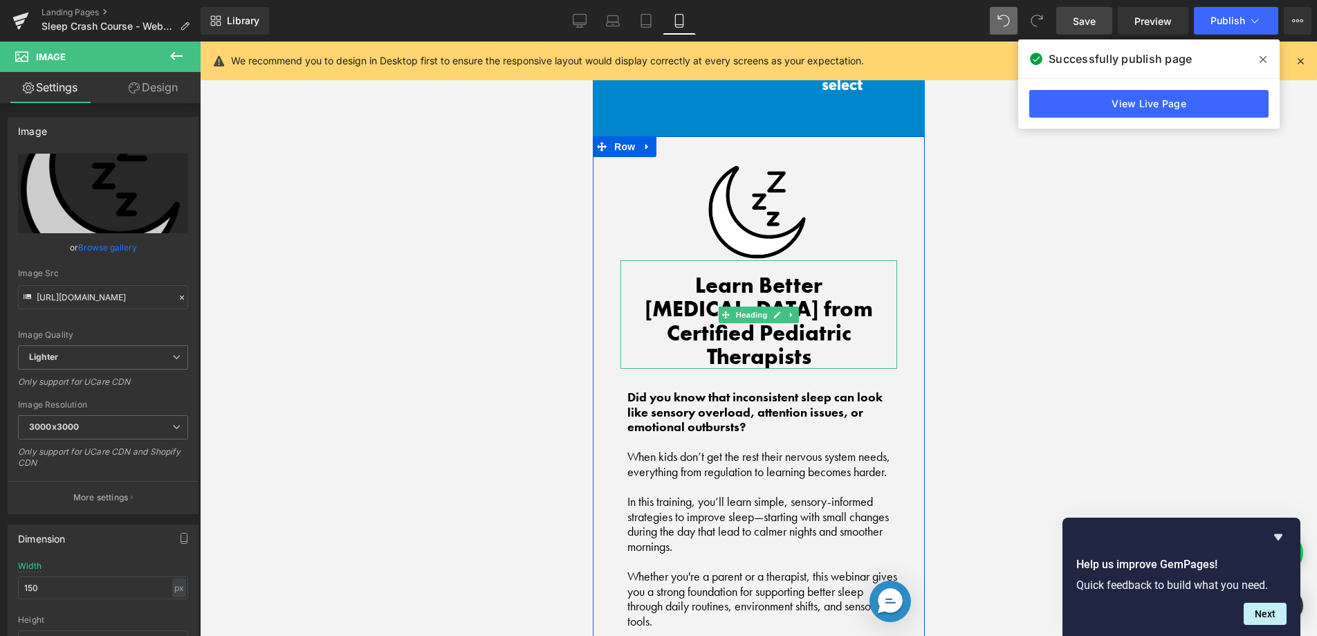
click at [670, 282] on h2 "Learn Better Sleep Hygiene from Certified Pediatric Therapists" at bounding box center [758, 321] width 277 height 95
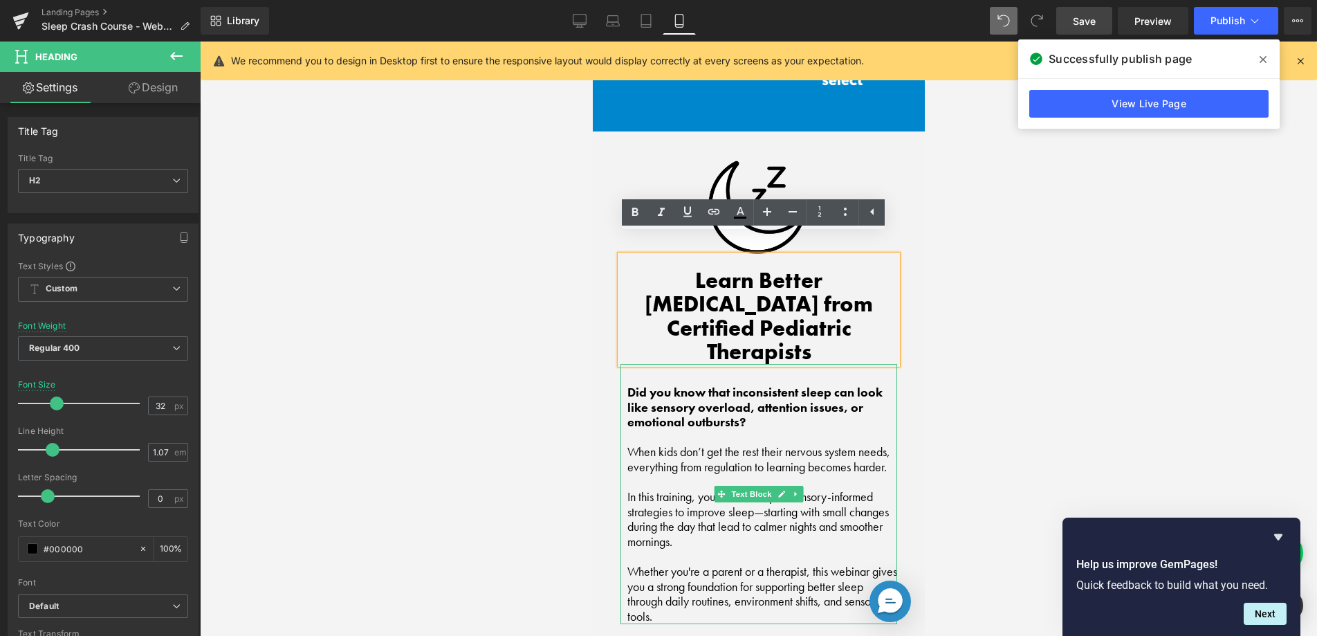
scroll to position [1297, 0]
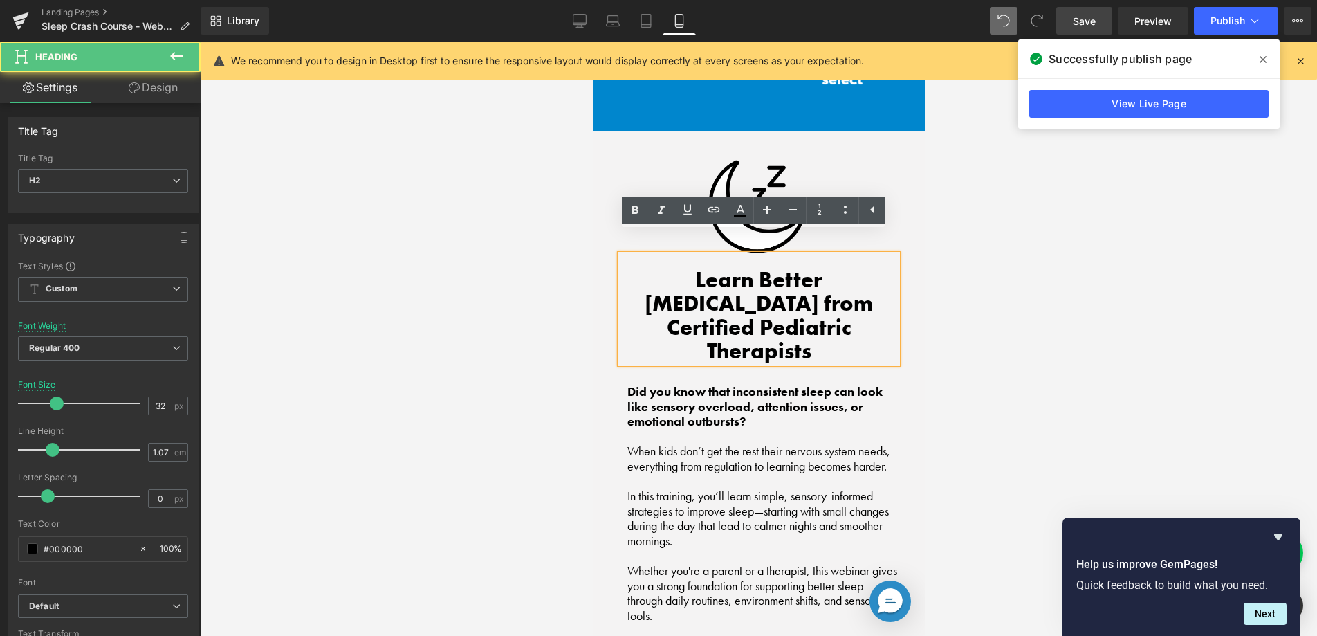
click at [678, 286] on h2 "Learn Better Sleep Hygiene from Certified Pediatric Therapists" at bounding box center [758, 315] width 277 height 95
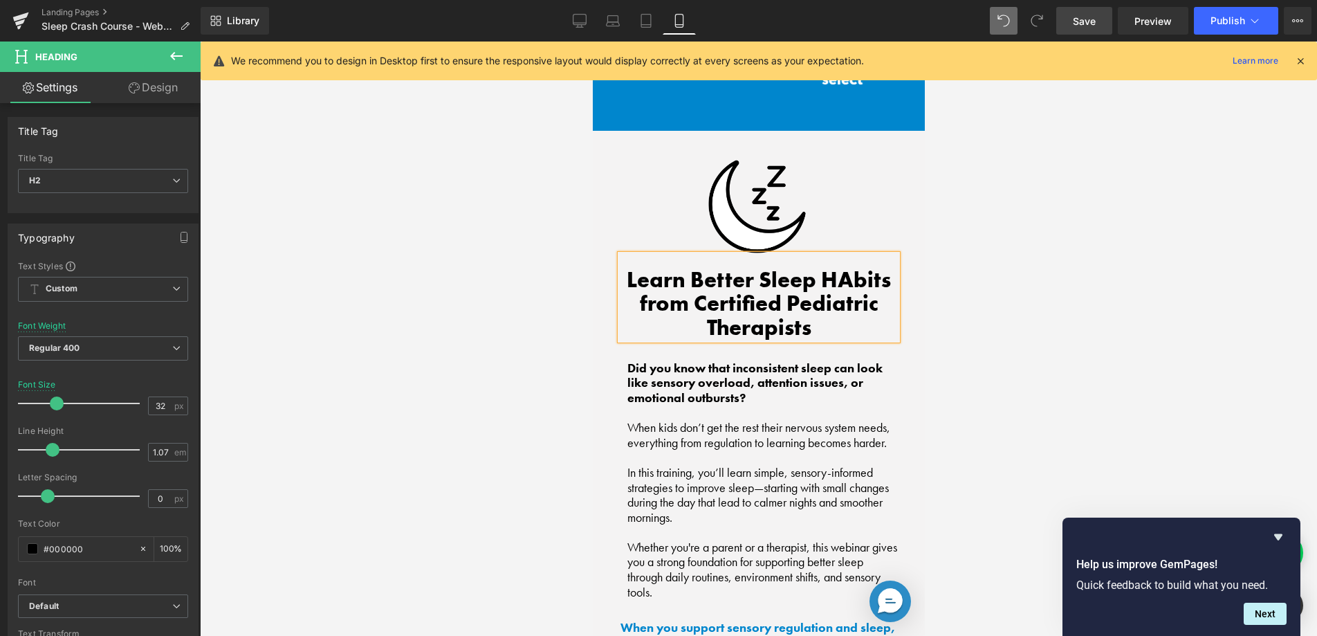
click at [840, 268] on h2 "Learn Better Sleep HAbits from Certified Pediatric Therapists" at bounding box center [758, 303] width 277 height 71
click at [1040, 237] on div at bounding box center [758, 339] width 1117 height 594
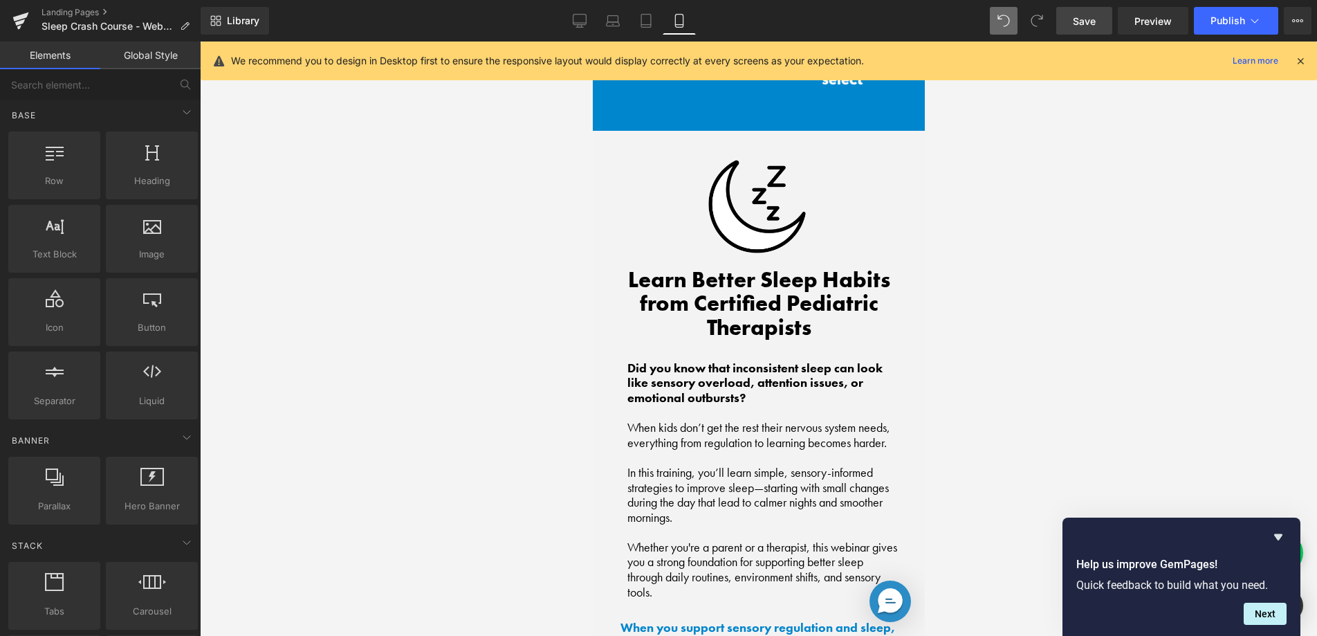
click at [1095, 35] on div "Library Mobile Desktop Laptop Tablet Mobile Save Preview Publish Scheduled View…" at bounding box center [759, 21] width 1116 height 42
drag, startPoint x: 1091, startPoint y: 24, endPoint x: 1027, endPoint y: 430, distance: 411.0
click at [1091, 24] on span "Save" at bounding box center [1084, 21] width 23 height 15
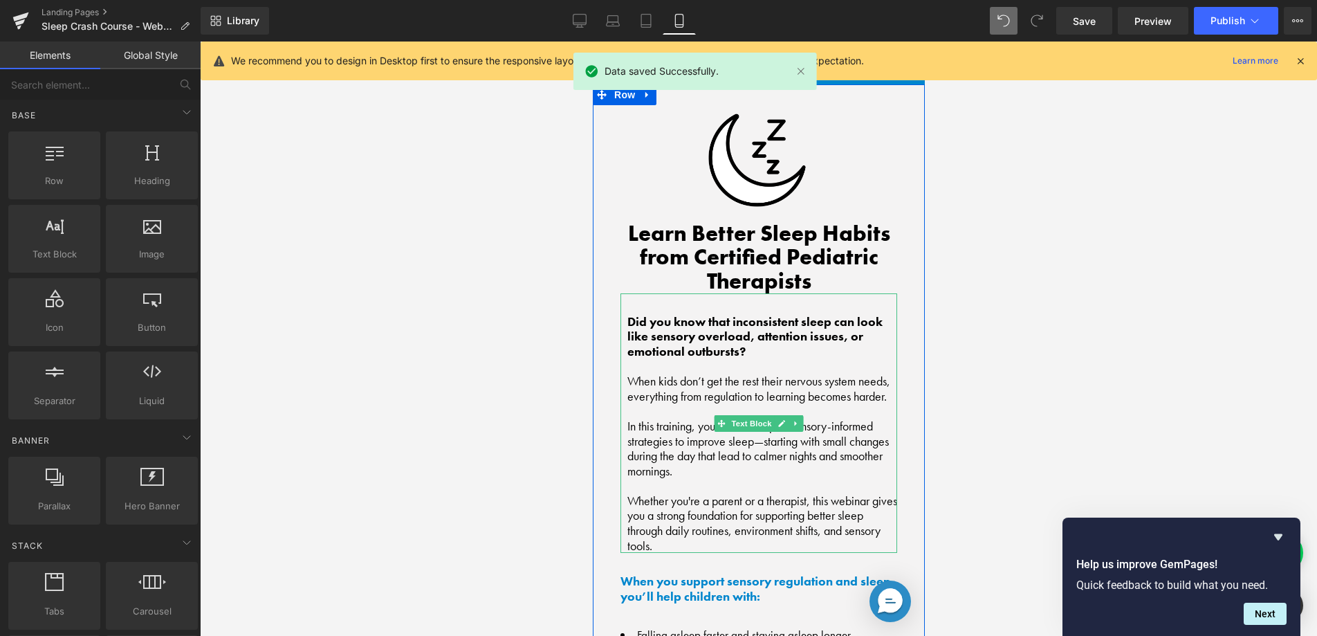
scroll to position [1383, 0]
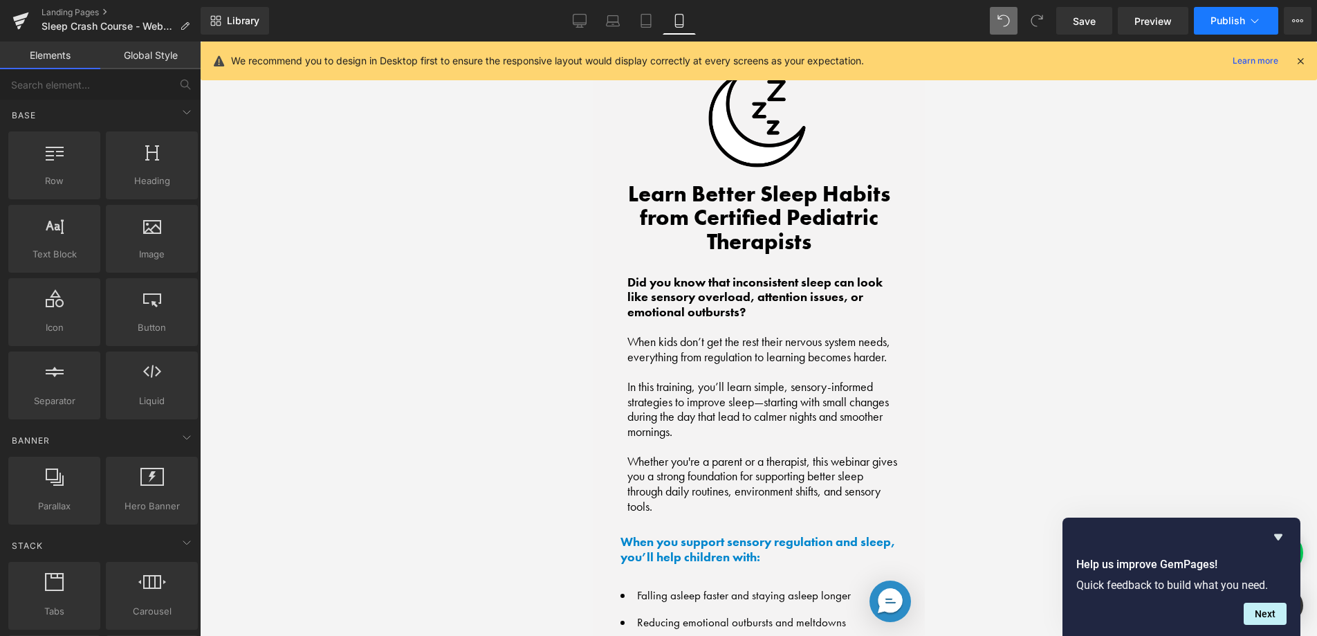
click at [1217, 30] on button "Publish" at bounding box center [1236, 21] width 84 height 28
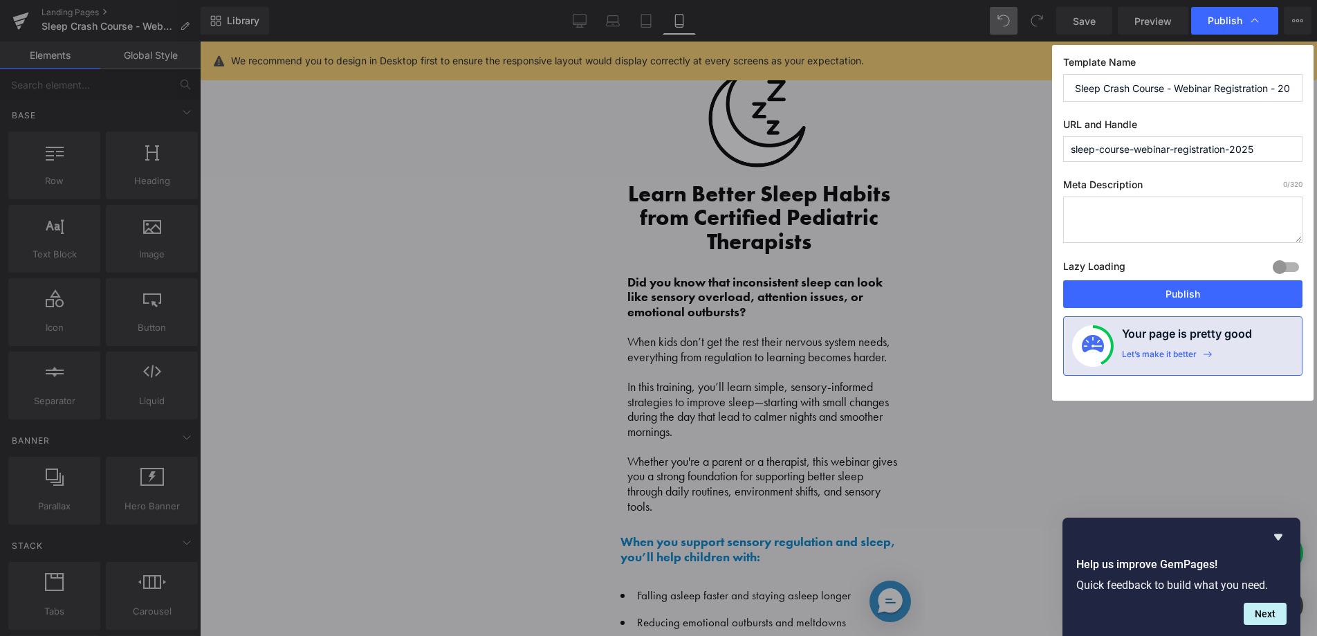
click at [1175, 298] on button "Publish" at bounding box center [1182, 294] width 239 height 28
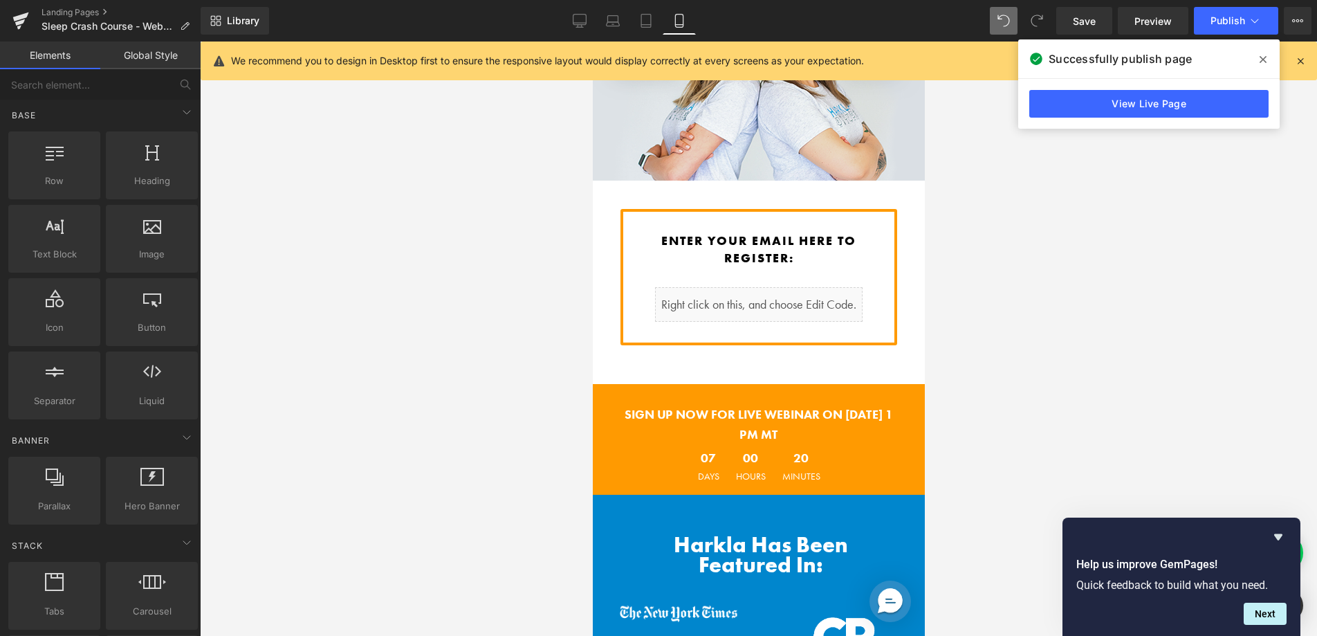
scroll to position [0, 0]
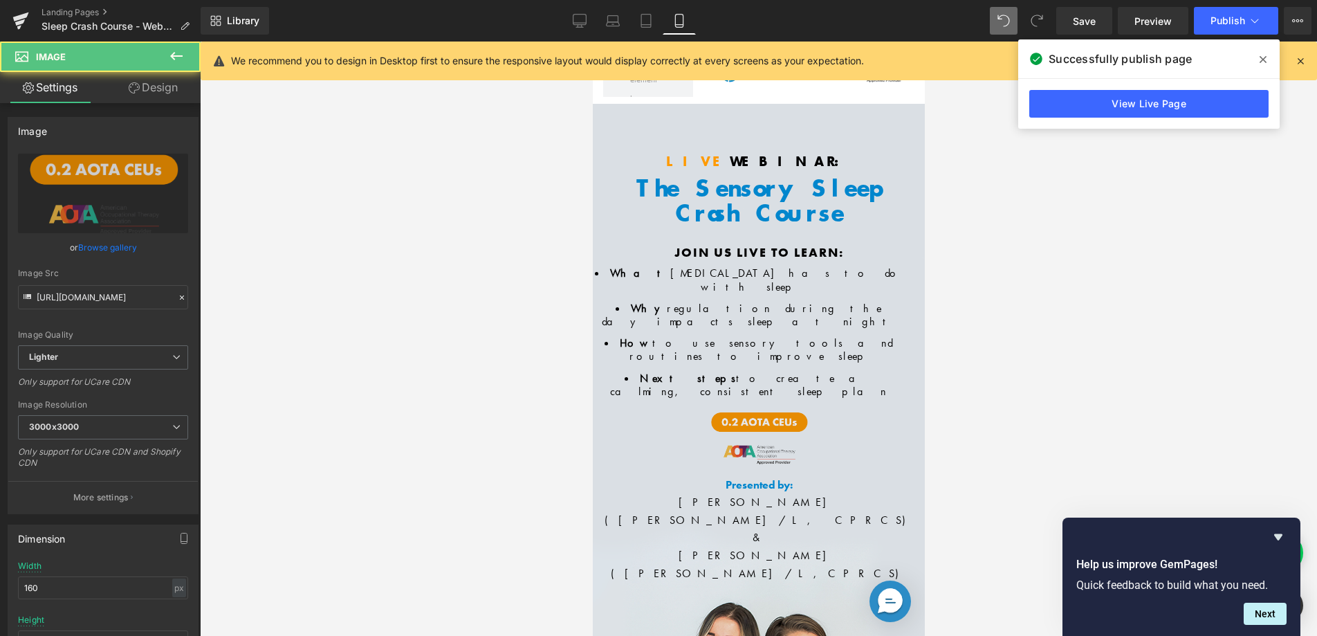
click at [762, 406] on img at bounding box center [758, 437] width 111 height 63
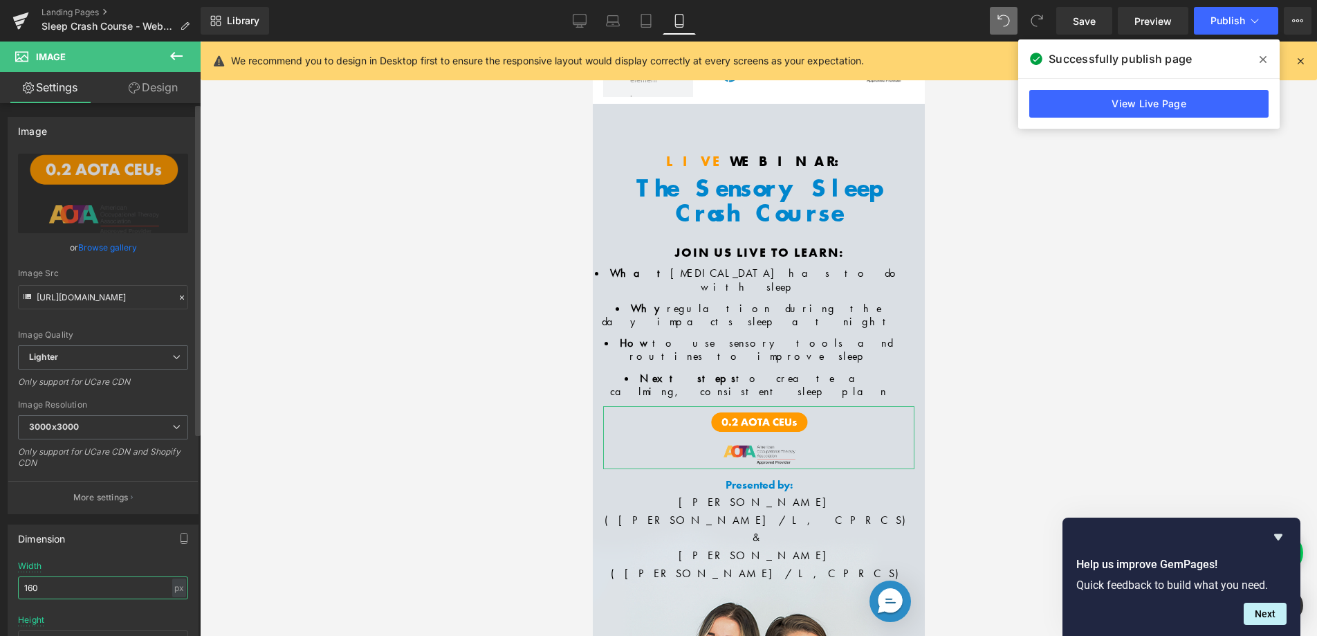
drag, startPoint x: 55, startPoint y: 591, endPoint x: 9, endPoint y: 580, distance: 47.1
click at [9, 580] on div "160px Width 160 px % px auto Height auto 0 Circle Image" at bounding box center [103, 630] width 190 height 138
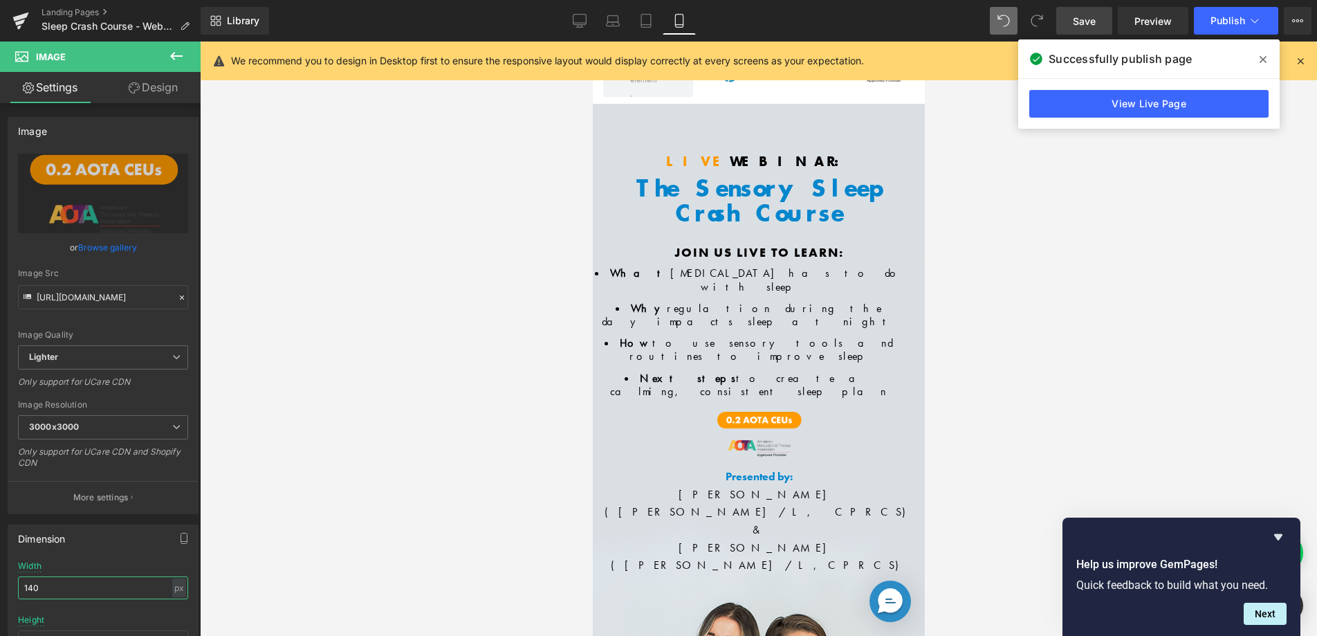
type input "140"
drag, startPoint x: 1097, startPoint y: 25, endPoint x: 1087, endPoint y: 40, distance: 18.4
click at [1097, 25] on link "Save" at bounding box center [1084, 21] width 56 height 28
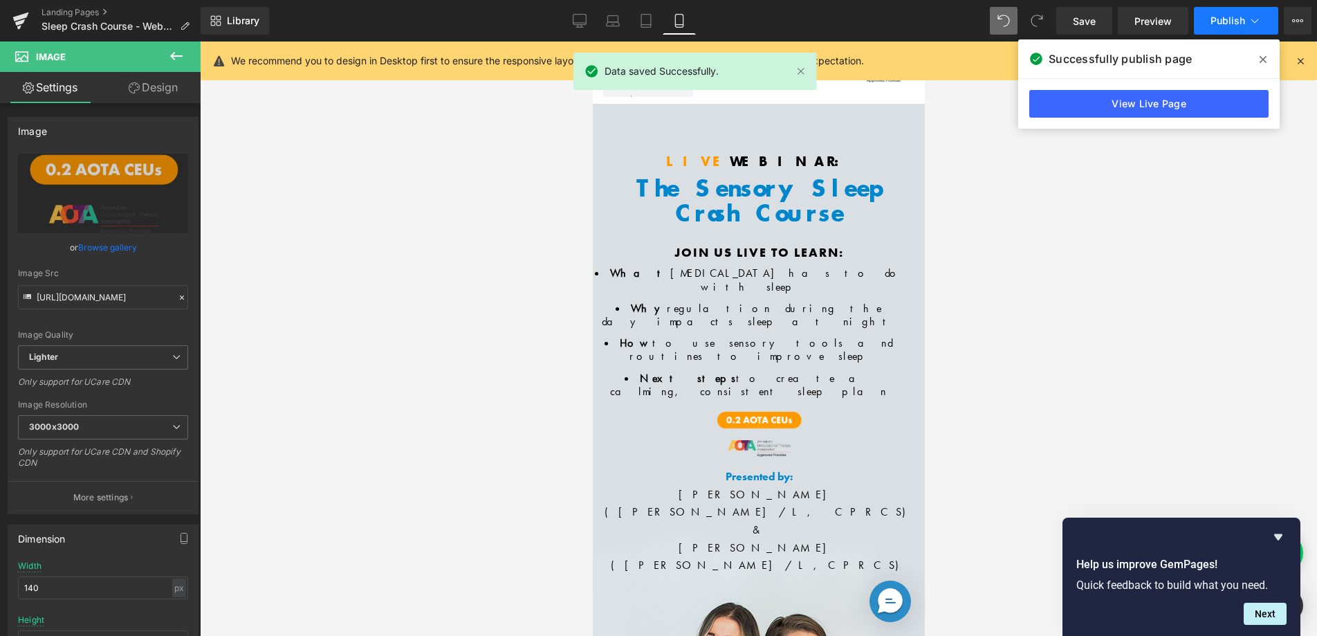
click at [1223, 20] on span "Publish" at bounding box center [1227, 20] width 35 height 11
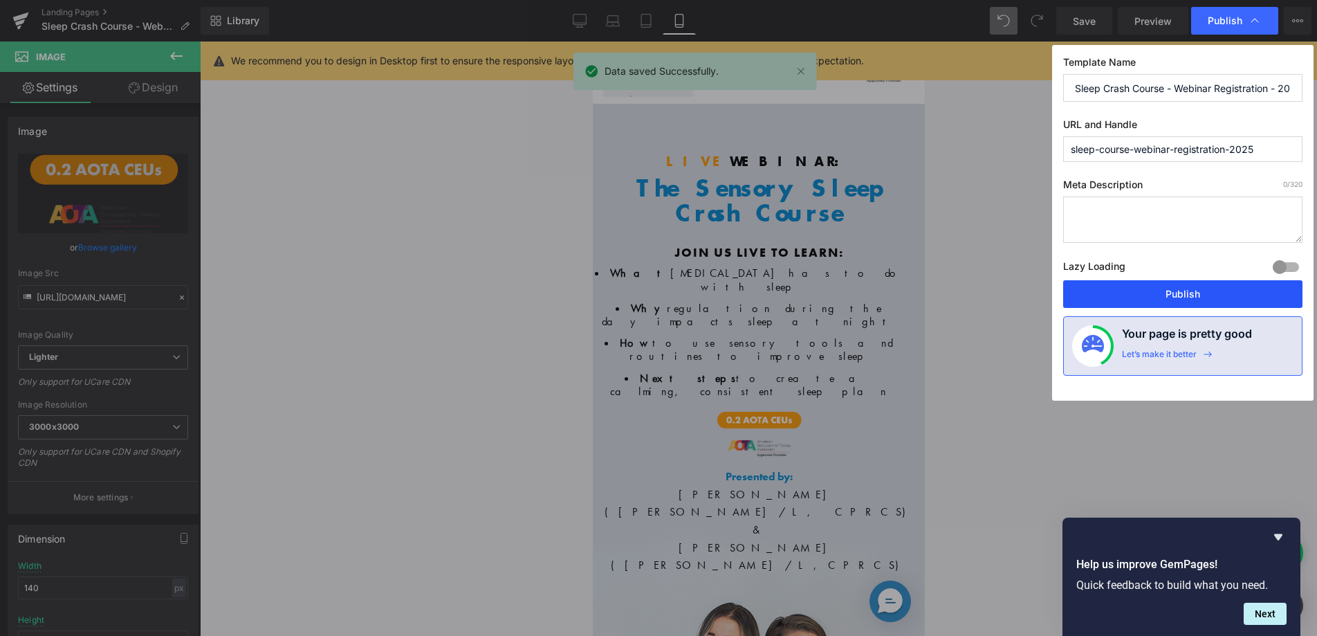
click at [1155, 293] on button "Publish" at bounding box center [1182, 294] width 239 height 28
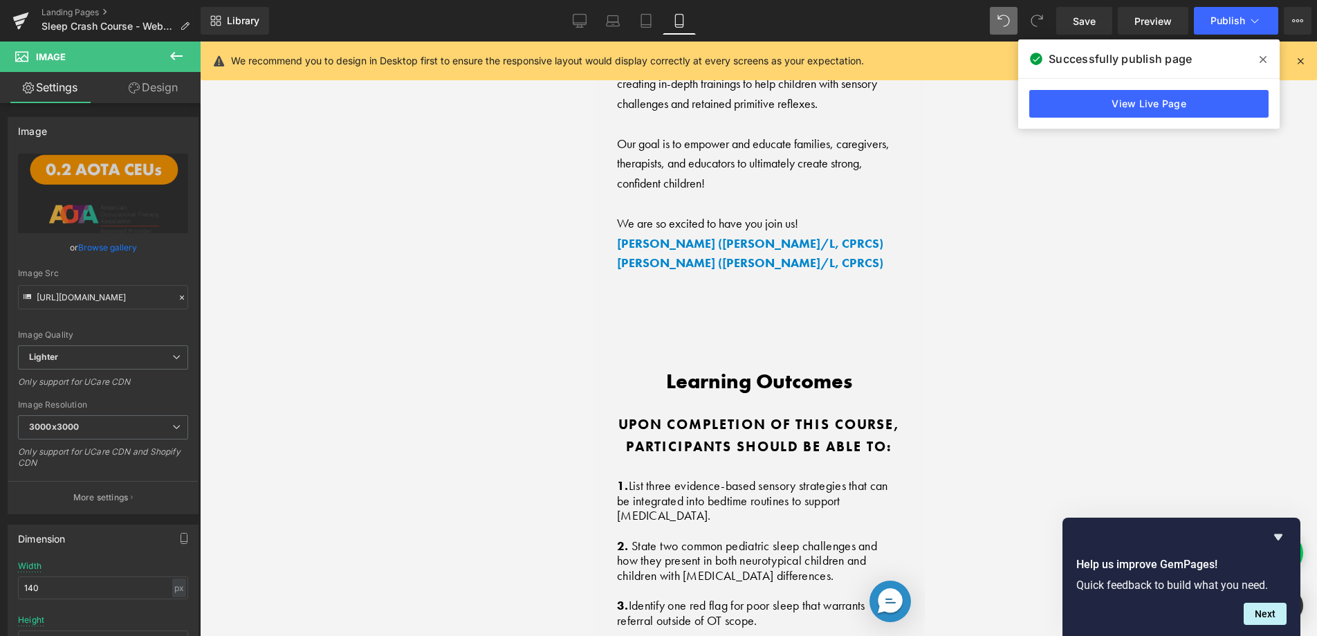
scroll to position [1928, 0]
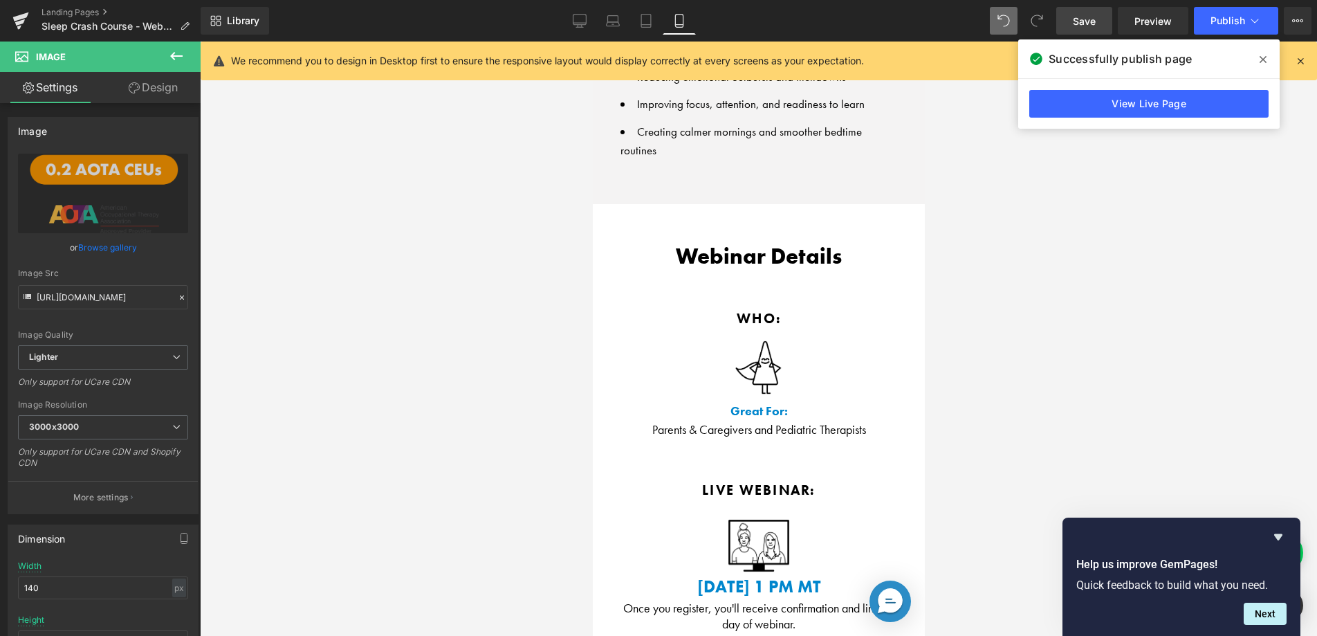
click at [1078, 26] on span "Save" at bounding box center [1084, 21] width 23 height 15
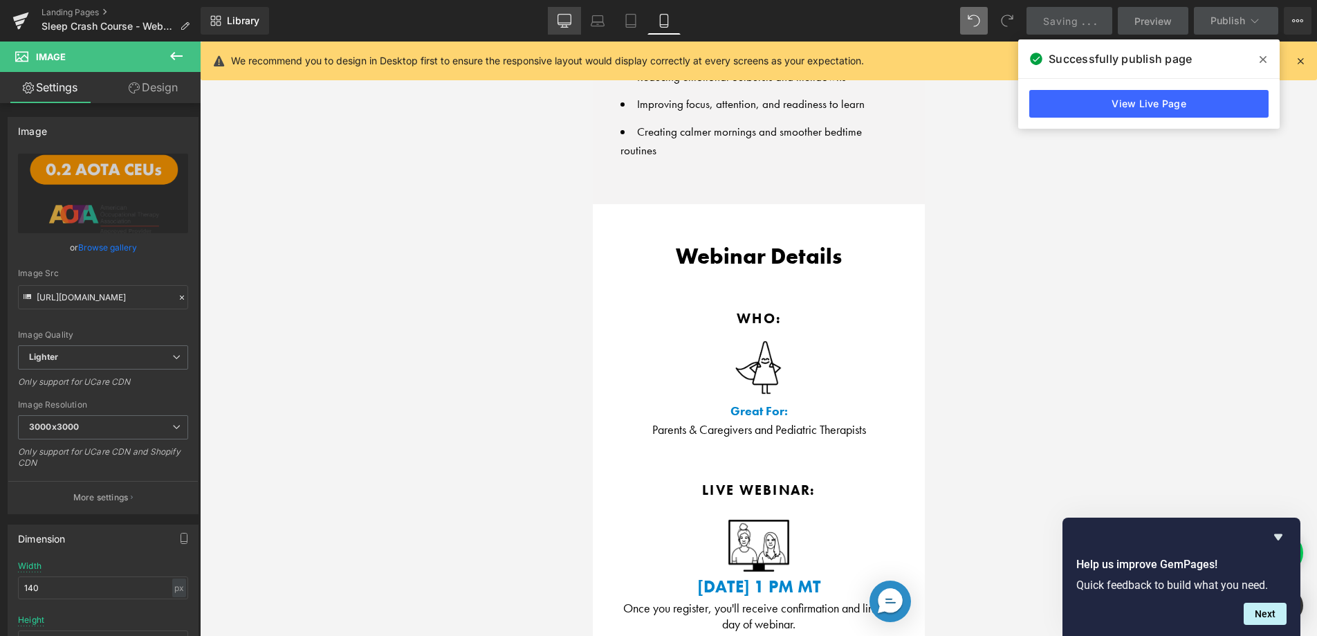
click at [566, 29] on link "Desktop" at bounding box center [564, 21] width 33 height 28
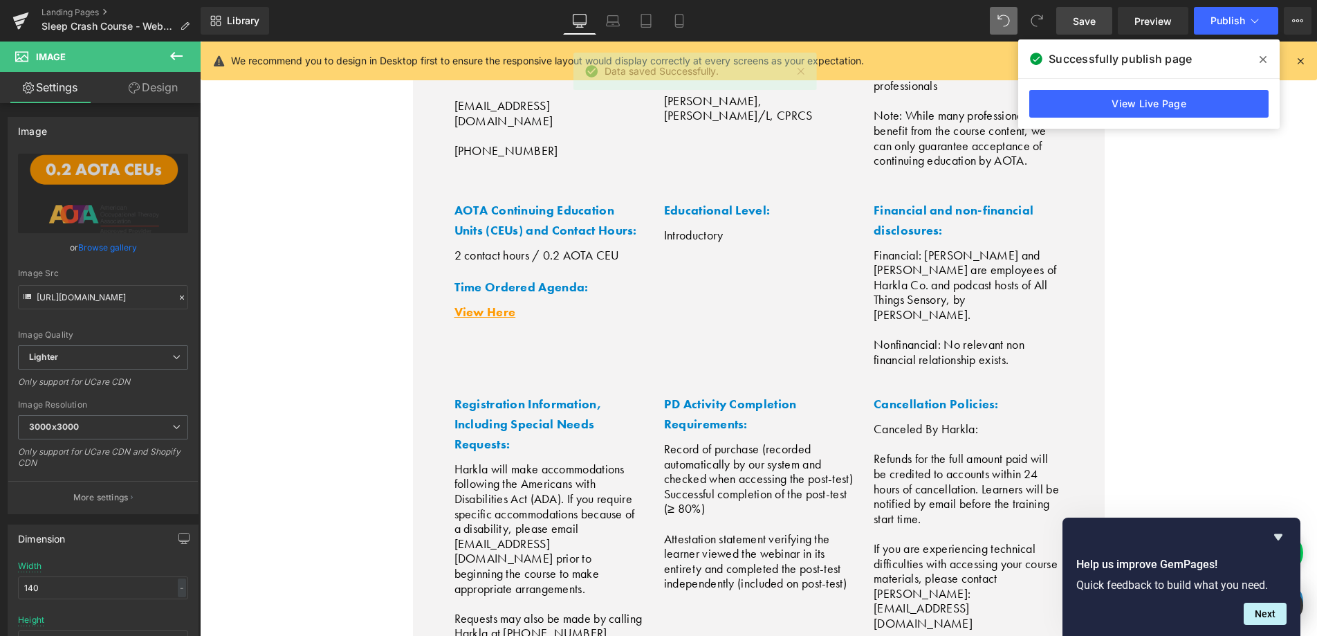
scroll to position [4883, 0]
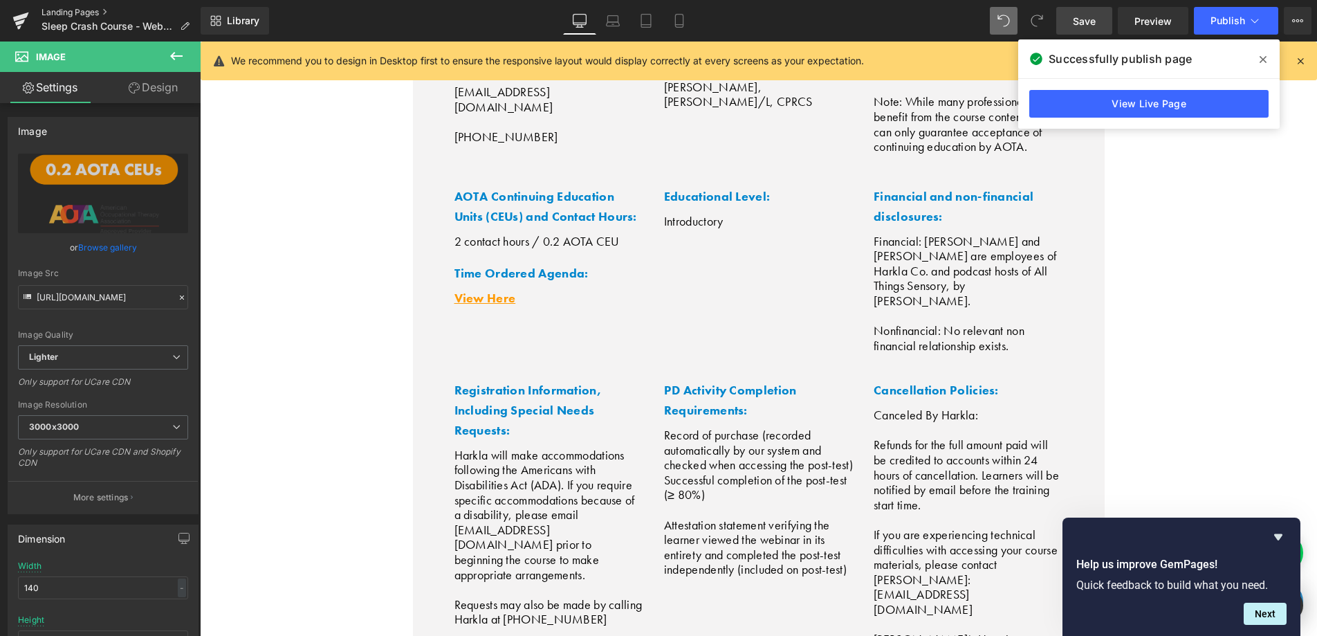
click at [82, 12] on link "Landing Pages" at bounding box center [121, 12] width 159 height 11
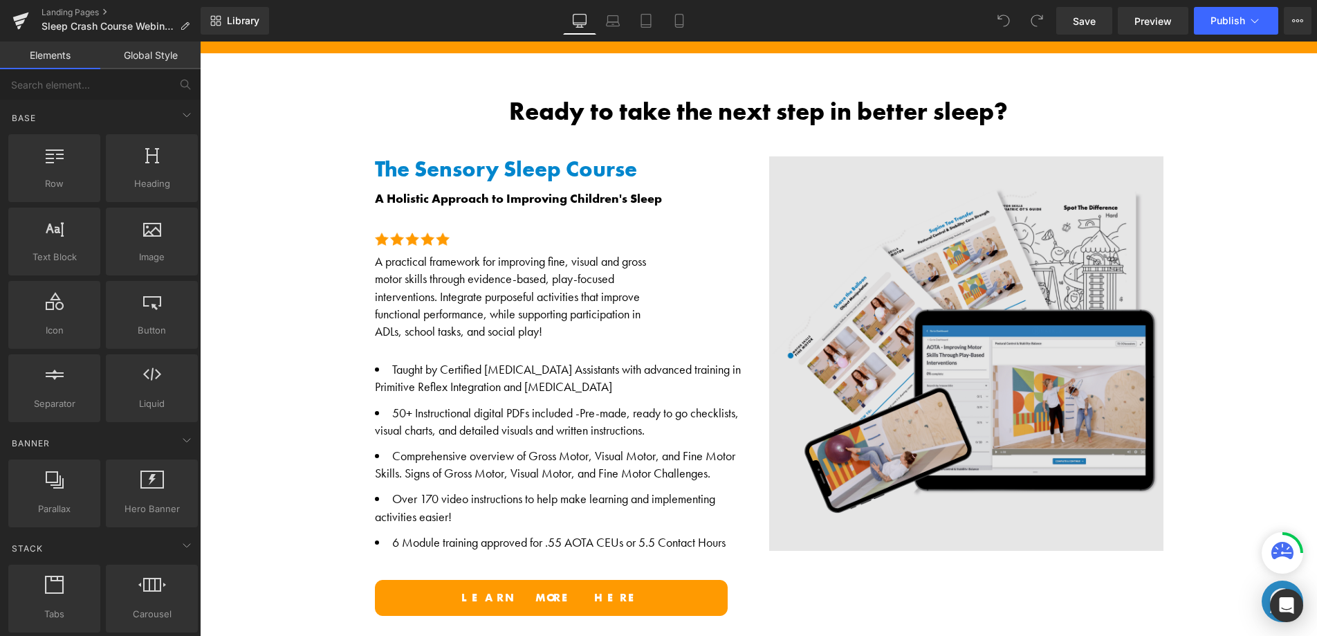
scroll to position [820, 0]
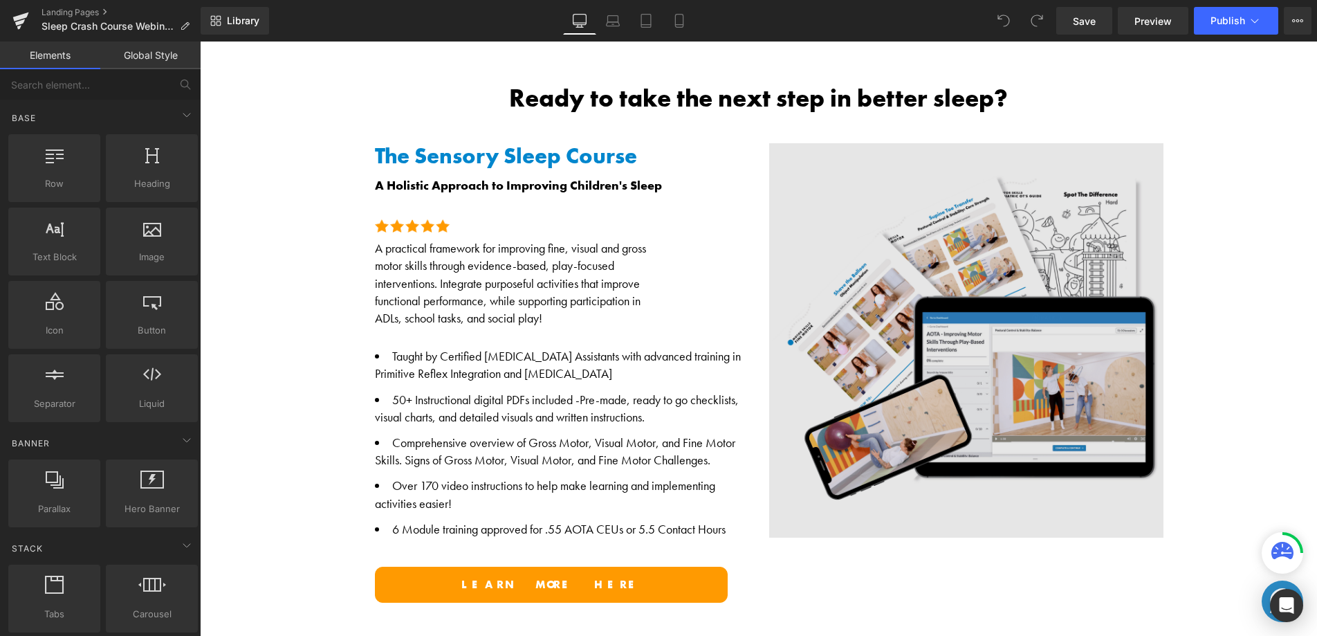
click at [1033, 373] on img at bounding box center [966, 340] width 394 height 394
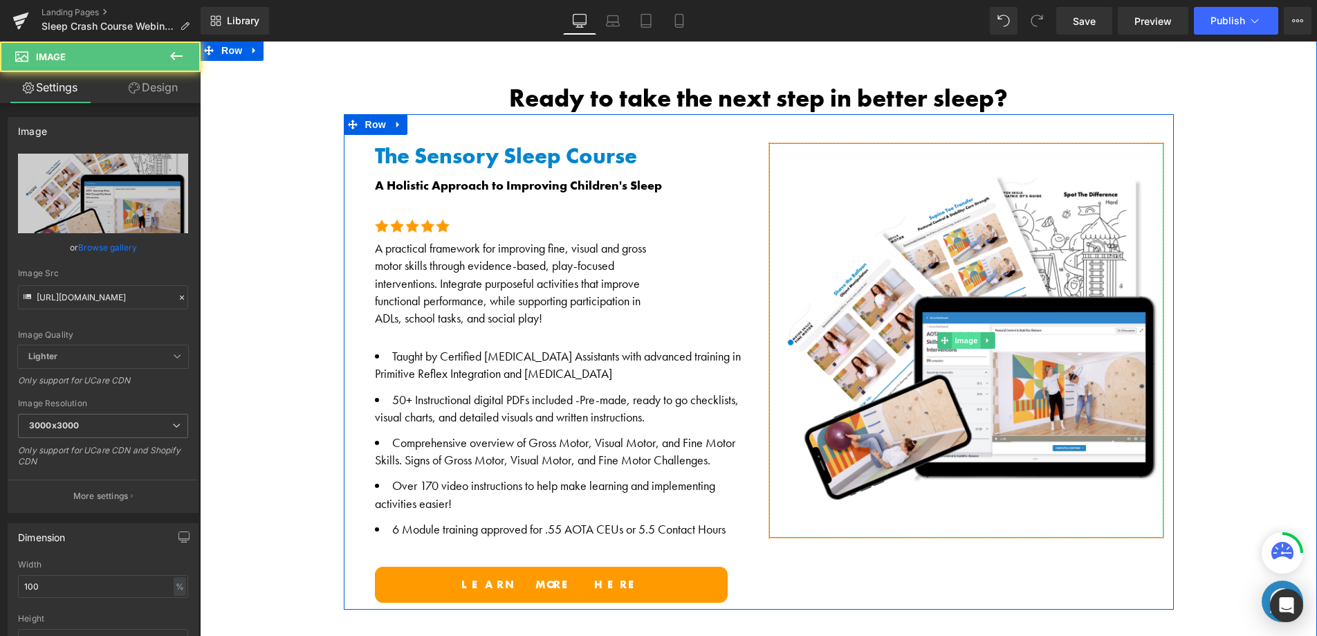
click at [959, 340] on span "Image" at bounding box center [966, 340] width 29 height 17
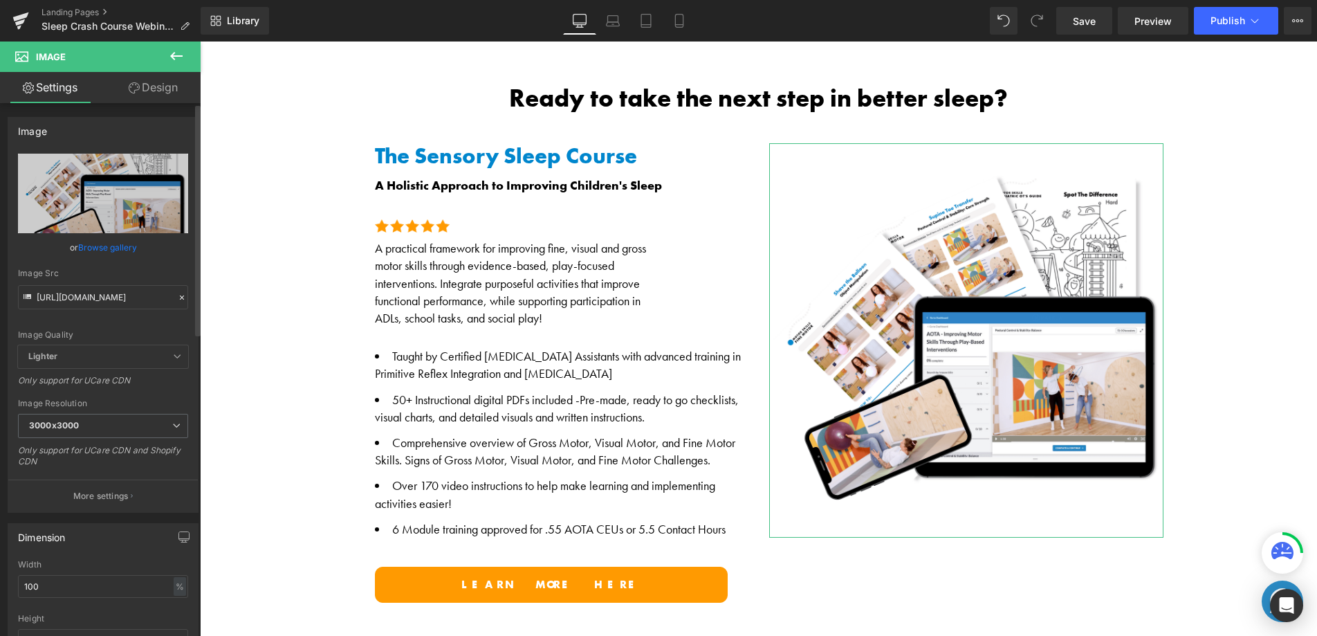
click at [111, 250] on link "Browse gallery" at bounding box center [107, 247] width 59 height 24
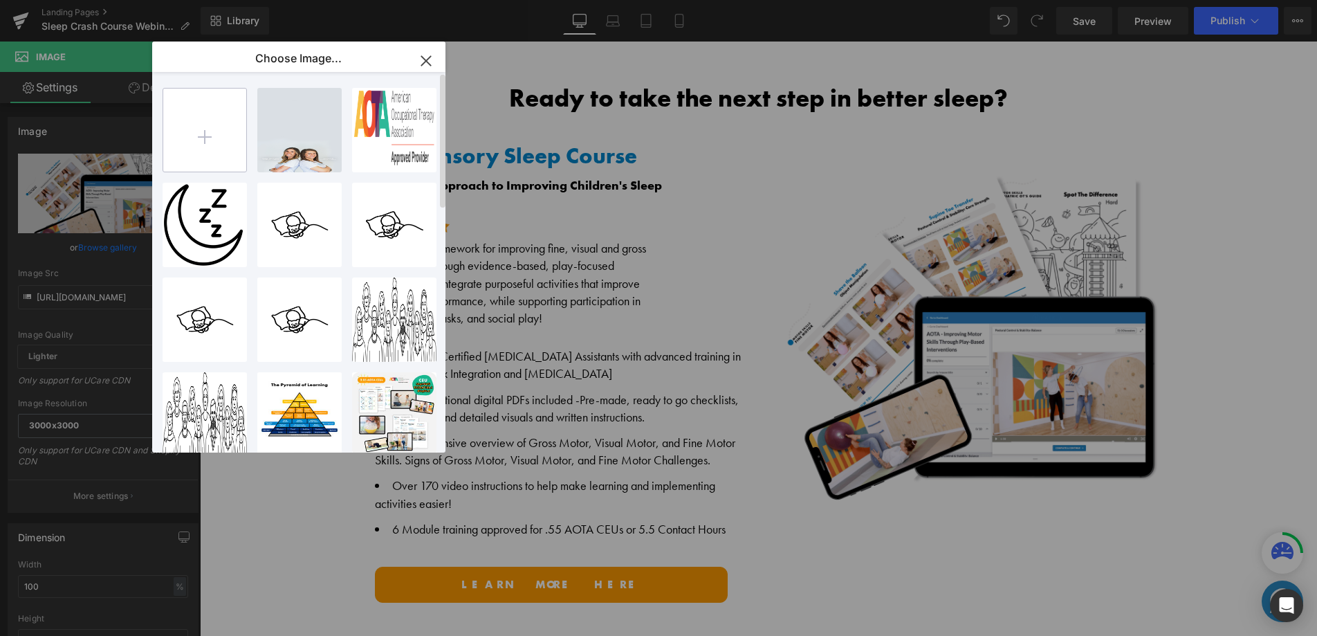
click at [213, 149] on input "file" at bounding box center [204, 130] width 83 height 83
type input "C:\fakepath\SleepCourse_AOTA_ShopifyMainImage.png"
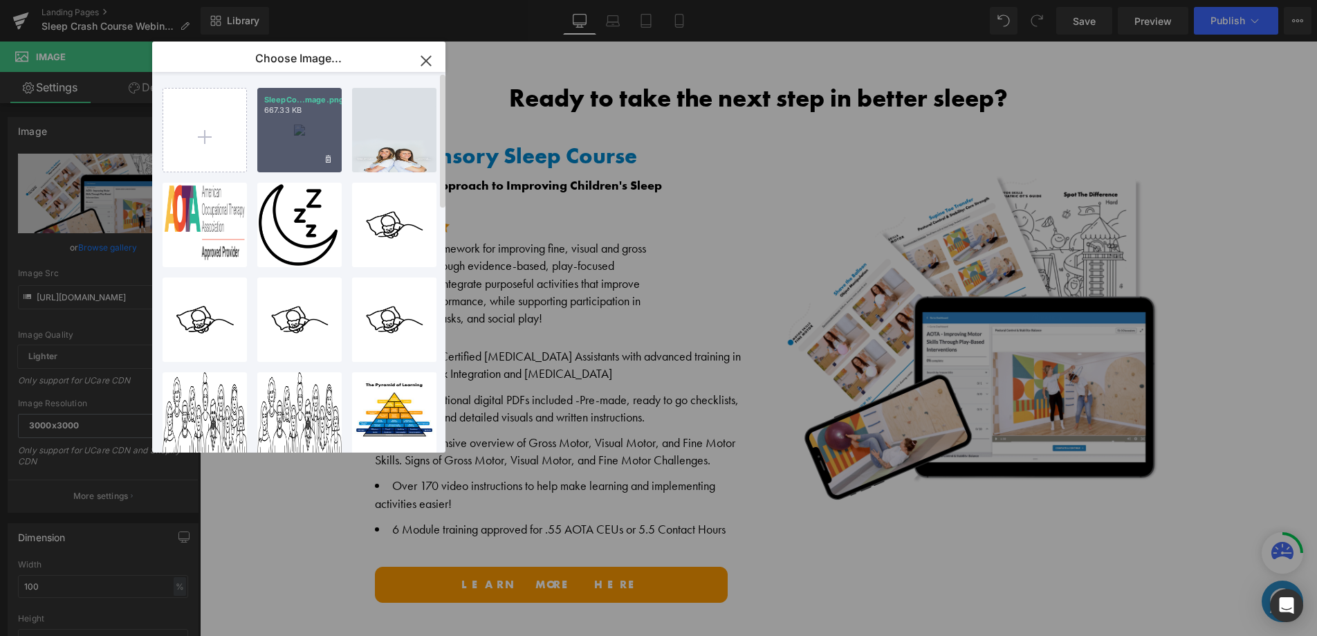
click at [288, 153] on div "SleepCo...mage.png 667.33 KB" at bounding box center [299, 130] width 84 height 84
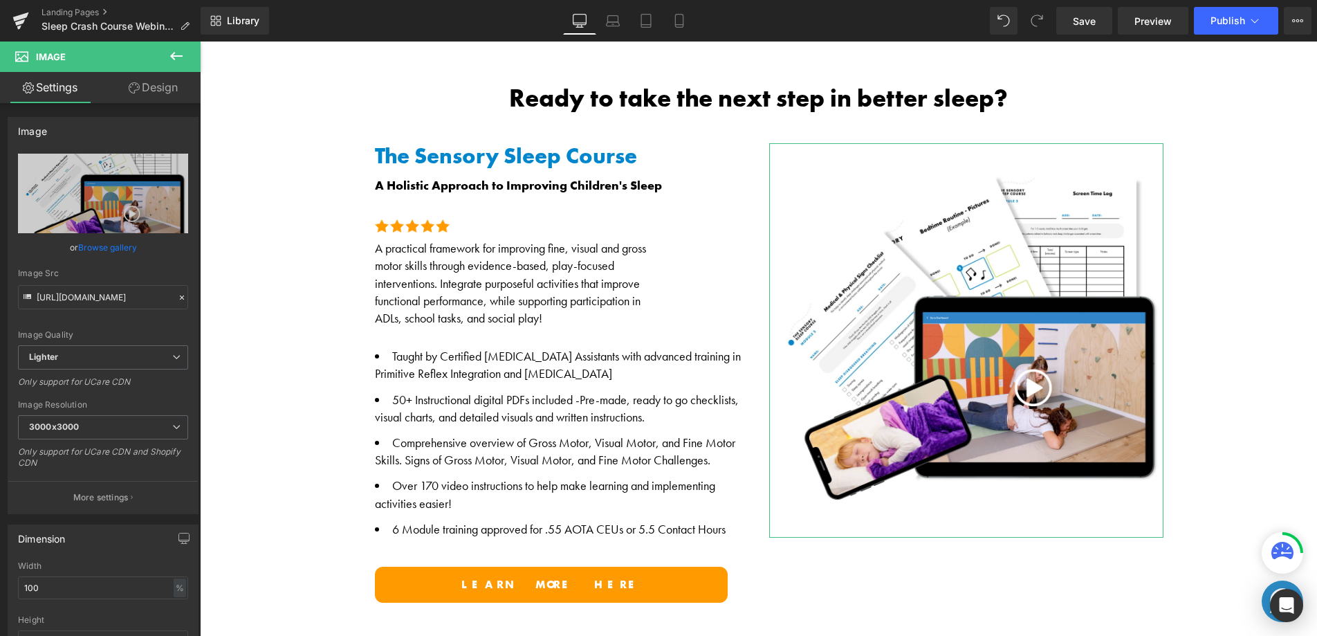
drag, startPoint x: 114, startPoint y: 245, endPoint x: 208, endPoint y: 187, distance: 110.6
click at [114, 245] on link "Browse gallery" at bounding box center [107, 247] width 59 height 24
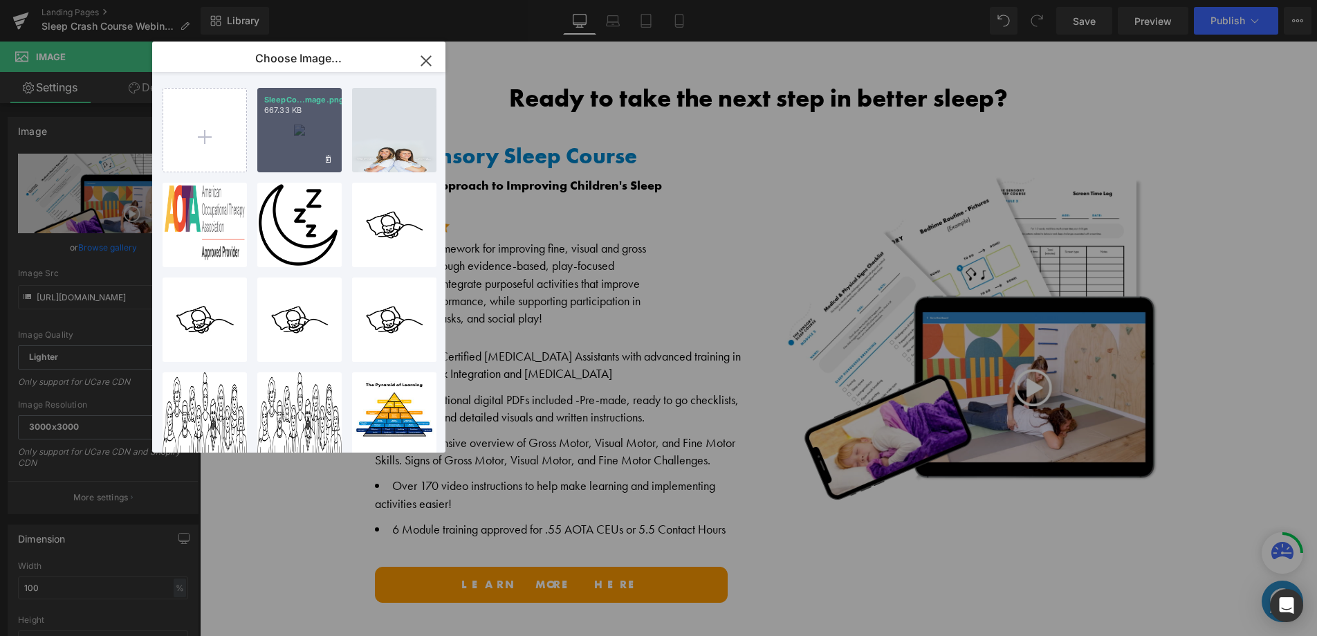
click at [309, 138] on div "SleepCo...mage.png 667.33 KB" at bounding box center [299, 130] width 84 height 84
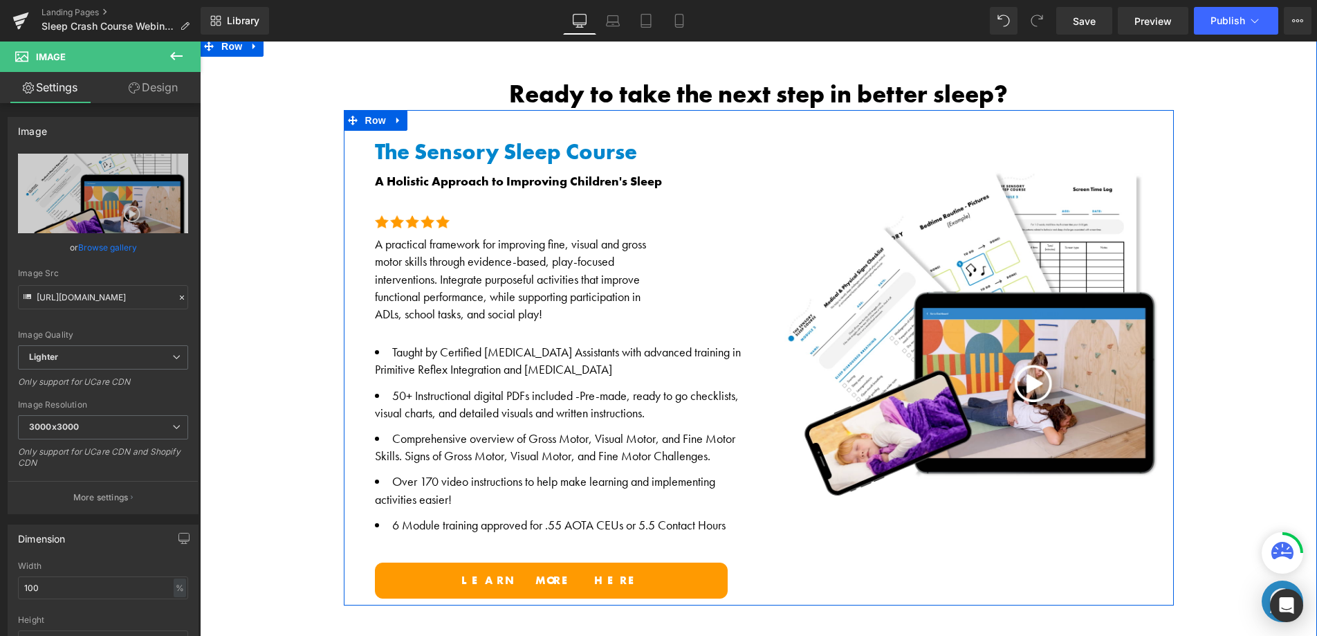
scroll to position [822, 0]
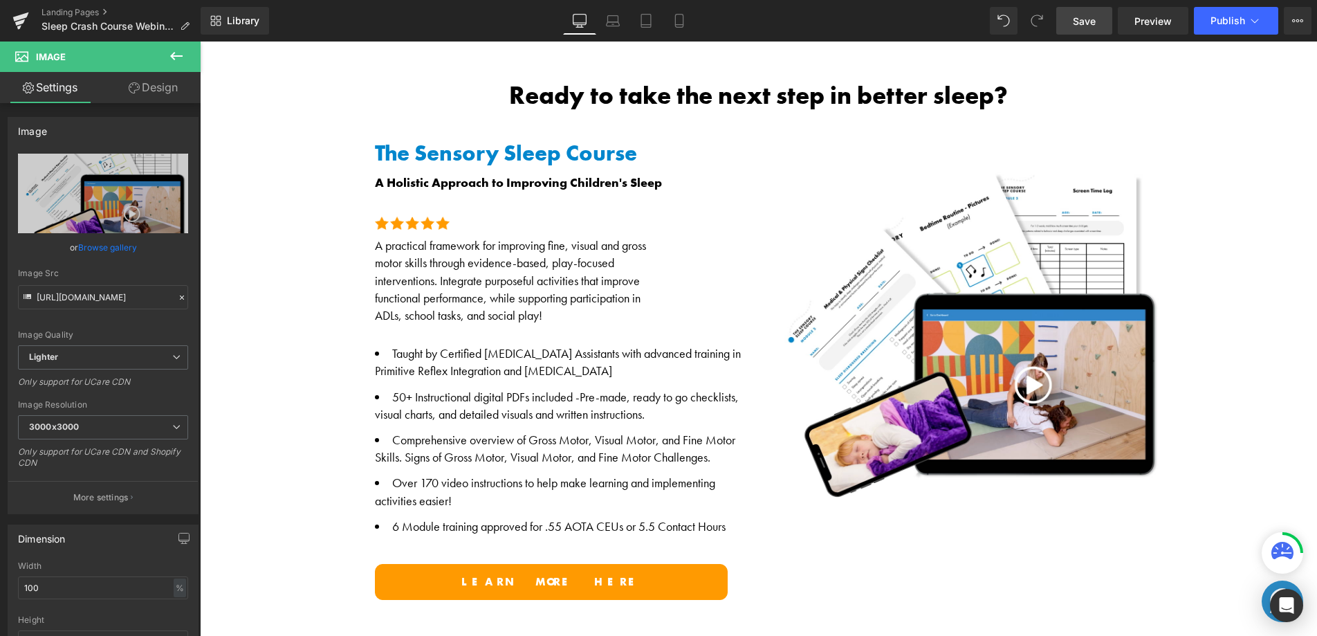
click at [1082, 17] on span "Save" at bounding box center [1084, 21] width 23 height 15
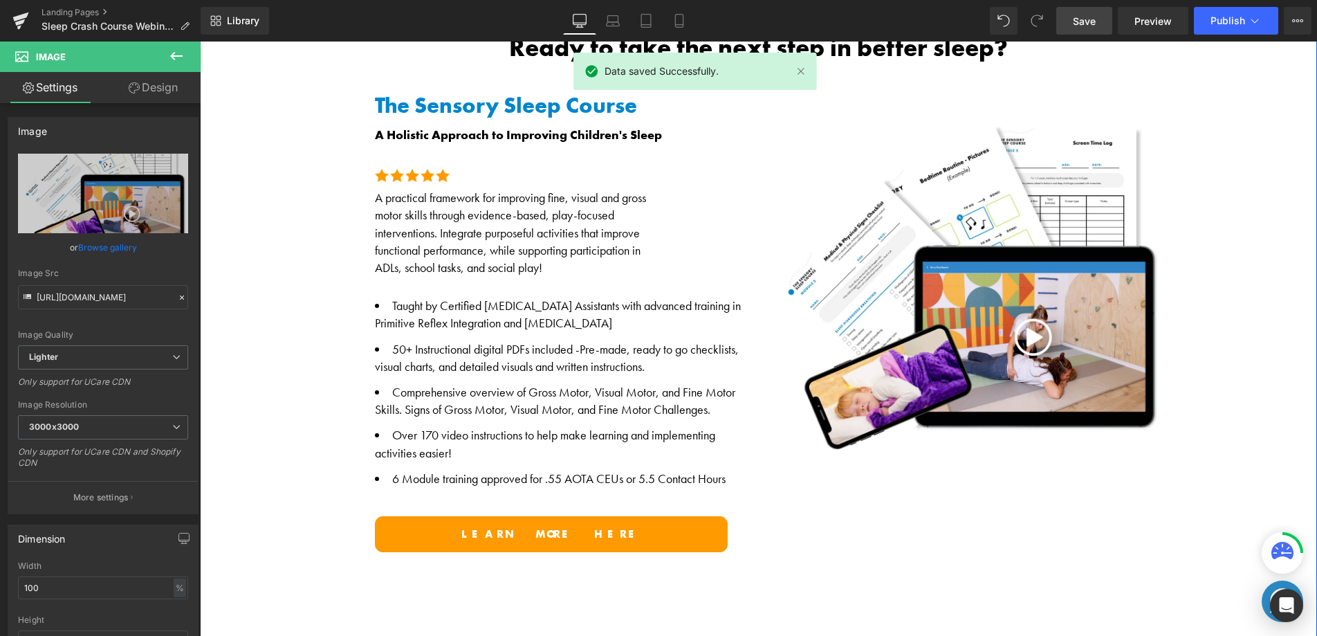
scroll to position [872, 0]
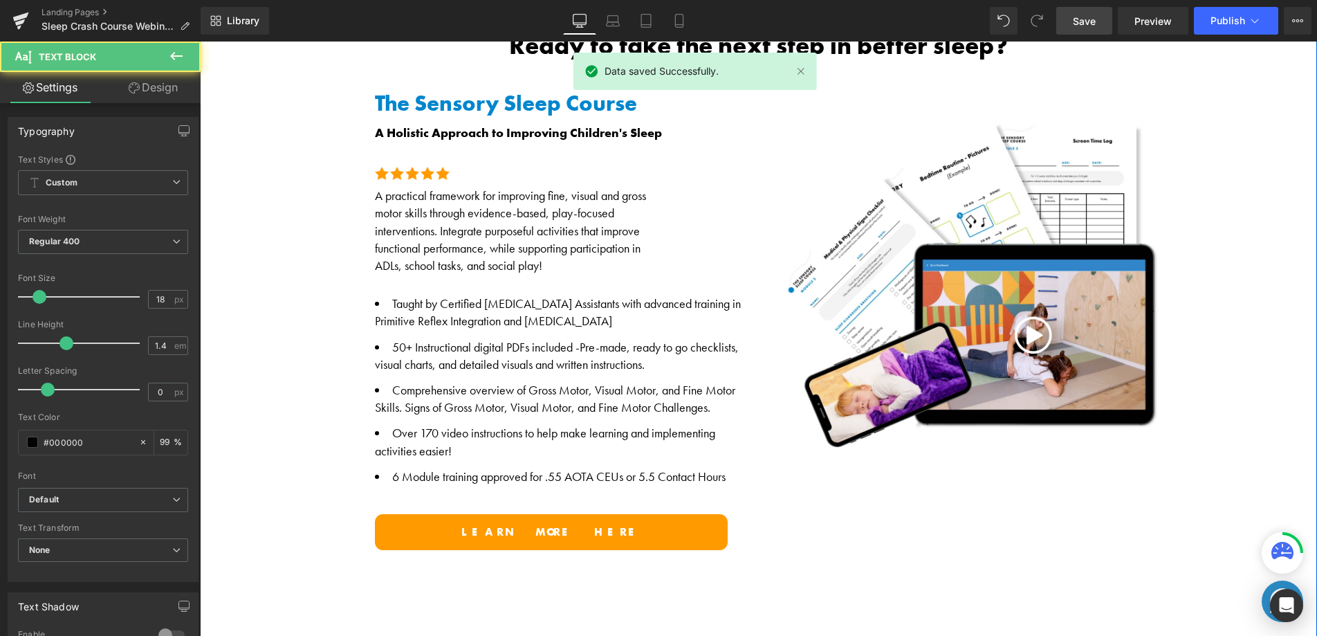
click at [410, 339] on span "50+ Instructional digital PDFs included -" at bounding box center [485, 347] width 187 height 16
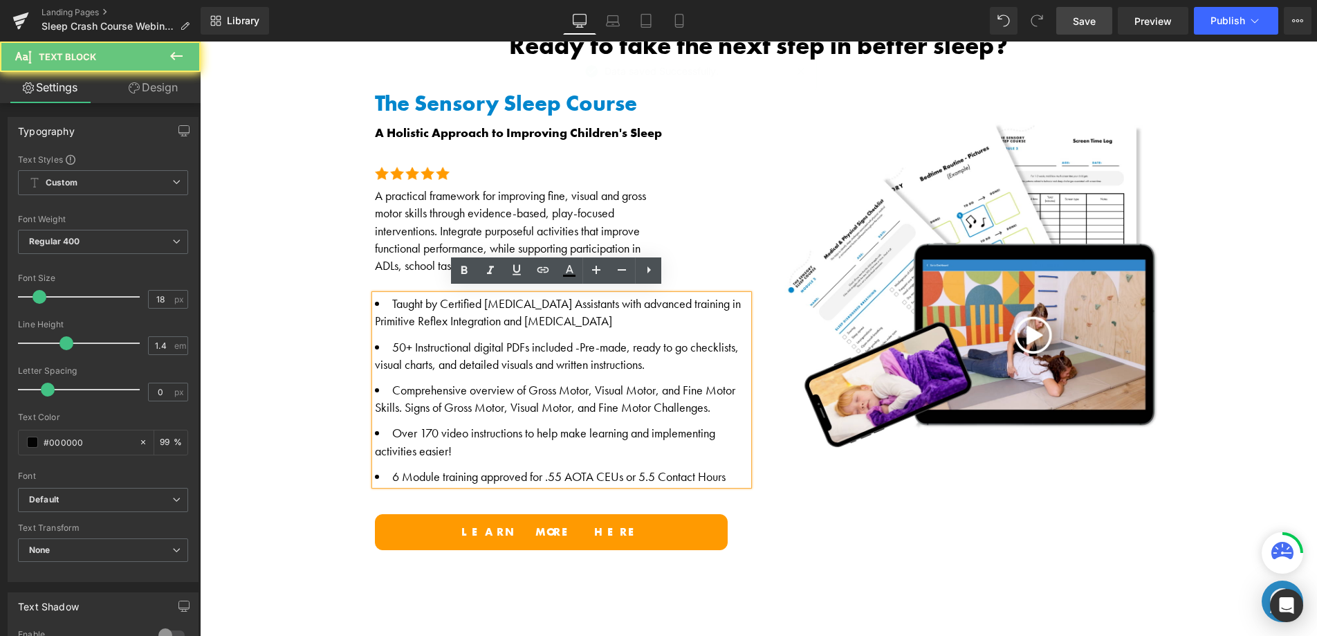
click at [392, 341] on span "50+ Instructional digital PDFs included -" at bounding box center [485, 347] width 187 height 16
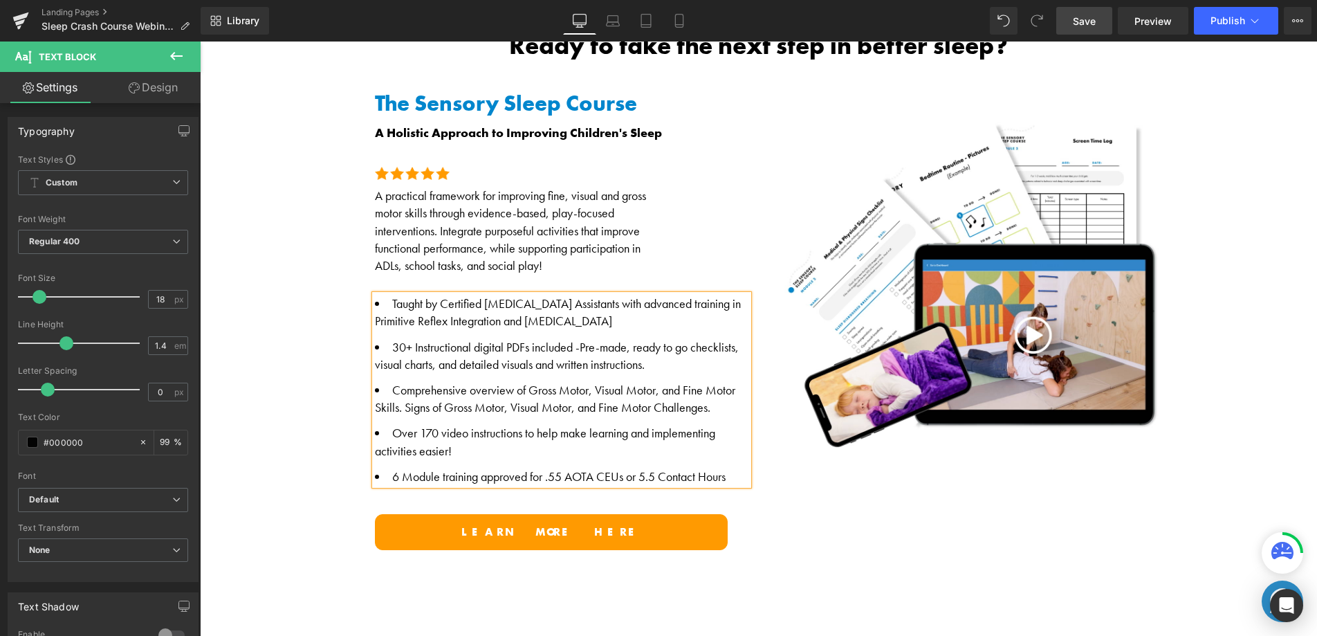
click at [282, 391] on div "Ready to take the next step in better sleep? Heading The Sensory Sleep Course A…" at bounding box center [758, 294] width 1117 height 526
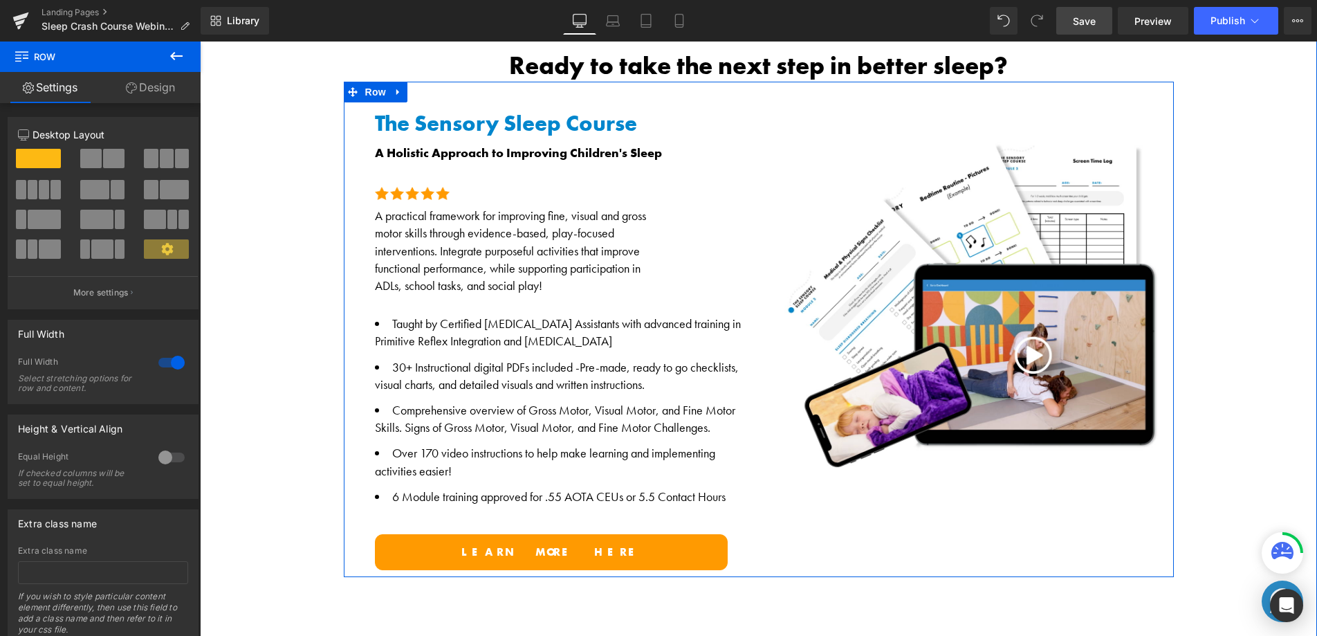
scroll to position [847, 0]
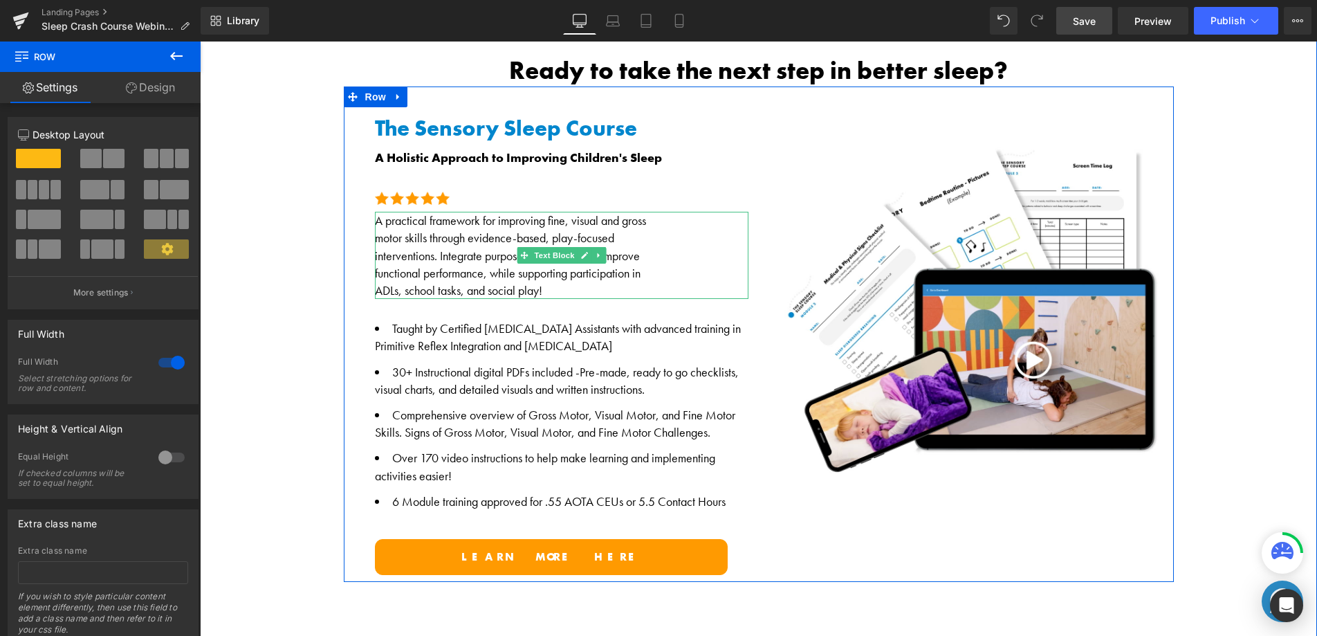
click at [453, 273] on div "functional performance, while supporting participation in" at bounding box center [562, 272] width 374 height 17
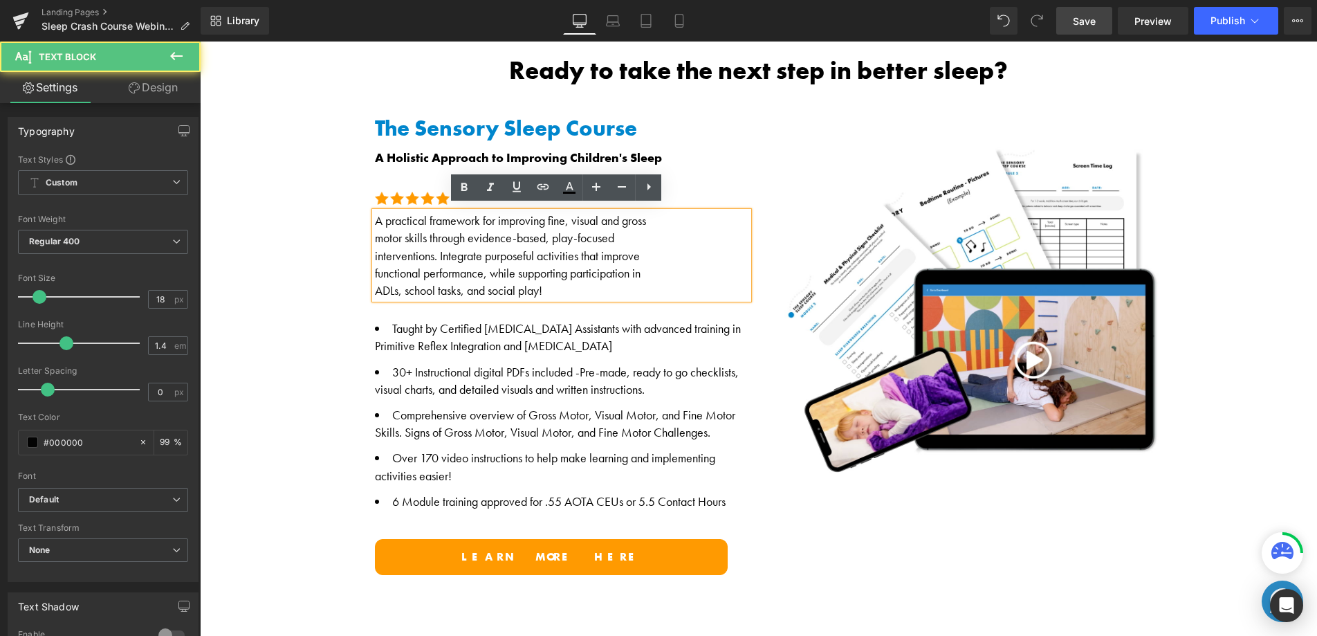
click at [478, 247] on div "interventions. Integrate purposeful activities that improve" at bounding box center [562, 255] width 374 height 17
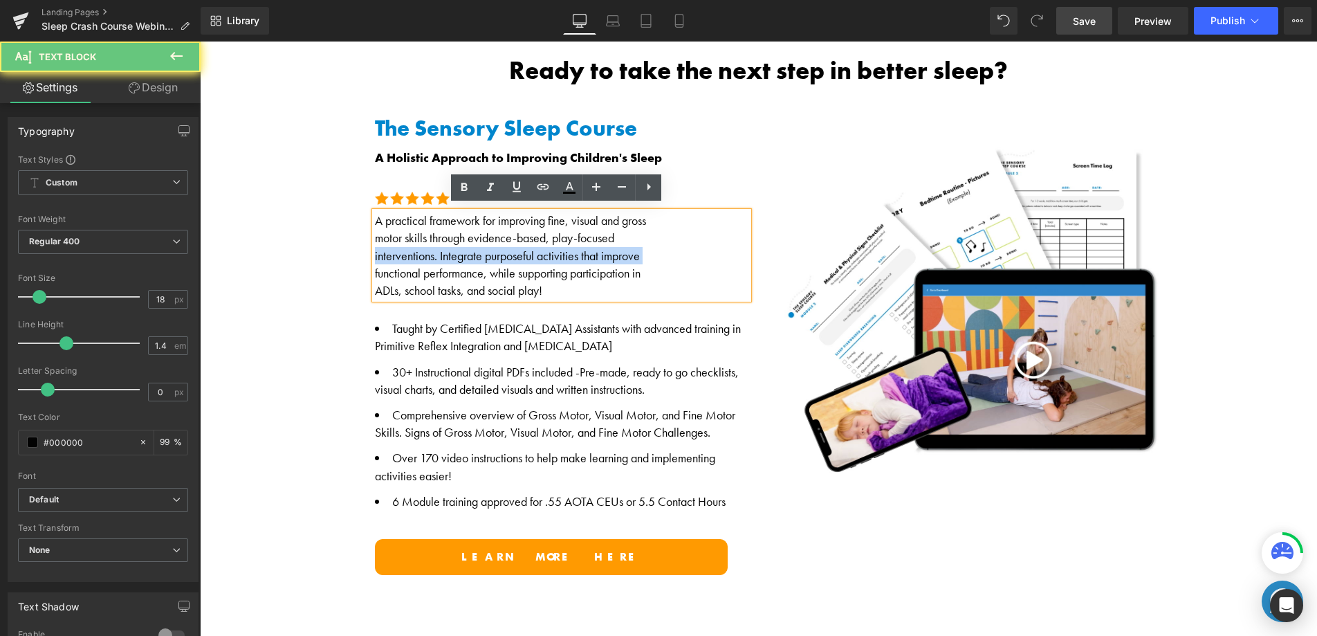
drag, startPoint x: 478, startPoint y: 246, endPoint x: 441, endPoint y: 246, distance: 37.4
click at [478, 247] on div "interventions. Integrate purposeful activities that improve" at bounding box center [562, 255] width 374 height 17
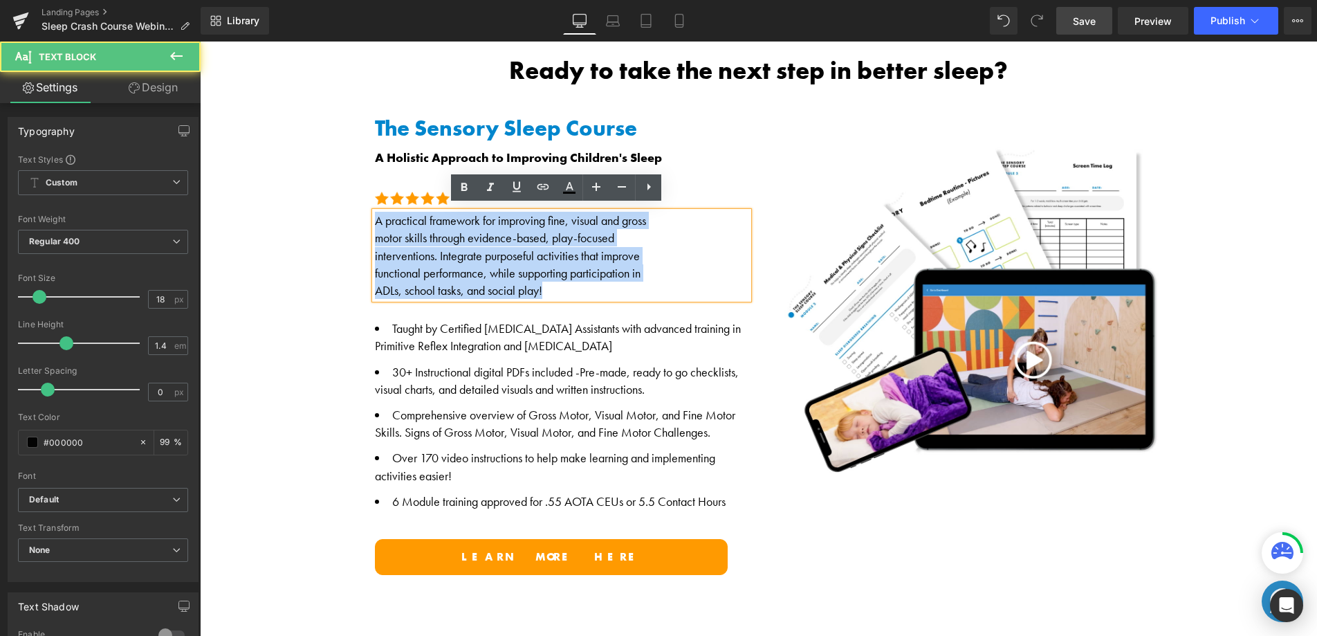
drag, startPoint x: 571, startPoint y: 293, endPoint x: 365, endPoint y: 212, distance: 220.8
click at [375, 214] on div "A practical framework for improving fine, visual and gross motor skills through…" at bounding box center [562, 255] width 374 height 87
paste div
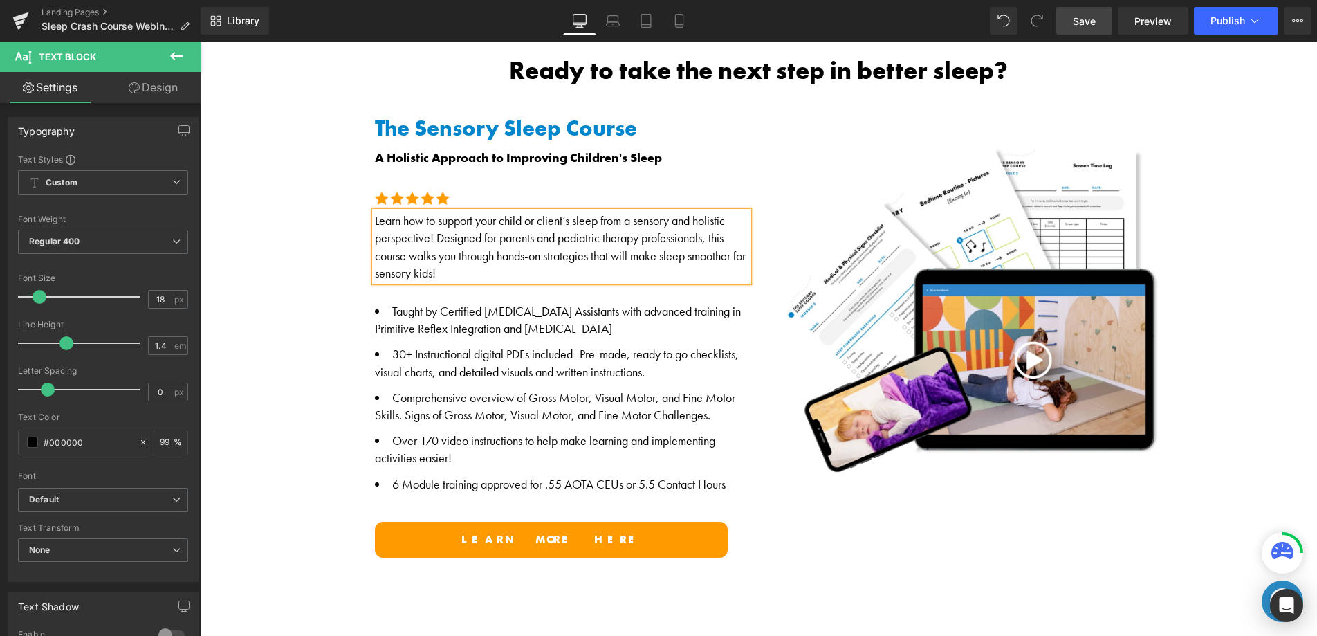
click at [306, 299] on div "Ready to take the next step in better sleep? Heading The Sensory Sleep Course A…" at bounding box center [758, 310] width 1117 height 508
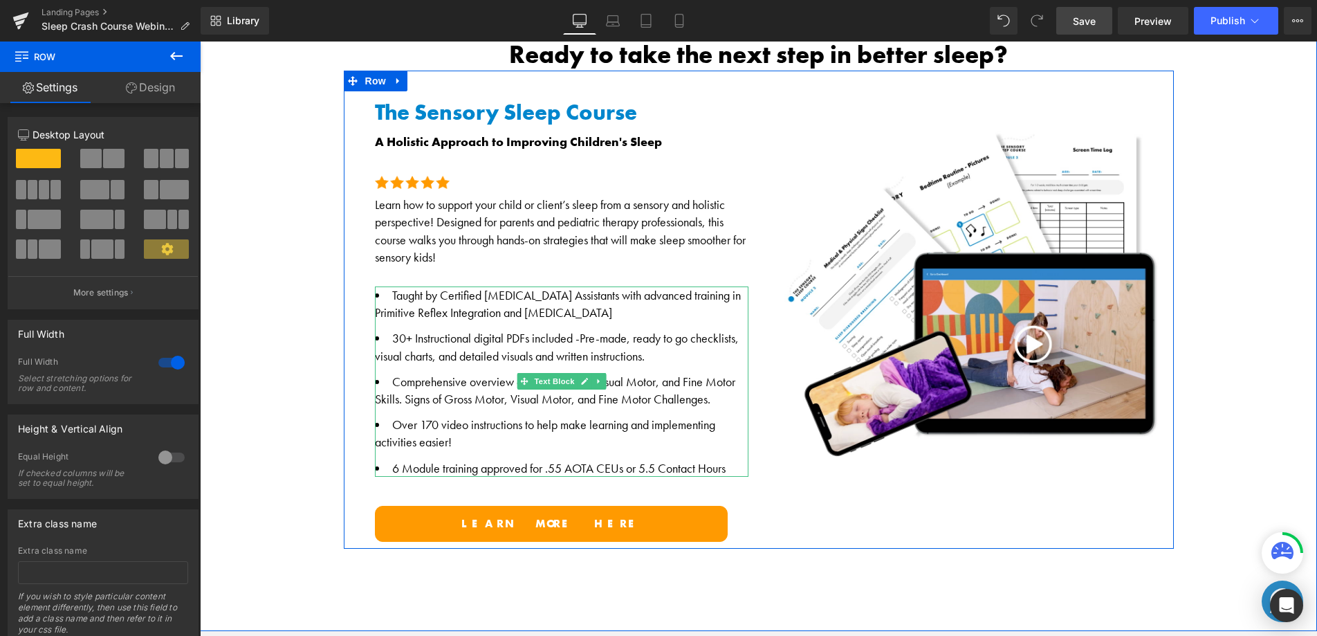
scroll to position [867, 0]
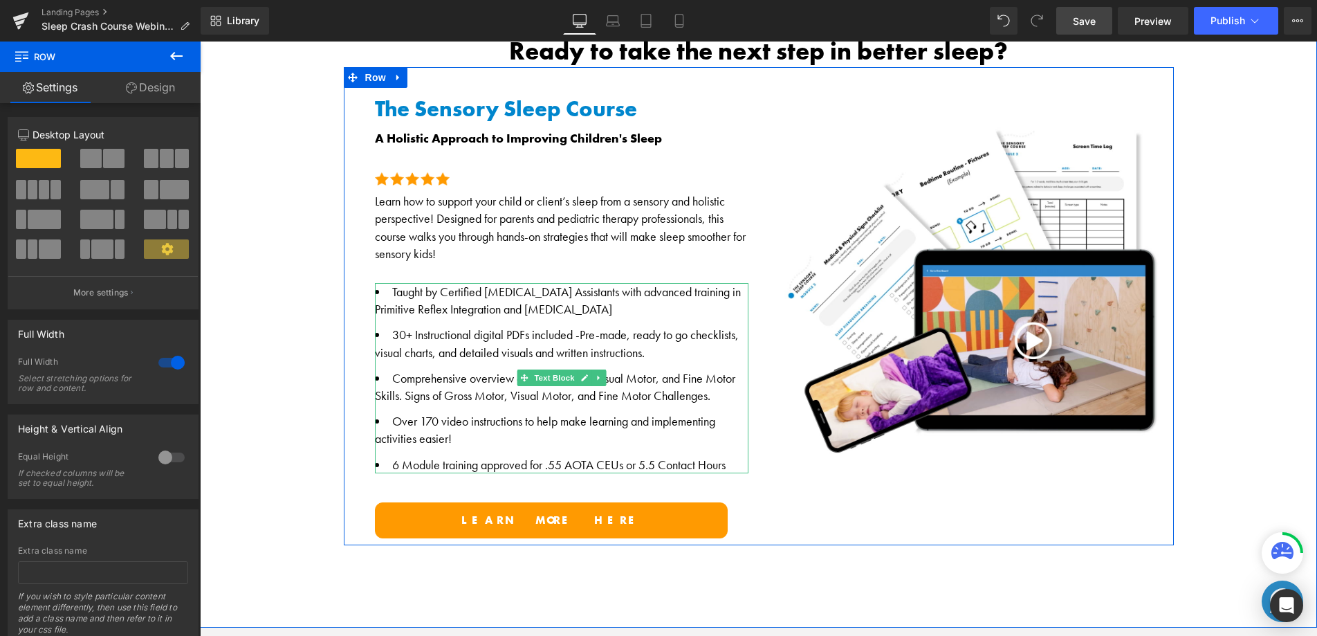
click at [435, 385] on li "Comprehensive overview of Gross Motor, Visual Motor, and Fine Motor Skills. Sig…" at bounding box center [562, 386] width 374 height 35
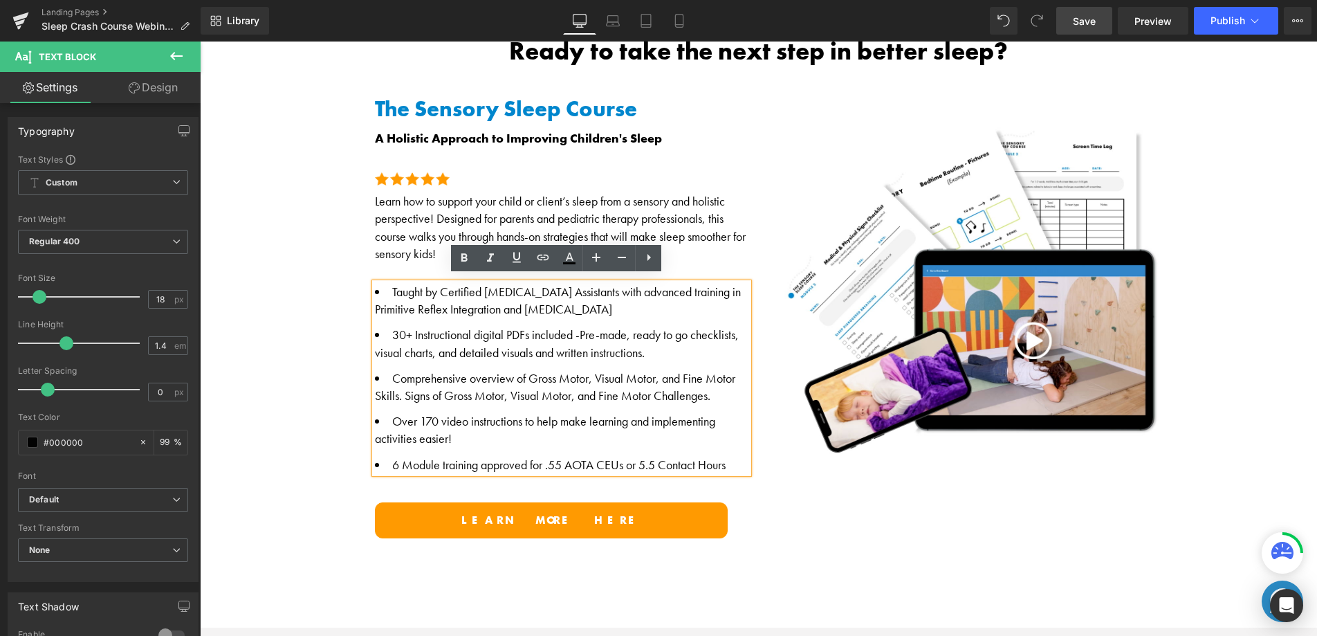
click at [507, 385] on li "Comprehensive overview of Gross Motor, Visual Motor, and Fine Motor Skills. Sig…" at bounding box center [562, 386] width 374 height 35
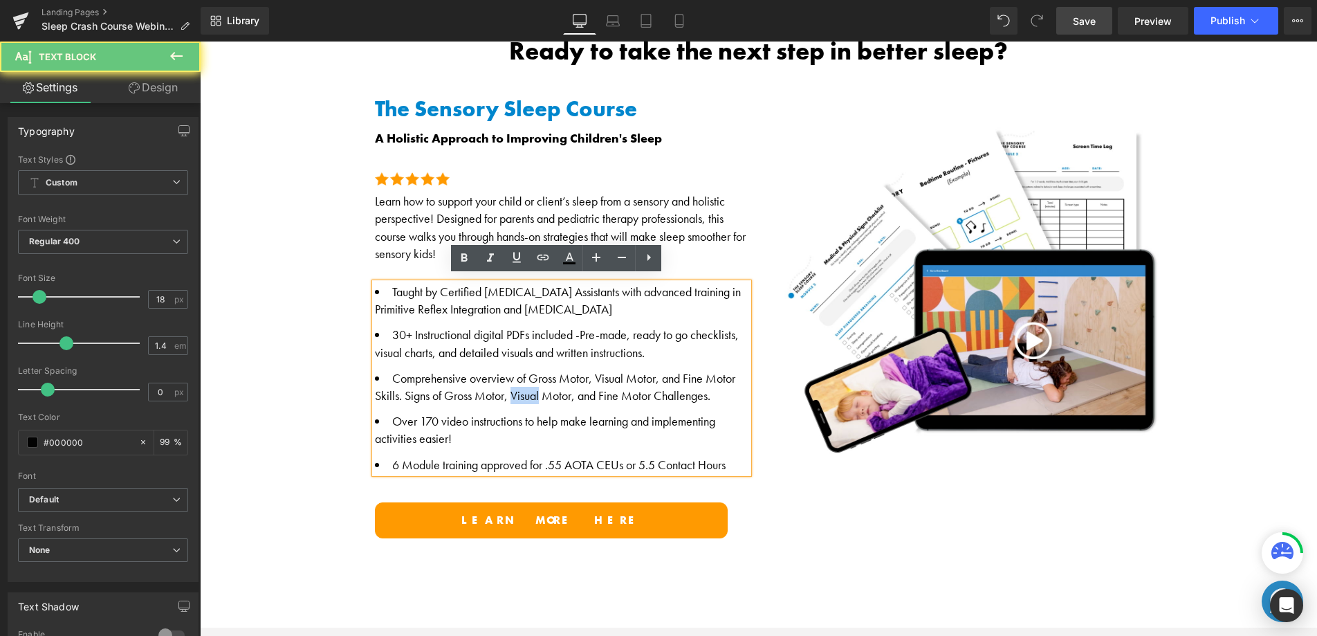
click at [508, 385] on li "Comprehensive overview of Gross Motor, Visual Motor, and Fine Motor Skills. Sig…" at bounding box center [562, 386] width 374 height 35
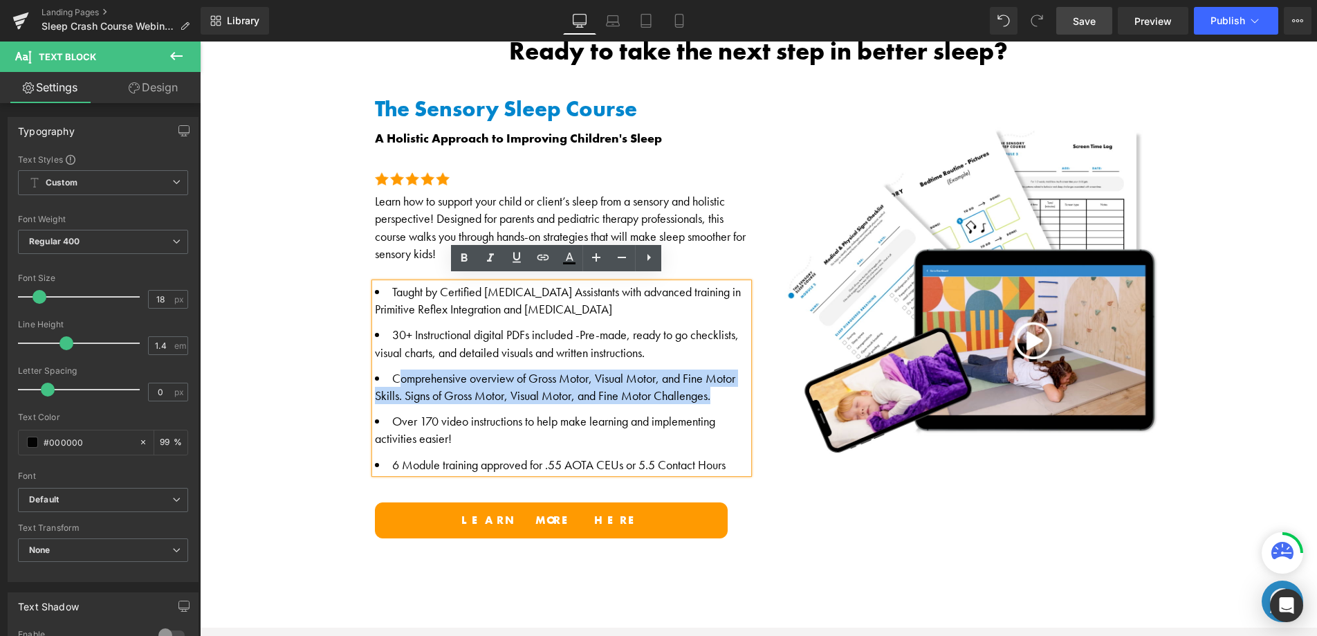
drag, startPoint x: 648, startPoint y: 387, endPoint x: 391, endPoint y: 377, distance: 257.5
click at [391, 377] on li "Comprehensive overview of Gross Motor, Visual Motor, and Fine Motor Skills. Sig…" at bounding box center [562, 386] width 374 height 35
drag, startPoint x: 389, startPoint y: 375, endPoint x: 720, endPoint y: 391, distance: 331.0
click at [721, 392] on li "Comprehensive overview of Gross Motor, Visual Motor, and Fine Motor Skills. Sig…" at bounding box center [562, 386] width 374 height 35
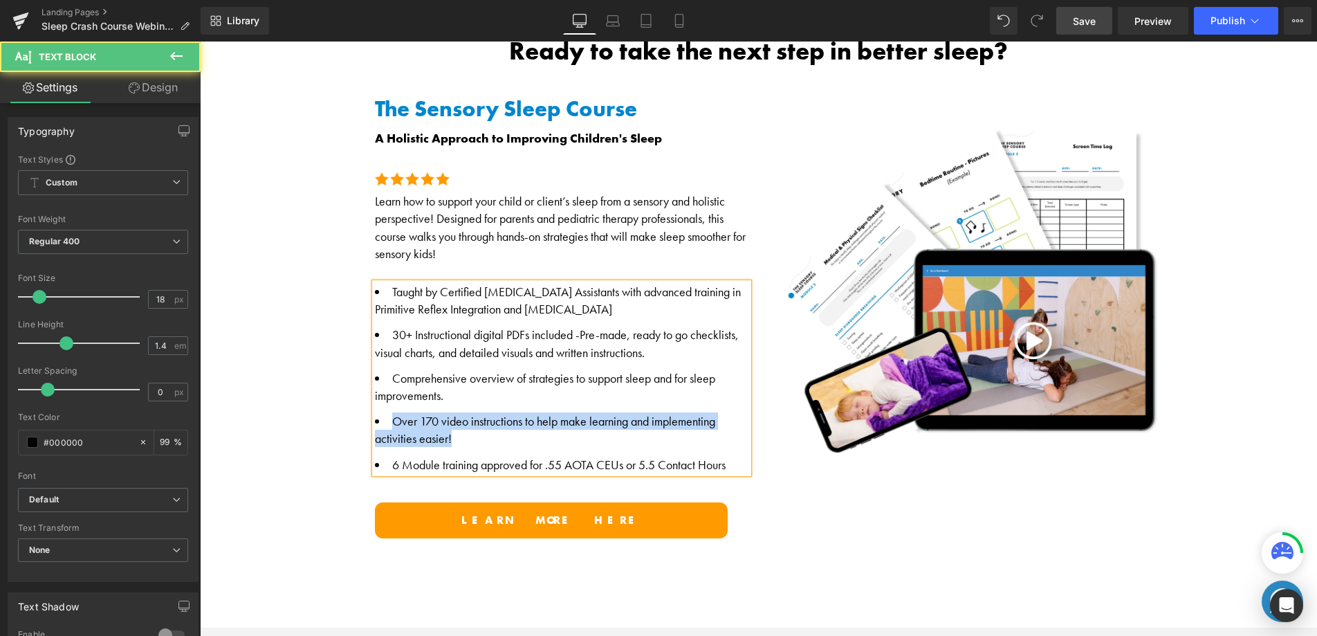
drag, startPoint x: 423, startPoint y: 424, endPoint x: 389, endPoint y: 419, distance: 34.9
click at [388, 419] on li "Over 170 video instructions to help make learning and implementing activities e…" at bounding box center [562, 429] width 374 height 35
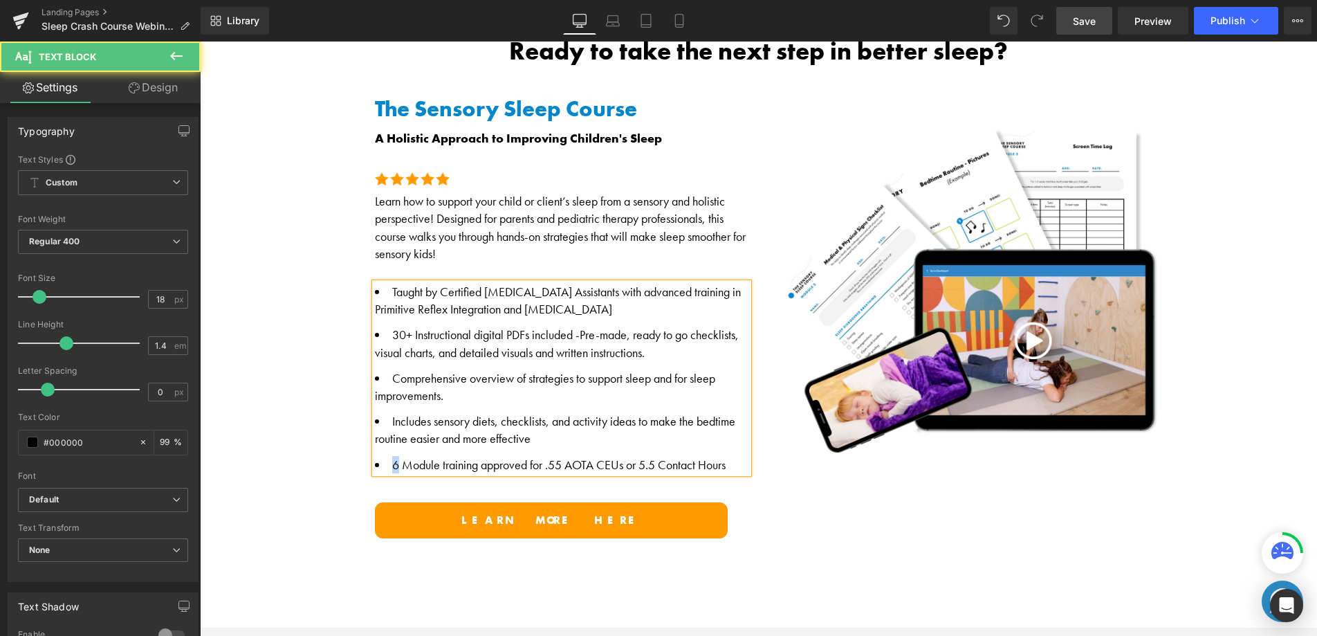
click at [389, 458] on li "6 Module training approved for .55 AOTA CEUs or 5.5 Contact Hours" at bounding box center [562, 464] width 374 height 17
click at [551, 456] on li "7 Module training approved for .55 AOTA CEUs or 5.5 Contact Hours" at bounding box center [562, 464] width 374 height 17
click at [649, 459] on li "7 Module training approved for .45 AOTA CEUs or 5.5 Contact Hours" at bounding box center [562, 464] width 374 height 17
click at [453, 391] on li "Comprehensive overview of strategies to support sleep and for sleep improvement…" at bounding box center [562, 386] width 374 height 35
click at [446, 391] on li "Comprehensive overview of strategies to support sleep and for sleep improvement…" at bounding box center [562, 386] width 374 height 35
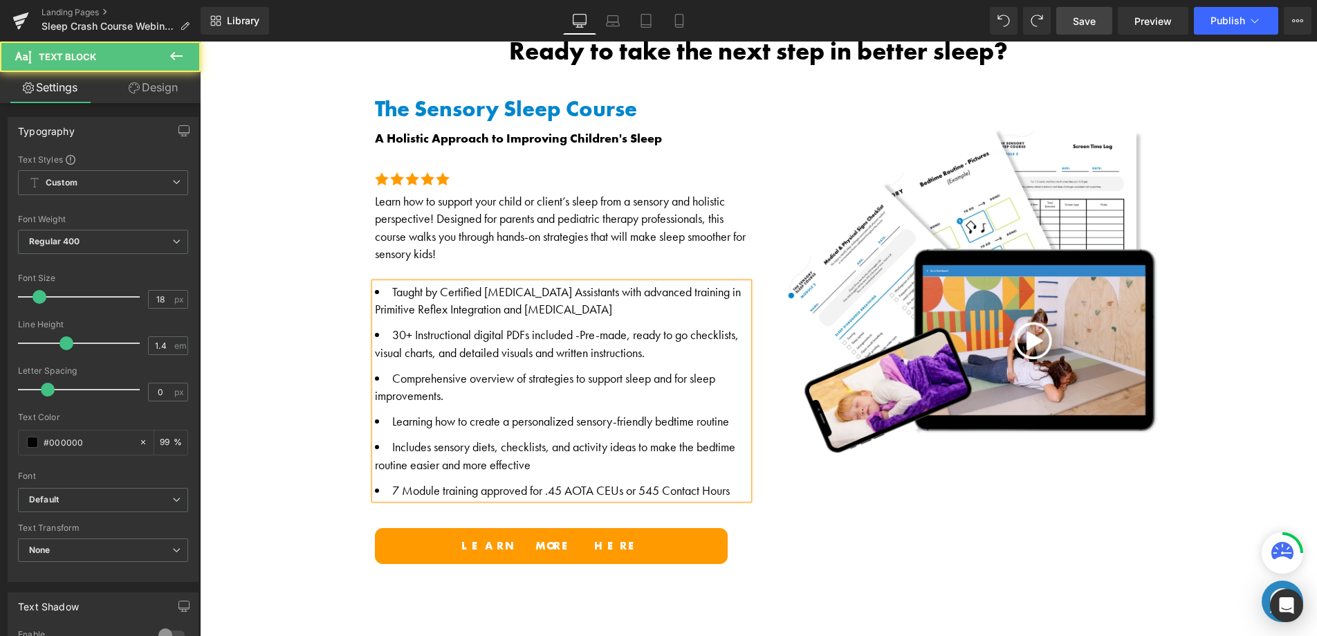
click at [428, 414] on li "Learning how to create a personalized sensory-friendly bedtime routine" at bounding box center [562, 420] width 374 height 17
click at [719, 416] on li "Learn how to create a personalized sensory-friendly bedtime routine" at bounding box center [562, 420] width 374 height 17
click at [566, 374] on li "Comprehensive overview of strategies to support sleep and for sleep improvement…" at bounding box center [562, 386] width 374 height 35
click at [578, 373] on li "Comprehensive overview of strategies, sensory activities to support sleep and f…" at bounding box center [562, 386] width 374 height 35
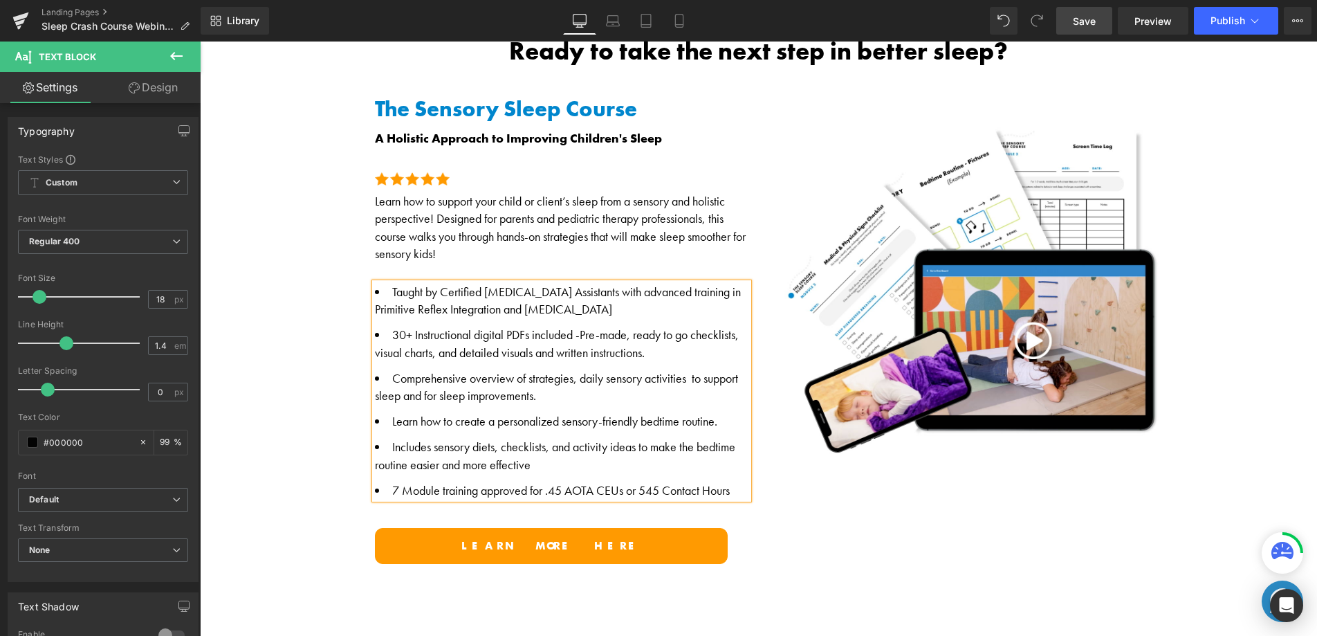
click at [681, 371] on li "Comprehensive overview of strategies, daily sensory activities to support sleep…" at bounding box center [562, 386] width 374 height 35
click at [808, 518] on div "The Sensory Sleep Course A Holistic Approach to Improving Children's Sleep Head…" at bounding box center [759, 319] width 830 height 504
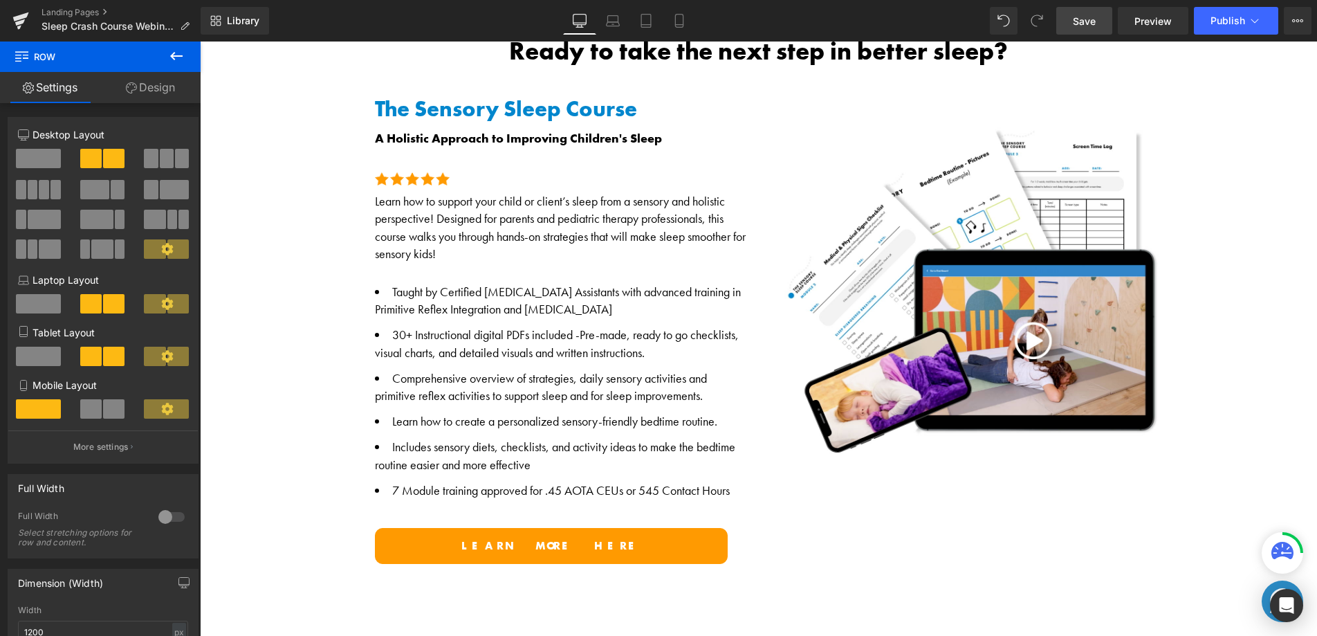
click at [1098, 21] on link "Save" at bounding box center [1084, 21] width 56 height 28
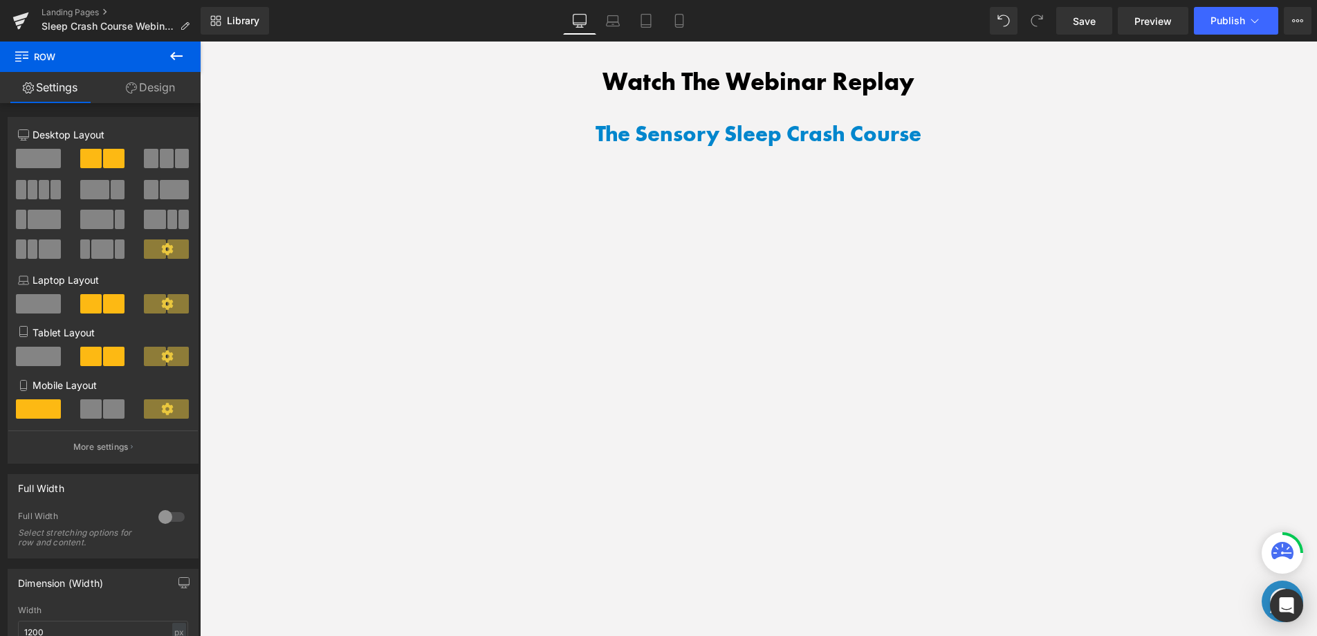
scroll to position [1495, 0]
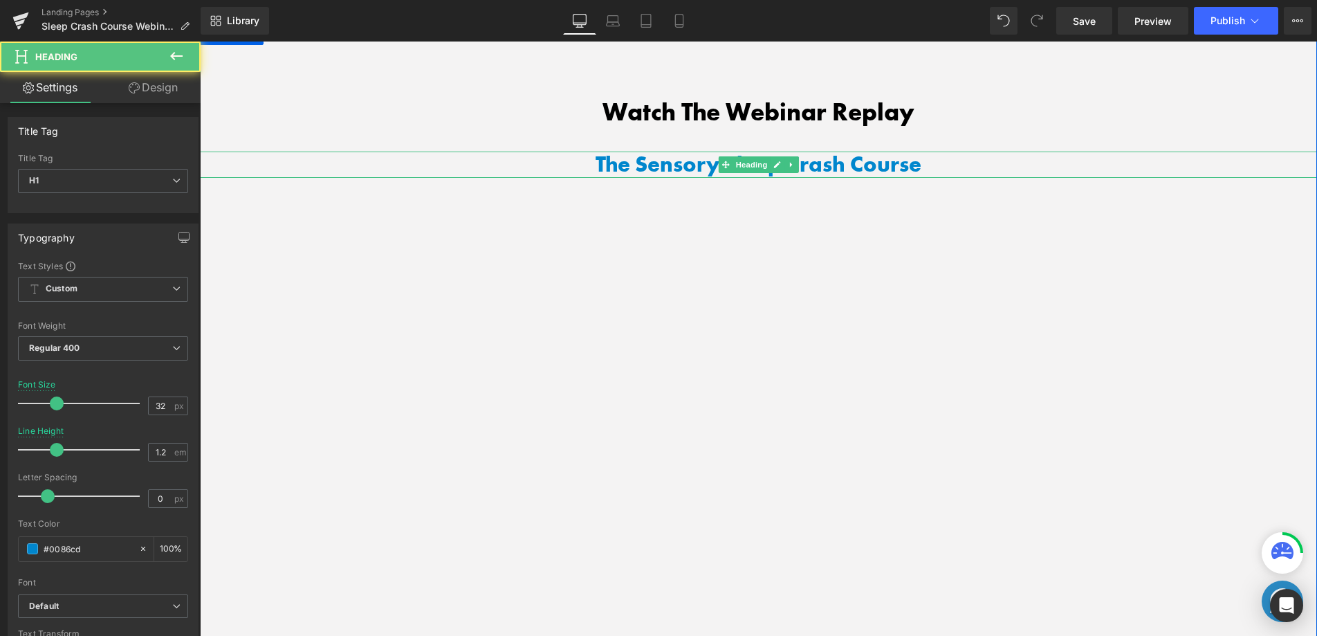
click at [651, 154] on h1 "The Sensory Sleep Crash Course" at bounding box center [758, 164] width 1117 height 26
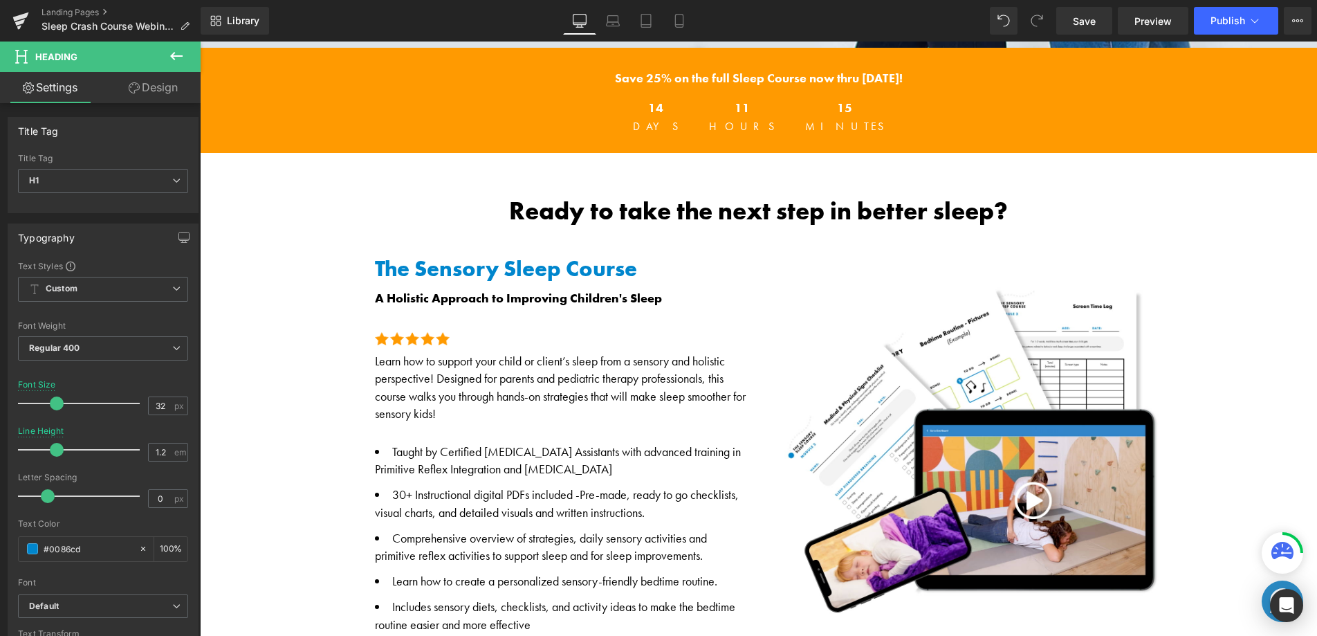
scroll to position [709, 0]
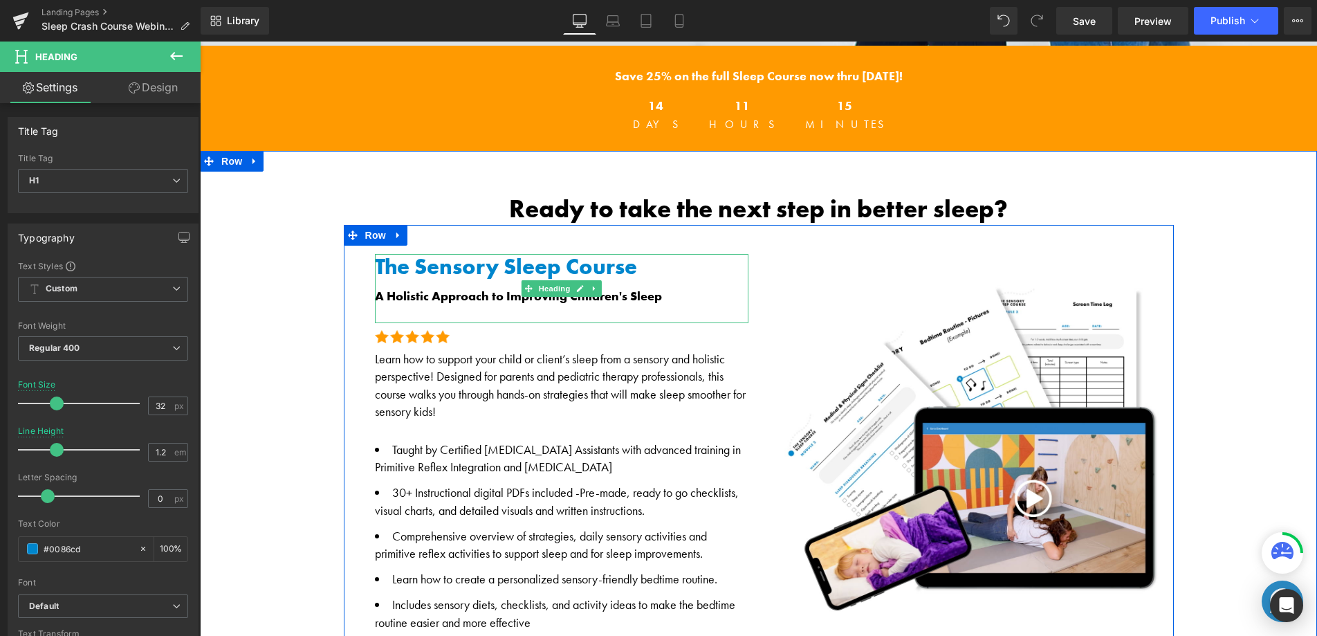
click at [445, 288] on span "A Holistic Approach to Improving Children's Sleep" at bounding box center [518, 296] width 287 height 16
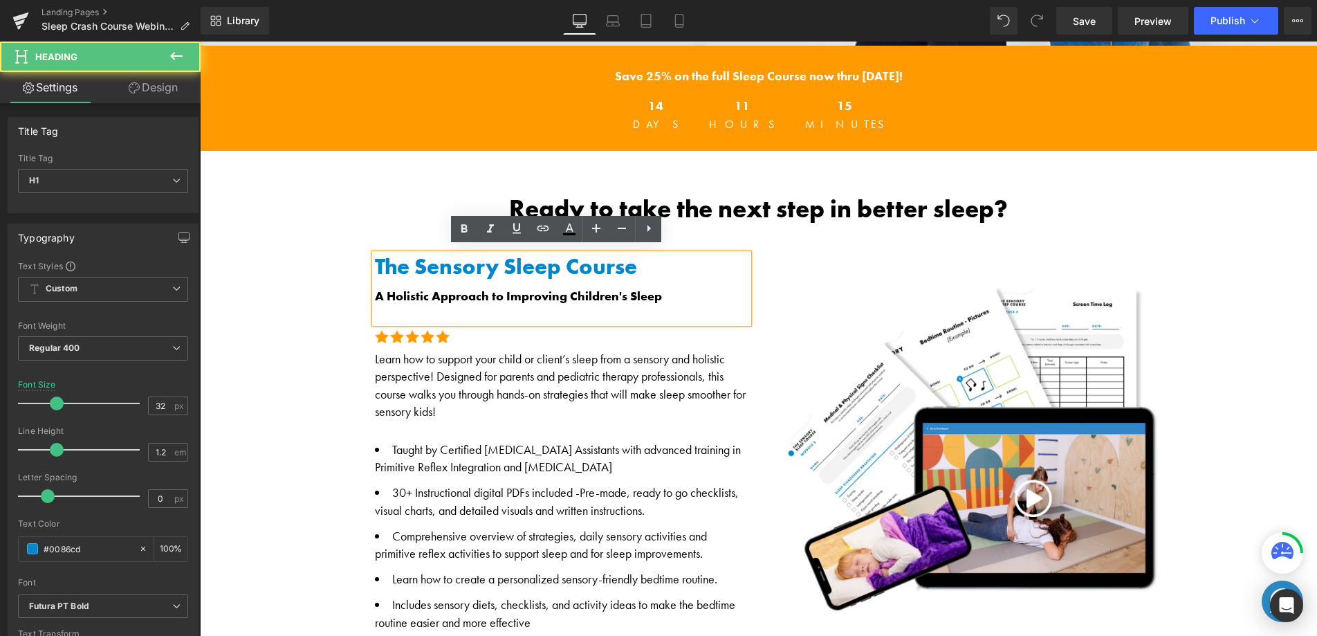
click at [455, 291] on span "A Holistic Approach to Improving Children's Sleep" at bounding box center [518, 296] width 287 height 16
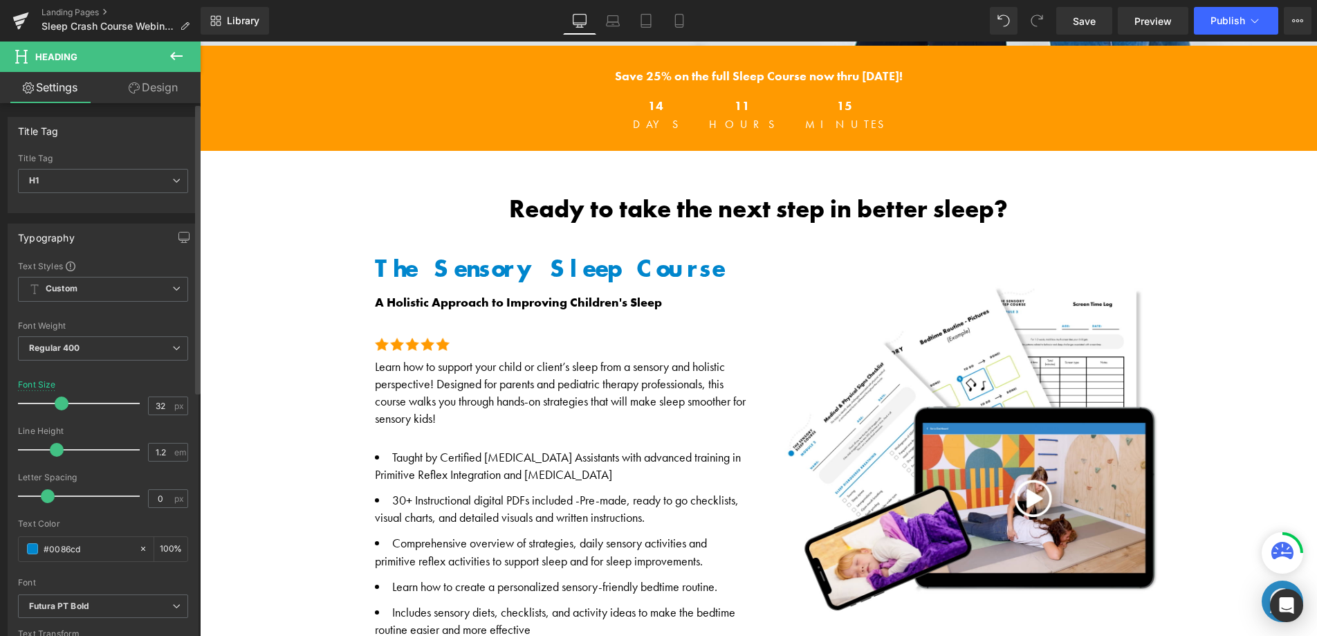
click at [60, 400] on span at bounding box center [62, 403] width 14 height 14
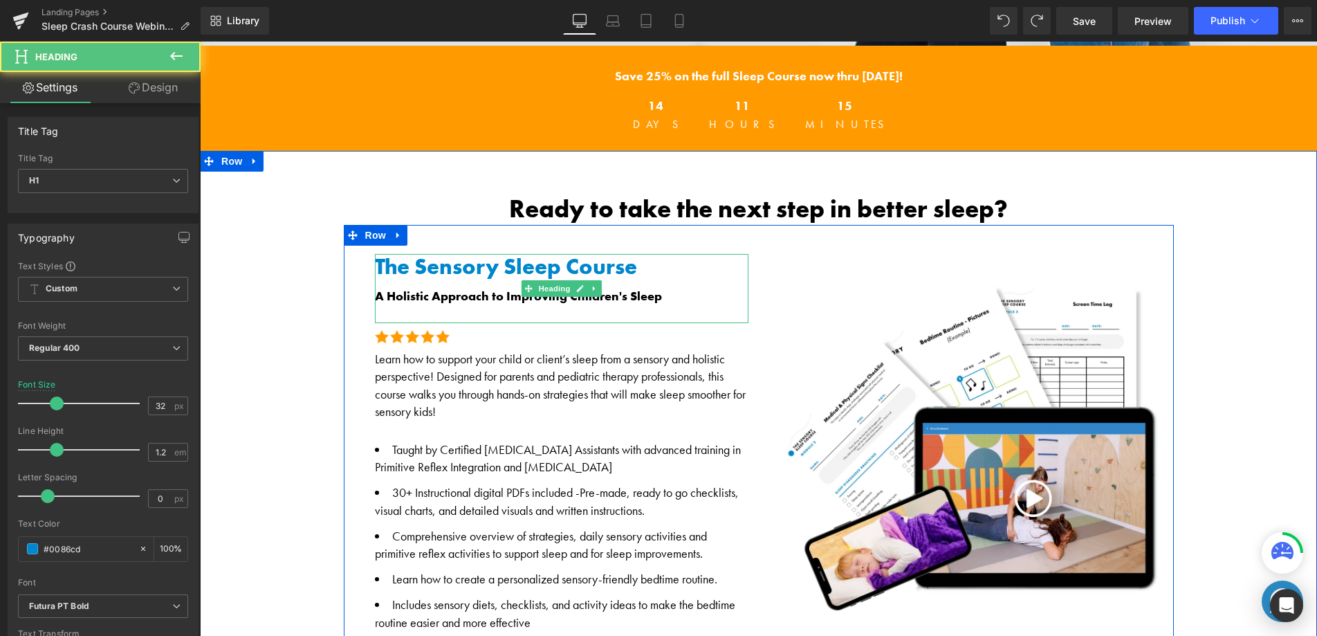
click at [415, 295] on span "A Holistic Approach to Improving Children's Sleep" at bounding box center [518, 296] width 287 height 16
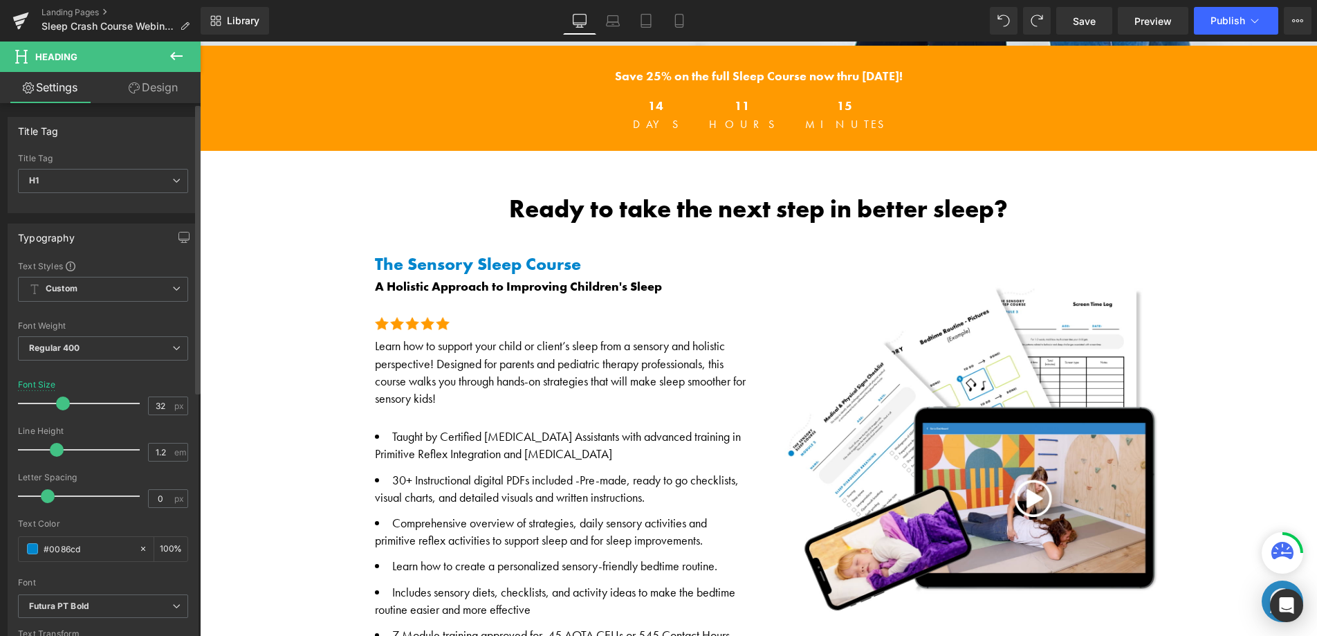
drag, startPoint x: 57, startPoint y: 404, endPoint x: 49, endPoint y: 403, distance: 8.3
click at [56, 404] on span at bounding box center [63, 403] width 14 height 14
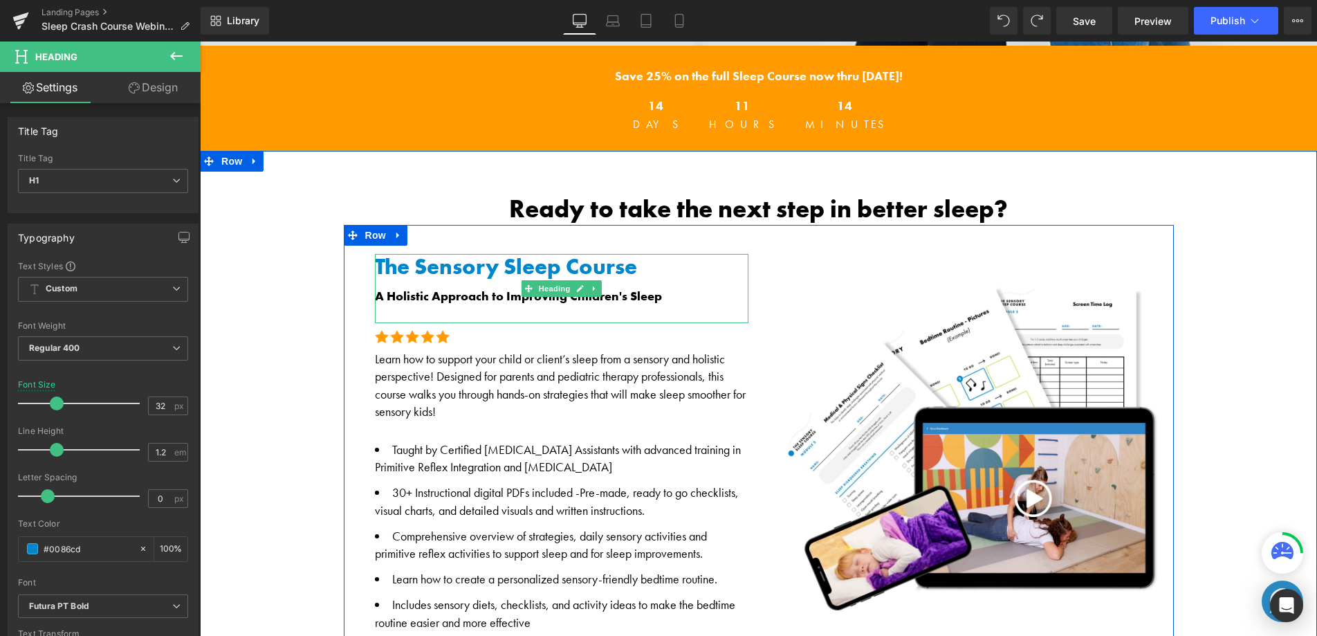
click at [478, 295] on span "A Holistic Approach to Improving Children's Sleep" at bounding box center [518, 296] width 287 height 16
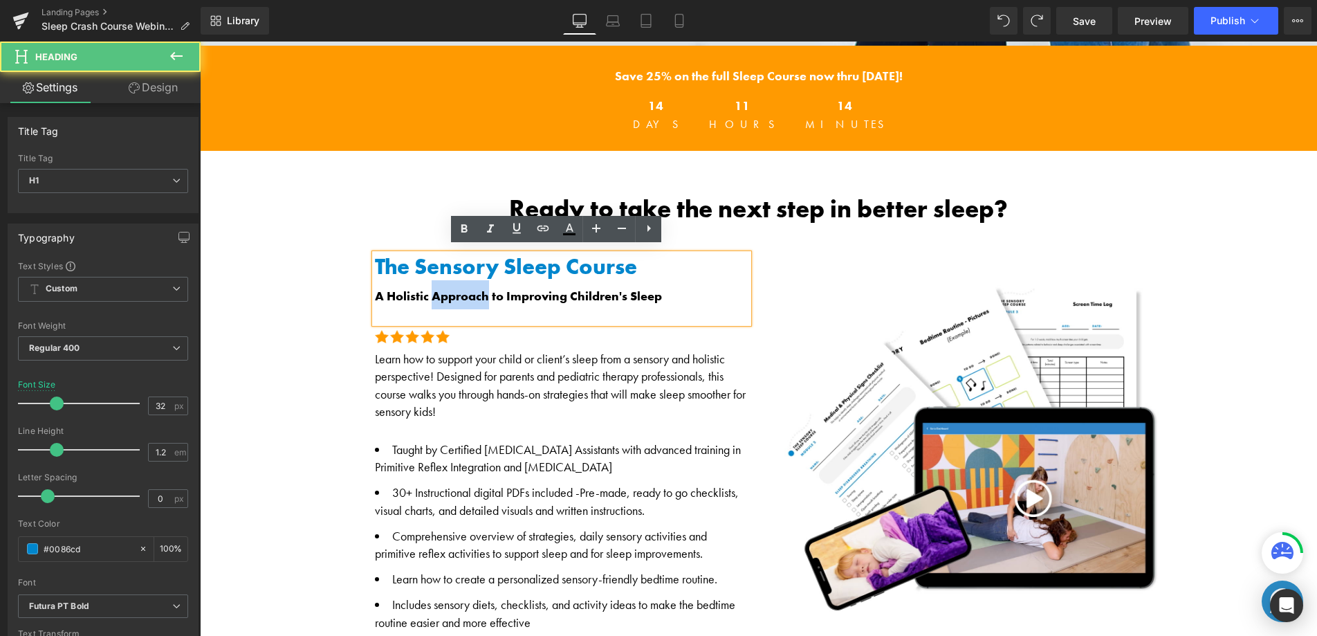
click at [478, 295] on span "A Holistic Approach to Improving Children's Sleep" at bounding box center [518, 296] width 287 height 16
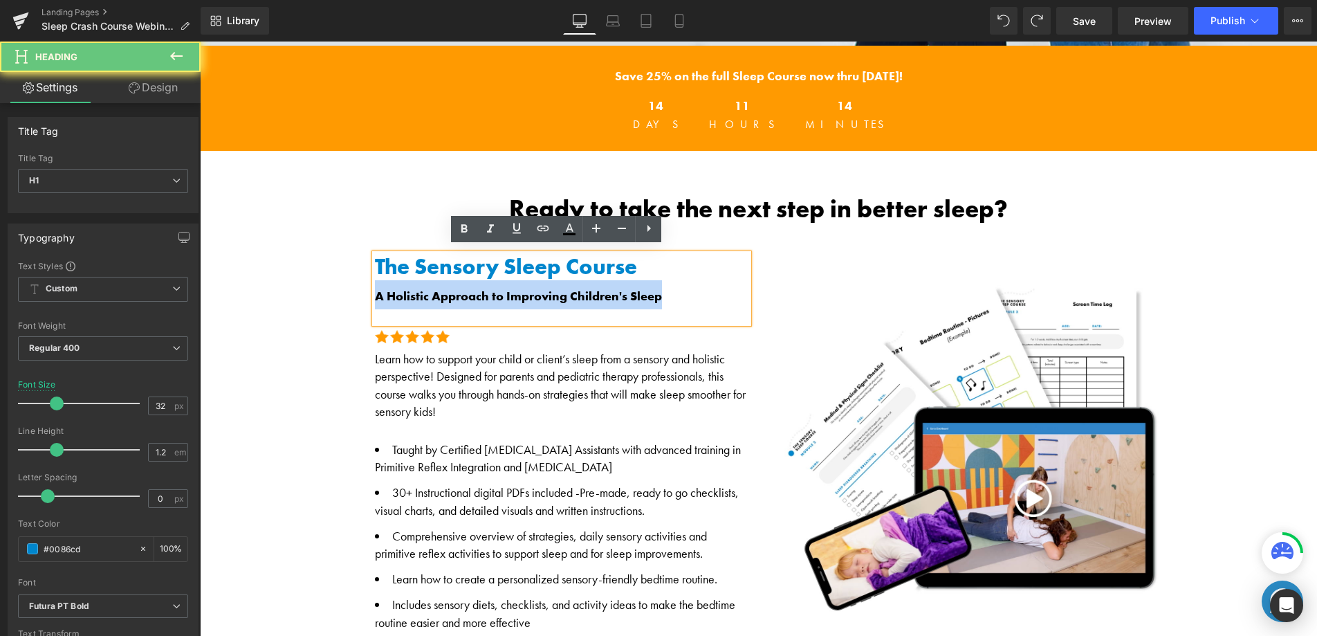
click at [478, 295] on span "A Holistic Approach to Improving Children's Sleep" at bounding box center [518, 296] width 287 height 16
copy span "A Holistic Approach to Improving Children's Sleep"
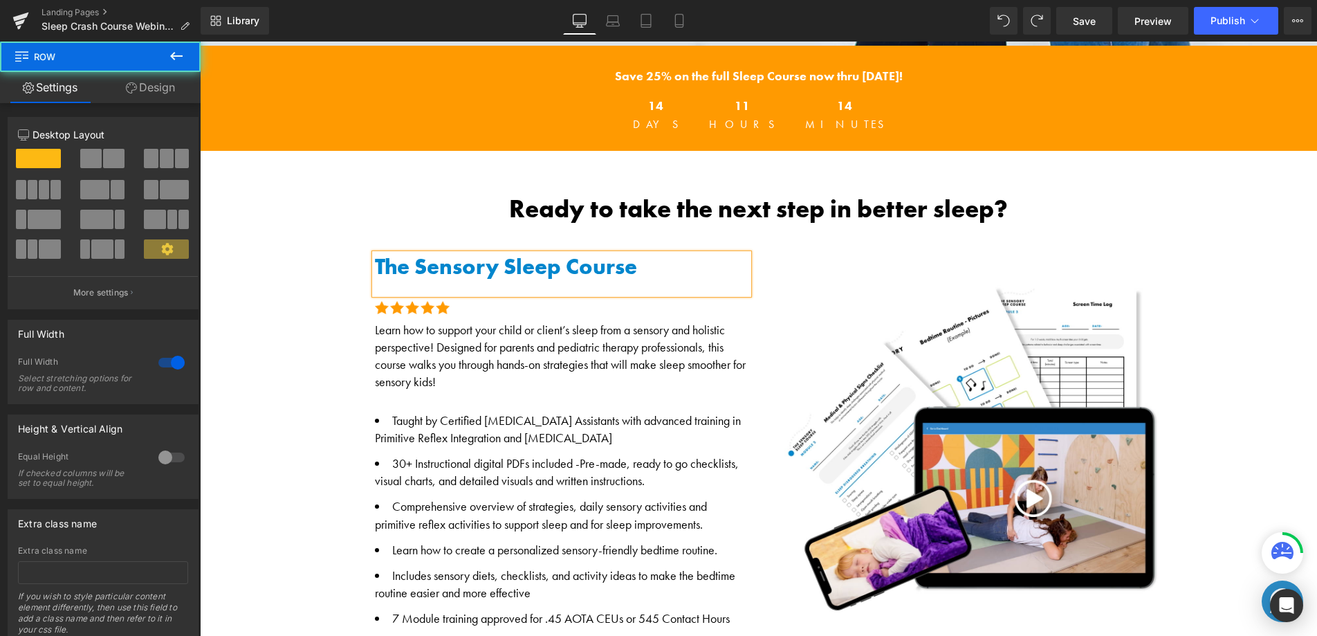
drag, startPoint x: 313, startPoint y: 299, endPoint x: 409, endPoint y: 268, distance: 101.7
click at [313, 299] on div "Ready to take the next step in better sleep? Heading The Sensory Sleep Course H…" at bounding box center [758, 446] width 1117 height 504
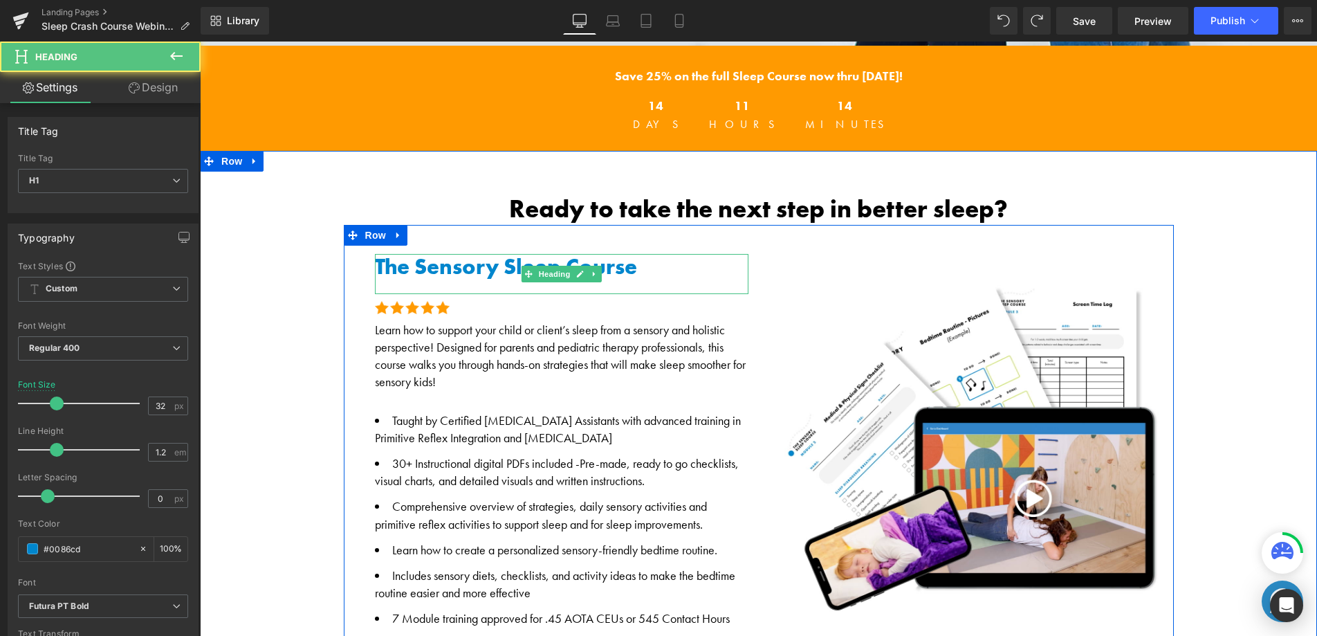
click at [600, 270] on span "The Sensory Sleep Course" at bounding box center [506, 266] width 262 height 28
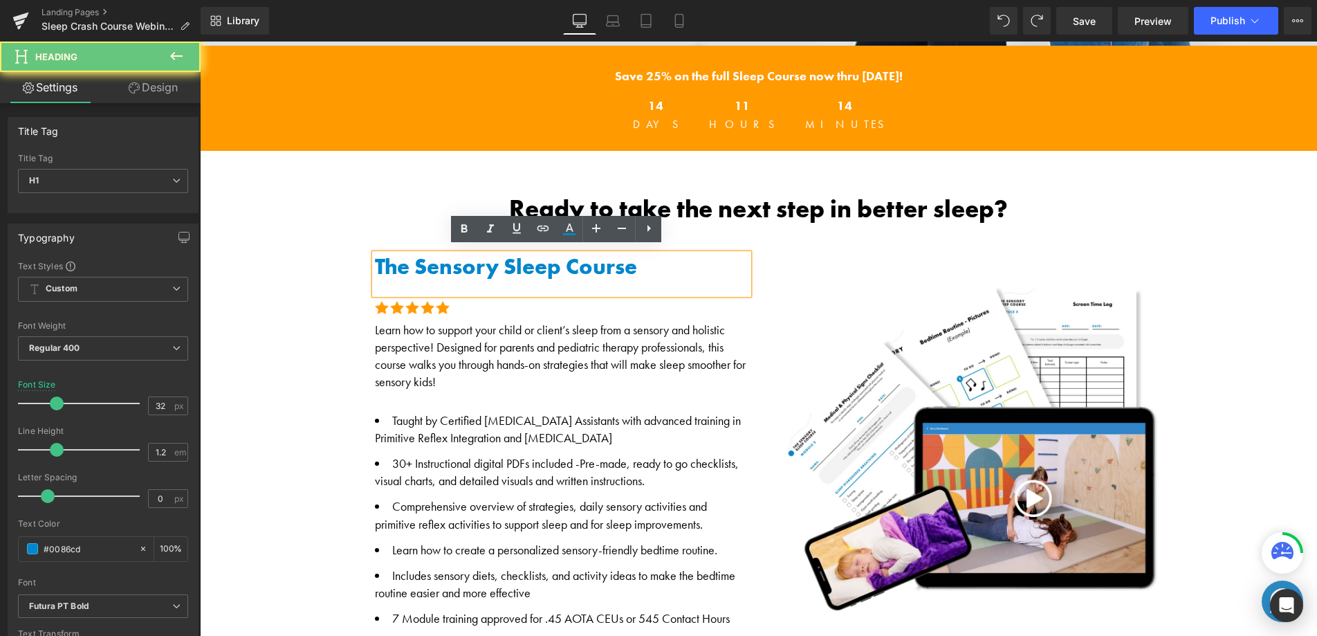
click at [587, 270] on span "The Sensory Sleep Course" at bounding box center [506, 266] width 262 height 28
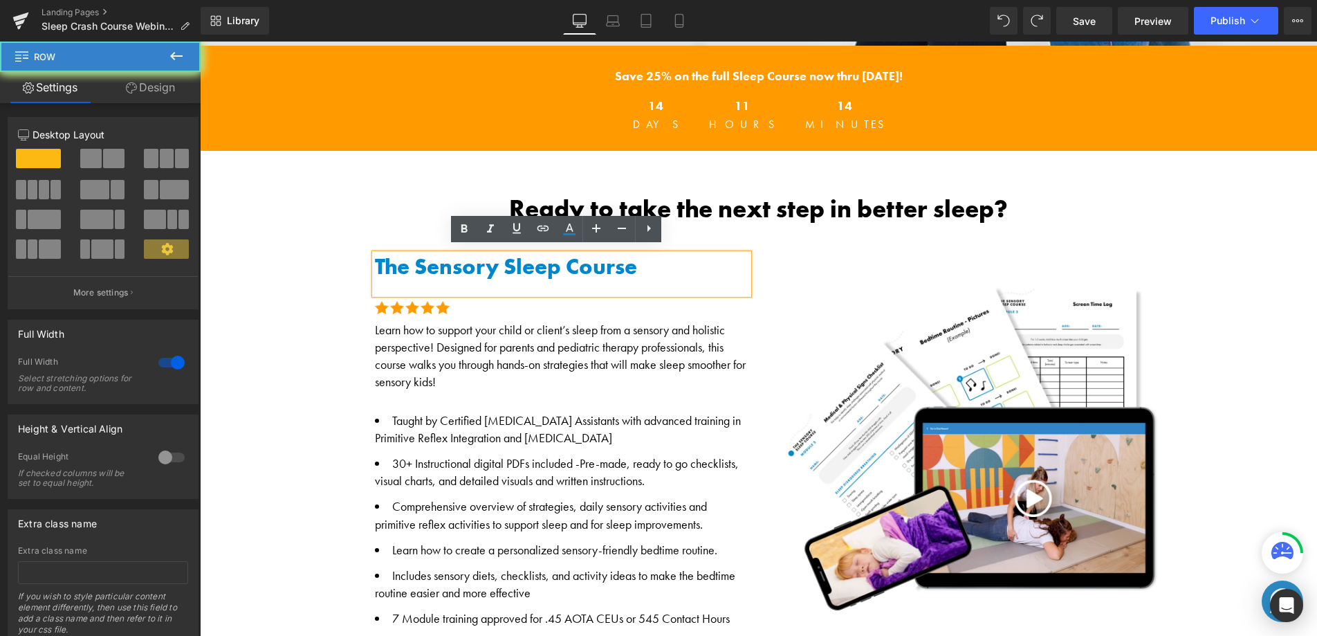
click at [304, 257] on div "Ready to take the next step in better sleep? Heading The Sensory Sleep Course H…" at bounding box center [758, 446] width 1117 height 504
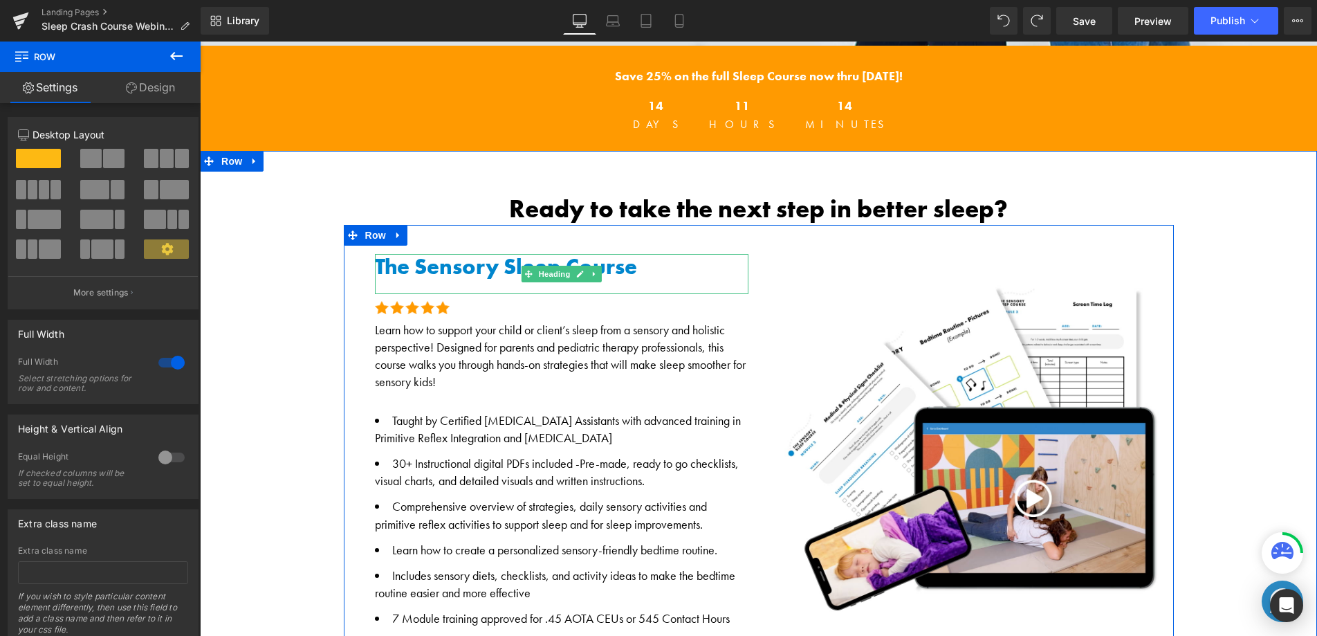
click at [591, 270] on icon at bounding box center [595, 274] width 8 height 8
click at [583, 270] on icon at bounding box center [587, 274] width 8 height 8
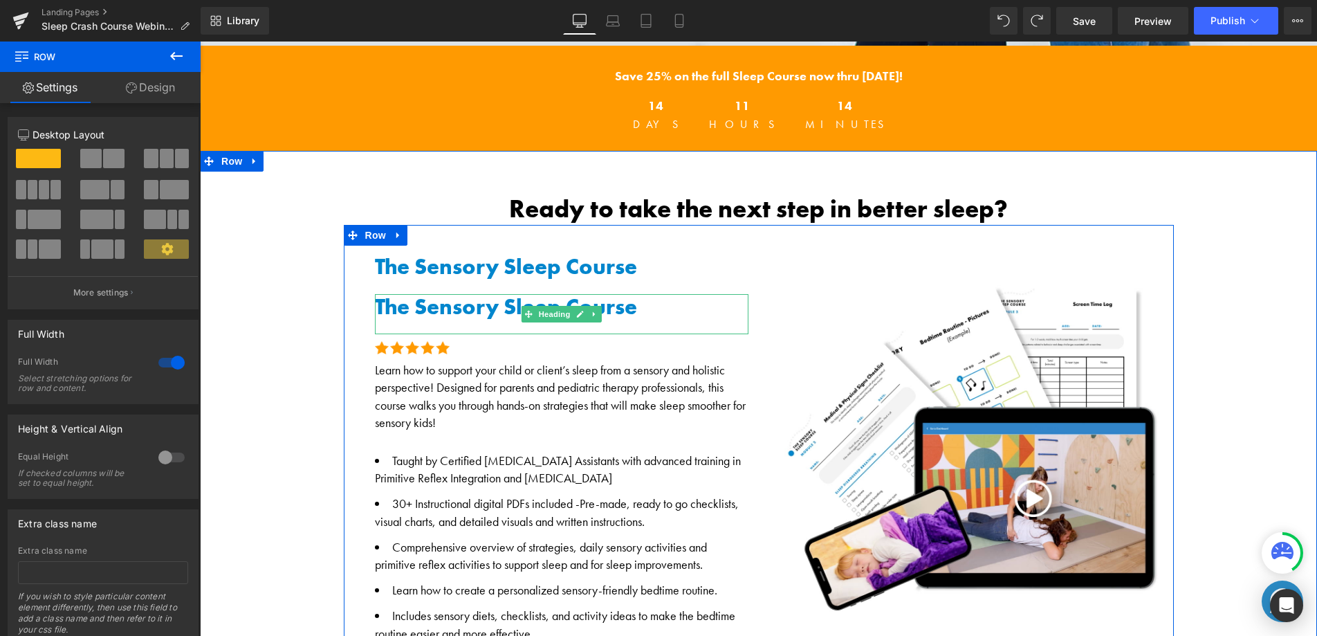
click at [460, 293] on span "The Sensory Sleep Course" at bounding box center [506, 307] width 262 height 28
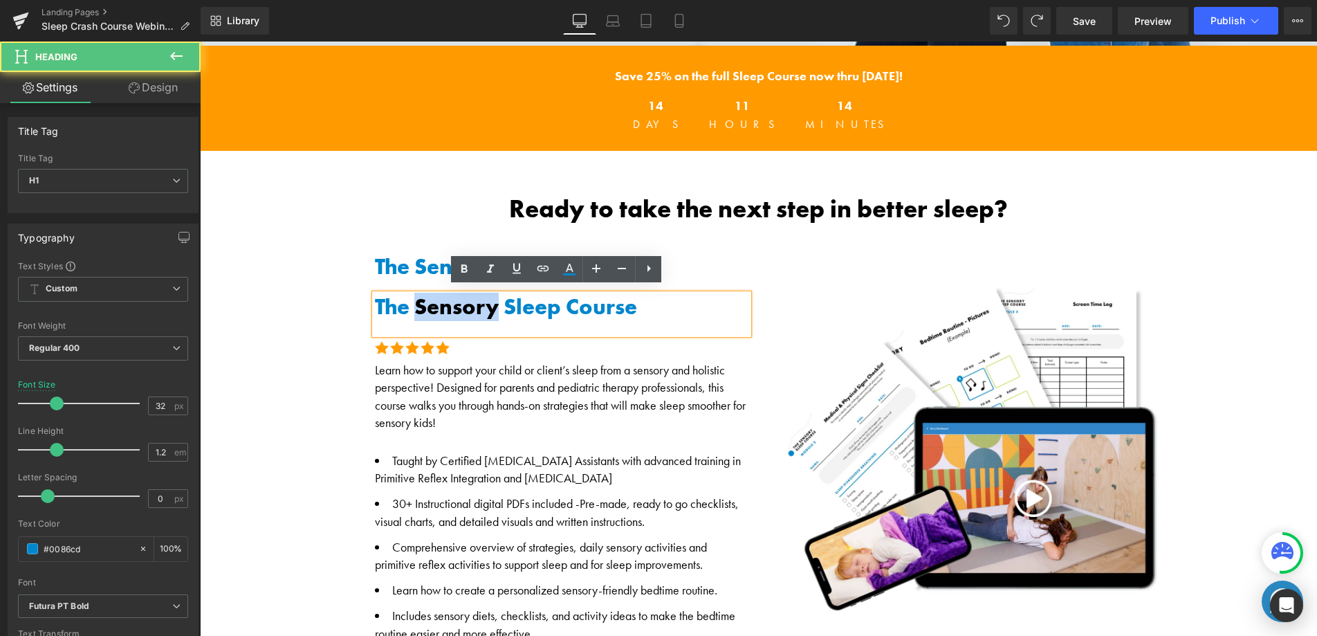
click at [461, 293] on span "The Sensory Sleep Course" at bounding box center [506, 307] width 262 height 28
click at [412, 302] on span "The Sensory Sleep Course" at bounding box center [506, 307] width 262 height 28
paste div
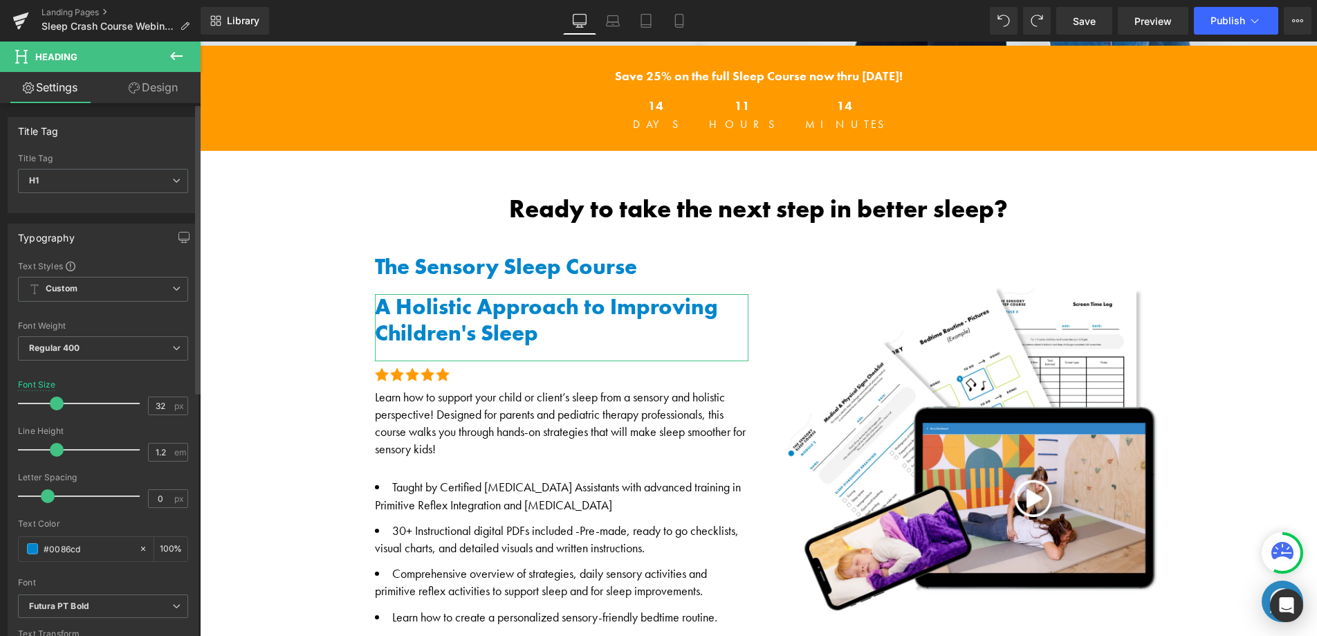
drag, startPoint x: 57, startPoint y: 406, endPoint x: 64, endPoint y: 404, distance: 7.2
click at [57, 407] on span at bounding box center [57, 403] width 14 height 14
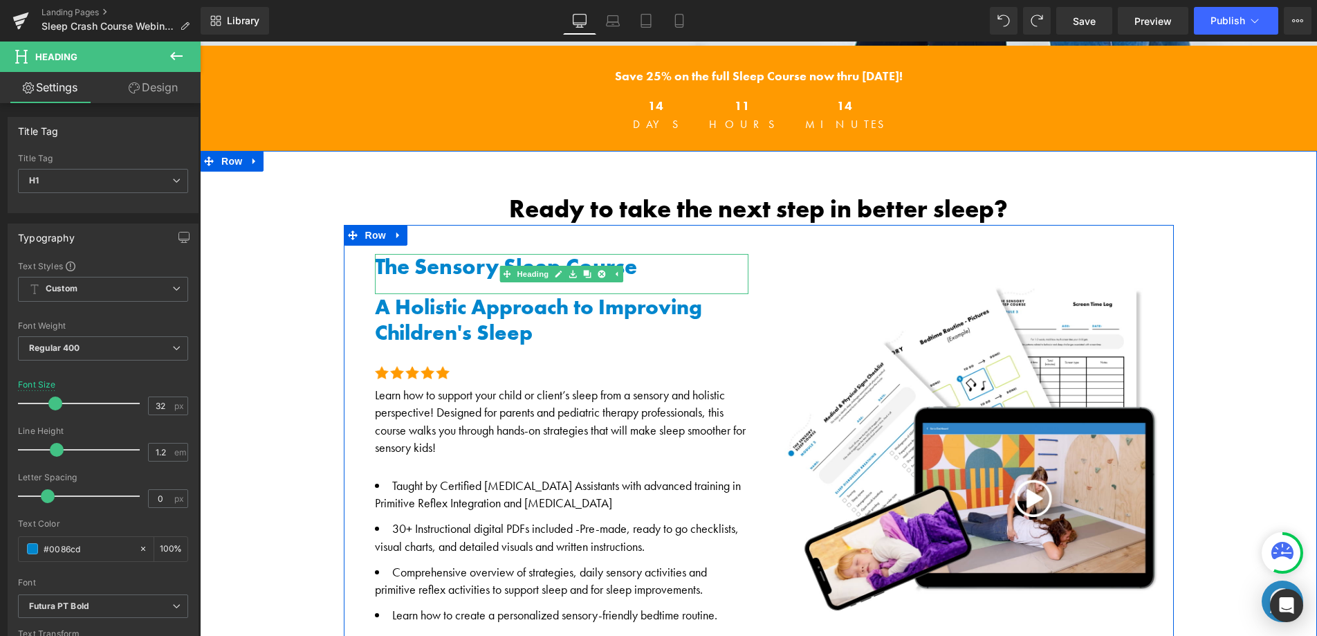
click at [452, 263] on span "The Sensory Sleep Course" at bounding box center [506, 266] width 262 height 28
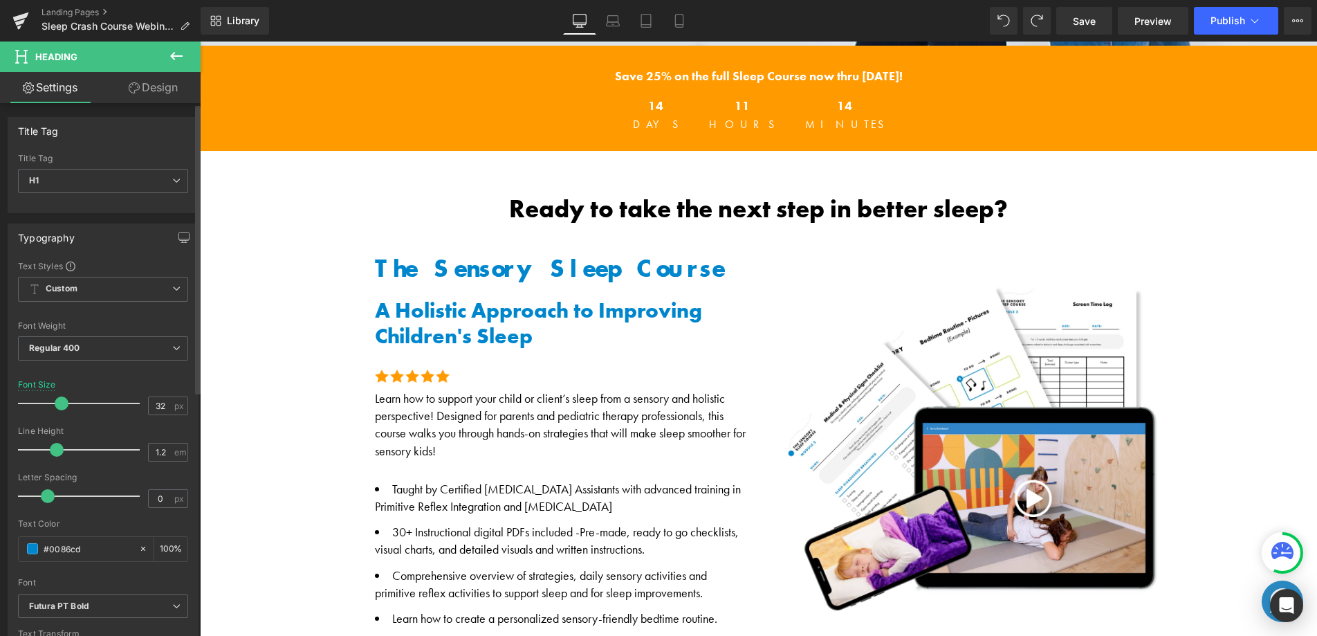
click at [59, 406] on span at bounding box center [62, 403] width 14 height 14
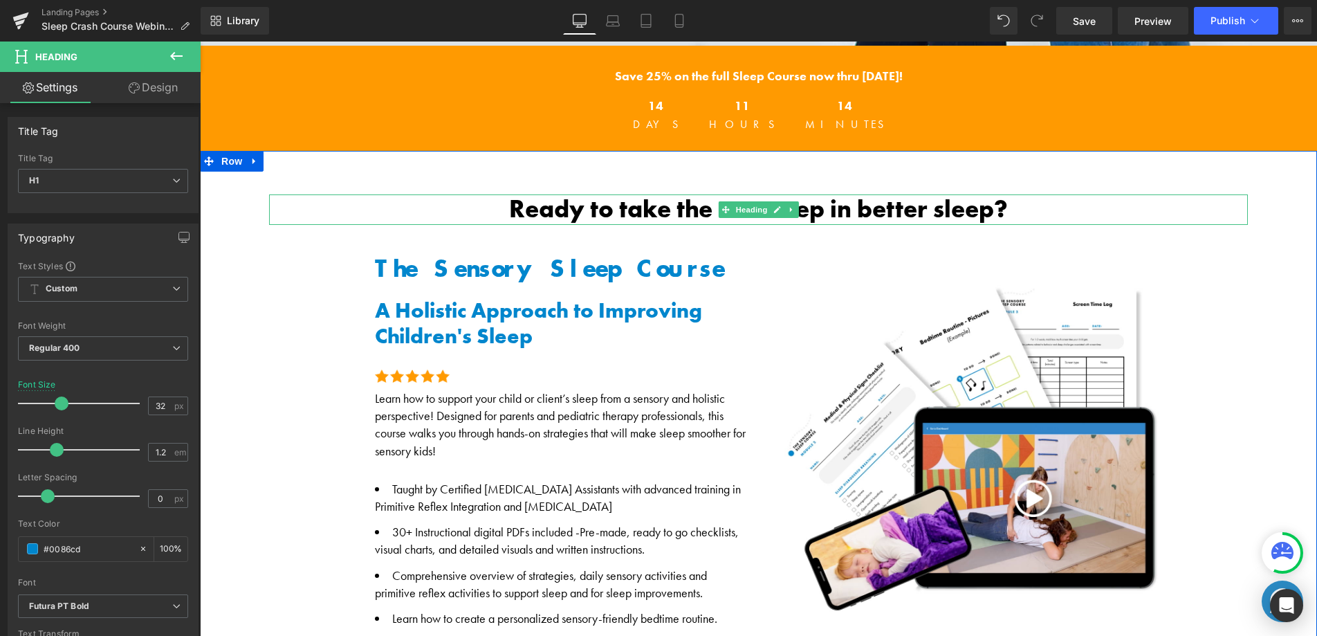
click at [620, 203] on h2 "Ready to take the next step in better sleep?" at bounding box center [758, 209] width 979 height 30
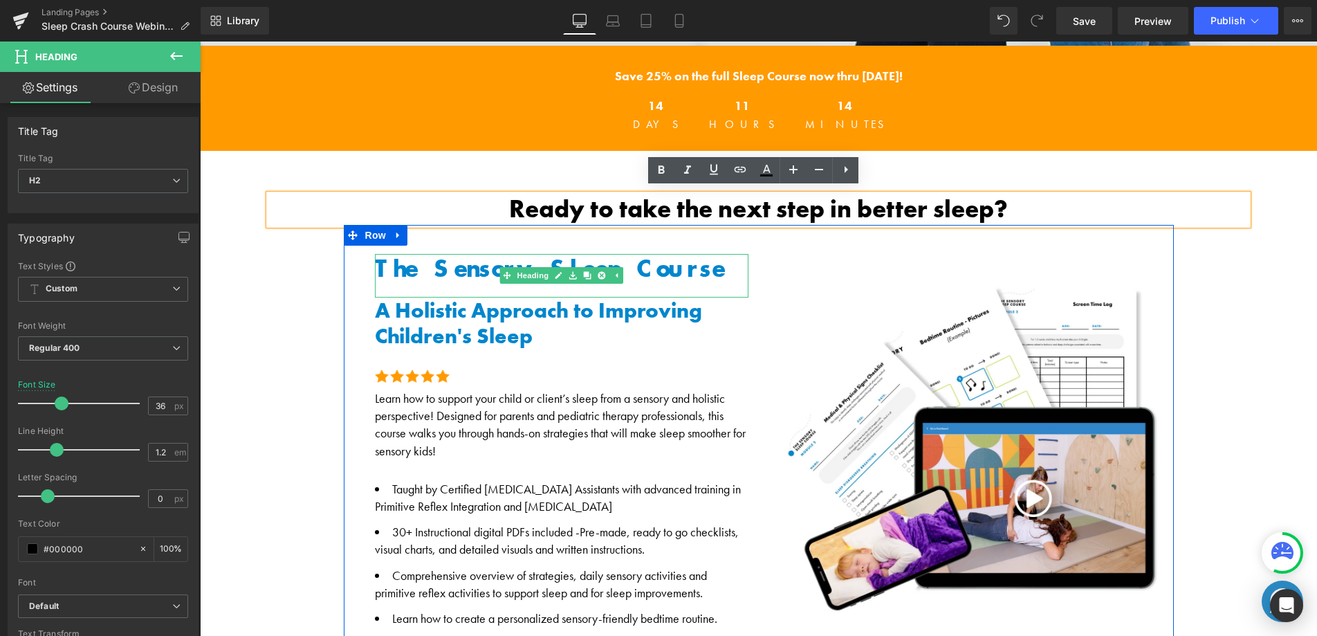
click at [441, 265] on span "The Sensory Sleep Course" at bounding box center [549, 268] width 349 height 32
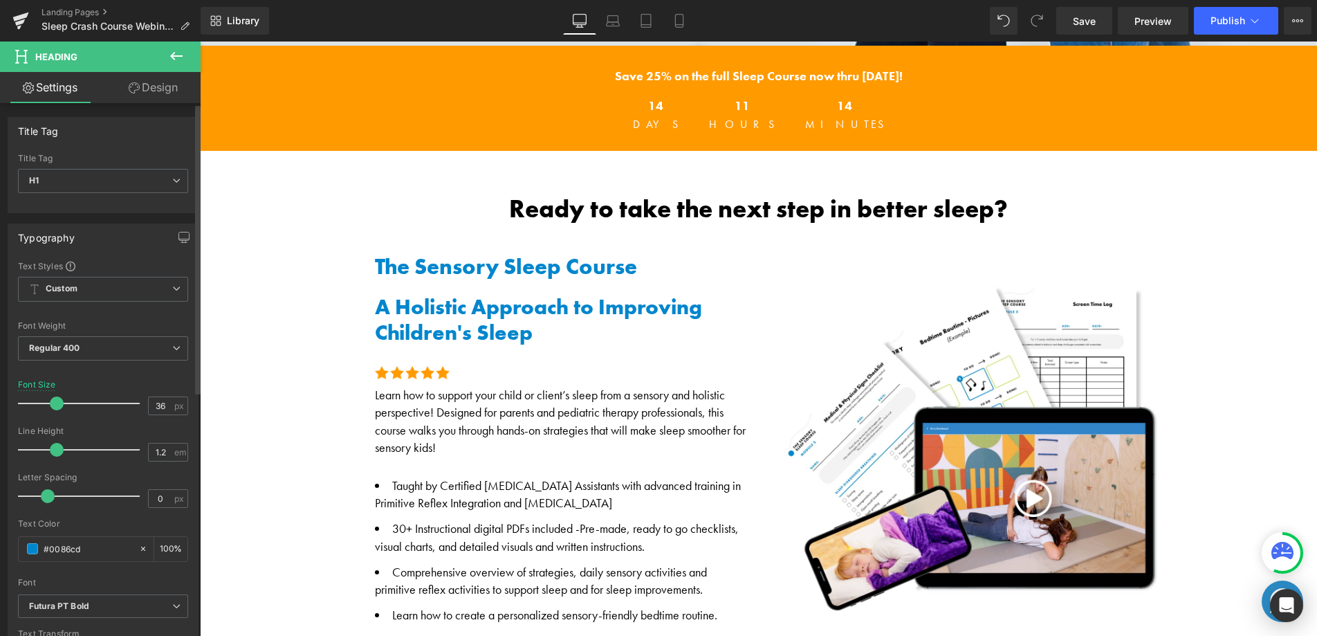
click at [50, 405] on span at bounding box center [57, 403] width 14 height 14
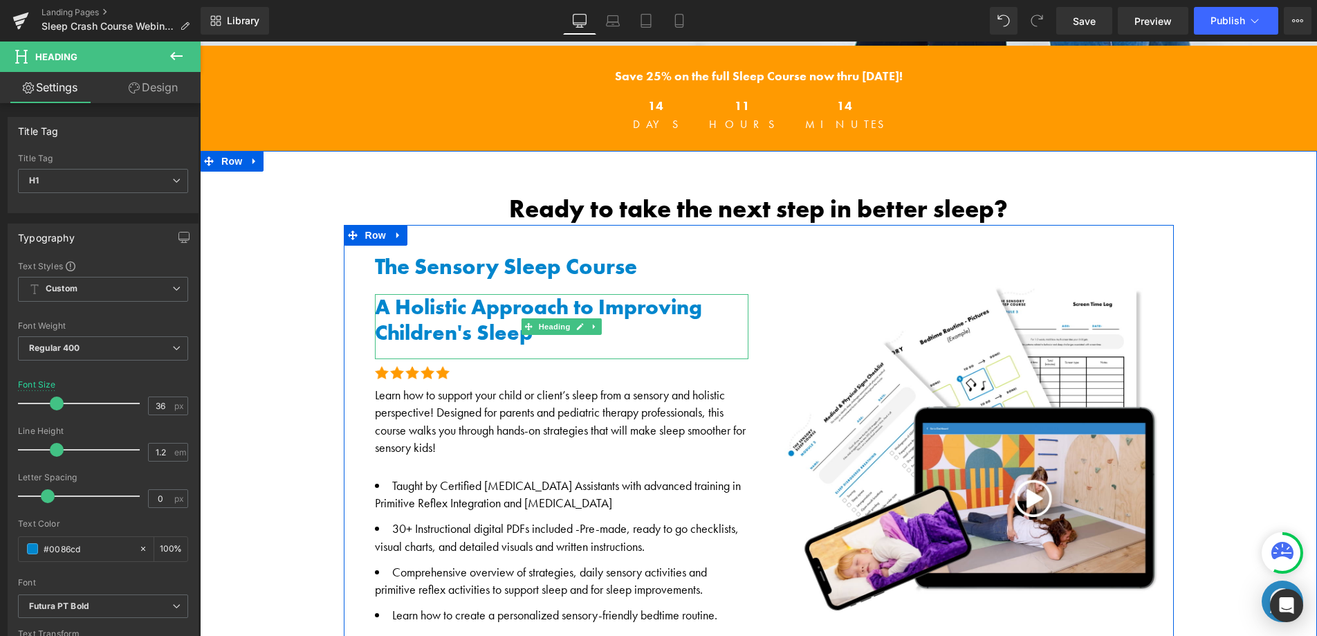
click at [403, 324] on h1 "A Holistic Approach to Improving Children's Sleep" at bounding box center [562, 319] width 374 height 51
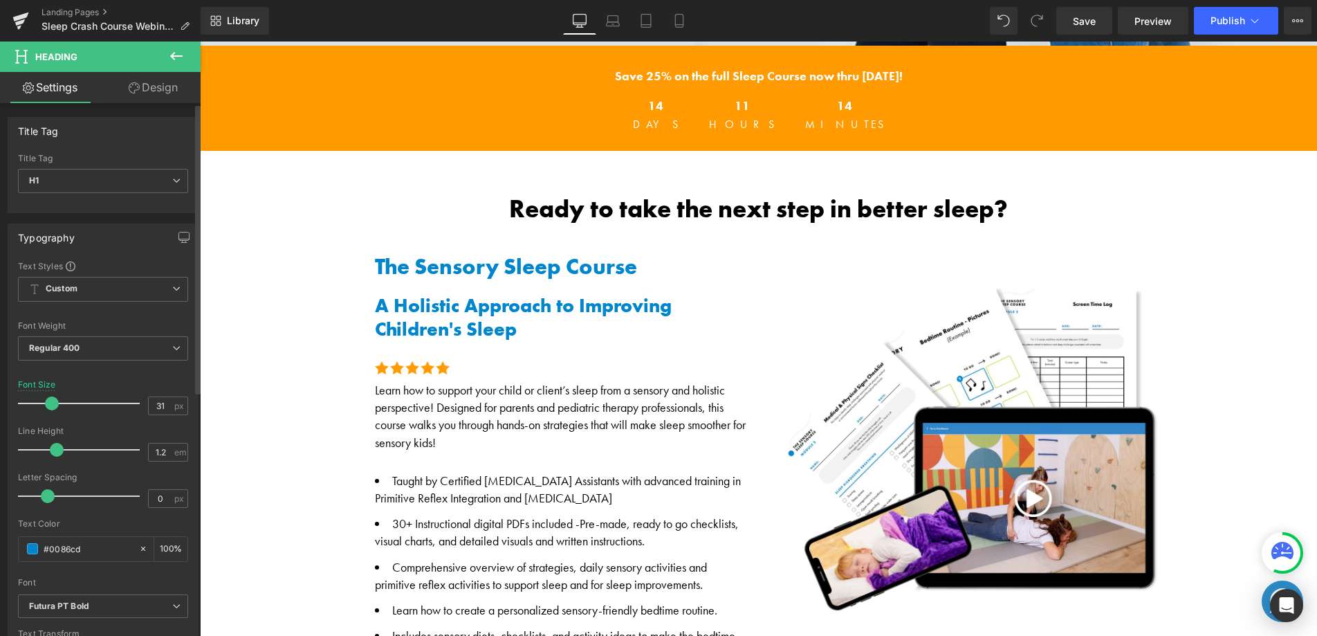
click at [48, 406] on span at bounding box center [52, 403] width 14 height 14
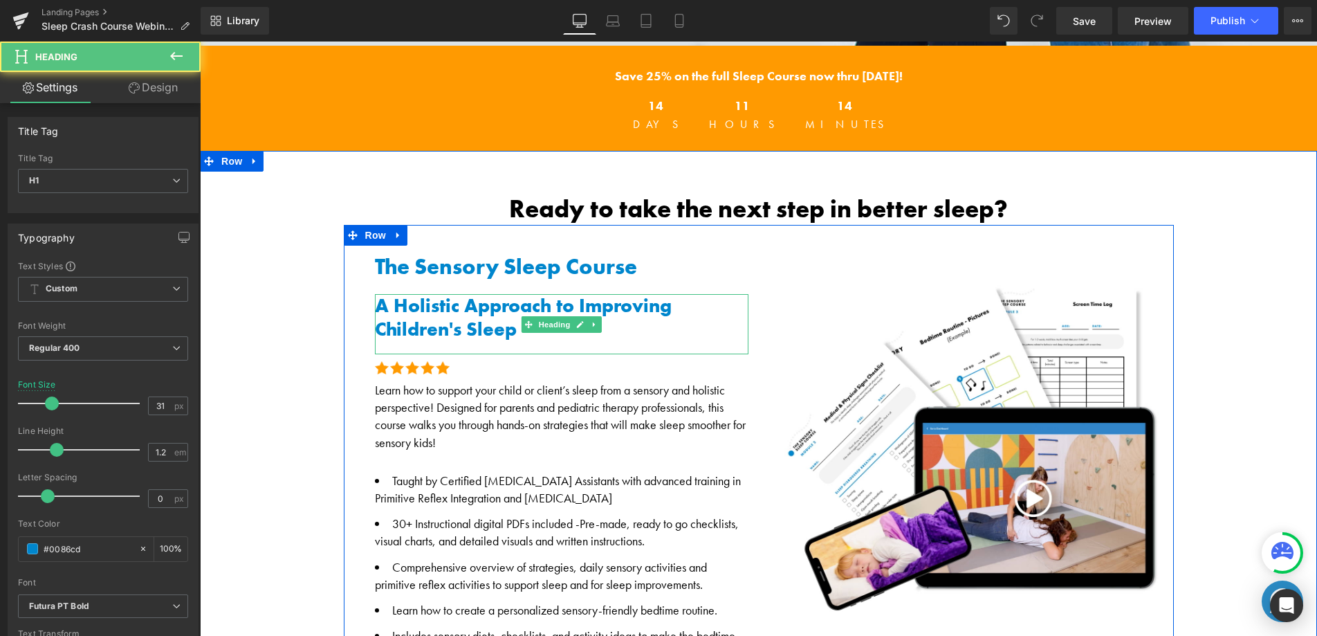
click at [434, 318] on h1 "A Holistic Approach to Improving Children's Sleep" at bounding box center [562, 317] width 374 height 46
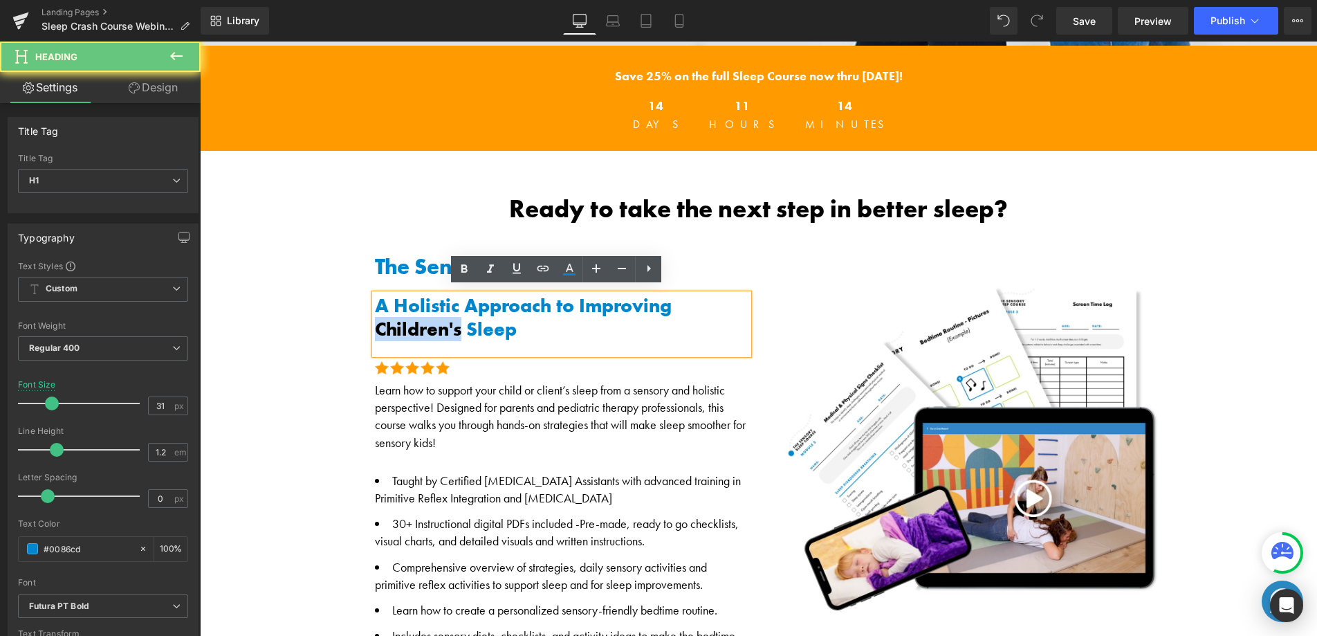
click at [434, 318] on h1 "A Holistic Approach to Improving Children's Sleep" at bounding box center [562, 317] width 374 height 46
click at [434, 319] on h1 "A Holistic Approach to Improving Children's Sleep" at bounding box center [562, 317] width 374 height 46
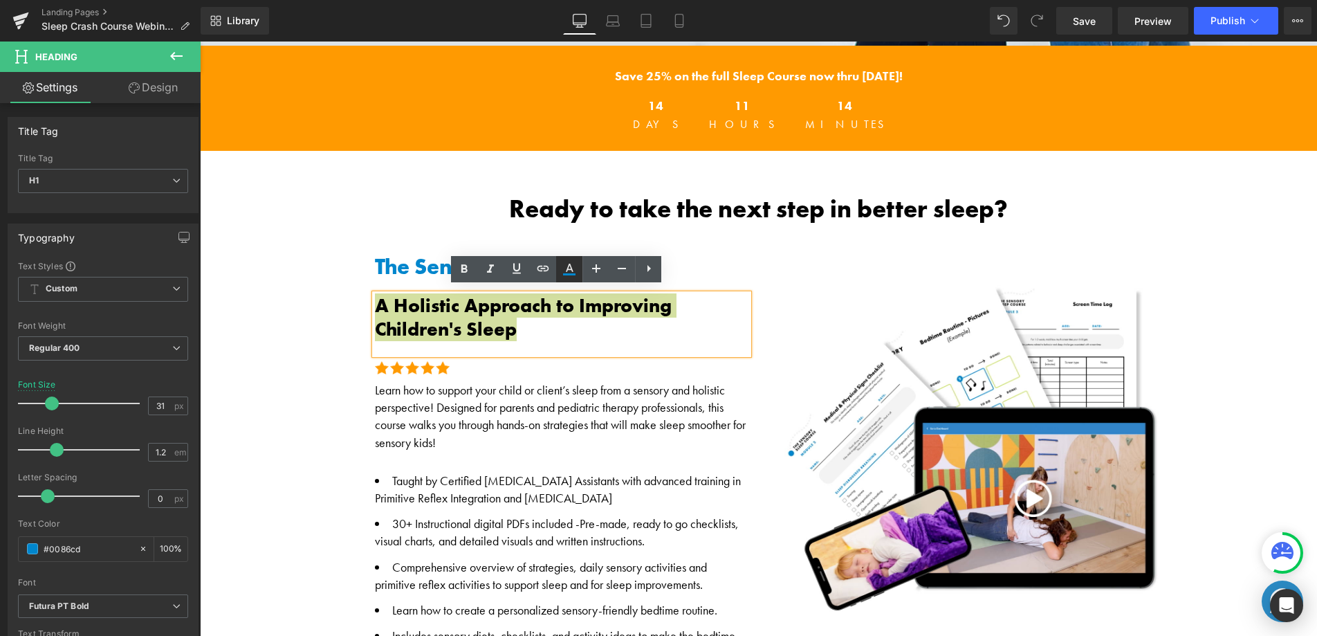
click at [575, 270] on icon at bounding box center [569, 269] width 17 height 17
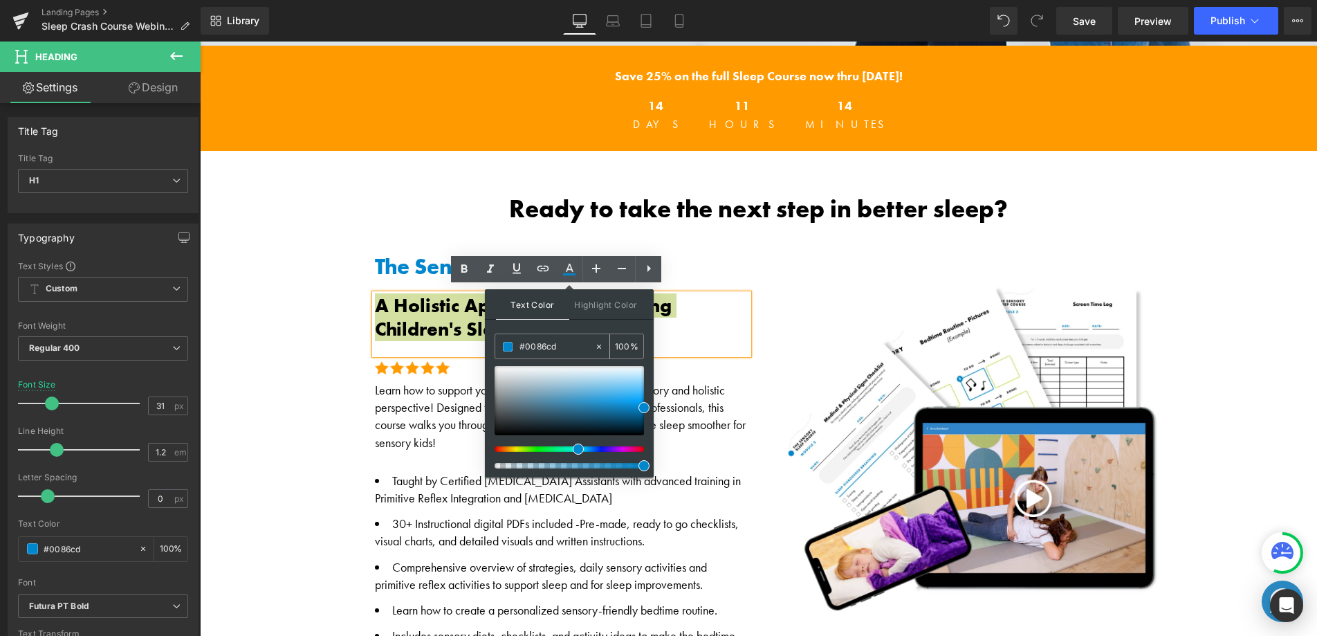
click at [505, 342] on div "#0086cd" at bounding box center [544, 346] width 99 height 24
paste input "2D74"
type input "#002D74"
click at [642, 421] on span at bounding box center [643, 419] width 11 height 11
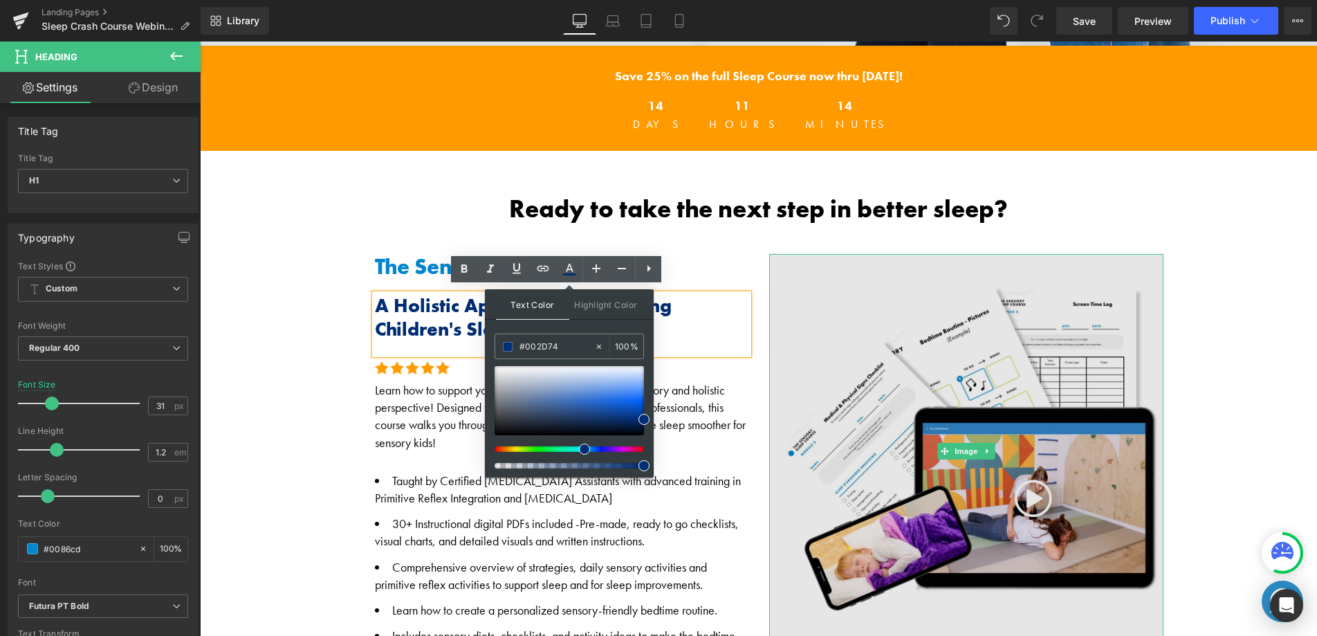
click at [813, 254] on img at bounding box center [966, 451] width 394 height 394
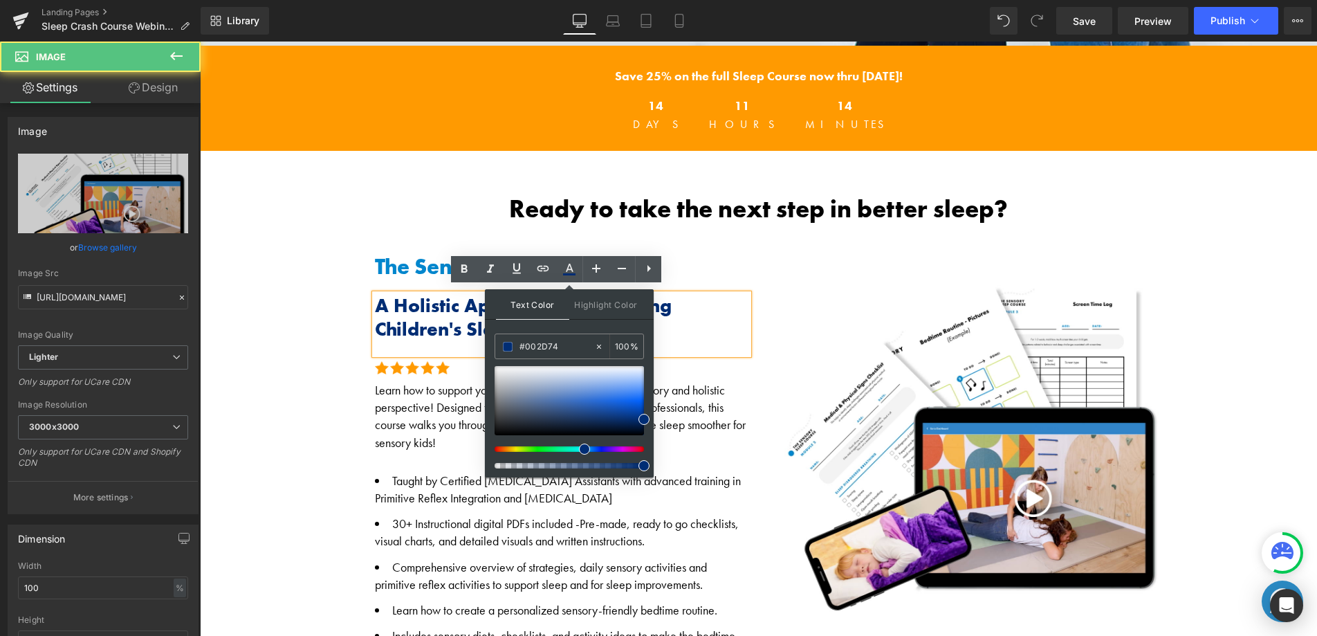
drag, startPoint x: 360, startPoint y: 255, endPoint x: 322, endPoint y: 262, distance: 39.3
click at [360, 255] on div "The Sensory Sleep Course Heading A Holistic Approach to Improving Children's Sl…" at bounding box center [551, 503] width 415 height 499
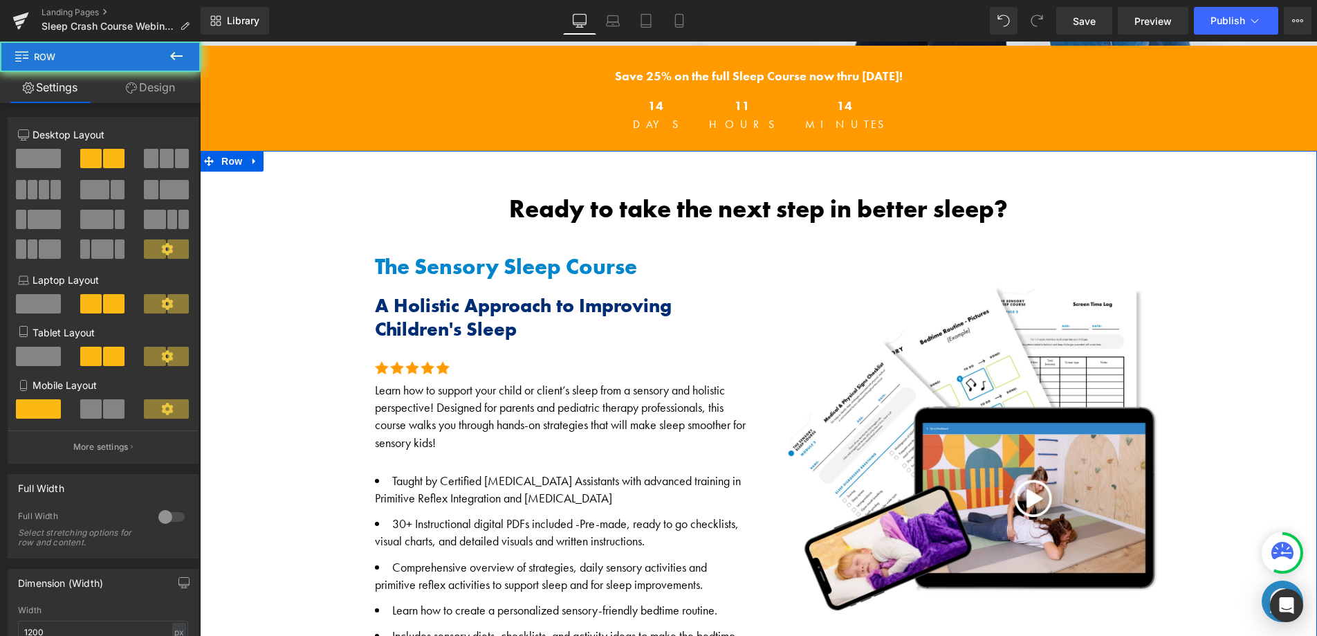
drag, startPoint x: 283, startPoint y: 273, endPoint x: 524, endPoint y: 219, distance: 247.5
click at [287, 275] on div "Ready to take the next step in better sleep? Heading The Sensory Sleep Course H…" at bounding box center [758, 476] width 1117 height 564
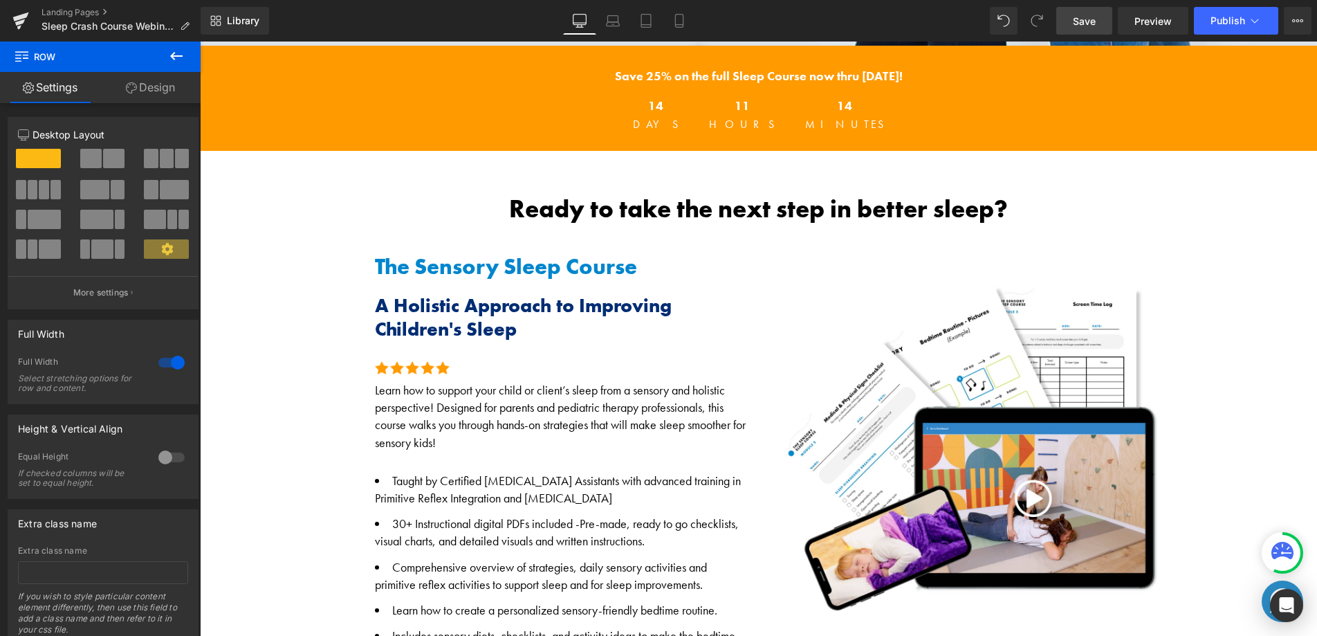
click at [1081, 28] on link "Save" at bounding box center [1084, 21] width 56 height 28
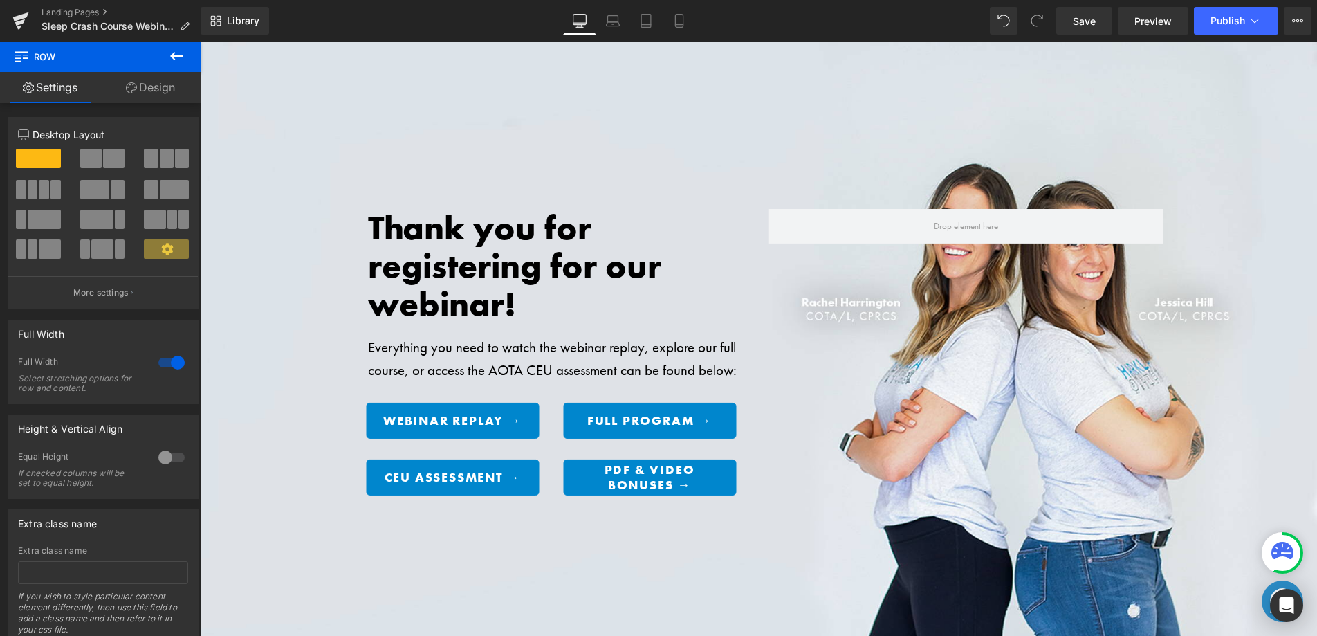
scroll to position [103, 0]
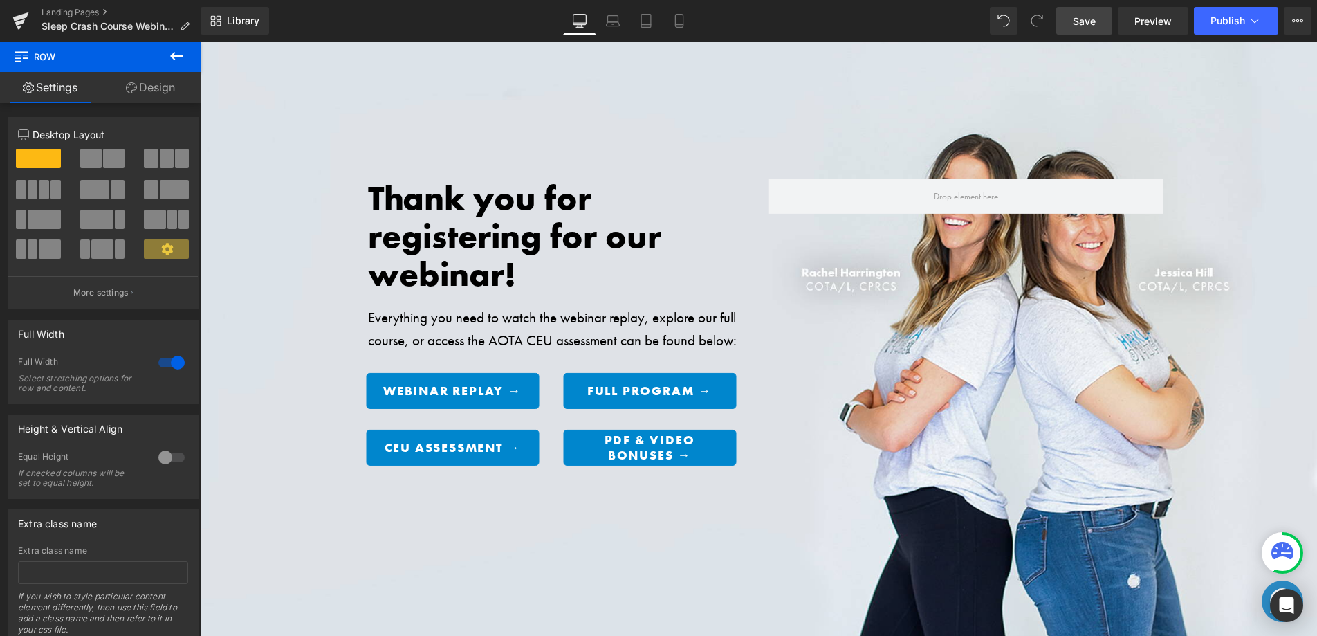
click at [1086, 18] on span "Save" at bounding box center [1084, 21] width 23 height 15
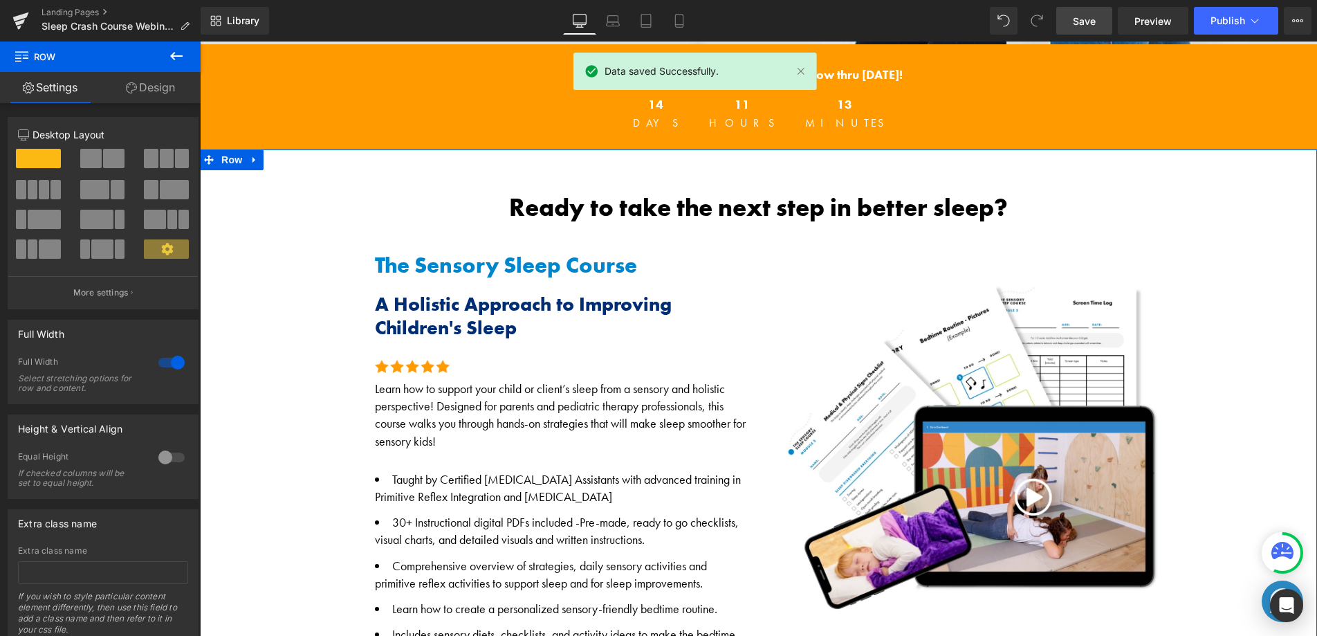
scroll to position [734, 0]
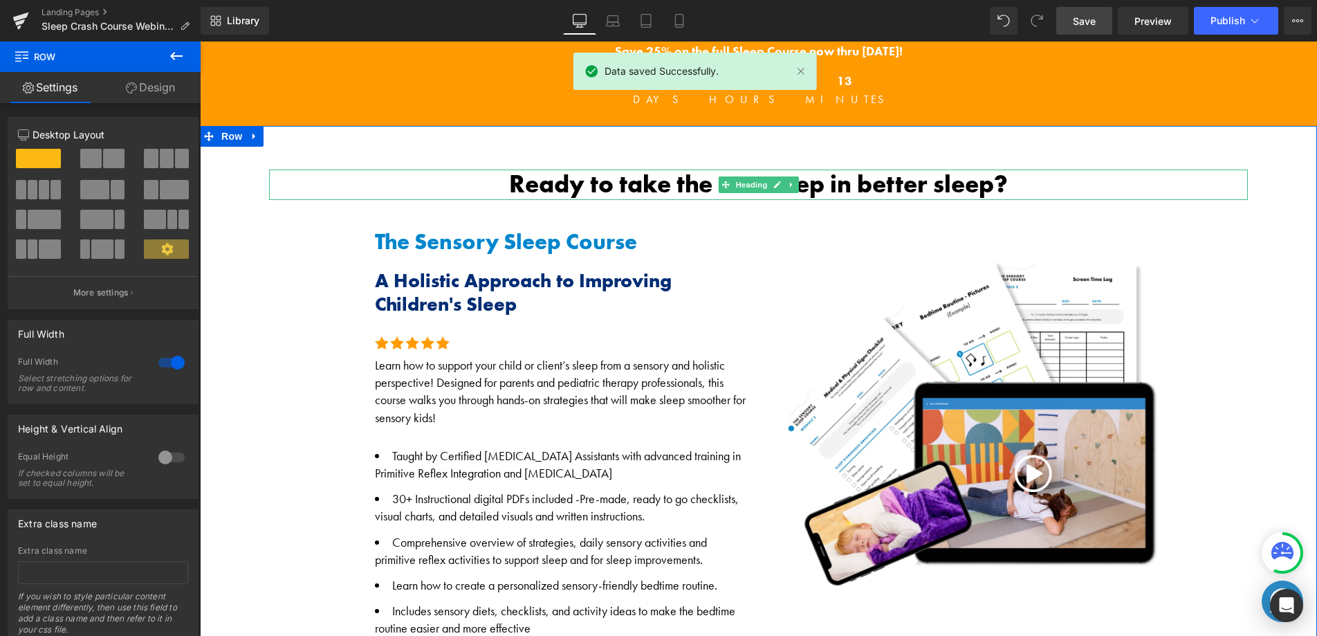
click at [589, 176] on h2 "Ready to take the next step in better sleep?" at bounding box center [758, 184] width 979 height 30
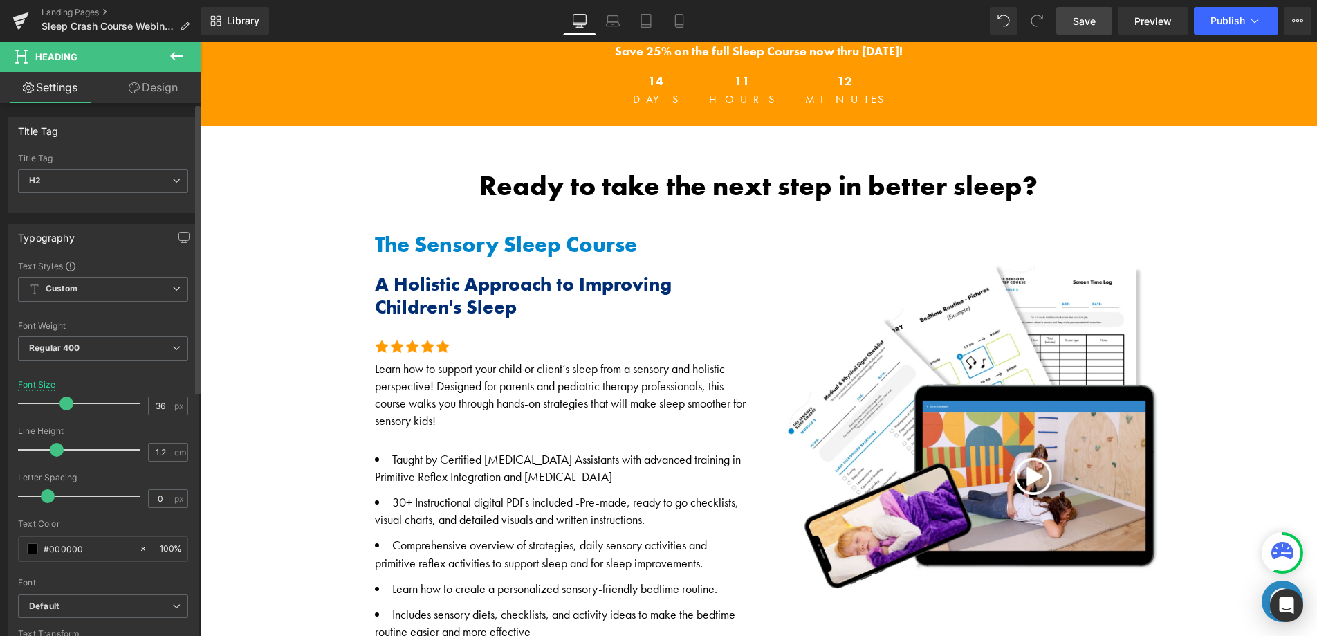
click at [66, 405] on span at bounding box center [66, 403] width 14 height 14
click at [613, 17] on icon at bounding box center [613, 21] width 14 height 14
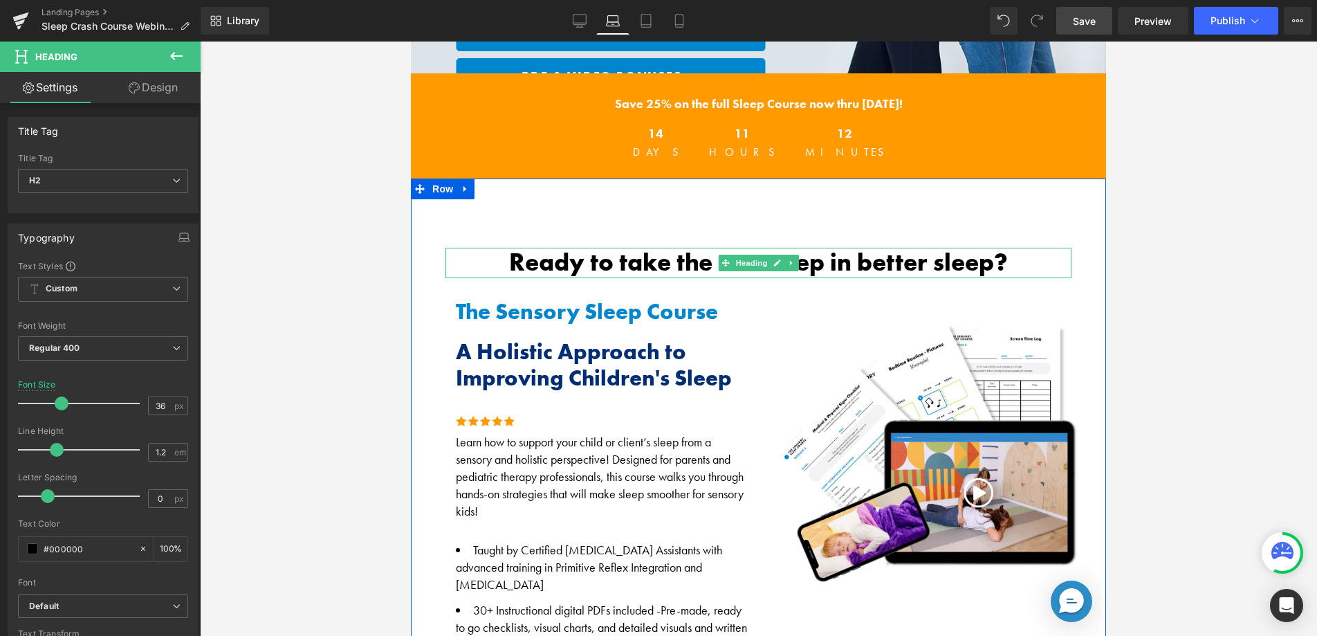
click at [572, 258] on h2 "Ready to take the next step in better sleep?" at bounding box center [758, 263] width 626 height 30
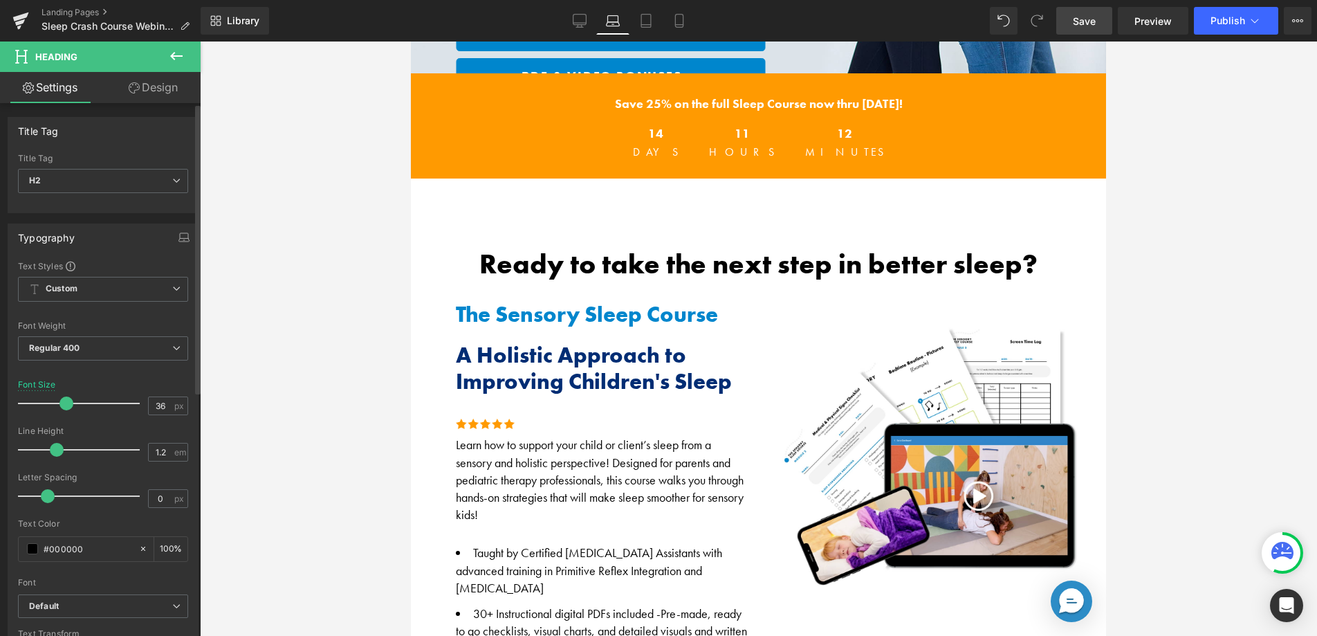
click at [64, 404] on div at bounding box center [82, 403] width 115 height 28
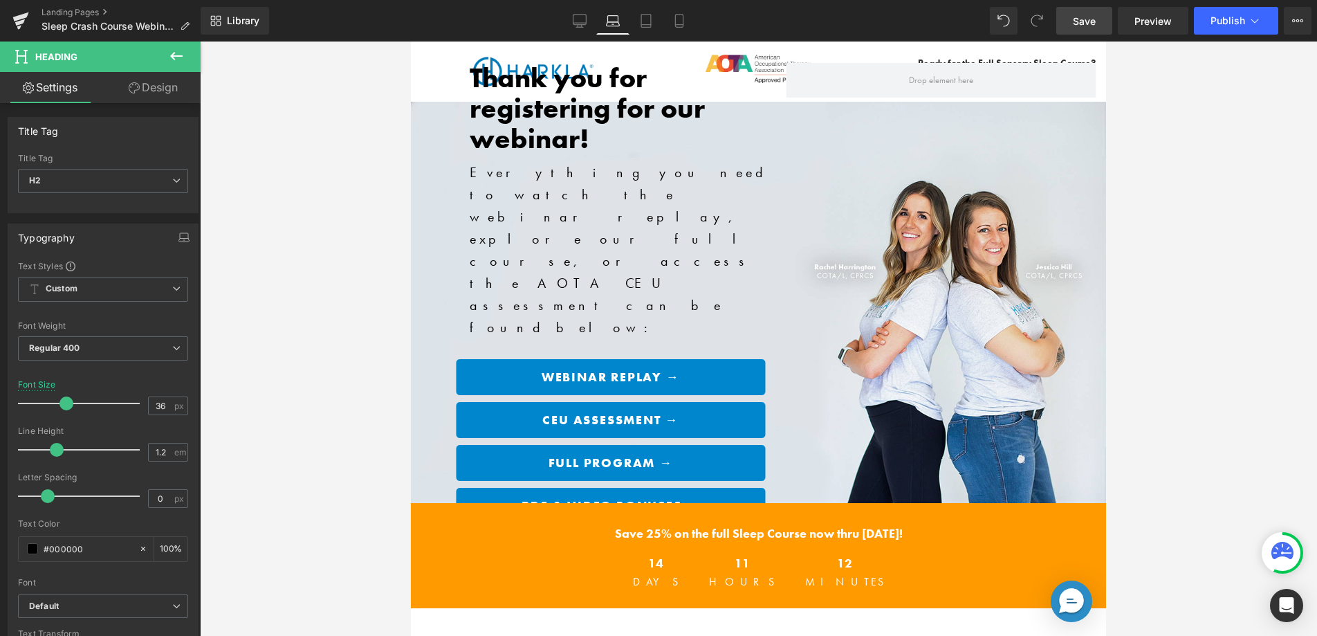
scroll to position [0, 0]
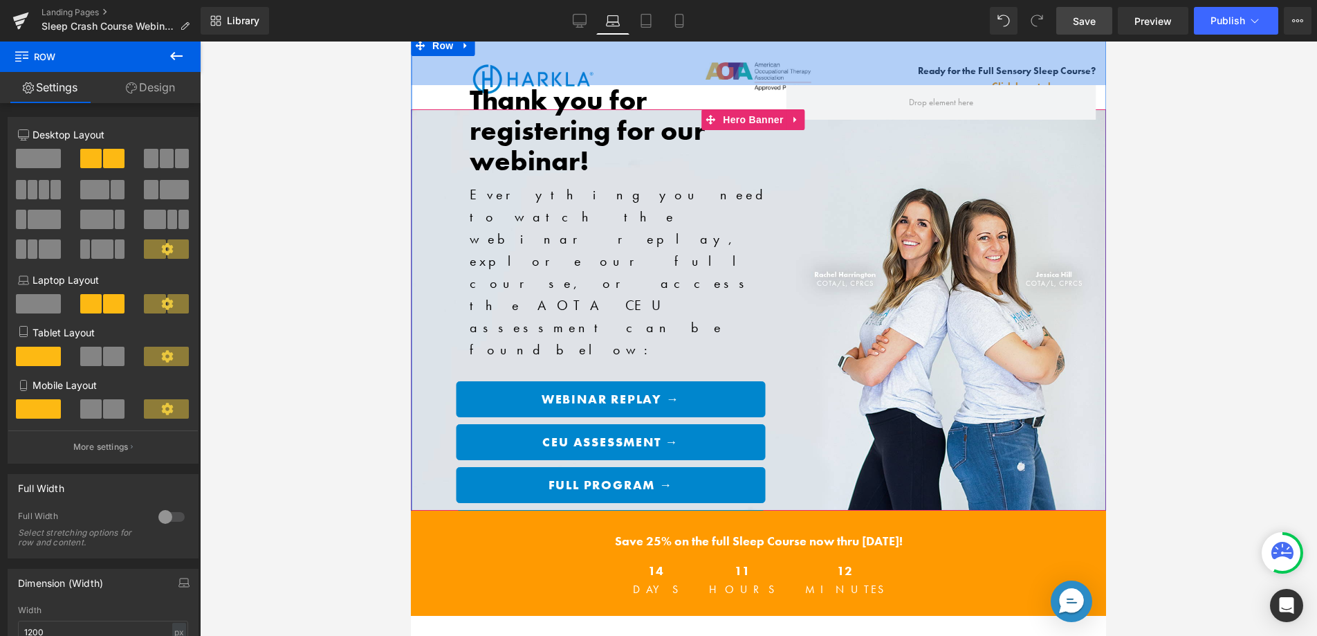
drag, startPoint x: 616, startPoint y: 138, endPoint x: 748, endPoint y: 141, distance: 132.1
click at [616, 147] on div "Thank you for registering for our webinar! Heading Everything you need to watch…" at bounding box center [758, 309] width 695 height 549
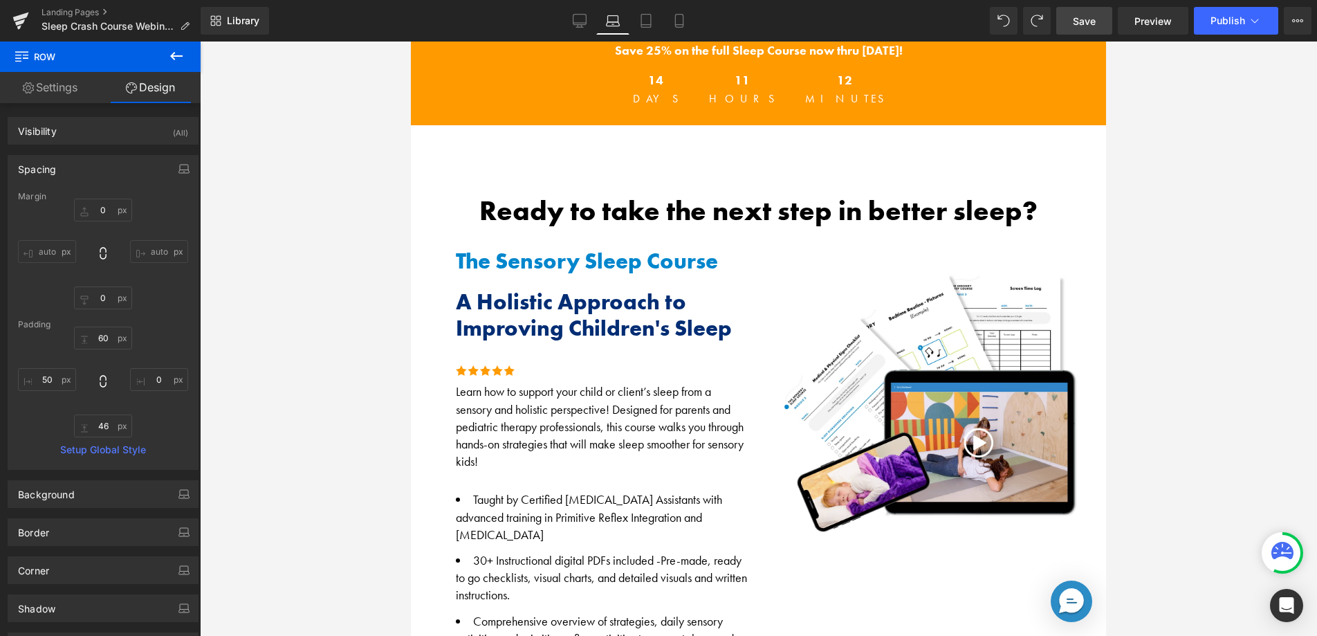
scroll to position [492, 0]
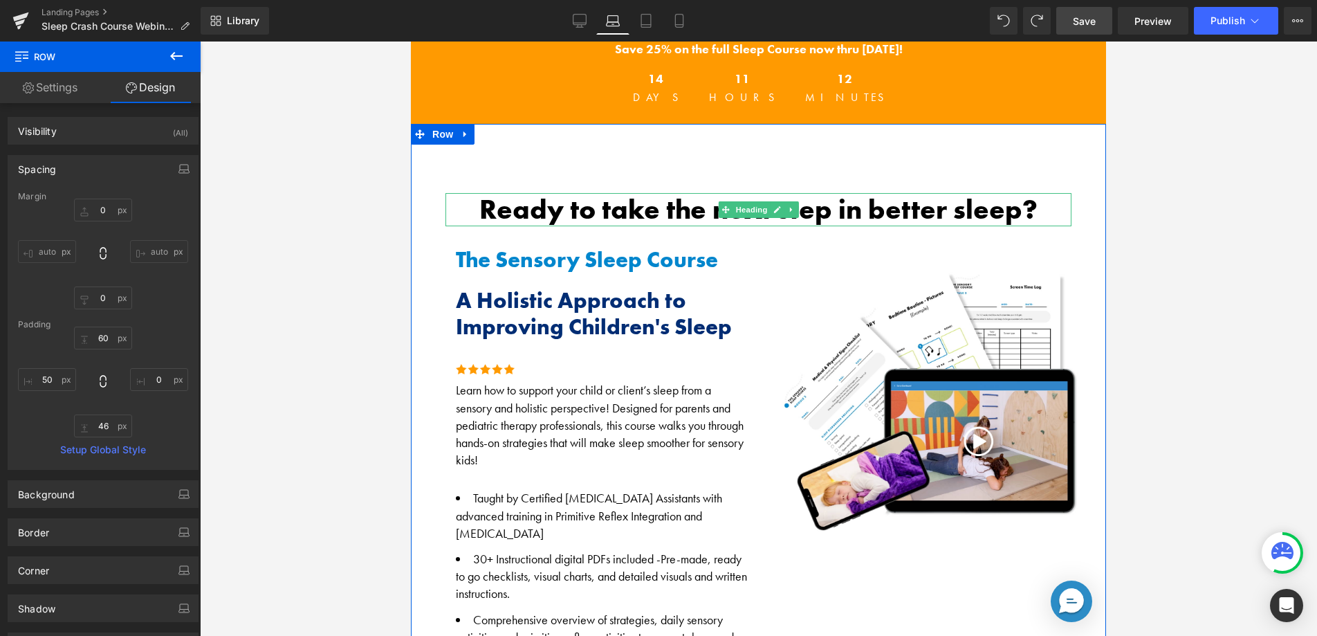
click at [606, 206] on h2 "Ready to take the next step in better sleep?" at bounding box center [758, 209] width 626 height 33
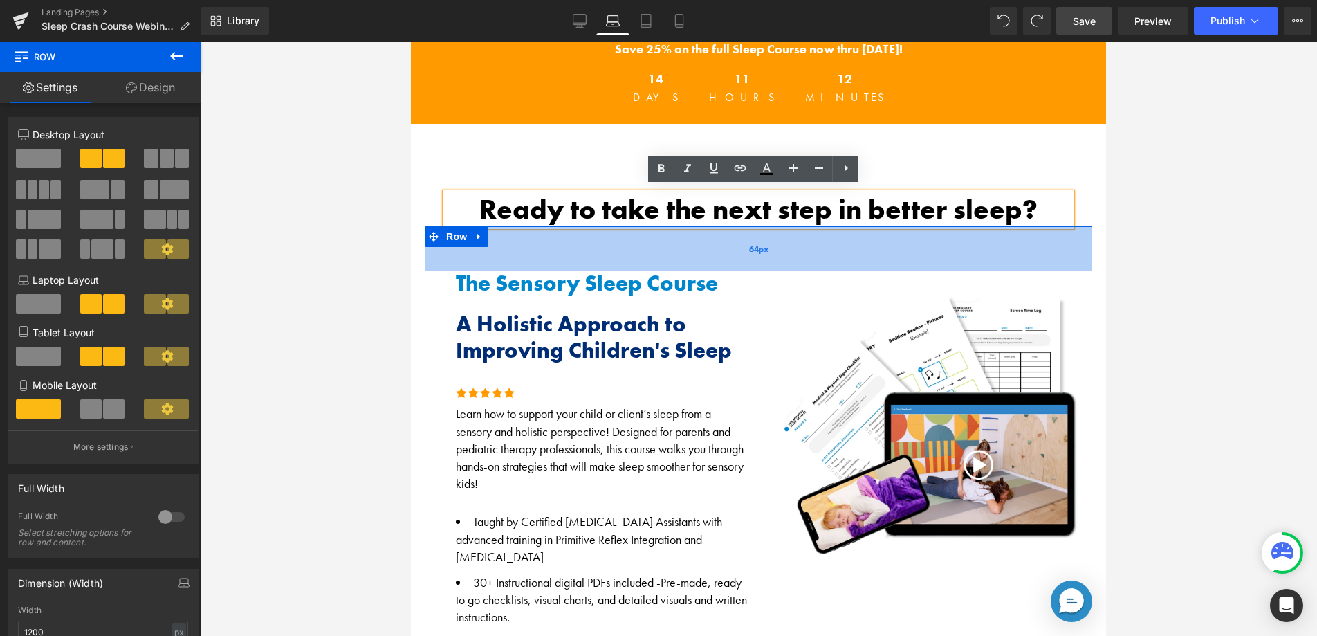
drag, startPoint x: 540, startPoint y: 232, endPoint x: 542, endPoint y: 256, distance: 23.6
click at [542, 256] on div "64px" at bounding box center [758, 248] width 667 height 44
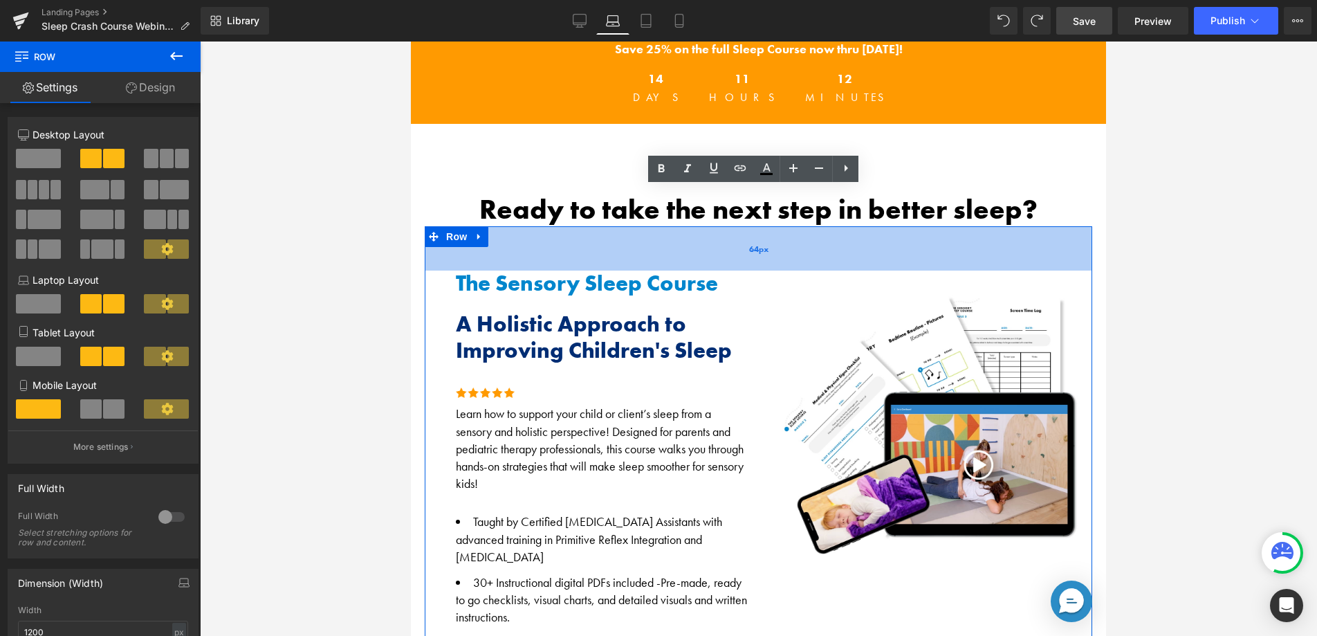
click at [543, 256] on div "64px" at bounding box center [758, 248] width 667 height 44
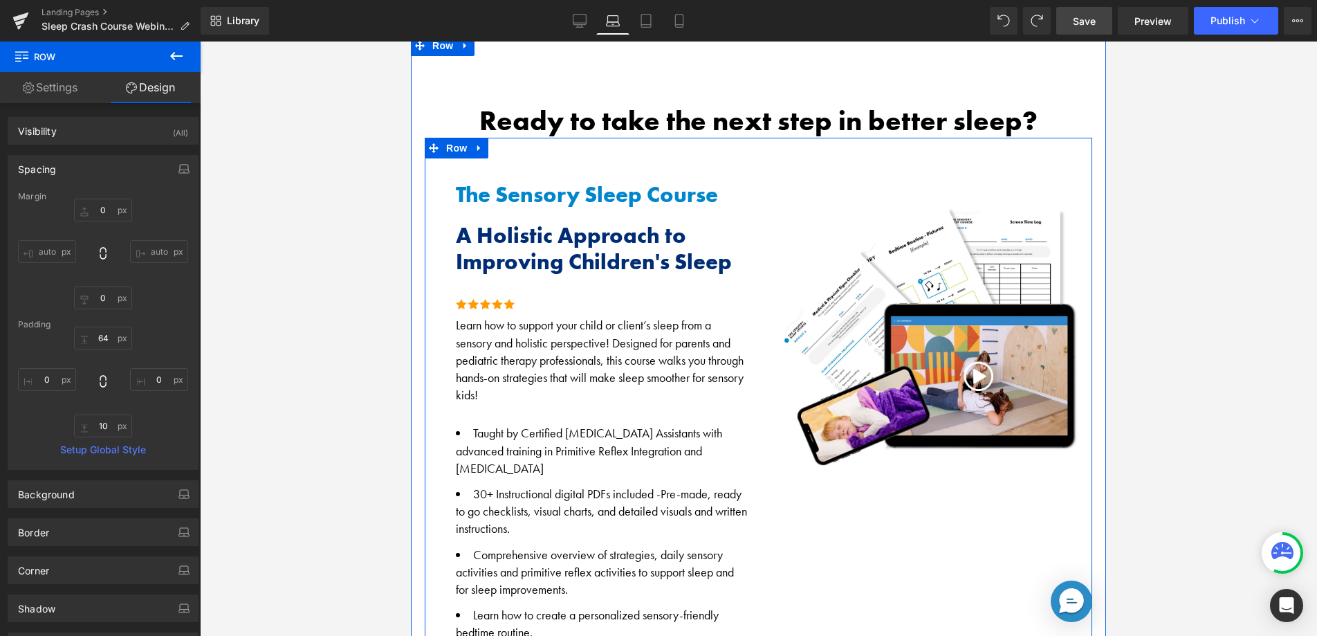
scroll to position [594, 0]
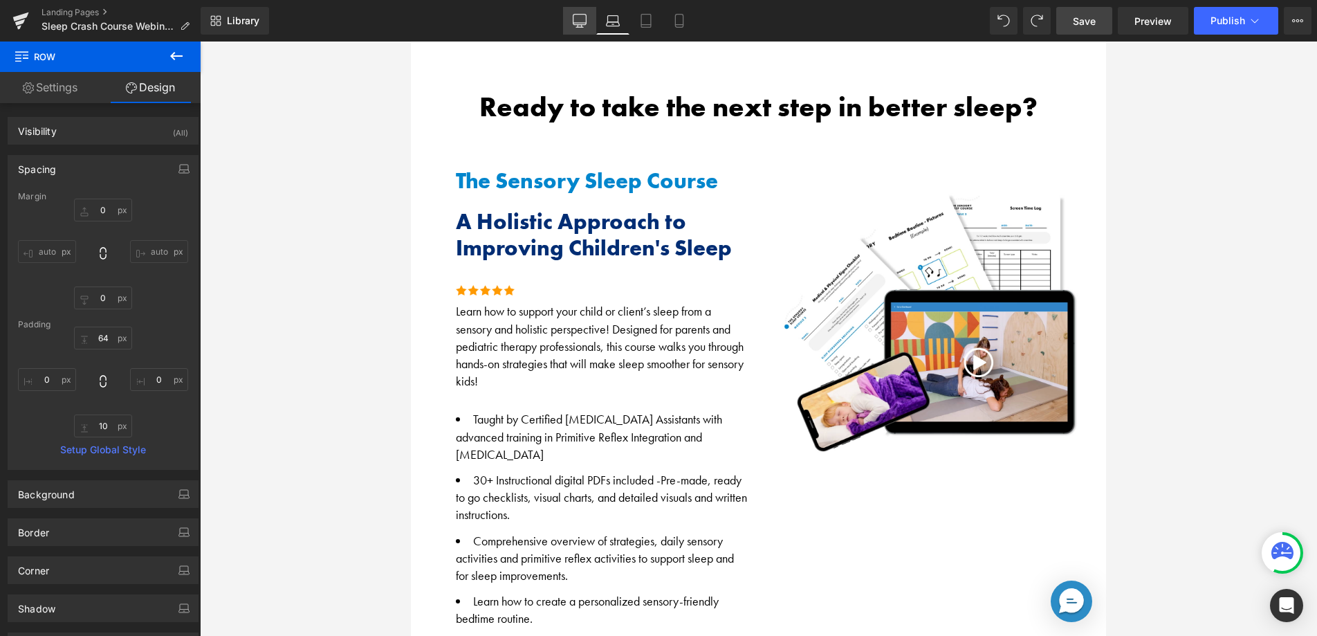
click at [580, 21] on icon at bounding box center [580, 21] width 14 height 14
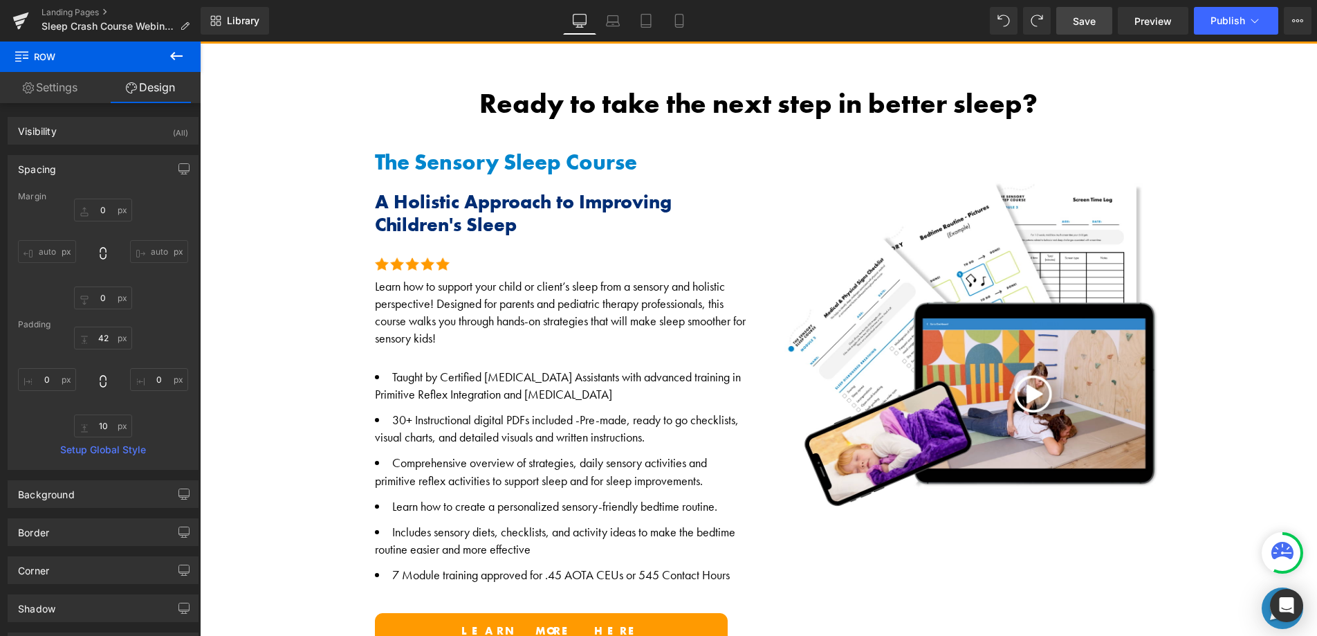
scroll to position [813, 0]
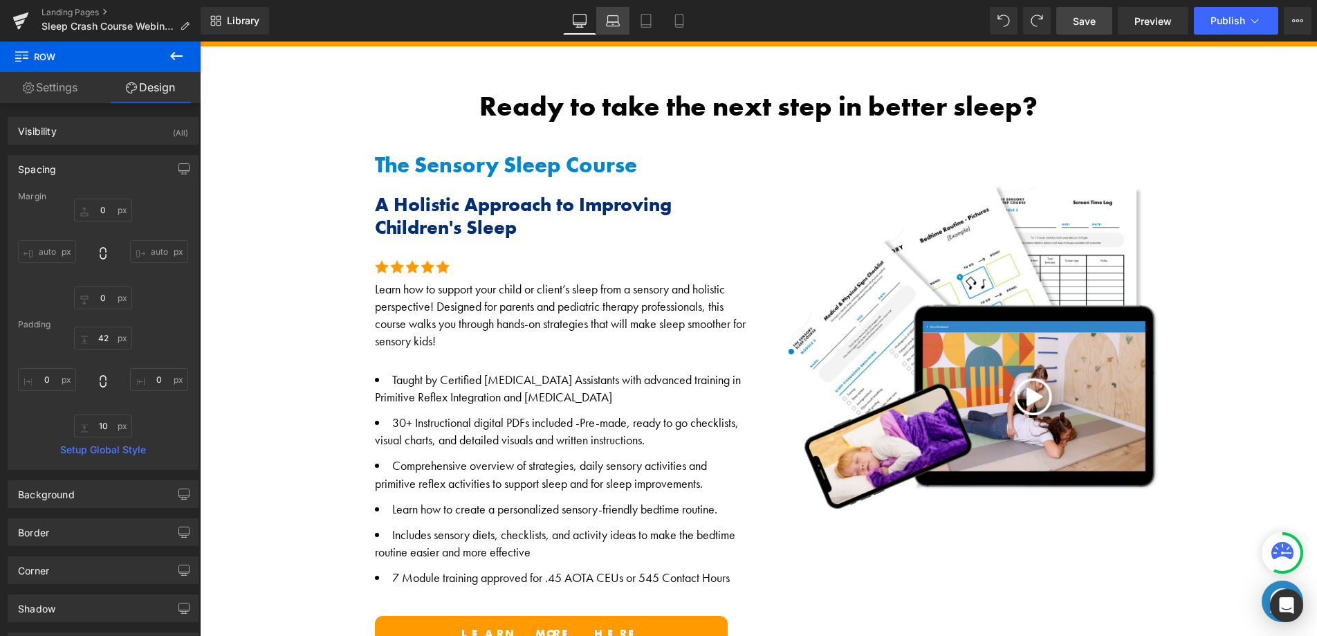
click at [615, 33] on link "Laptop" at bounding box center [612, 21] width 33 height 28
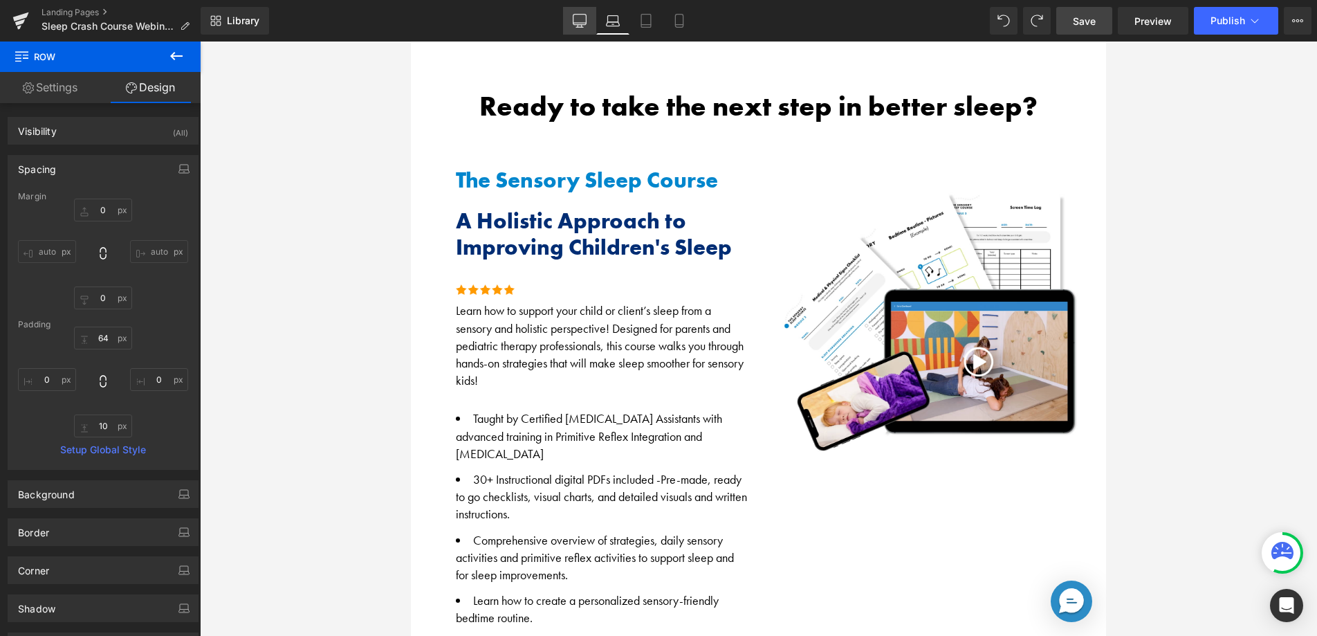
click at [573, 30] on link "Desktop" at bounding box center [579, 21] width 33 height 28
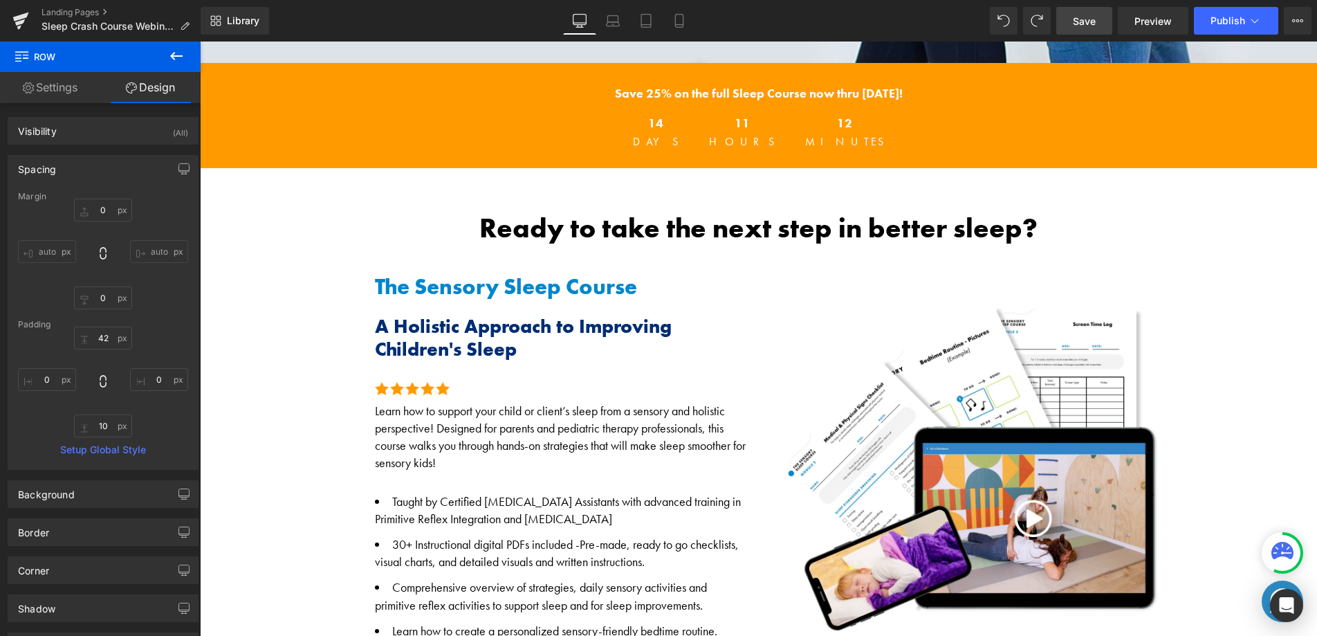
scroll to position [683, 0]
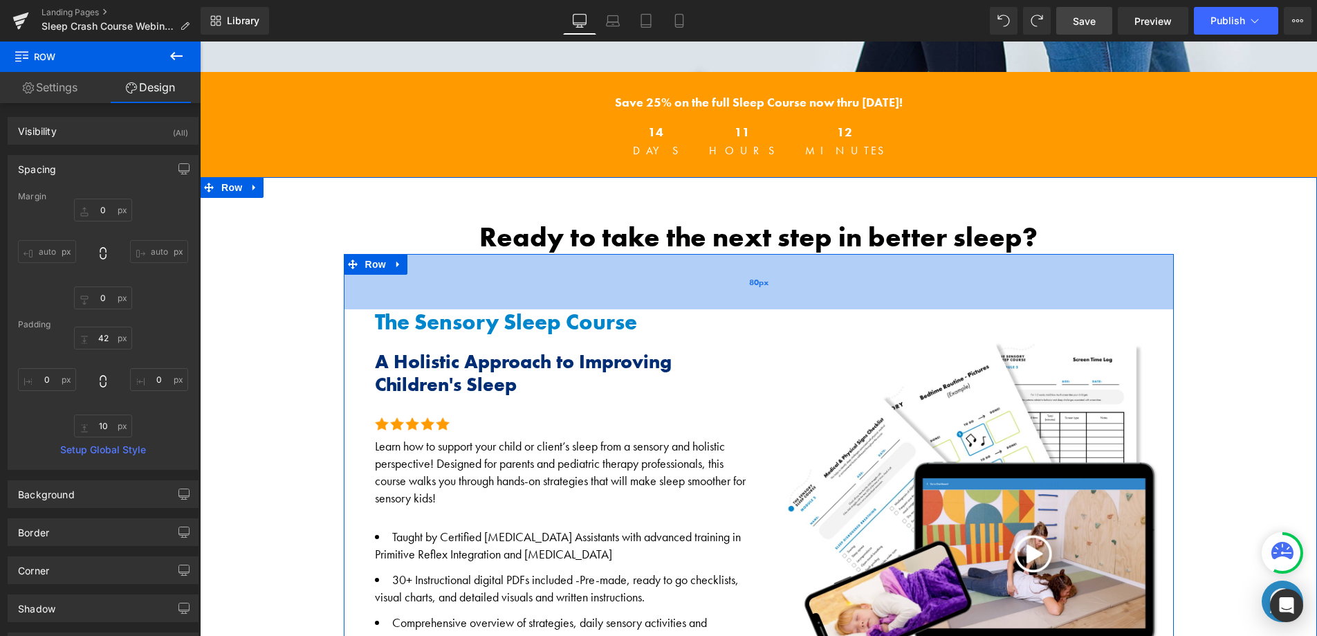
drag, startPoint x: 591, startPoint y: 265, endPoint x: 591, endPoint y: 288, distance: 23.5
click at [597, 290] on div "80px" at bounding box center [759, 281] width 830 height 55
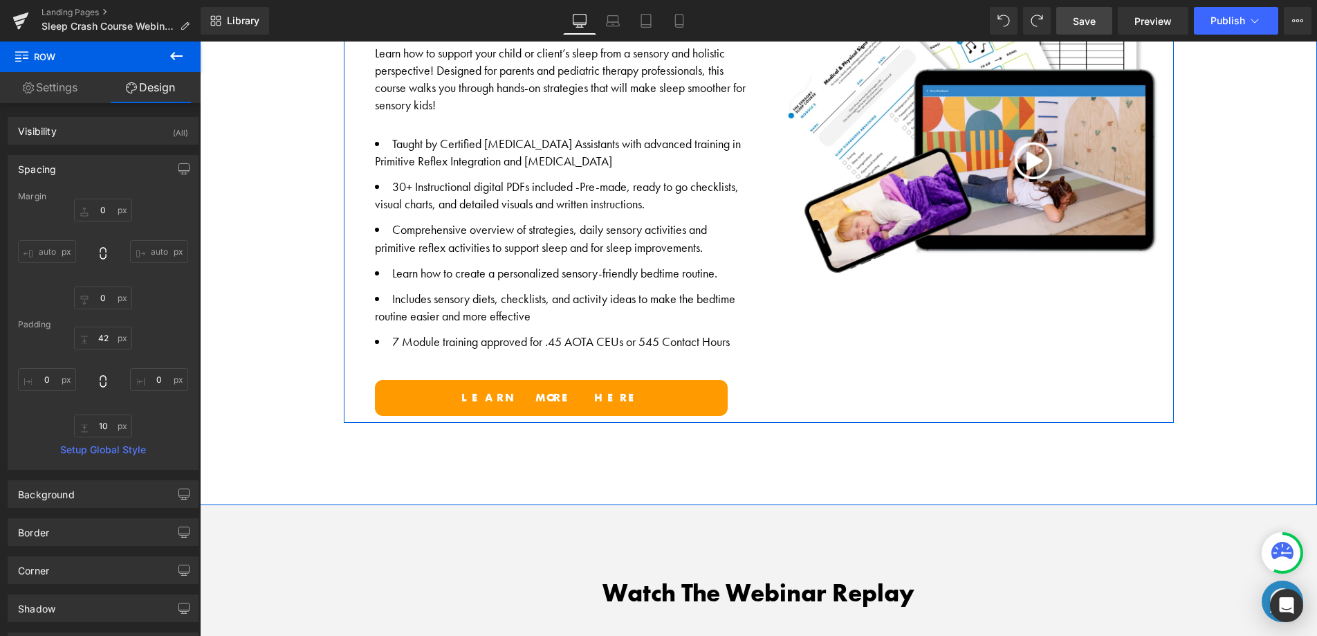
scroll to position [1109, 0]
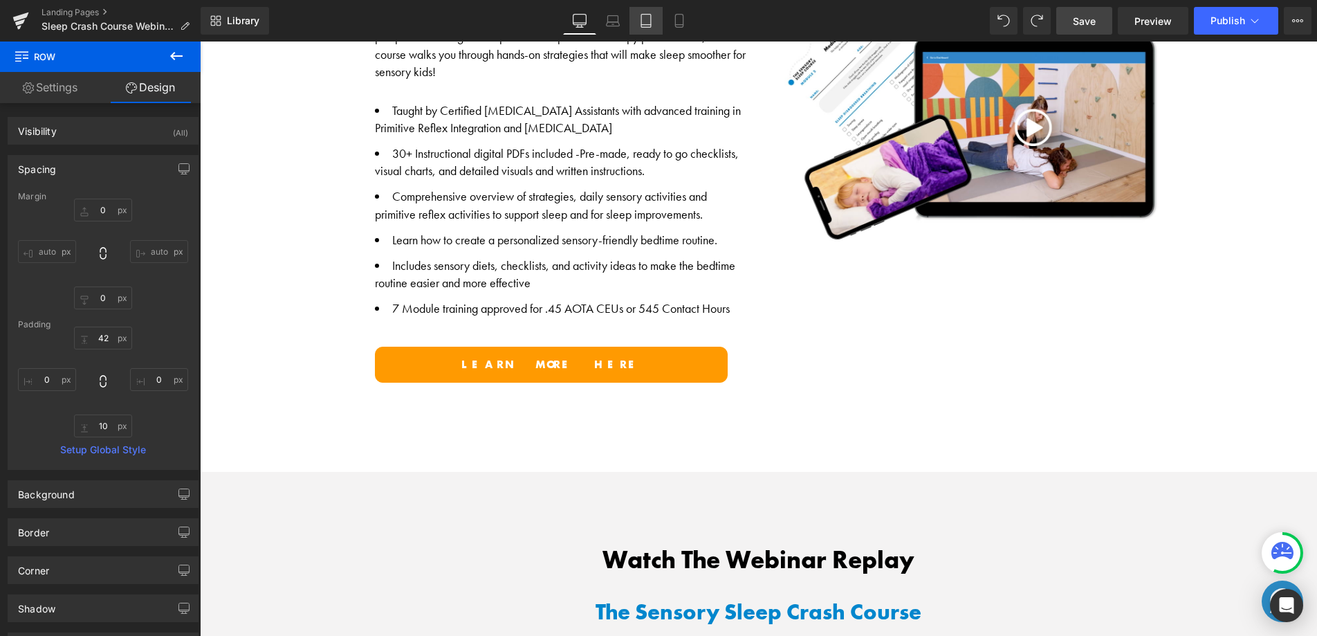
click at [648, 21] on icon at bounding box center [646, 21] width 14 height 14
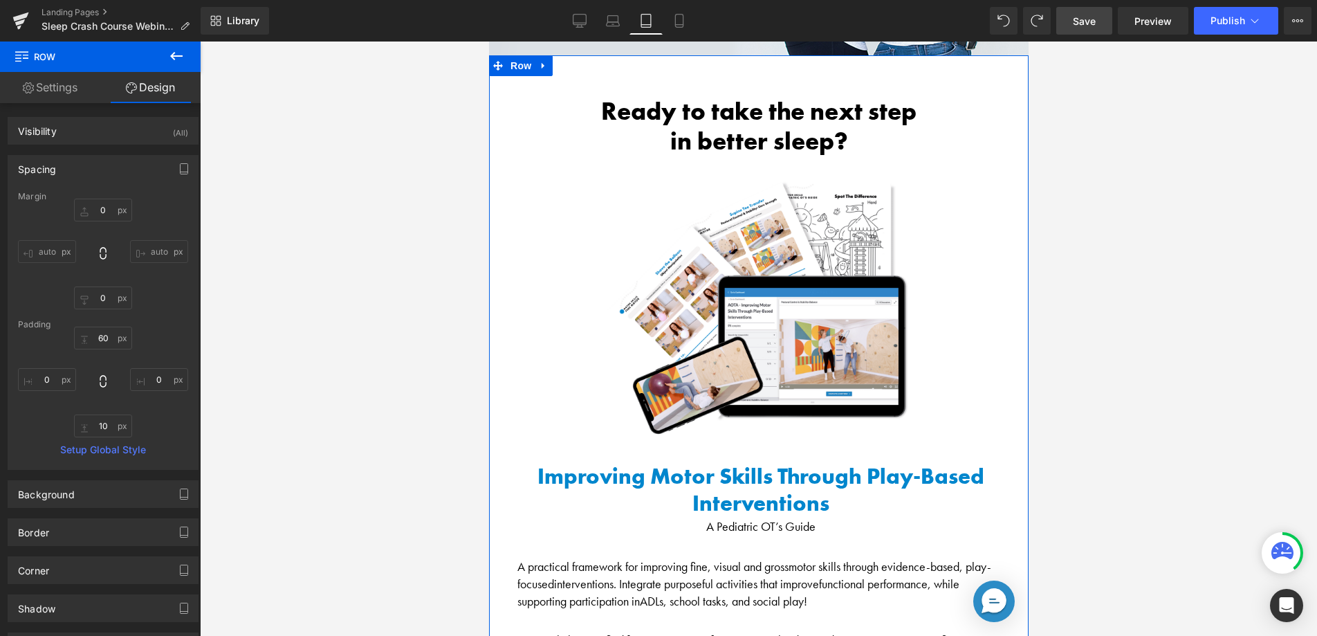
scroll to position [537, 0]
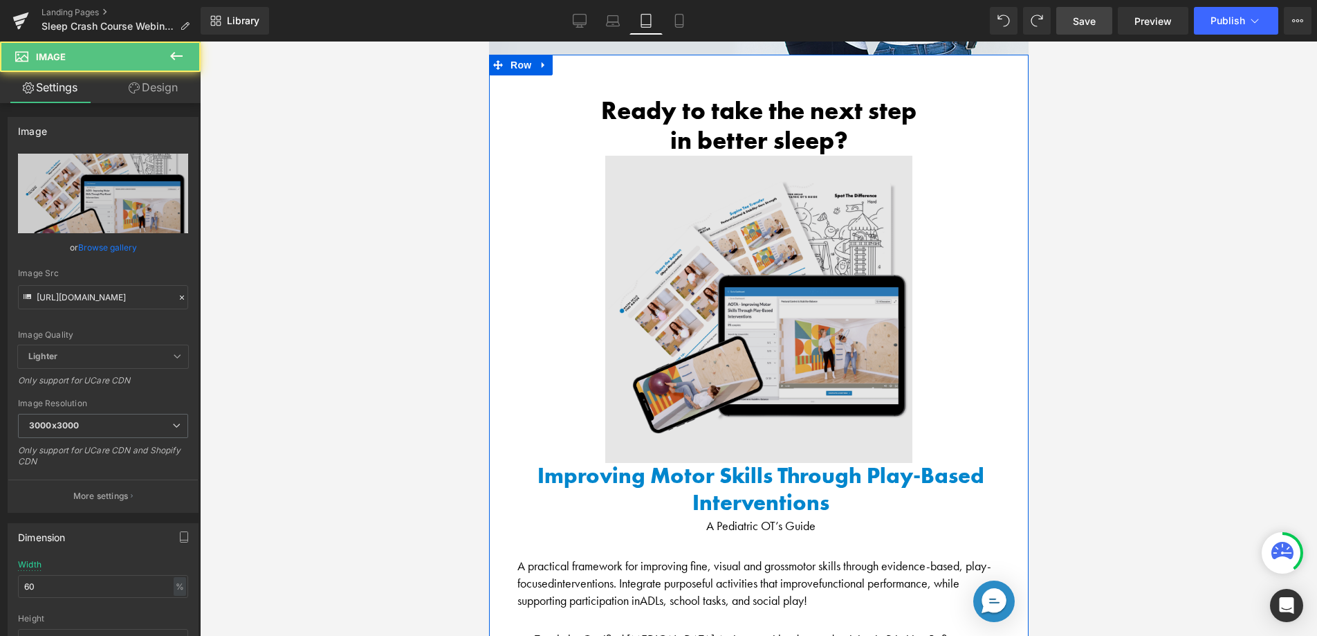
click at [768, 320] on img at bounding box center [758, 309] width 307 height 307
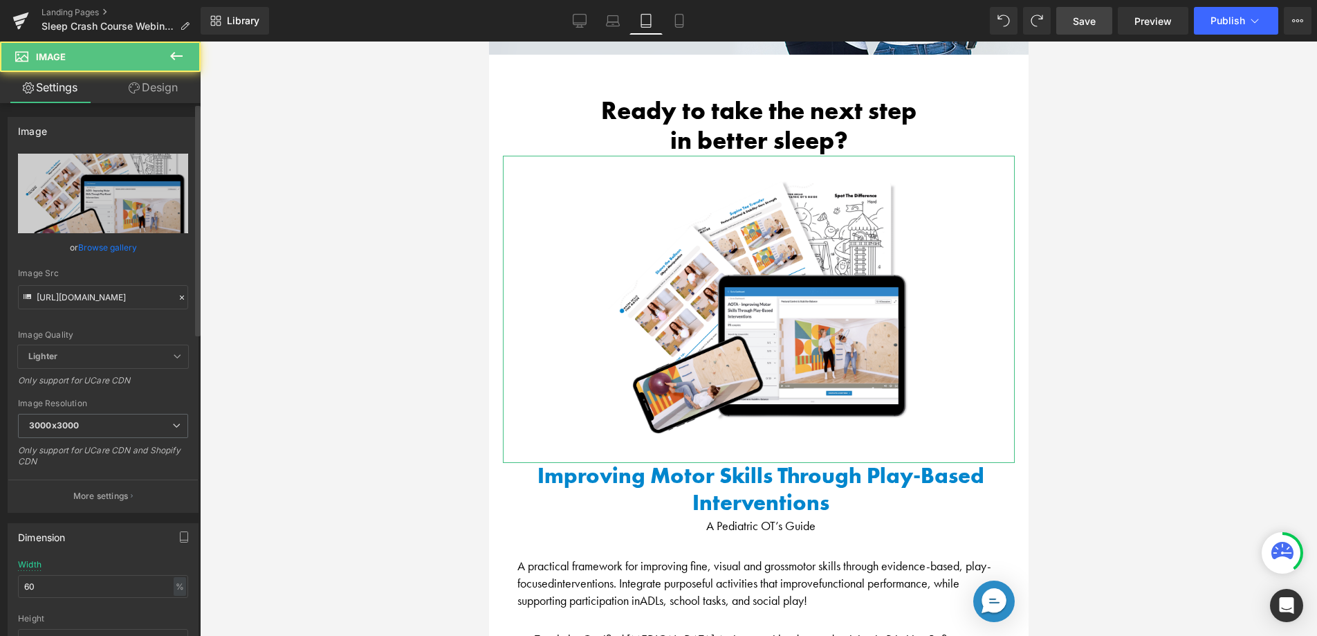
click at [96, 253] on link "Browse gallery" at bounding box center [107, 247] width 59 height 24
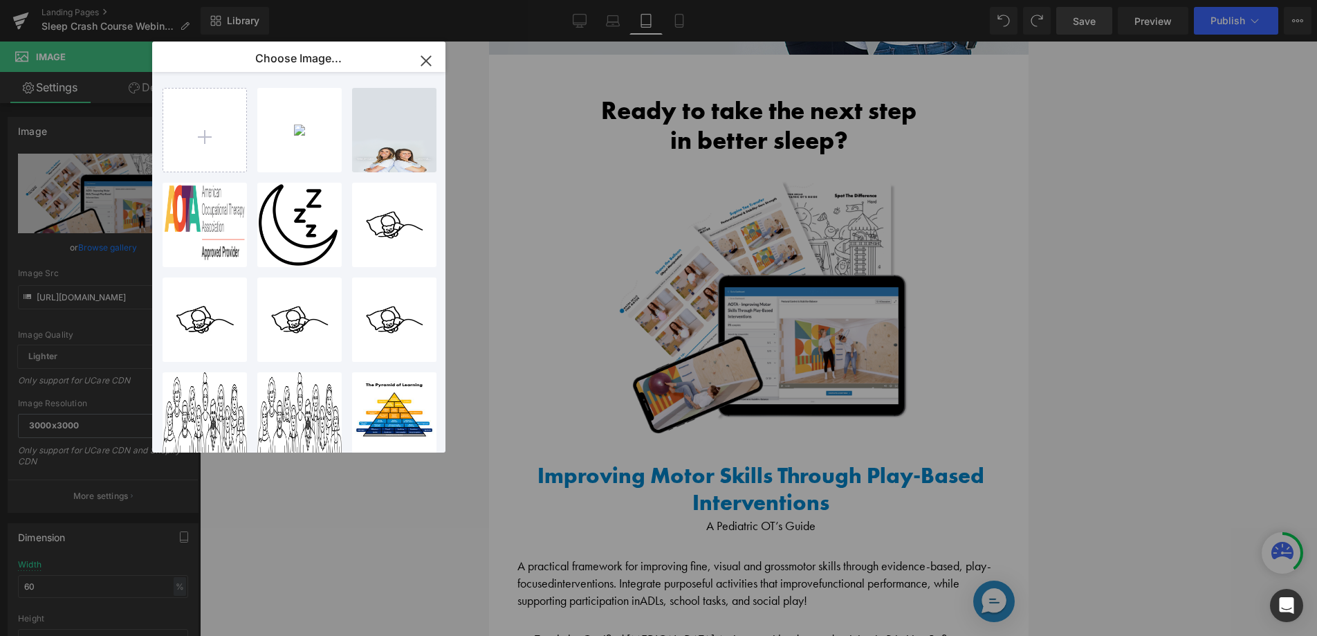
click at [0, 0] on div "SleepCo...mage.png 667.33 KB" at bounding box center [0, 0] width 0 height 0
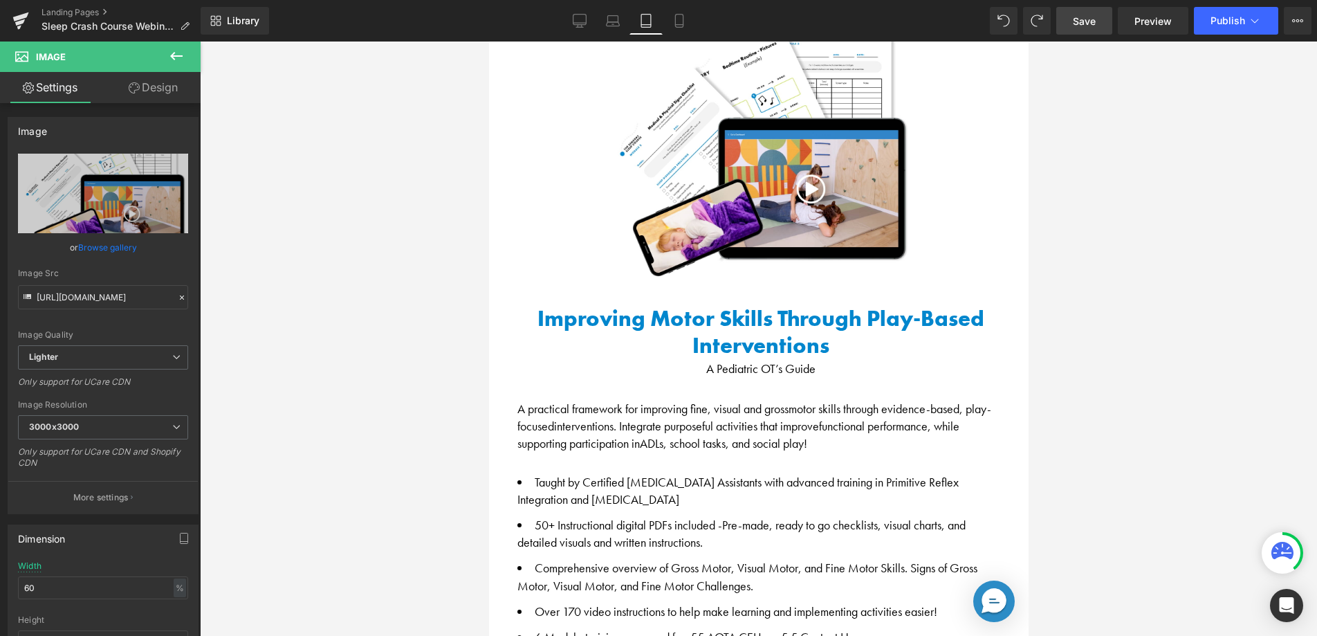
scroll to position [694, 0]
click at [1085, 27] on span "Save" at bounding box center [1084, 21] width 23 height 15
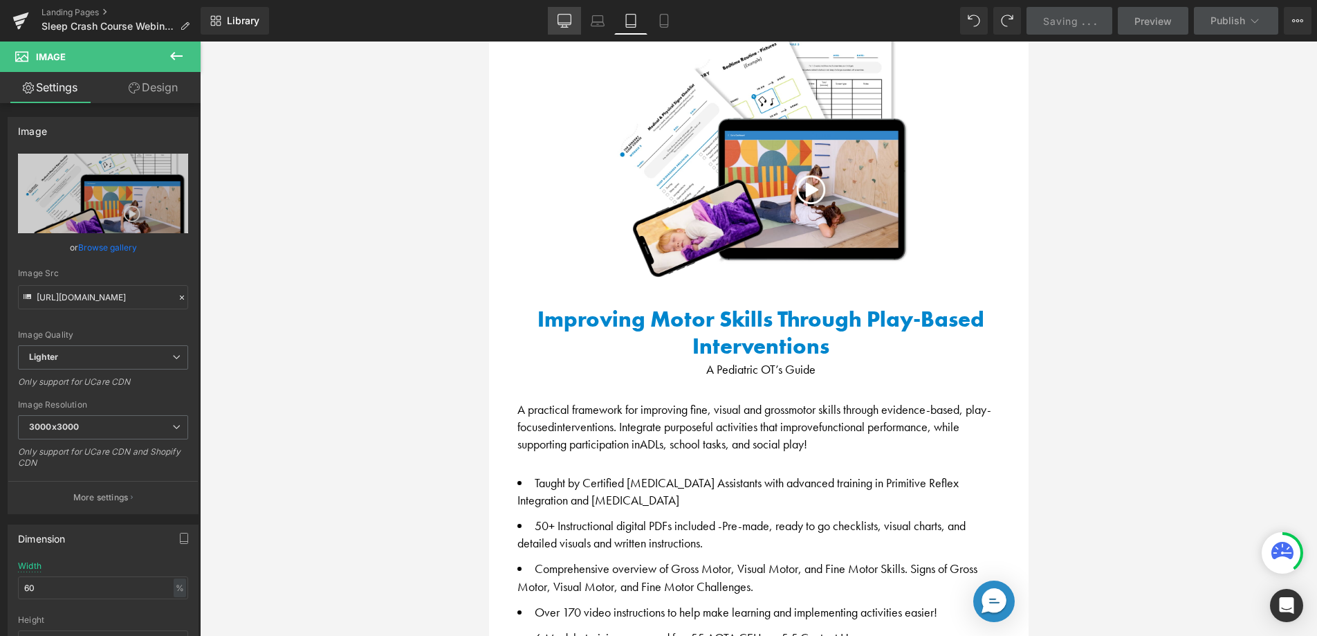
click at [573, 26] on link "Desktop" at bounding box center [564, 21] width 33 height 28
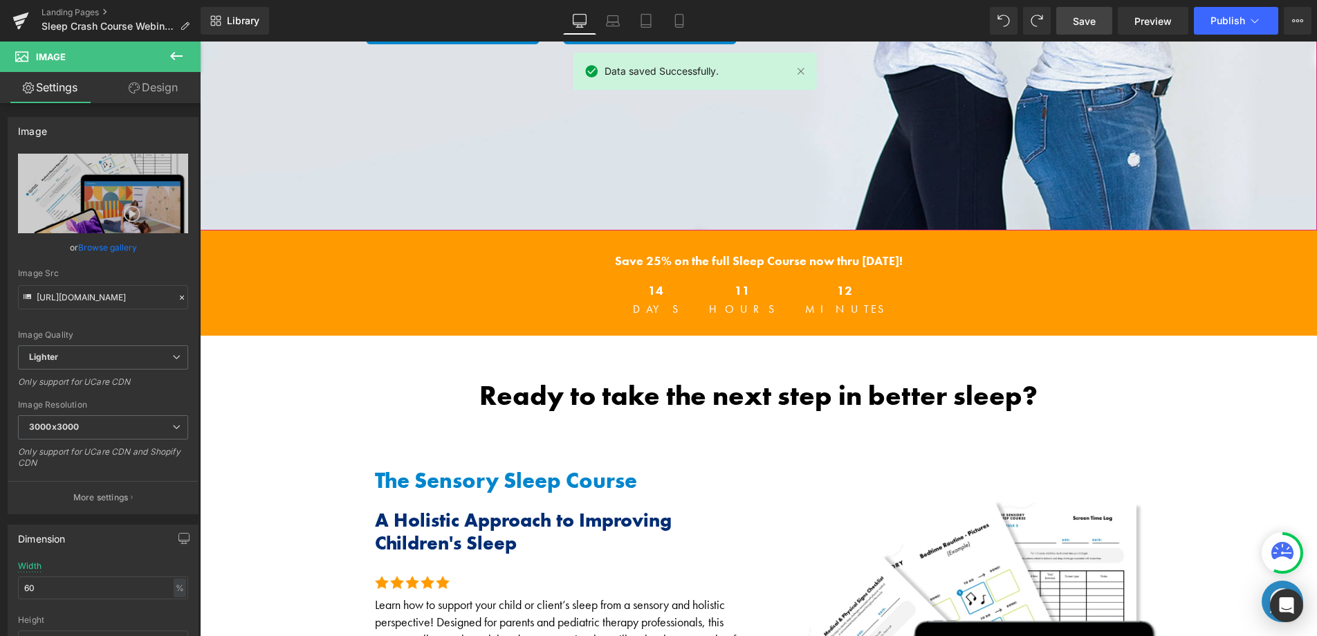
scroll to position [600, 0]
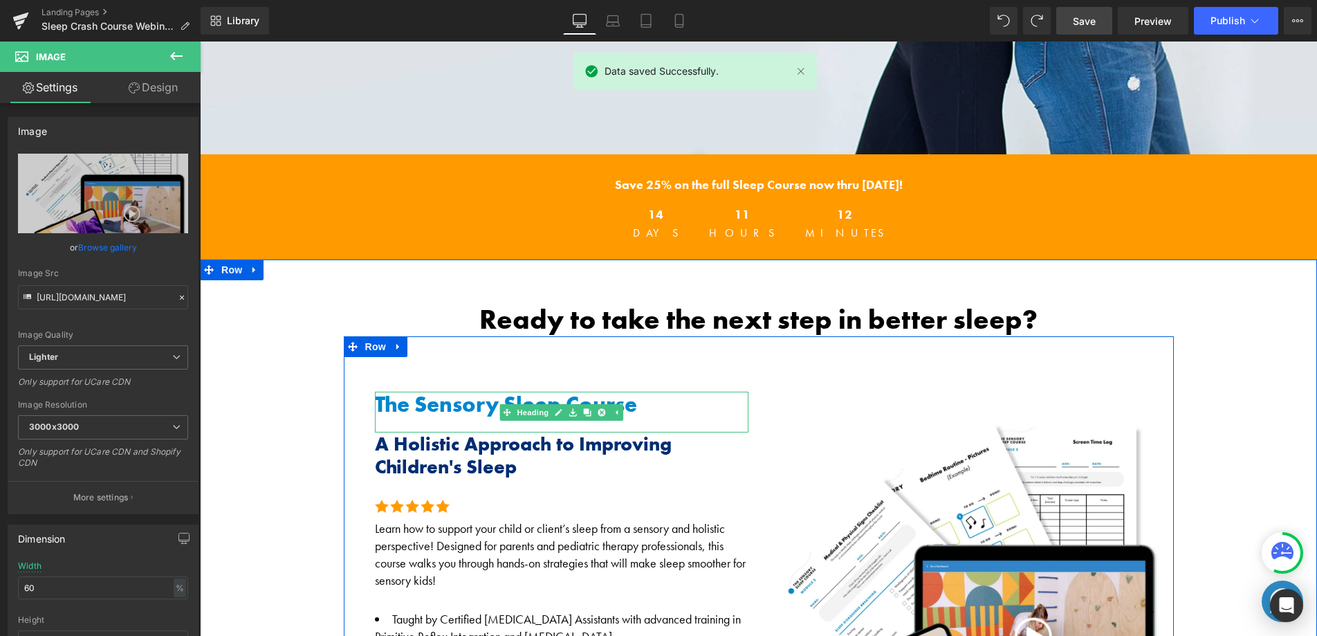
click at [458, 394] on span "The Sensory Sleep Course" at bounding box center [506, 404] width 262 height 28
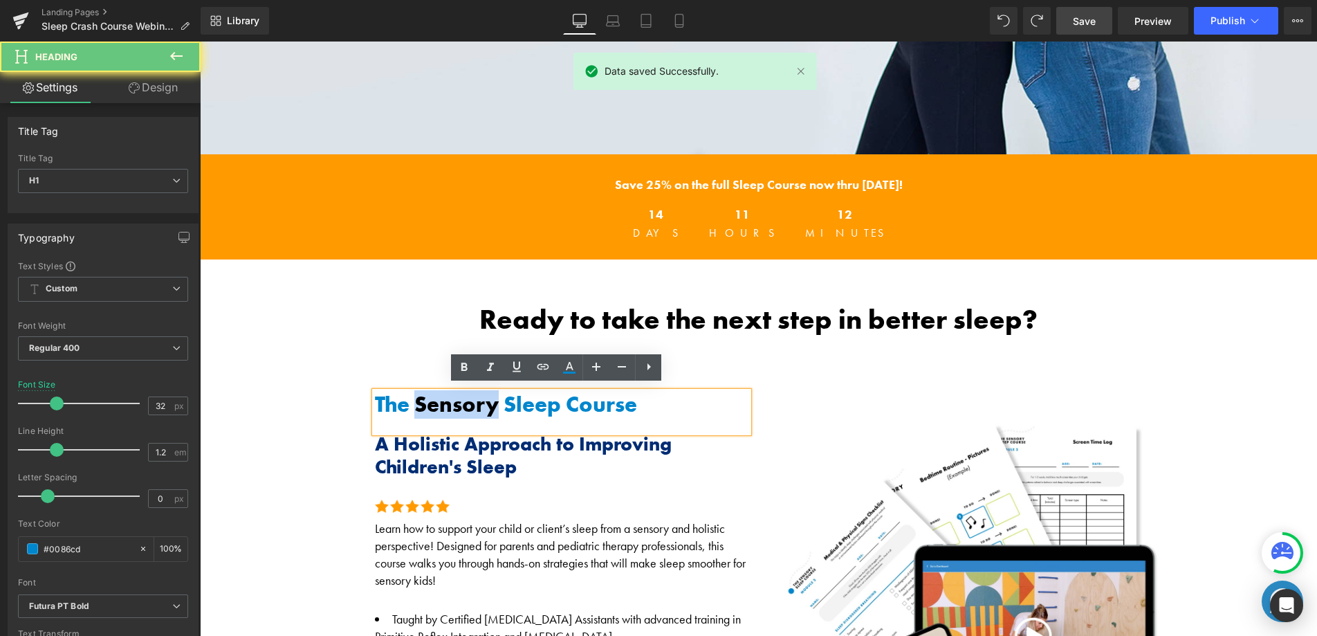
click at [458, 394] on span "The Sensory Sleep Course" at bounding box center [506, 404] width 262 height 28
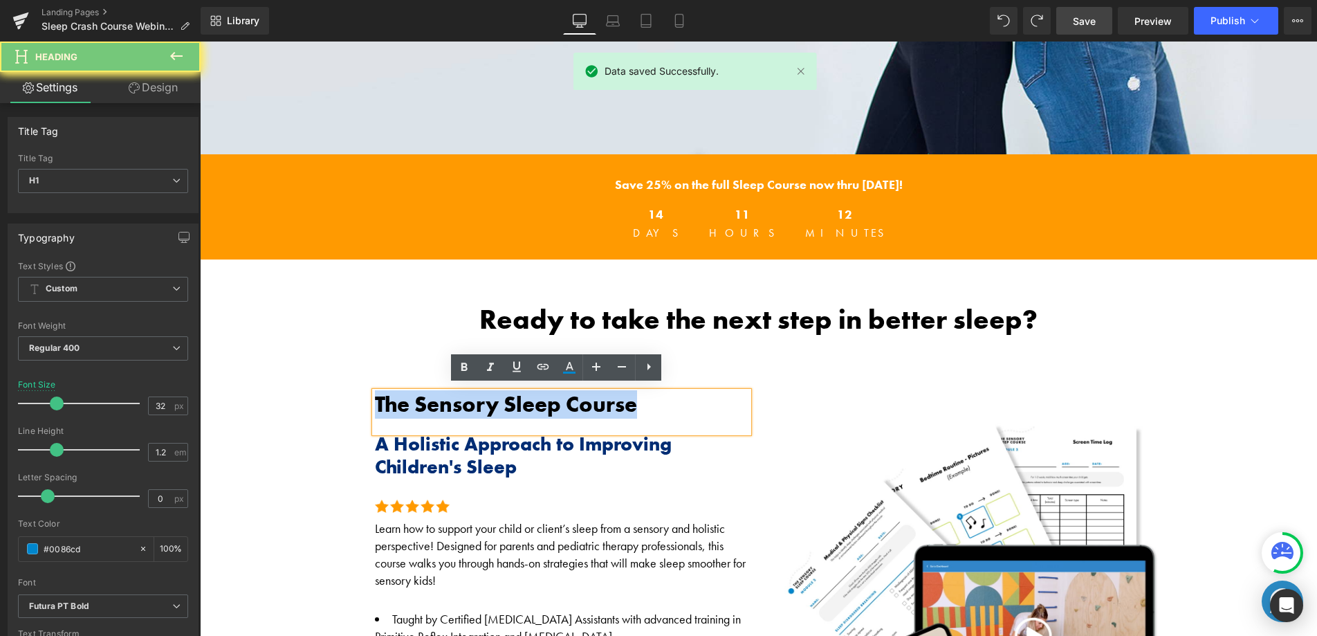
click at [458, 394] on span "The Sensory Sleep Course" at bounding box center [506, 404] width 262 height 28
copy span "The Sensory Sleep Course"
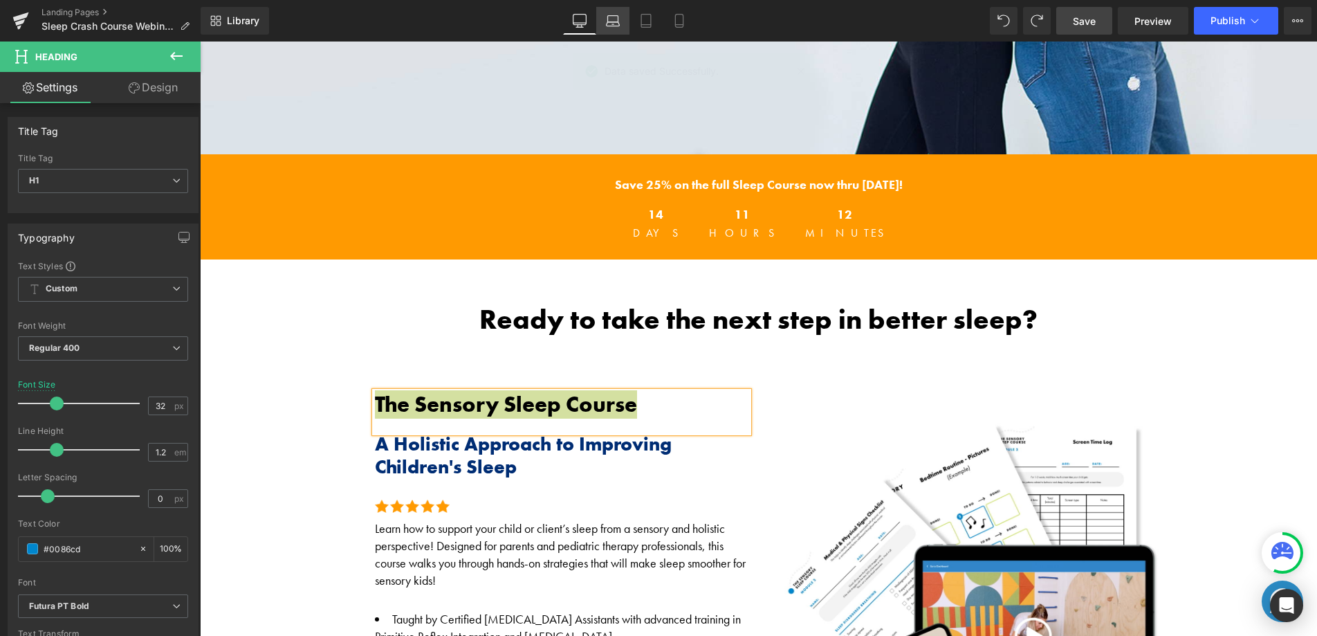
click at [615, 17] on icon at bounding box center [613, 21] width 14 height 14
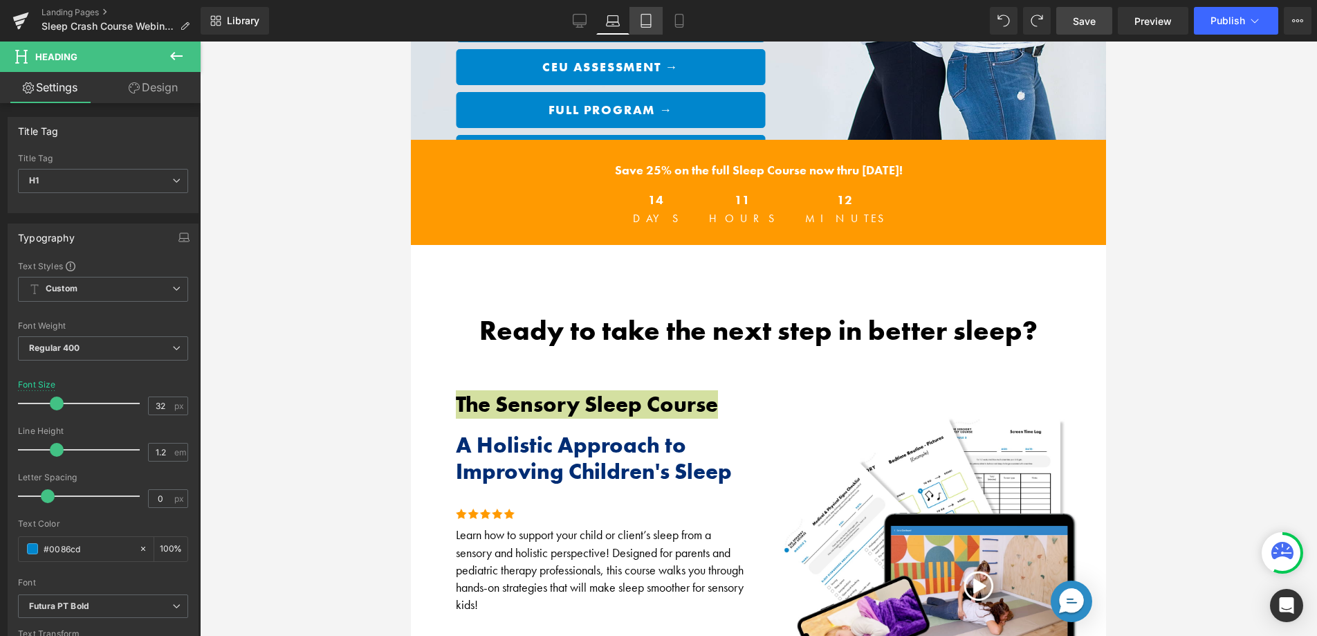
click at [645, 20] on icon at bounding box center [646, 21] width 14 height 14
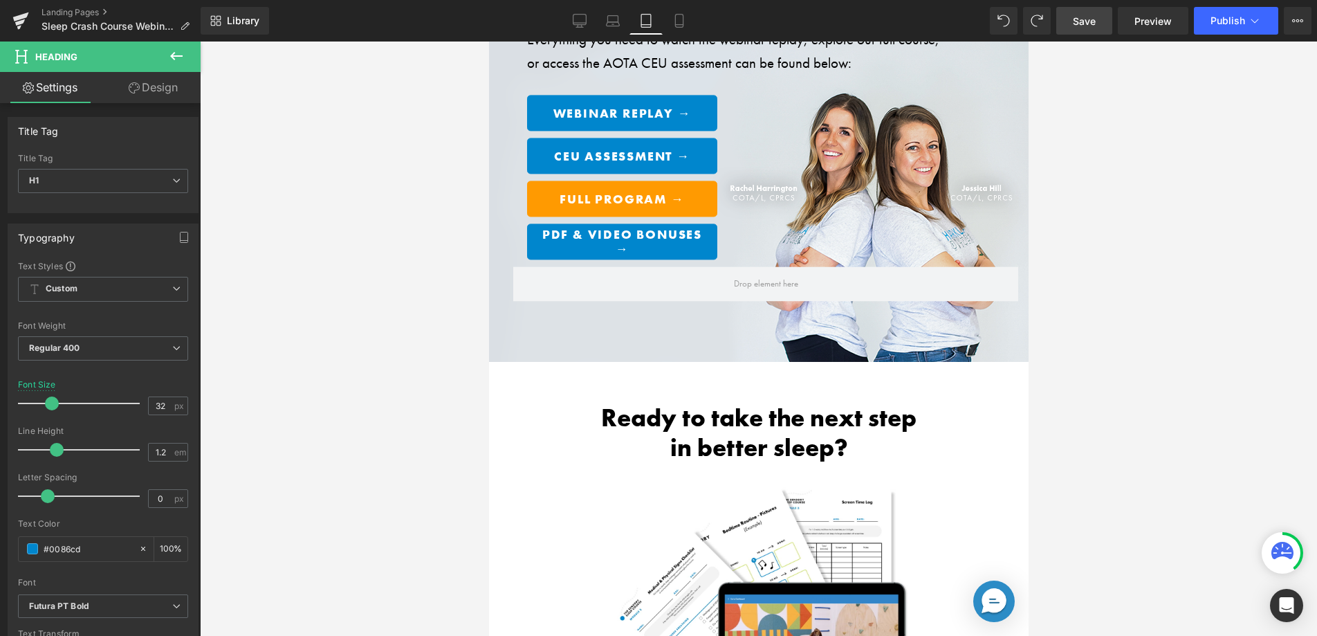
scroll to position [639, 0]
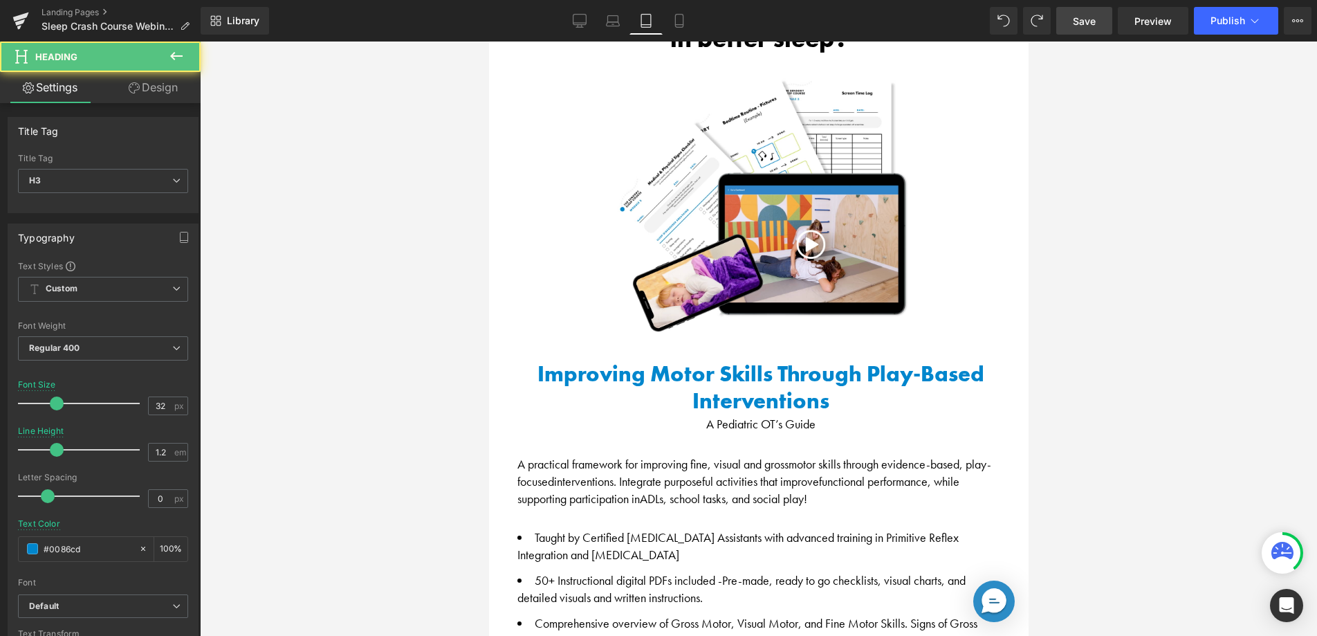
click at [636, 370] on h3 "Improving Motor Skills Through Play-Based Interventions" at bounding box center [760, 387] width 487 height 53
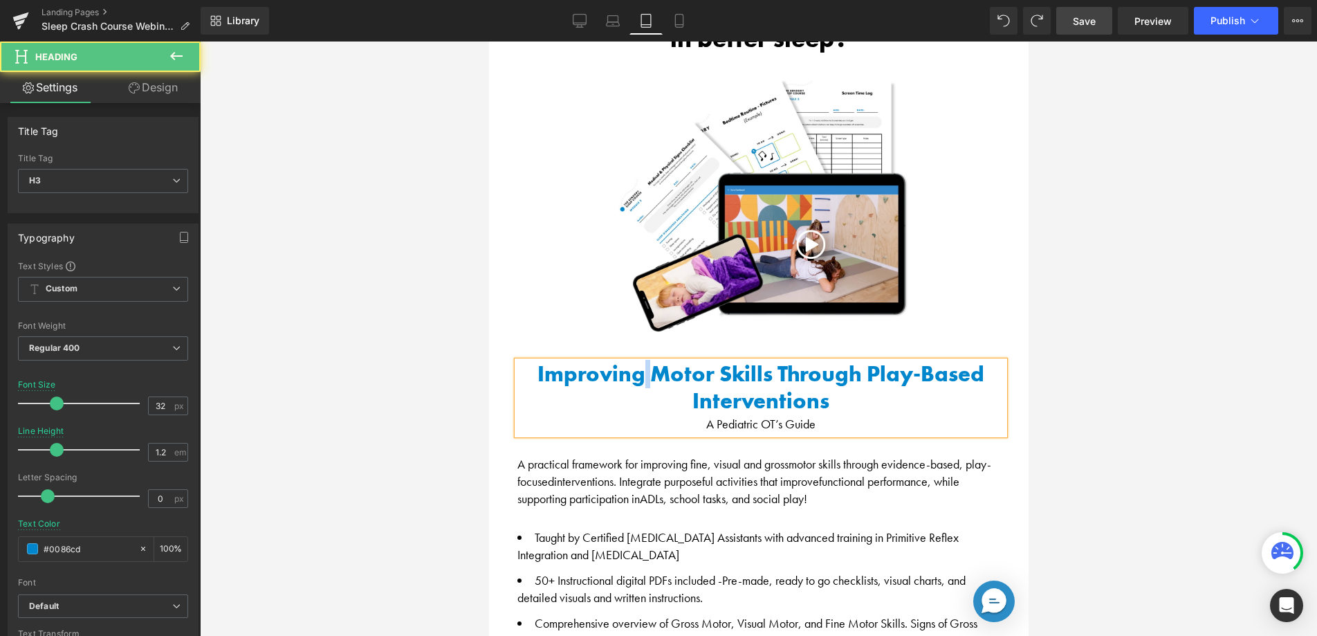
click at [636, 370] on h3 "Improving Motor Skills Through Play-Based Interventions" at bounding box center [760, 387] width 487 height 53
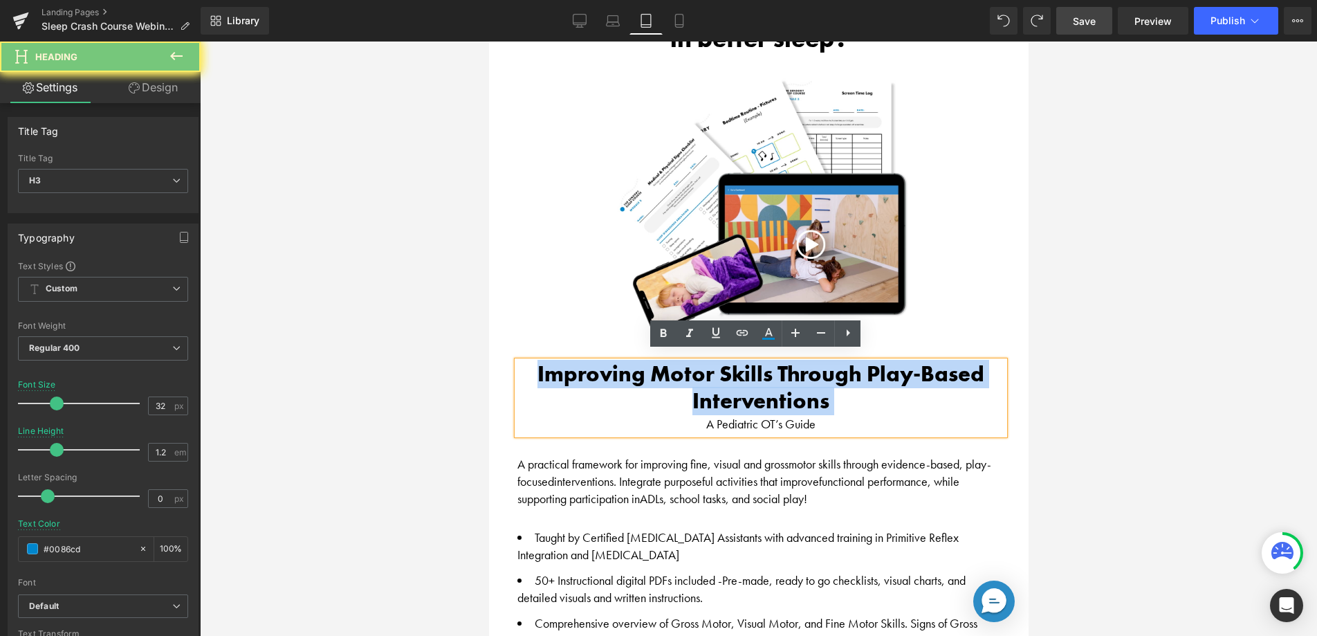
click at [636, 370] on h3 "Improving Motor Skills Through Play-Based Interventions" at bounding box center [760, 387] width 487 height 53
paste div
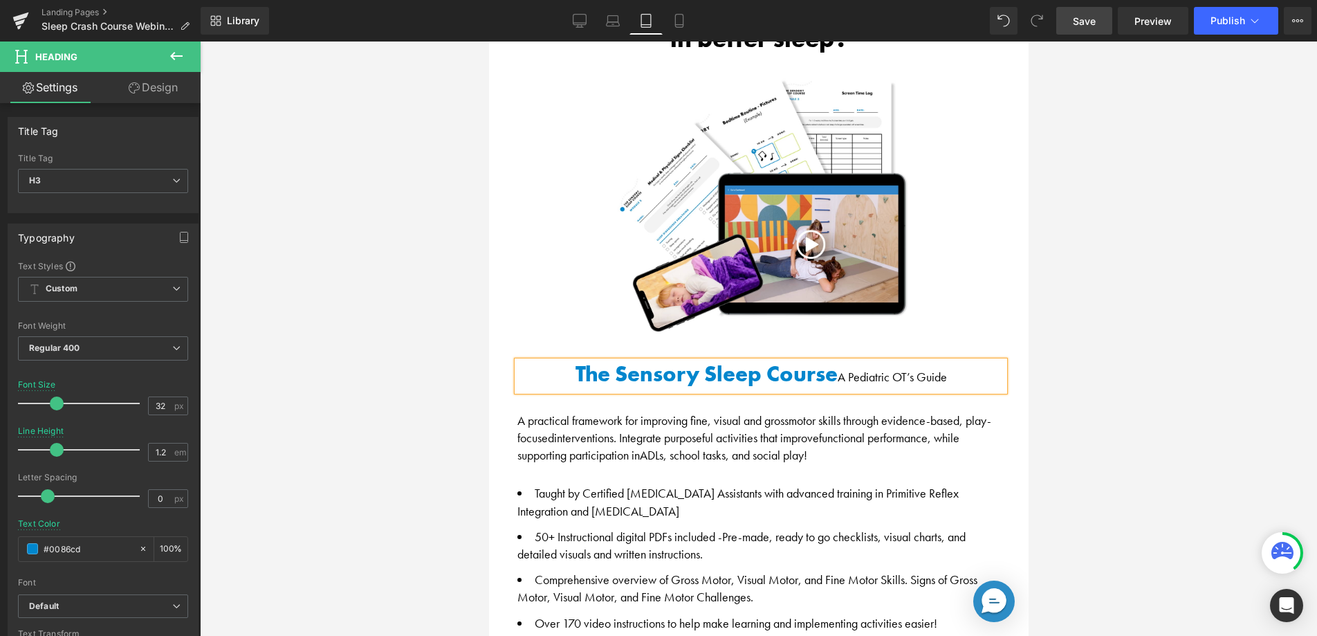
click at [837, 369] on span "A Pediatric OT’s Guide" at bounding box center [891, 377] width 109 height 16
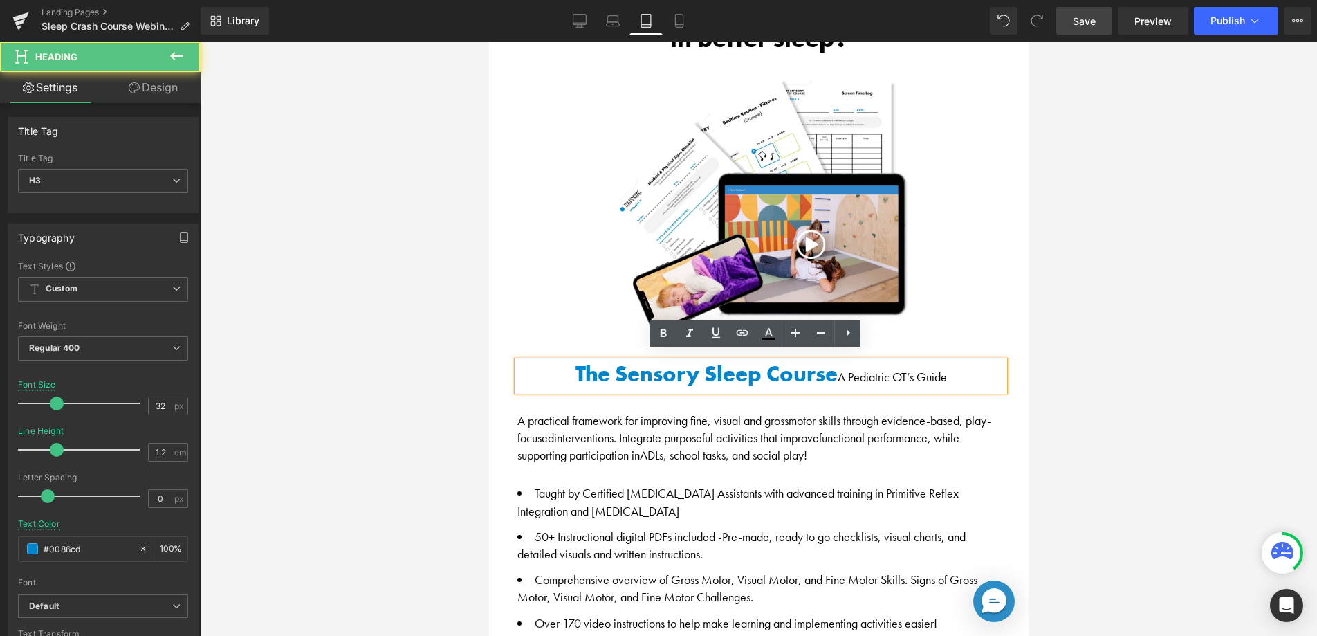
drag, startPoint x: 915, startPoint y: 367, endPoint x: 832, endPoint y: 369, distance: 83.0
click at [831, 369] on h3 "The Sensory Sleep Course A Pediatric OT’s Guide" at bounding box center [760, 375] width 487 height 29
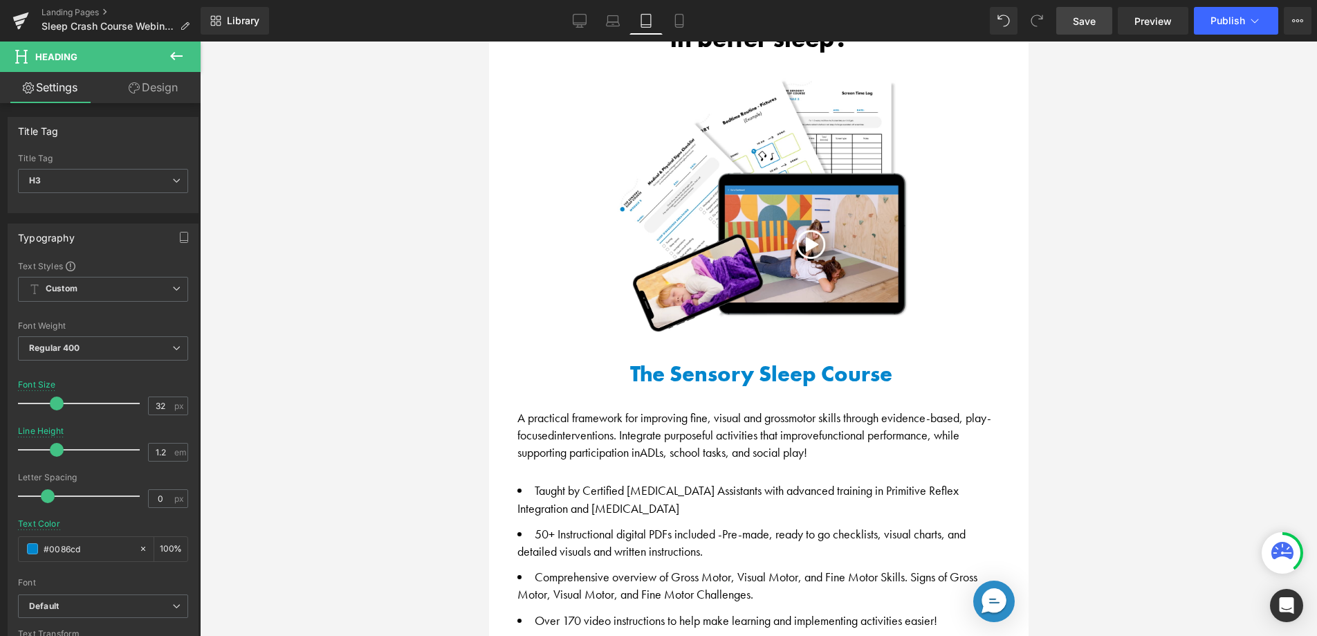
click at [1094, 339] on div at bounding box center [758, 339] width 1117 height 594
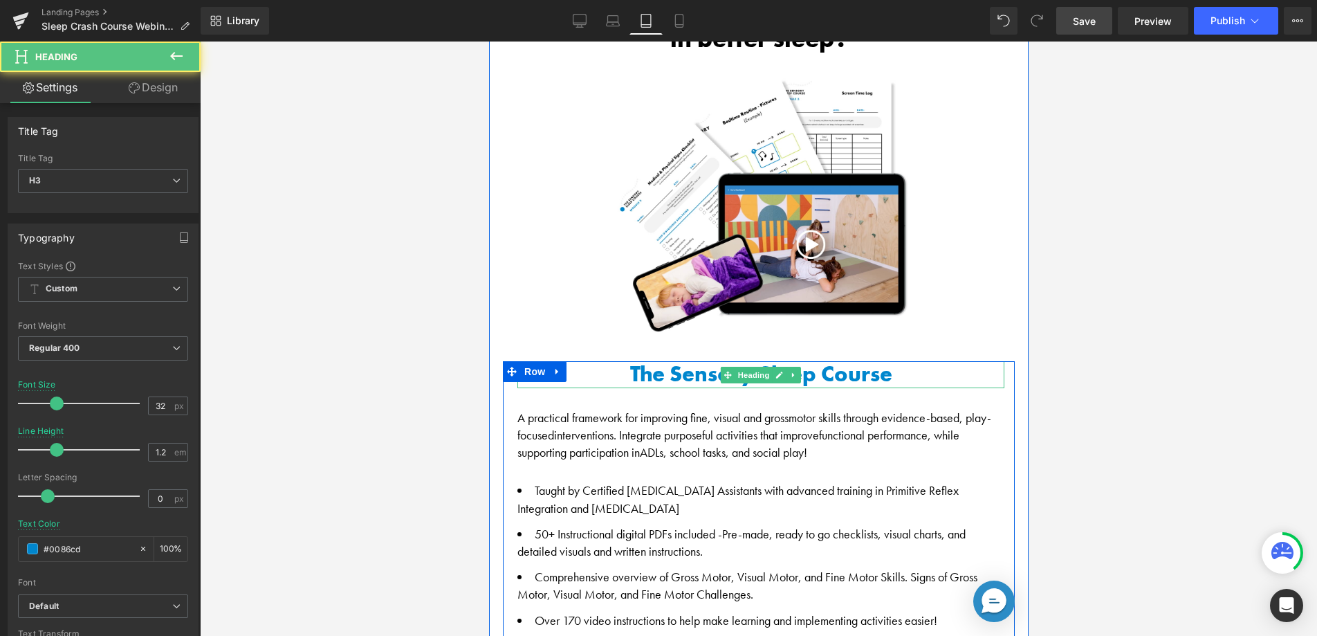
click at [647, 372] on h3 "The Sensory Sleep Course" at bounding box center [760, 374] width 487 height 26
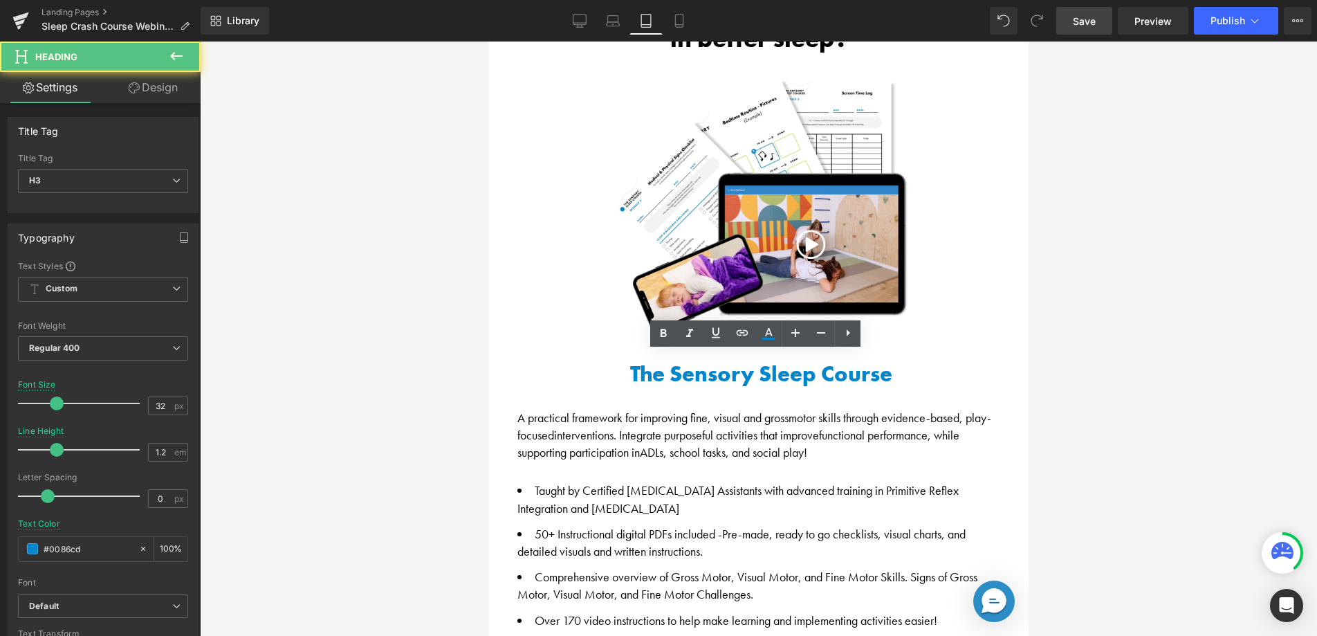
drag, startPoint x: 1107, startPoint y: 318, endPoint x: 1076, endPoint y: 323, distance: 32.2
click at [1106, 319] on div at bounding box center [758, 339] width 1117 height 594
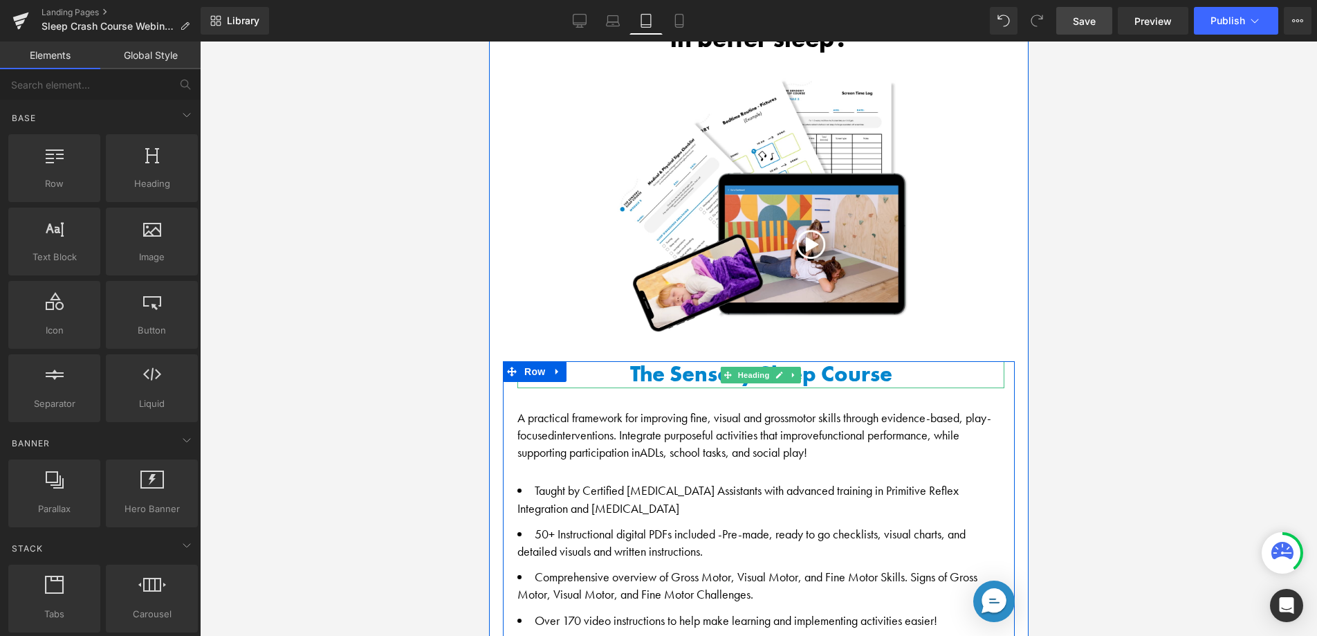
click at [789, 371] on icon at bounding box center [793, 375] width 8 height 8
click at [782, 371] on icon at bounding box center [786, 375] width 8 height 8
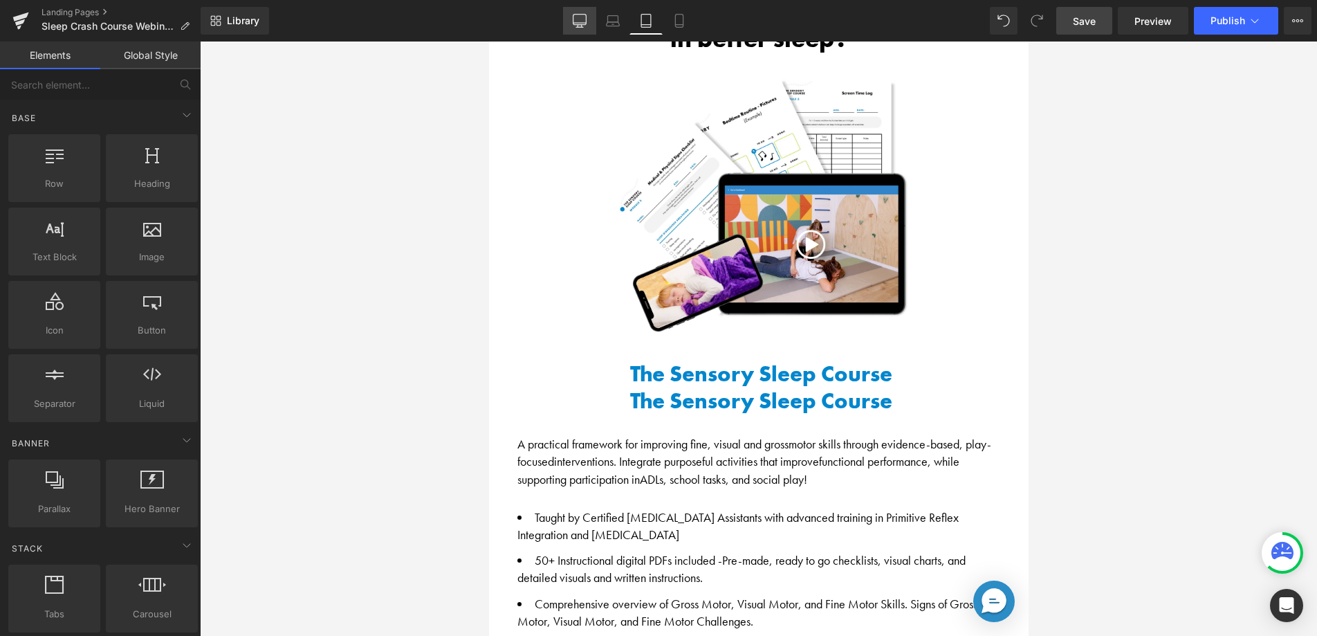
click at [589, 15] on link "Desktop" at bounding box center [579, 21] width 33 height 28
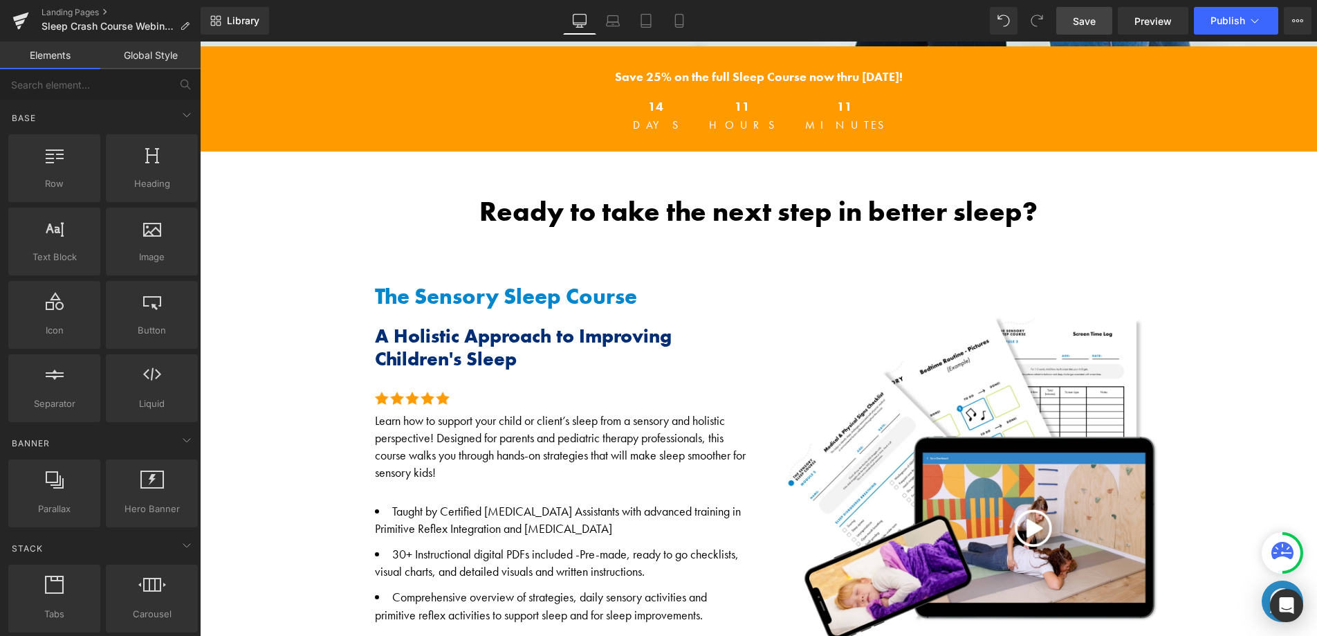
scroll to position [707, 0]
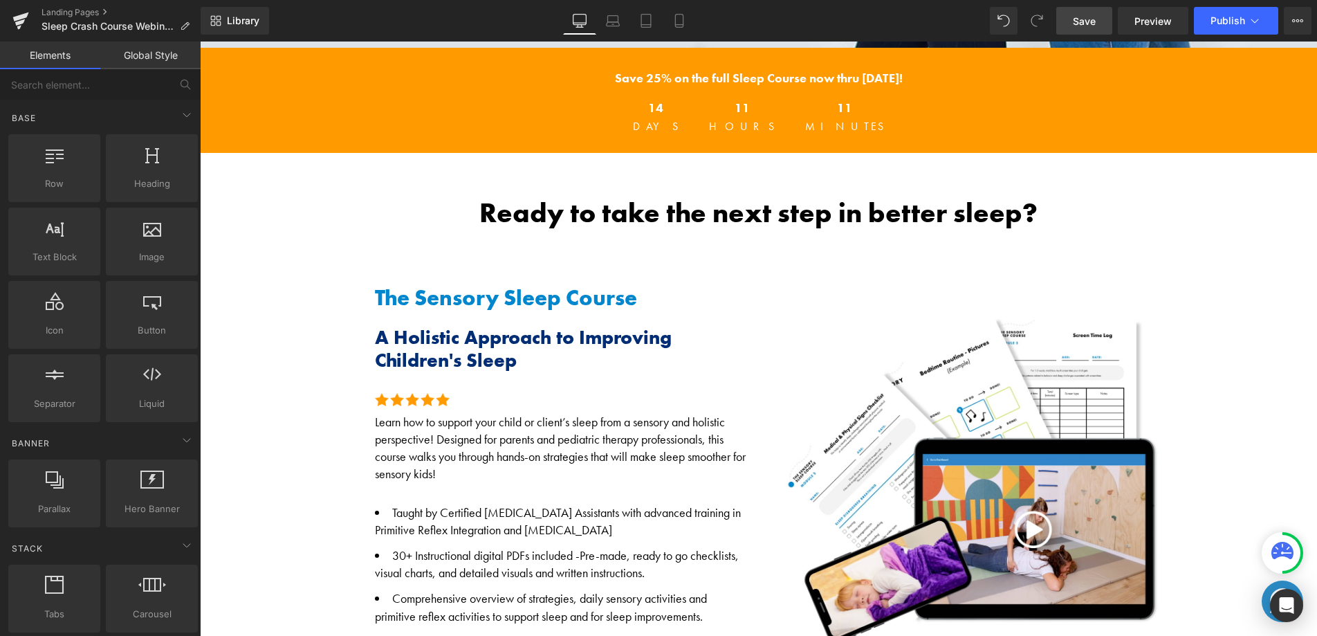
click at [483, 351] on span "A Holistic Approach to Improving Children's Sleep" at bounding box center [523, 349] width 297 height 48
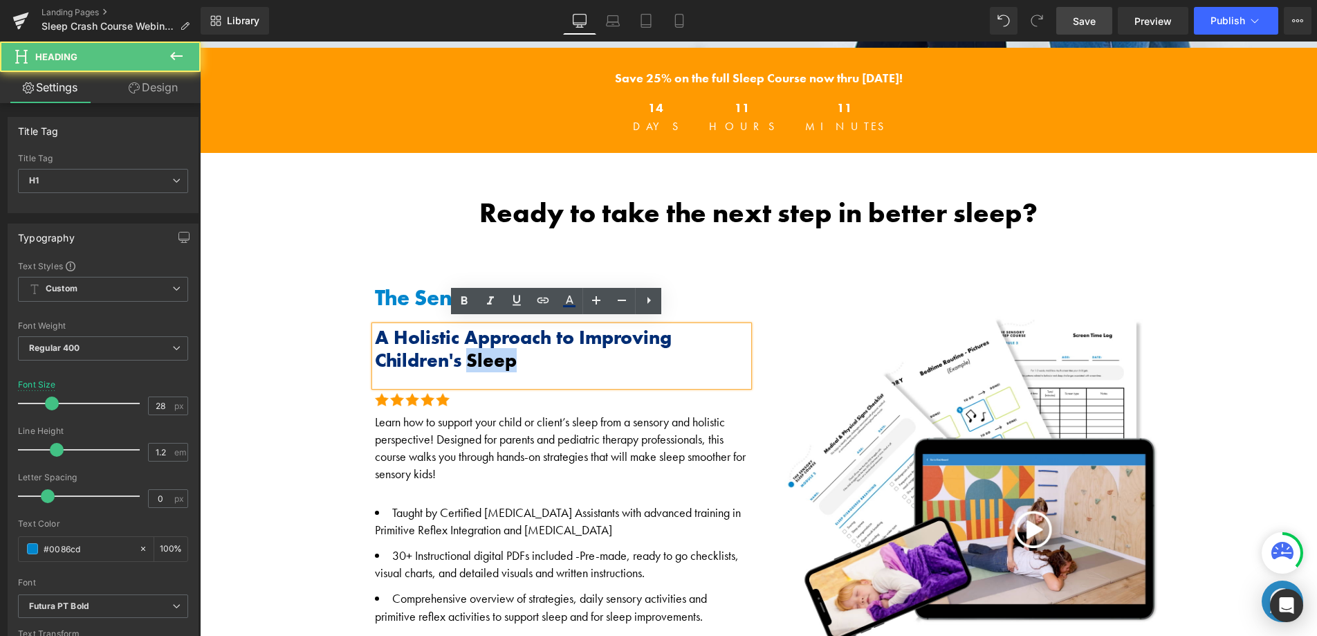
click at [483, 351] on span "A Holistic Approach to Improving Children's Sleep" at bounding box center [523, 349] width 297 height 48
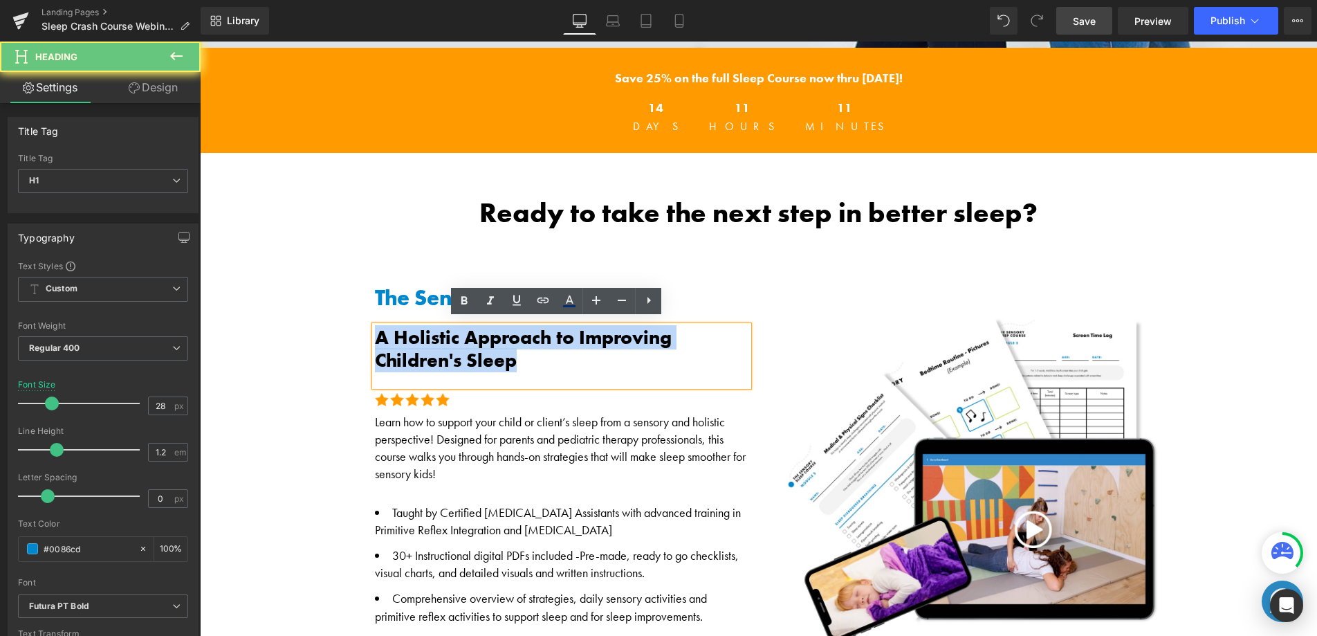
click at [483, 351] on span "A Holistic Approach to Improving Children's Sleep" at bounding box center [523, 349] width 297 height 48
copy span "A Holistic Approach to Improving Children's Sleep"
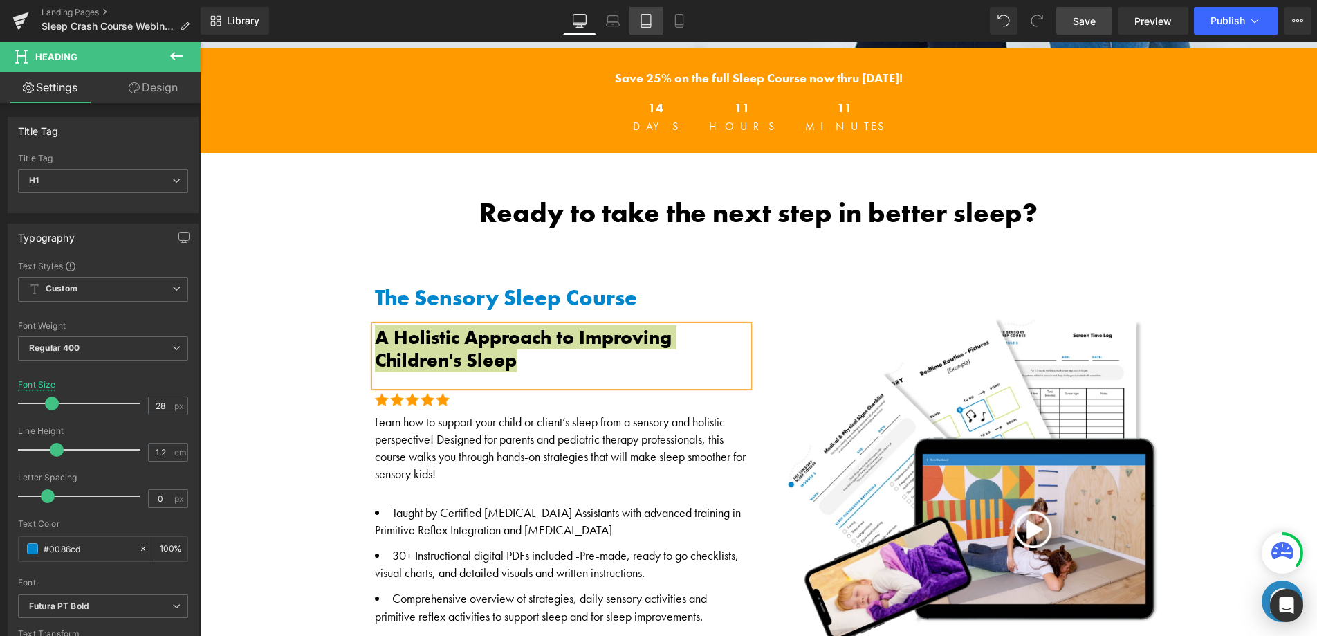
click at [642, 15] on icon at bounding box center [646, 21] width 10 height 13
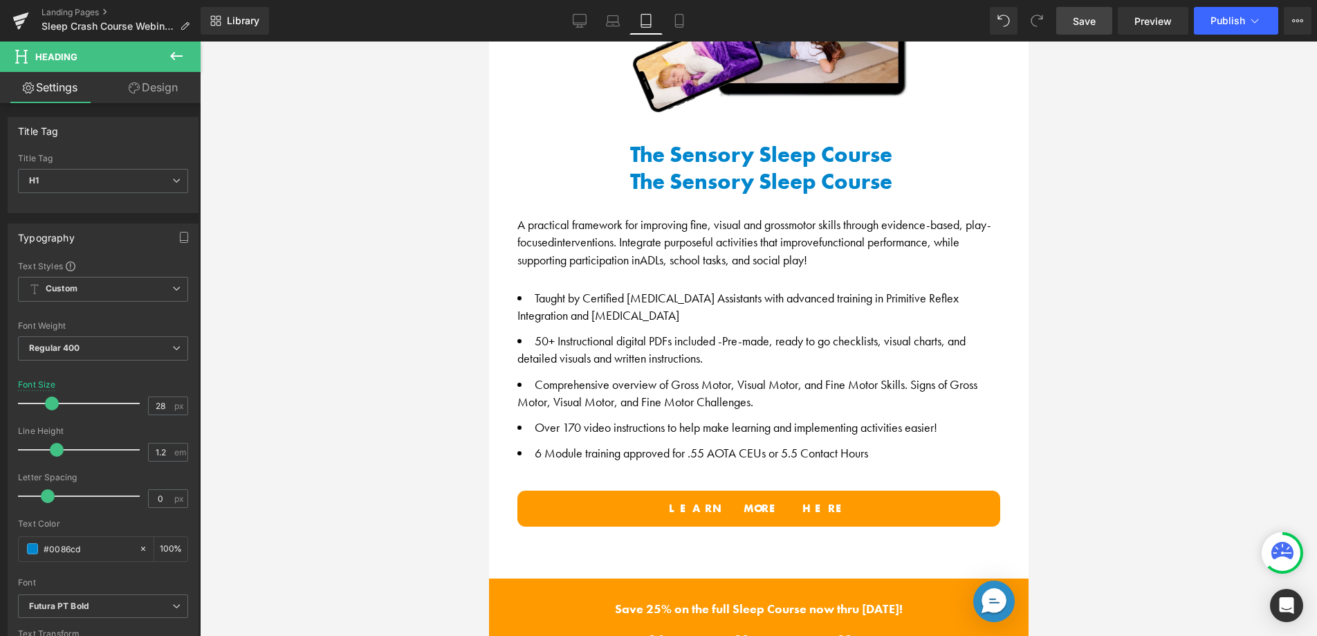
scroll to position [859, 0]
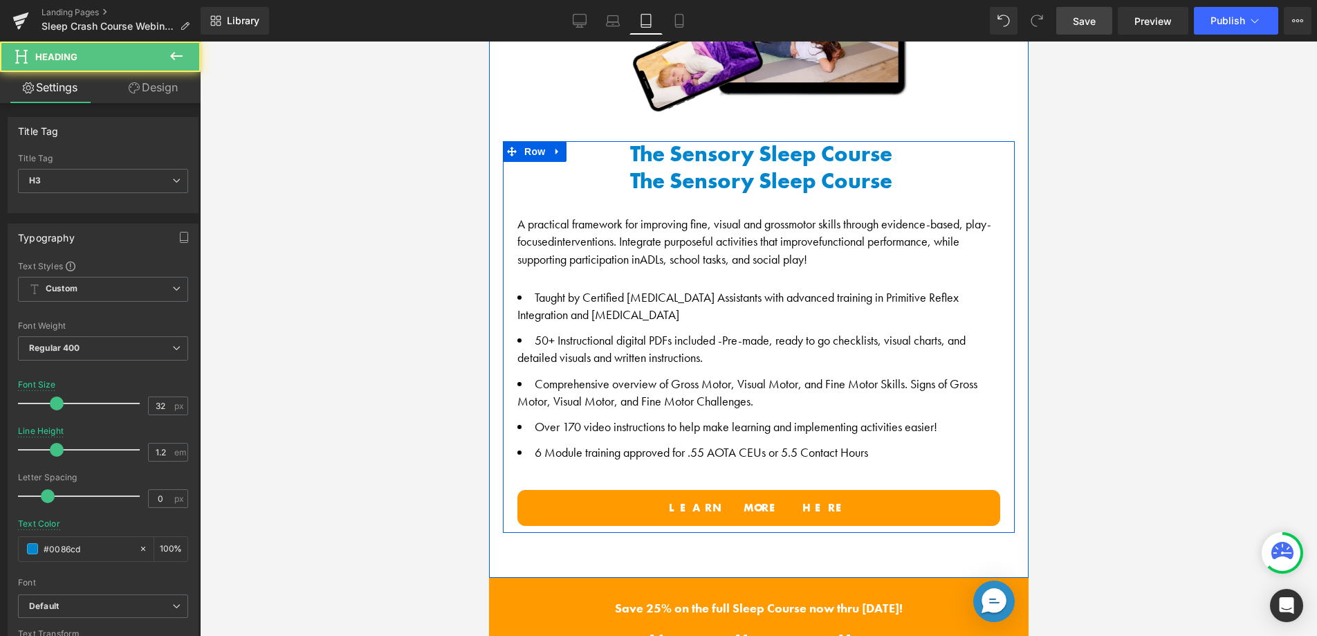
click at [681, 172] on h3 "The Sensory Sleep Course" at bounding box center [760, 181] width 487 height 26
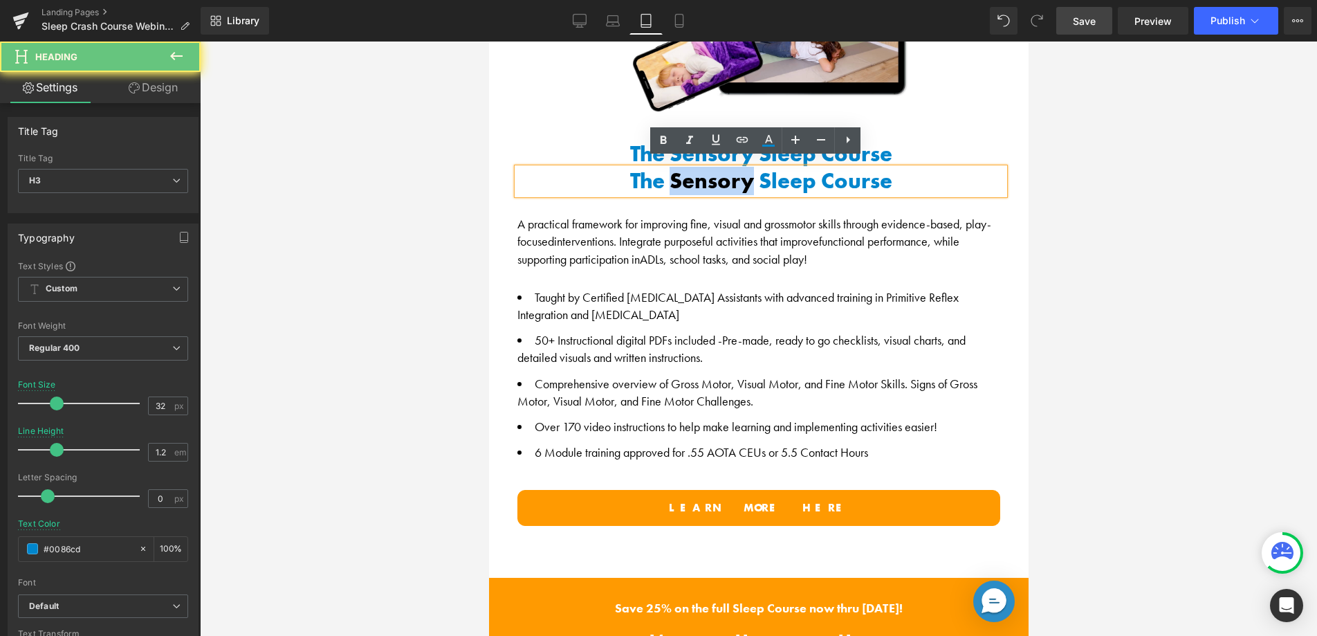
click at [681, 172] on h3 "The Sensory Sleep Course" at bounding box center [760, 181] width 487 height 26
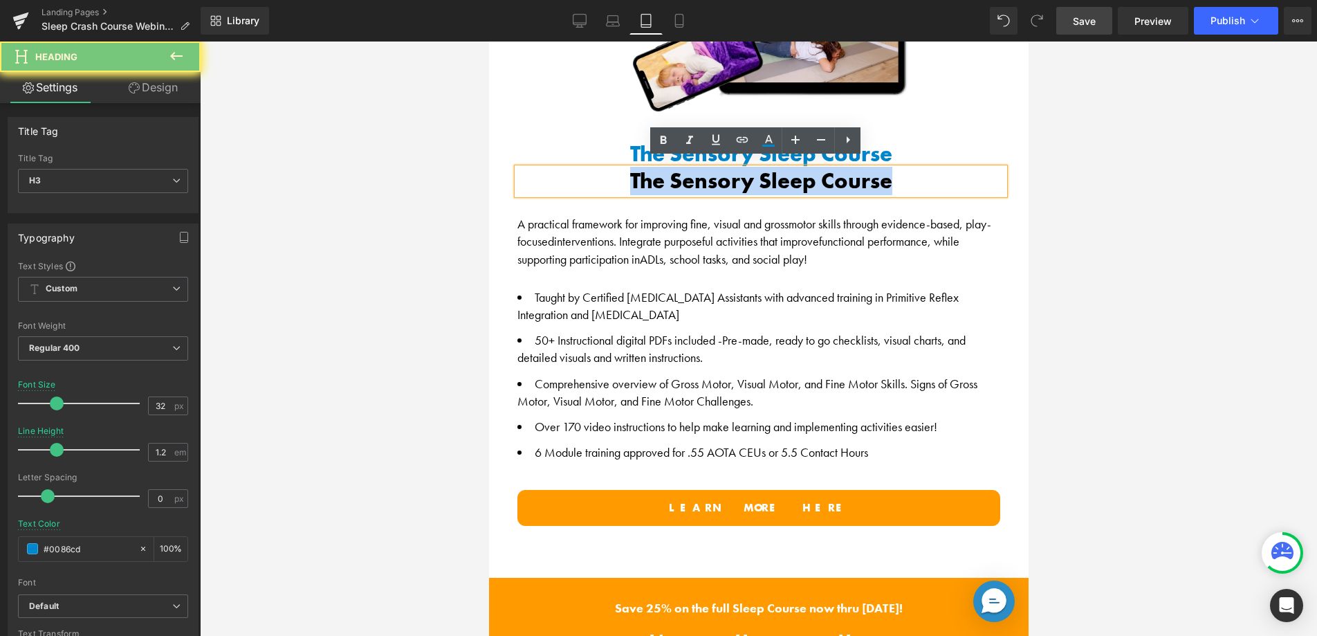
click at [681, 172] on h3 "The Sensory Sleep Course" at bounding box center [760, 181] width 487 height 26
paste div
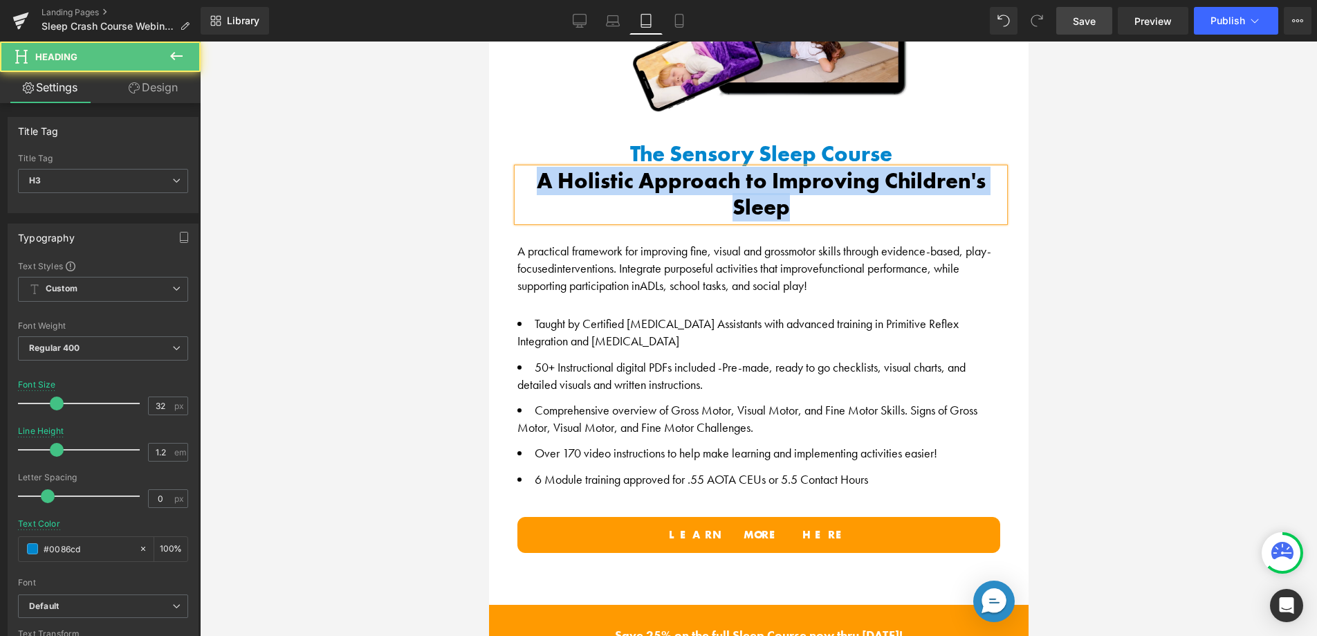
drag, startPoint x: 640, startPoint y: 190, endPoint x: 534, endPoint y: 174, distance: 107.0
click at [534, 174] on h3 "A Holistic Approach to Improving Children's Sleep" at bounding box center [760, 194] width 487 height 53
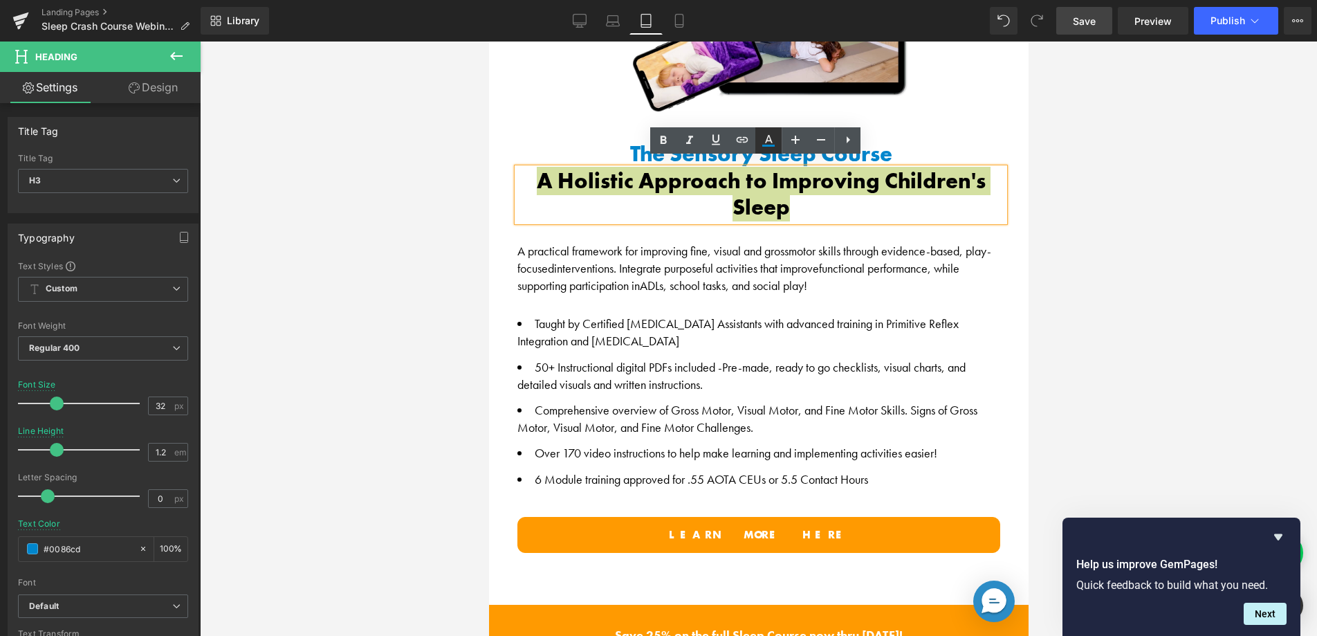
click at [775, 139] on icon at bounding box center [768, 140] width 17 height 17
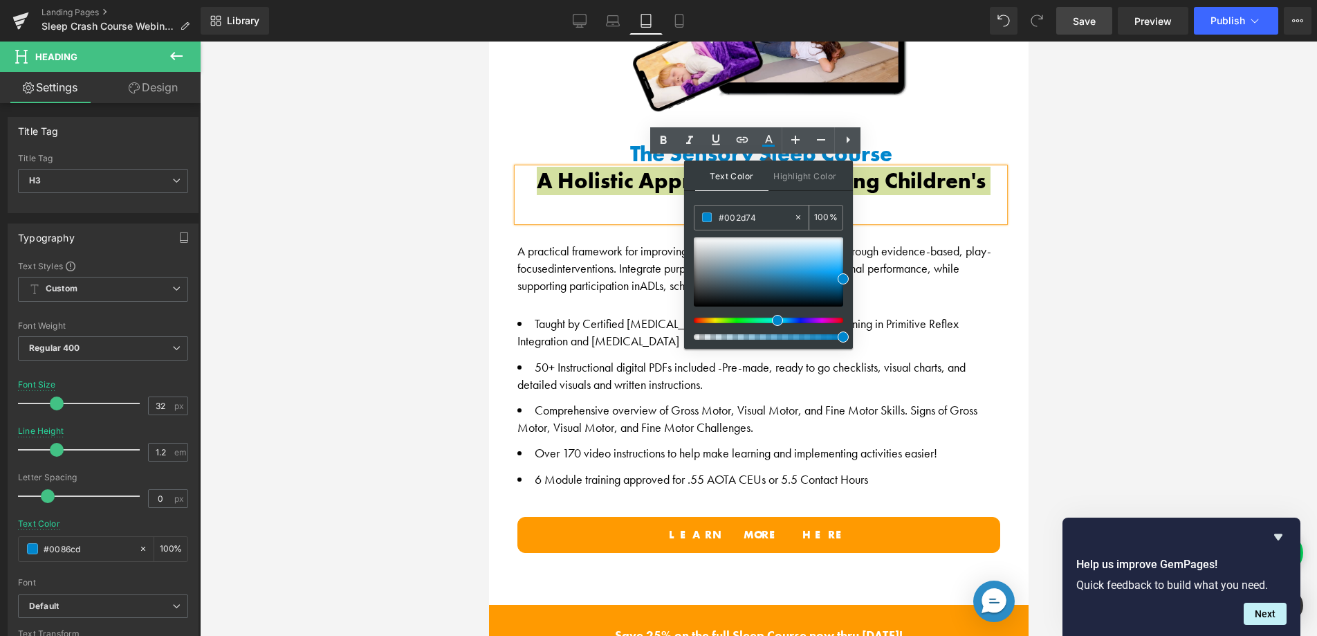
drag, startPoint x: 740, startPoint y: 218, endPoint x: 703, endPoint y: 222, distance: 36.9
click at [719, 218] on input "#002d74" at bounding box center [756, 217] width 75 height 15
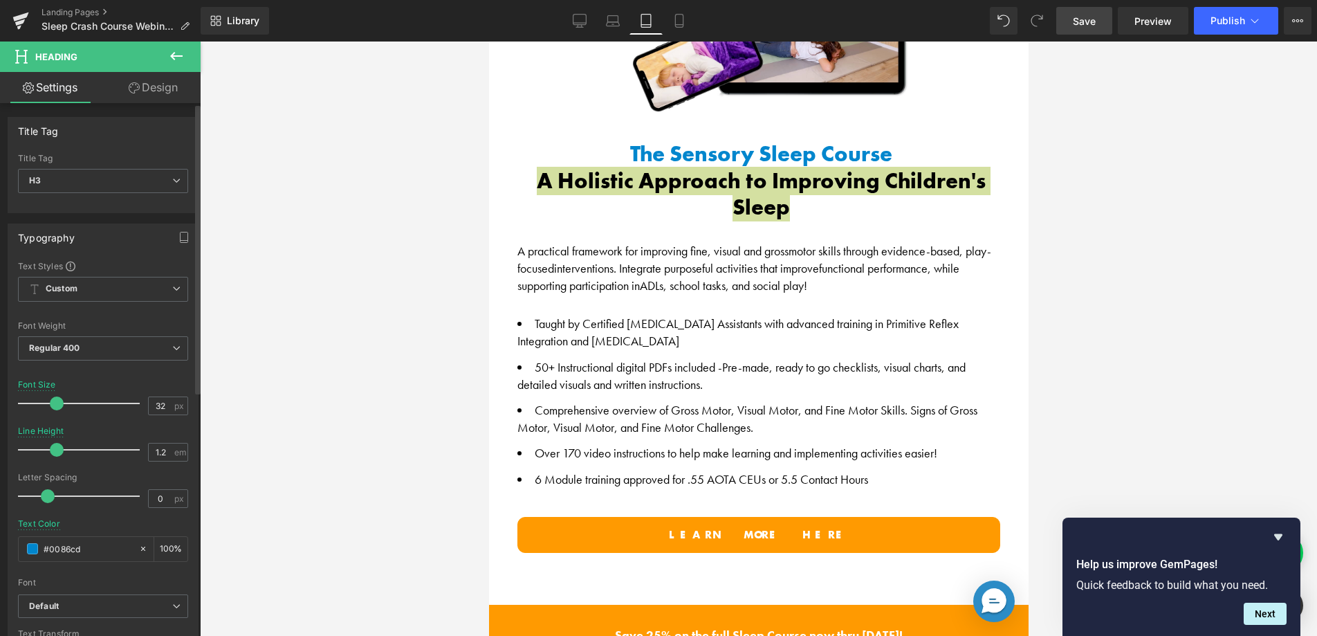
drag, startPoint x: 91, startPoint y: 550, endPoint x: 9, endPoint y: 549, distance: 82.3
click at [10, 549] on div "Text Styles Custom Custom Setup Global Style Custom Setup Global Style Thin 100…" at bounding box center [103, 473] width 190 height 427
paste input "2D74"
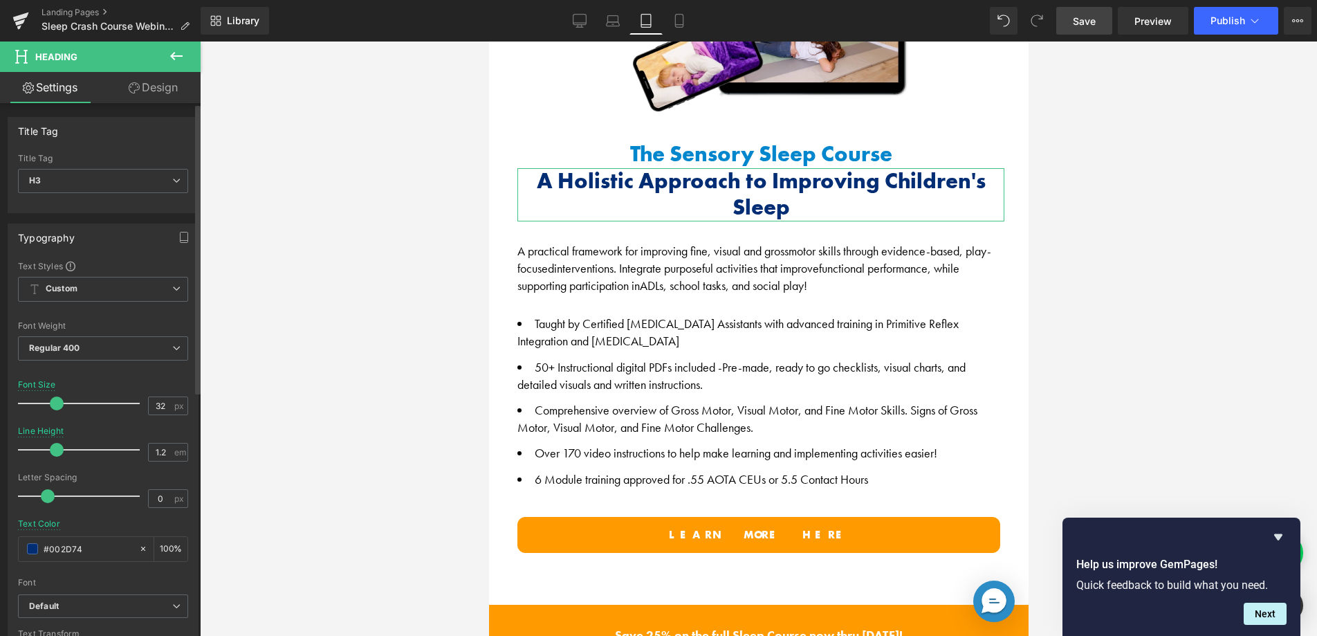
type input "#002D74"
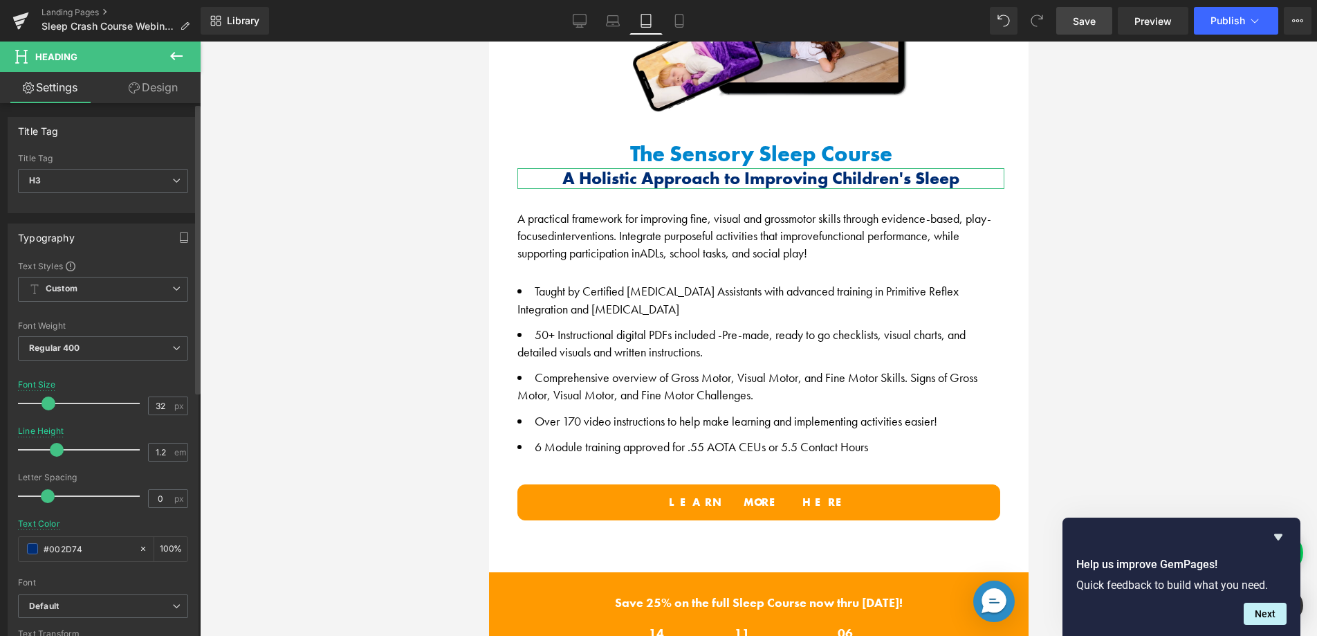
drag, startPoint x: 53, startPoint y: 405, endPoint x: 45, endPoint y: 404, distance: 8.3
click at [45, 404] on span at bounding box center [49, 403] width 14 height 14
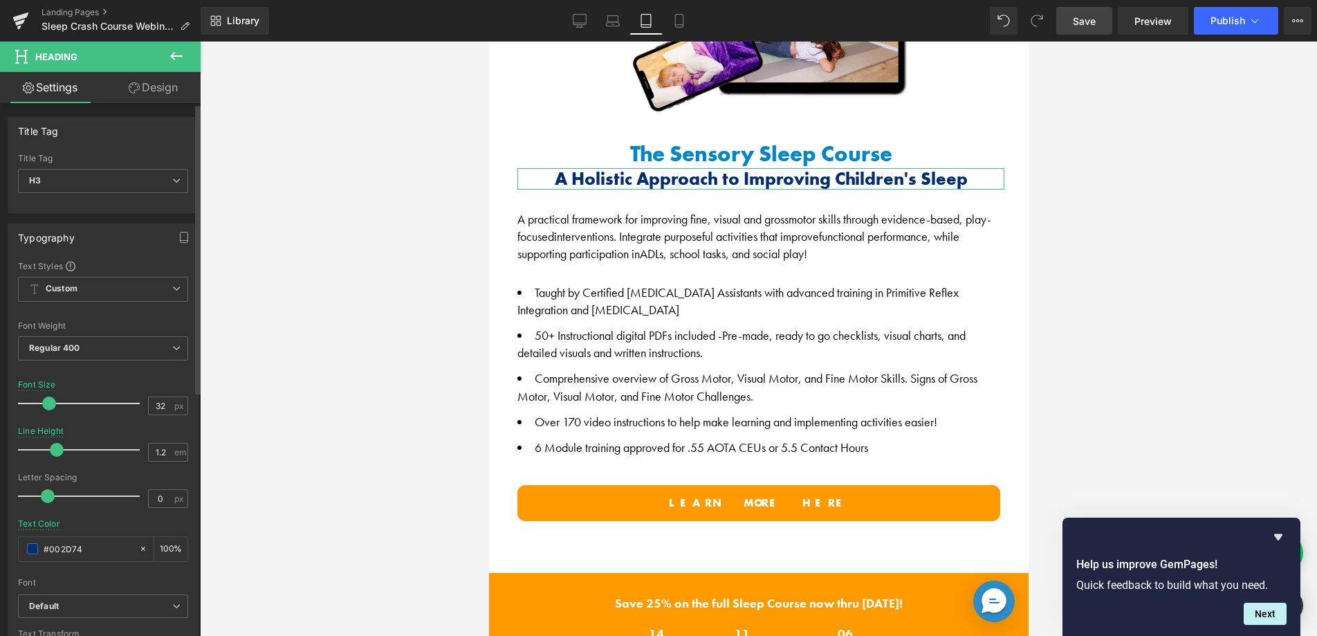
click at [47, 403] on span at bounding box center [49, 403] width 14 height 14
click at [1091, 23] on span "Save" at bounding box center [1084, 21] width 23 height 15
click at [575, 12] on link "Desktop" at bounding box center [579, 21] width 33 height 28
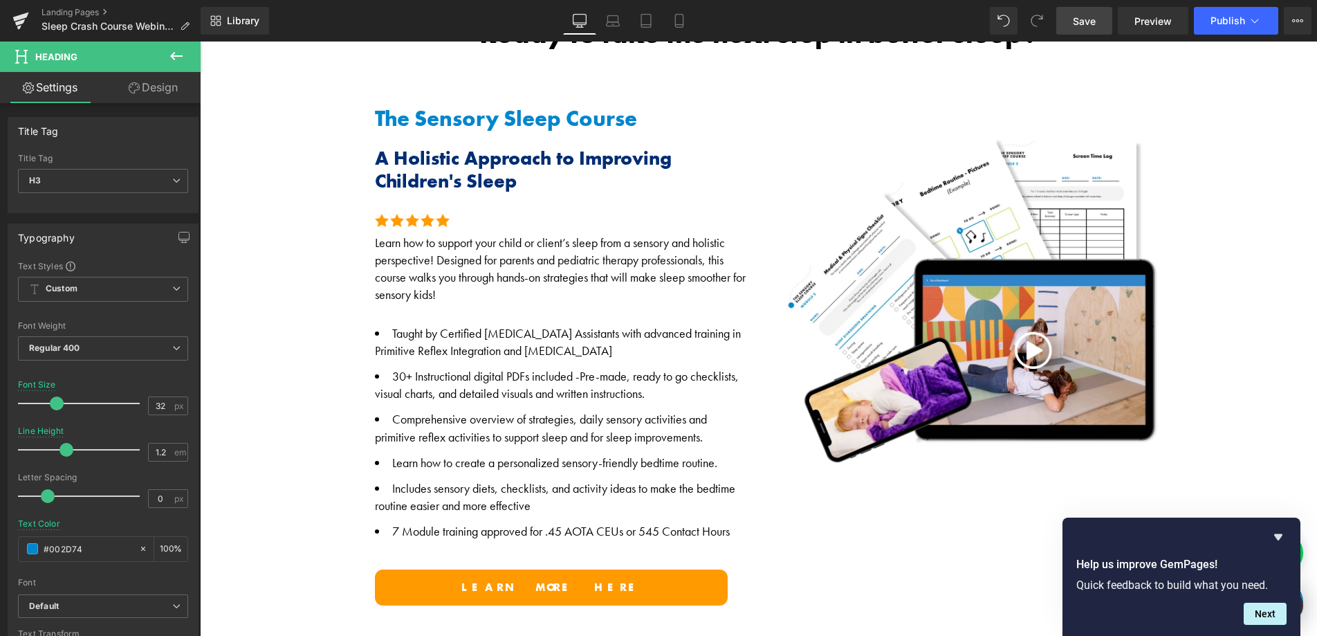
scroll to position [896, 0]
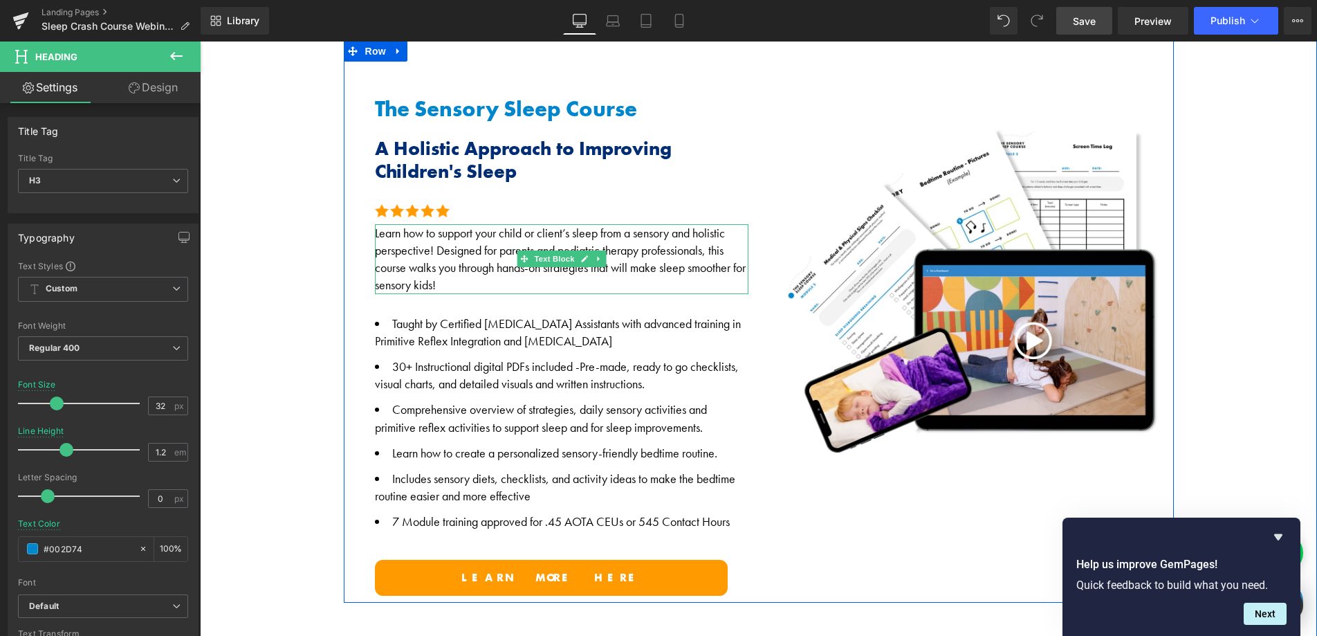
click at [398, 228] on div "Learn how to support your child or client’s sleep from a sensory and holistic p…" at bounding box center [562, 259] width 374 height 70
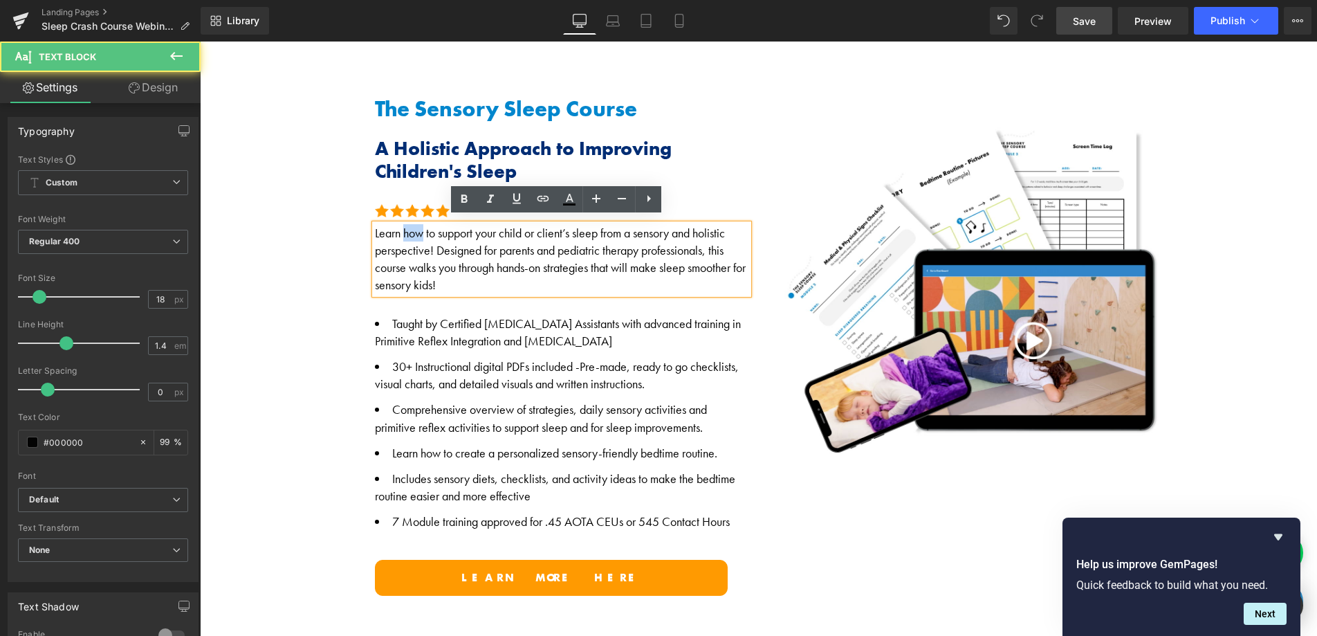
click at [398, 228] on div "Learn how to support your child or client’s sleep from a sensory and holistic p…" at bounding box center [562, 259] width 374 height 70
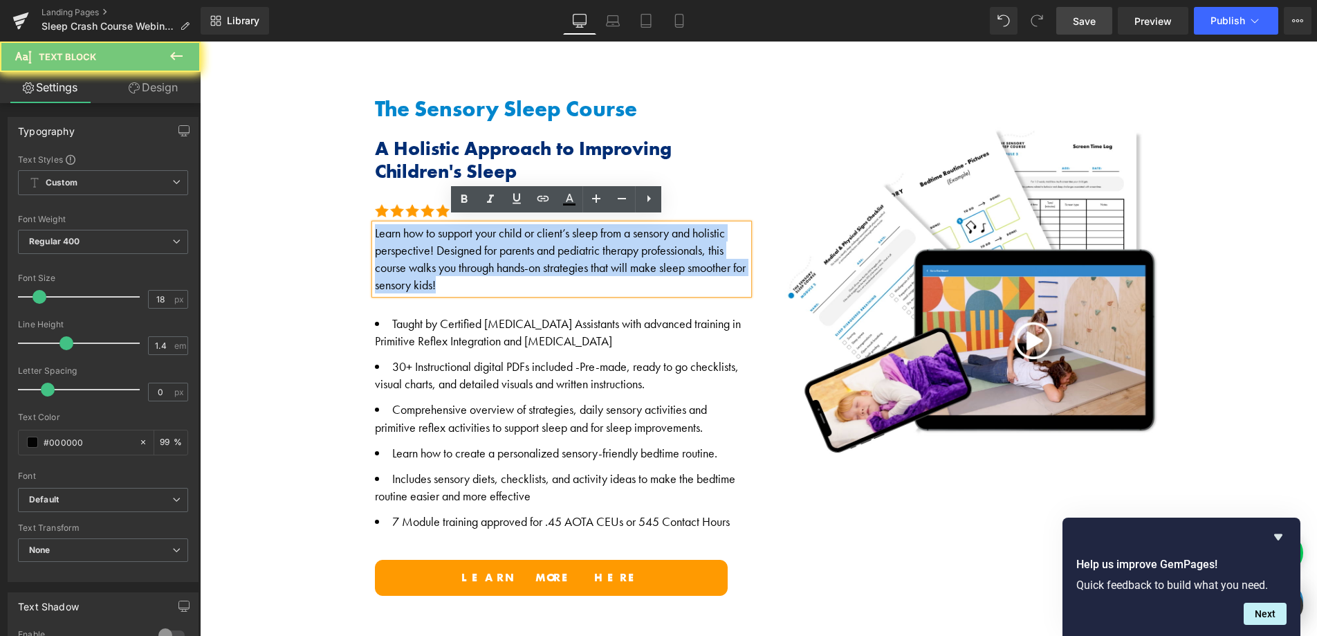
click at [398, 228] on div "Learn how to support your child or client’s sleep from a sensory and holistic p…" at bounding box center [562, 259] width 374 height 70
copy div "Learn how to support your child or client’s sleep from a sensory and holistic p…"
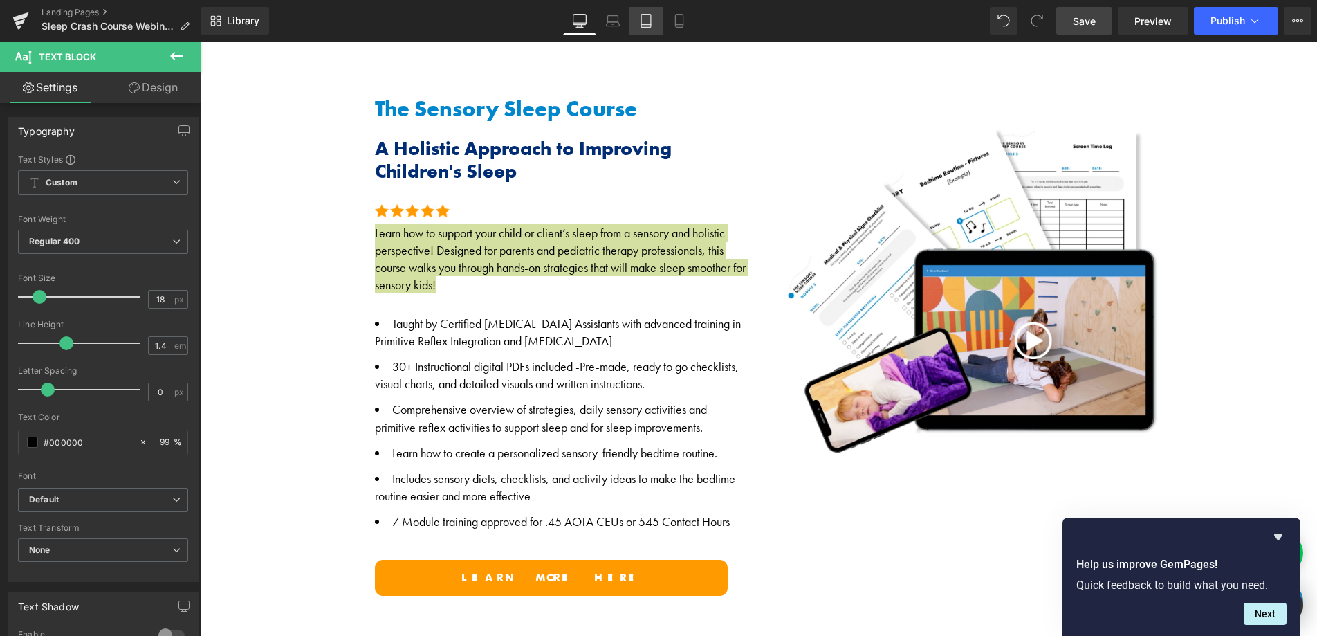
click at [643, 17] on icon at bounding box center [646, 21] width 14 height 14
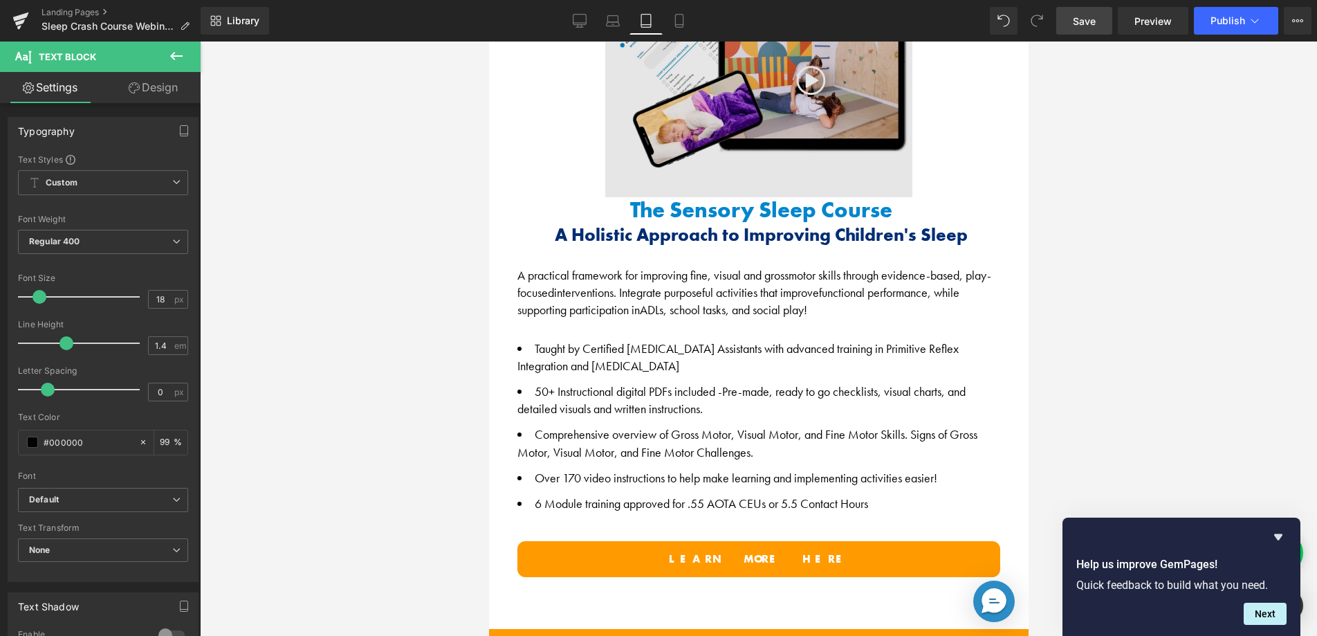
scroll to position [804, 0]
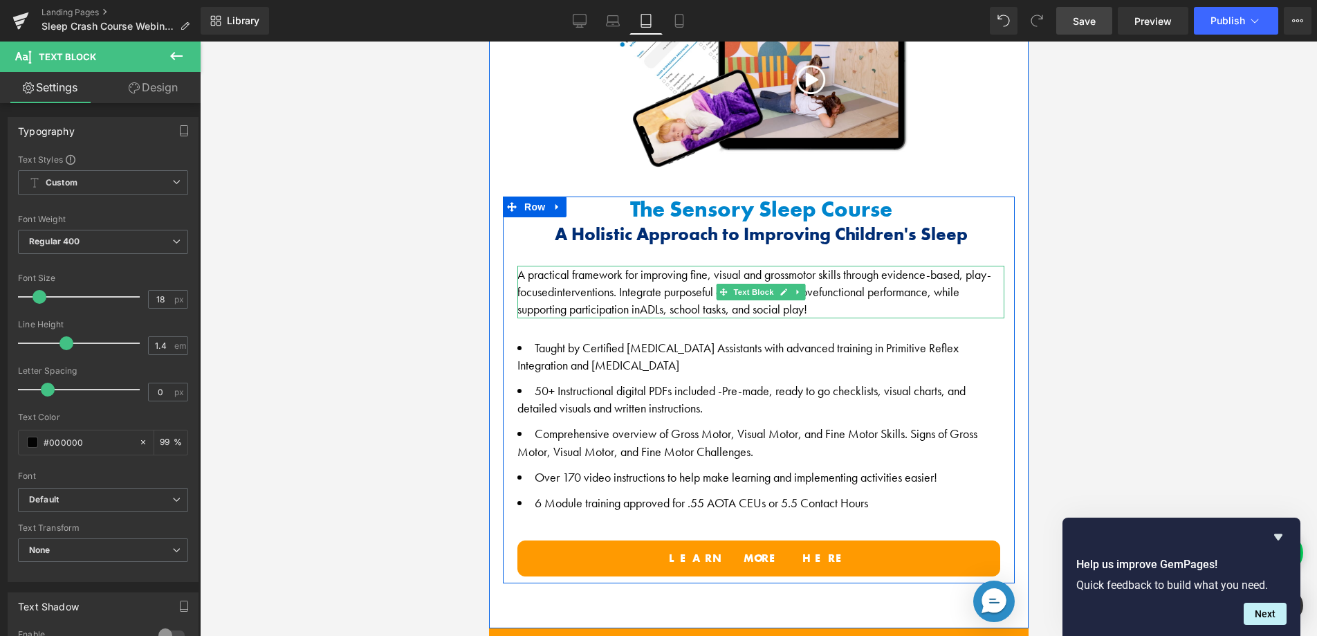
click at [648, 284] on span "interventions. Integrate purposeful activities that improve" at bounding box center [685, 292] width 265 height 16
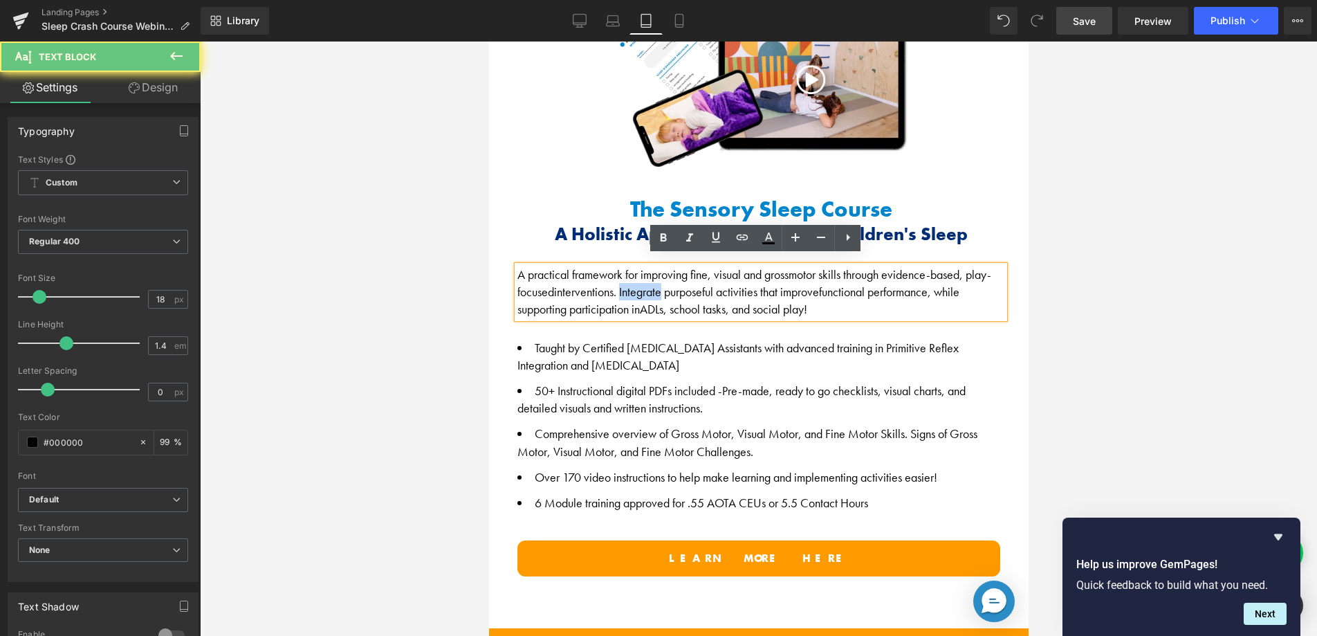
click at [648, 284] on span "interventions. Integrate purposeful activities that improve" at bounding box center [685, 292] width 265 height 16
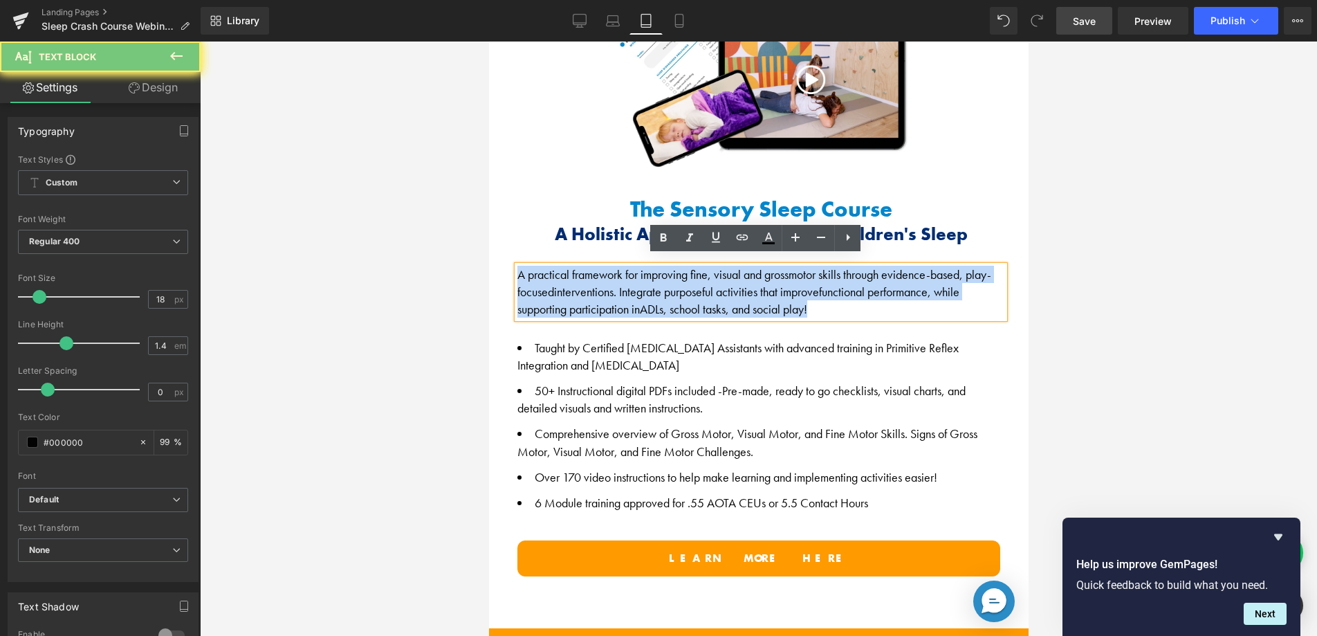
click at [648, 284] on span "interventions. Integrate purposeful activities that improve" at bounding box center [685, 292] width 265 height 16
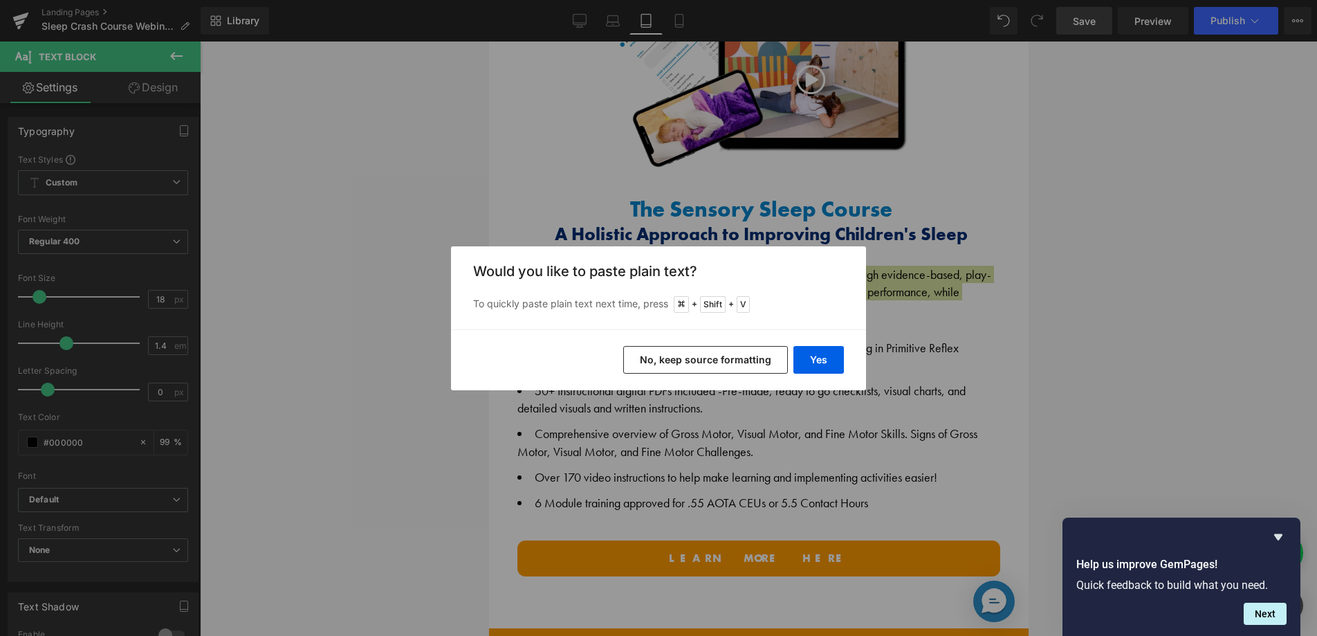
click at [718, 364] on button "No, keep source formatting" at bounding box center [705, 360] width 165 height 28
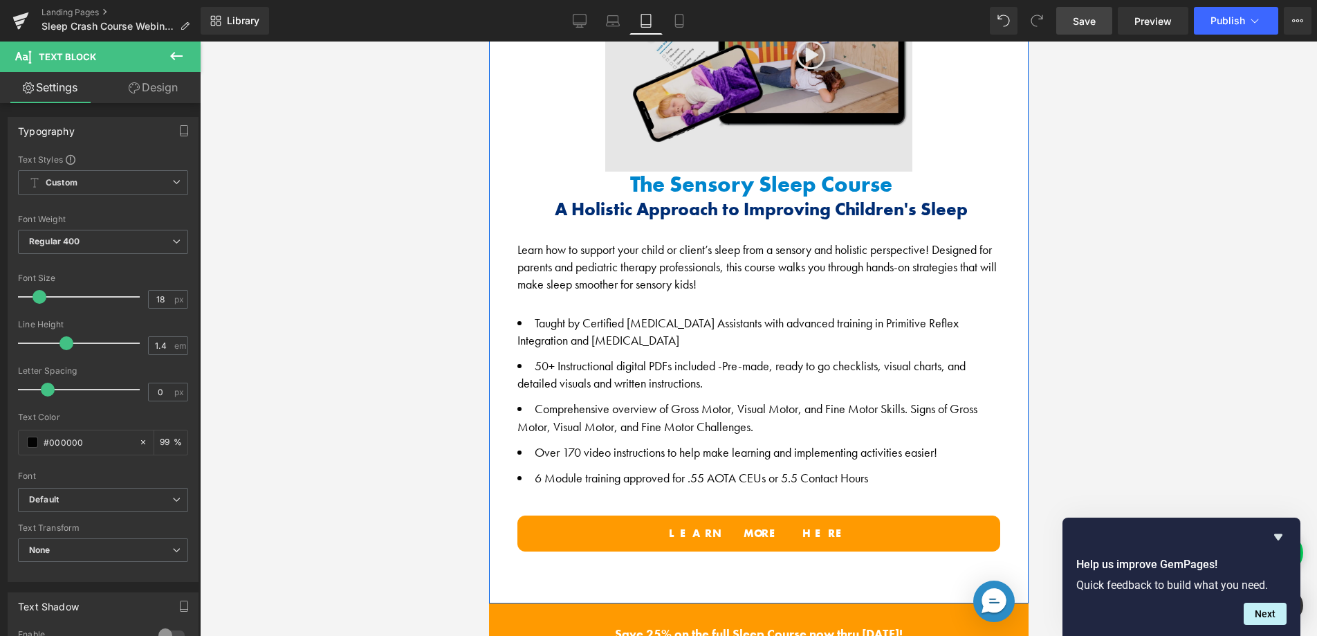
scroll to position [828, 0]
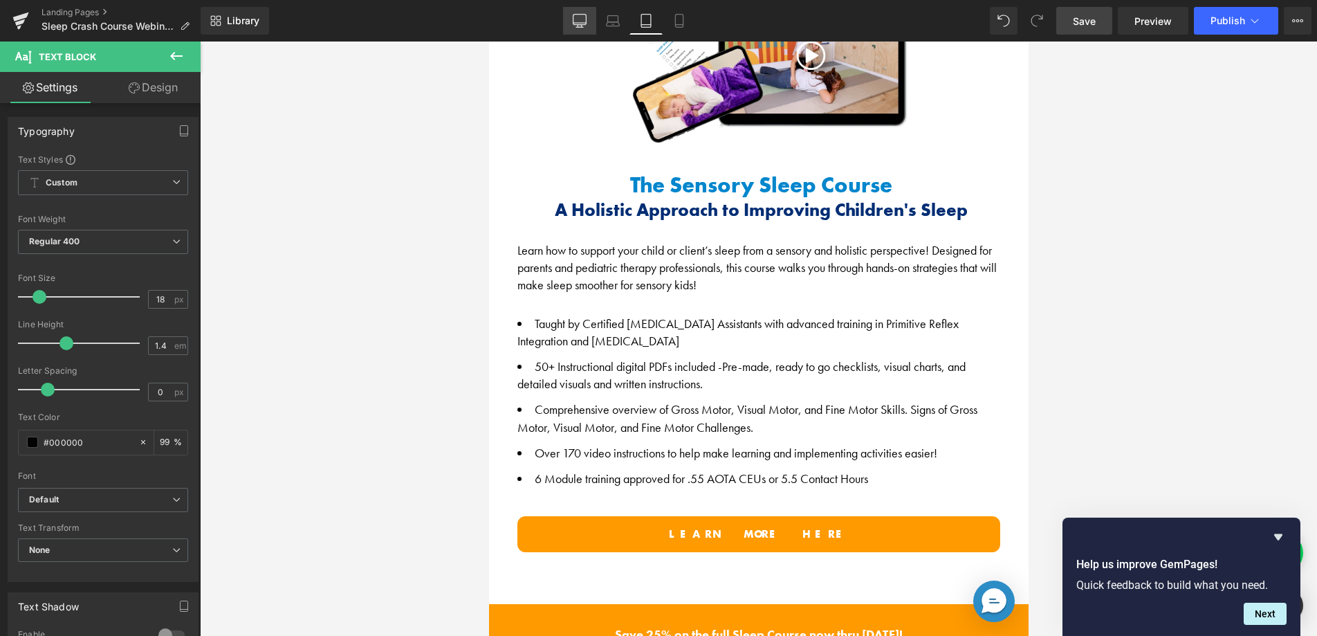
click at [582, 29] on link "Desktop" at bounding box center [579, 21] width 33 height 28
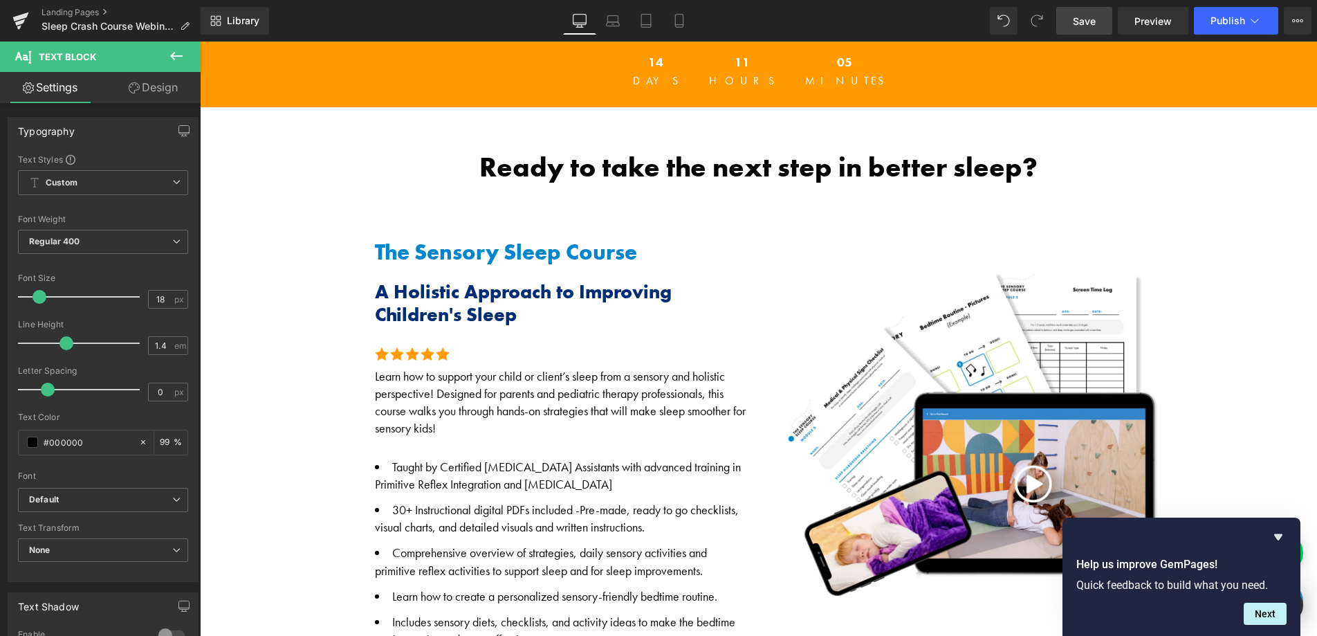
scroll to position [834, 0]
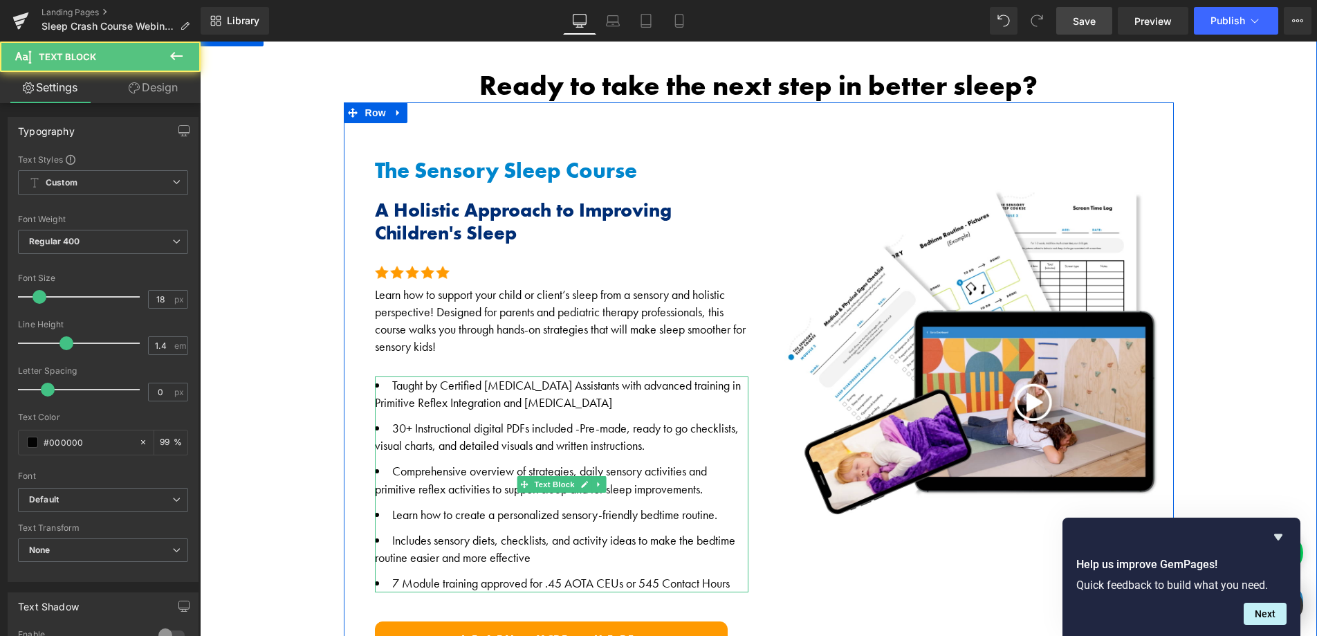
click at [410, 384] on li "Taught by Certified [MEDICAL_DATA] Assistants with advanced training in Primiti…" at bounding box center [562, 393] width 374 height 35
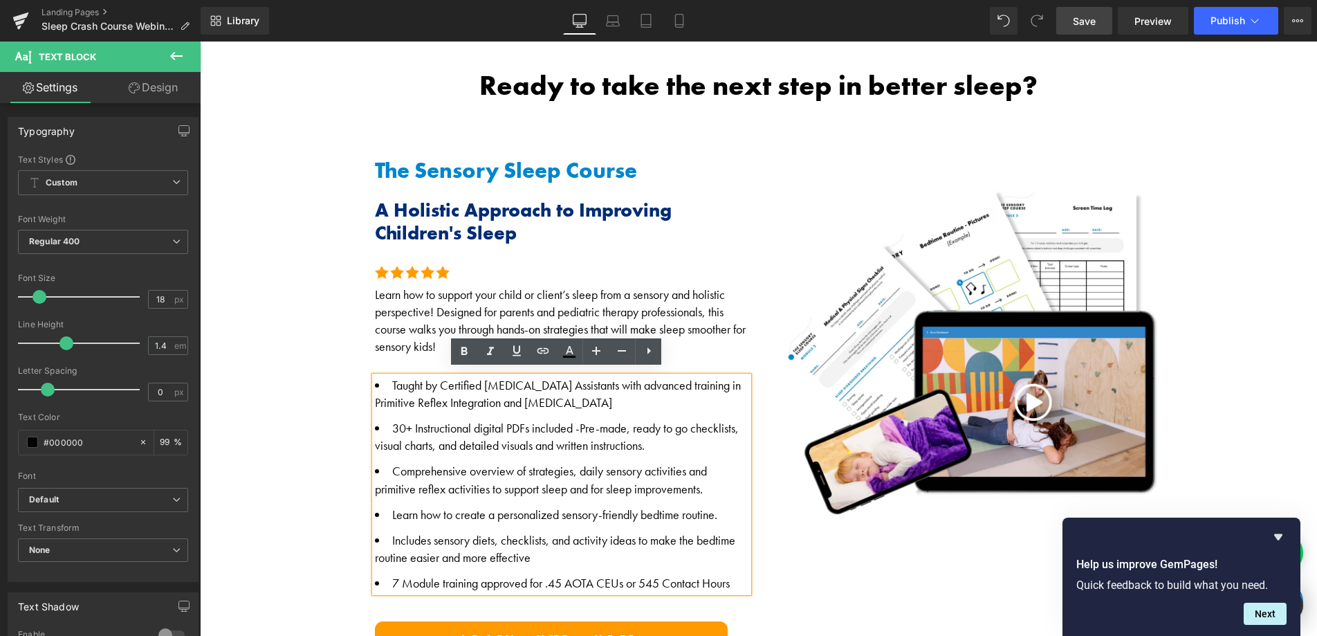
drag, startPoint x: 394, startPoint y: 382, endPoint x: 638, endPoint y: 499, distance: 270.4
click at [638, 499] on ul "Taught by Certified [MEDICAL_DATA] Assistants with advanced training in Primiti…" at bounding box center [562, 484] width 374 height 216
click at [641, 574] on div "Rendering Content" at bounding box center [658, 580] width 85 height 15
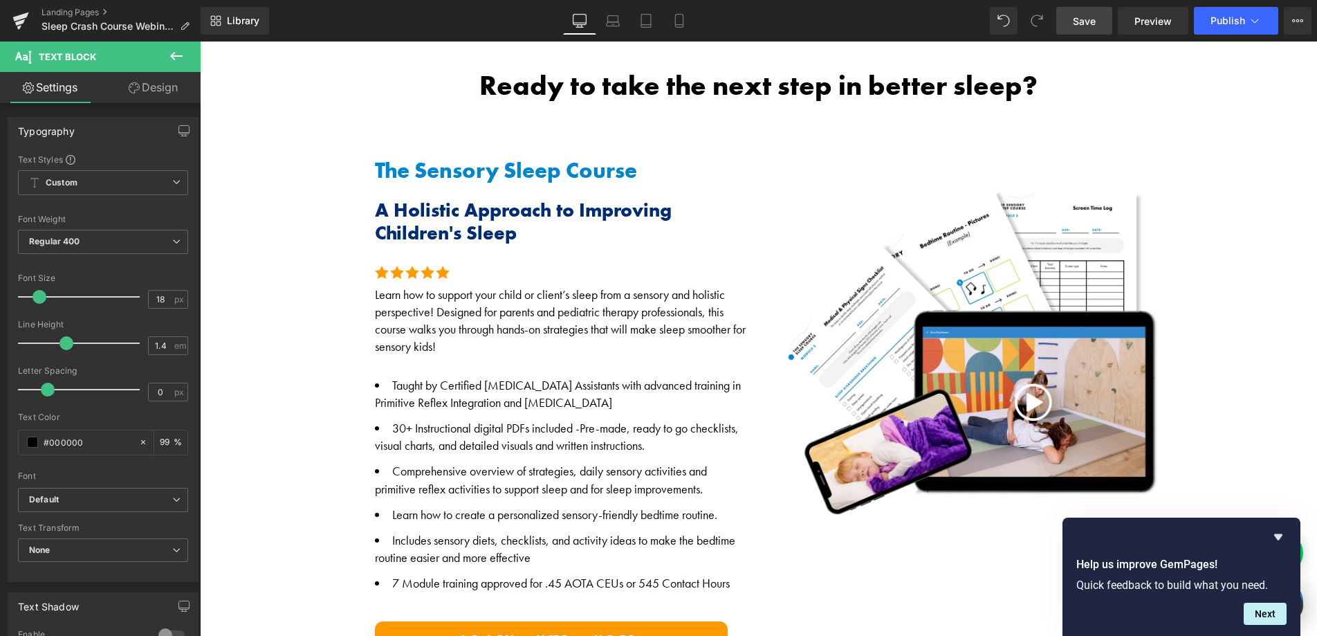
click at [645, 578] on div "Rendering Content" at bounding box center [658, 580] width 85 height 15
click at [660, 573] on div "Rendering Content" at bounding box center [658, 580] width 85 height 15
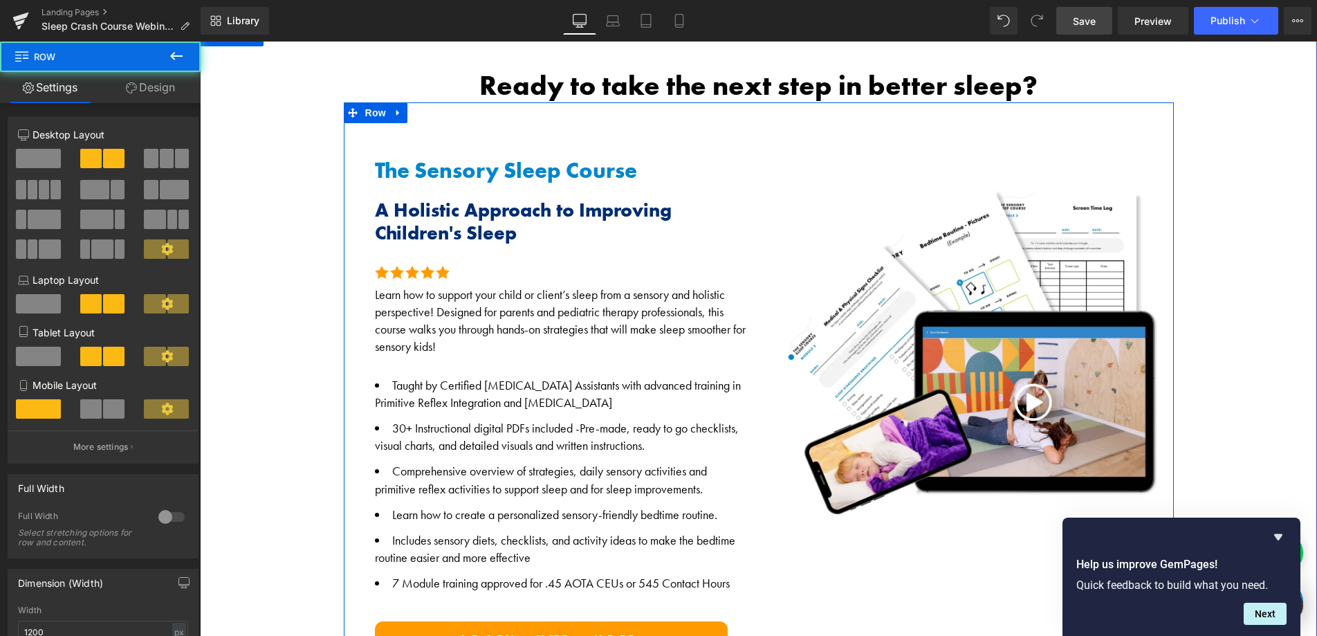
drag, startPoint x: 800, startPoint y: 560, endPoint x: 787, endPoint y: 559, distance: 13.2
click at [798, 560] on div "The Sensory Sleep Course Heading A Holistic Approach to Improving Children's Sl…" at bounding box center [759, 382] width 830 height 561
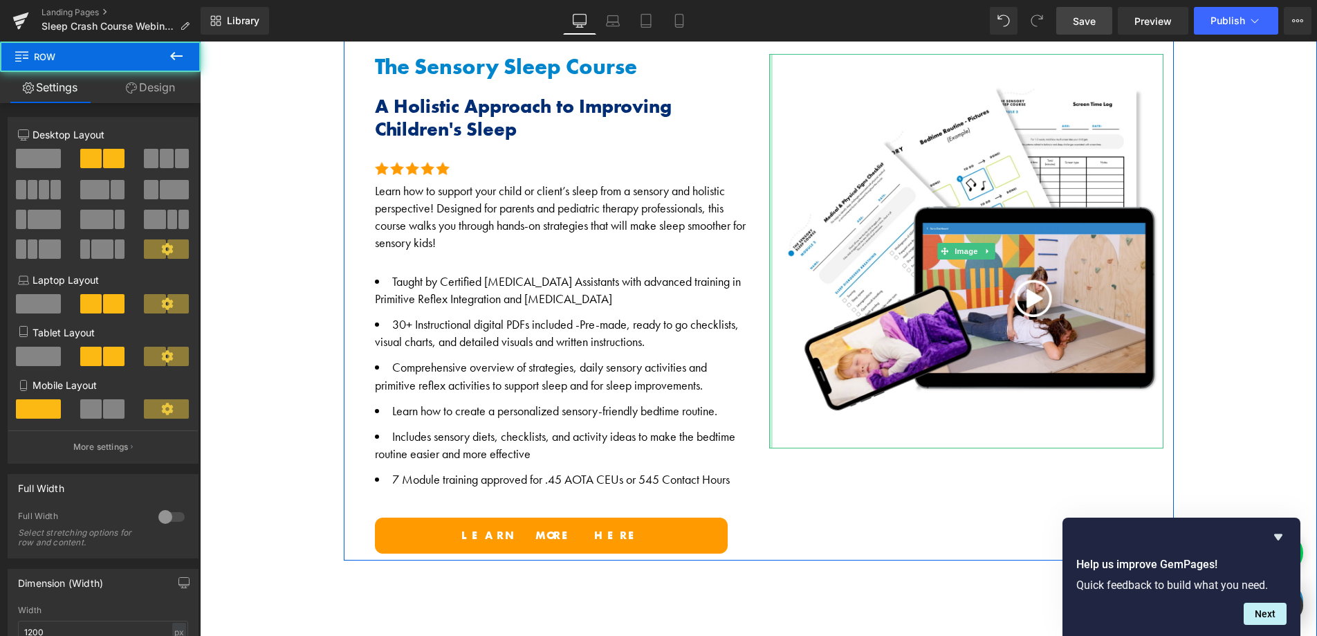
scroll to position [943, 0]
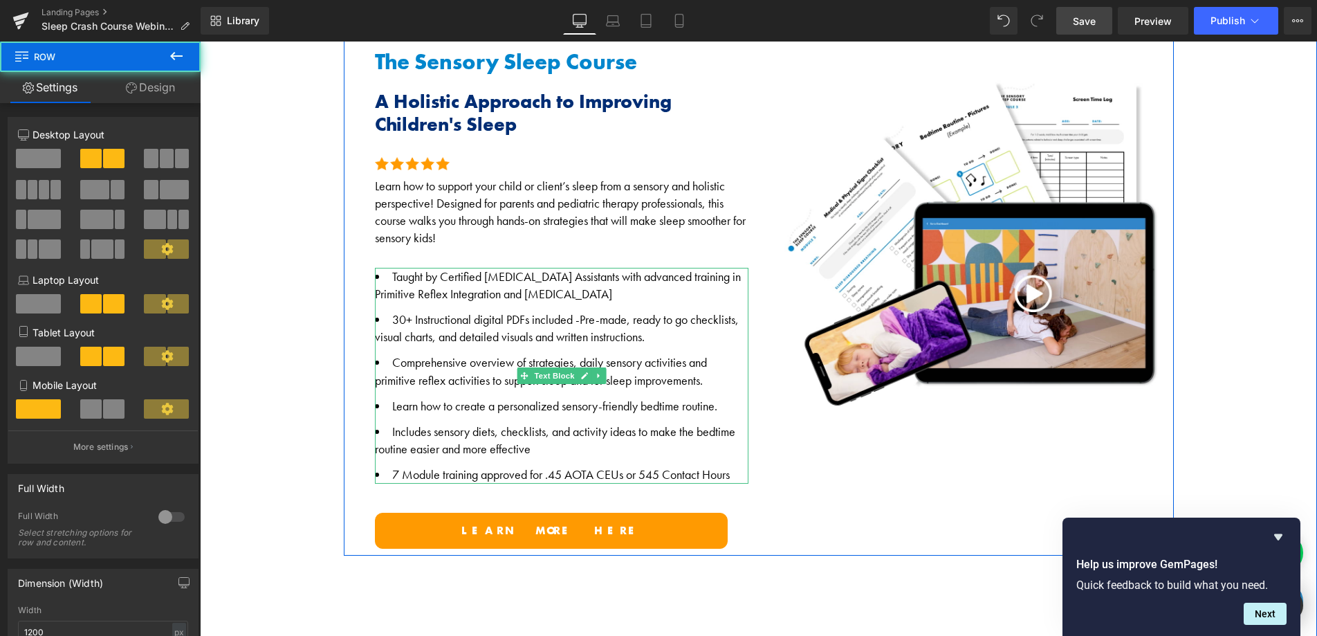
click at [656, 470] on li "7 Module training approved for .45 AOTA CEUs or 545 Contact Hours" at bounding box center [562, 474] width 374 height 17
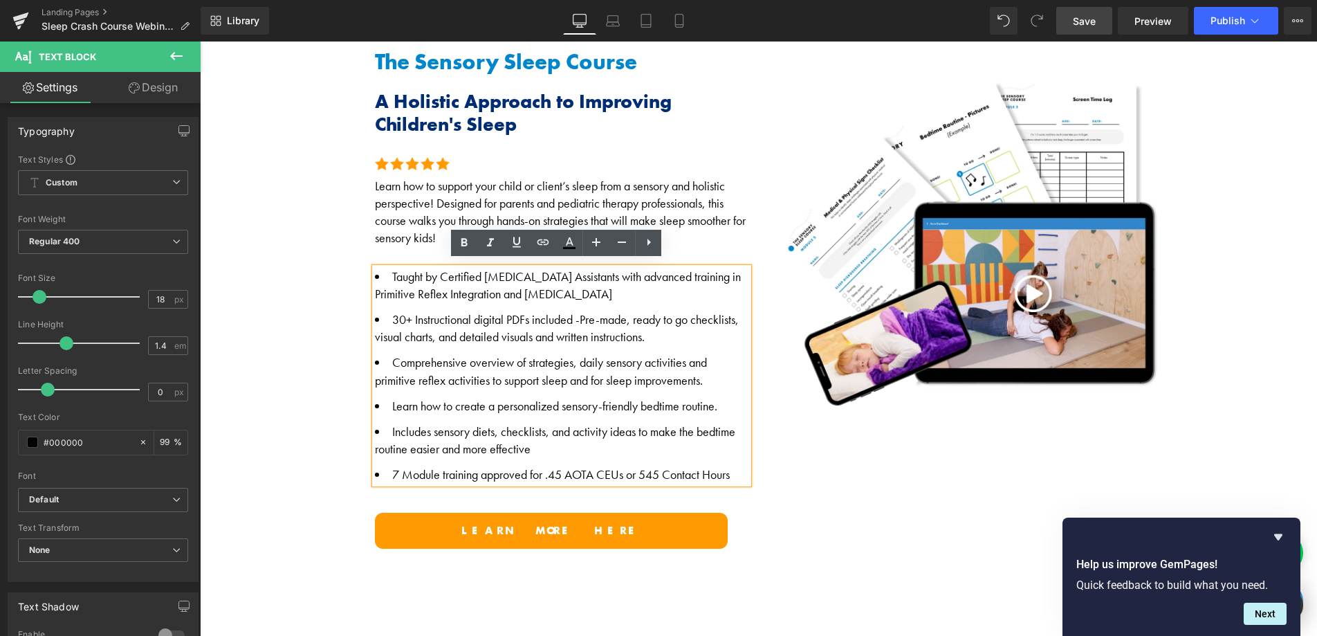
click at [647, 468] on li "7 Module training approved for .45 AOTA CEUs or 545 Contact Hours" at bounding box center [562, 474] width 374 height 17
copy ul "Taught by Certified [MEDICAL_DATA] Assistants with advanced training in Primiti…"
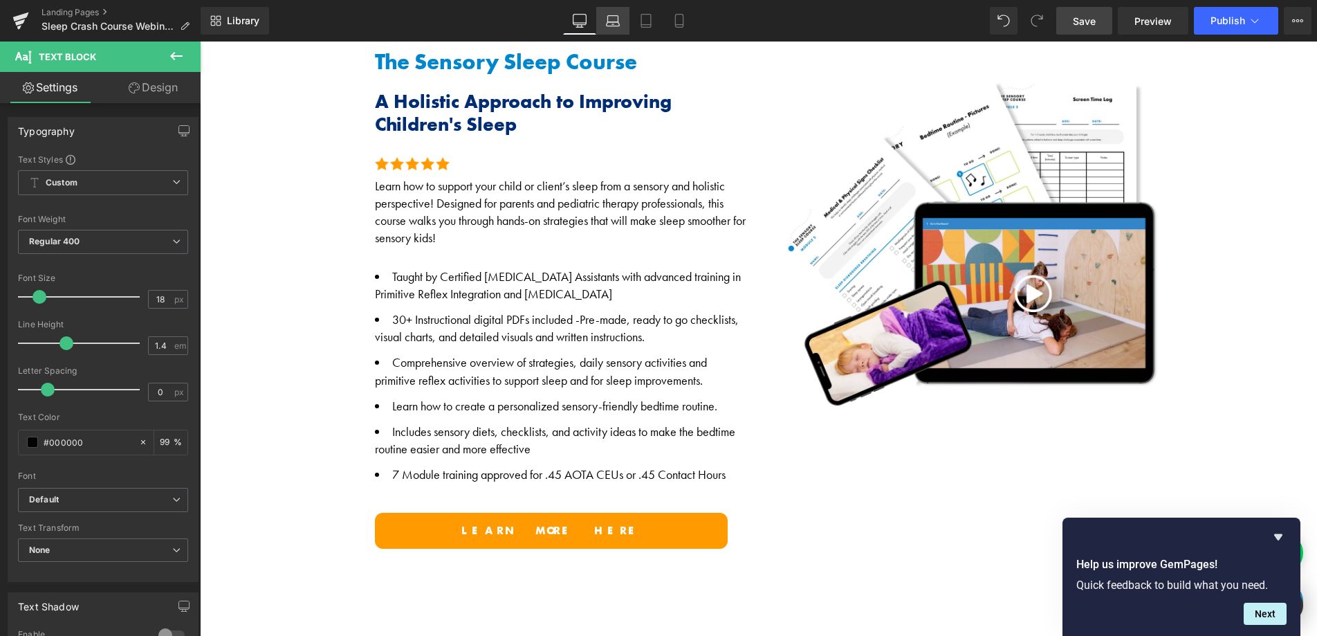
click at [610, 22] on icon at bounding box center [613, 24] width 13 height 4
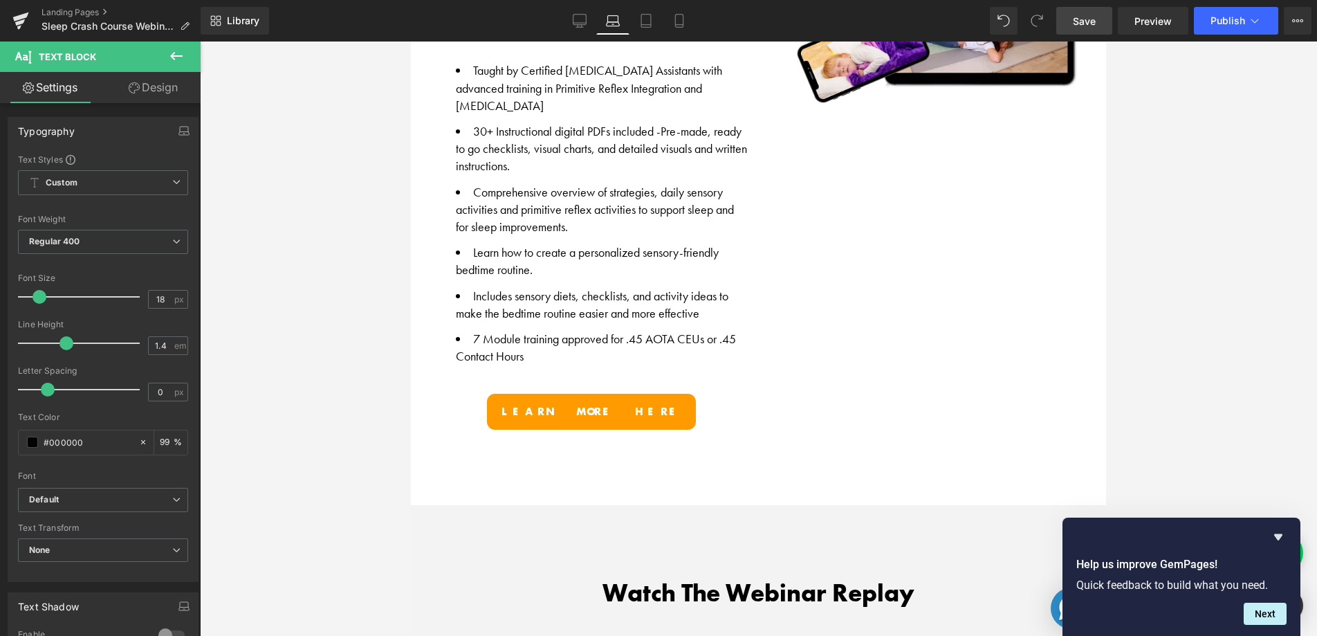
scroll to position [737, 0]
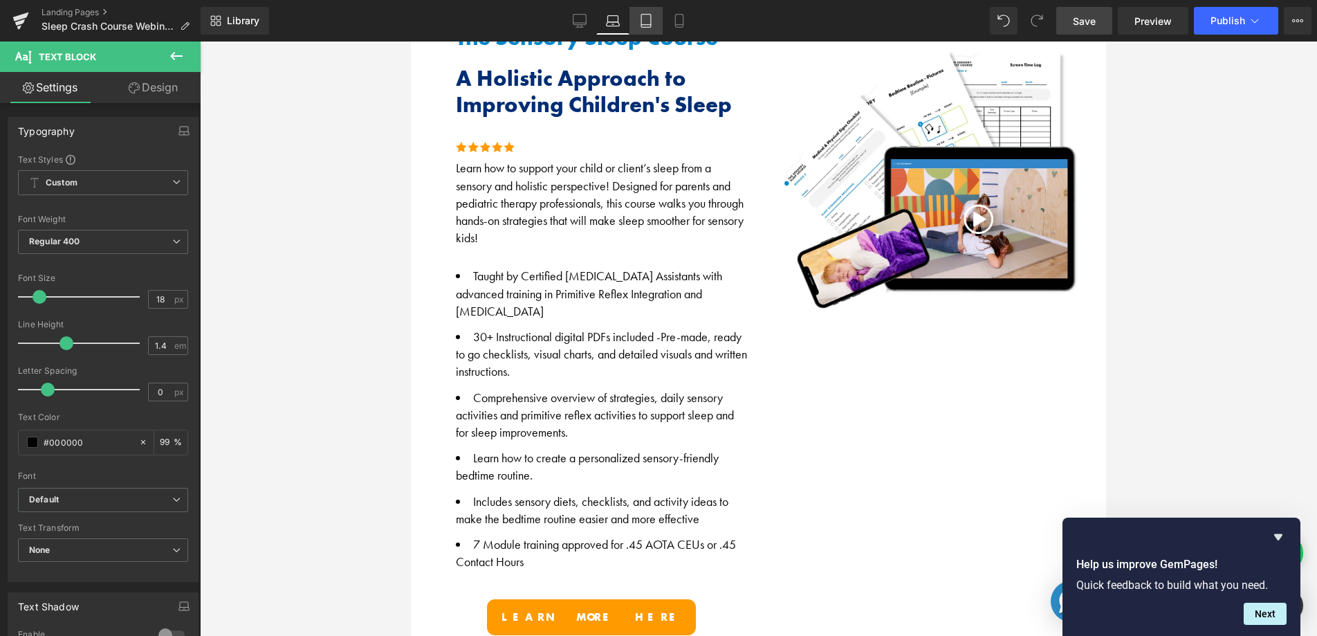
click at [652, 21] on icon at bounding box center [646, 21] width 14 height 14
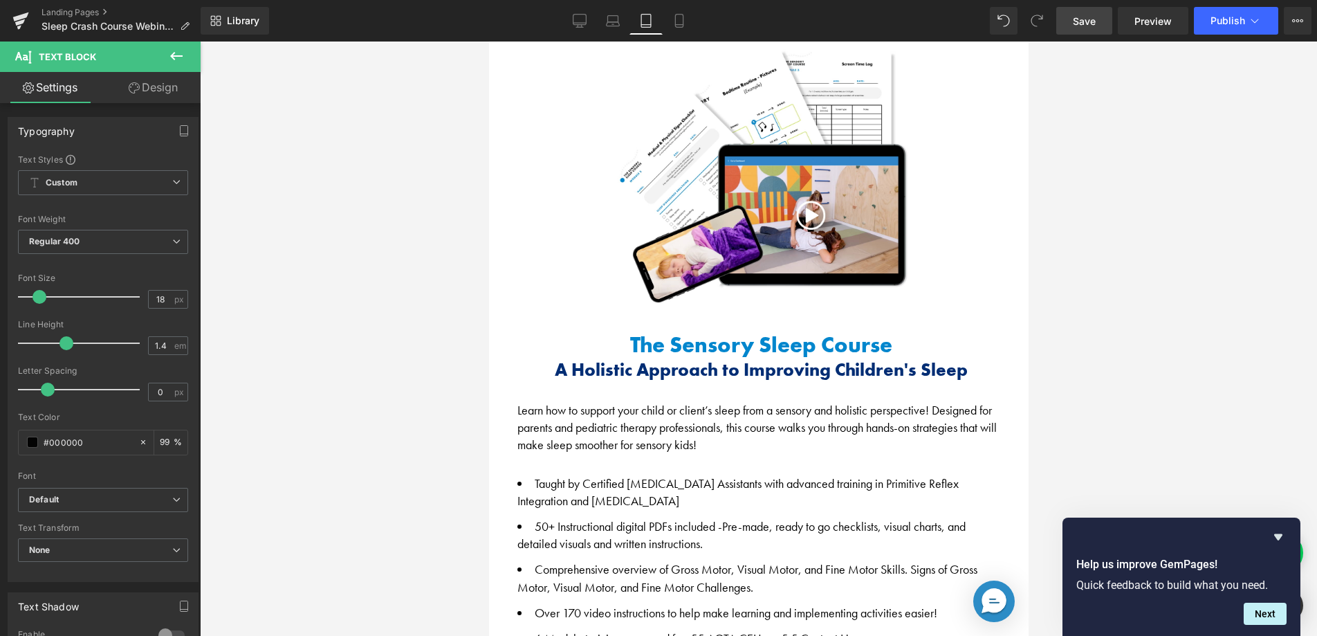
scroll to position [901, 0]
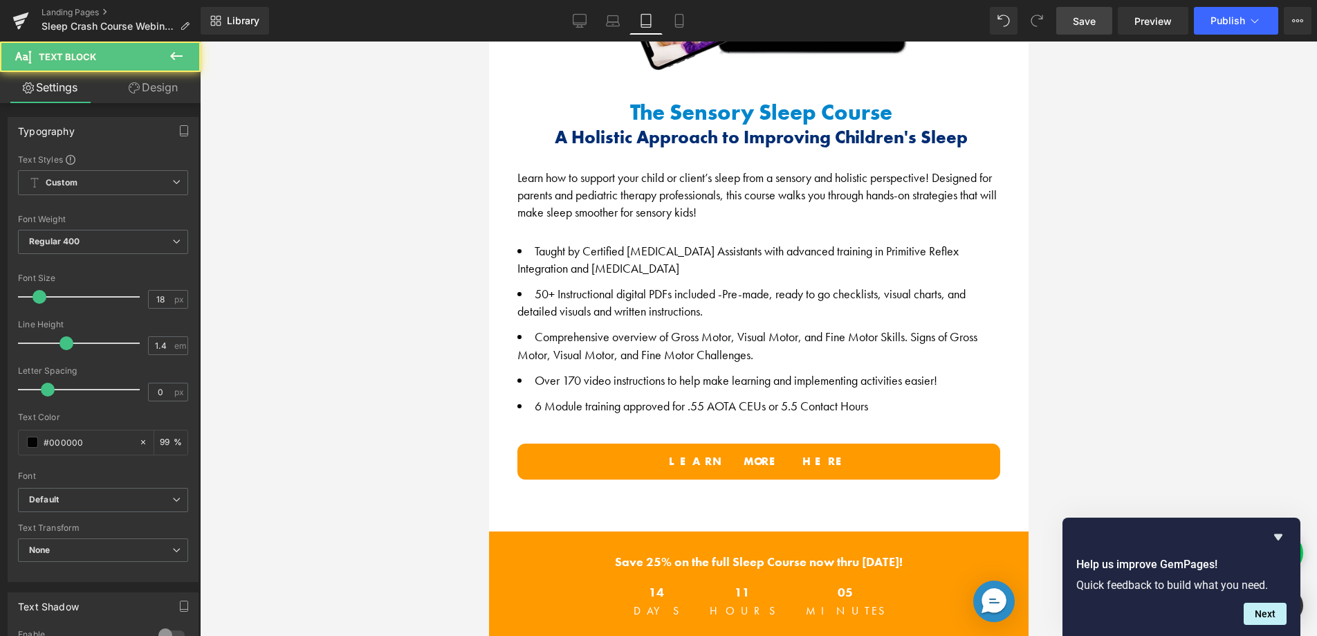
click at [595, 330] on li "Comprehensive overview of Gross Motor, Visual Motor, and Fine Motor Skills. Sig…" at bounding box center [760, 345] width 487 height 35
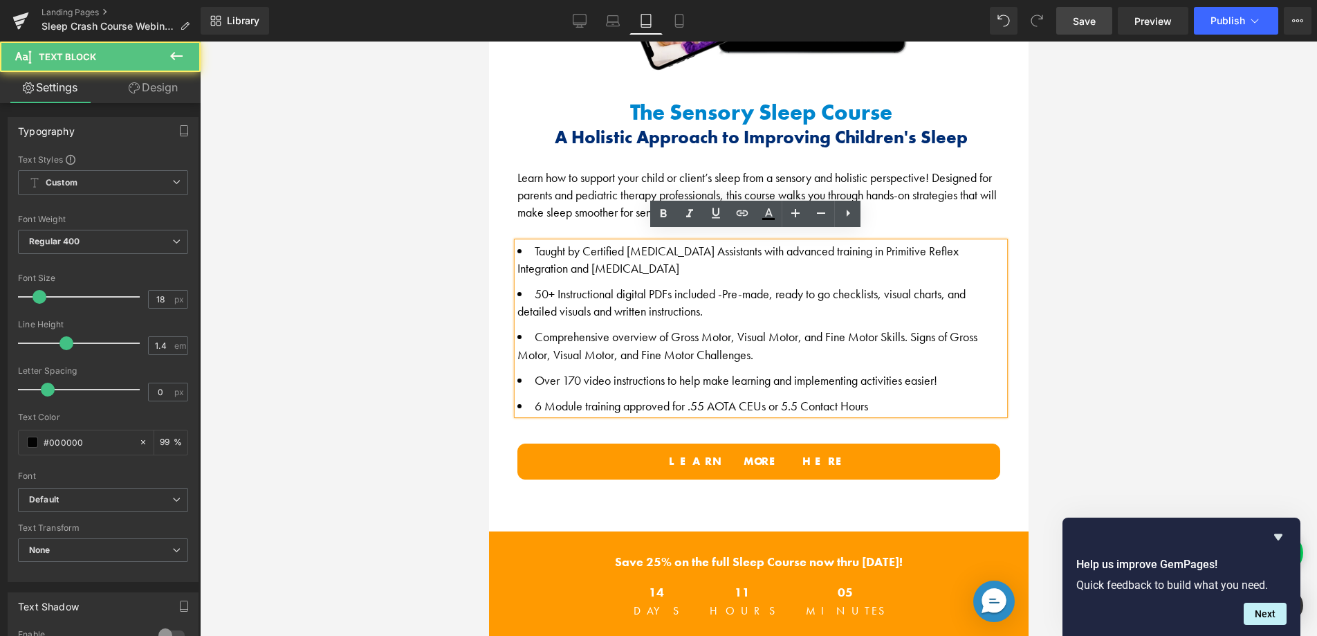
click at [595, 260] on li "Taught by Certified [MEDICAL_DATA] Assistants with advanced training in Primiti…" at bounding box center [760, 259] width 487 height 35
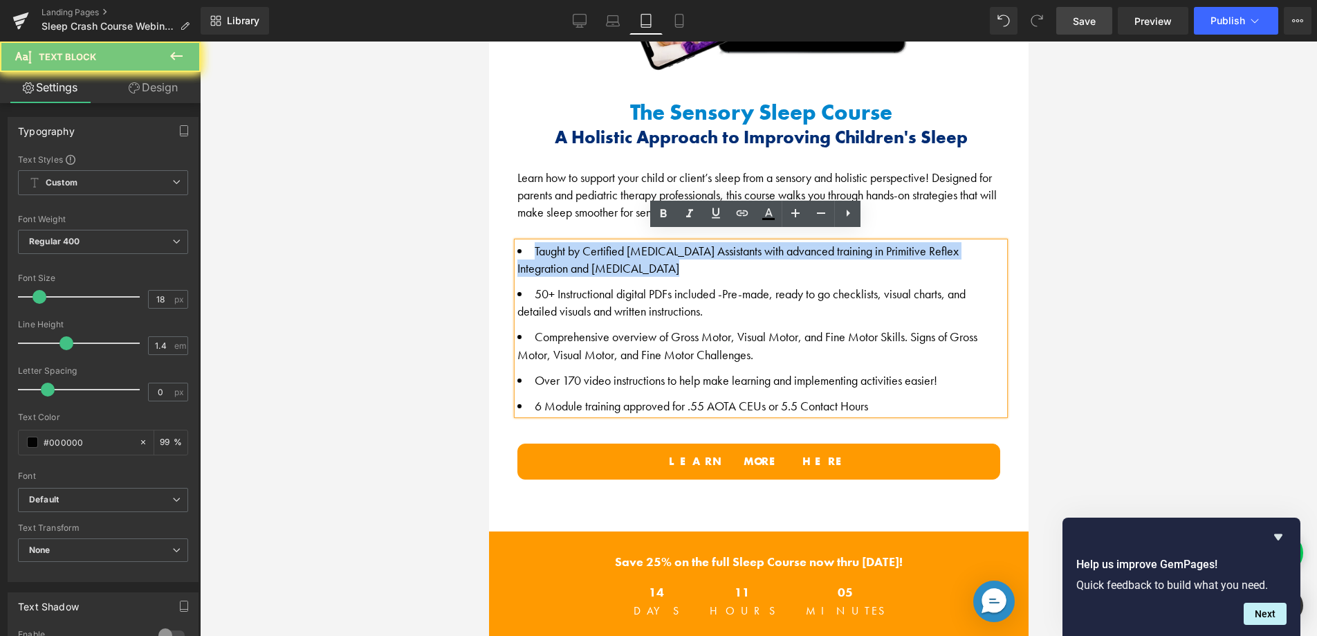
click at [595, 260] on li "Taught by Certified [MEDICAL_DATA] Assistants with advanced training in Primiti…" at bounding box center [760, 259] width 487 height 35
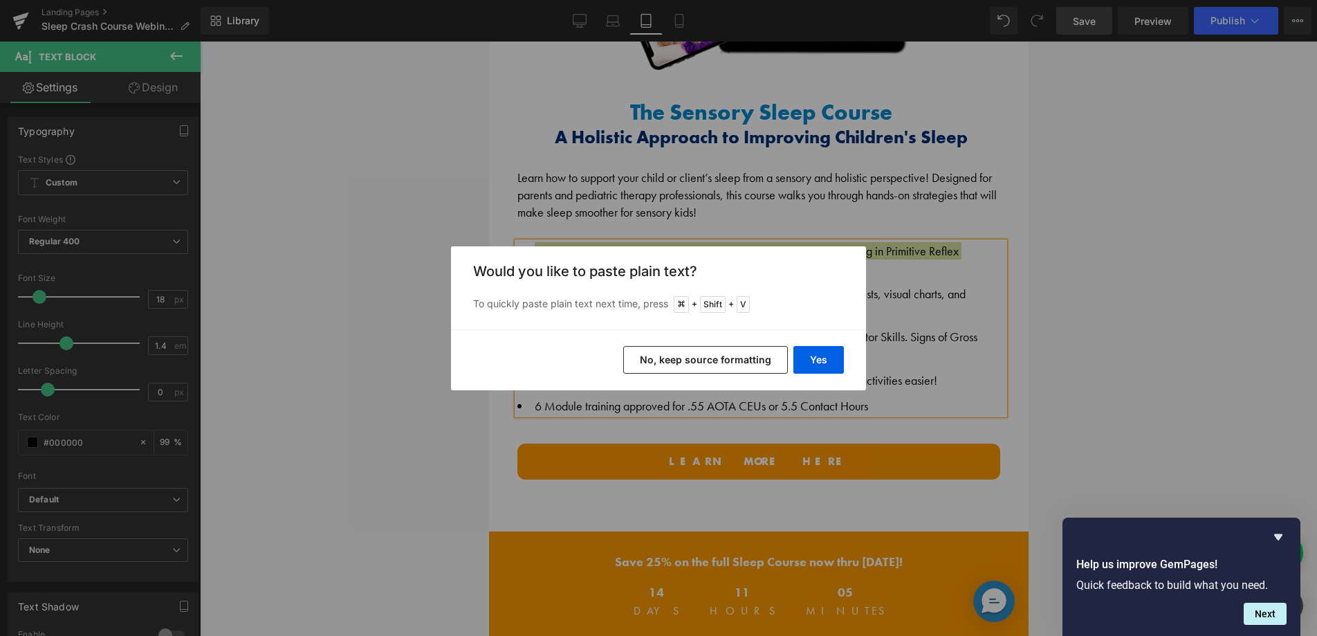
click at [734, 359] on button "No, keep source formatting" at bounding box center [705, 360] width 165 height 28
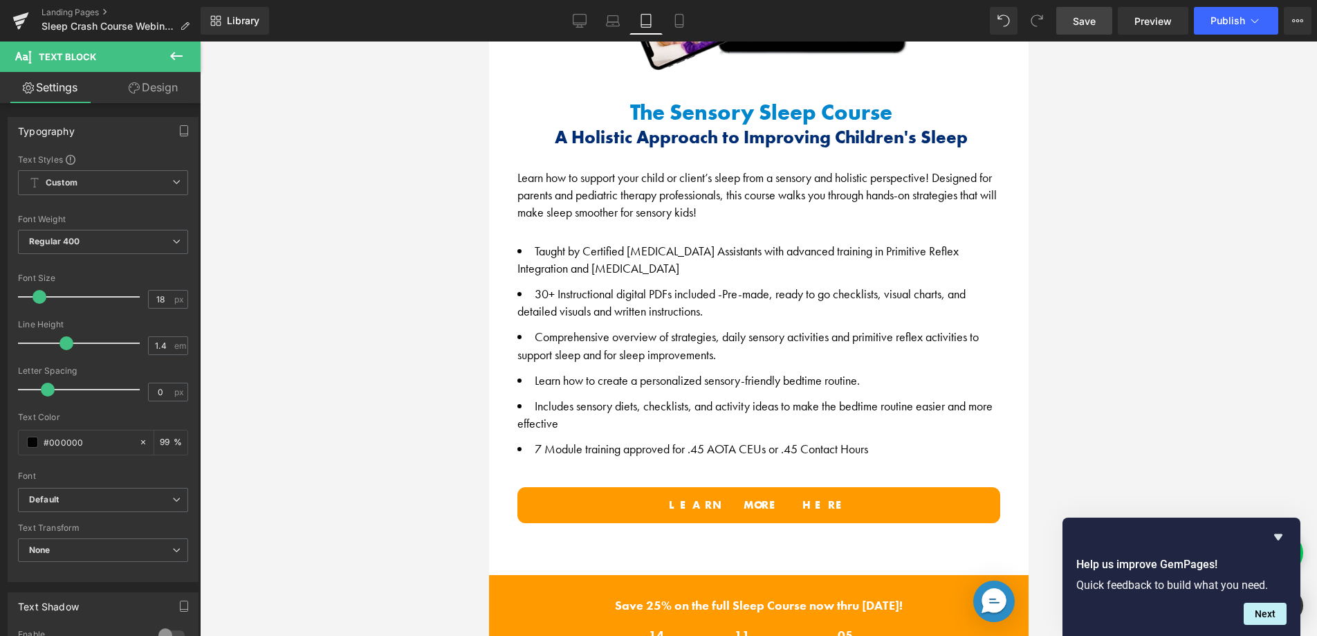
click at [1084, 19] on span "Save" at bounding box center [1084, 21] width 23 height 15
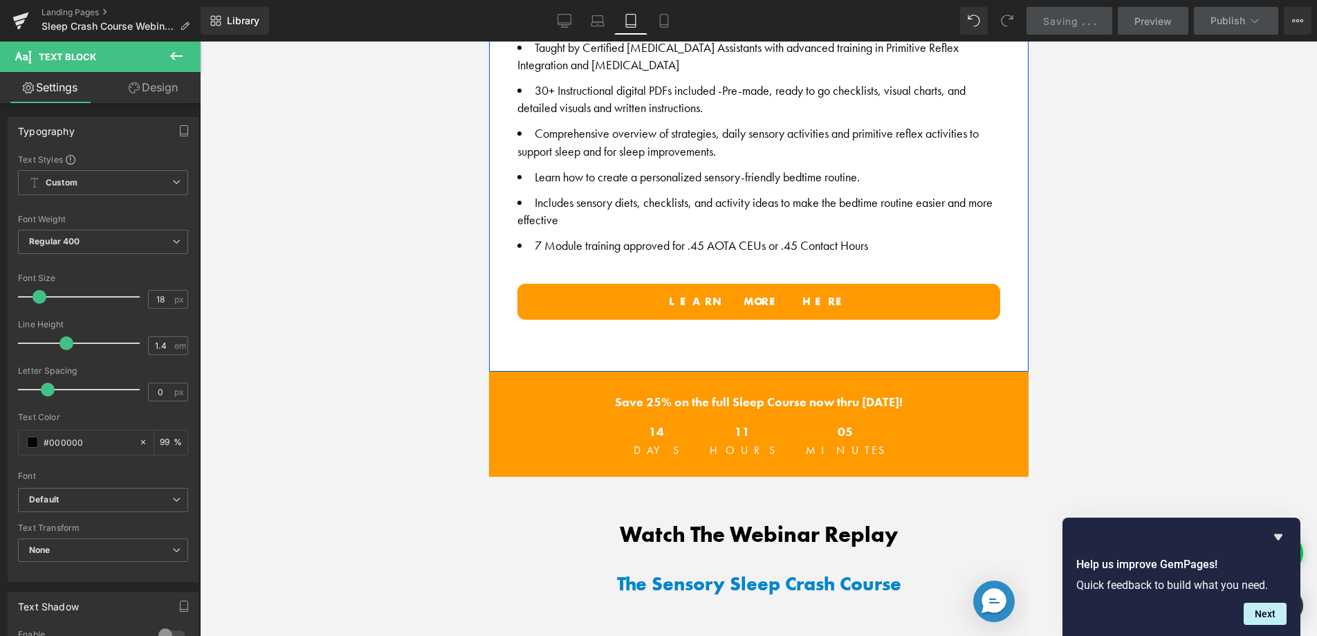
scroll to position [1105, 0]
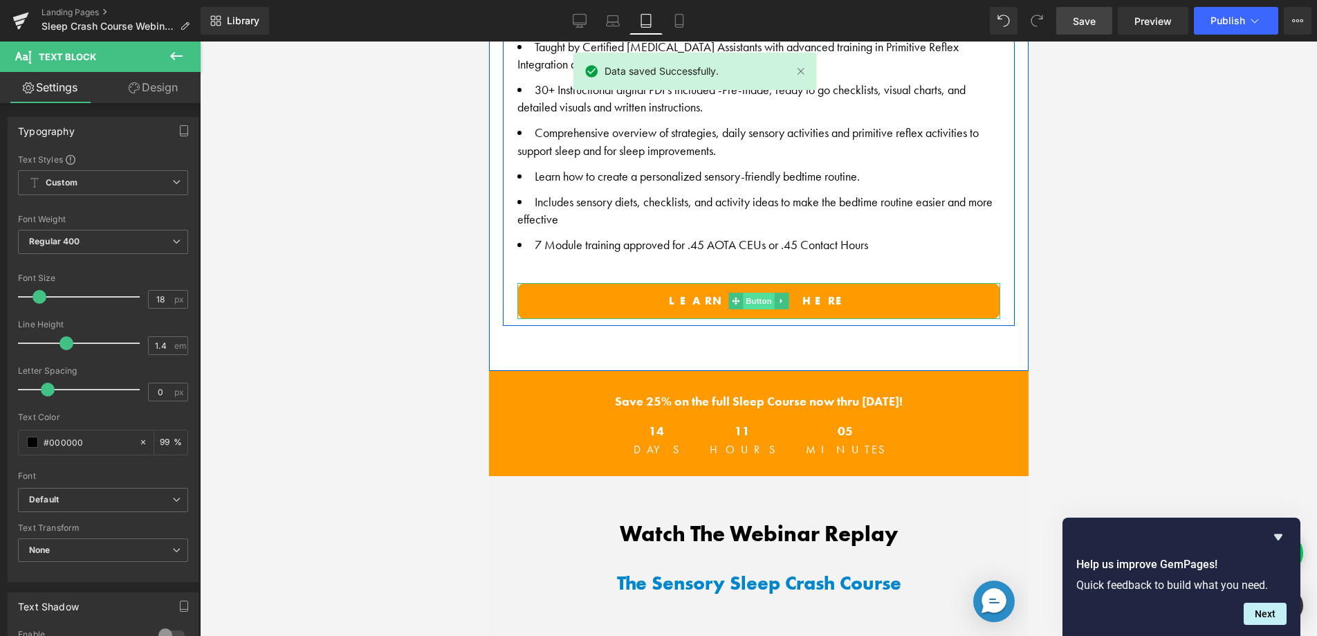
click at [746, 293] on span "Button" at bounding box center [758, 301] width 32 height 17
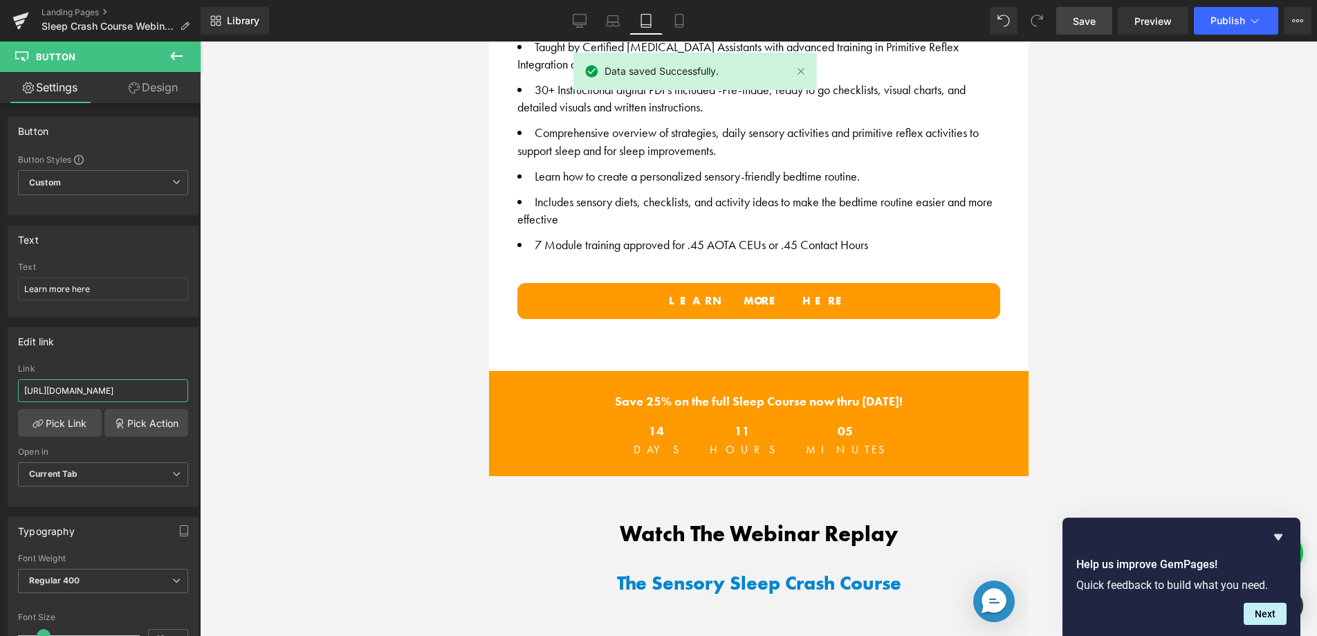
scroll to position [0, 178]
drag, startPoint x: 204, startPoint y: 387, endPoint x: 234, endPoint y: 386, distance: 29.8
click at [234, 387] on div "Button You are previewing how the will restyle your page. You can not edit Elem…" at bounding box center [658, 329] width 1317 height 659
click at [319, 326] on div at bounding box center [758, 339] width 1117 height 594
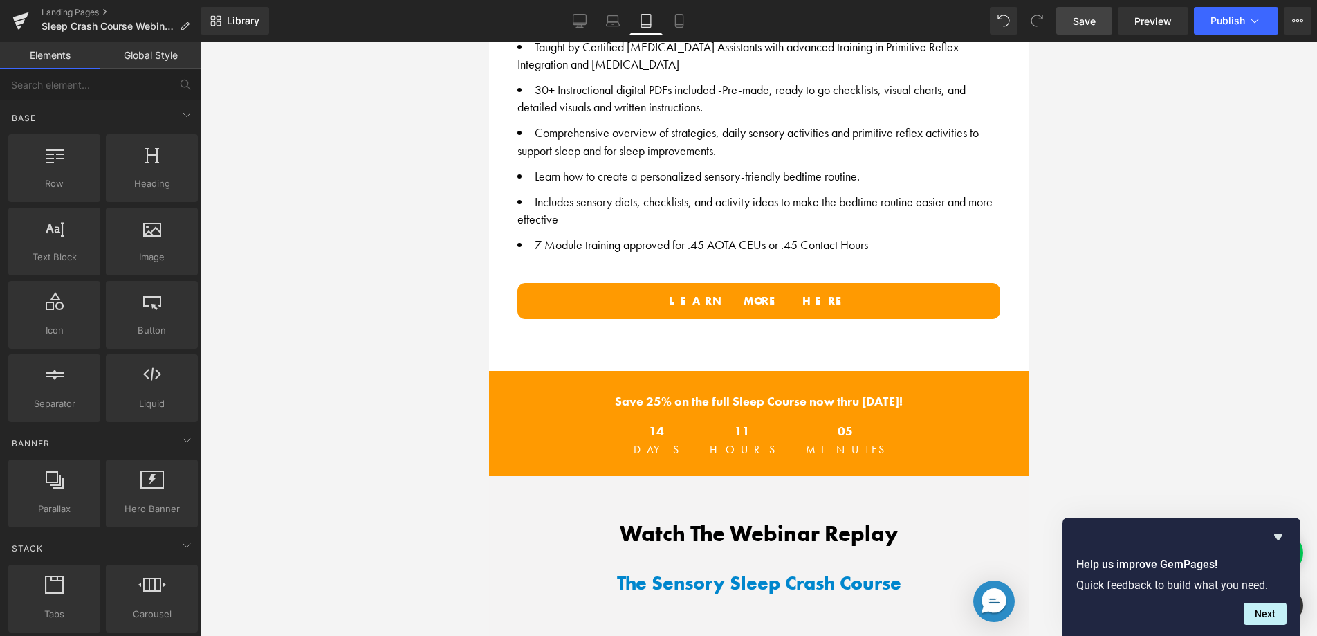
drag, startPoint x: 338, startPoint y: 332, endPoint x: 350, endPoint y: 334, distance: 11.9
click at [340, 332] on div at bounding box center [758, 339] width 1117 height 594
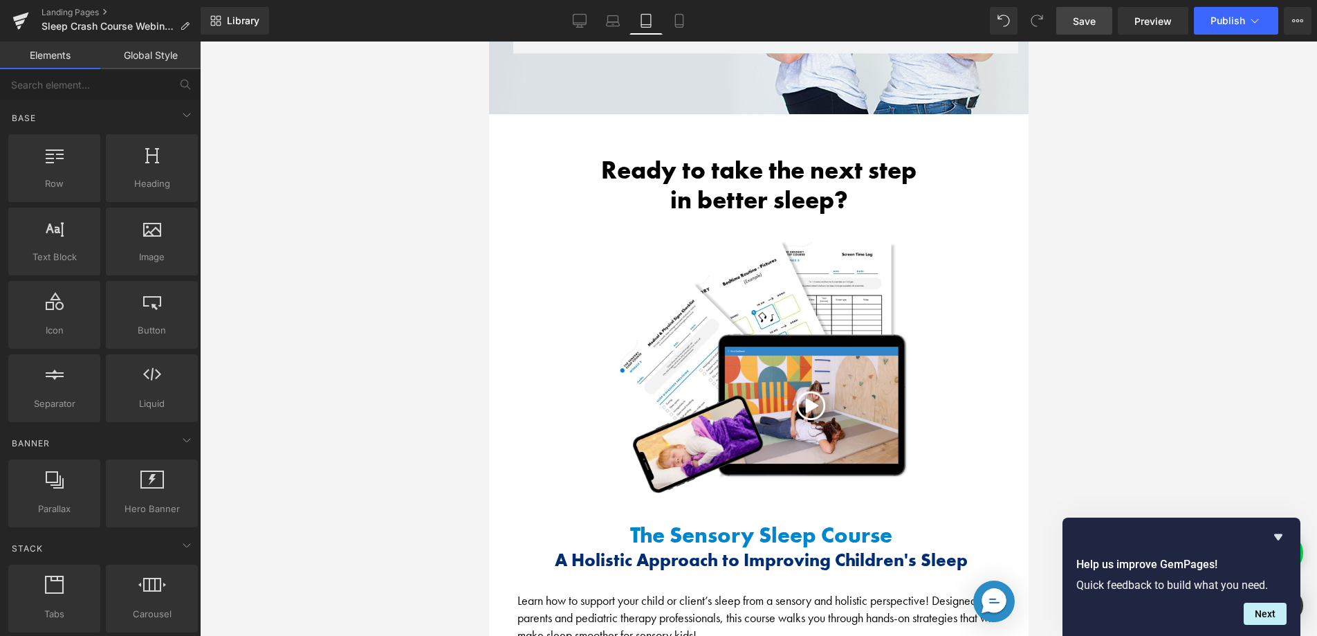
scroll to position [467, 0]
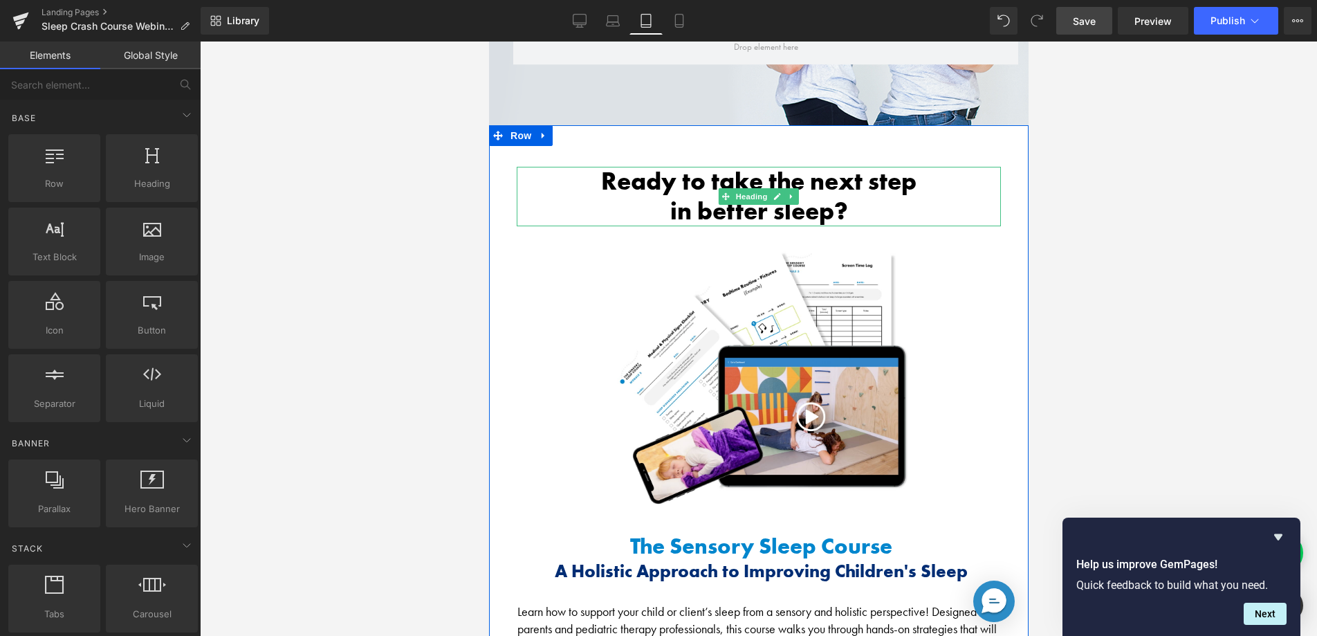
click at [688, 174] on h2 "Ready to take the next step" at bounding box center [758, 182] width 470 height 30
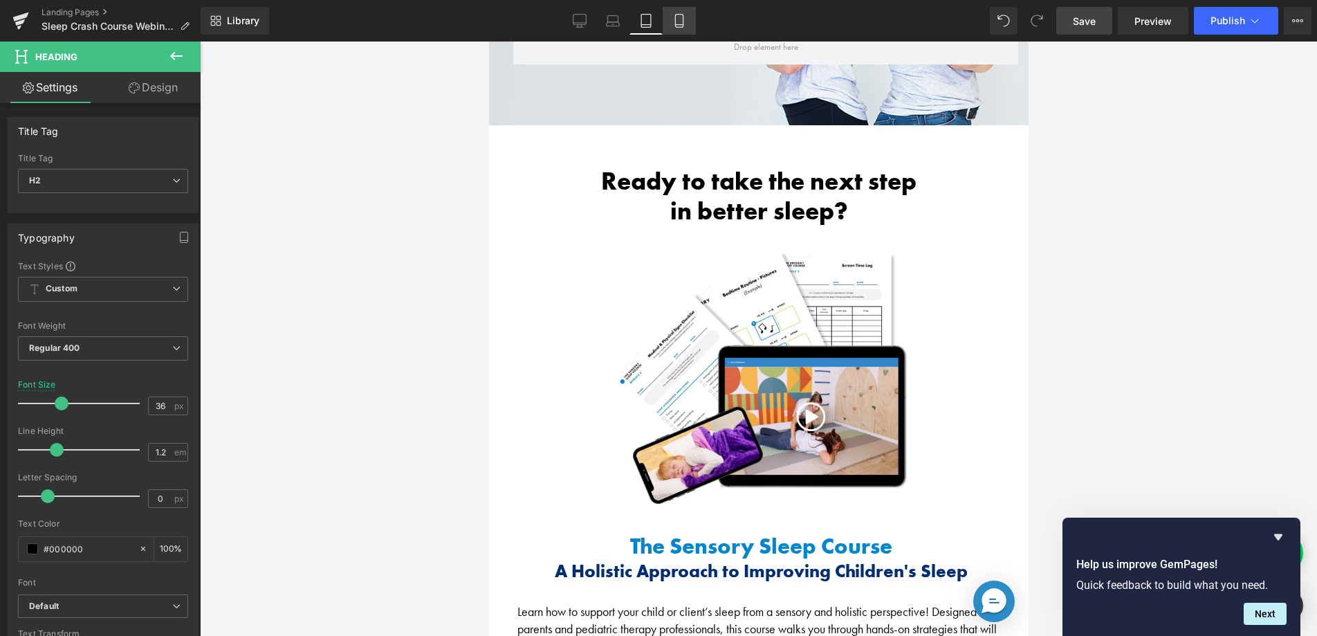
click at [669, 18] on link "Mobile" at bounding box center [679, 21] width 33 height 28
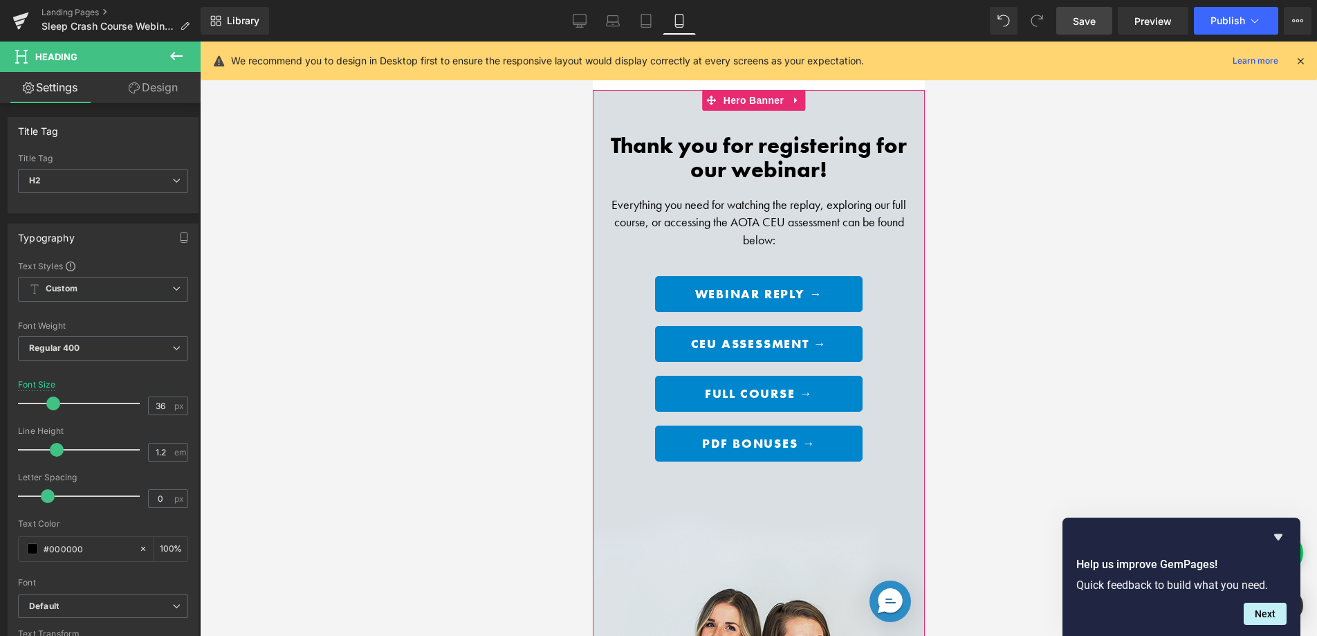
scroll to position [3, 0]
click at [584, 24] on icon at bounding box center [579, 20] width 13 height 10
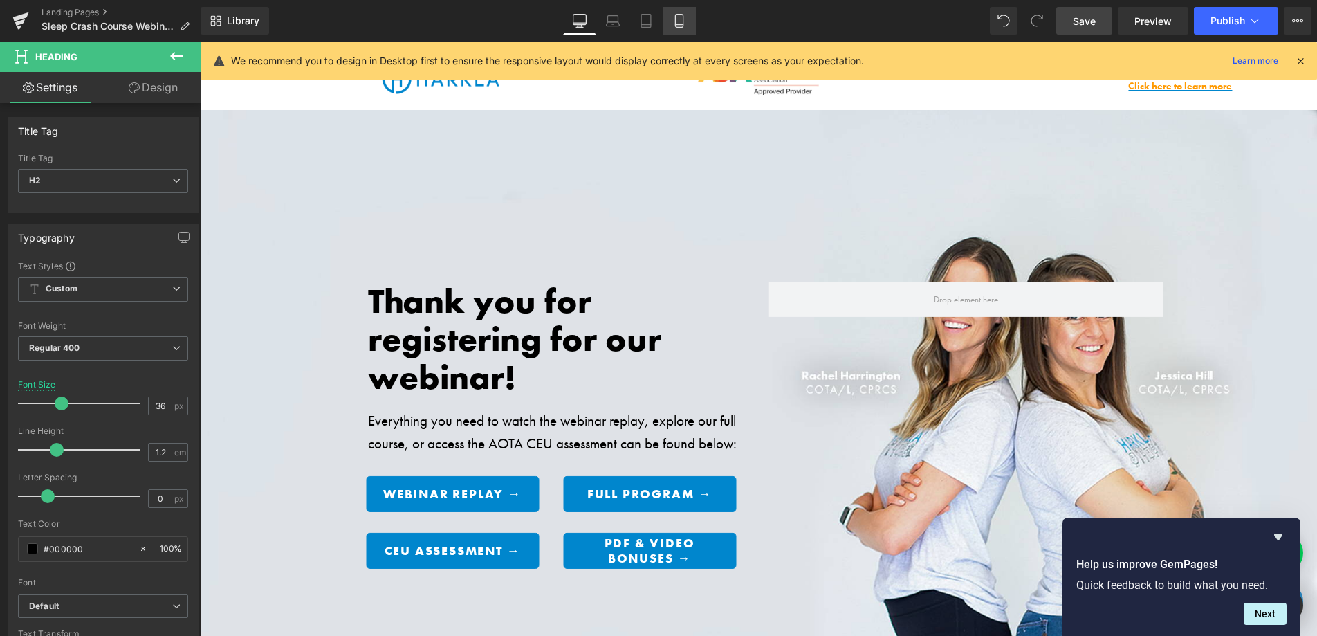
click at [678, 25] on icon at bounding box center [679, 21] width 14 height 14
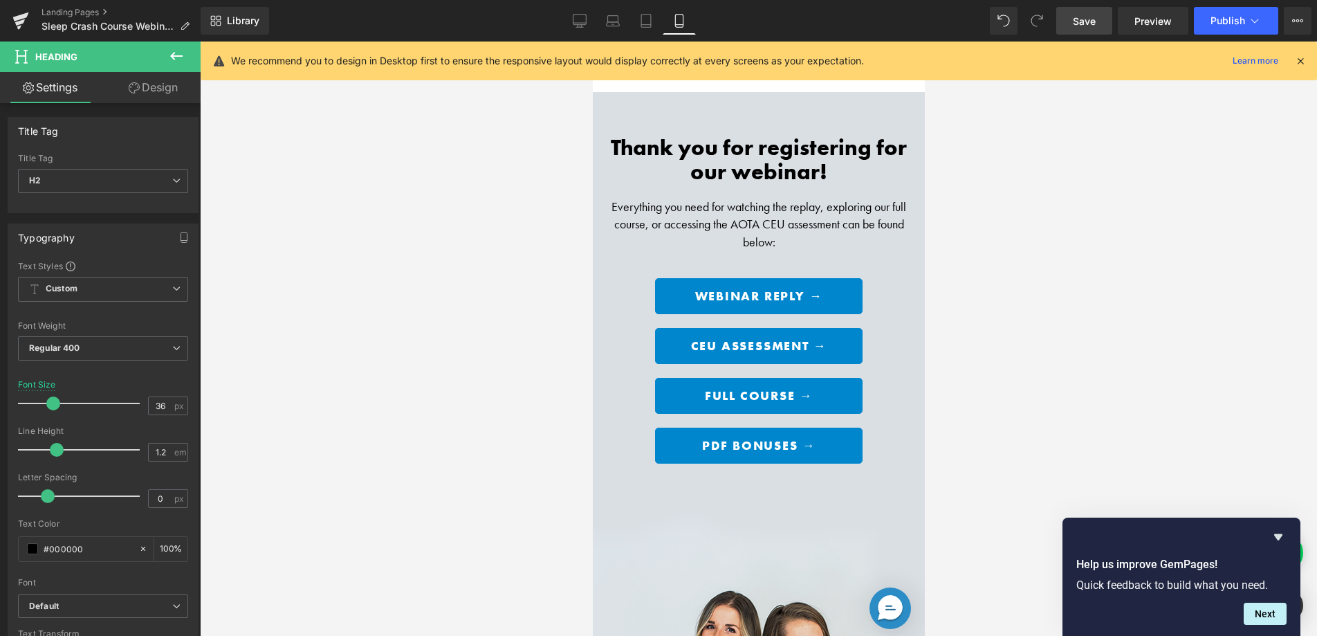
scroll to position [23, 0]
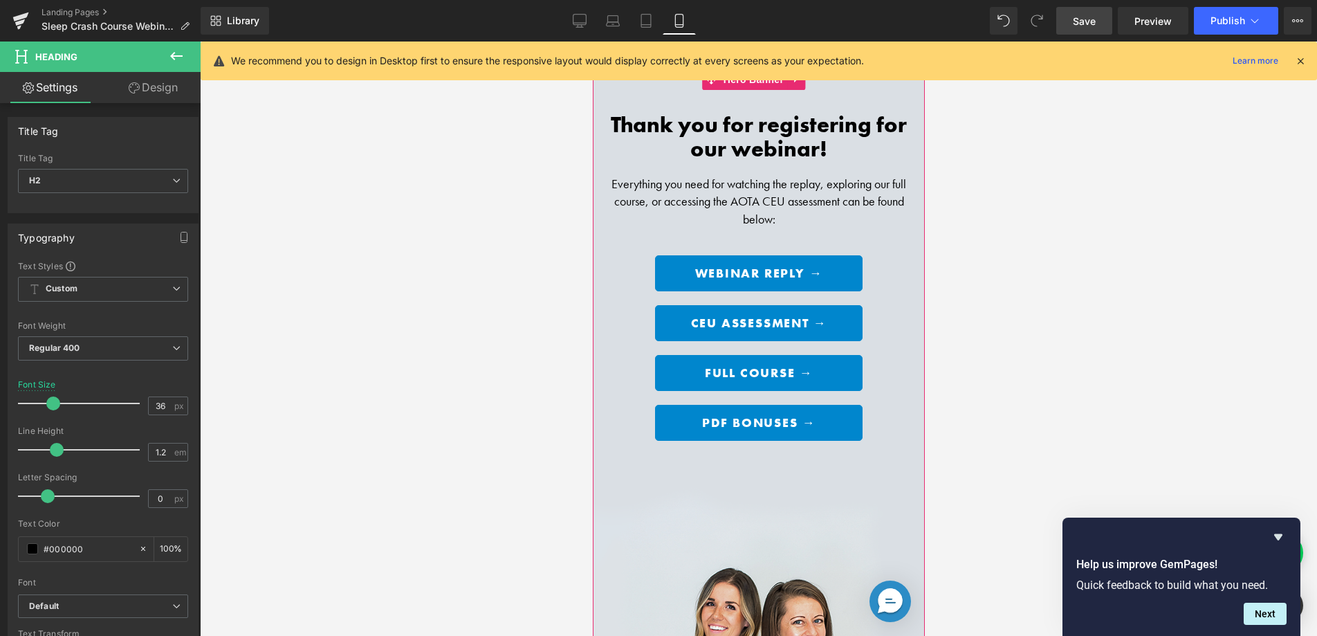
click at [703, 141] on span "Thank you for registering for our webinar!" at bounding box center [758, 137] width 296 height 53
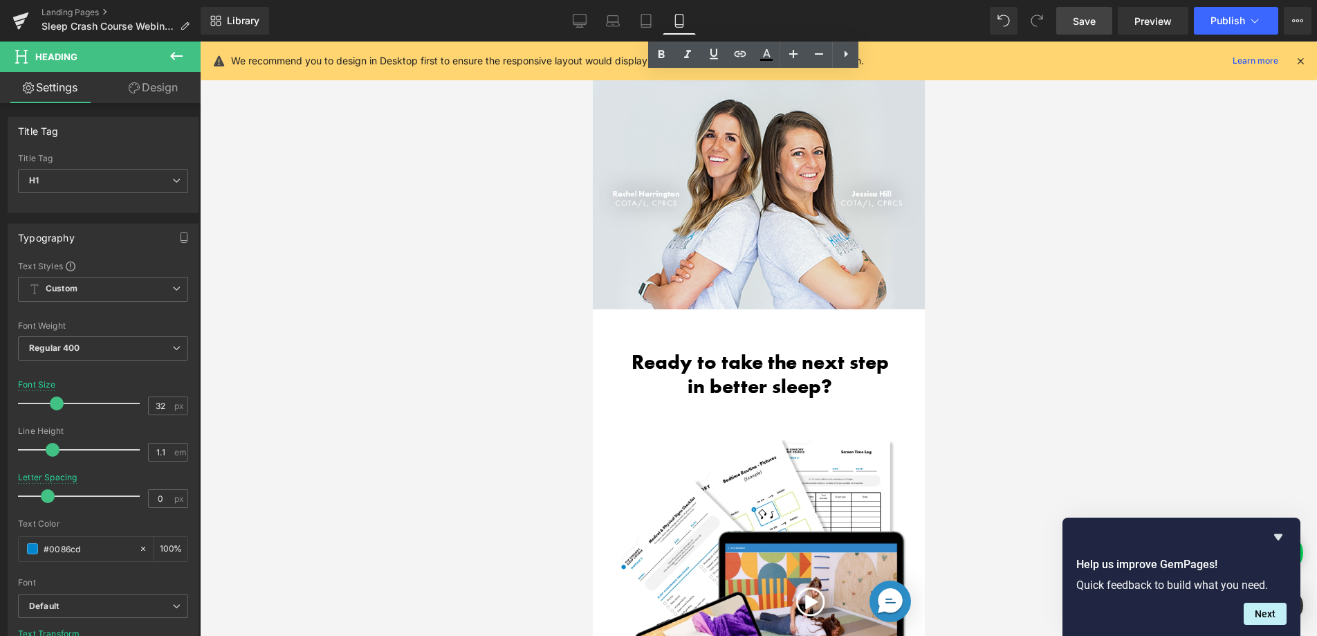
scroll to position [461, 0]
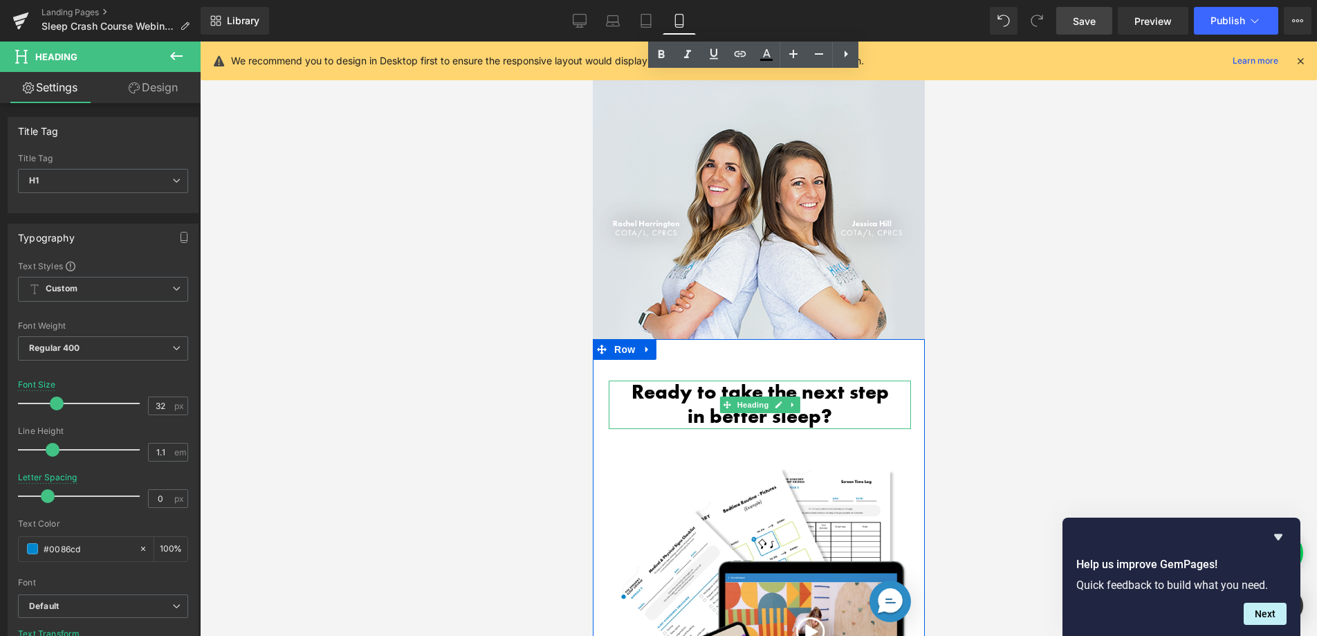
click at [688, 380] on h2 "Ready to take the next step" at bounding box center [759, 392] width 302 height 24
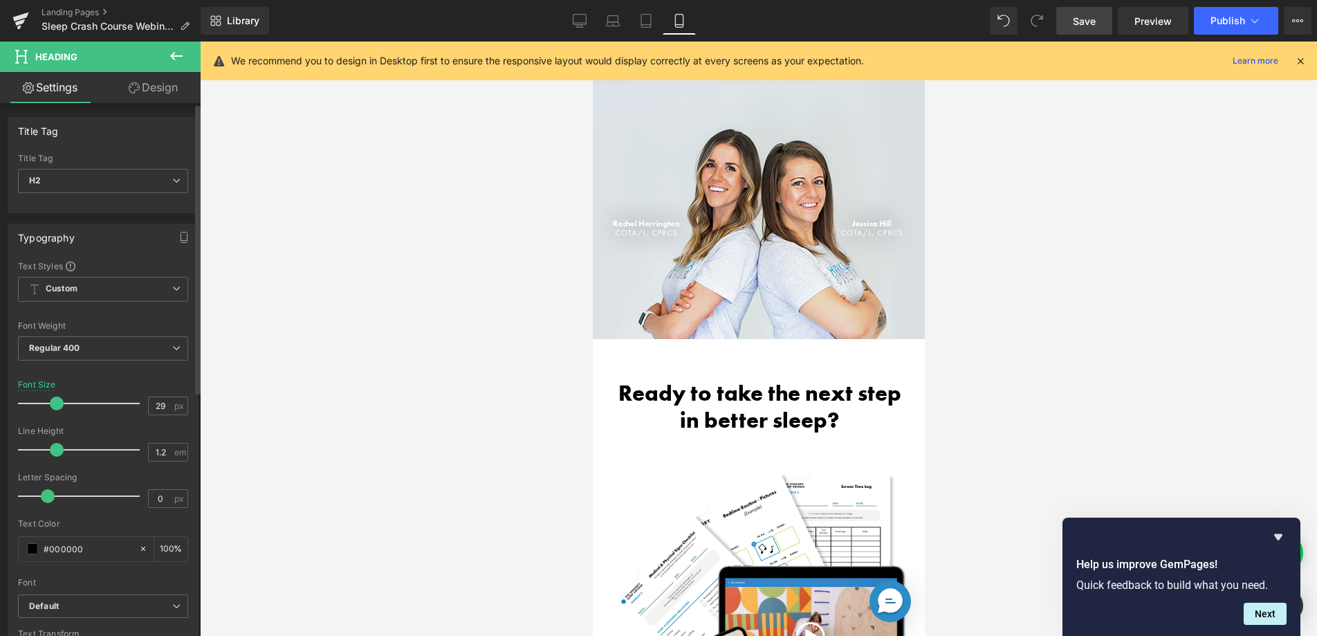
click at [57, 402] on span at bounding box center [57, 403] width 14 height 14
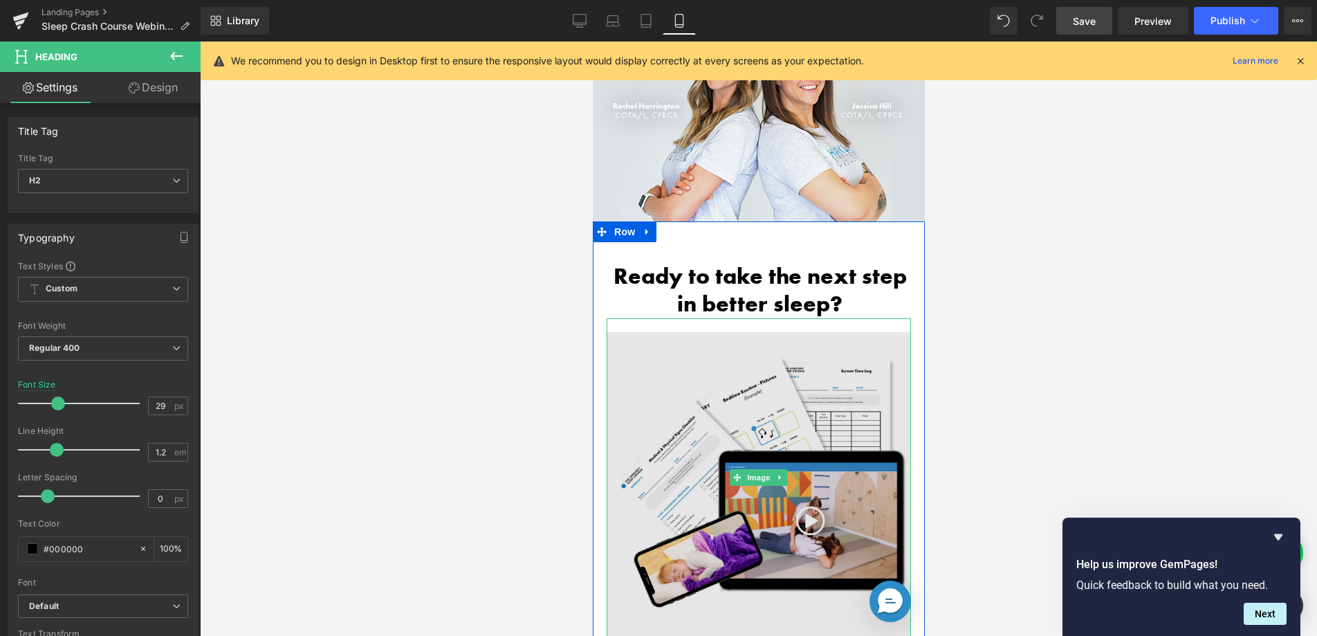
scroll to position [686, 0]
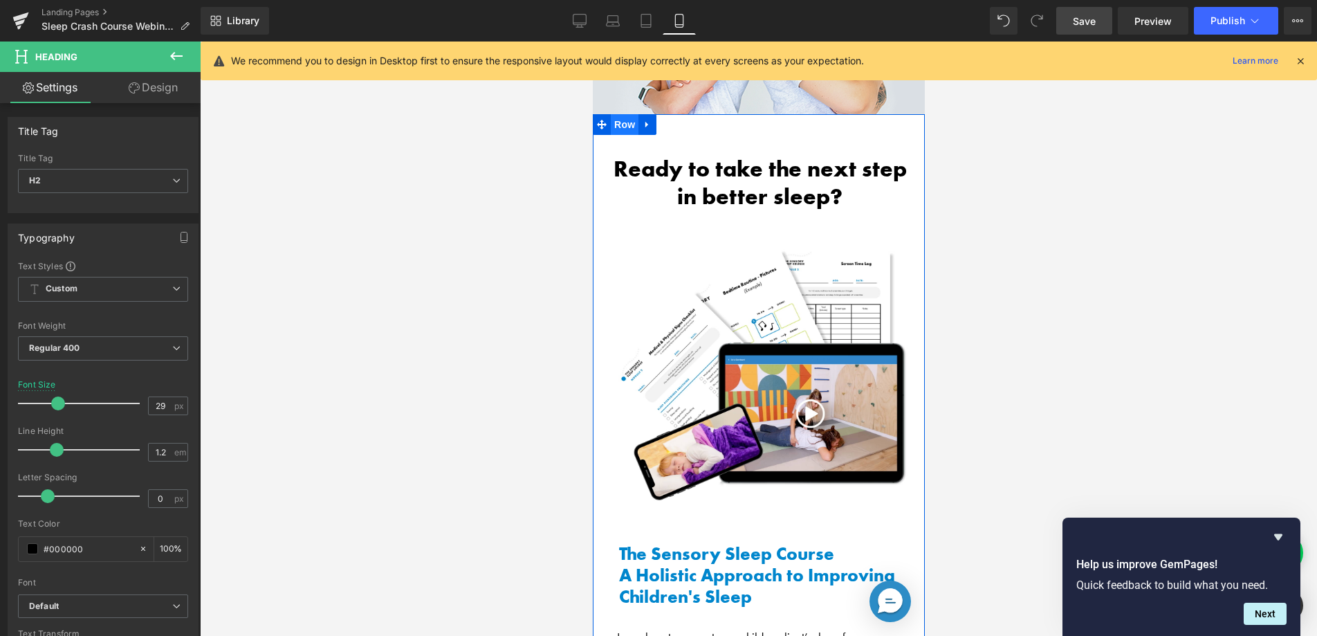
click at [620, 114] on span "Row" at bounding box center [624, 124] width 28 height 21
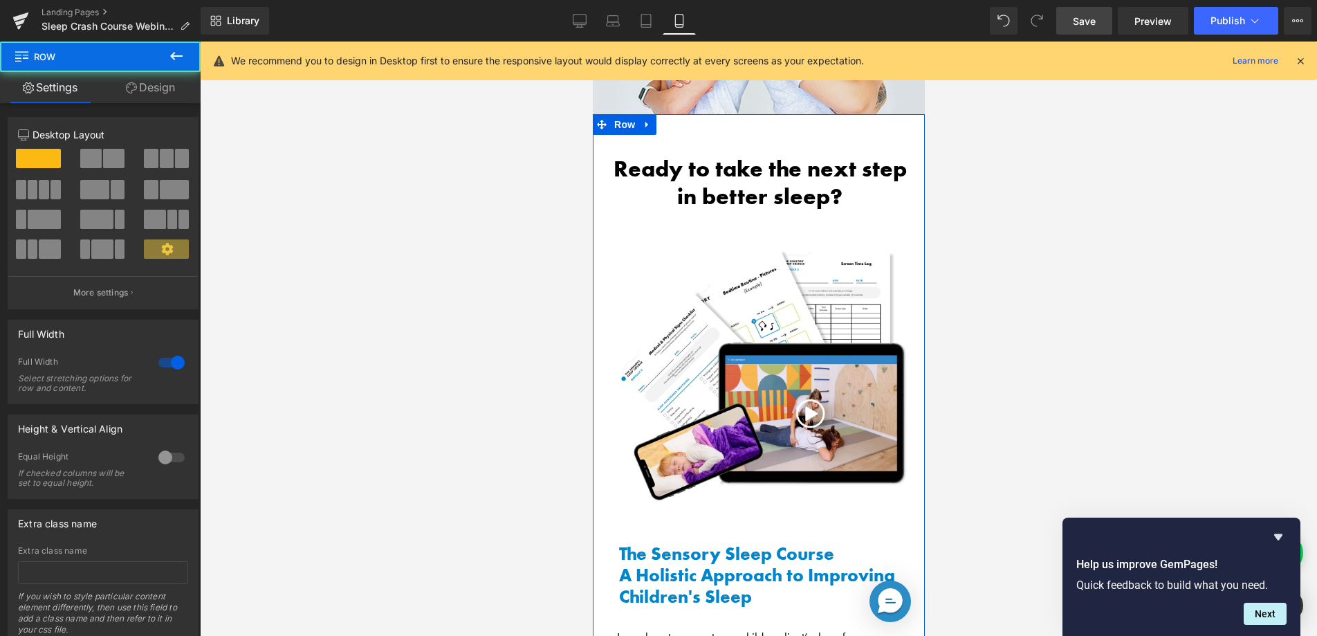
click at [151, 97] on link "Design" at bounding box center [150, 87] width 100 height 31
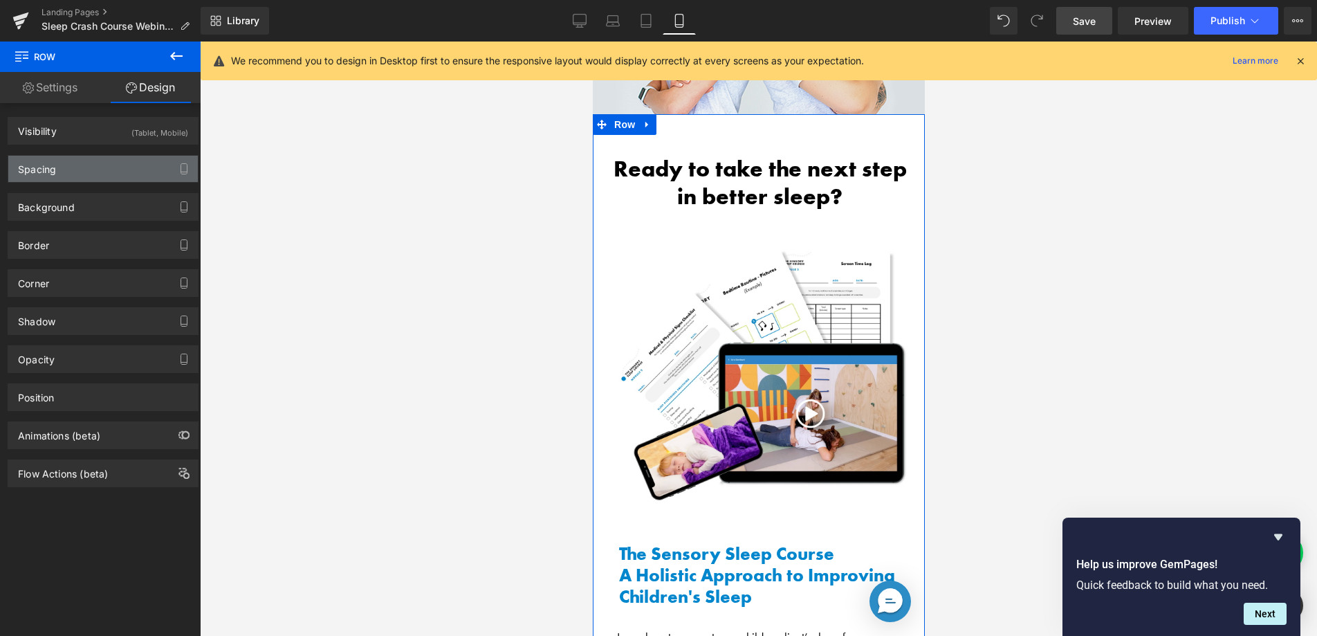
click at [95, 158] on div "Spacing" at bounding box center [103, 169] width 190 height 26
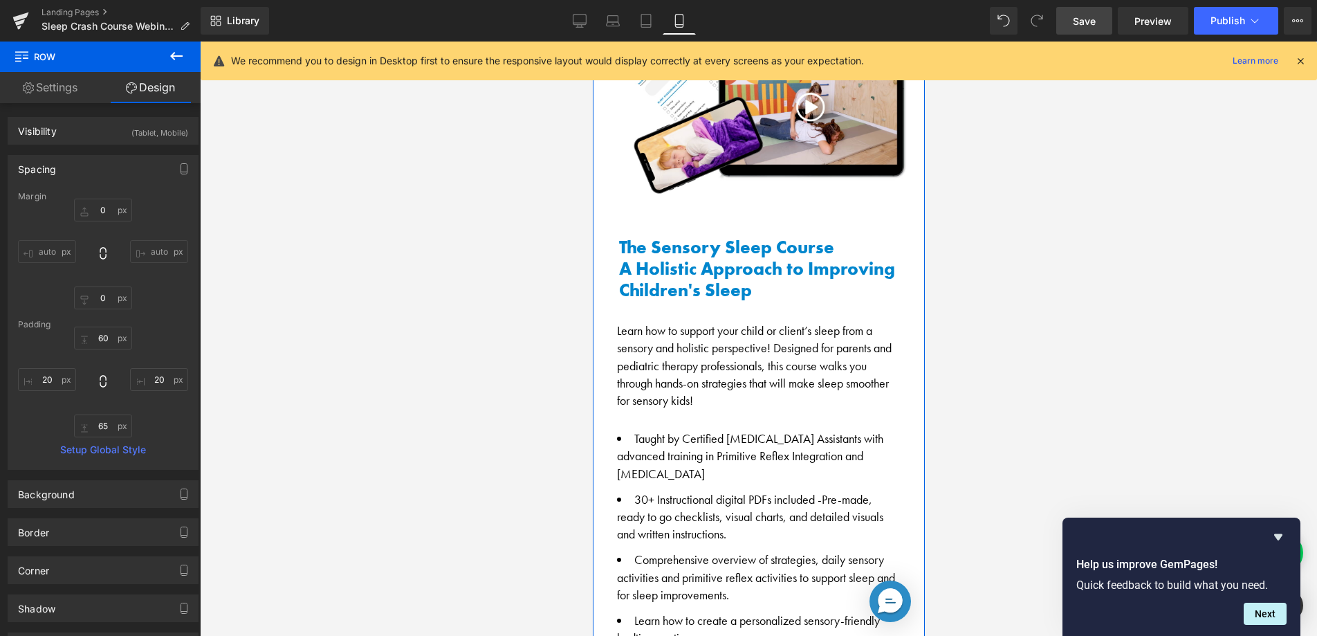
scroll to position [1009, 0]
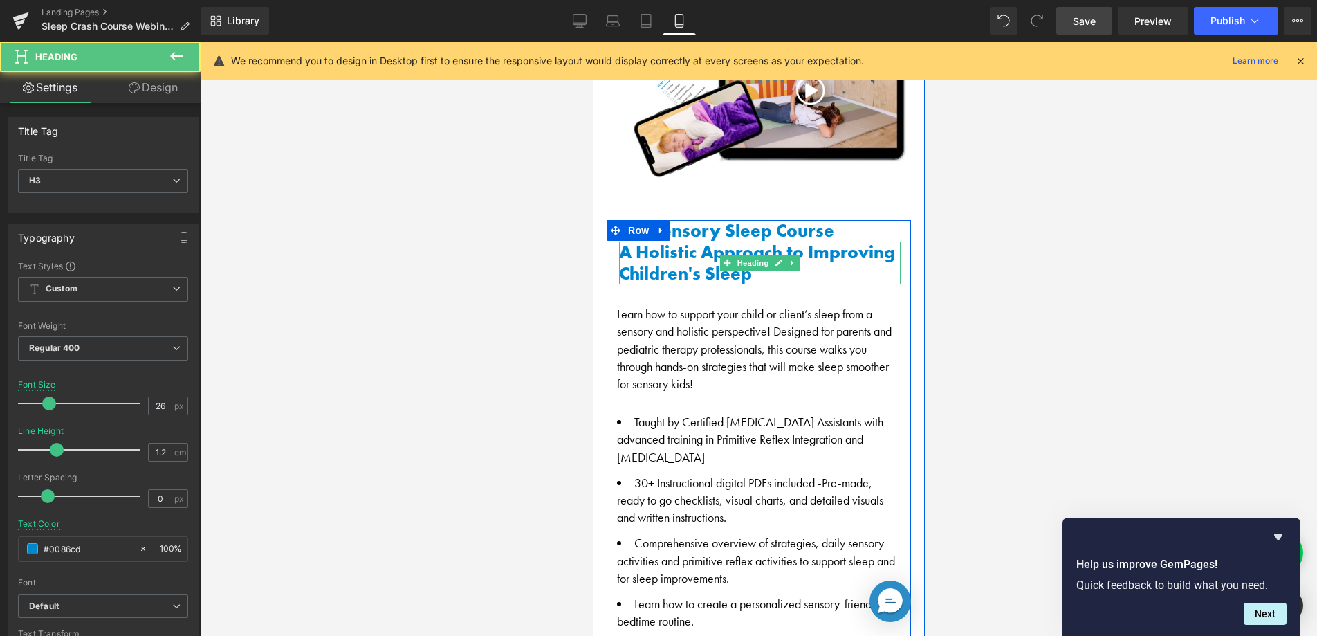
click at [687, 241] on h3 "A Holistic Approach to Improving Children's Sleep" at bounding box center [759, 262] width 282 height 43
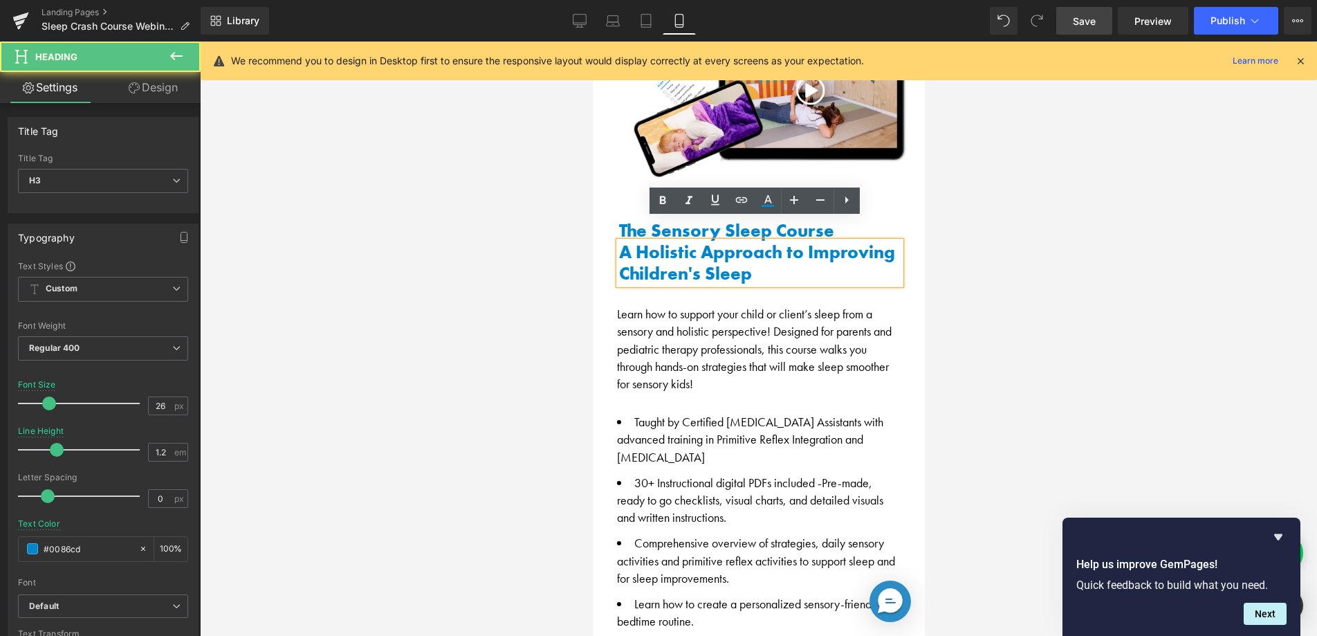
click at [666, 241] on h3 "A Holistic Approach to Improving Children's Sleep" at bounding box center [759, 262] width 282 height 43
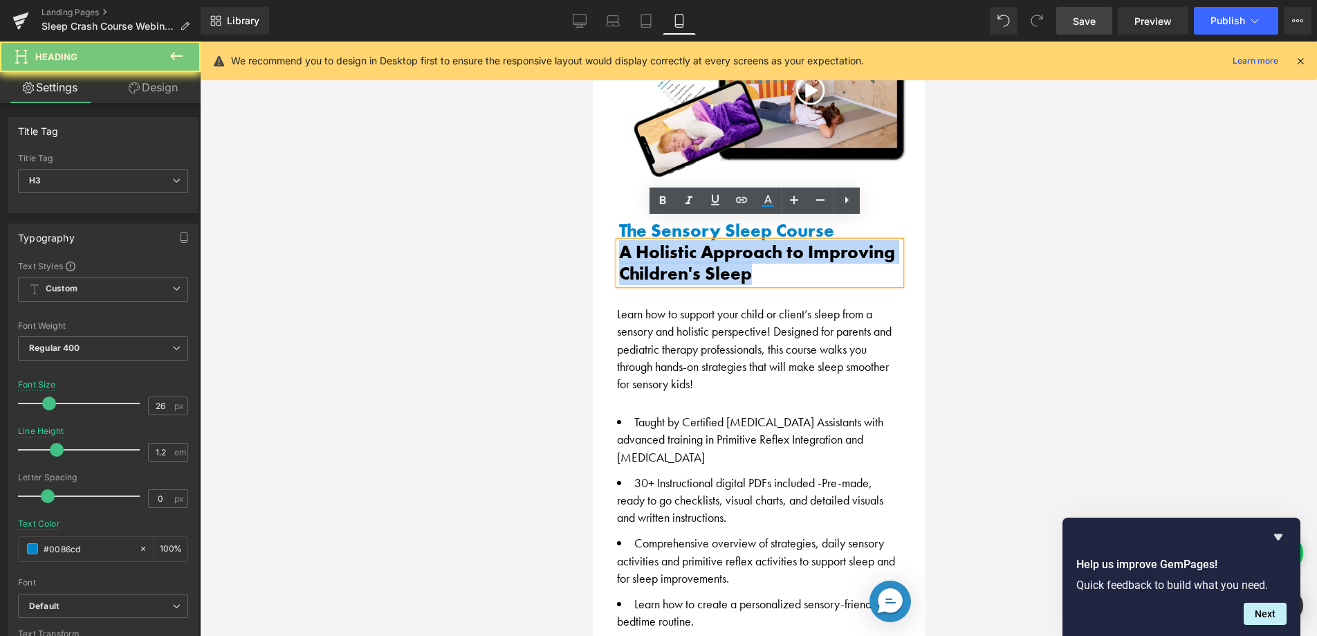
click at [666, 241] on h3 "A Holistic Approach to Improving Children's Sleep" at bounding box center [759, 262] width 282 height 43
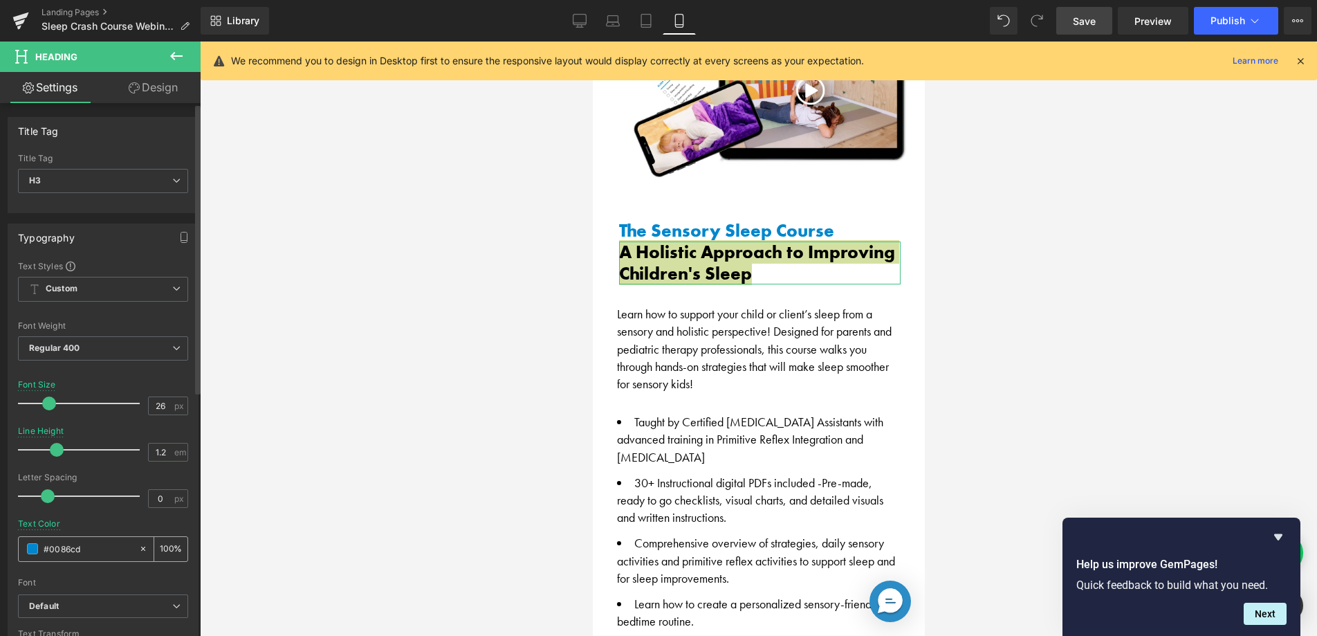
drag, startPoint x: 84, startPoint y: 553, endPoint x: 32, endPoint y: 547, distance: 52.9
click at [32, 547] on div "#0086cd" at bounding box center [79, 549] width 120 height 24
paste input "Taught by Certified [MEDICAL_DATA] Assistants with advanced training in Primiti…"
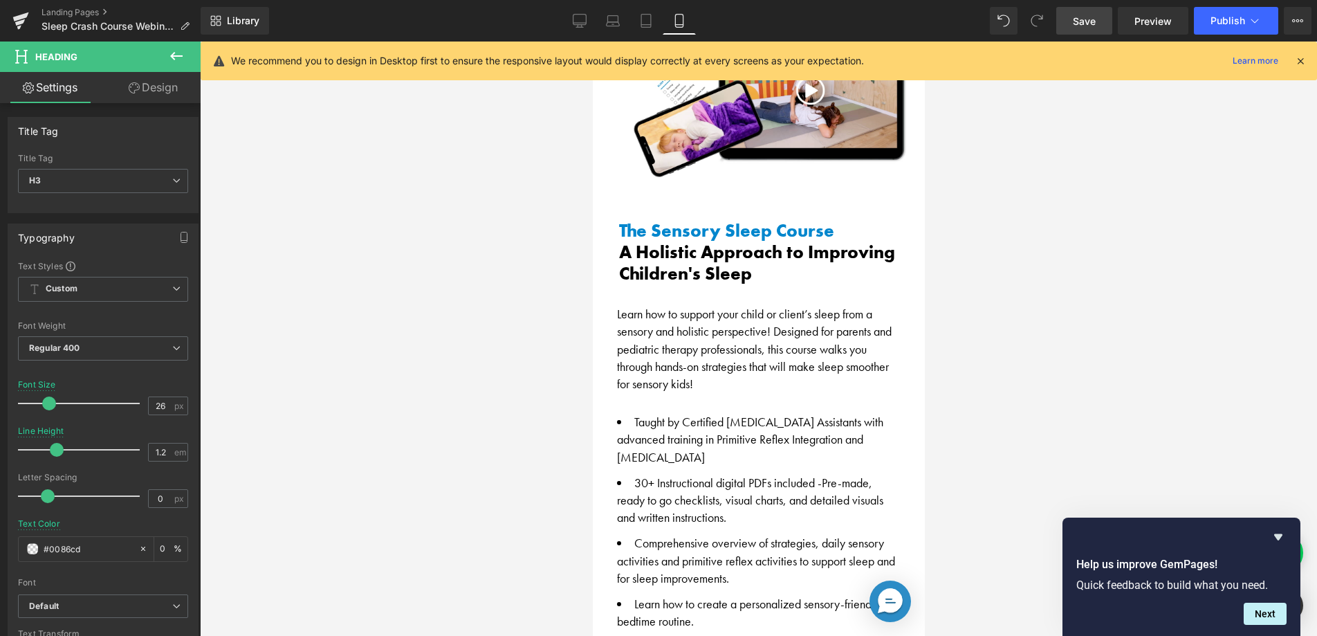
scroll to position [0, 0]
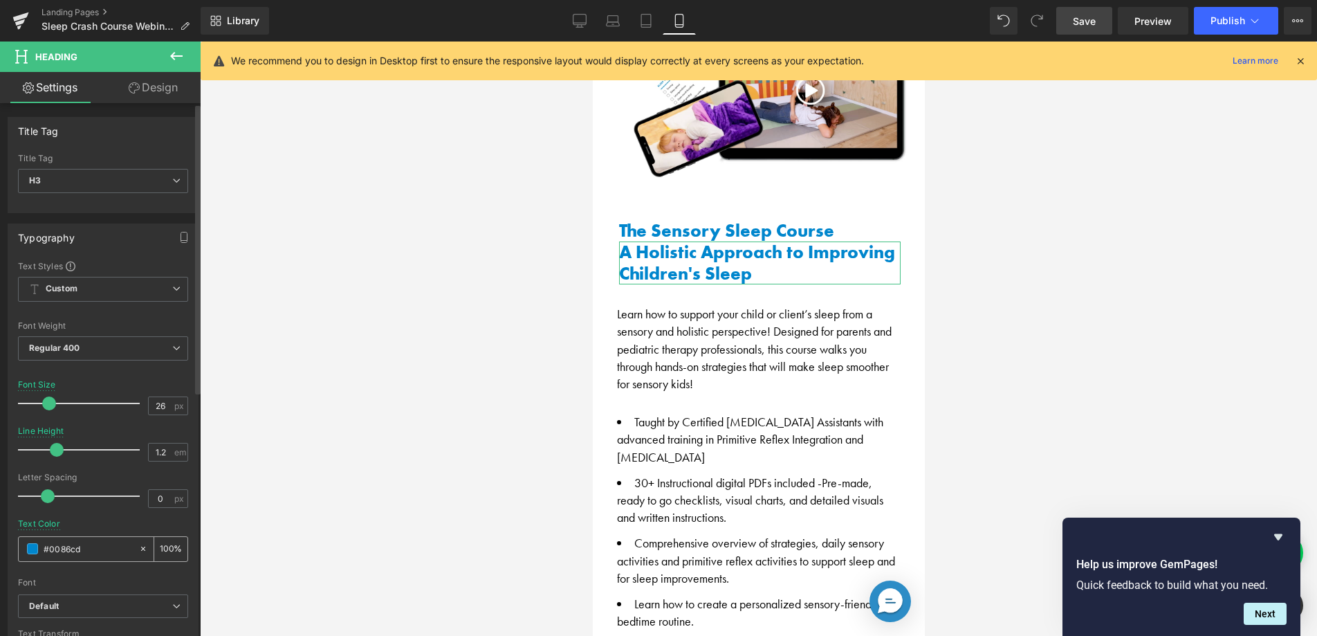
paste input "2D74"
type input "#002D74"
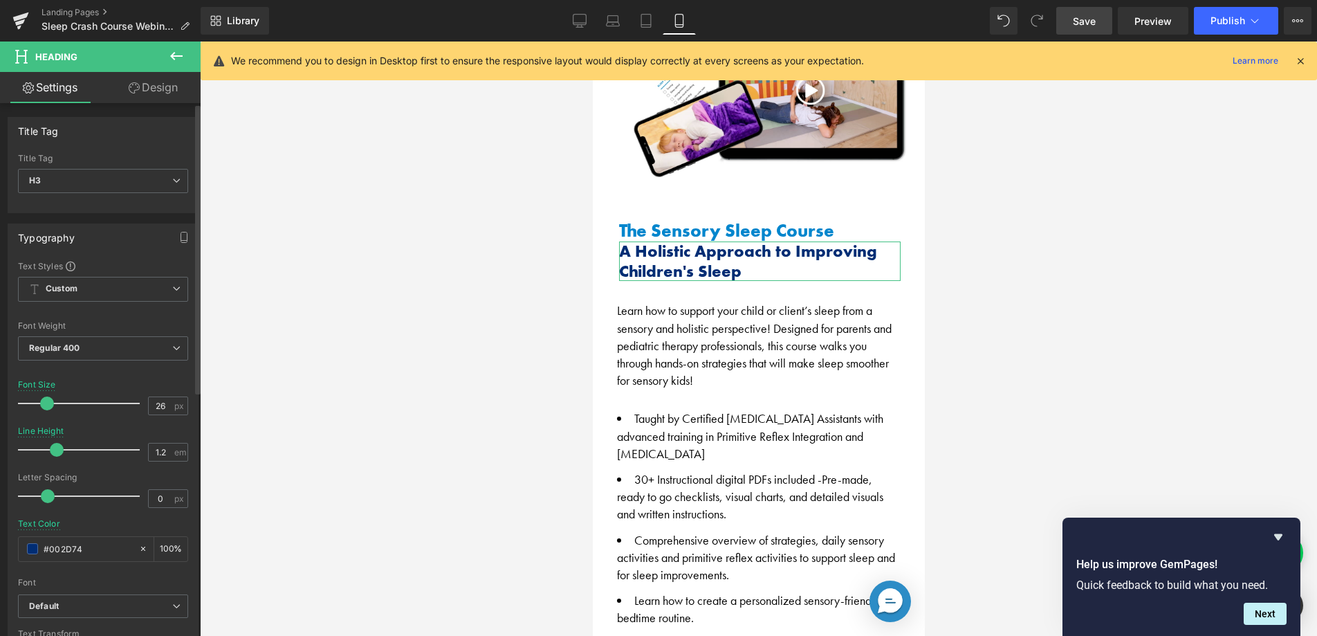
click at [46, 407] on span at bounding box center [47, 403] width 14 height 14
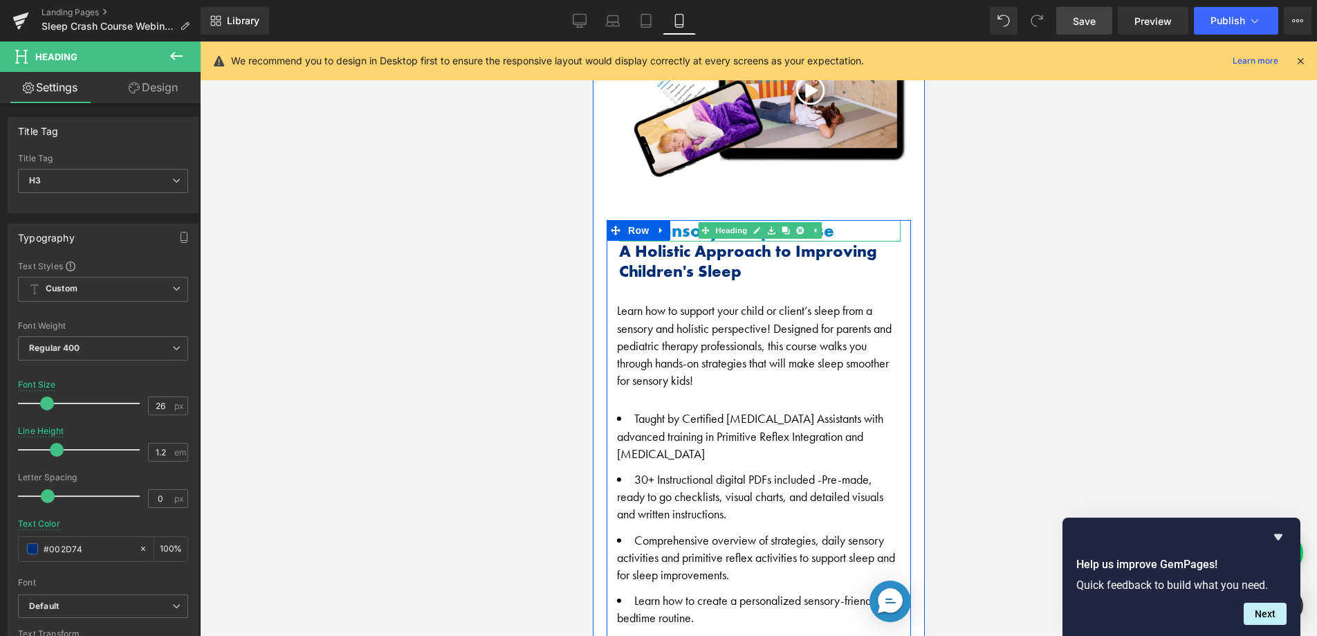
click at [709, 220] on div "The Sensory Sleep Course Heading" at bounding box center [759, 230] width 282 height 21
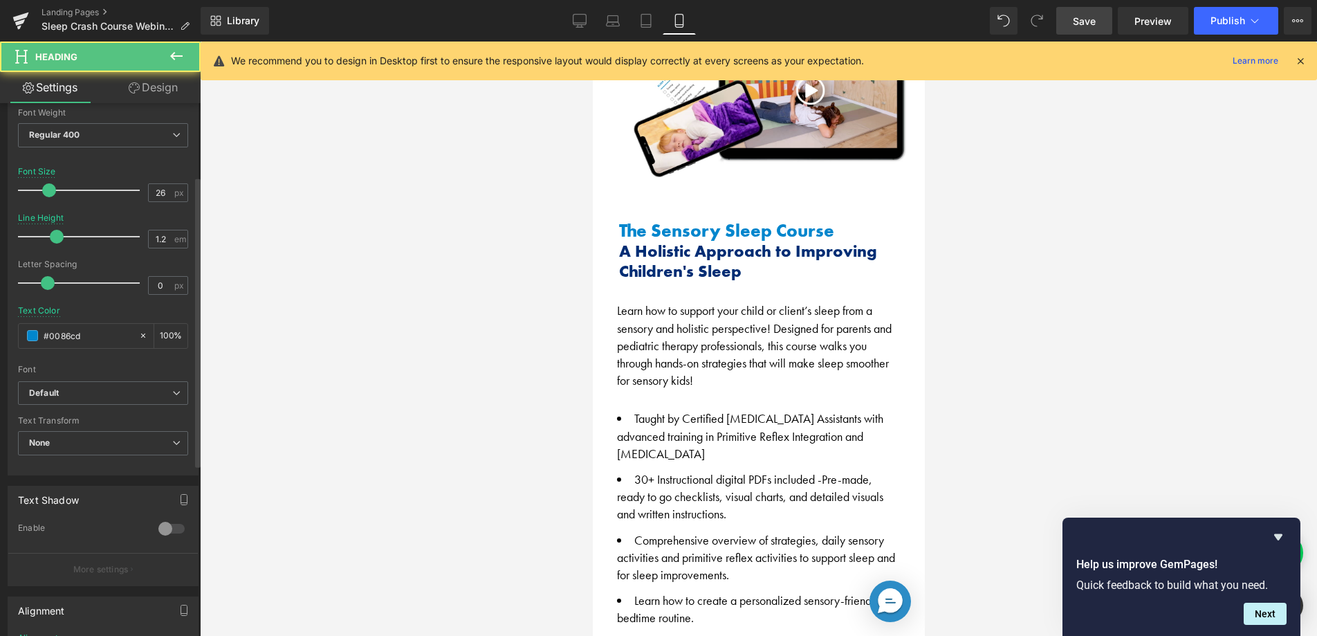
scroll to position [253, 0]
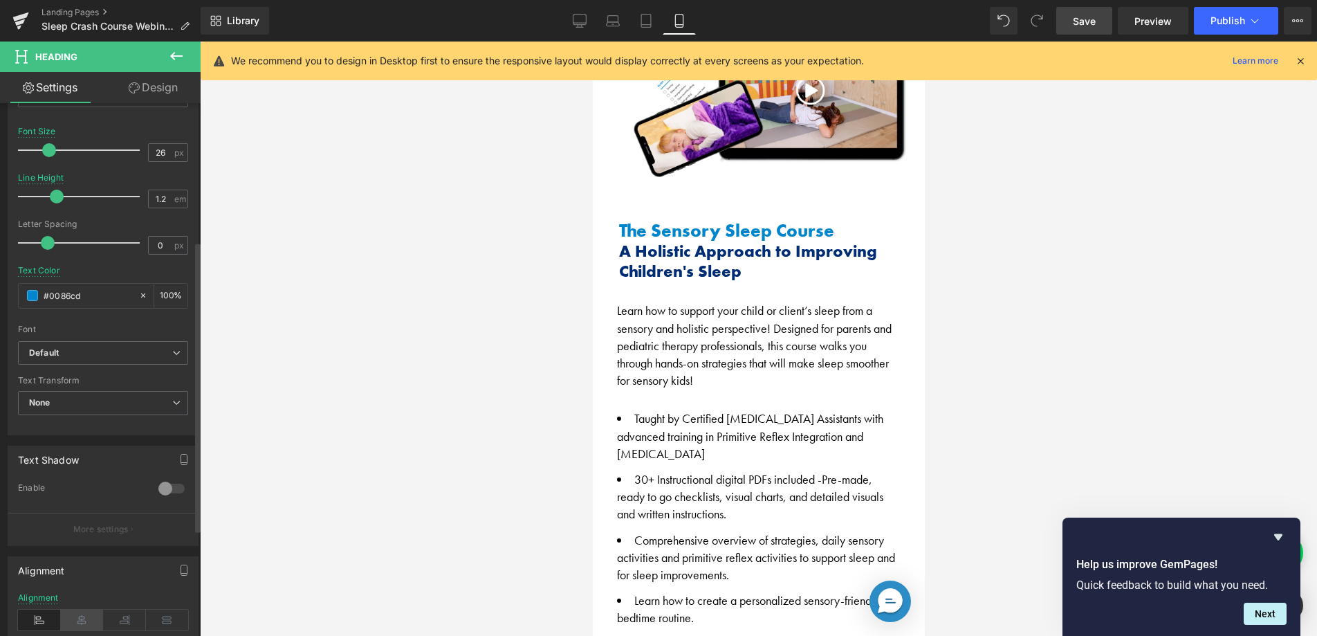
drag, startPoint x: 87, startPoint y: 629, endPoint x: 104, endPoint y: 611, distance: 24.5
click at [87, 629] on icon at bounding box center [82, 619] width 43 height 21
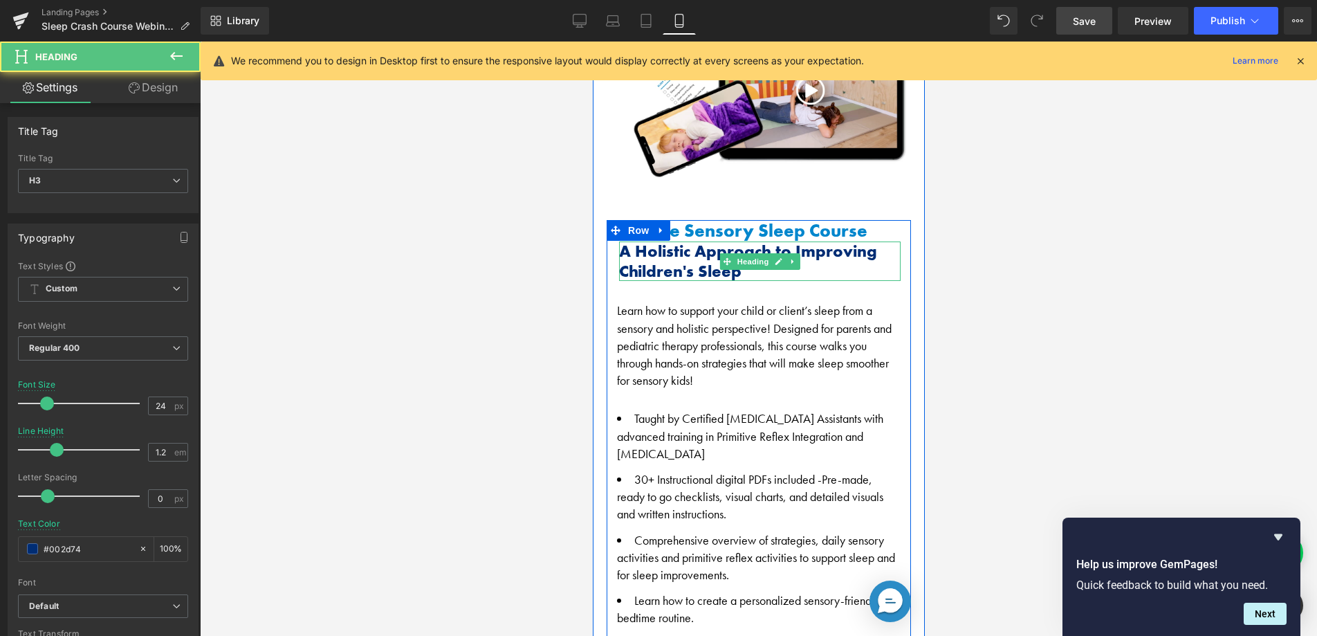
drag, startPoint x: 654, startPoint y: 241, endPoint x: 639, endPoint y: 249, distance: 16.7
click at [654, 241] on h3 "A Holistic Approach to Improving Children's Sleep" at bounding box center [759, 261] width 282 height 40
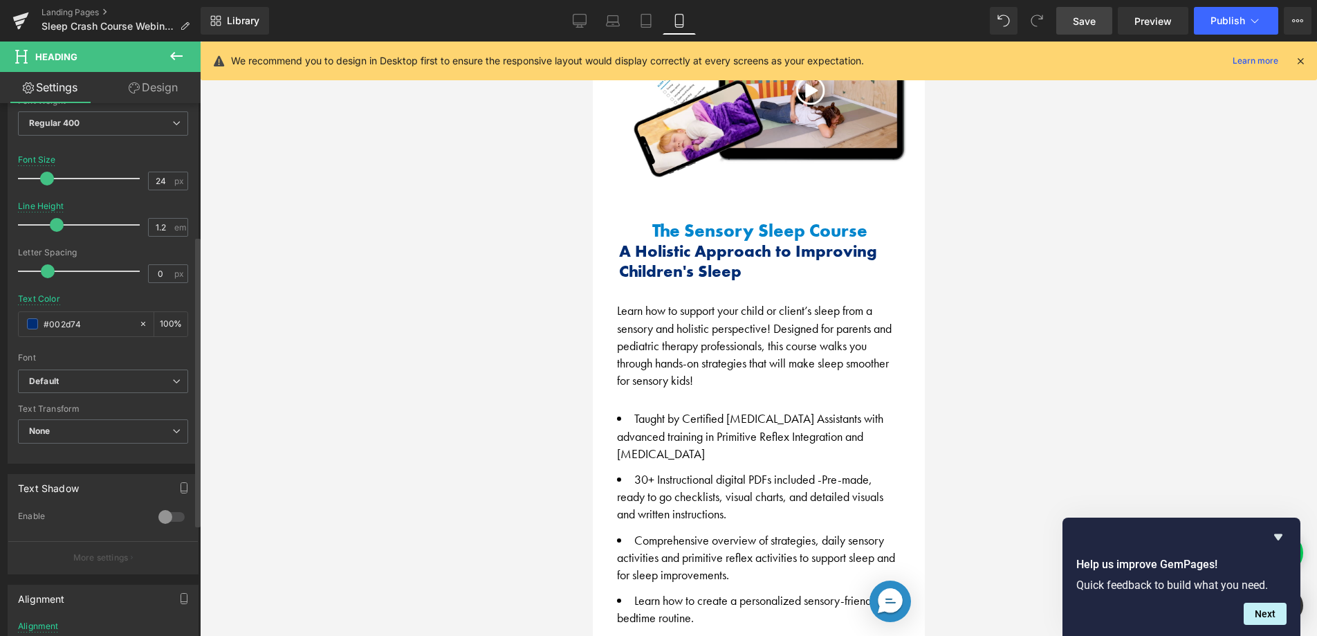
scroll to position [243, 0]
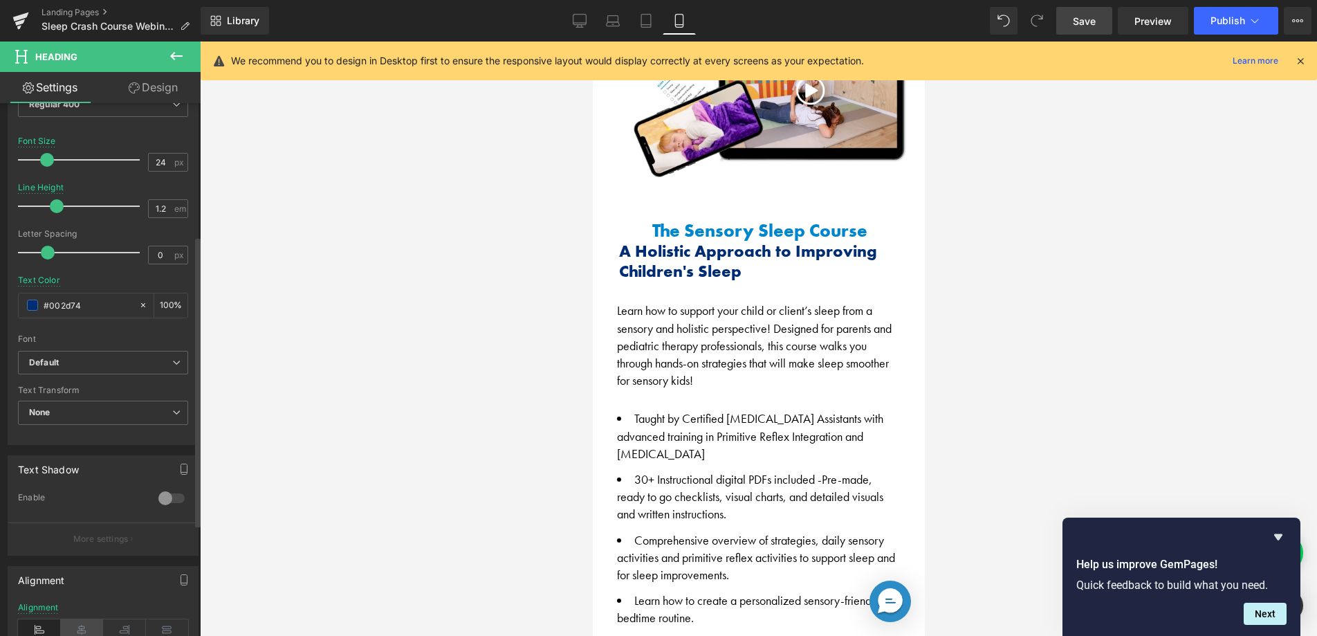
drag, startPoint x: 85, startPoint y: 619, endPoint x: 92, endPoint y: 610, distance: 11.3
click at [85, 620] on icon at bounding box center [82, 629] width 43 height 21
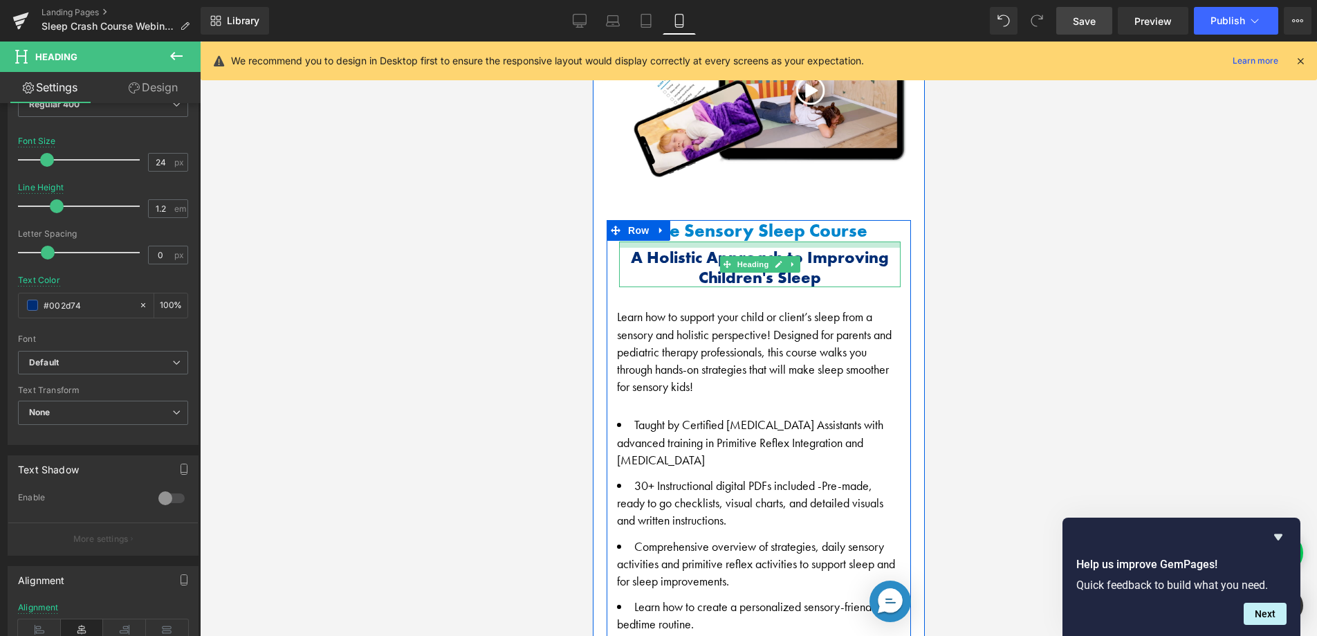
drag, startPoint x: 706, startPoint y: 221, endPoint x: 703, endPoint y: 229, distance: 8.4
click at [706, 241] on div "A Holistic Approach to Improving Children's Sleep Heading" at bounding box center [759, 264] width 282 height 46
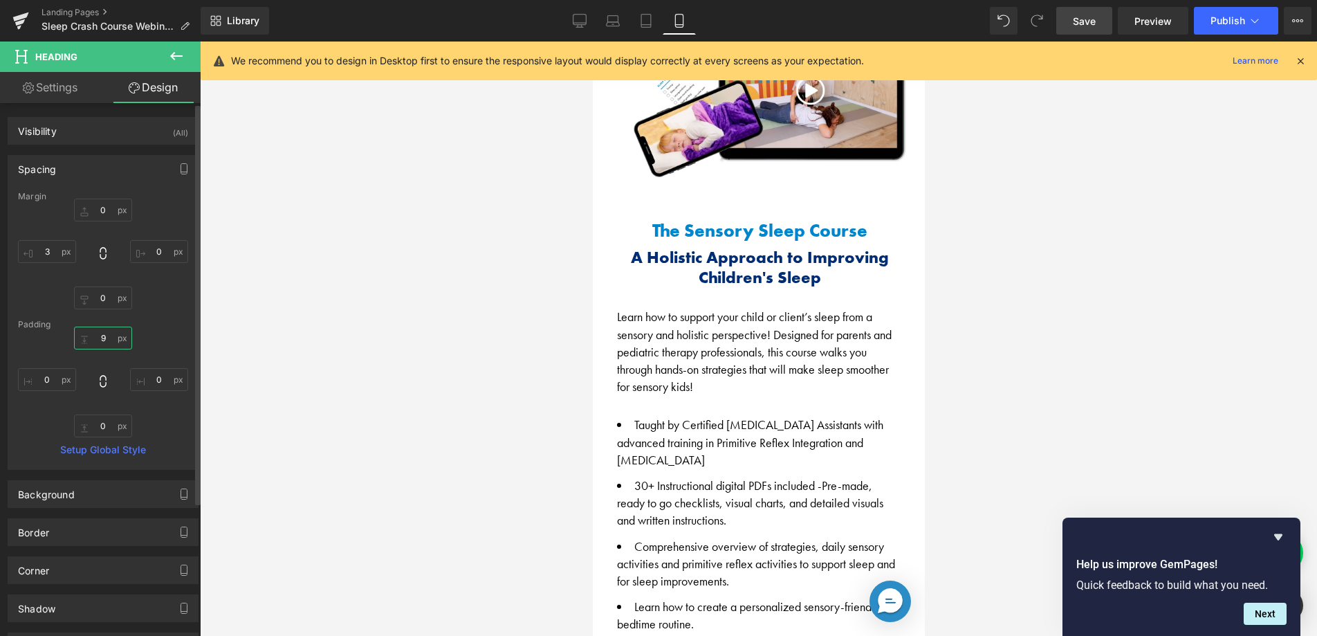
click at [110, 340] on input "text" at bounding box center [103, 337] width 58 height 23
type input "10"
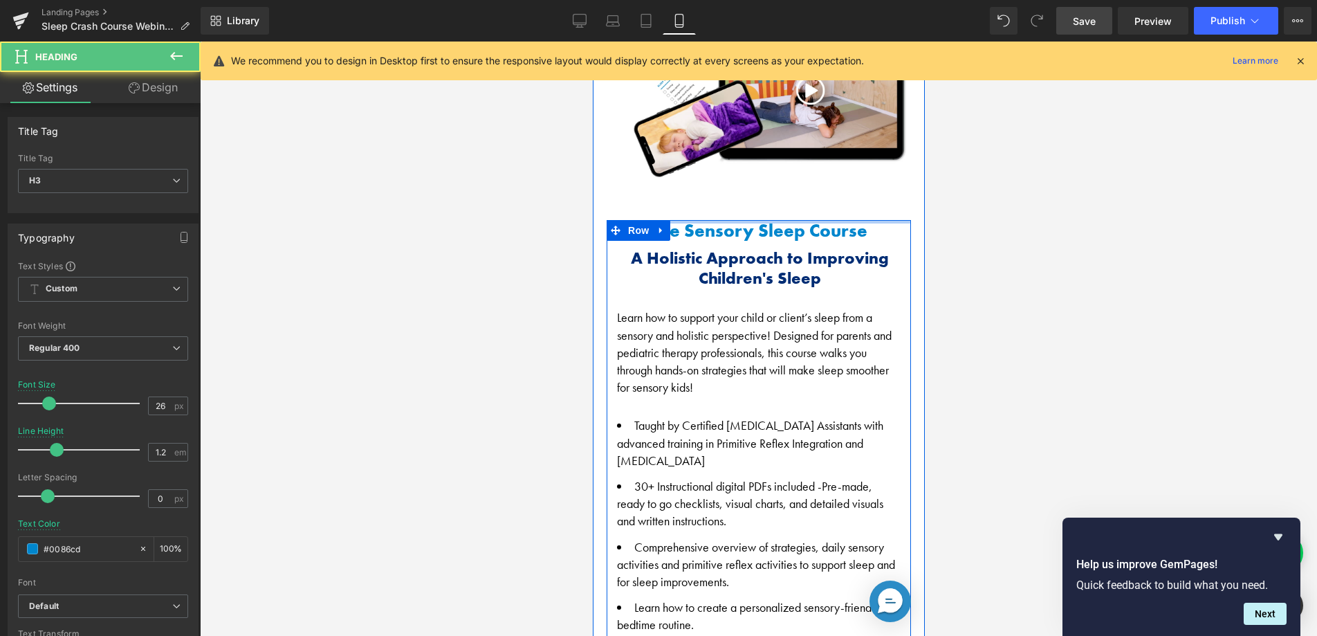
click at [675, 220] on h3 "The Sensory Sleep Course" at bounding box center [759, 230] width 282 height 21
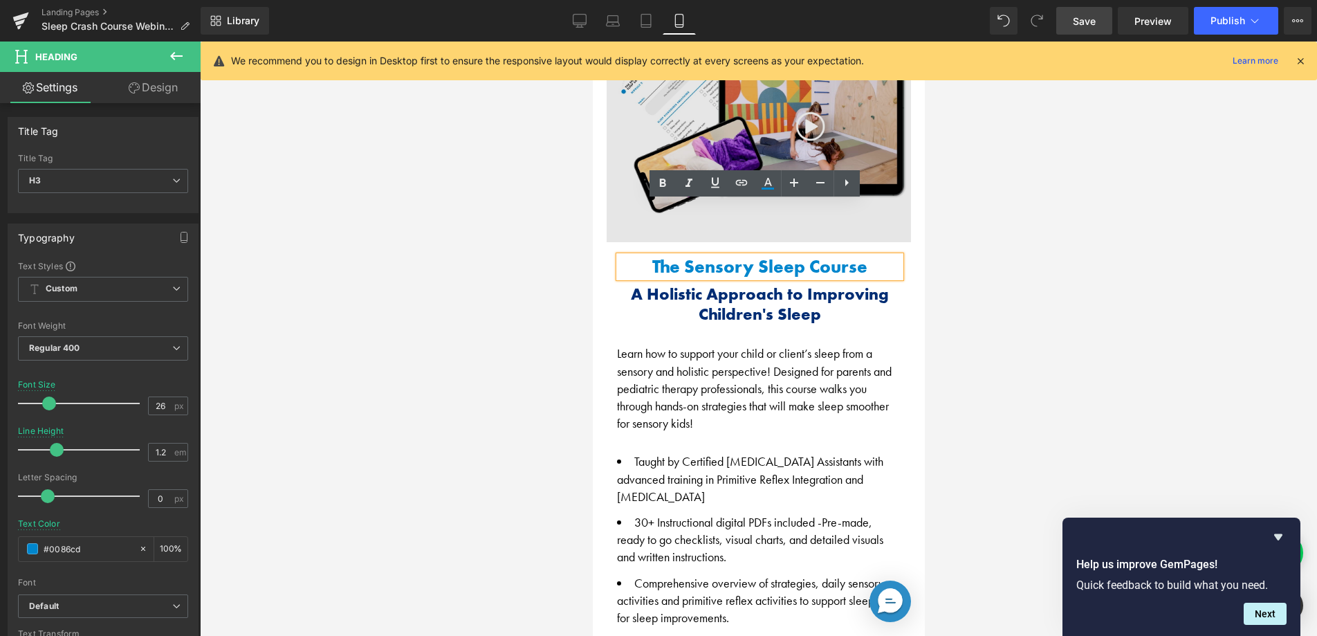
scroll to position [739, 0]
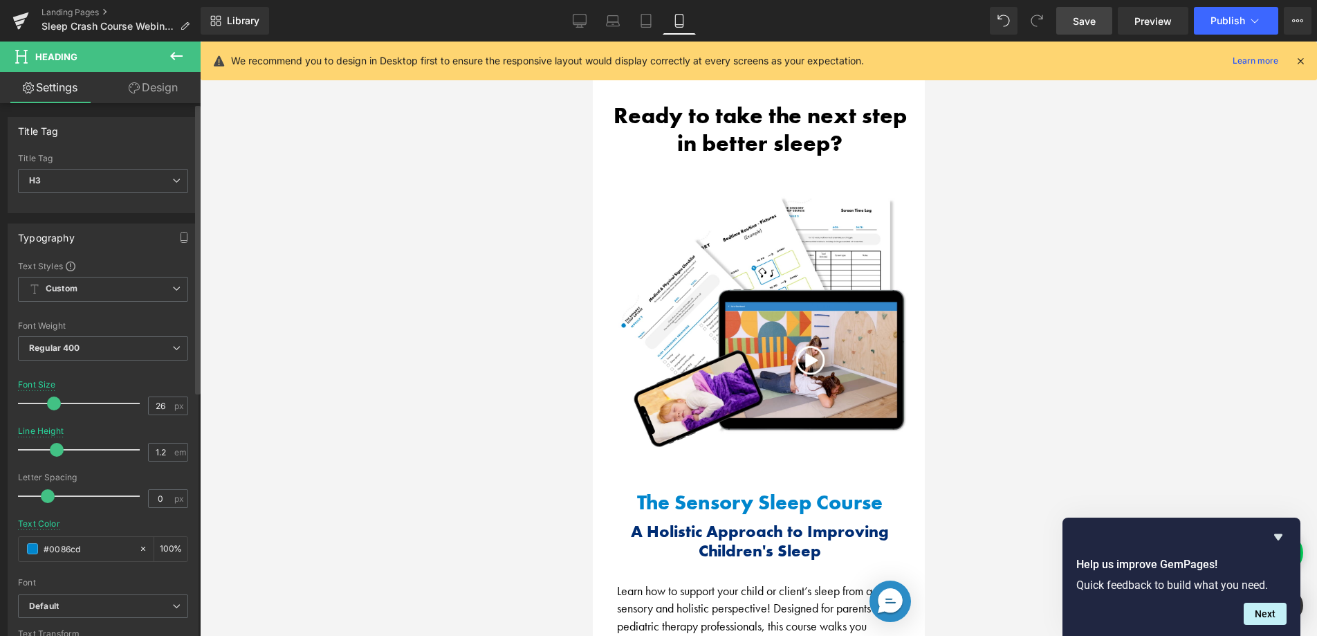
click at [53, 399] on span at bounding box center [54, 403] width 14 height 14
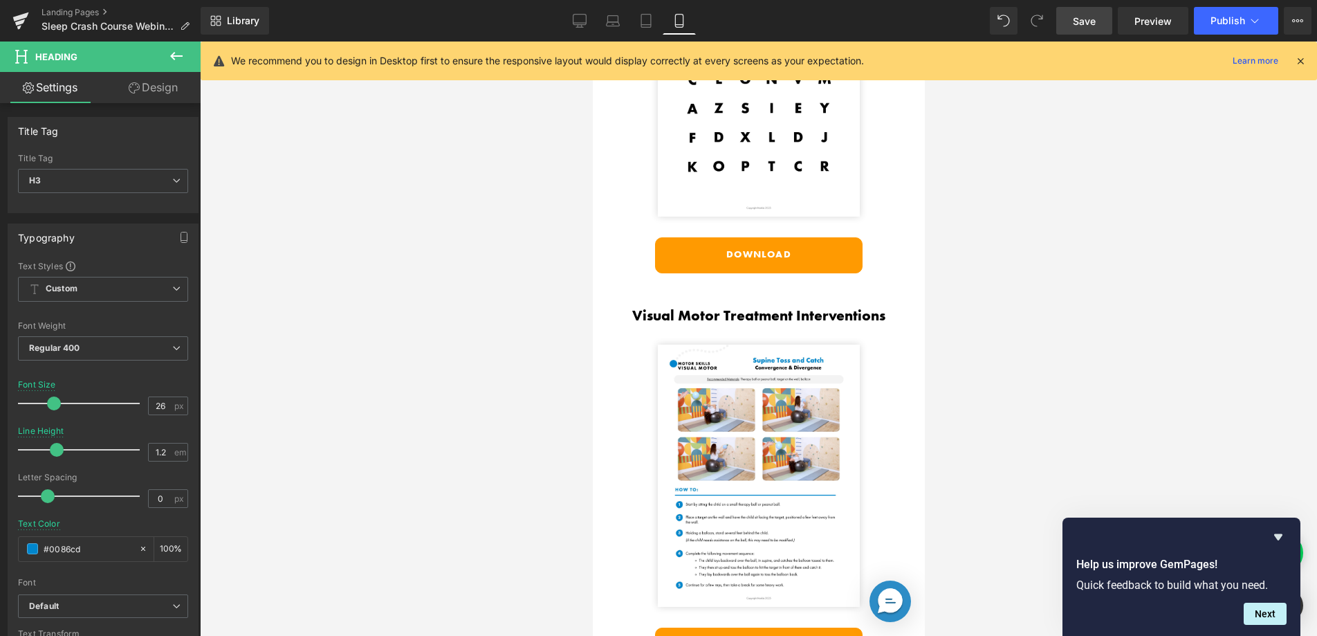
scroll to position [5751, 0]
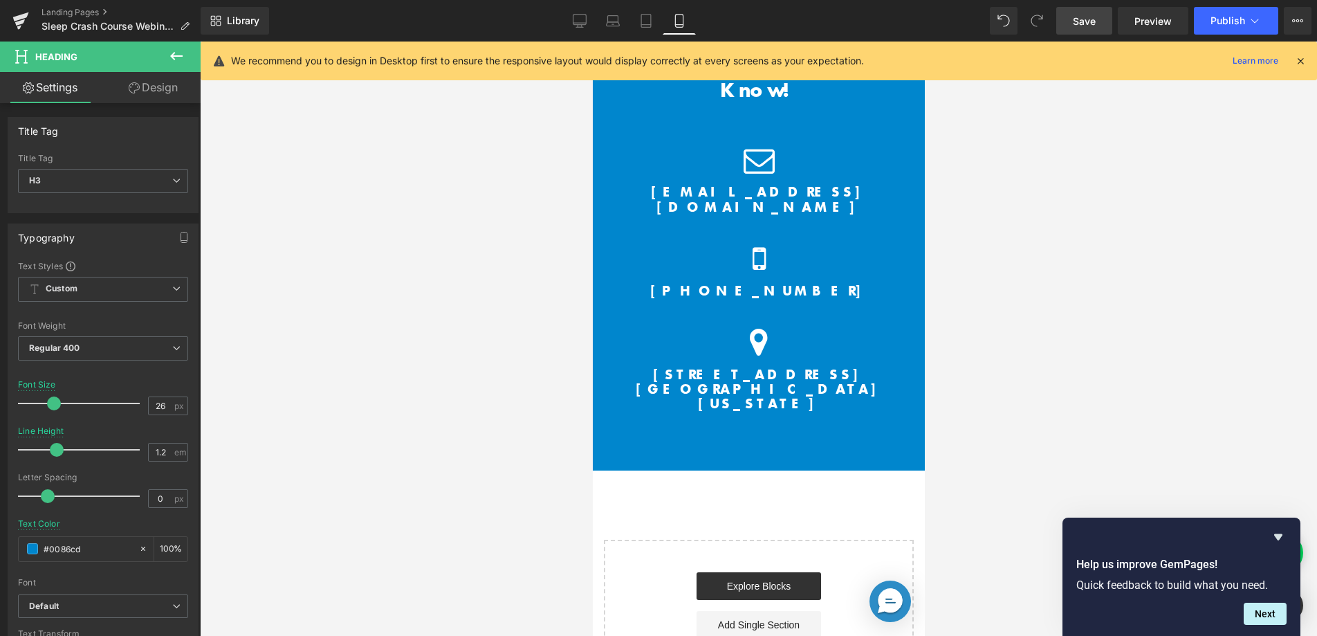
click at [1083, 14] on span "Save" at bounding box center [1084, 21] width 23 height 15
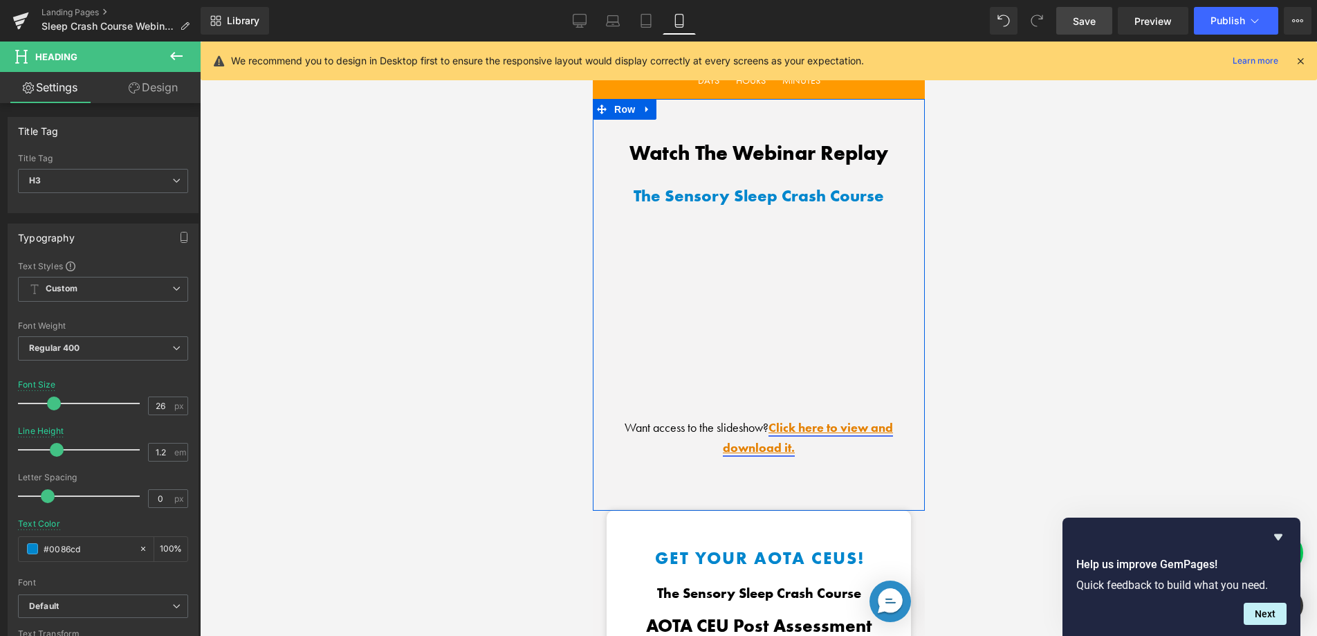
scroll to position [1863, 0]
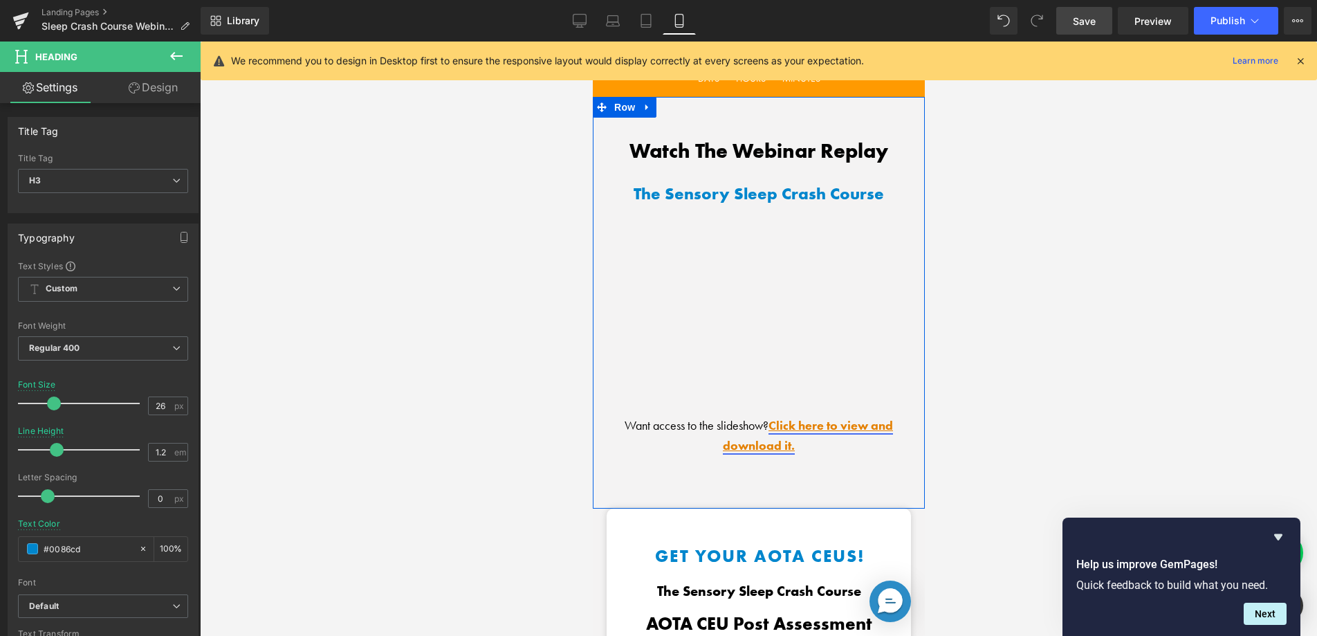
click at [762, 423] on link "Click here to view and download it." at bounding box center [807, 435] width 170 height 36
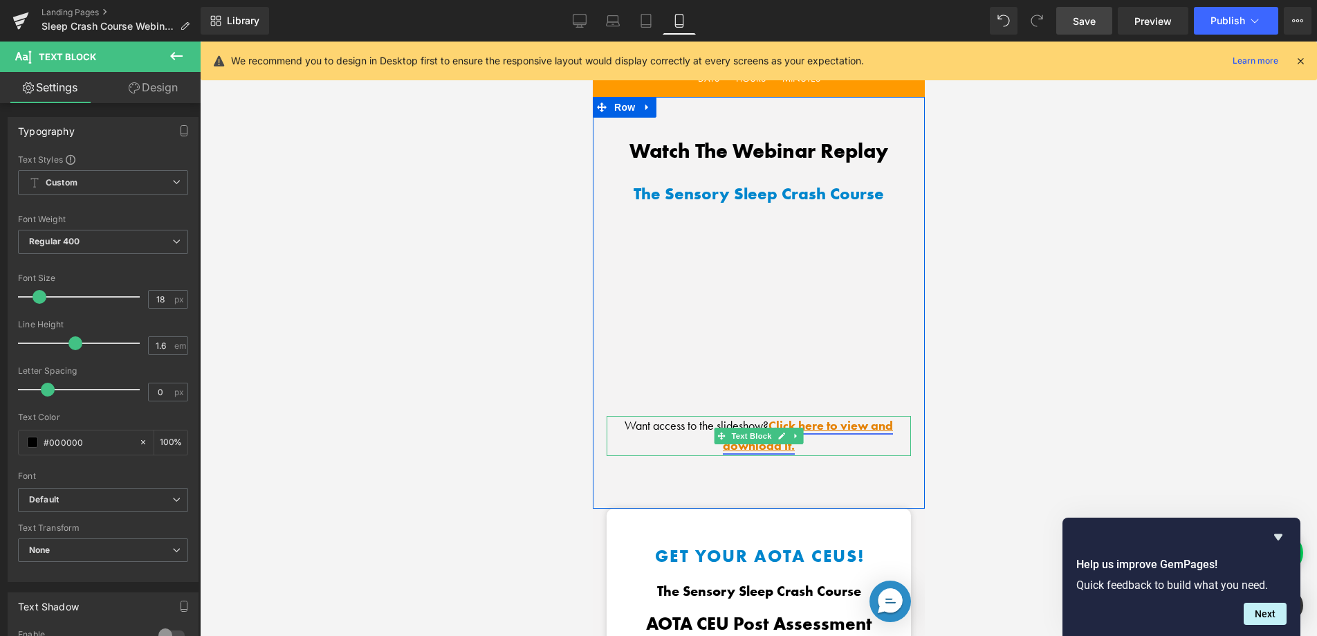
click at [810, 417] on link "Click here to view and download it." at bounding box center [807, 435] width 170 height 36
click at [816, 417] on link "Click here to view and download it." at bounding box center [807, 435] width 170 height 36
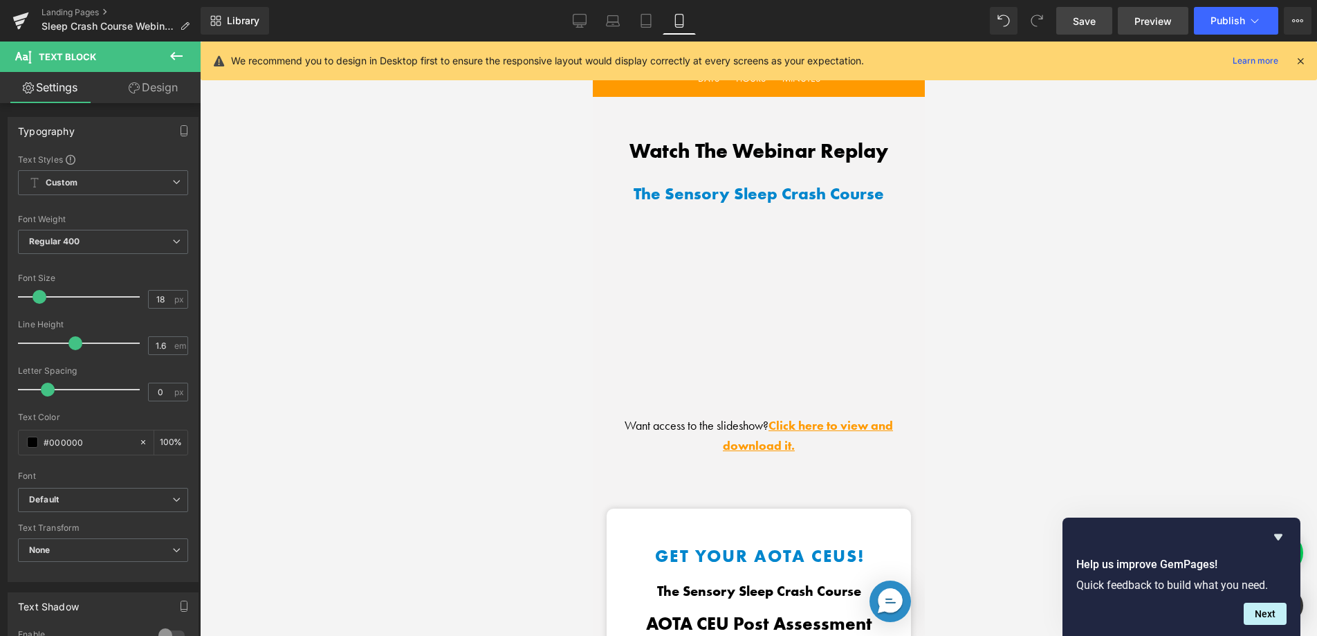
click at [1159, 21] on span "Preview" at bounding box center [1152, 21] width 37 height 15
